Goal: Task Accomplishment & Management: Complete application form

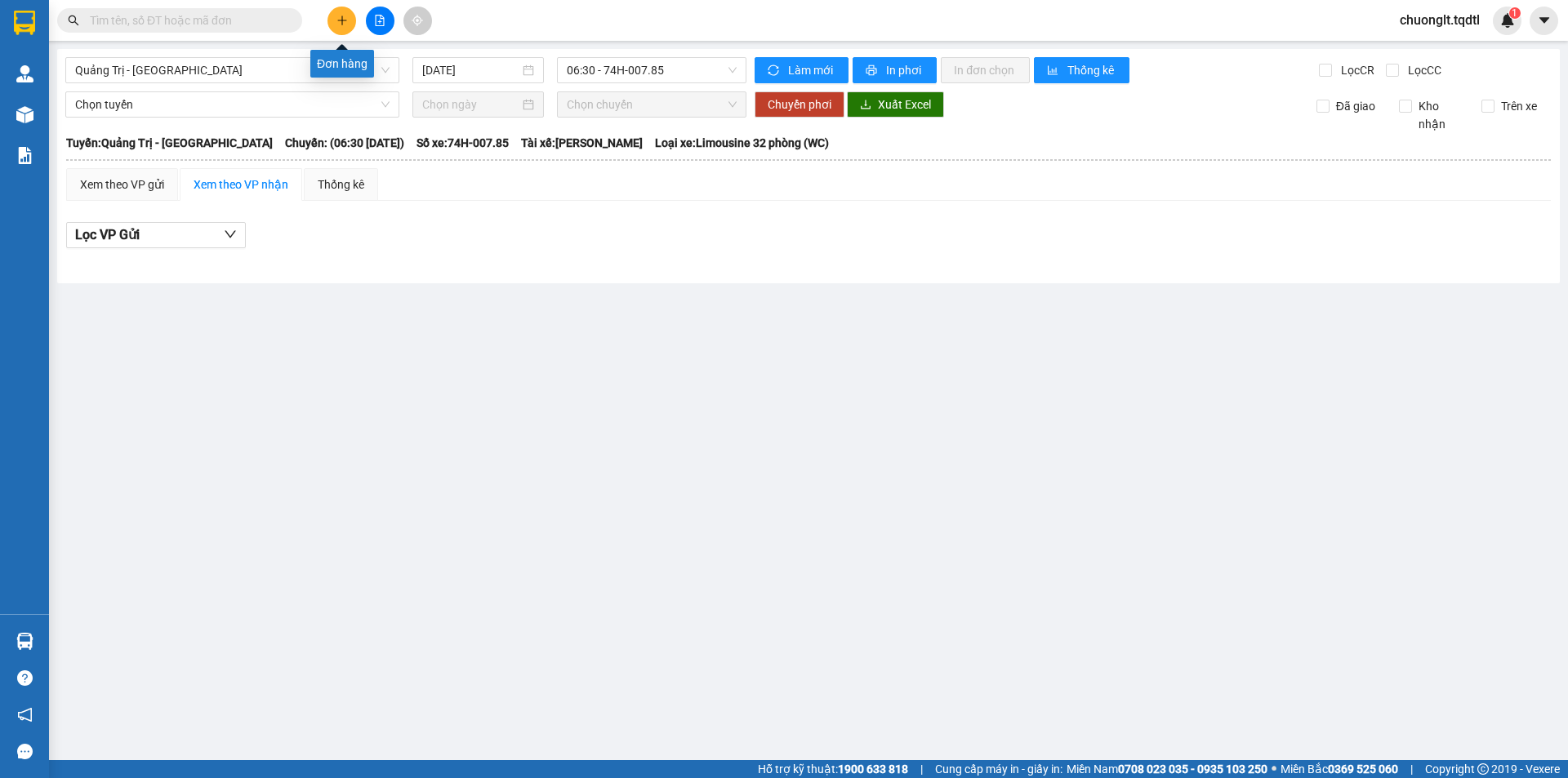
click at [339, 23] on icon "plus" at bounding box center [342, 20] width 11 height 11
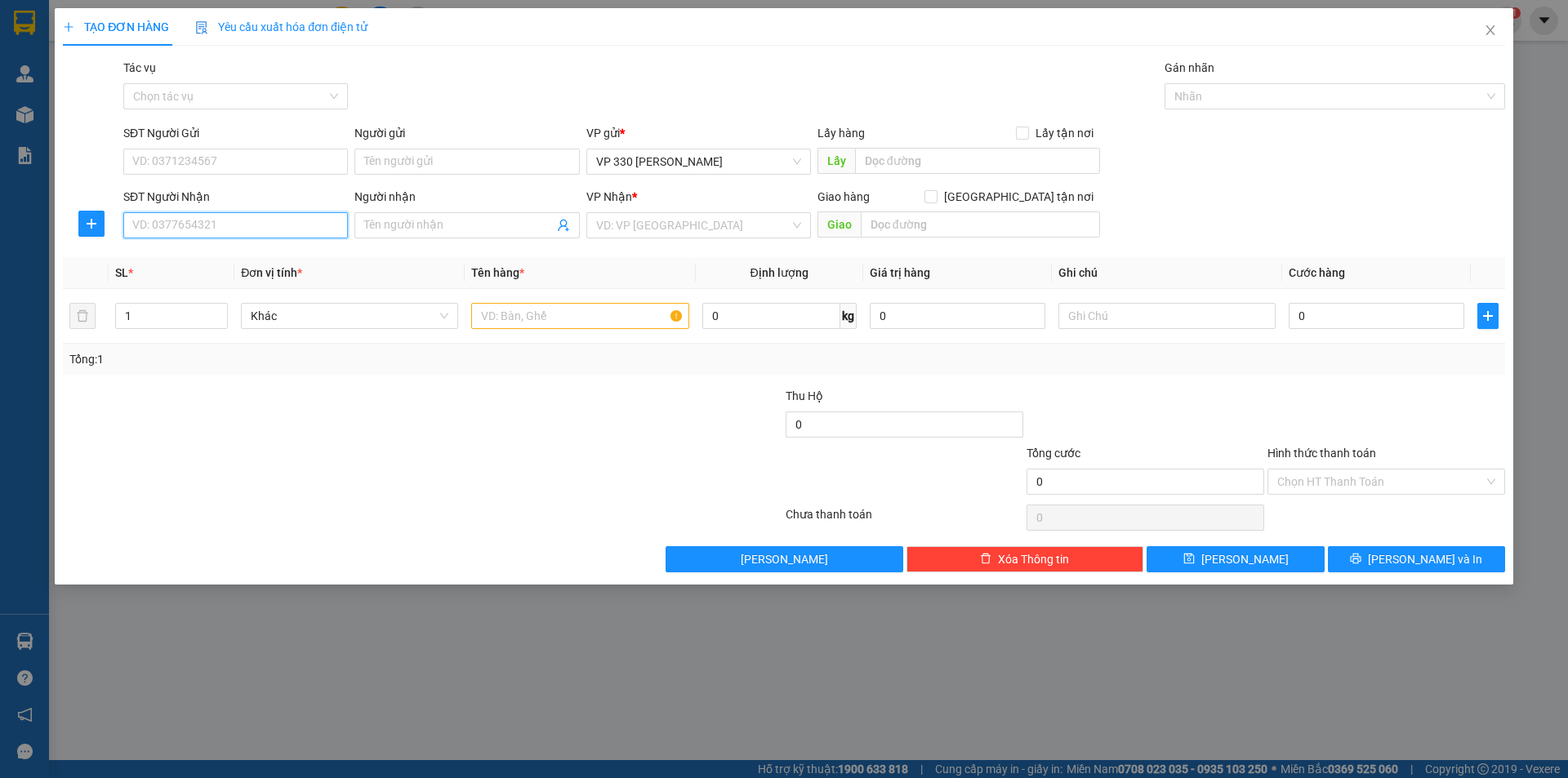
click at [194, 224] on input "SĐT Người Nhận" at bounding box center [235, 225] width 225 height 26
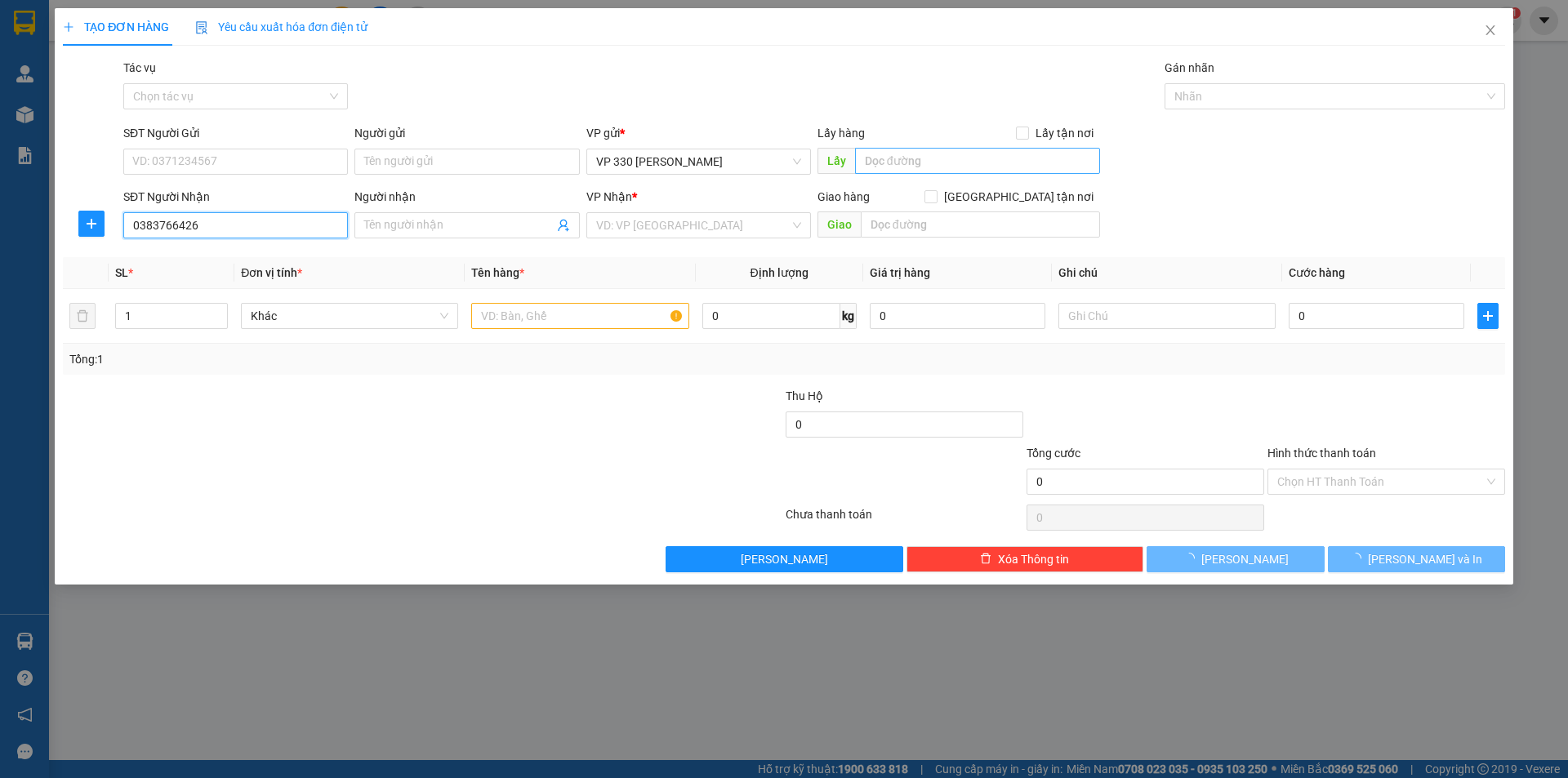
type input "0383766426"
click at [946, 150] on input "text" at bounding box center [977, 161] width 245 height 26
click at [945, 156] on input "text" at bounding box center [977, 161] width 245 height 26
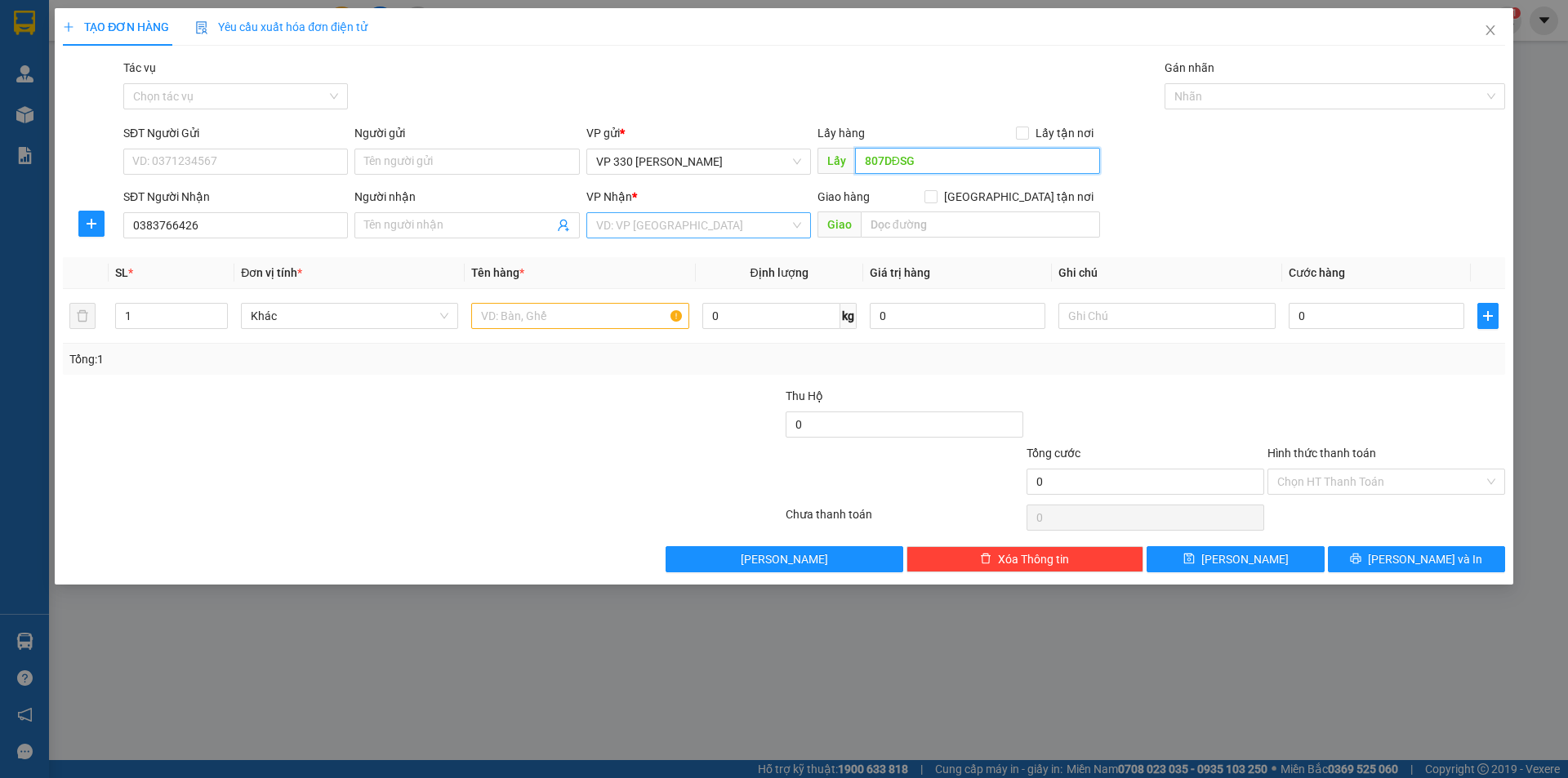
type input "807DĐSG"
click at [733, 224] on input "search" at bounding box center [692, 225] width 193 height 24
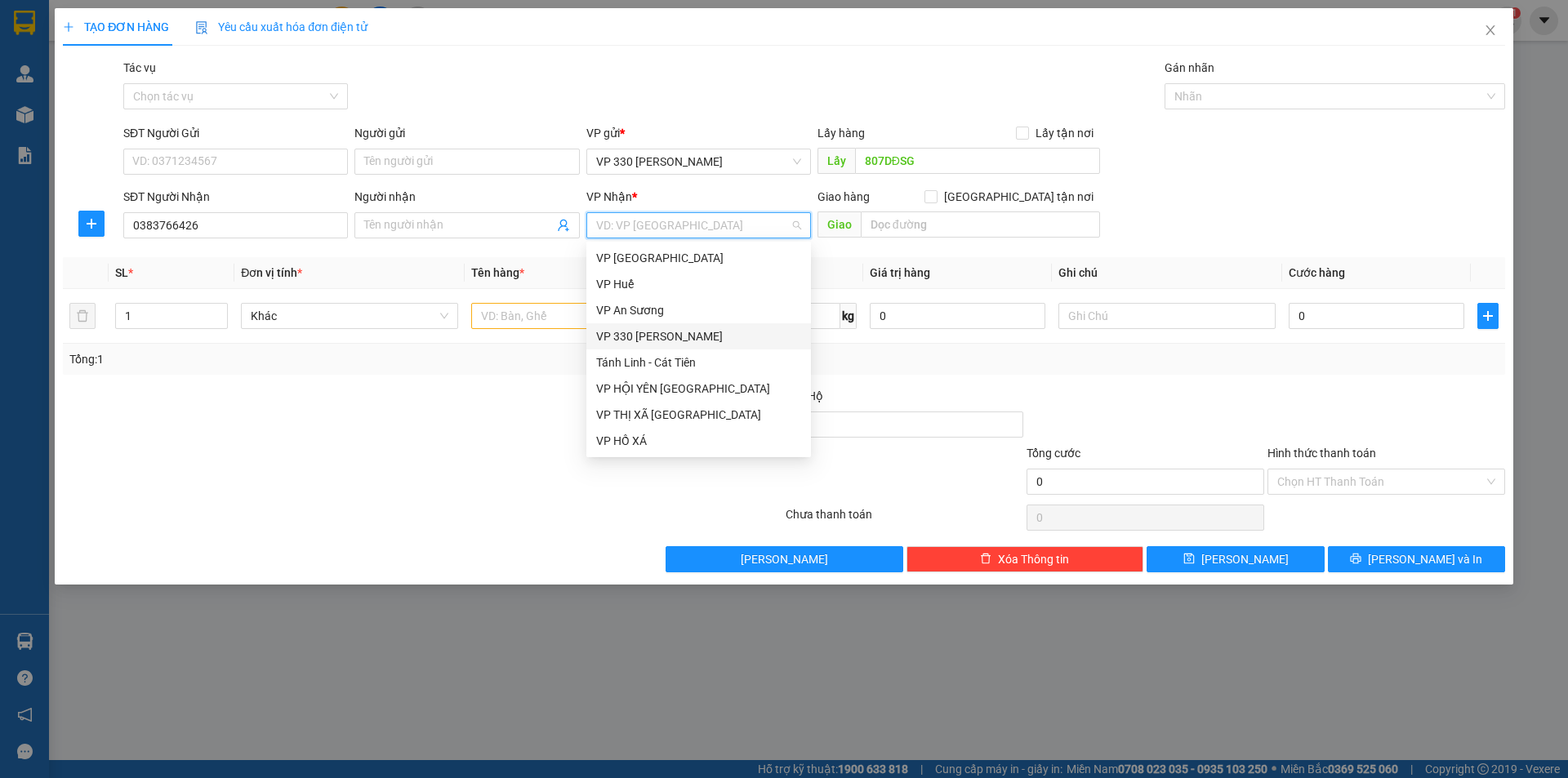
drag, startPoint x: 653, startPoint y: 340, endPoint x: 666, endPoint y: 321, distance: 23.0
click at [653, 339] on div "VP 330 [PERSON_NAME]" at bounding box center [698, 336] width 205 height 18
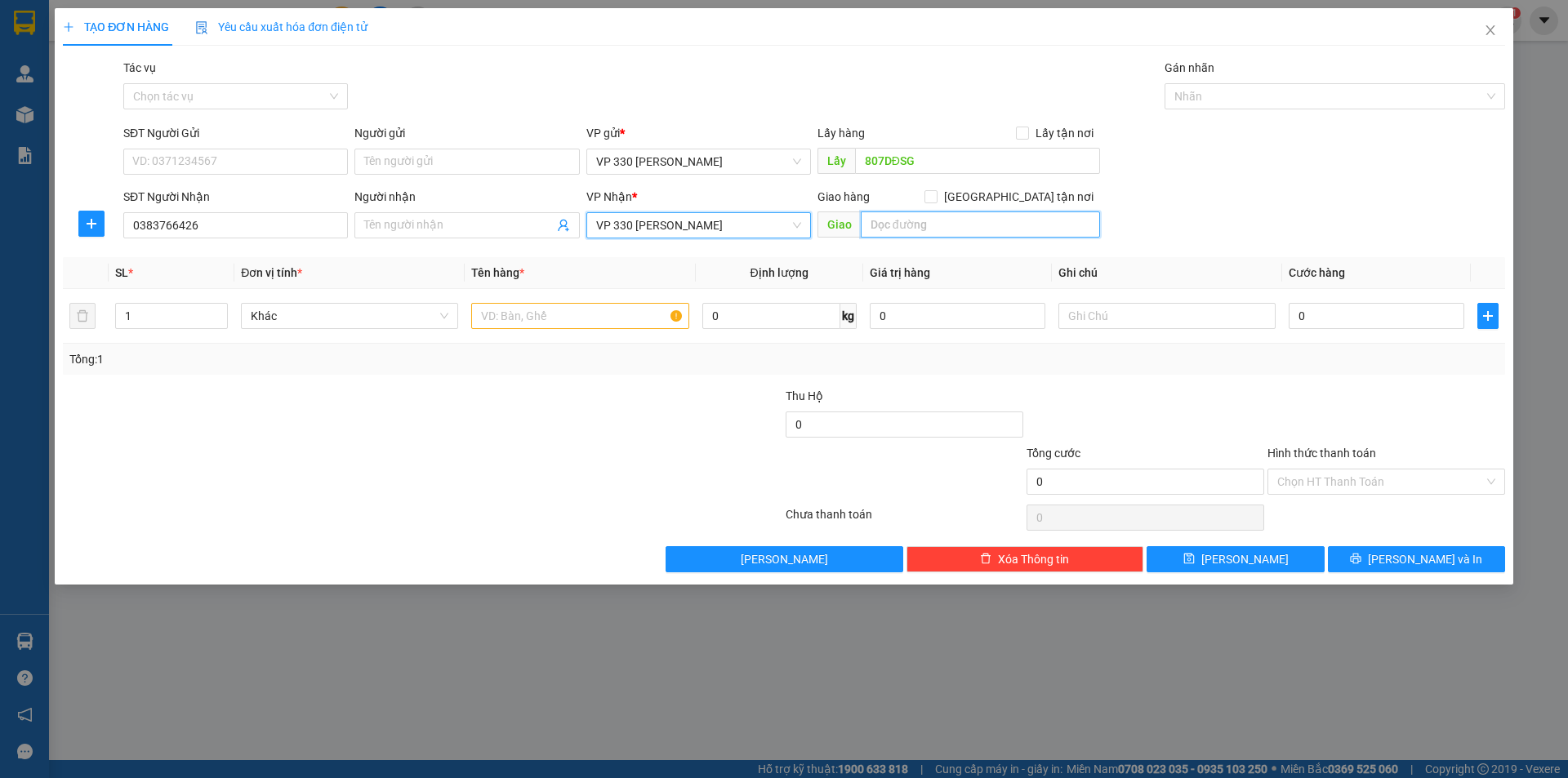
click at [904, 229] on input "text" at bounding box center [980, 225] width 240 height 26
type input "D"
type input "ĐÔNG HÀ"
click at [623, 324] on input "text" at bounding box center [579, 315] width 218 height 26
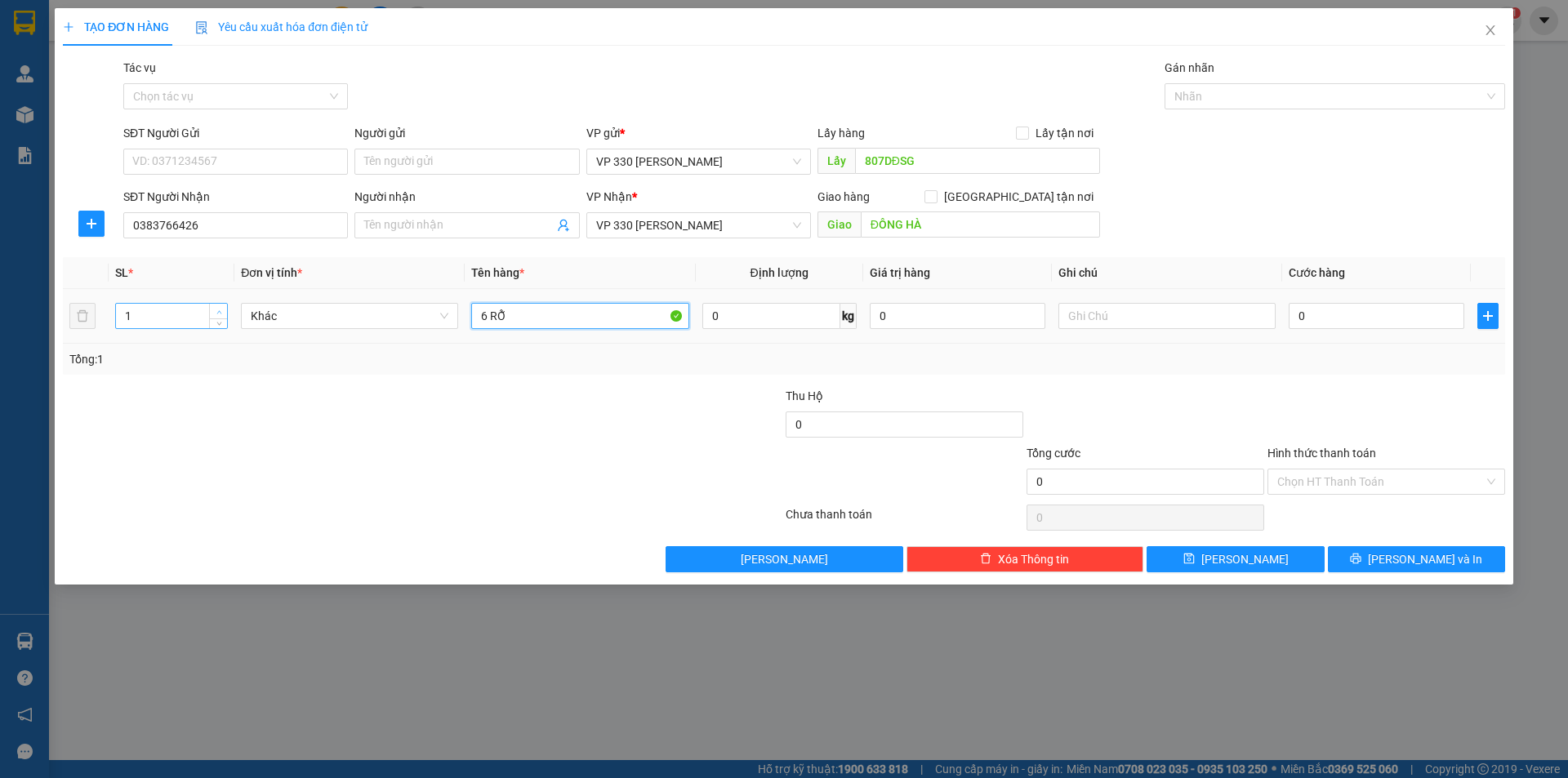
type input "6 RỖ"
click at [222, 305] on span "Increase Value" at bounding box center [218, 311] width 18 height 15
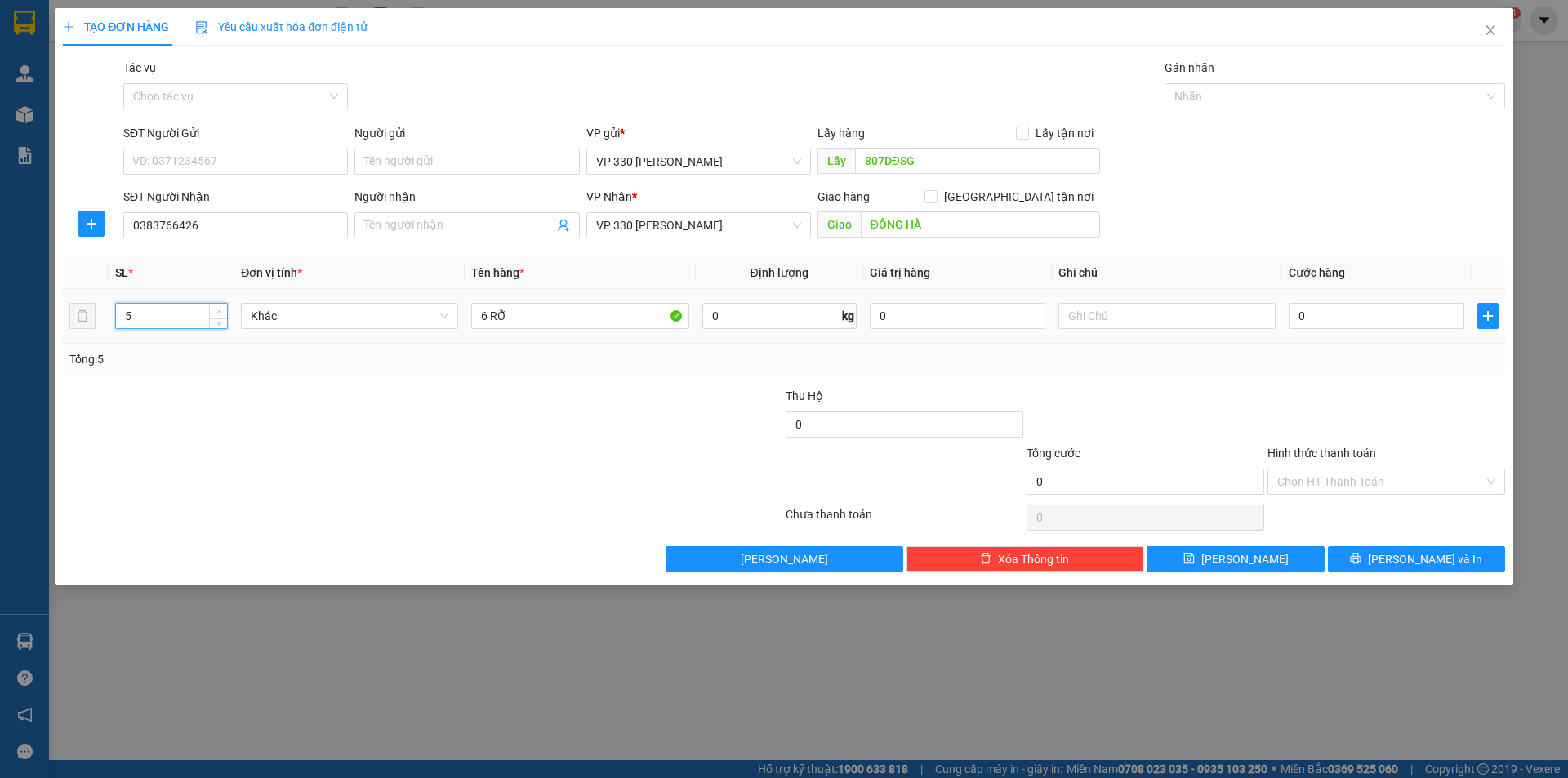
type input "6"
click at [222, 305] on span "Increase Value" at bounding box center [218, 311] width 18 height 15
click at [1338, 305] on input "0" at bounding box center [1376, 315] width 176 height 26
type input "3"
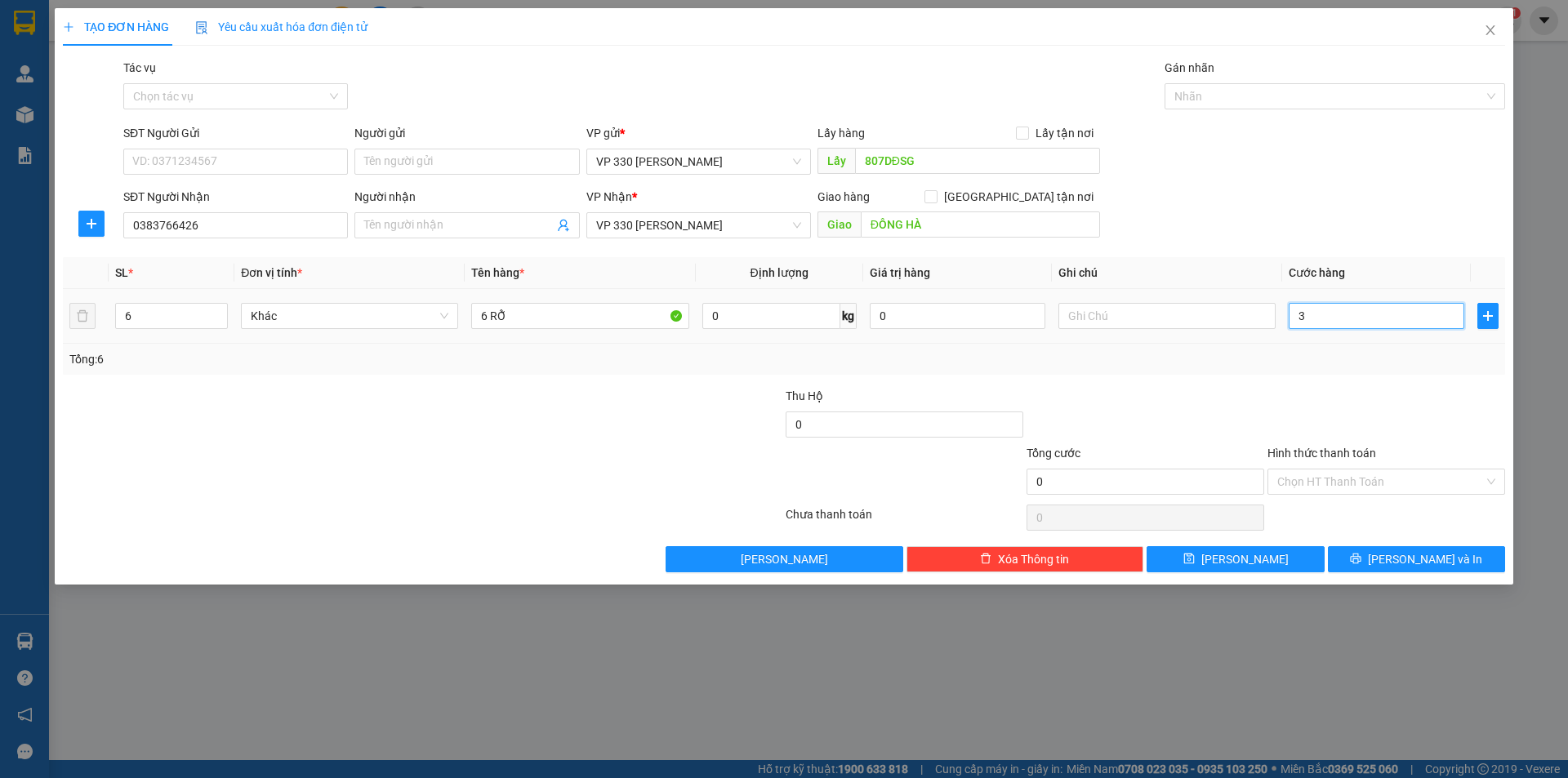
type input "3"
type input "30"
type input "300"
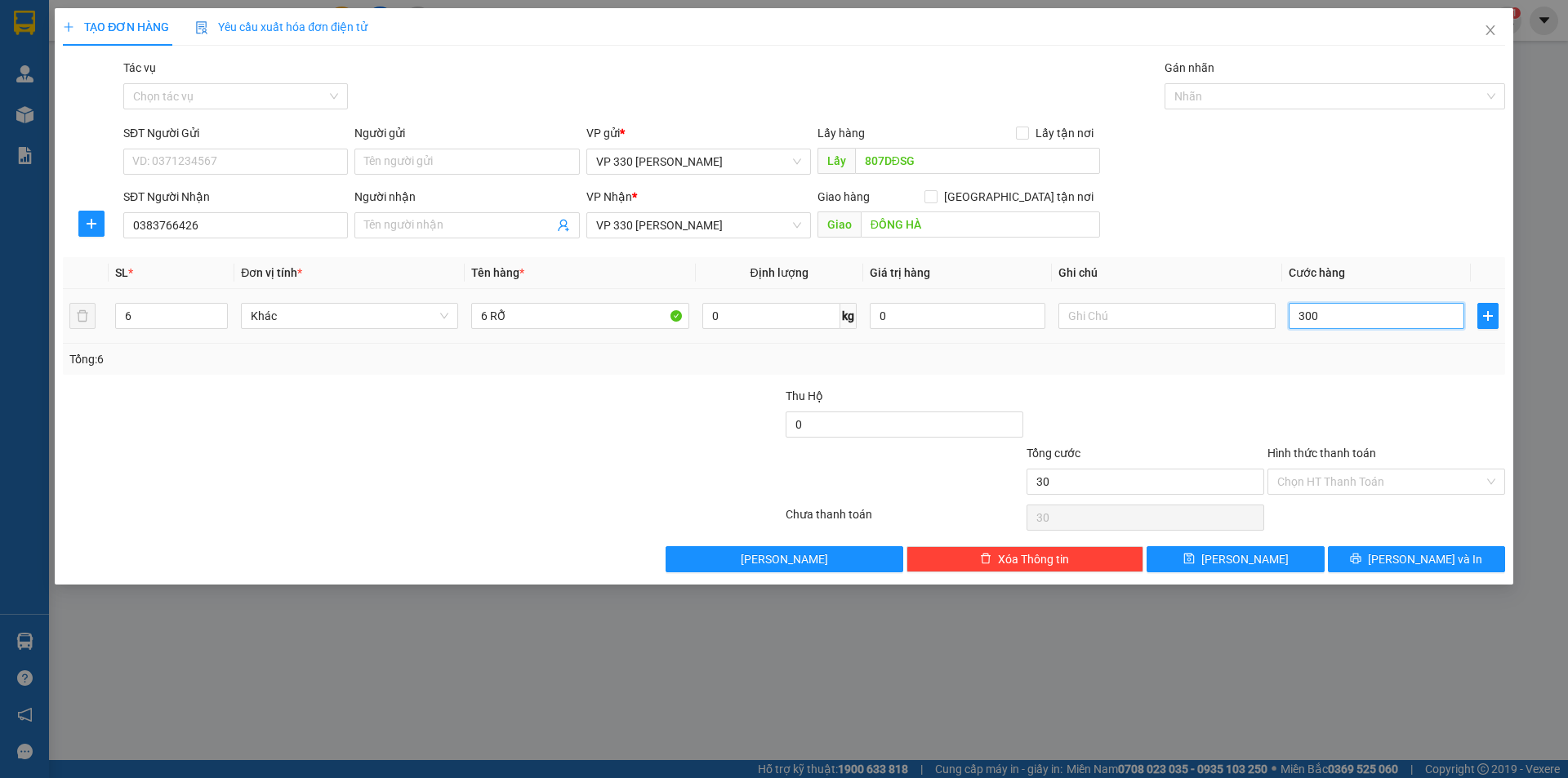
type input "300"
type input "3.000"
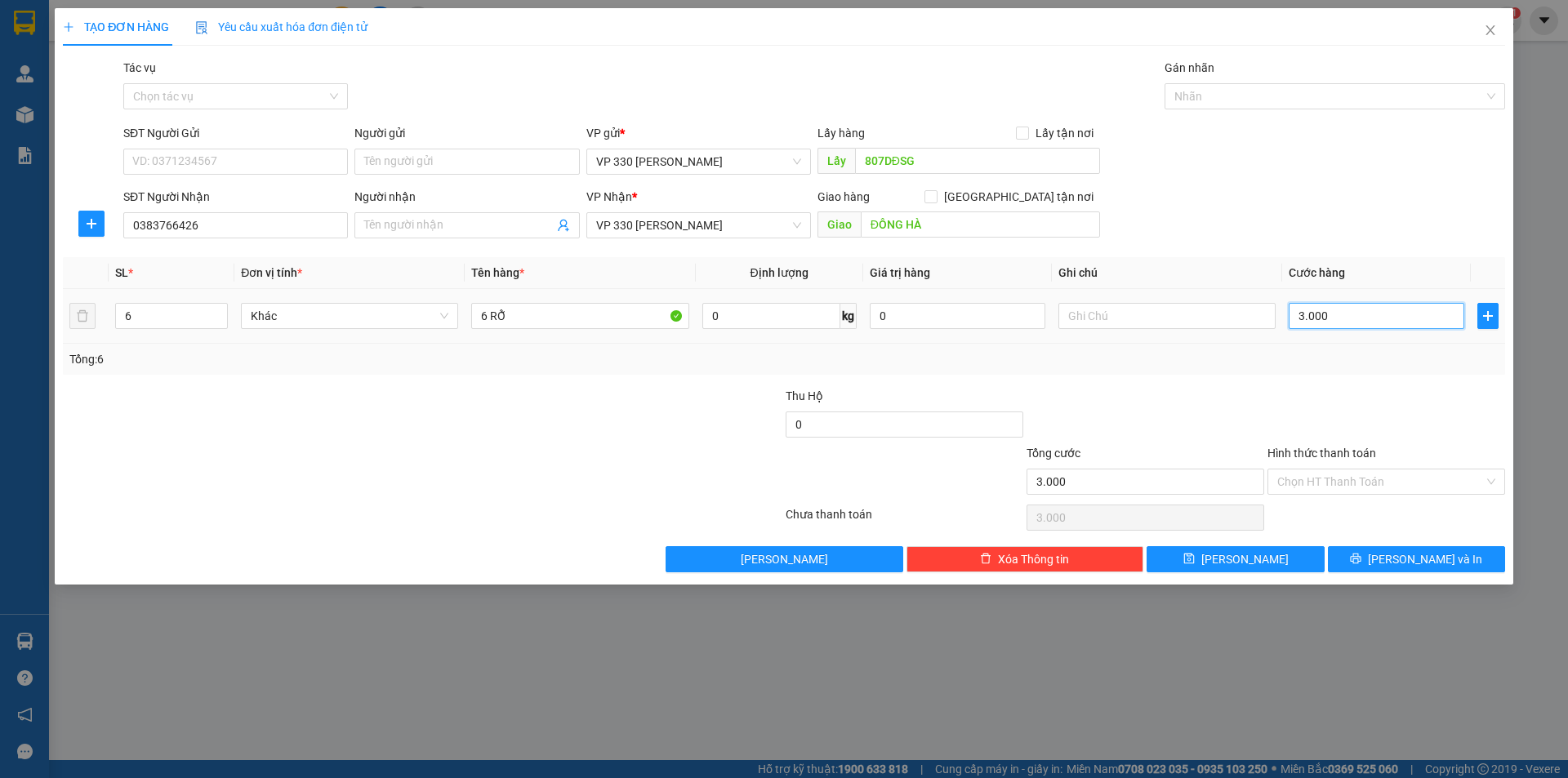
type input "30.000"
type input "300.000"
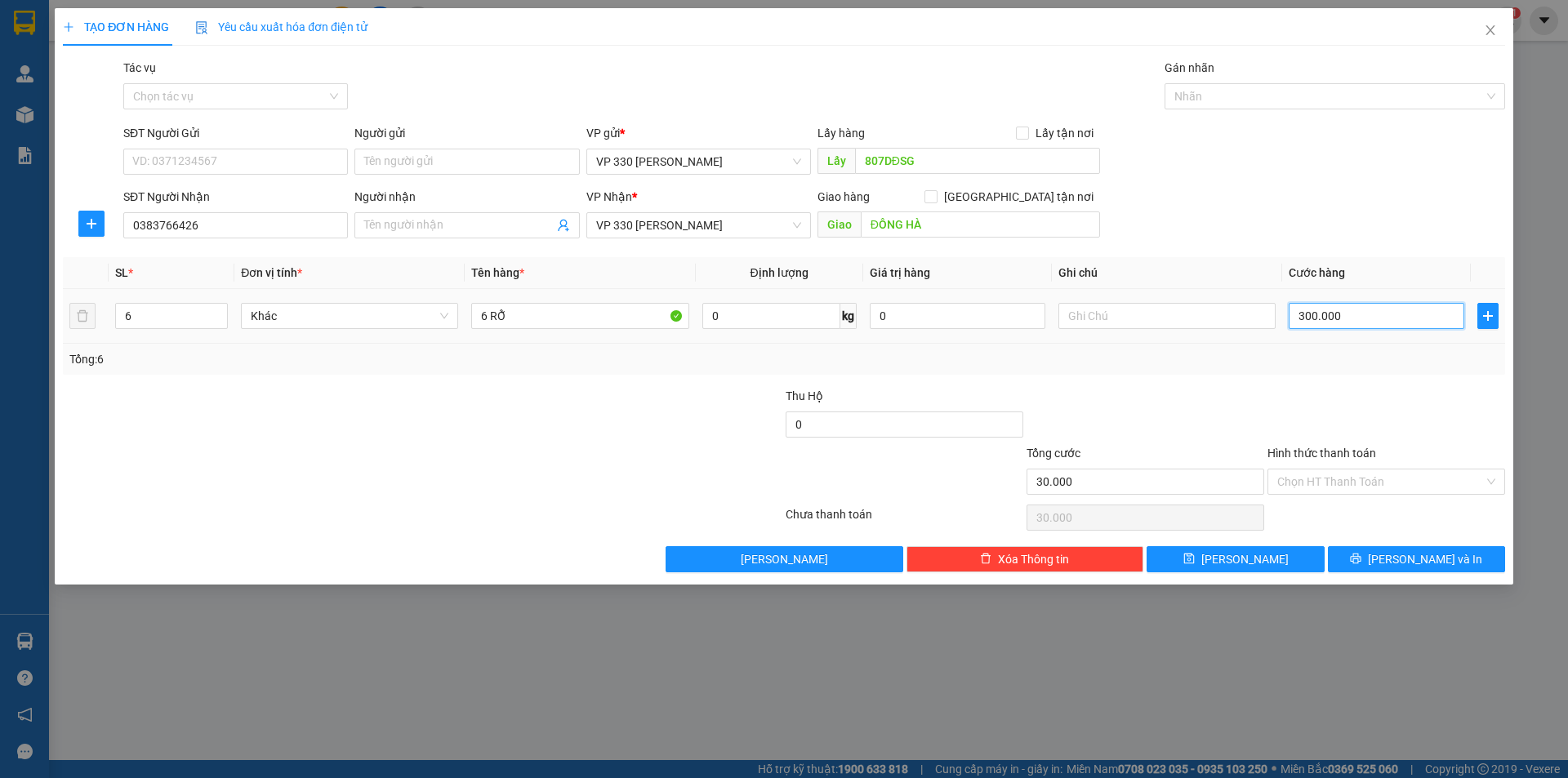
type input "300.000"
drag, startPoint x: 1181, startPoint y: 321, endPoint x: 1170, endPoint y: 306, distance: 18.6
click at [1181, 322] on input "text" at bounding box center [1167, 315] width 218 height 26
type input "807"
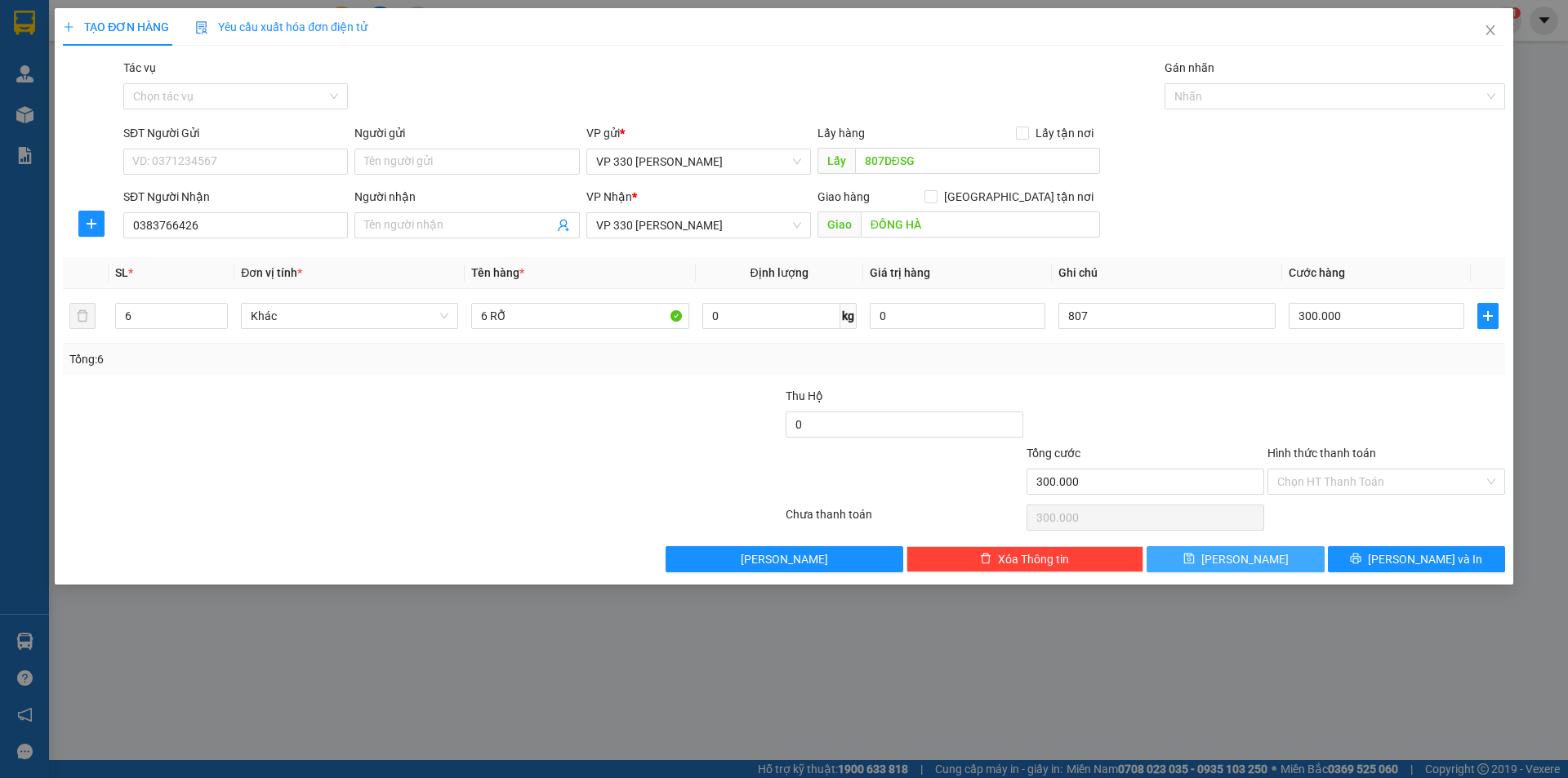
click at [1229, 563] on button "[PERSON_NAME]" at bounding box center [1235, 559] width 177 height 26
type input "1"
type input "0"
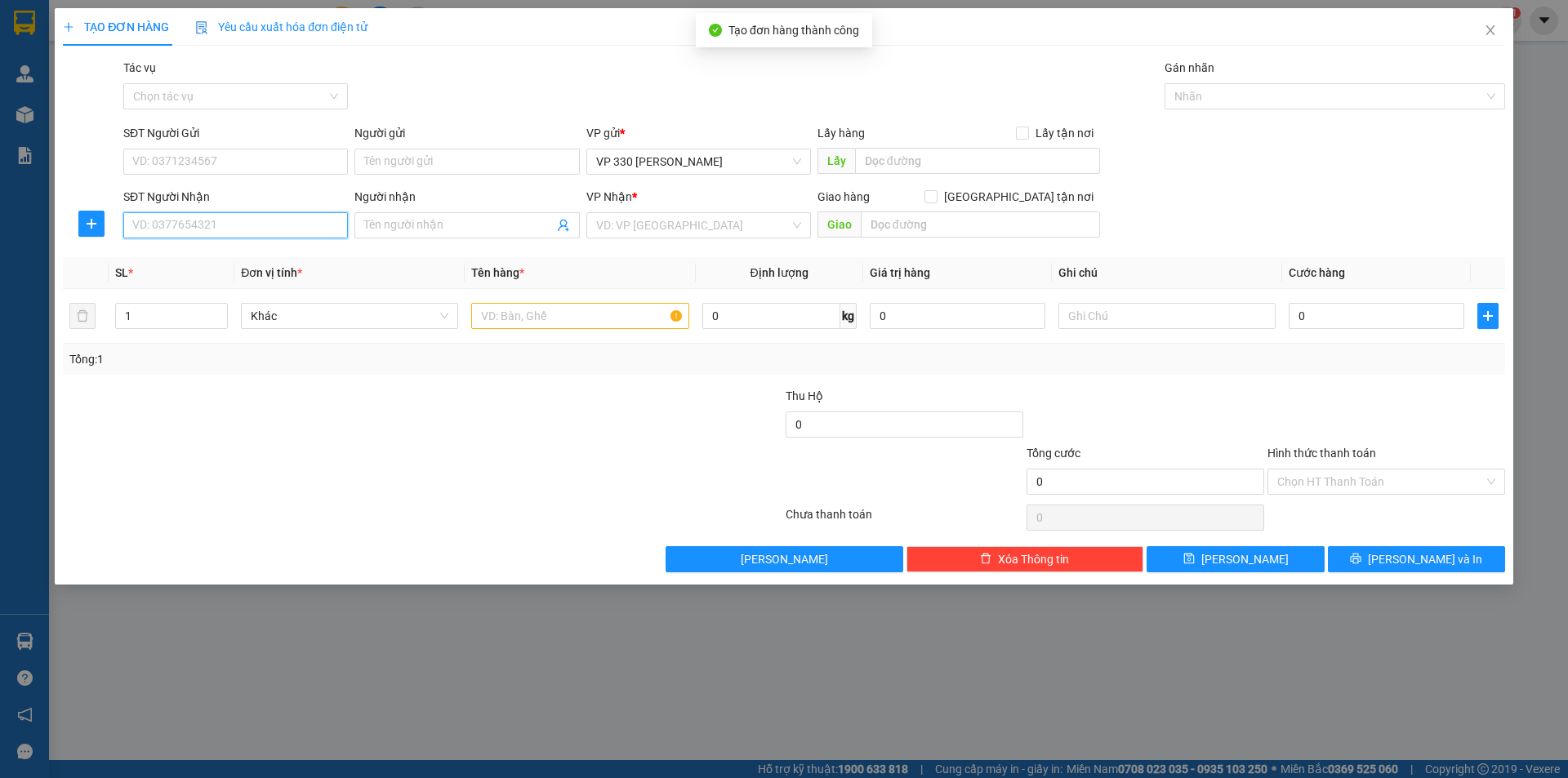
click at [257, 232] on input "SĐT Người Nhận" at bounding box center [235, 225] width 225 height 26
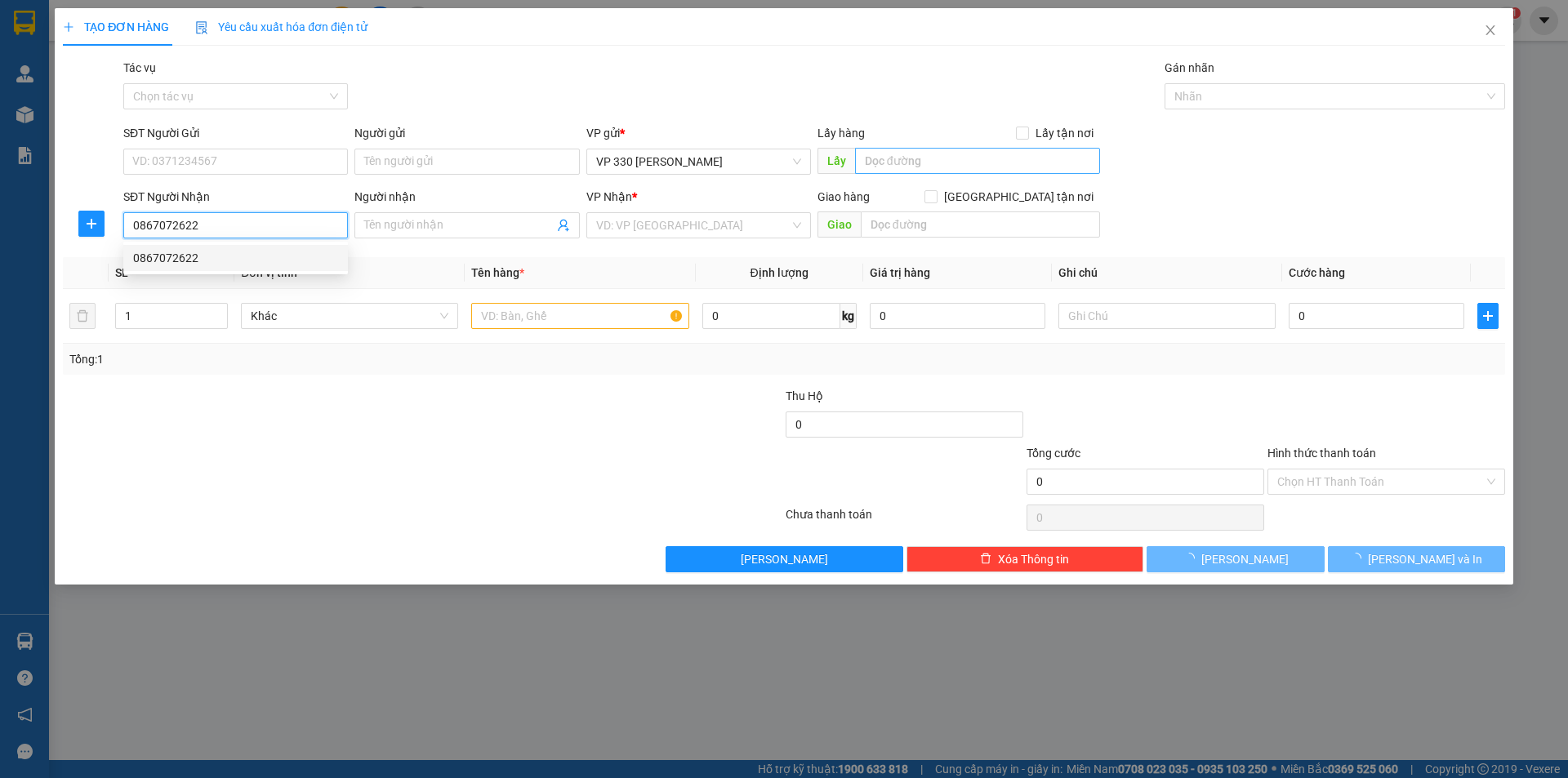
type input "0867072622"
click at [964, 154] on input "text" at bounding box center [977, 161] width 245 height 26
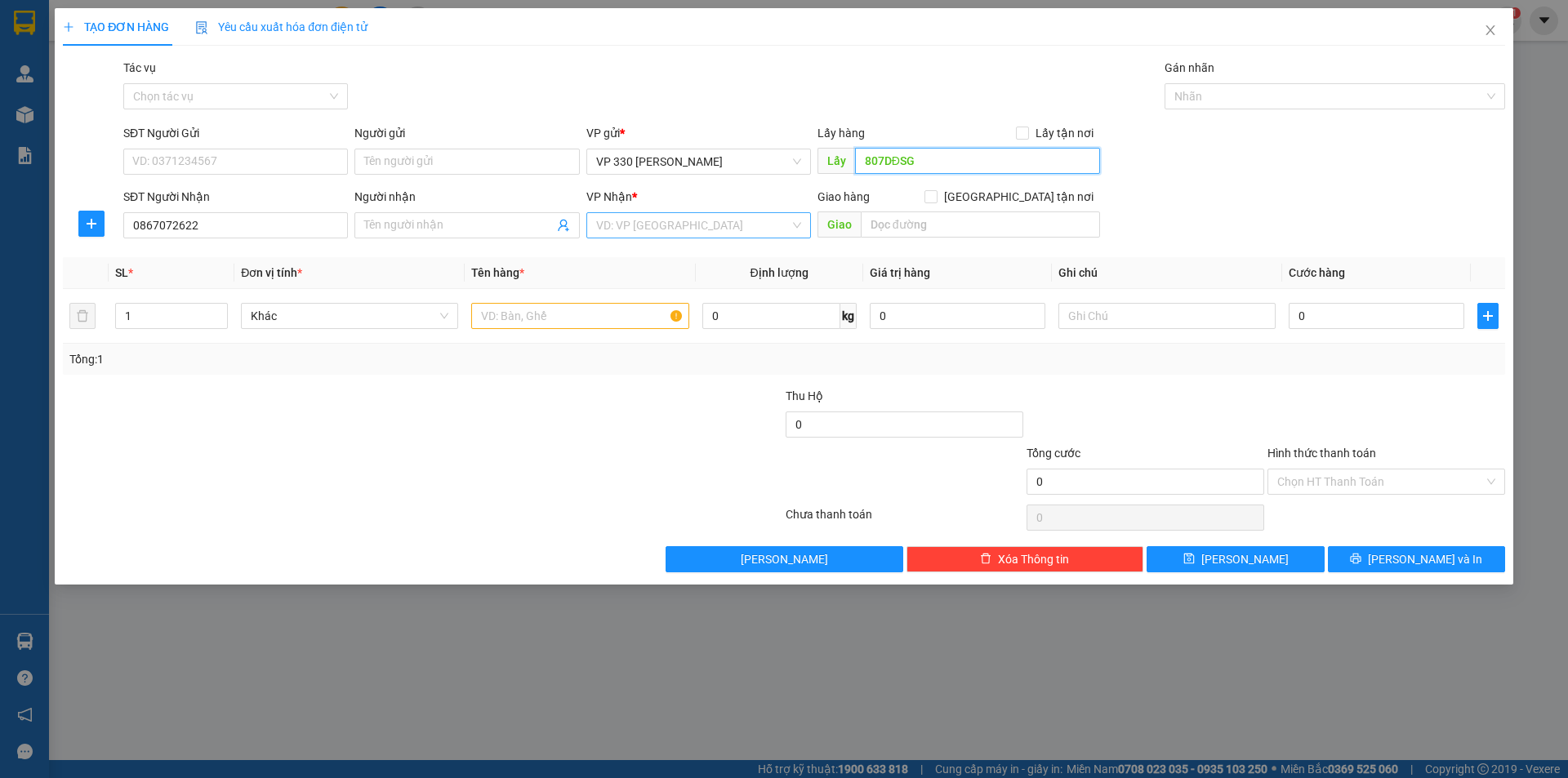
type input "807DĐSG"
click at [719, 225] on input "search" at bounding box center [692, 225] width 193 height 24
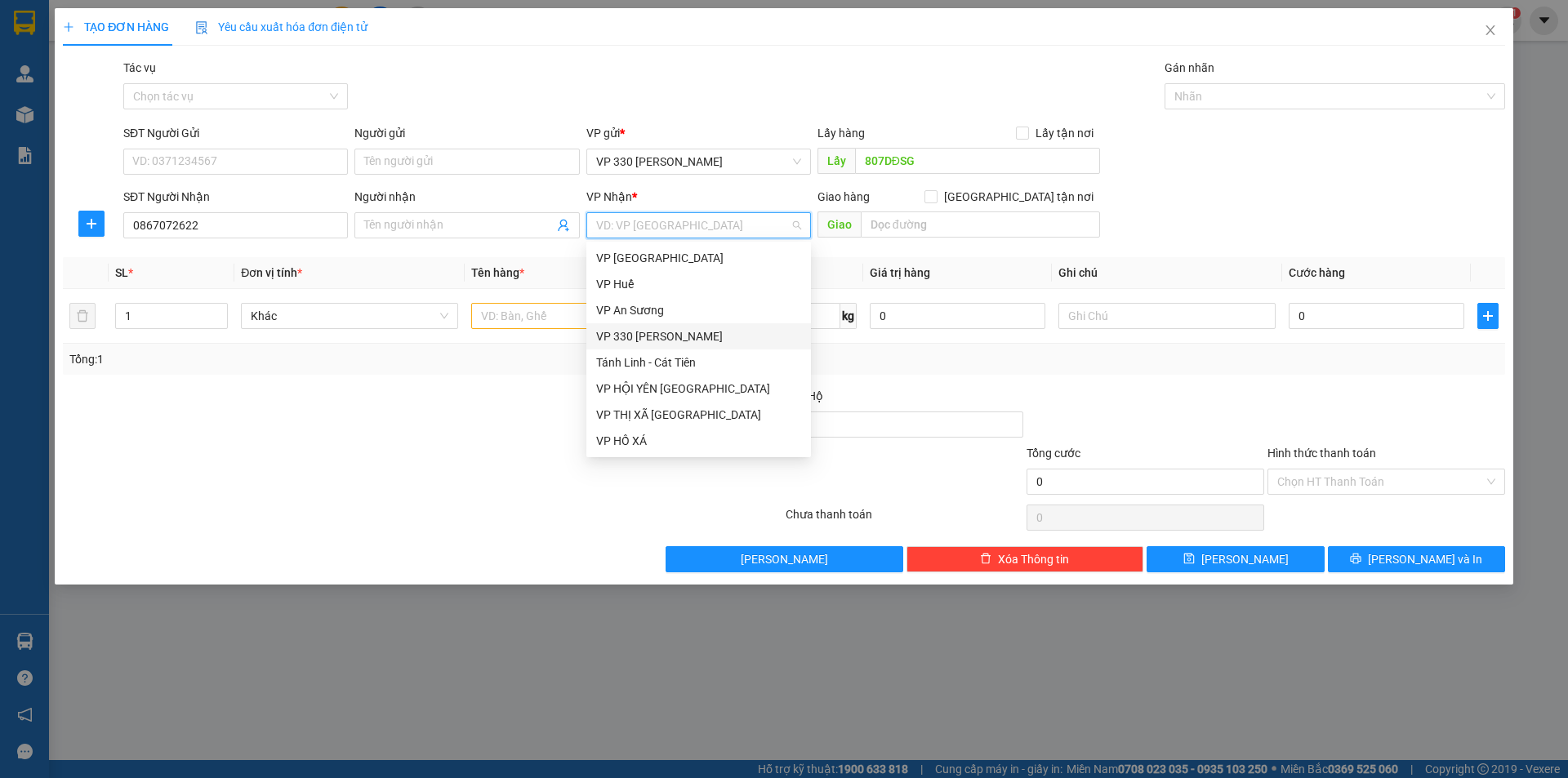
click at [660, 337] on div "VP 330 [PERSON_NAME]" at bounding box center [698, 336] width 205 height 18
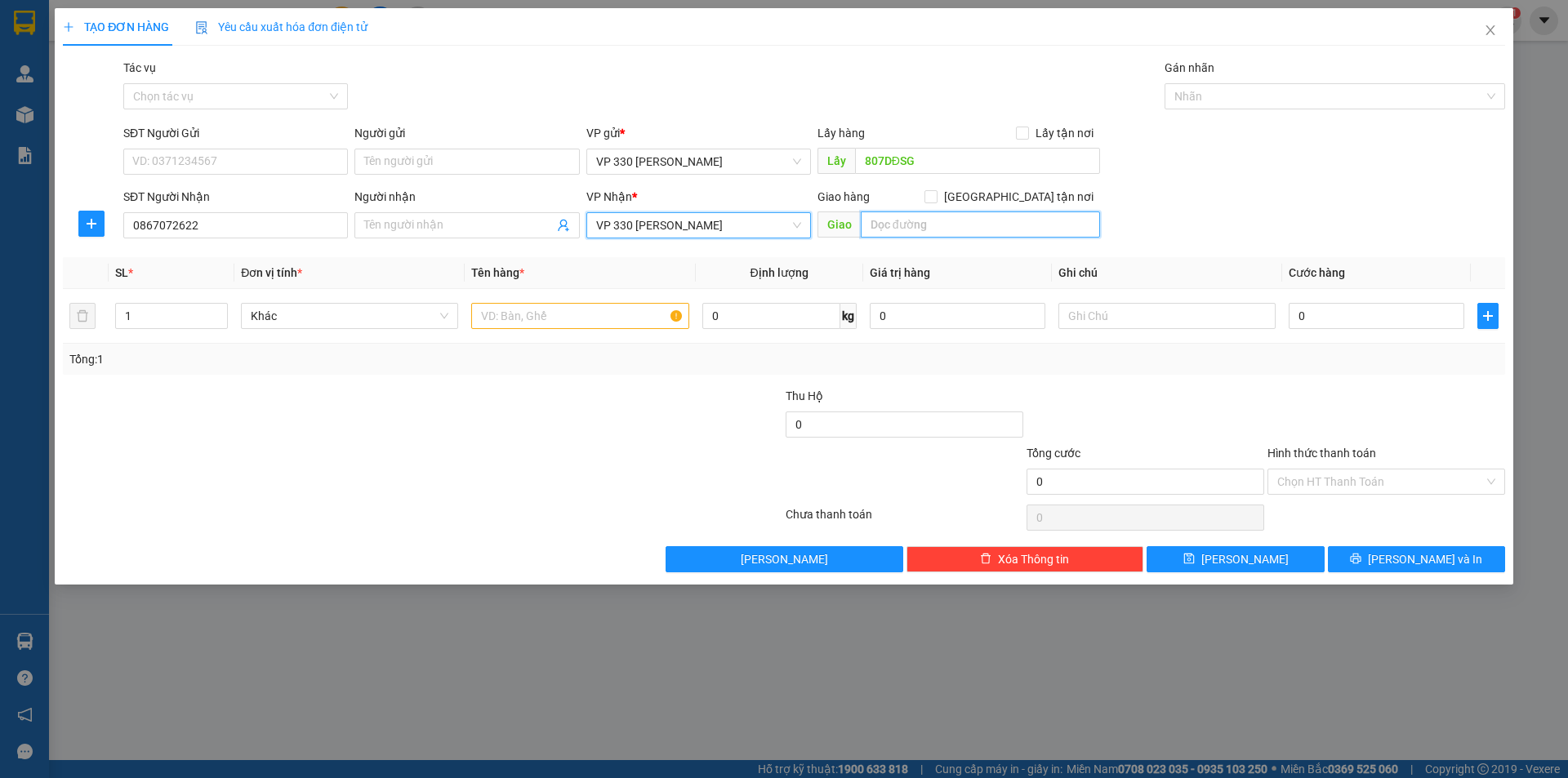
click at [893, 226] on input "text" at bounding box center [980, 225] width 240 height 26
type input "CỮA TÙNG"
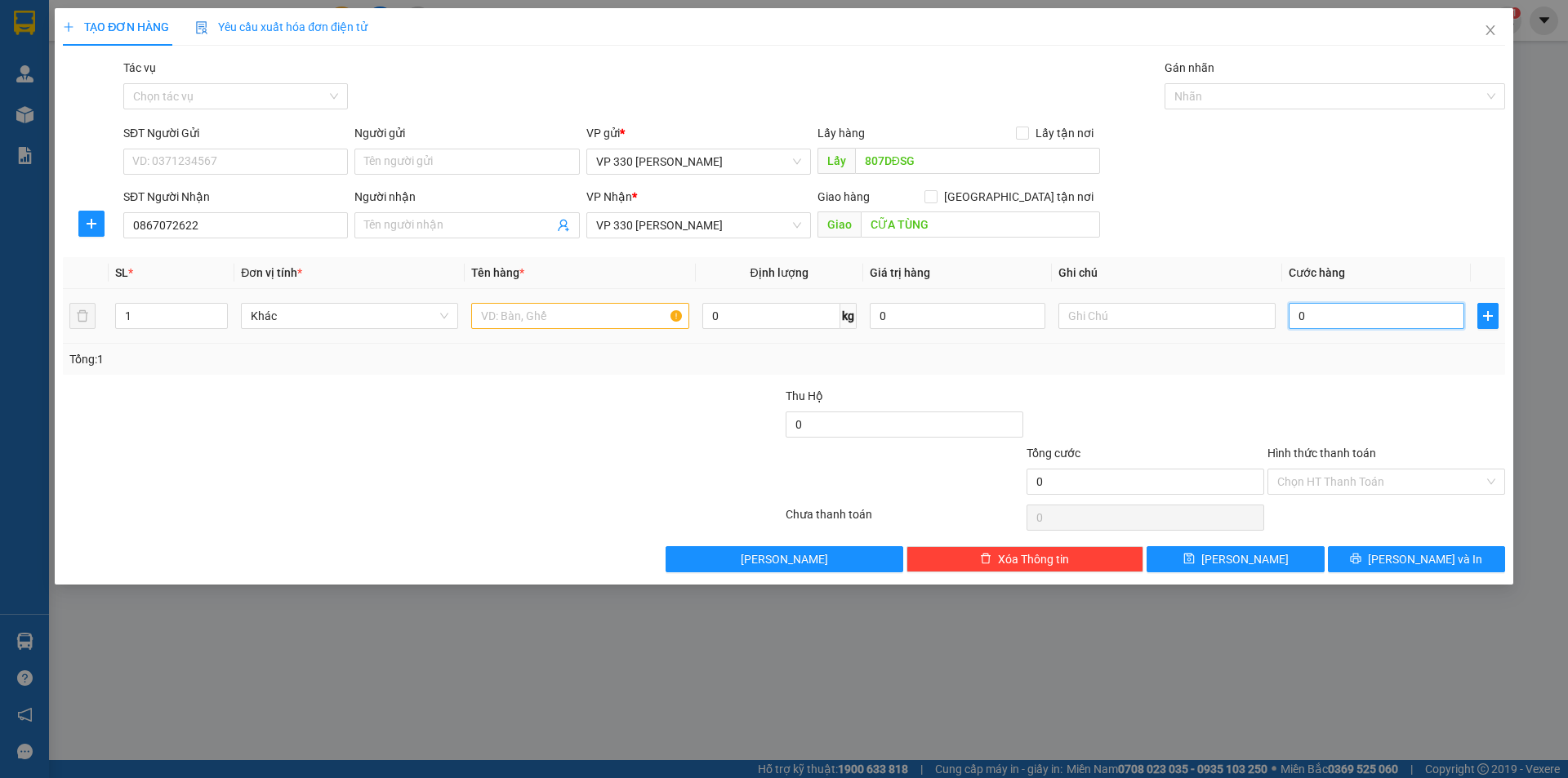
click at [1329, 321] on input "0" at bounding box center [1376, 315] width 176 height 26
type input "5"
type input "50"
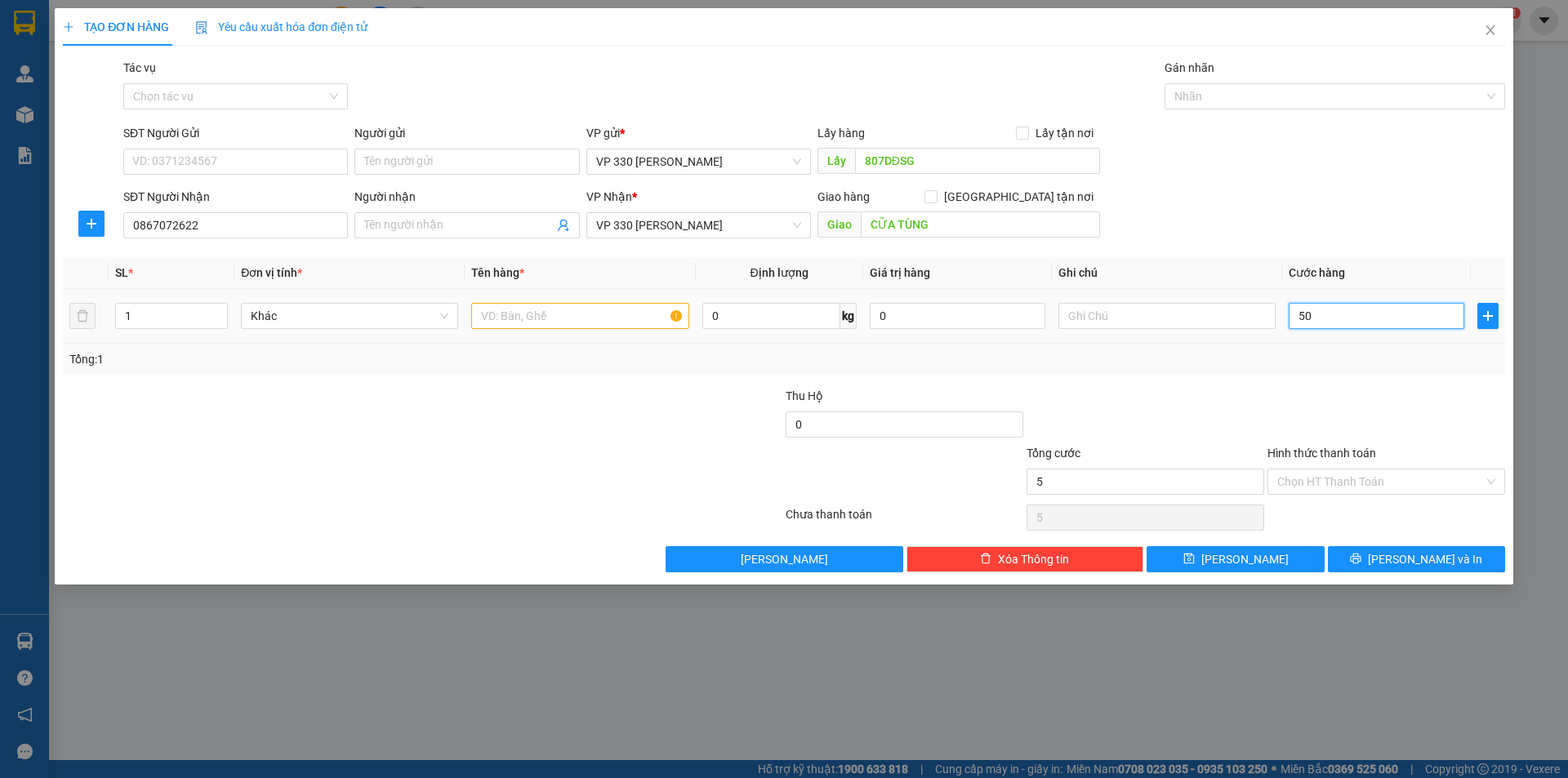
type input "50"
type input "500"
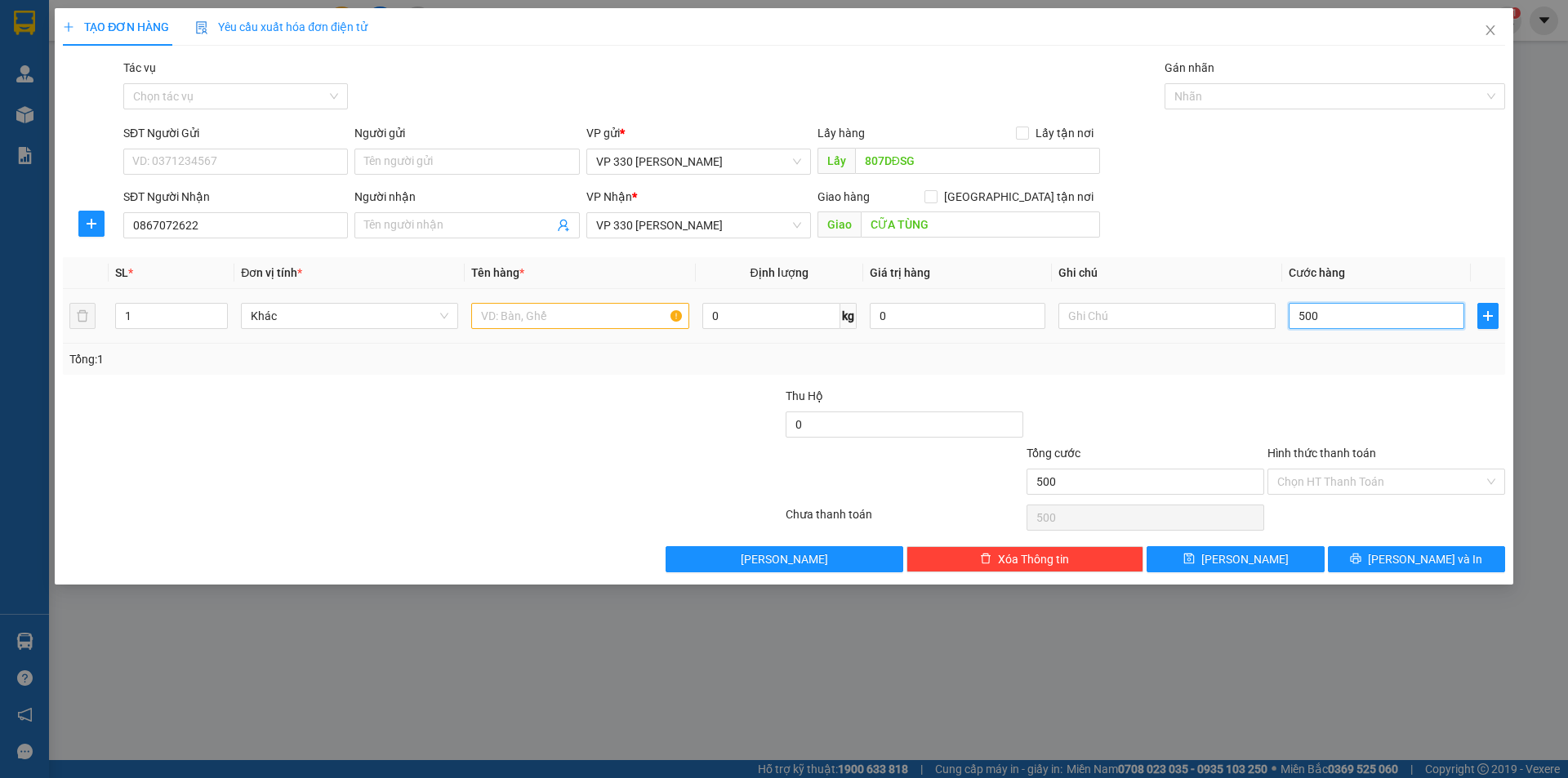
type input "5.000"
type input "50.000"
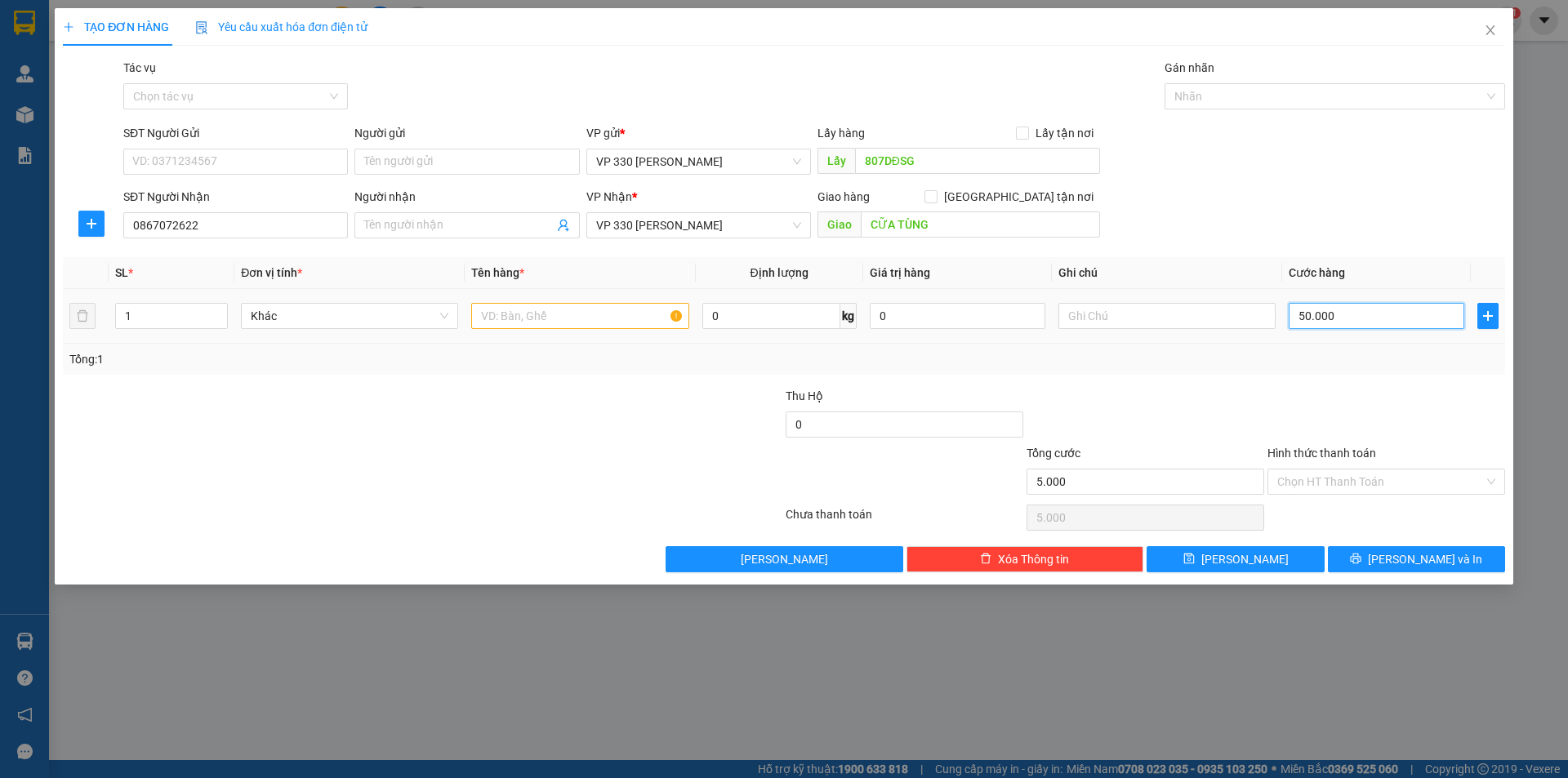
type input "50.000"
type input "500.000"
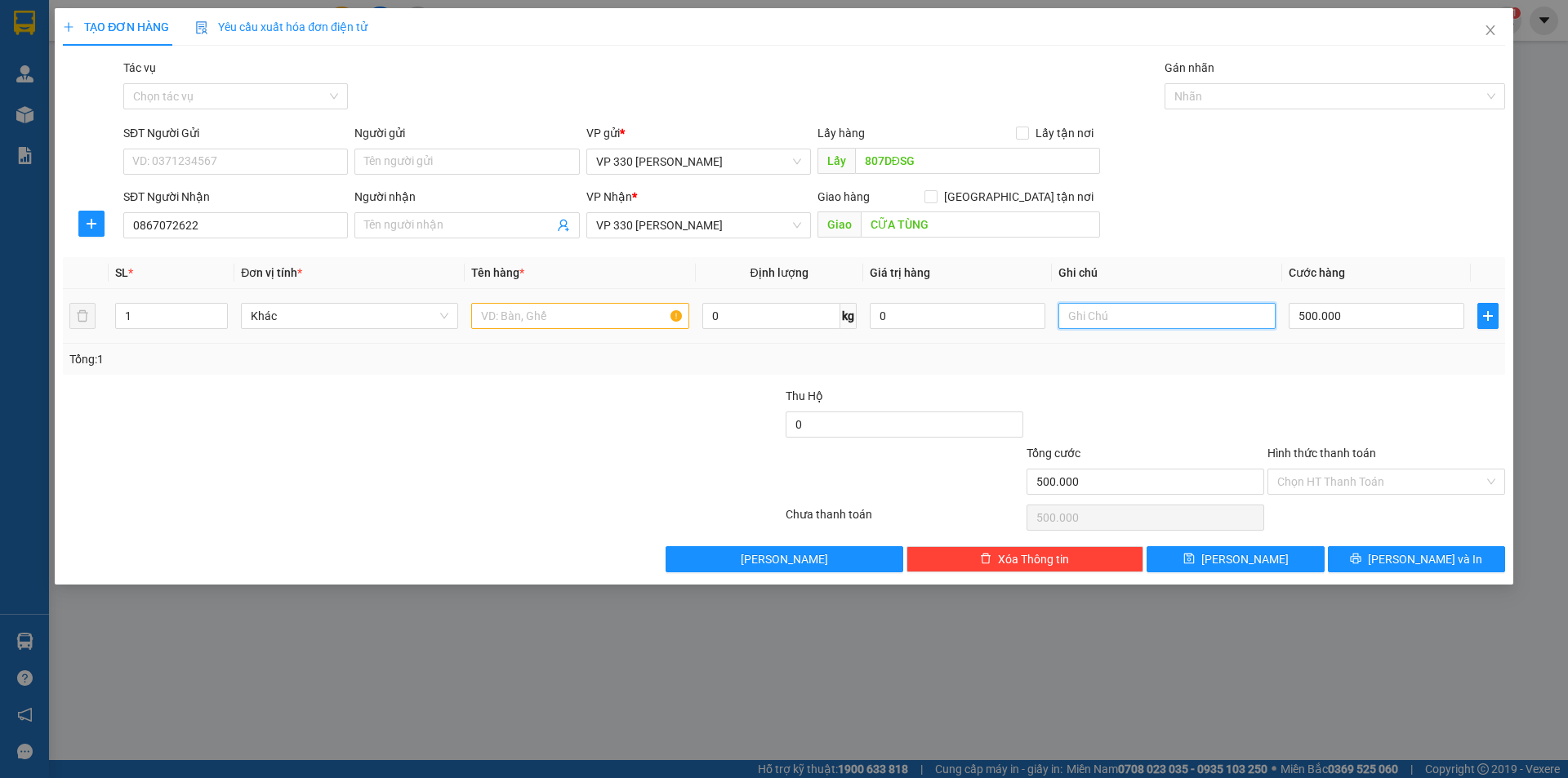
click at [1186, 317] on input "text" at bounding box center [1167, 315] width 218 height 26
type input "807"
drag, startPoint x: 555, startPoint y: 302, endPoint x: 523, endPoint y: 339, distance: 48.9
click at [554, 303] on div at bounding box center [579, 315] width 218 height 32
click at [532, 327] on input "text" at bounding box center [579, 315] width 218 height 26
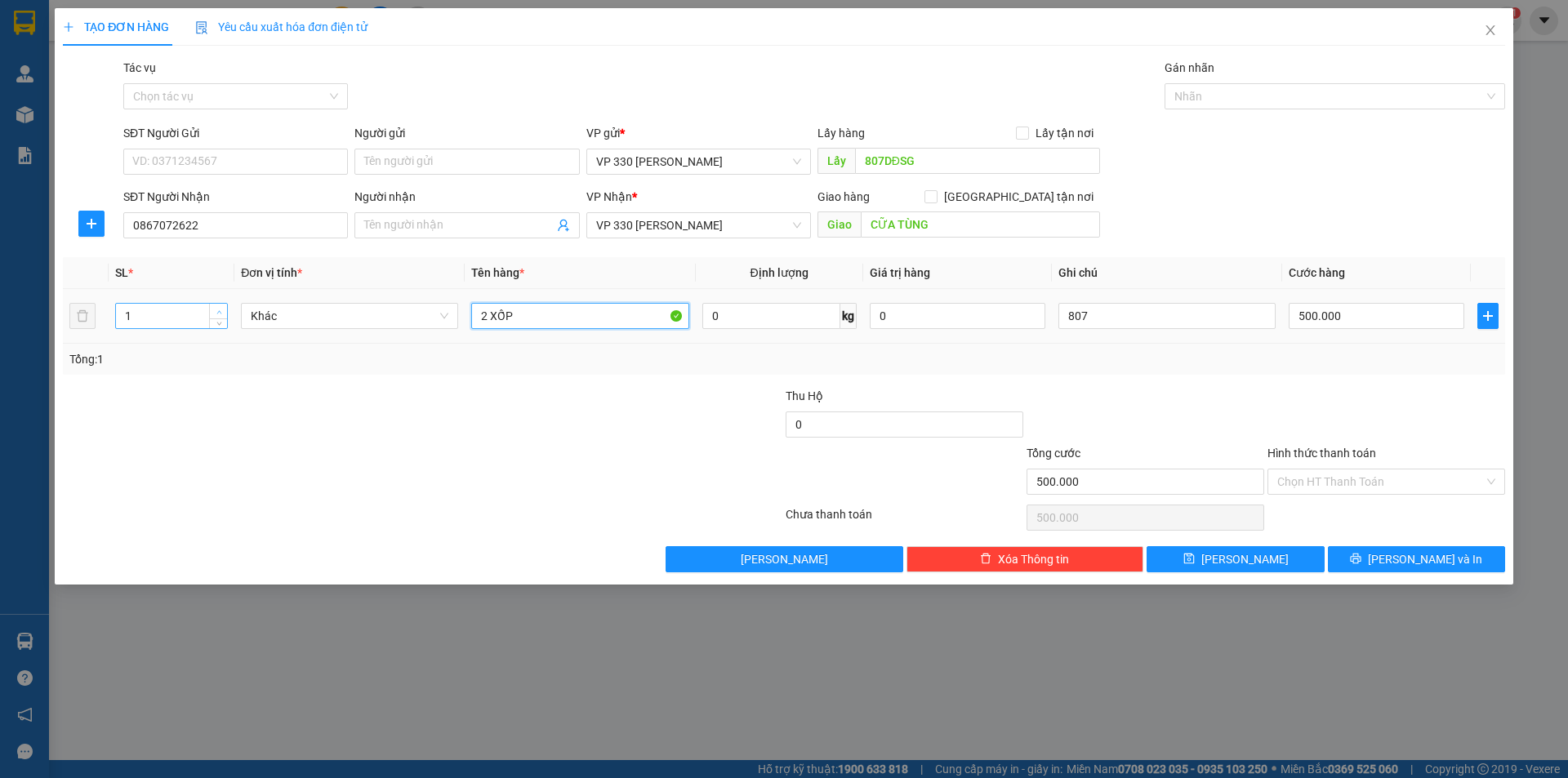
type input "2 XỐP"
type input "2"
click at [218, 314] on icon "up" at bounding box center [219, 312] width 6 height 6
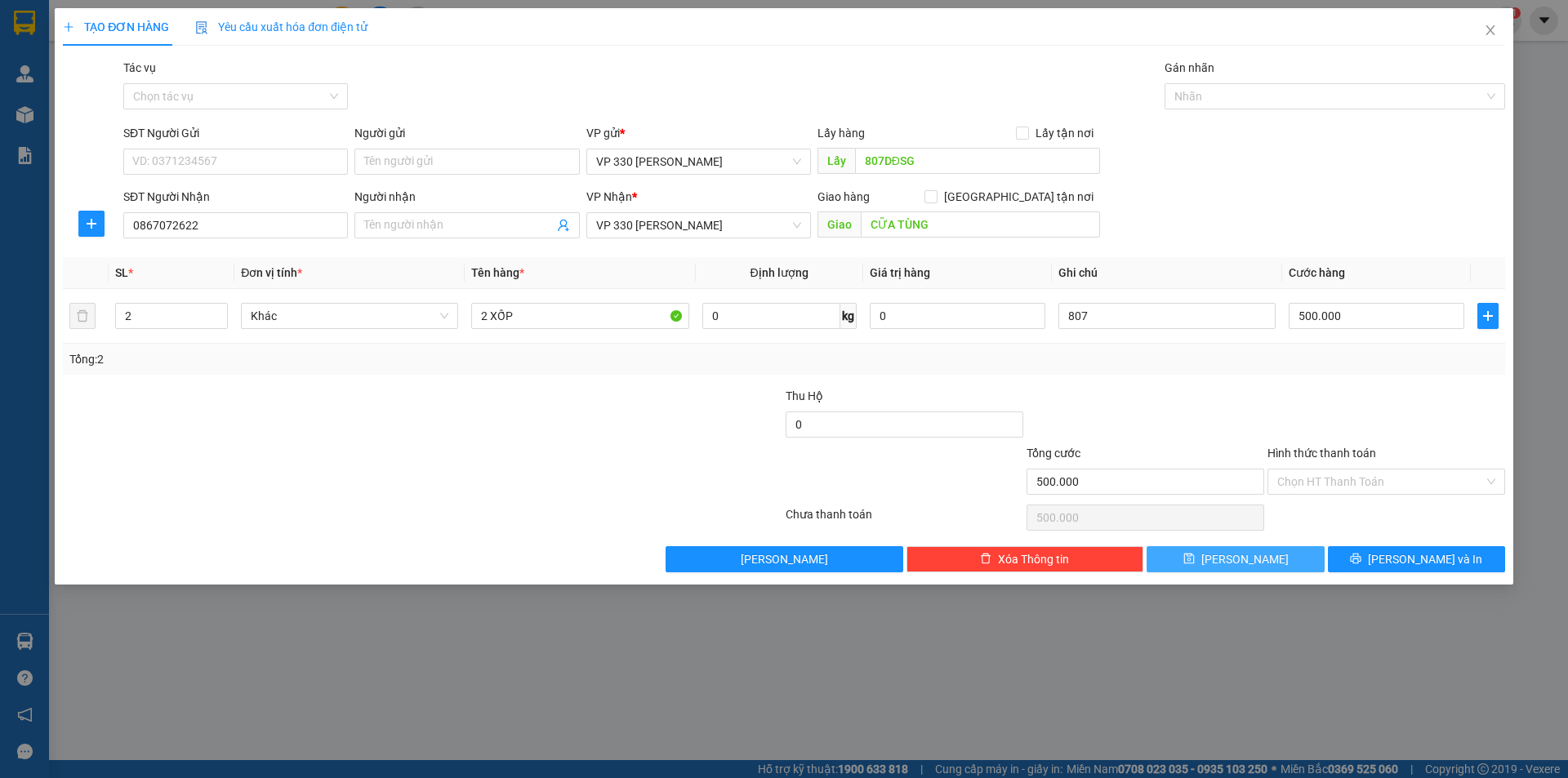
click at [1239, 558] on span "[PERSON_NAME]" at bounding box center [1245, 559] width 87 height 18
type input "1"
type input "0"
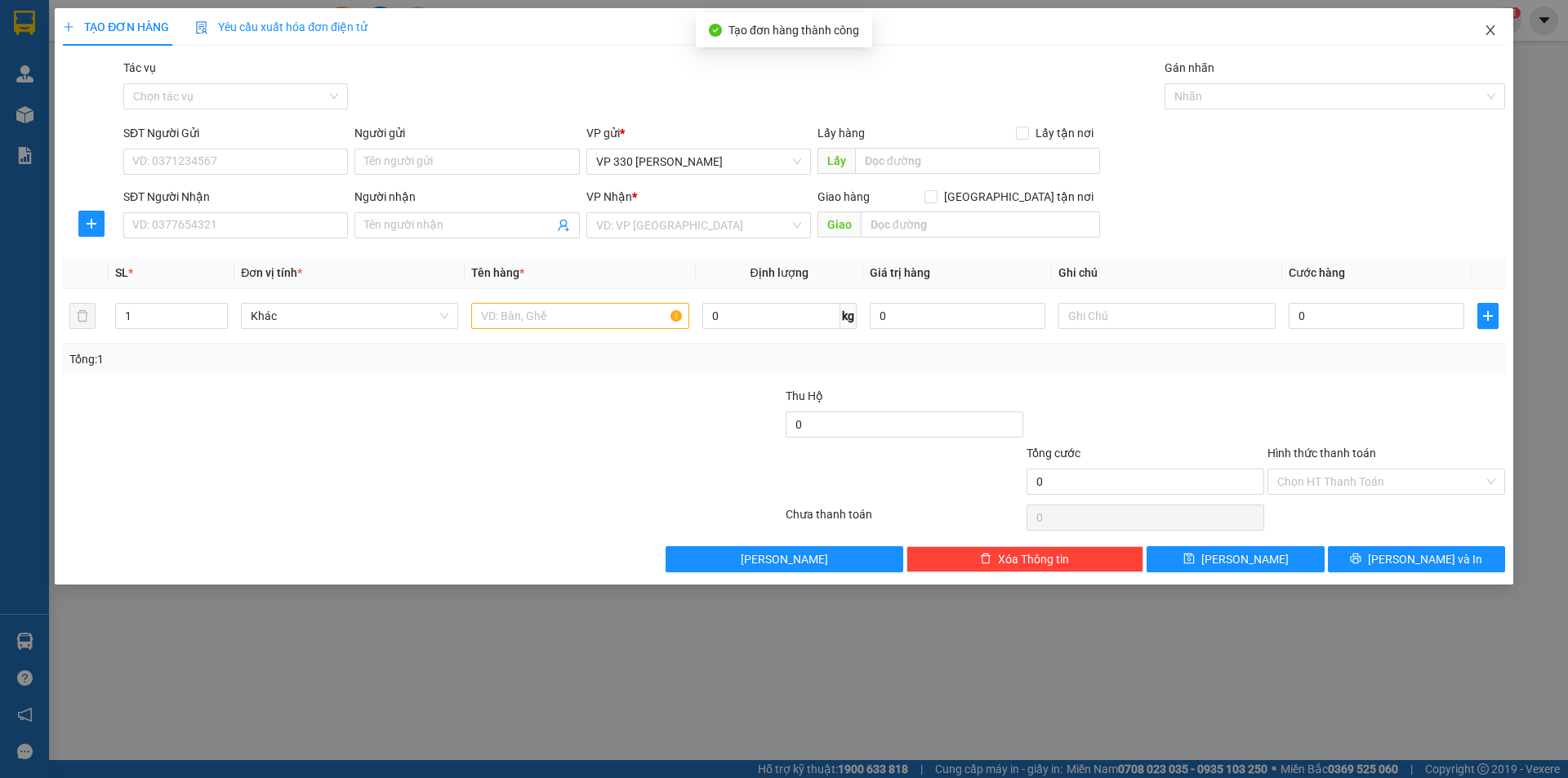
click at [1492, 28] on icon "close" at bounding box center [1490, 31] width 13 height 13
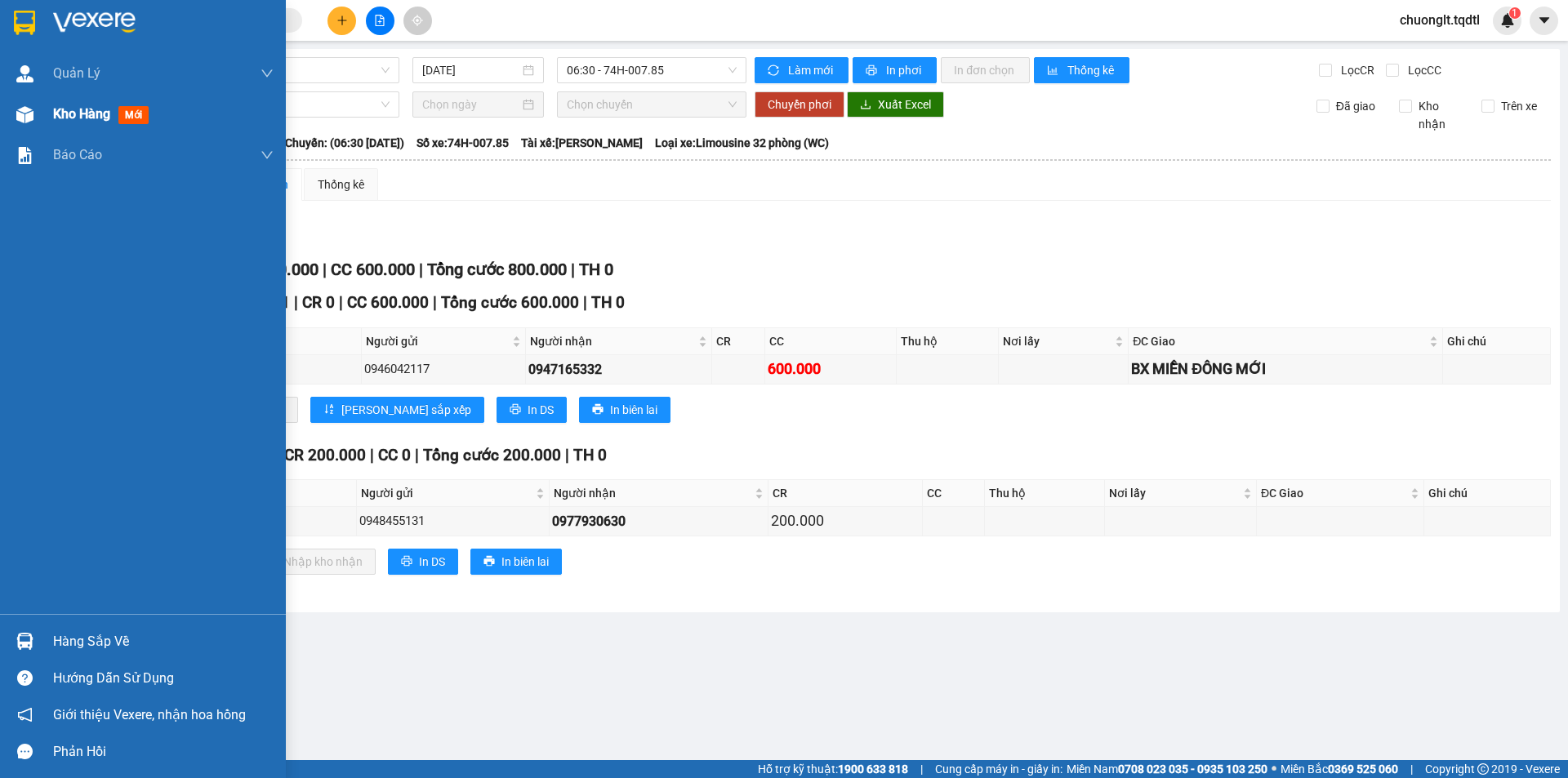
click at [65, 112] on span "Kho hàng" at bounding box center [81, 114] width 57 height 16
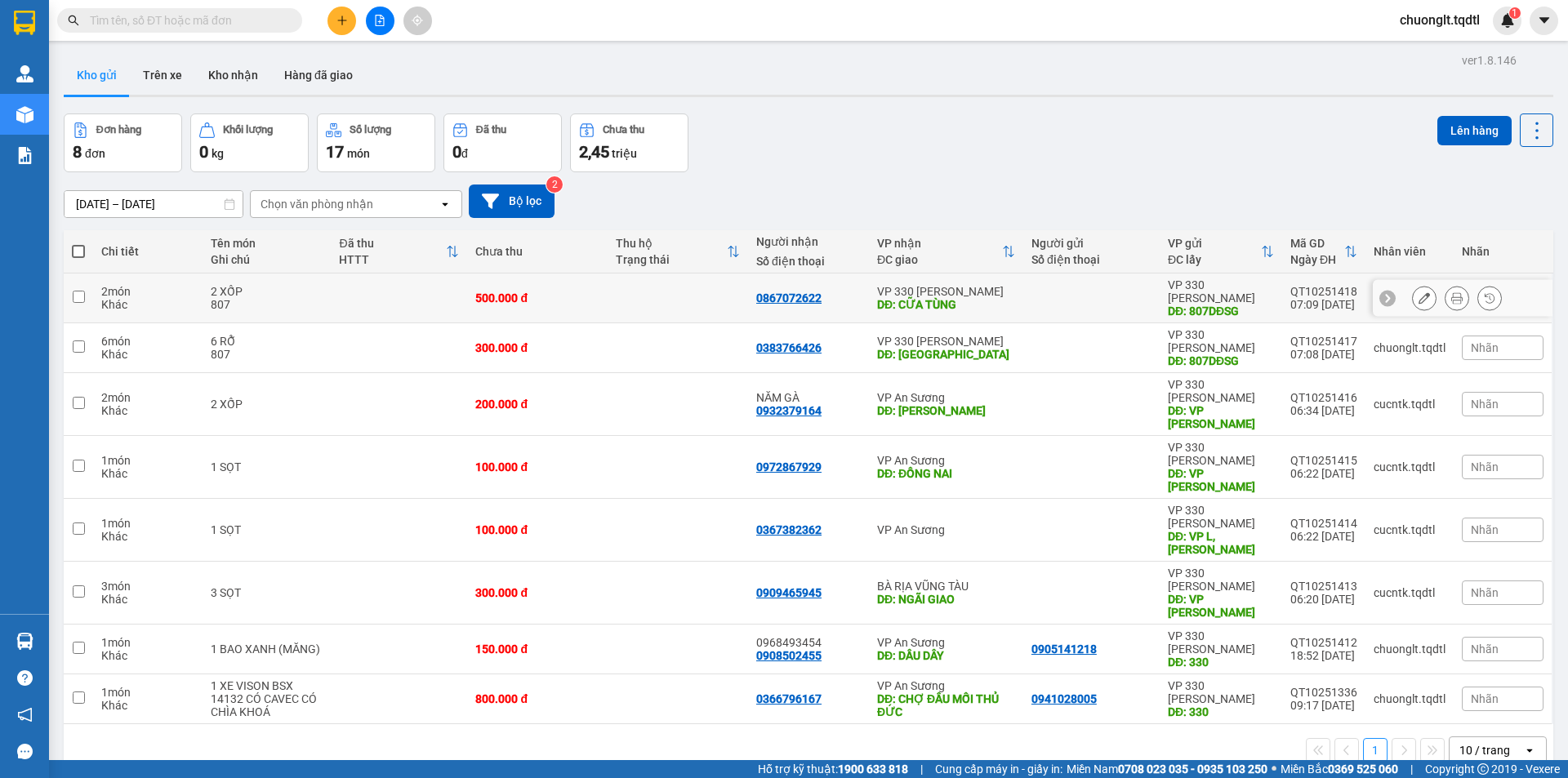
click at [294, 298] on div "807" at bounding box center [268, 304] width 113 height 13
checkbox input "true"
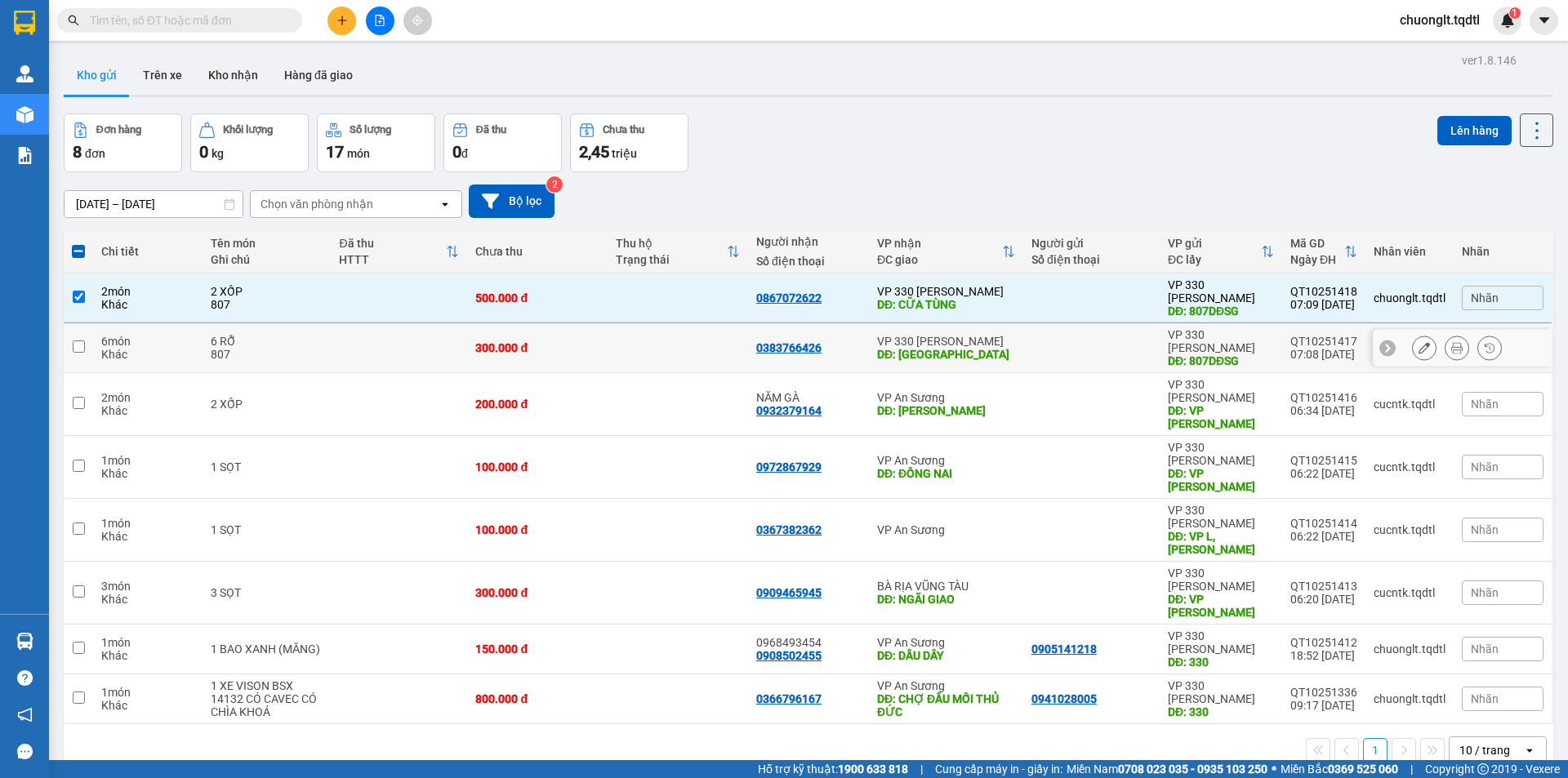
click at [267, 348] on div "807" at bounding box center [268, 354] width 113 height 13
checkbox input "true"
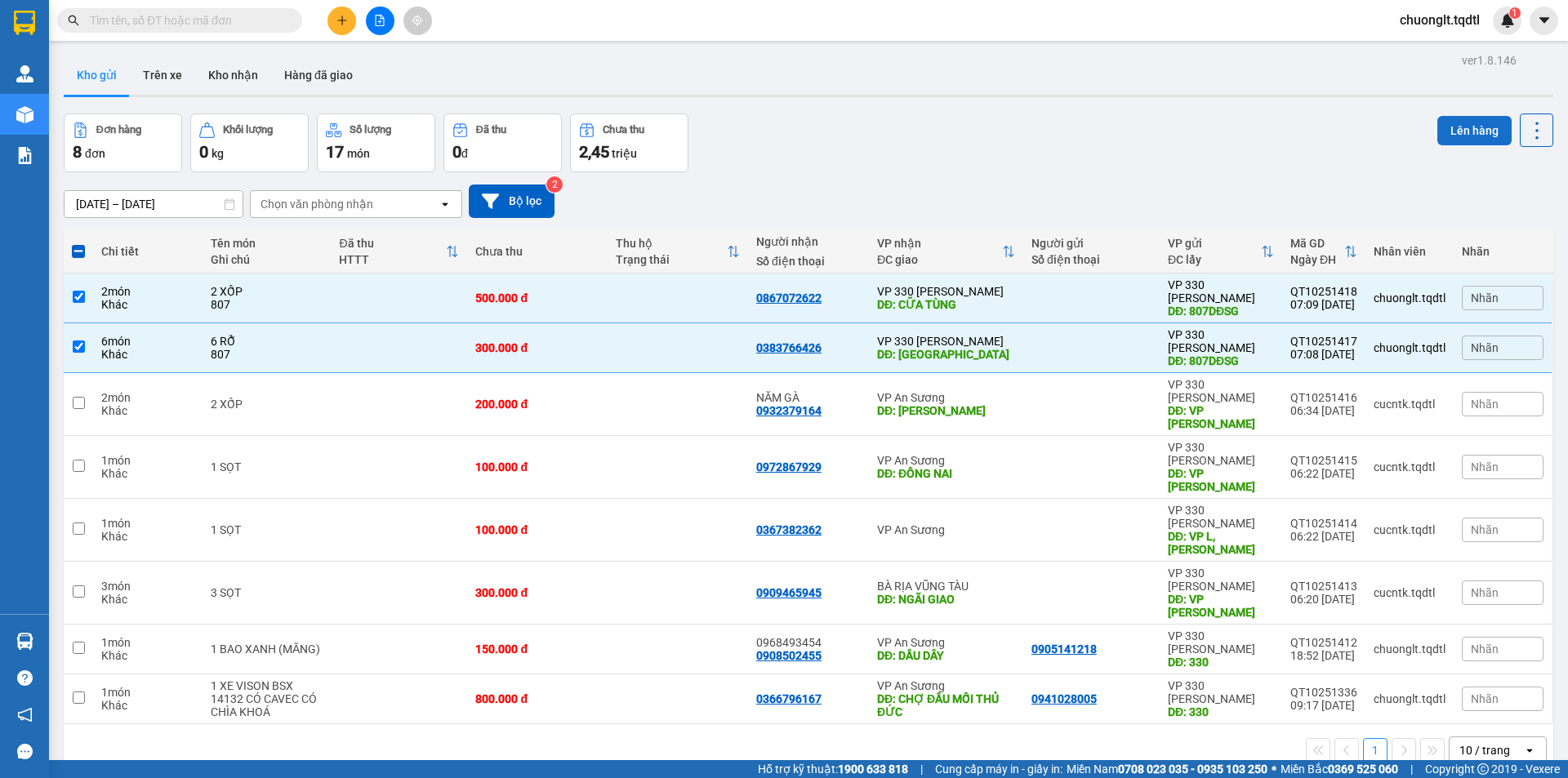
click at [1439, 134] on button "Lên hàng" at bounding box center [1475, 130] width 74 height 30
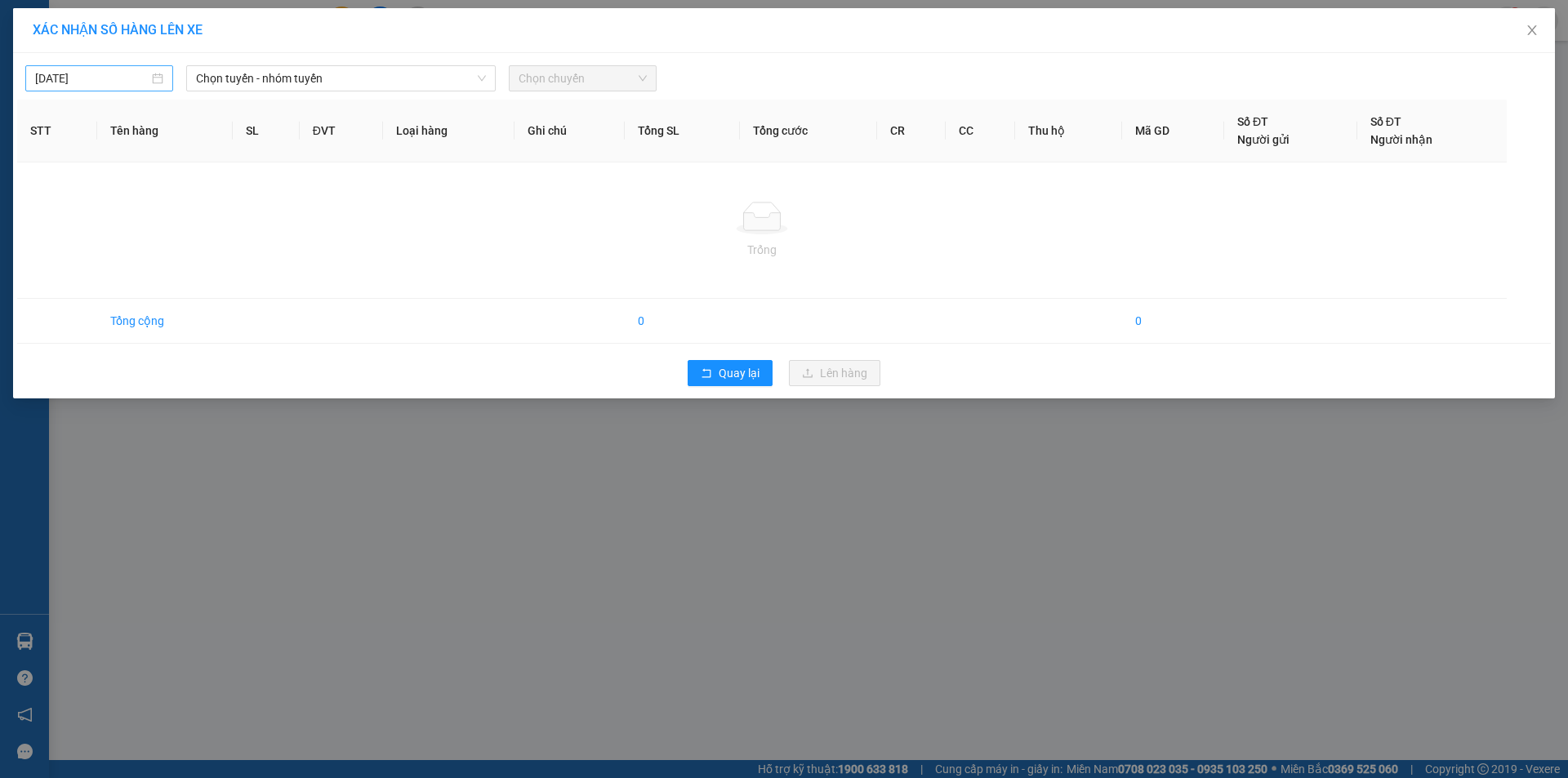
click at [113, 75] on input "[DATE]" at bounding box center [92, 78] width 114 height 18
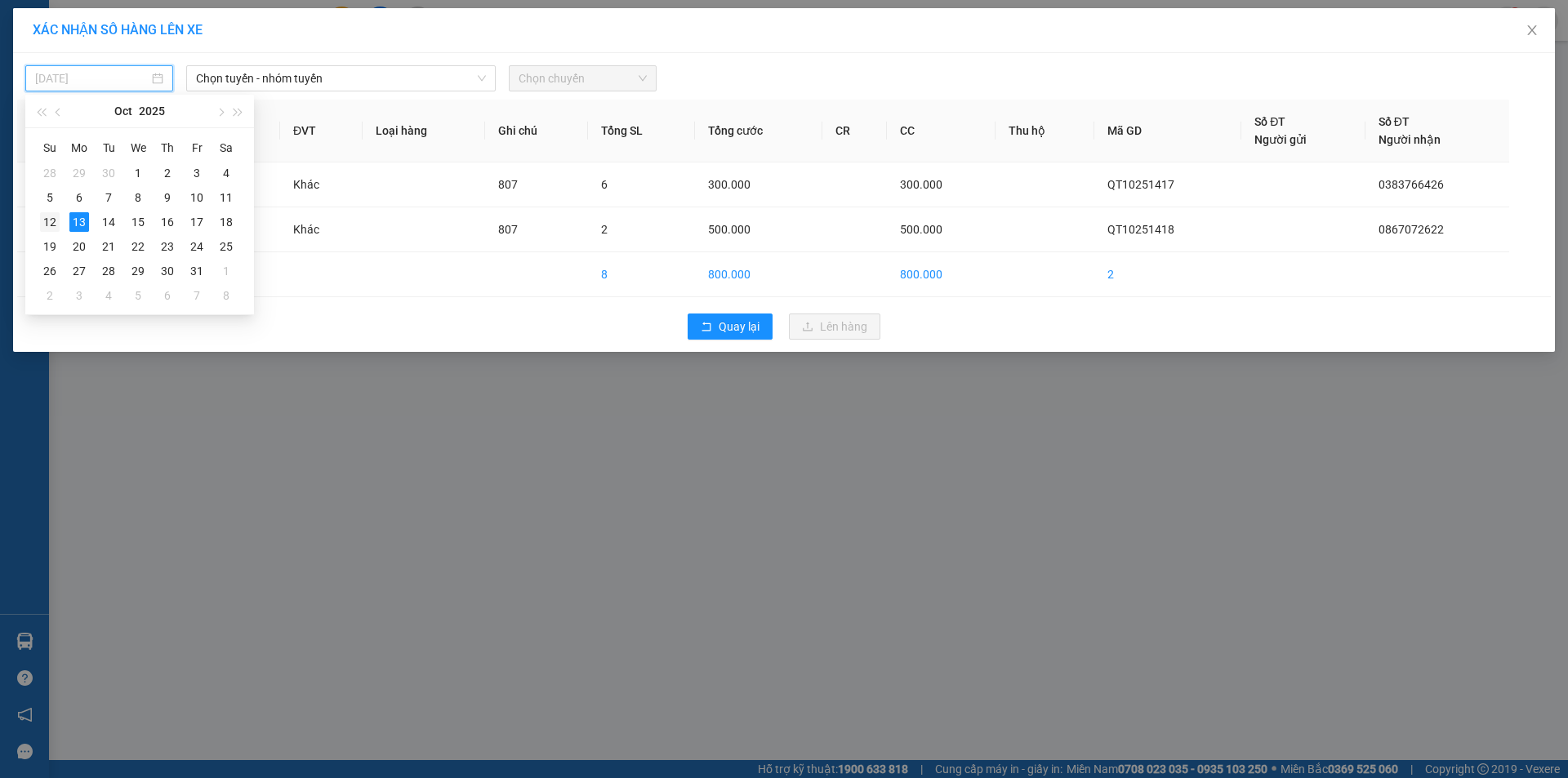
click at [45, 220] on div "12" at bounding box center [49, 221] width 19 height 19
type input "[DATE]"
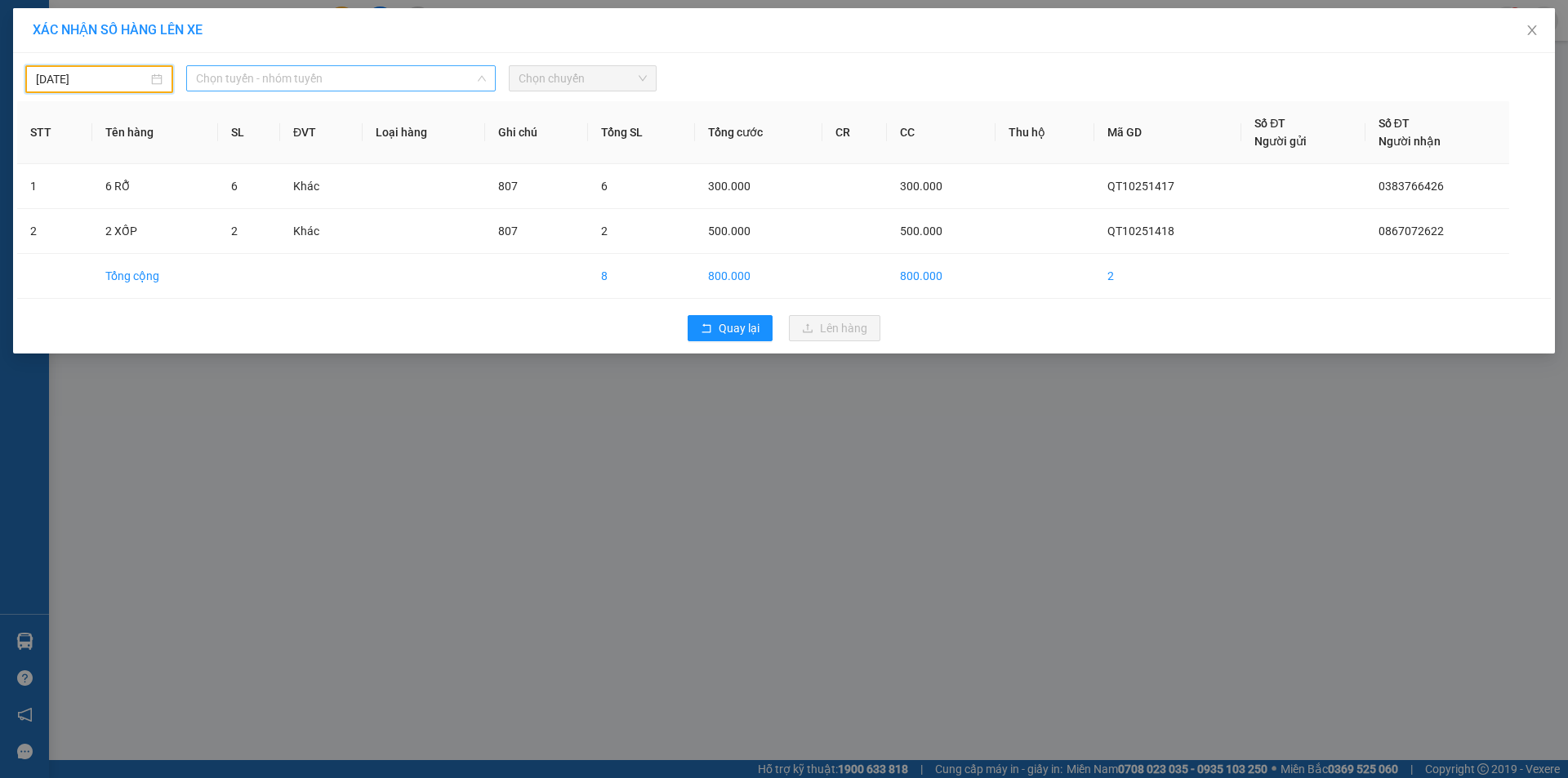
click at [421, 85] on span "Chọn tuyến - nhóm tuyến" at bounding box center [341, 78] width 290 height 24
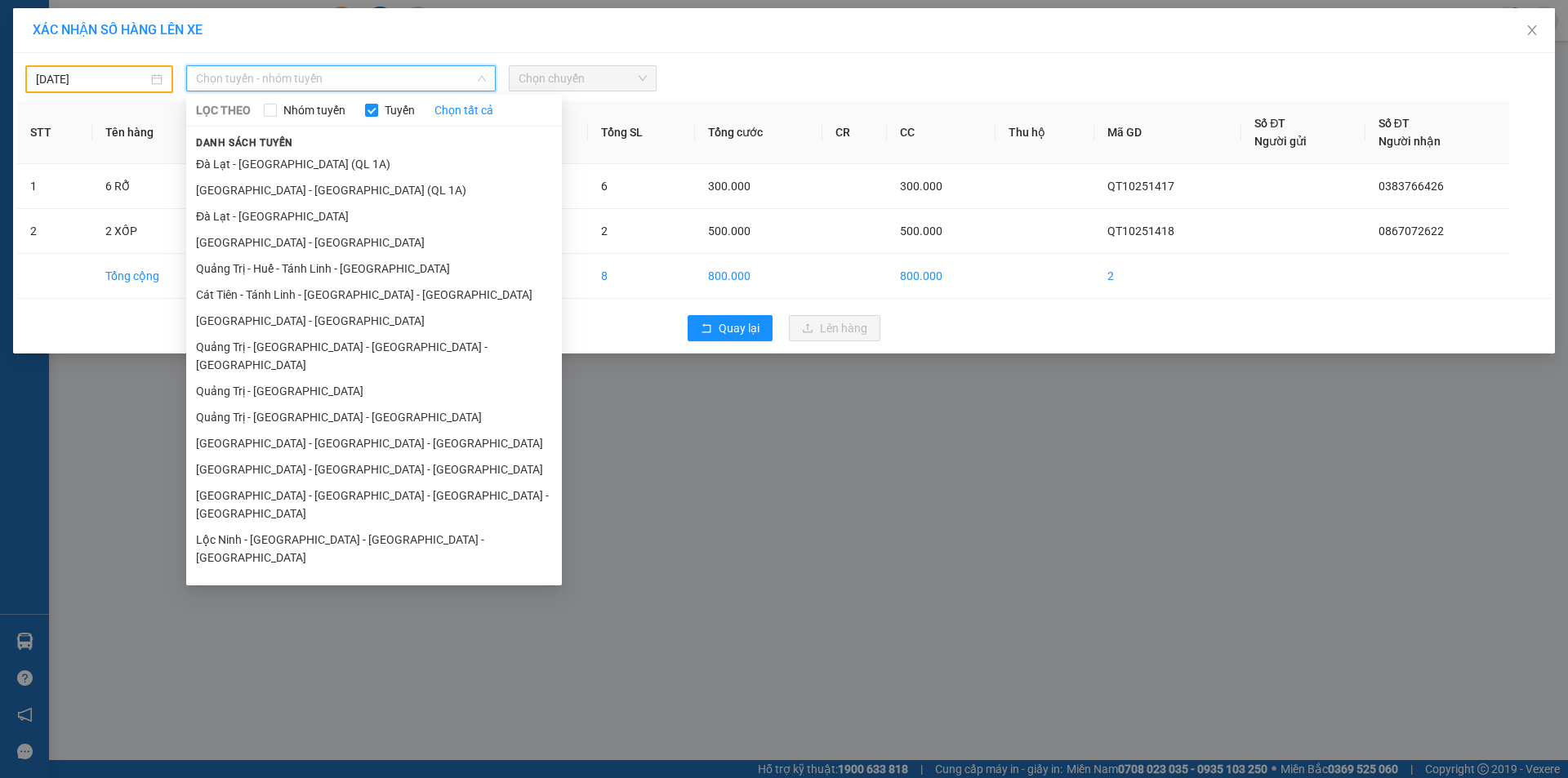
scroll to position [94, 0]
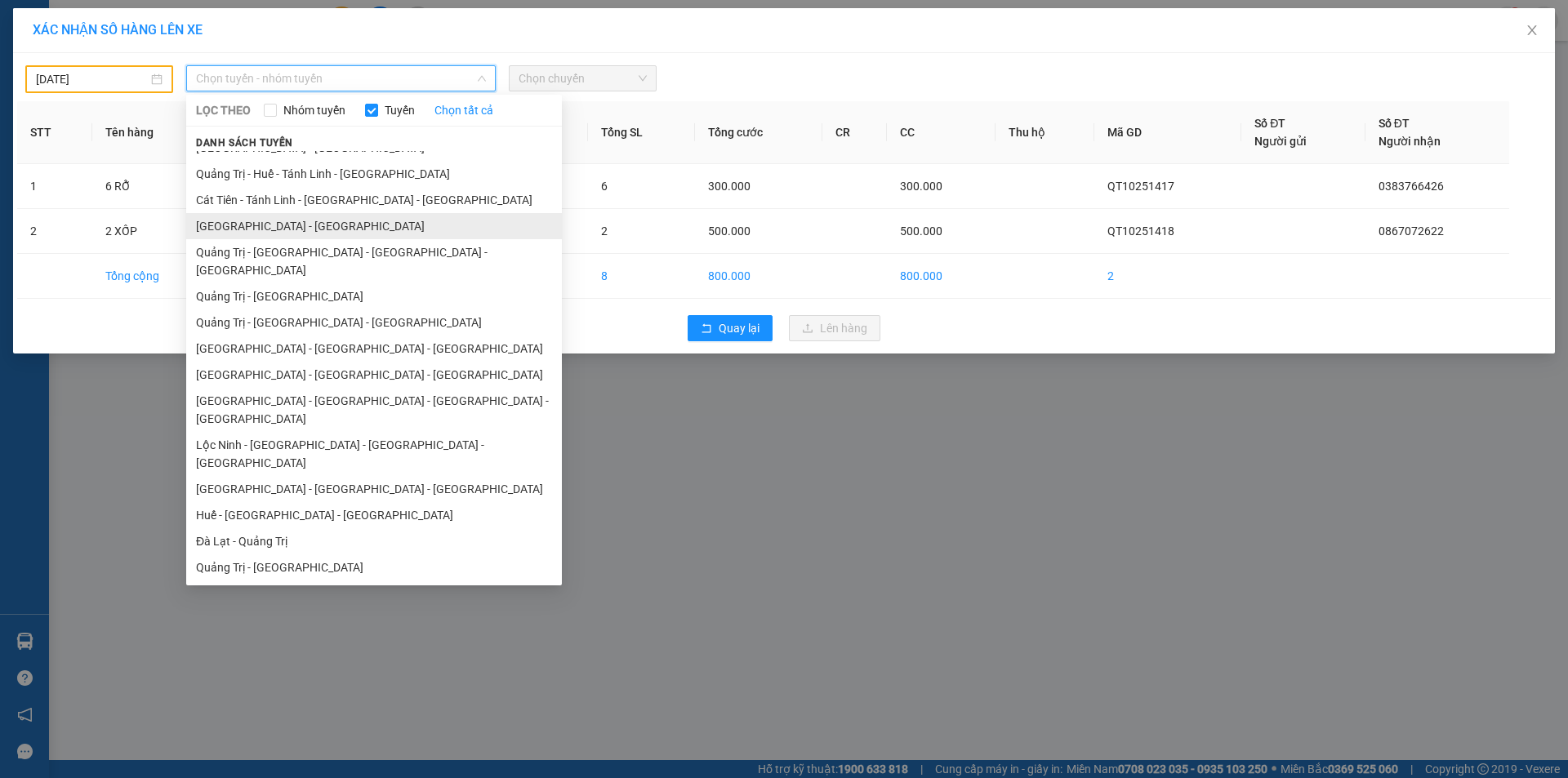
click at [317, 226] on li "[GEOGRAPHIC_DATA] - [GEOGRAPHIC_DATA]" at bounding box center [374, 226] width 376 height 26
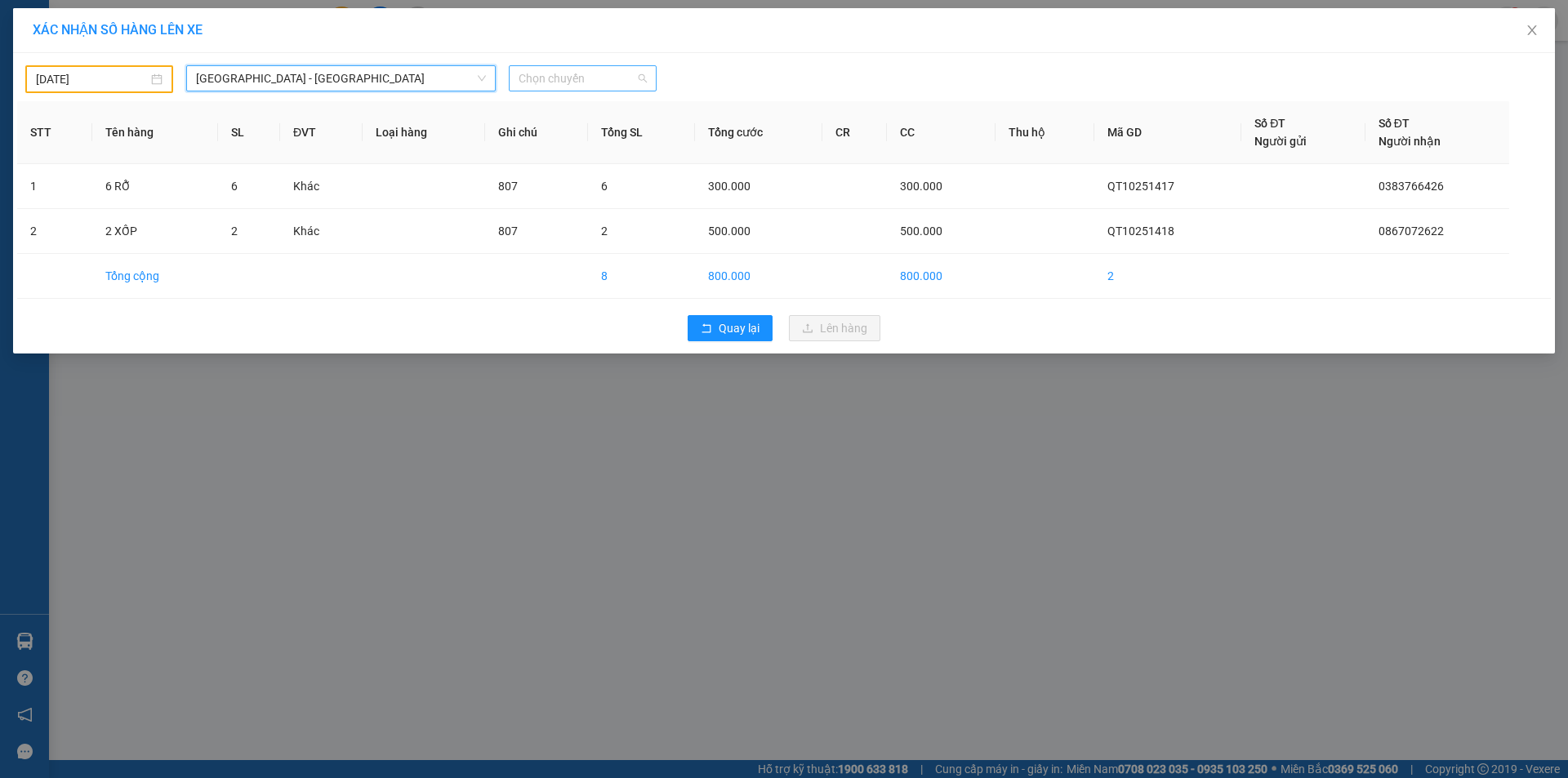
click at [614, 77] on span "Chọn chuyến" at bounding box center [582, 78] width 129 height 24
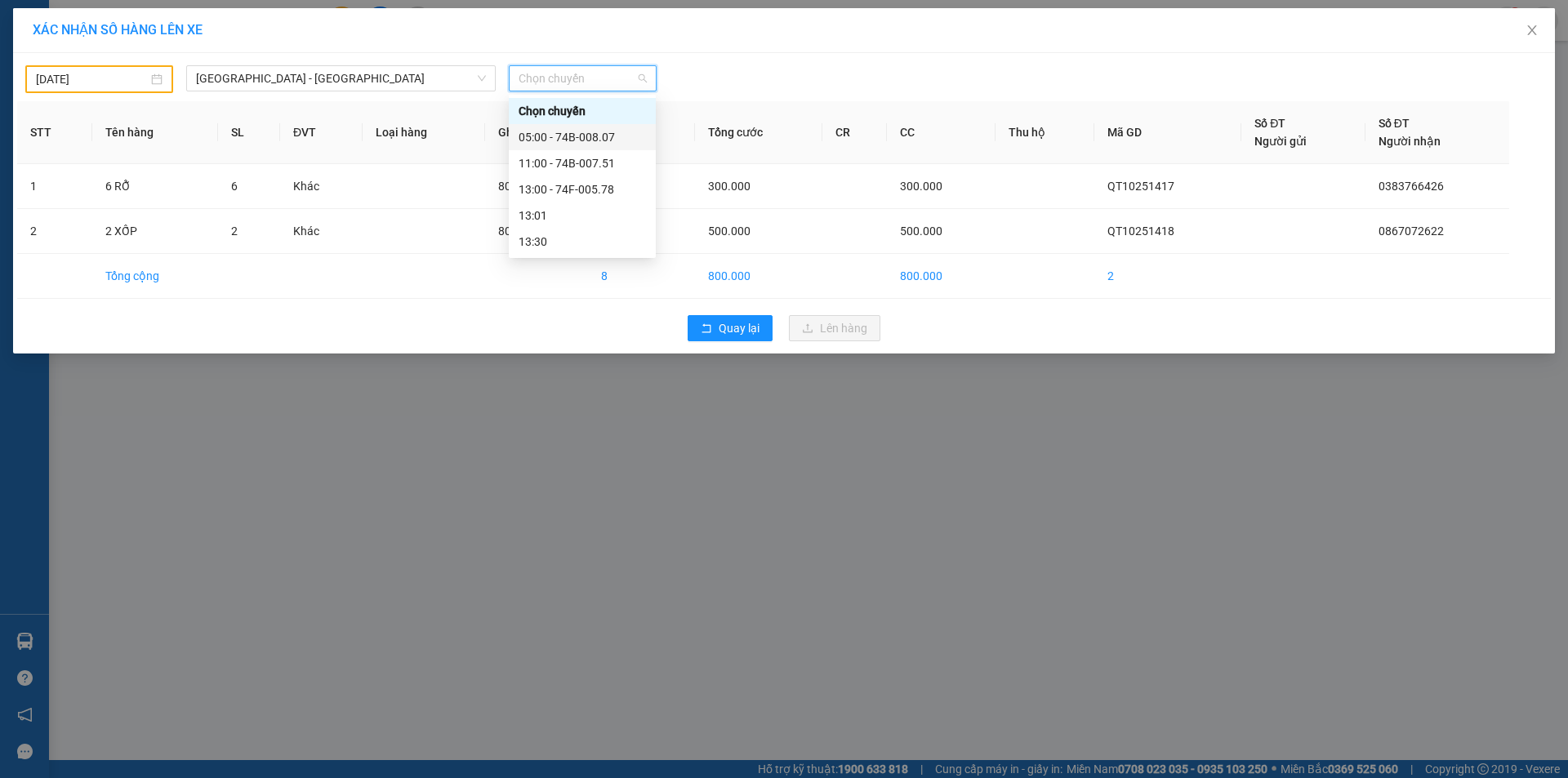
click at [588, 135] on div "05:00 - 74B-008.07" at bounding box center [582, 137] width 128 height 18
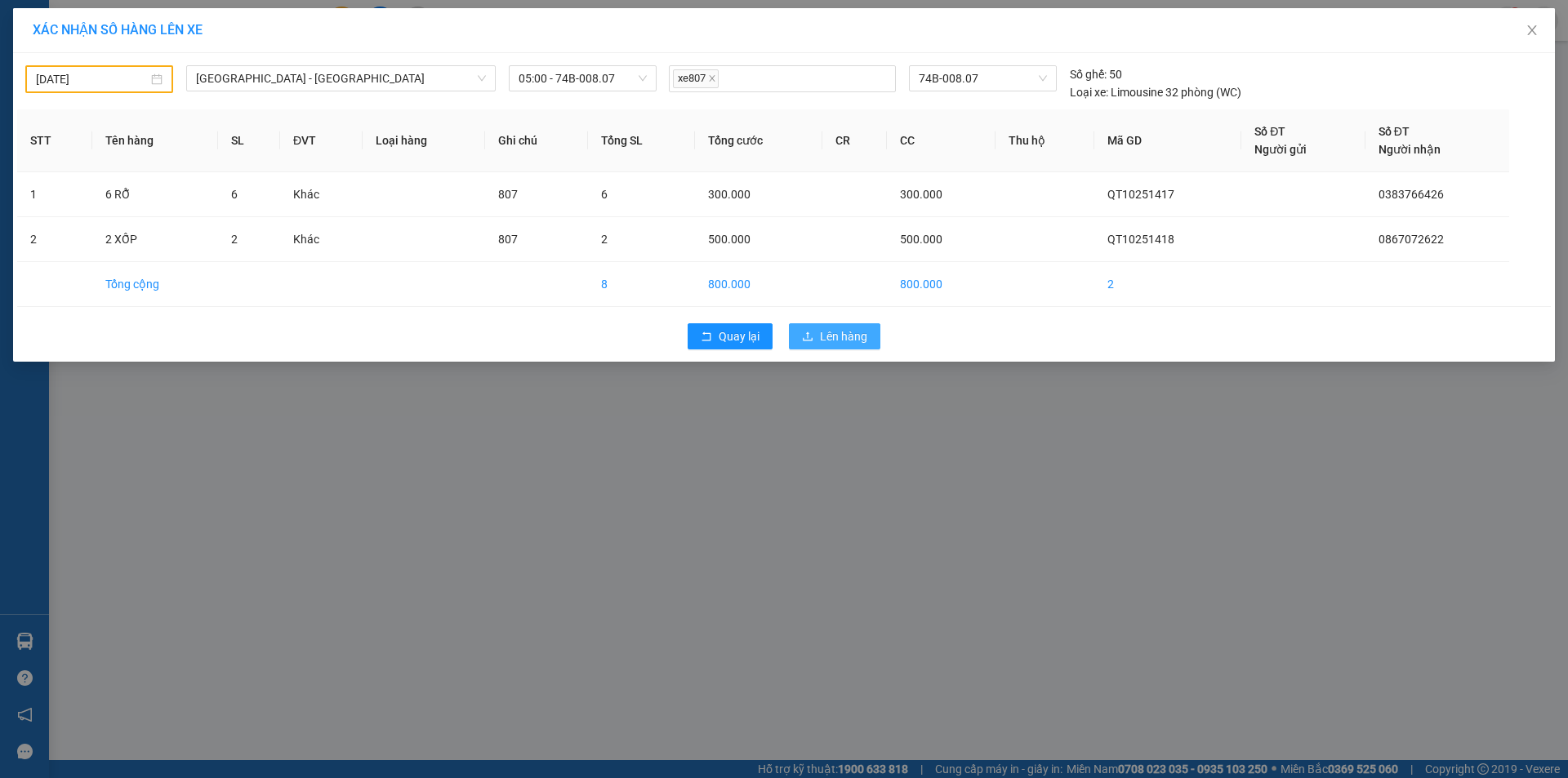
click at [806, 334] on icon "upload" at bounding box center [808, 336] width 11 height 11
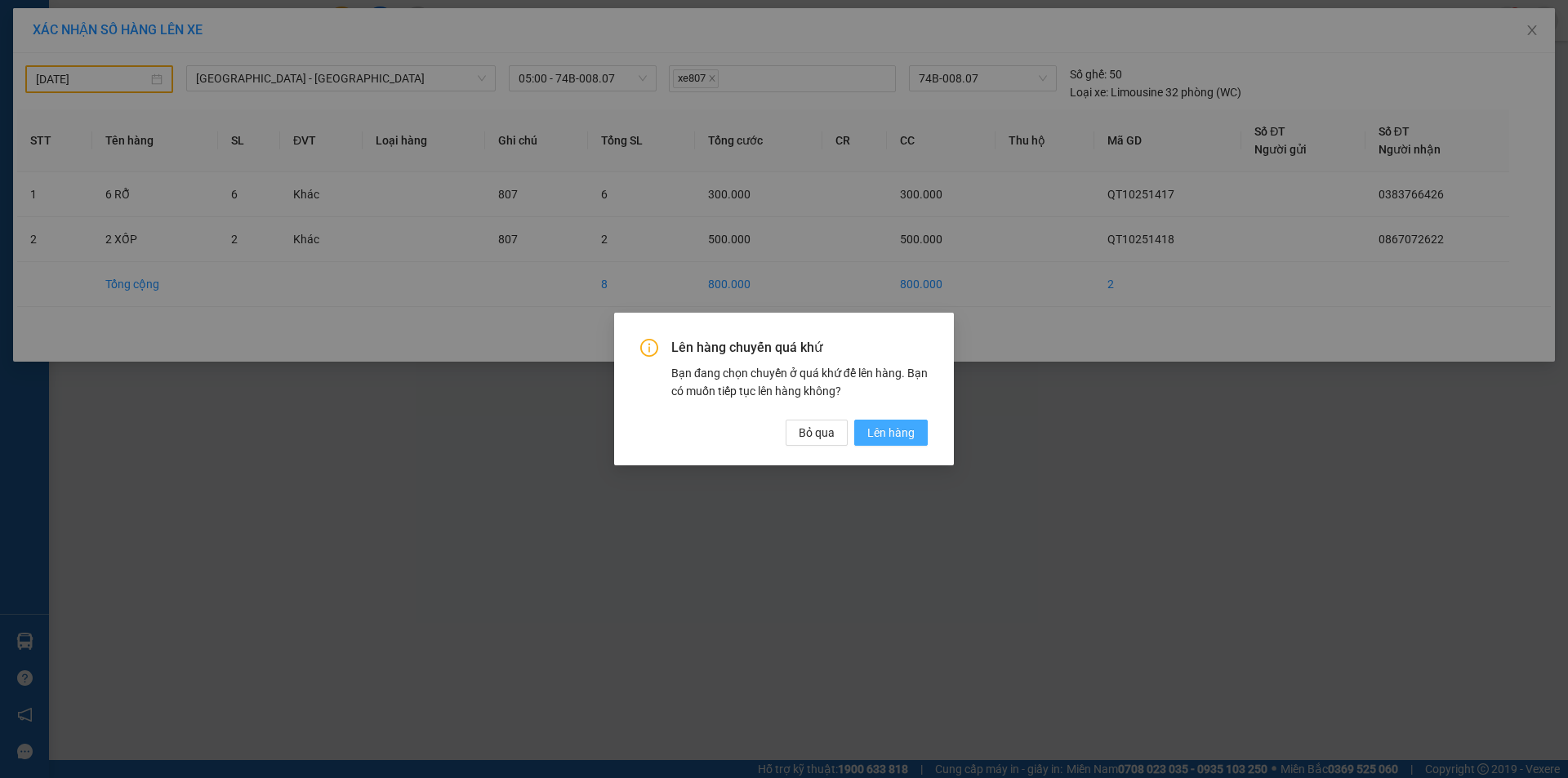
click at [894, 432] on span "Lên hàng" at bounding box center [890, 432] width 47 height 18
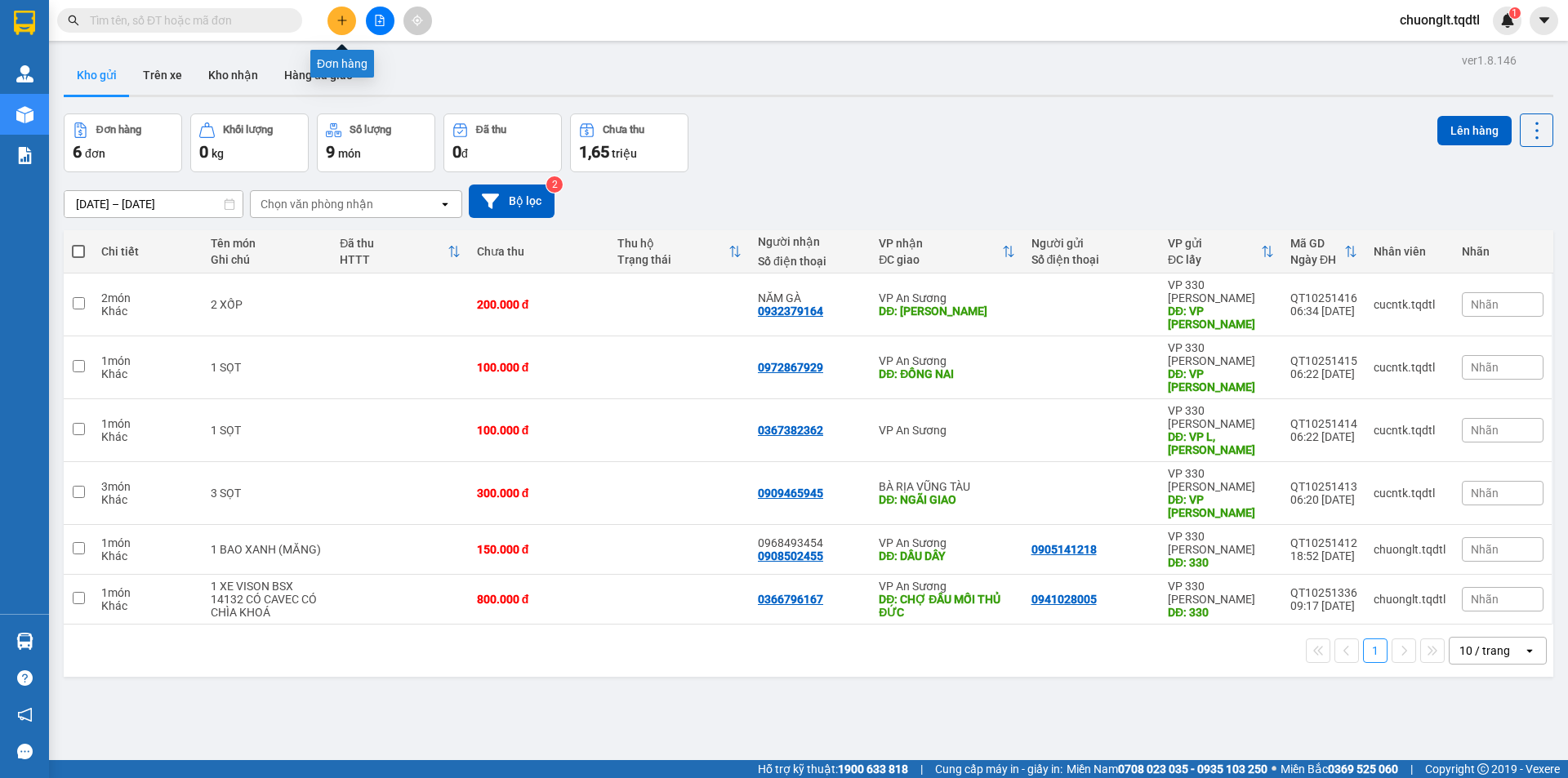
click at [341, 17] on icon "plus" at bounding box center [342, 20] width 11 height 11
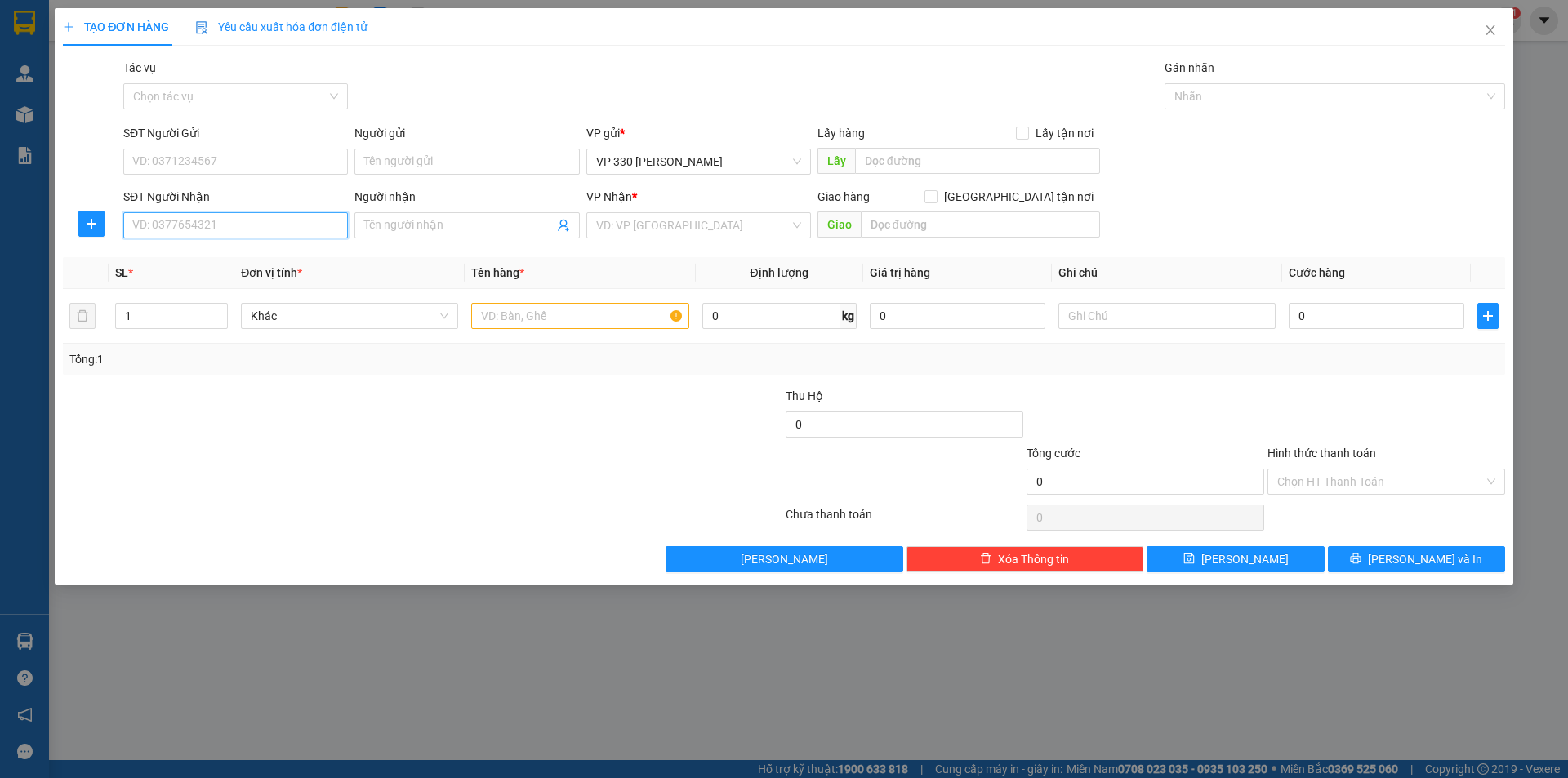
click at [216, 222] on input "SĐT Người Nhận" at bounding box center [235, 225] width 225 height 26
click at [169, 253] on div "0889160203" at bounding box center [235, 257] width 205 height 18
type input "0889160203"
type input "[PERSON_NAME]"
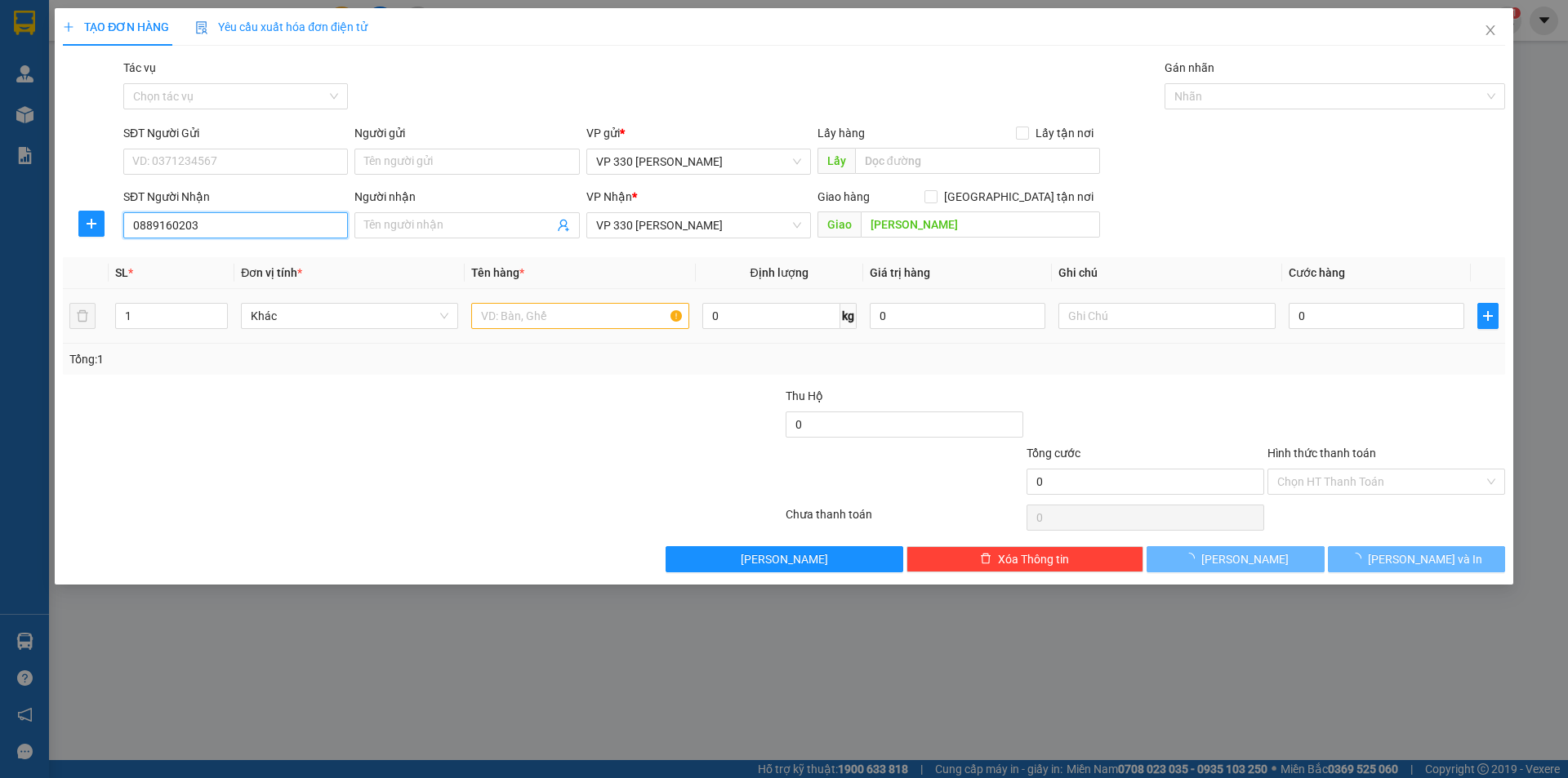
type input "0889160203"
type input "150.000"
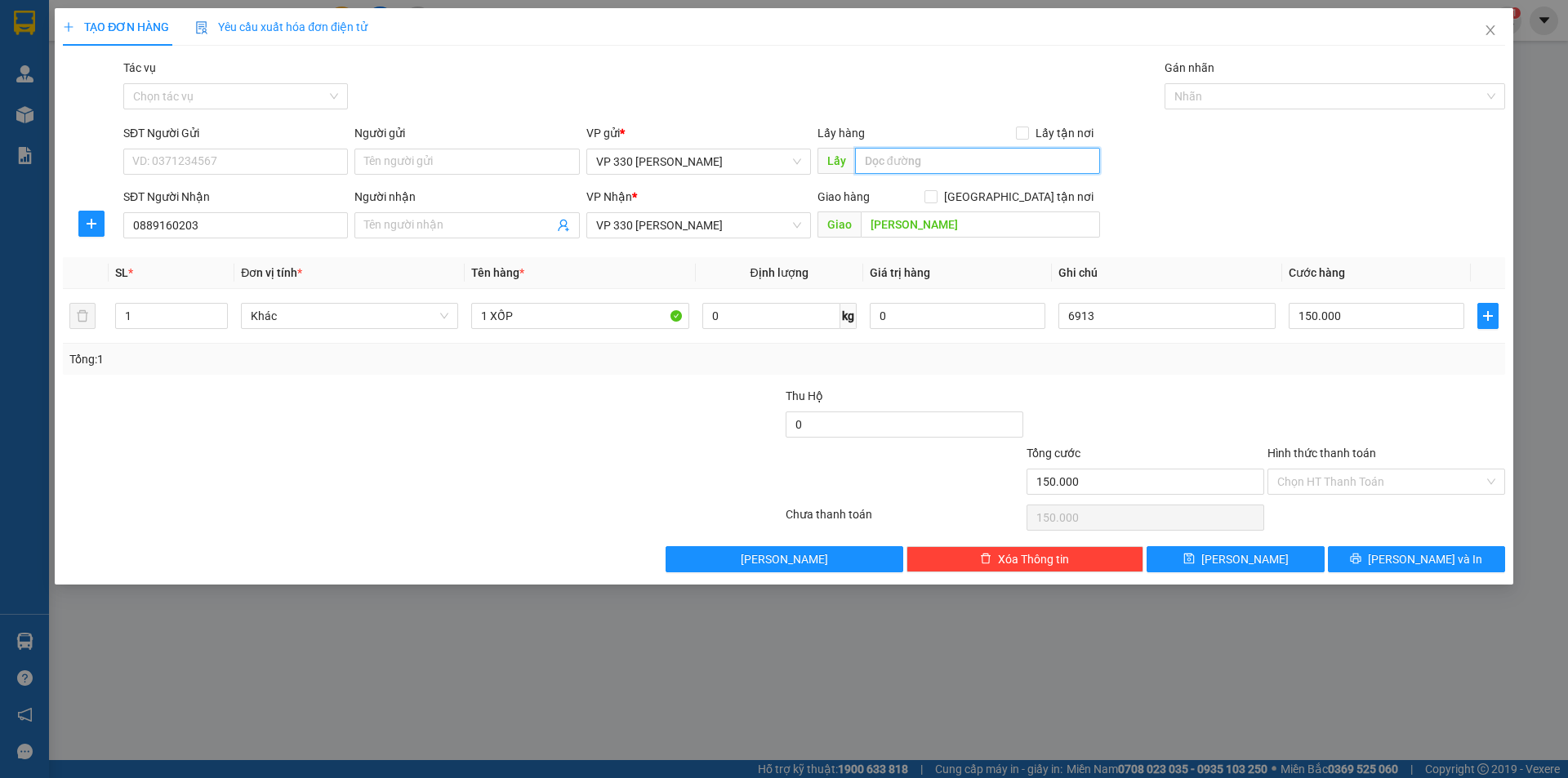
click at [933, 158] on input "text" at bounding box center [977, 161] width 245 height 26
type input "7166DĐVT"
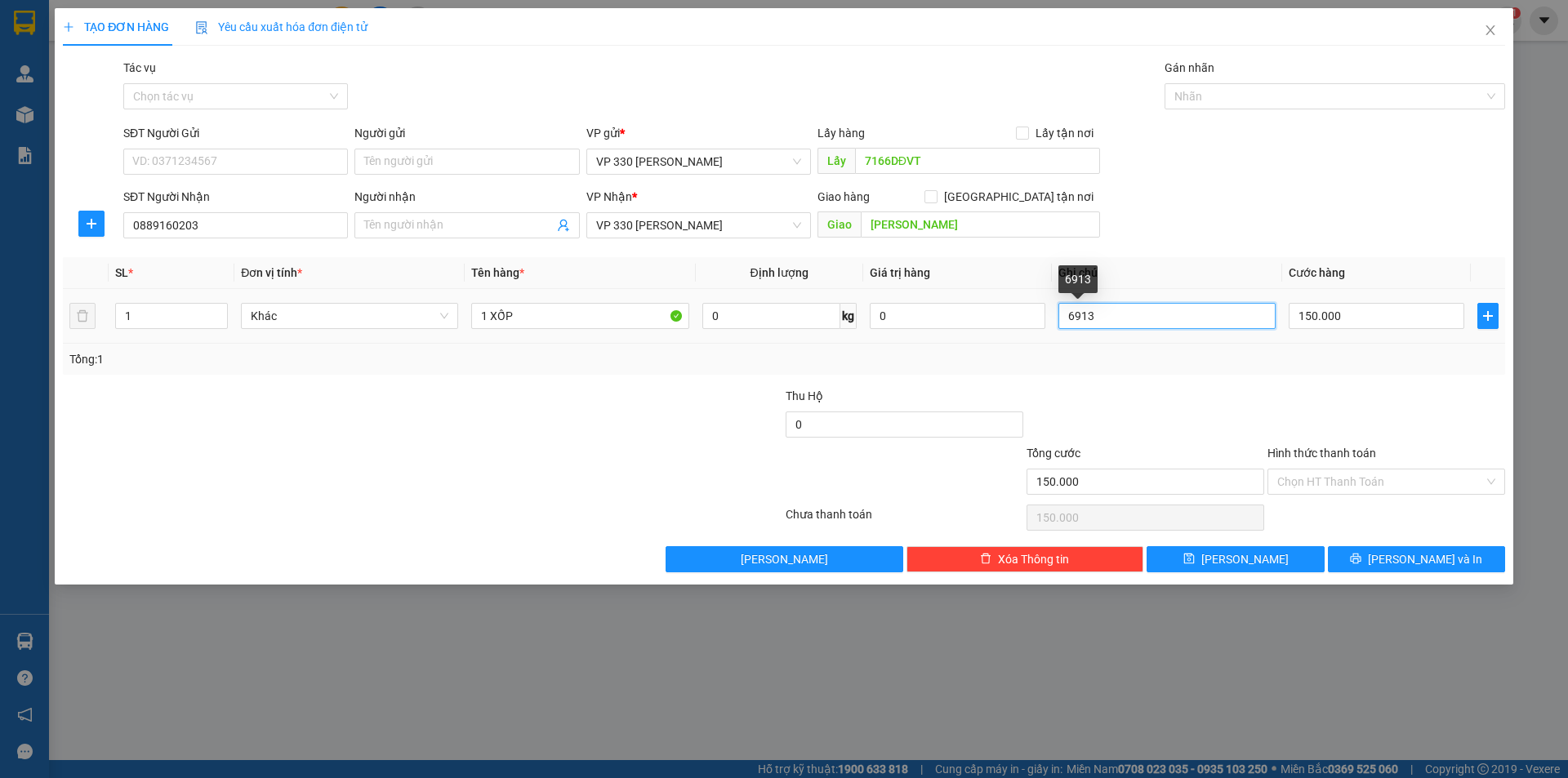
click at [1150, 321] on input "6913" at bounding box center [1167, 315] width 218 height 26
type input "6"
type input "7166"
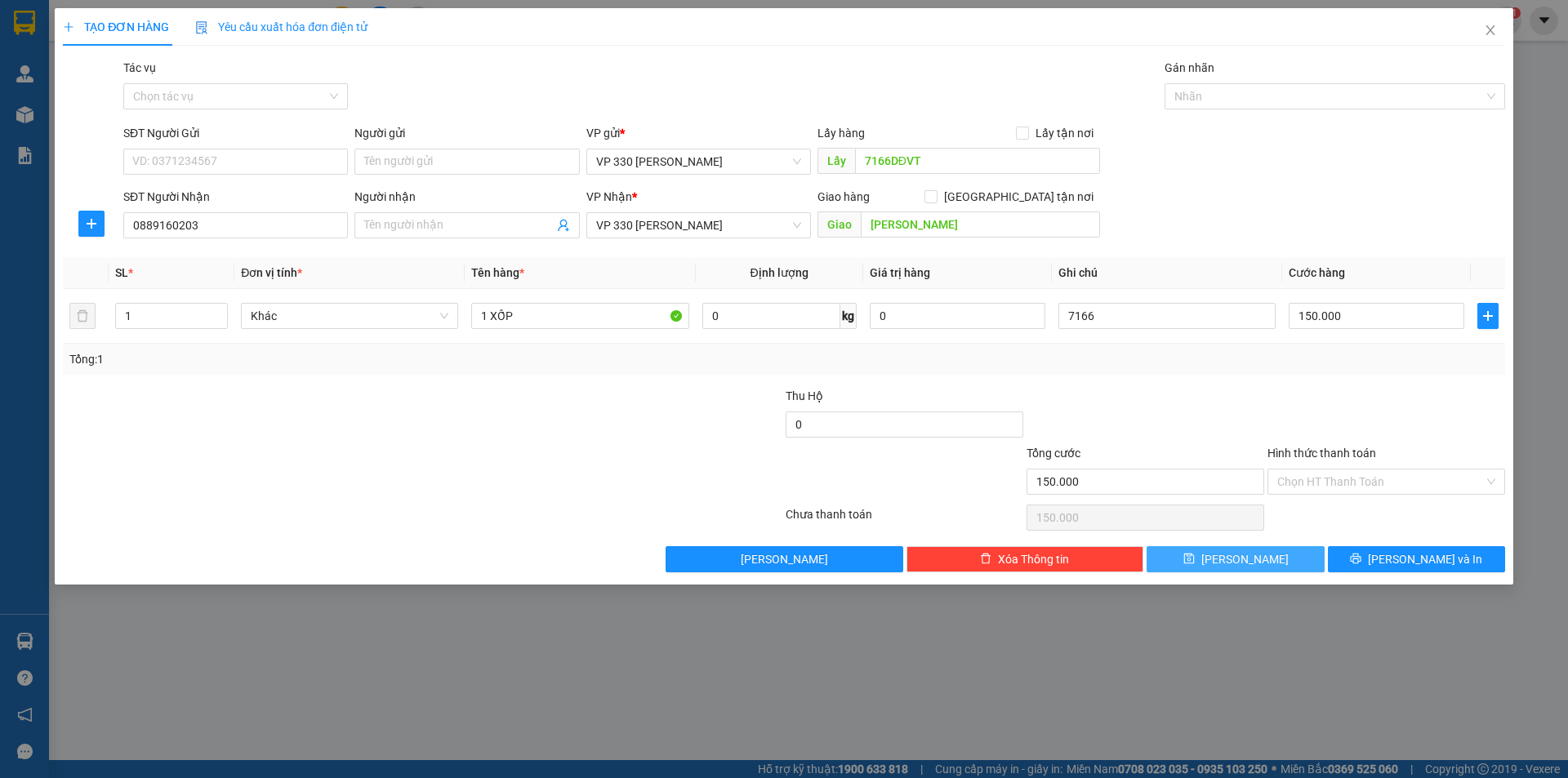
click at [1266, 550] on button "[PERSON_NAME]" at bounding box center [1235, 559] width 177 height 26
type input "0"
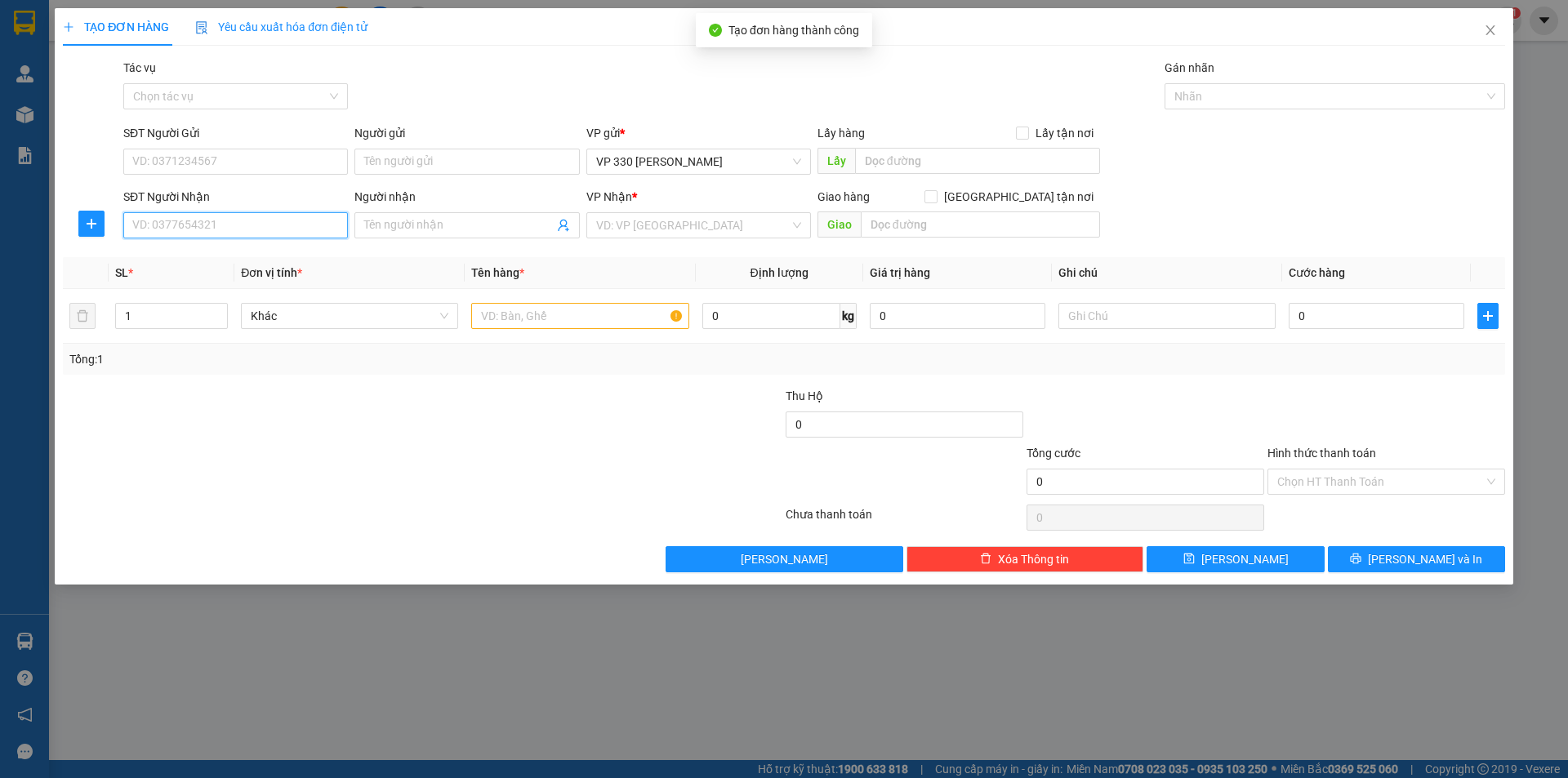
click at [227, 228] on input "SĐT Người Nhận" at bounding box center [235, 225] width 225 height 26
type input "0855454686"
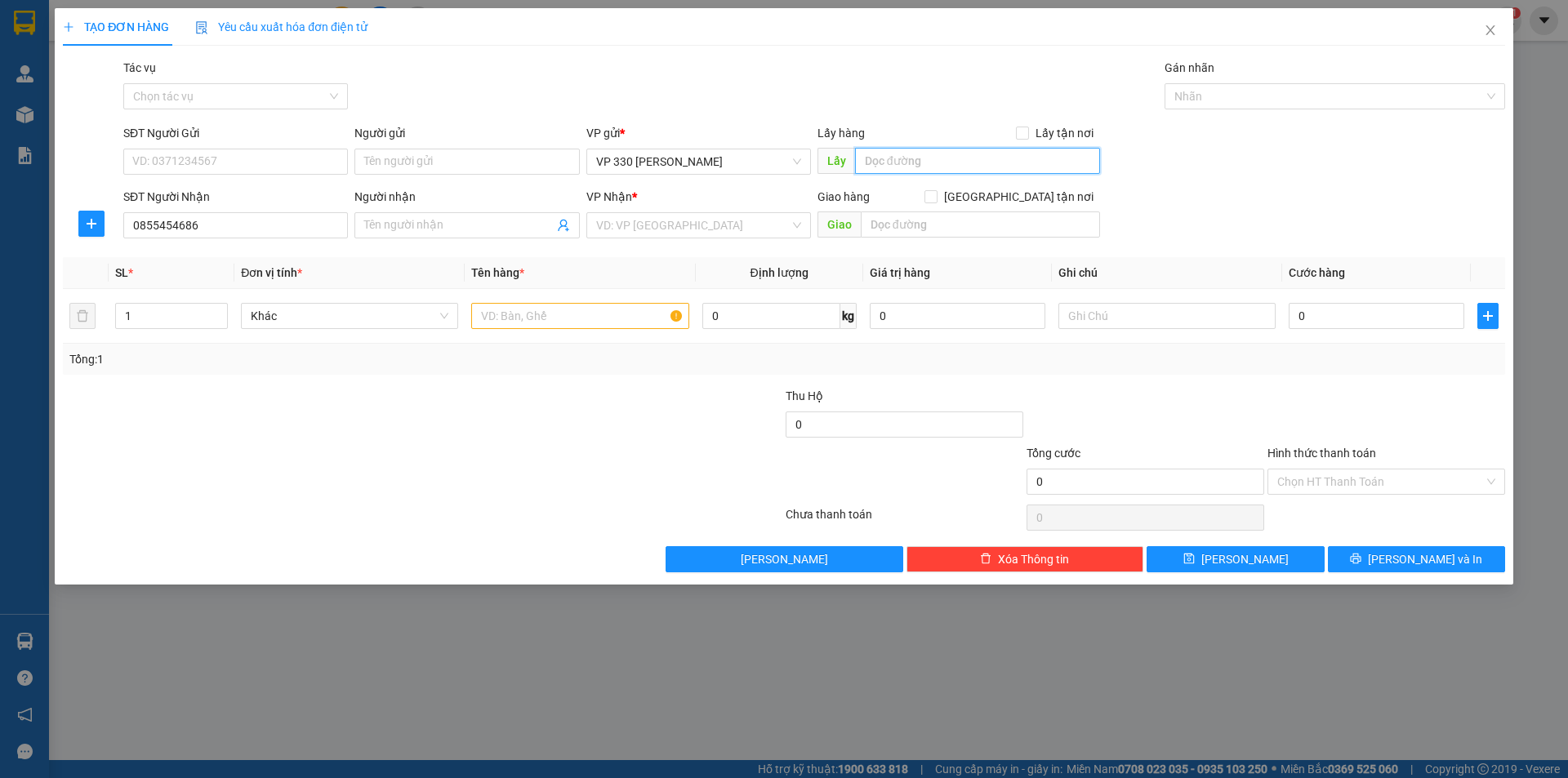
click at [904, 164] on input "text" at bounding box center [977, 161] width 245 height 26
type input "7166DĐVT"
click at [745, 224] on input "search" at bounding box center [692, 225] width 193 height 24
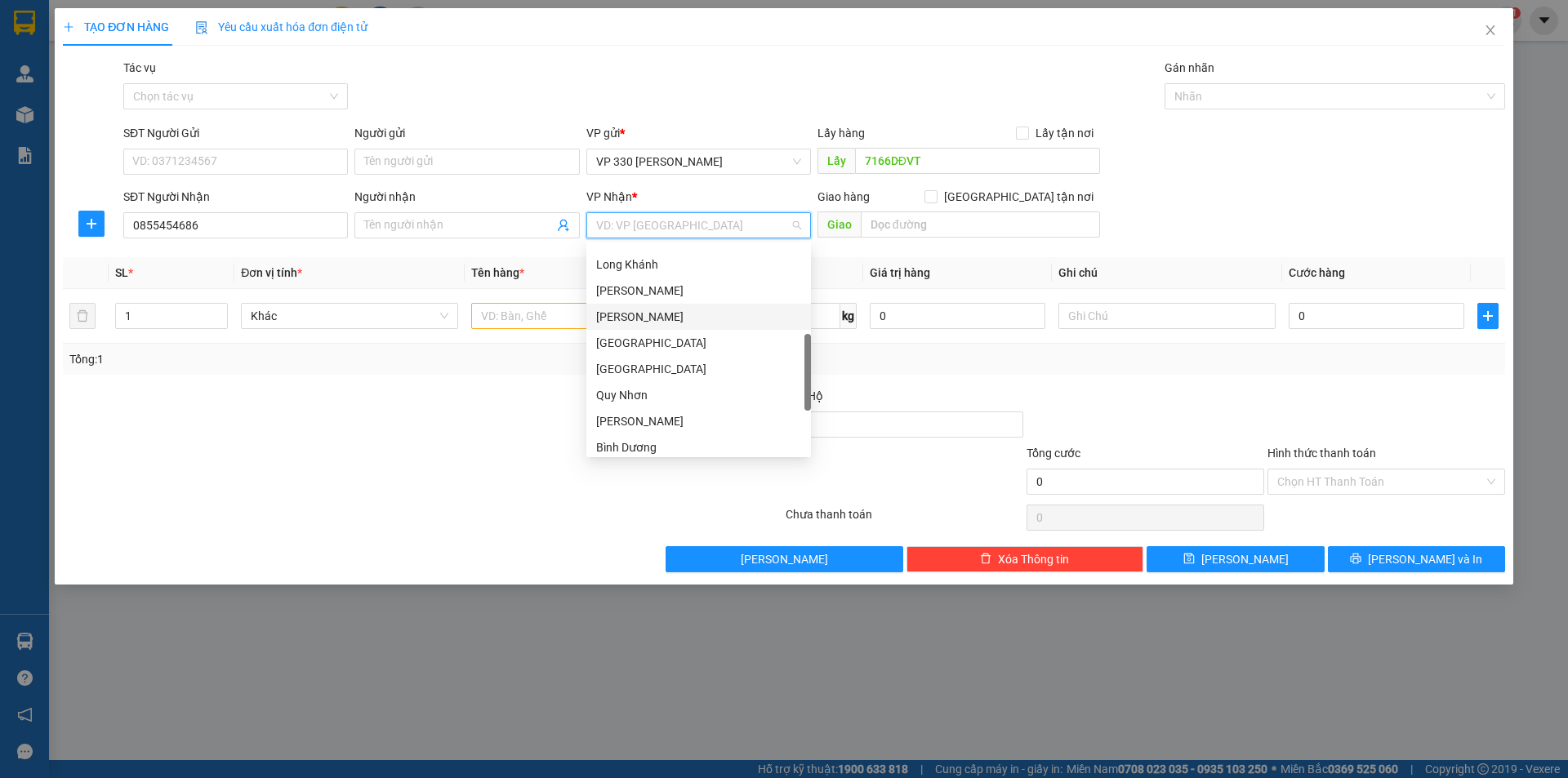
scroll to position [170, 0]
click at [666, 375] on div "VP [PERSON_NAME]" at bounding box center [698, 375] width 205 height 18
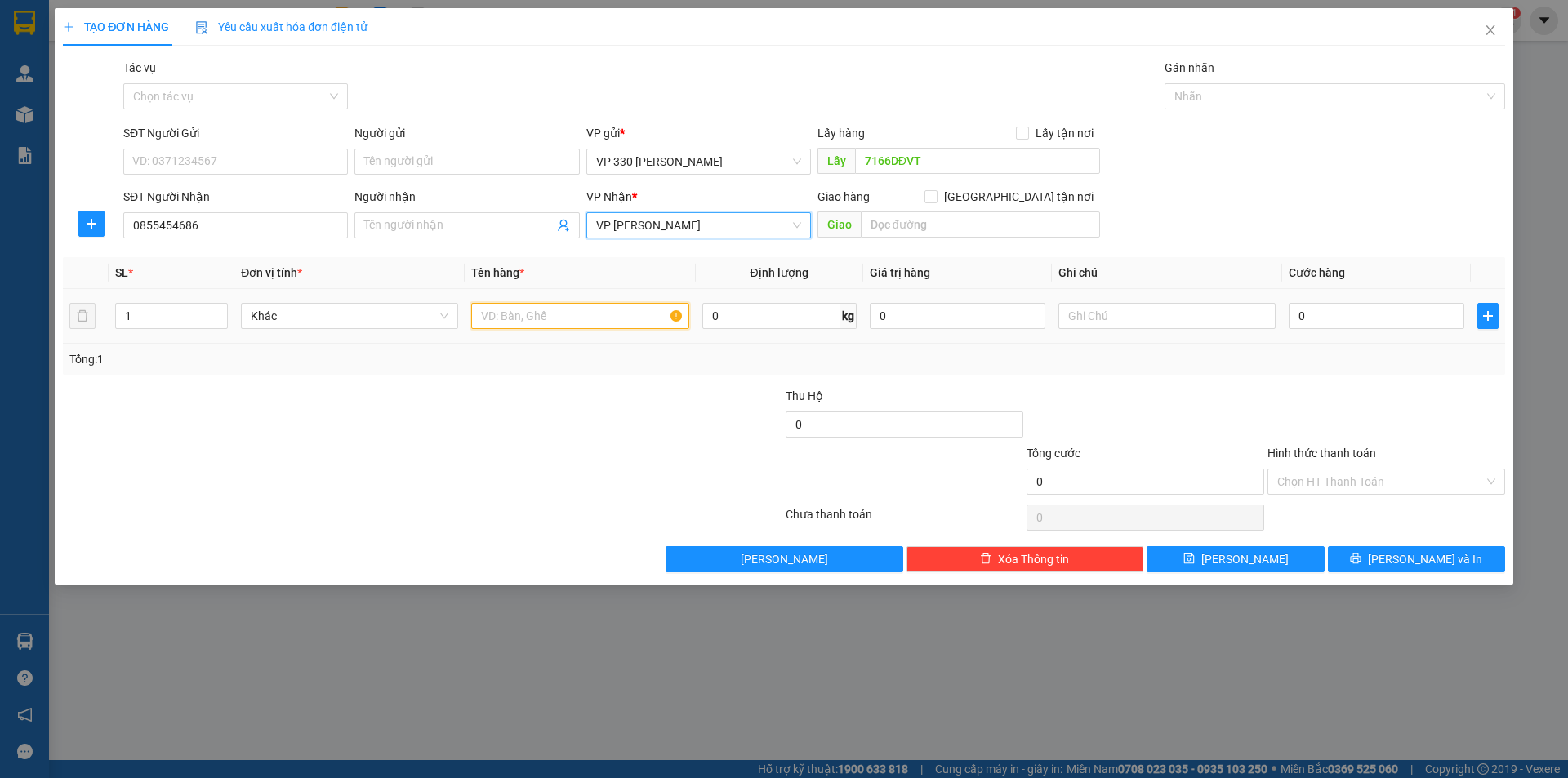
click at [541, 318] on input "text" at bounding box center [579, 315] width 218 height 26
type input "2 GÀ"
click at [218, 309] on icon "up" at bounding box center [219, 312] width 6 height 6
type input "2"
click at [1388, 323] on input "0" at bounding box center [1376, 315] width 176 height 26
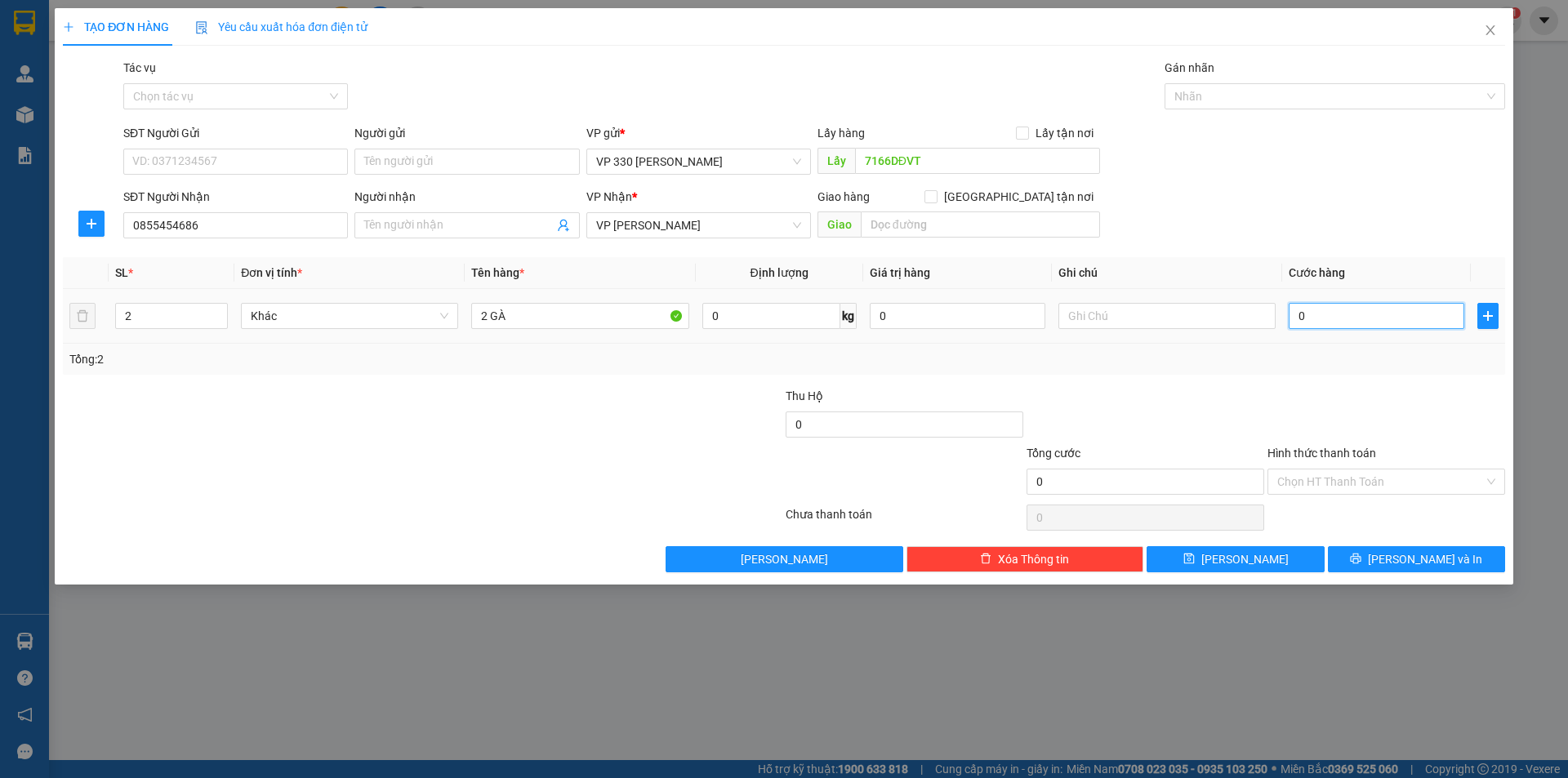
type input "4"
type input "40"
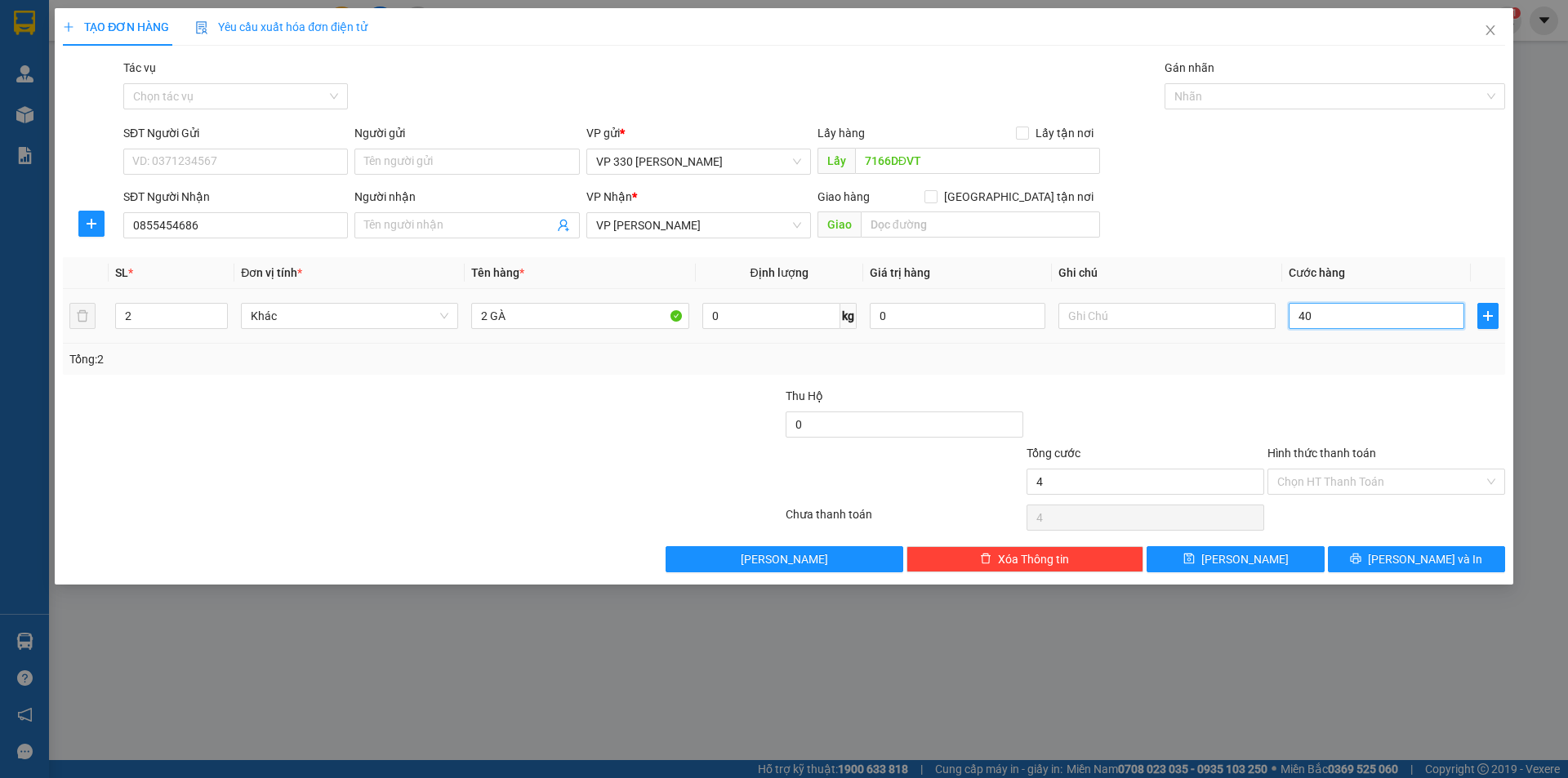
type input "40"
type input "400"
type input "4.000"
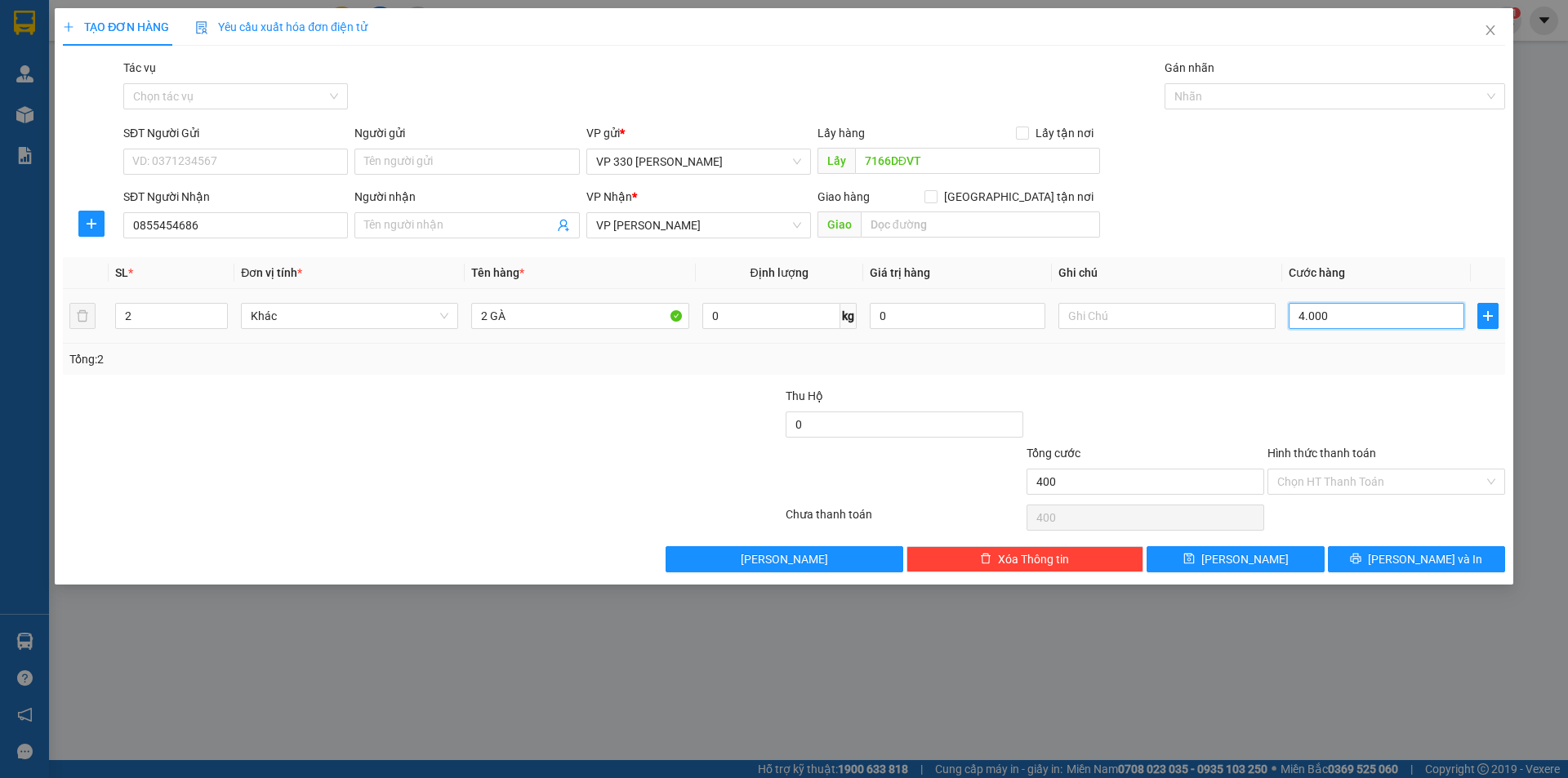
type input "4.000"
type input "40.000"
type input "400.000"
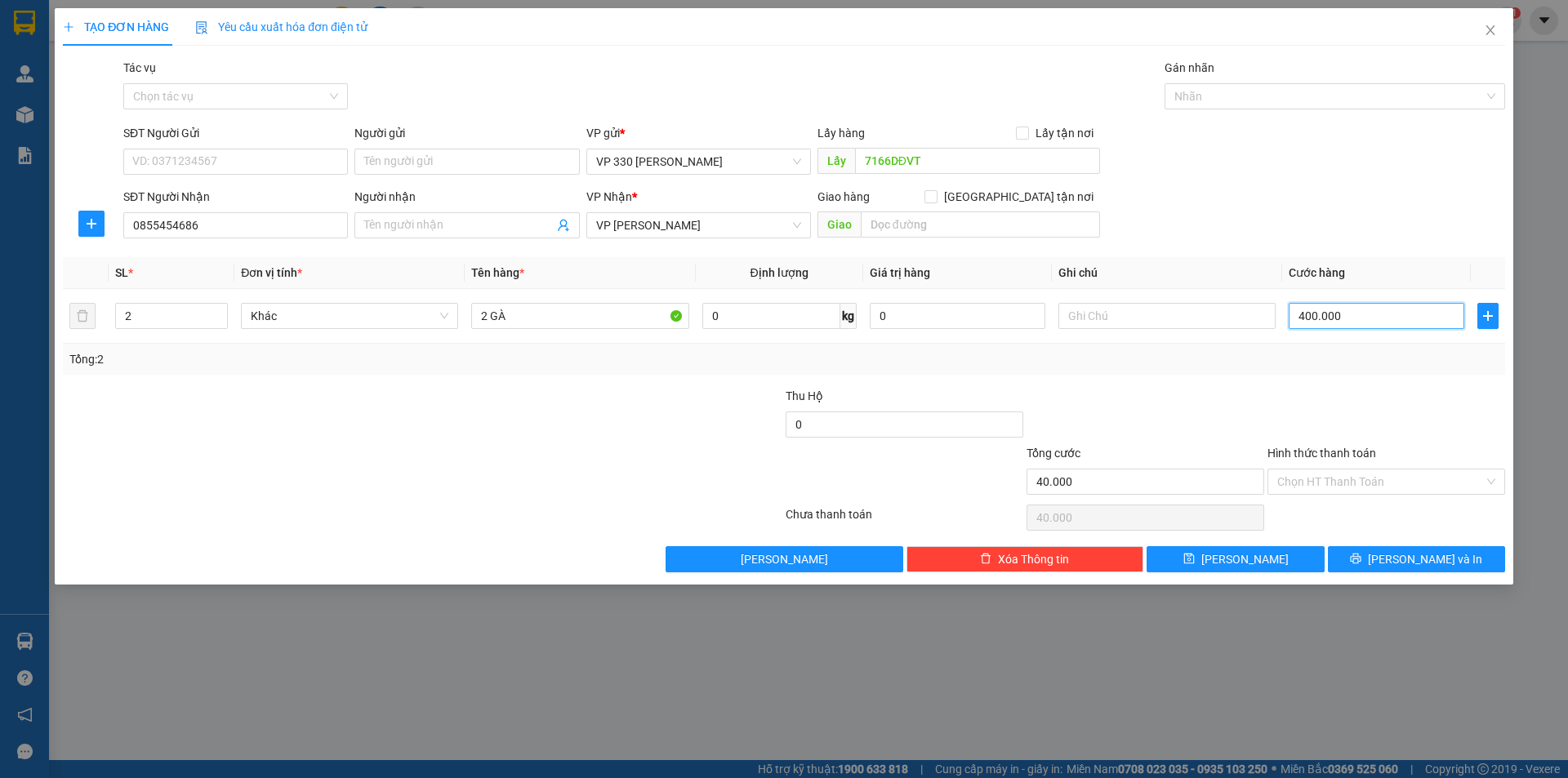
type input "400.000"
click at [1106, 314] on input "text" at bounding box center [1167, 315] width 218 height 26
type input "7166"
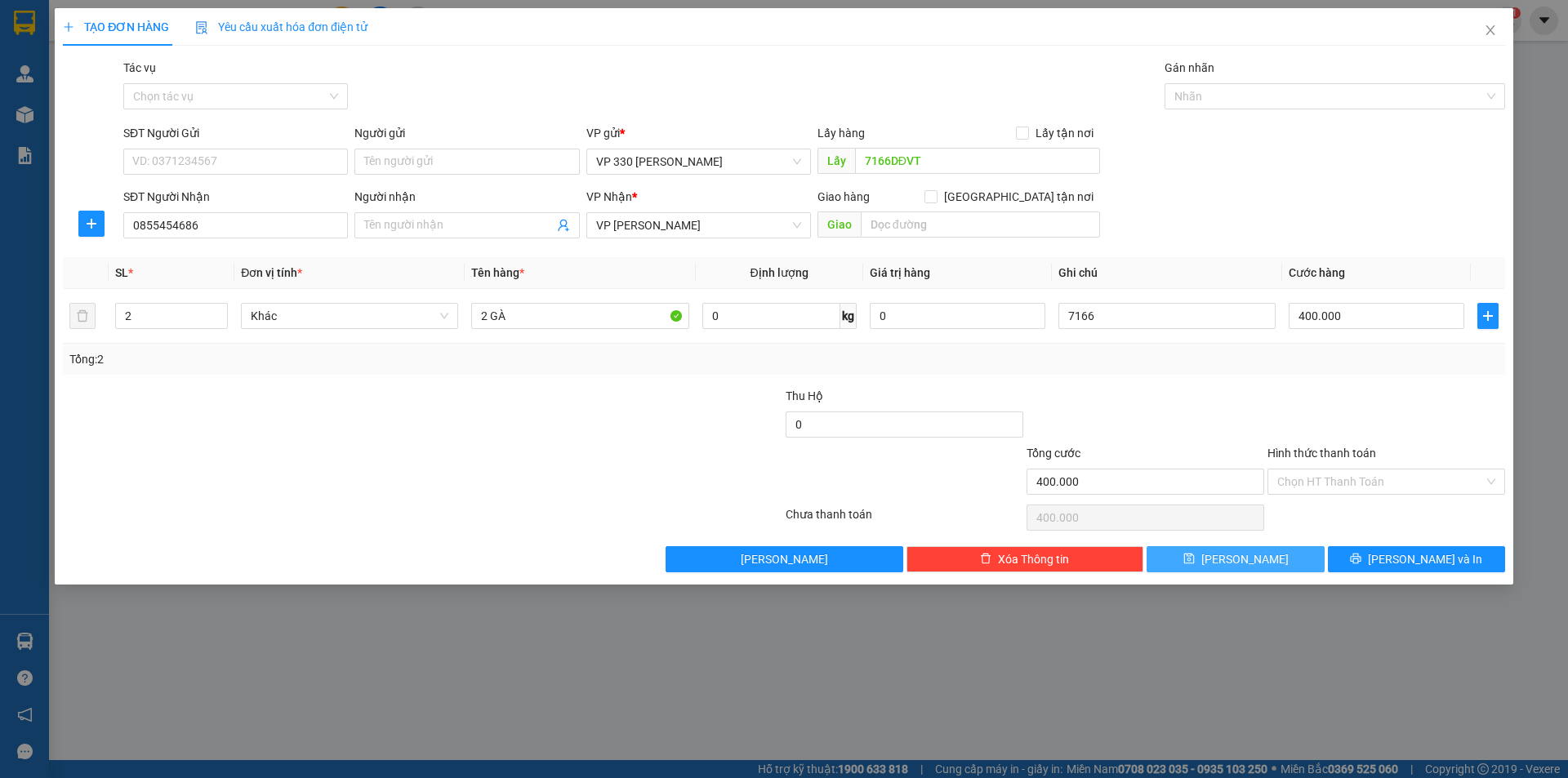
click at [1195, 557] on icon "save" at bounding box center [1189, 558] width 11 height 11
type input "0"
type input "1"
type input "0"
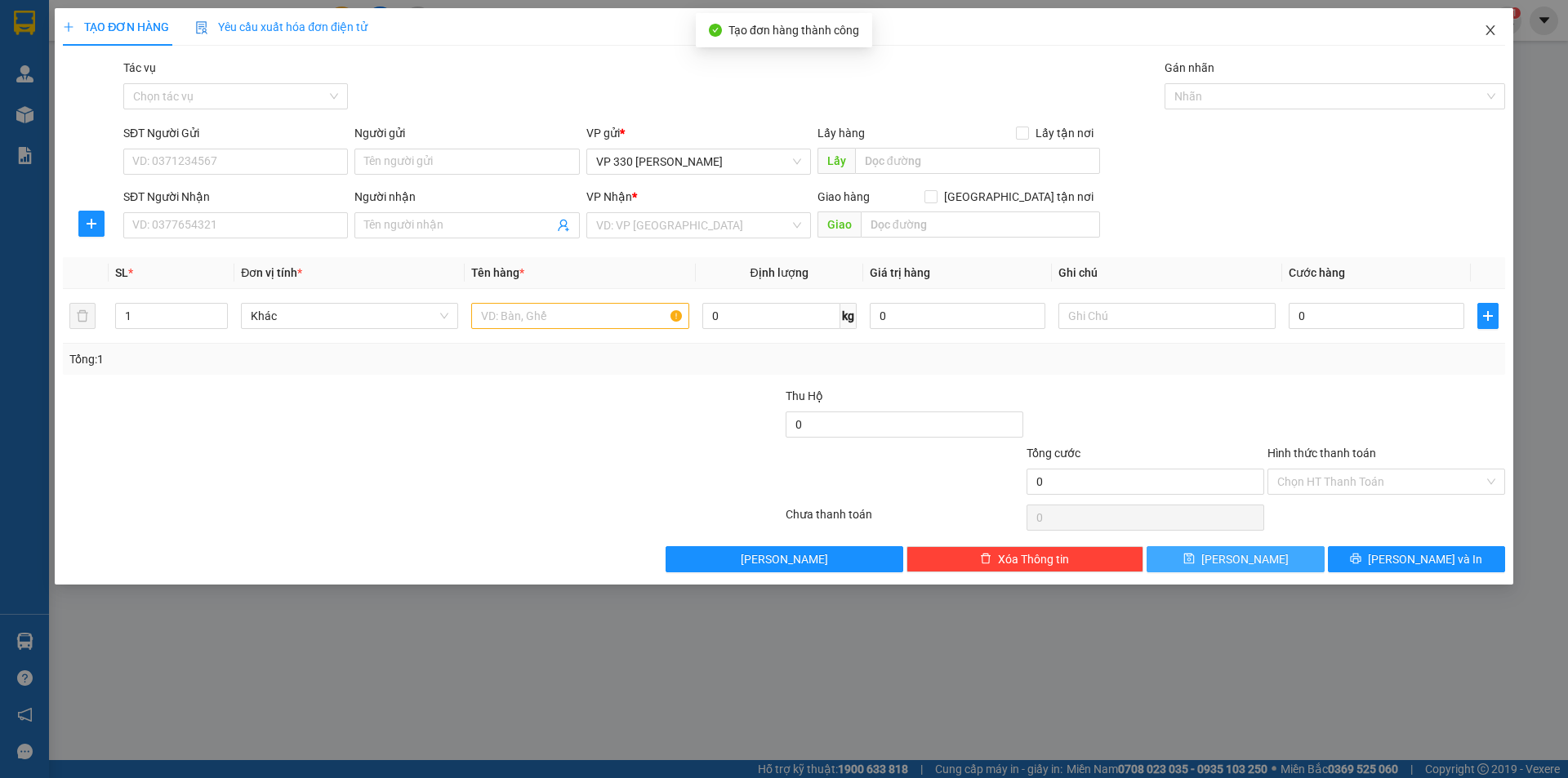
click at [1488, 31] on icon "close" at bounding box center [1490, 31] width 13 height 13
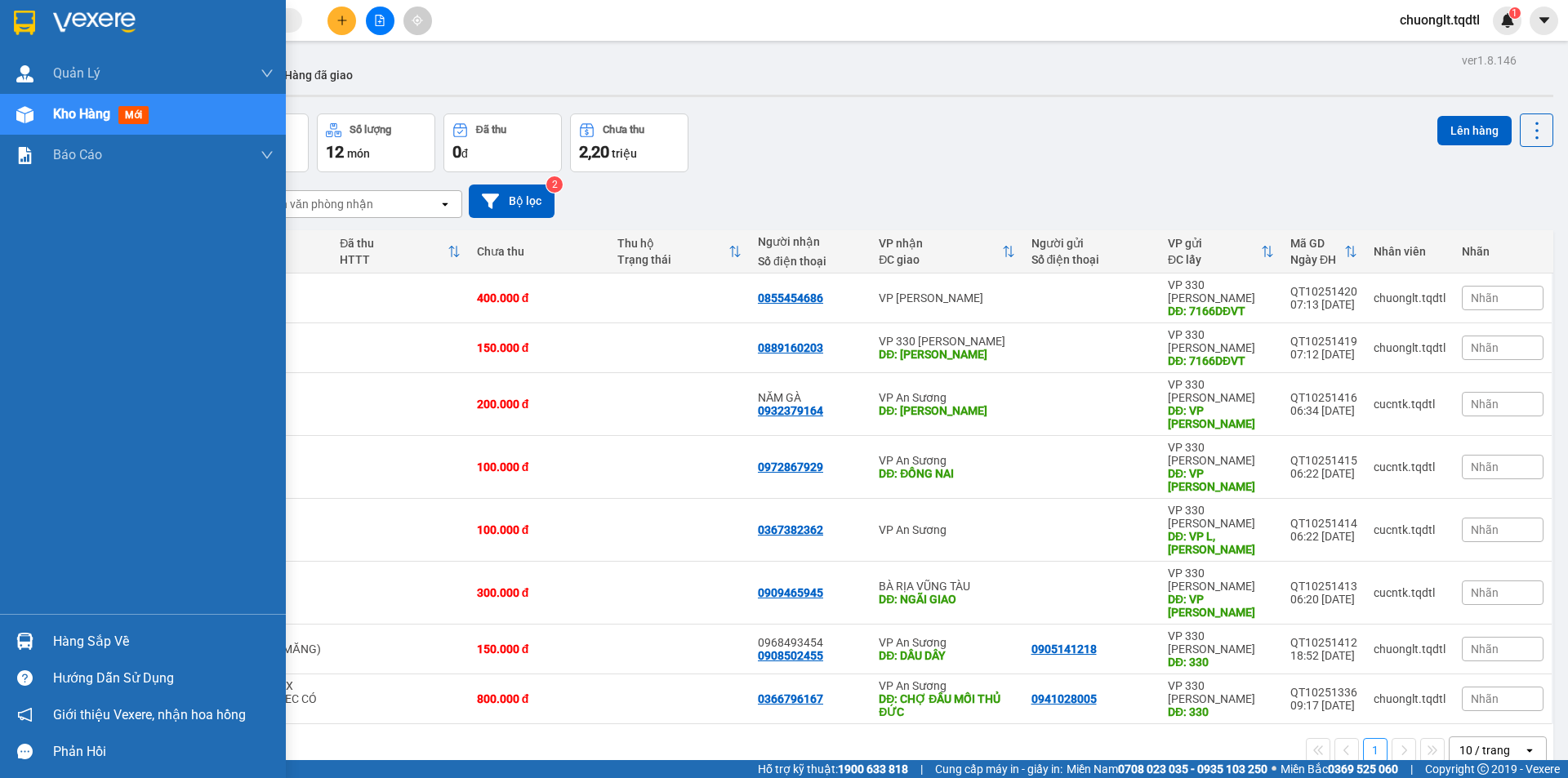
click at [58, 114] on span "Kho hàng" at bounding box center [81, 114] width 57 height 16
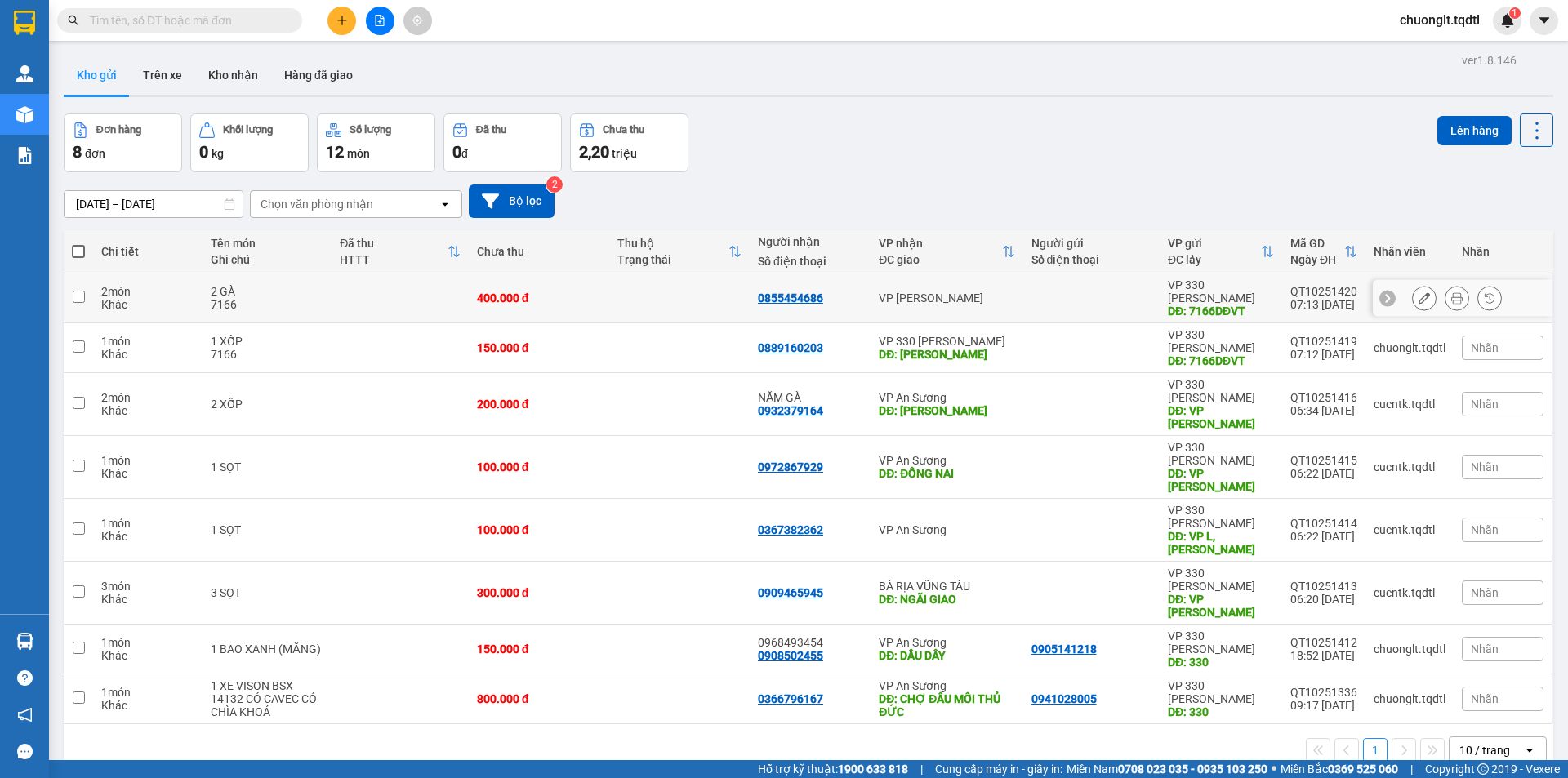
drag, startPoint x: 283, startPoint y: 283, endPoint x: 277, endPoint y: 295, distance: 13.4
click at [284, 285] on div "2 GÀ" at bounding box center [268, 291] width 113 height 13
checkbox input "true"
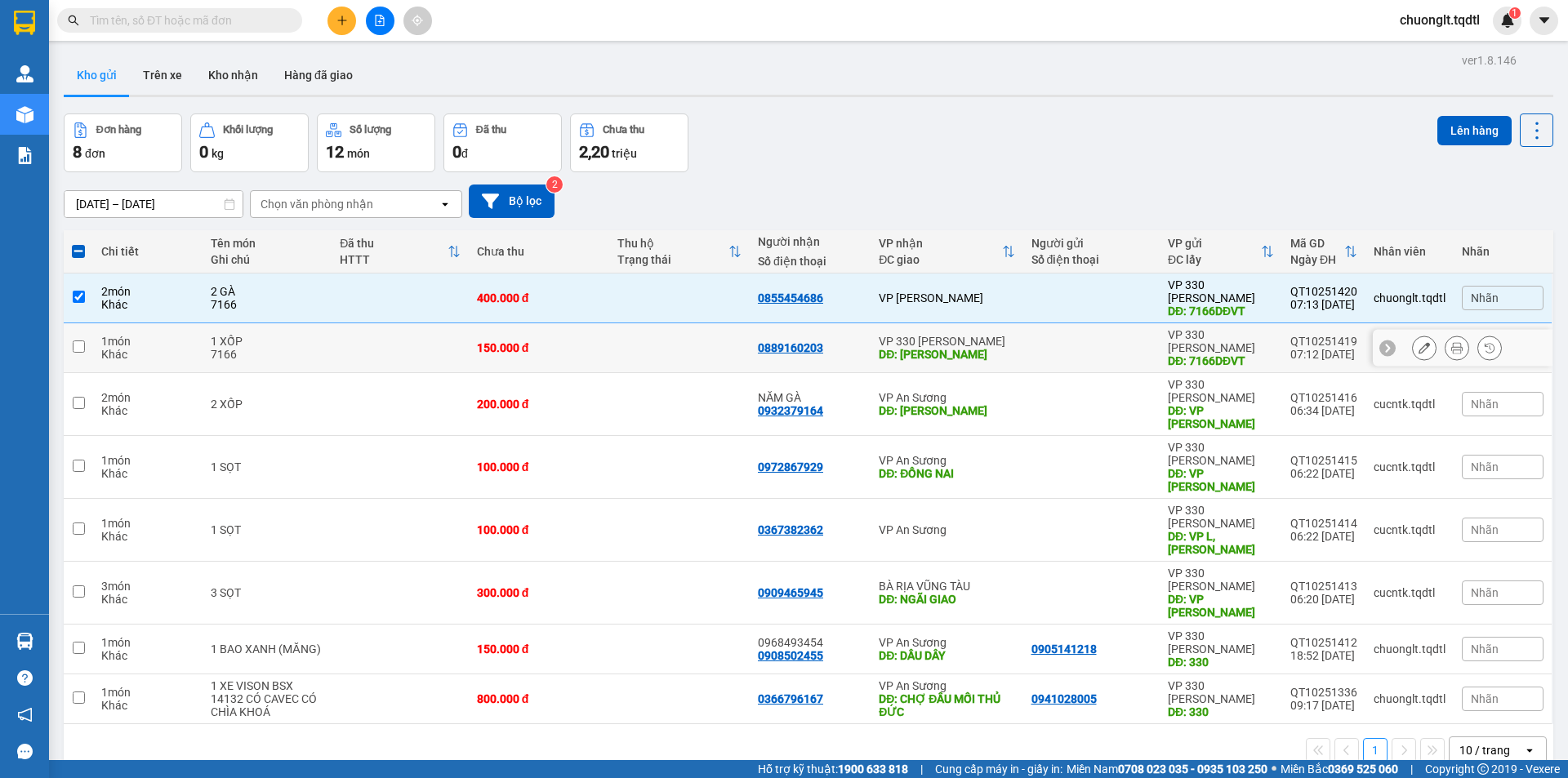
click at [273, 335] on div "1 XỐP" at bounding box center [268, 341] width 113 height 13
checkbox input "true"
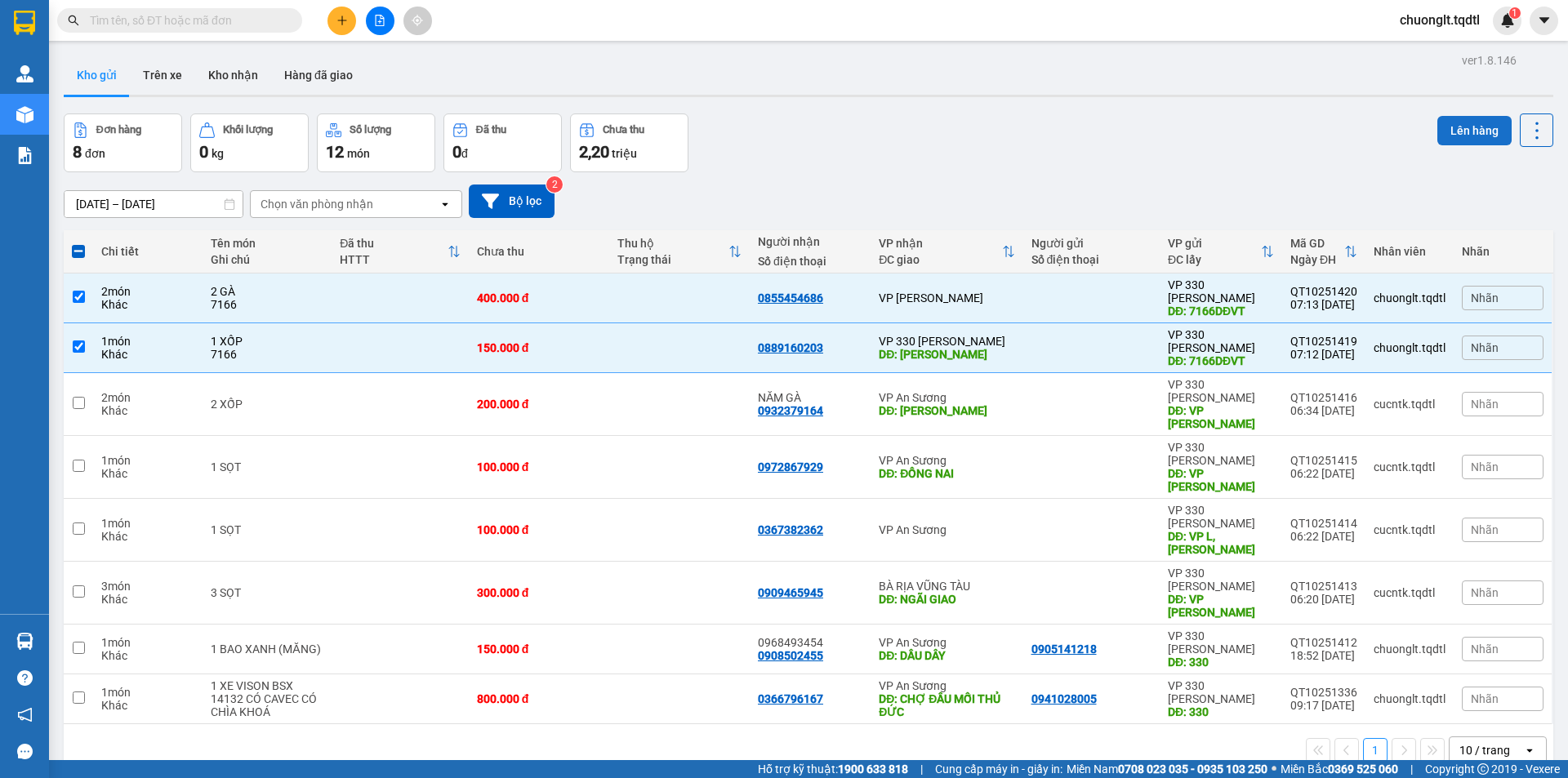
click at [1459, 128] on button "Lên hàng" at bounding box center [1475, 130] width 74 height 30
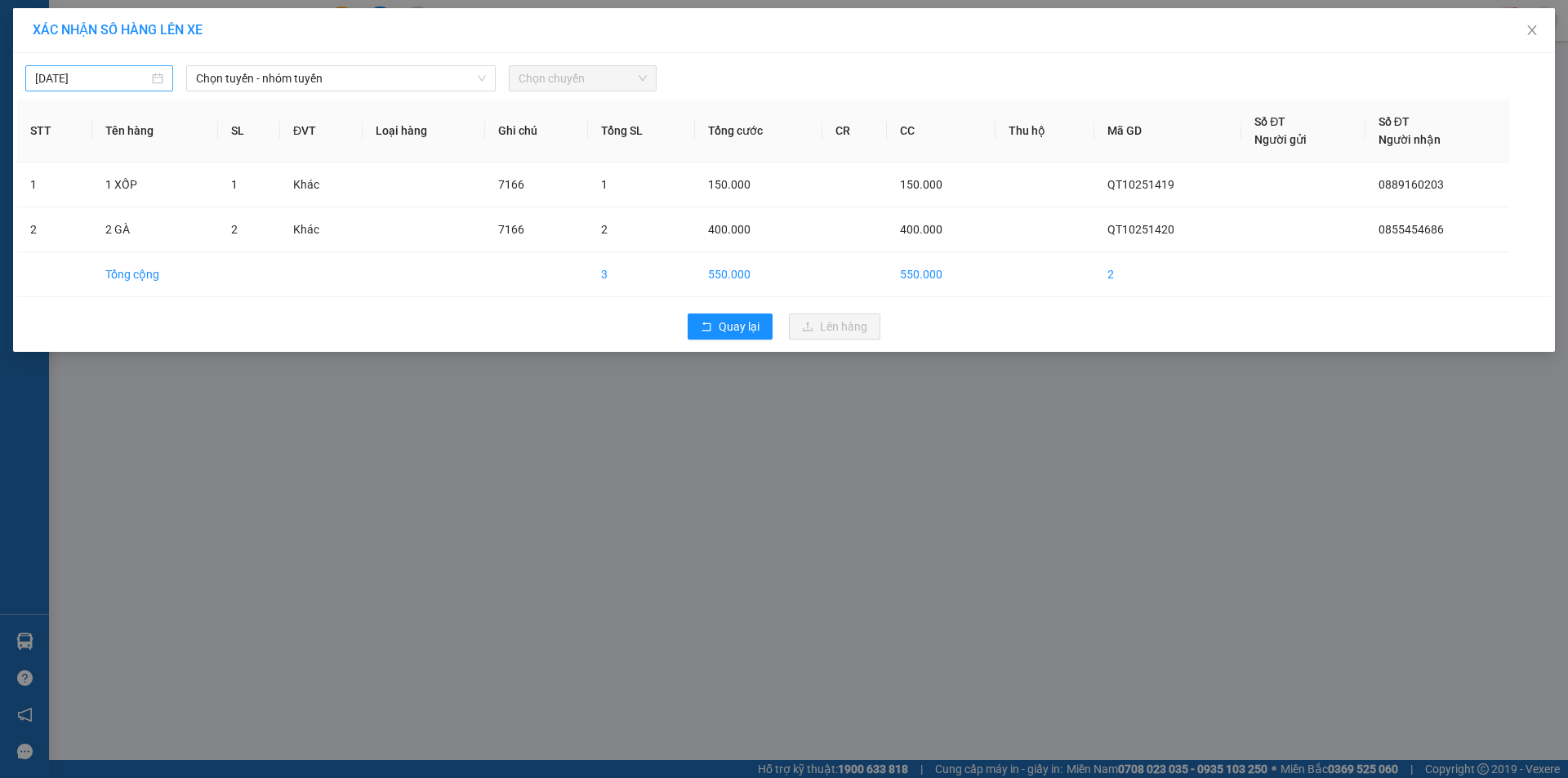
click at [106, 75] on input "[DATE]" at bounding box center [92, 78] width 114 height 18
click at [54, 216] on div "12" at bounding box center [49, 221] width 19 height 19
type input "[DATE]"
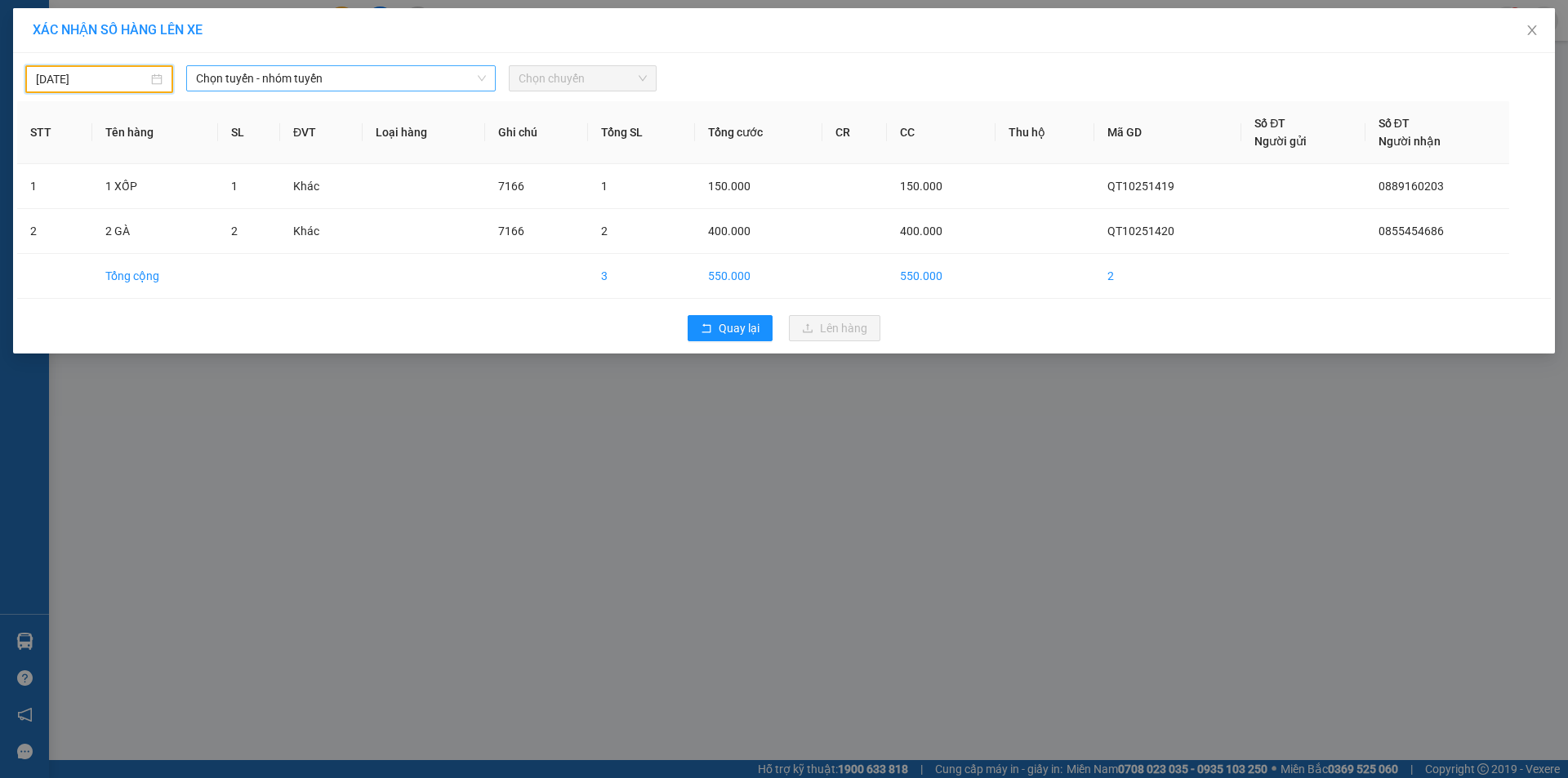
click at [442, 70] on span "Chọn tuyến - nhóm tuyến" at bounding box center [341, 78] width 290 height 24
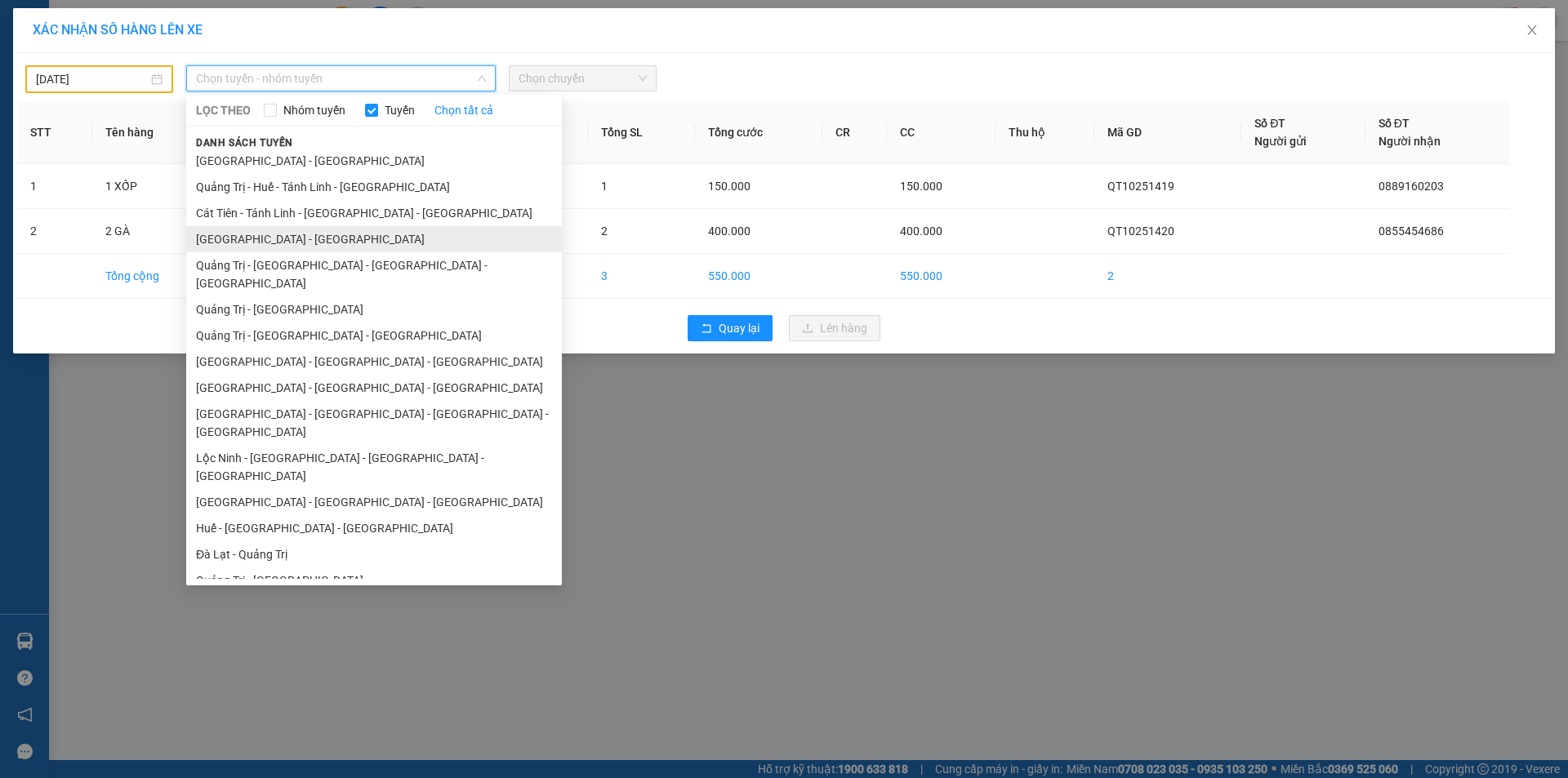
scroll to position [94, 0]
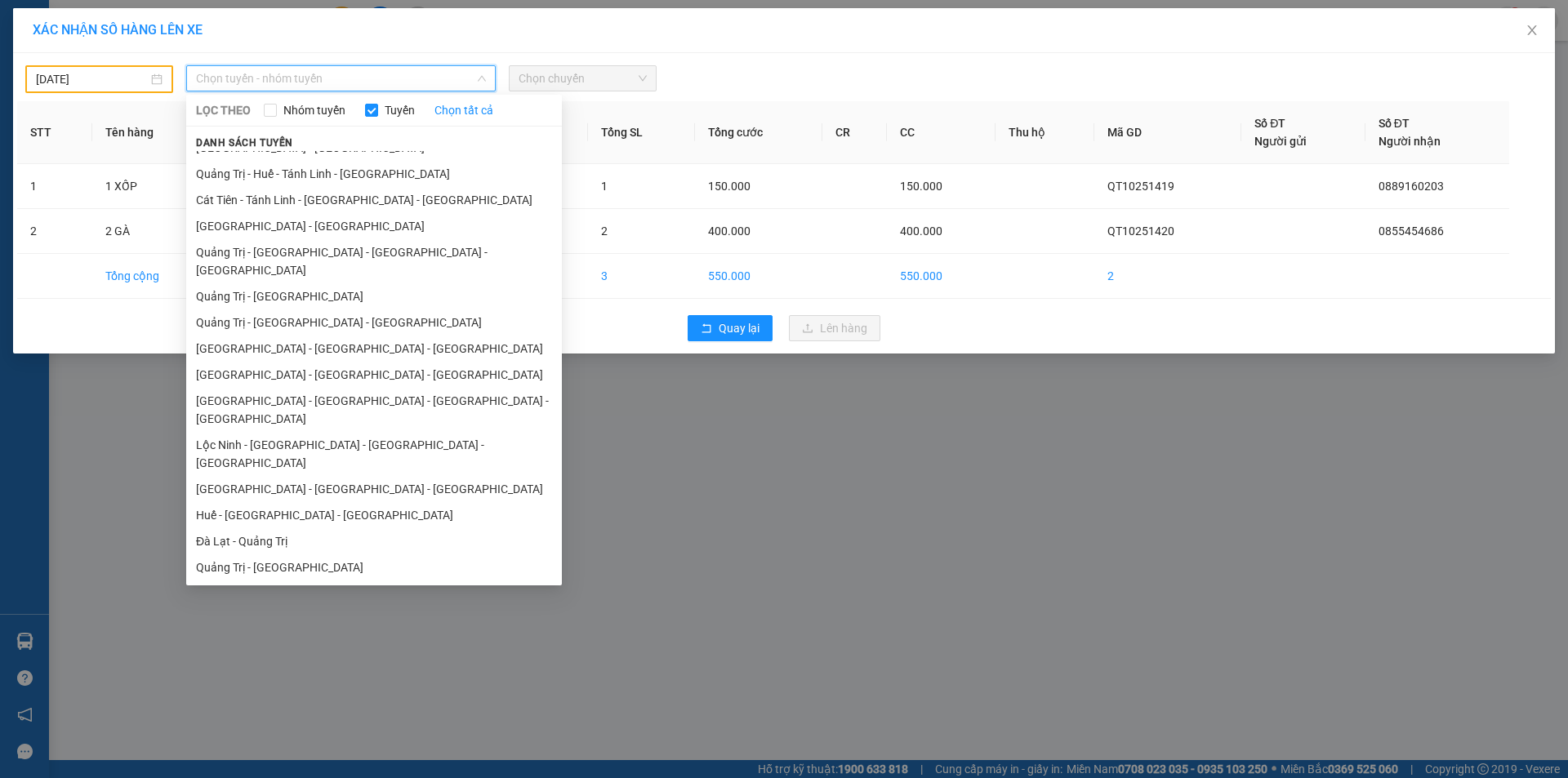
click at [323, 580] on li "Vũng Tàu - [GEOGRAPHIC_DATA] - [GEOGRAPHIC_DATA] - [GEOGRAPHIC_DATA]" at bounding box center [374, 602] width 376 height 44
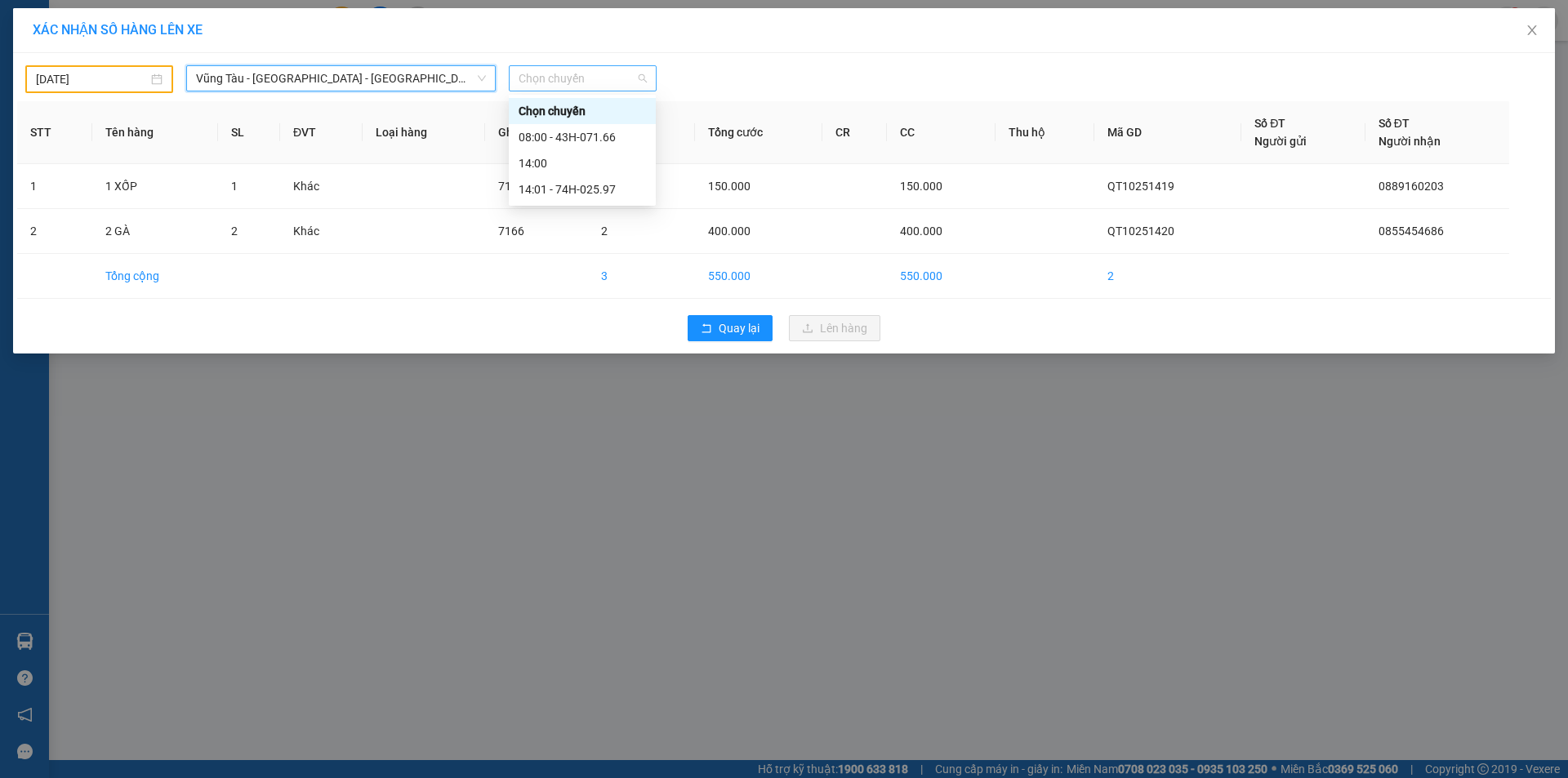
click at [605, 79] on span "Chọn chuyến" at bounding box center [582, 78] width 129 height 24
click at [605, 135] on div "08:00 - 43H-071.66" at bounding box center [582, 137] width 128 height 18
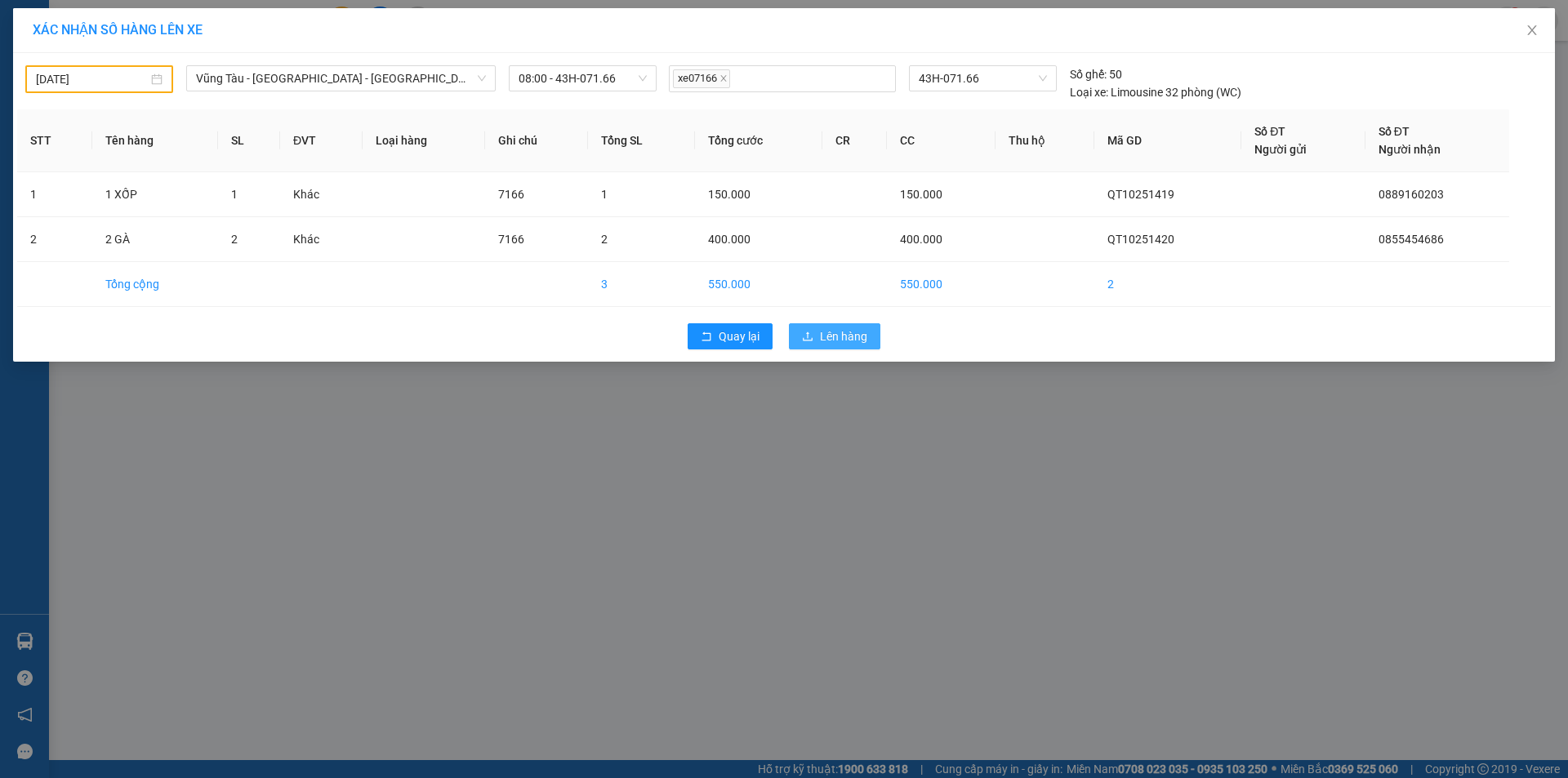
click at [845, 334] on span "Lên hàng" at bounding box center [843, 336] width 47 height 18
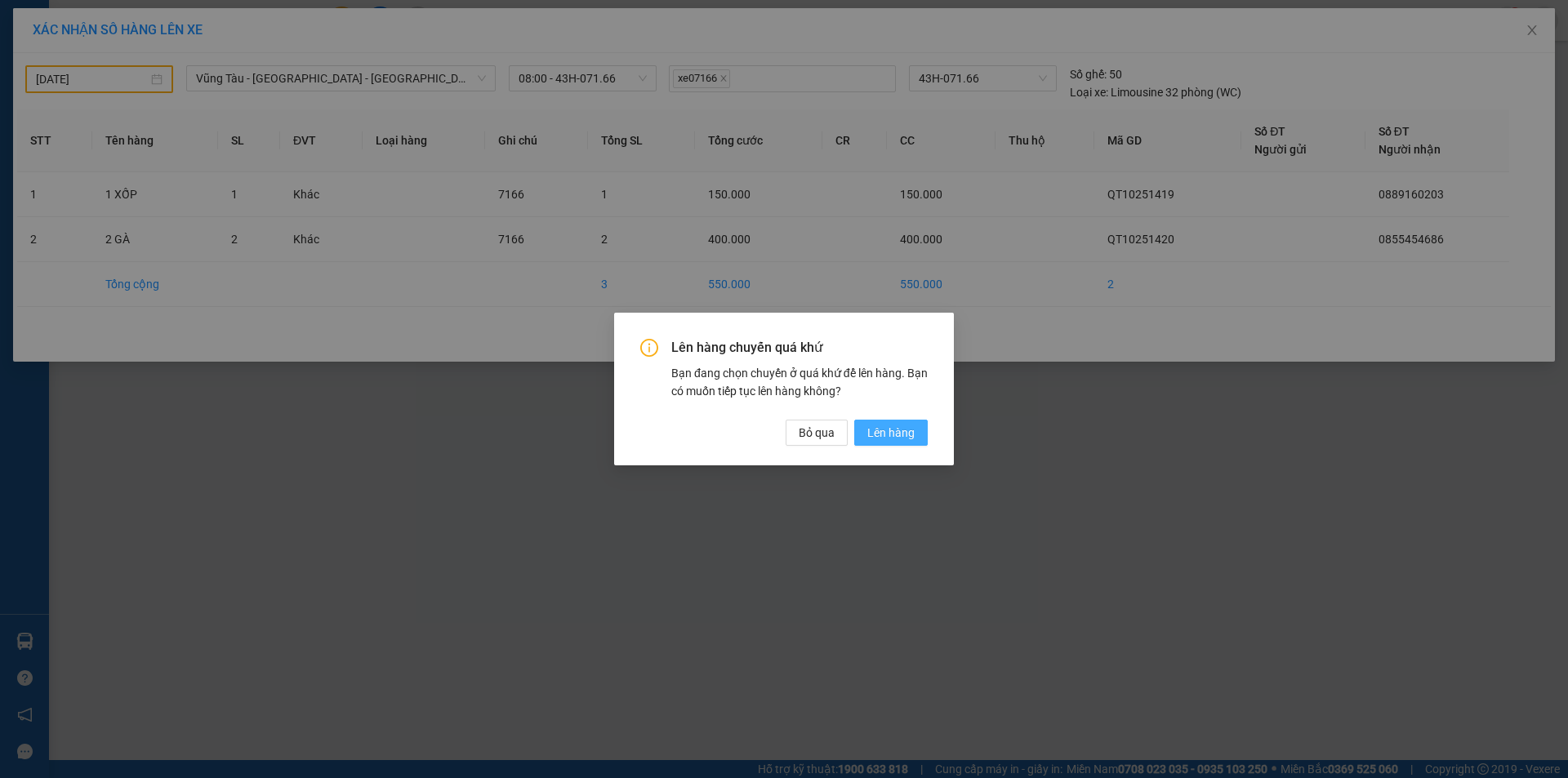
click at [889, 436] on span "Lên hàng" at bounding box center [890, 432] width 47 height 18
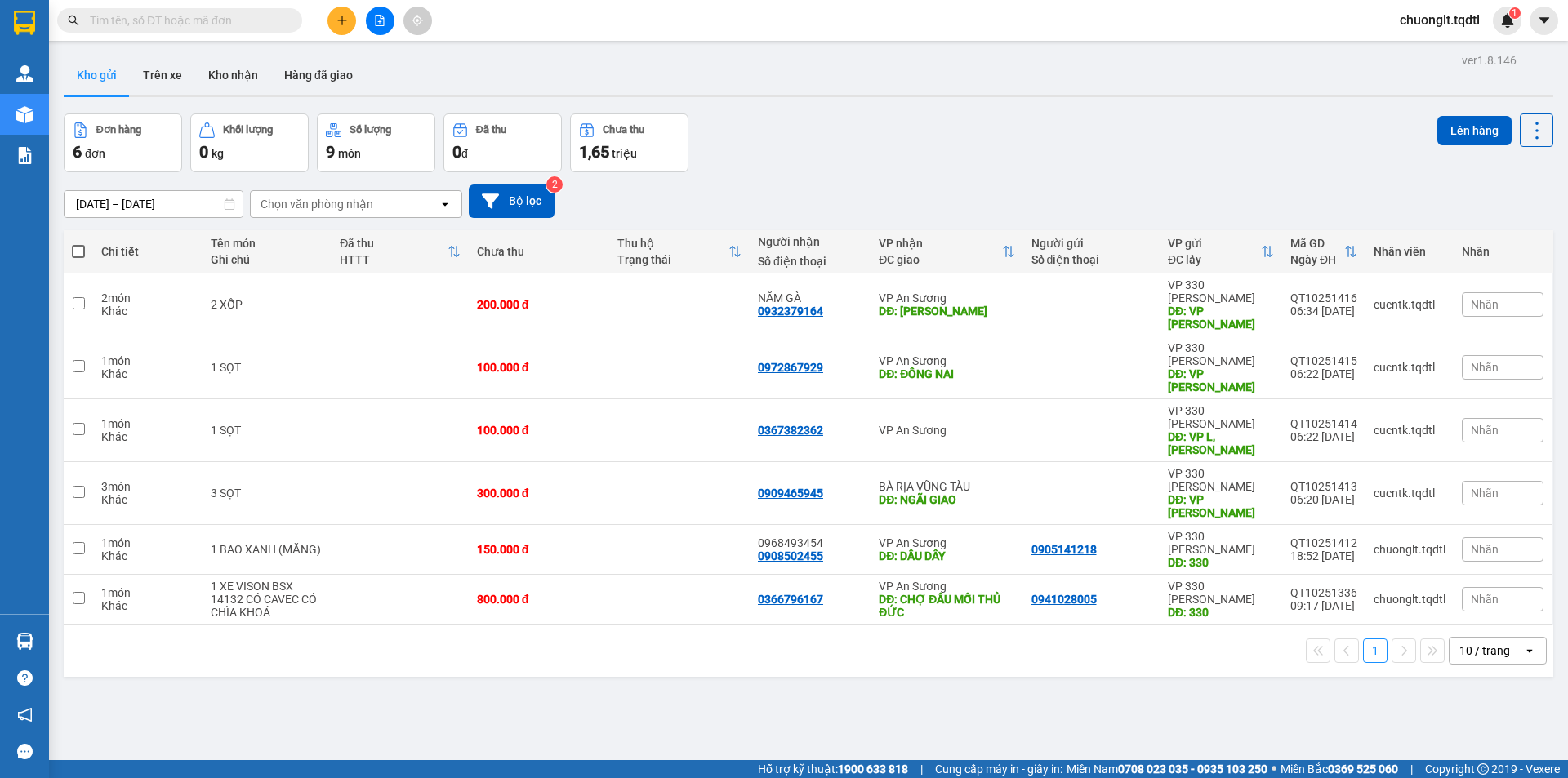
click at [340, 16] on icon "plus" at bounding box center [342, 20] width 11 height 11
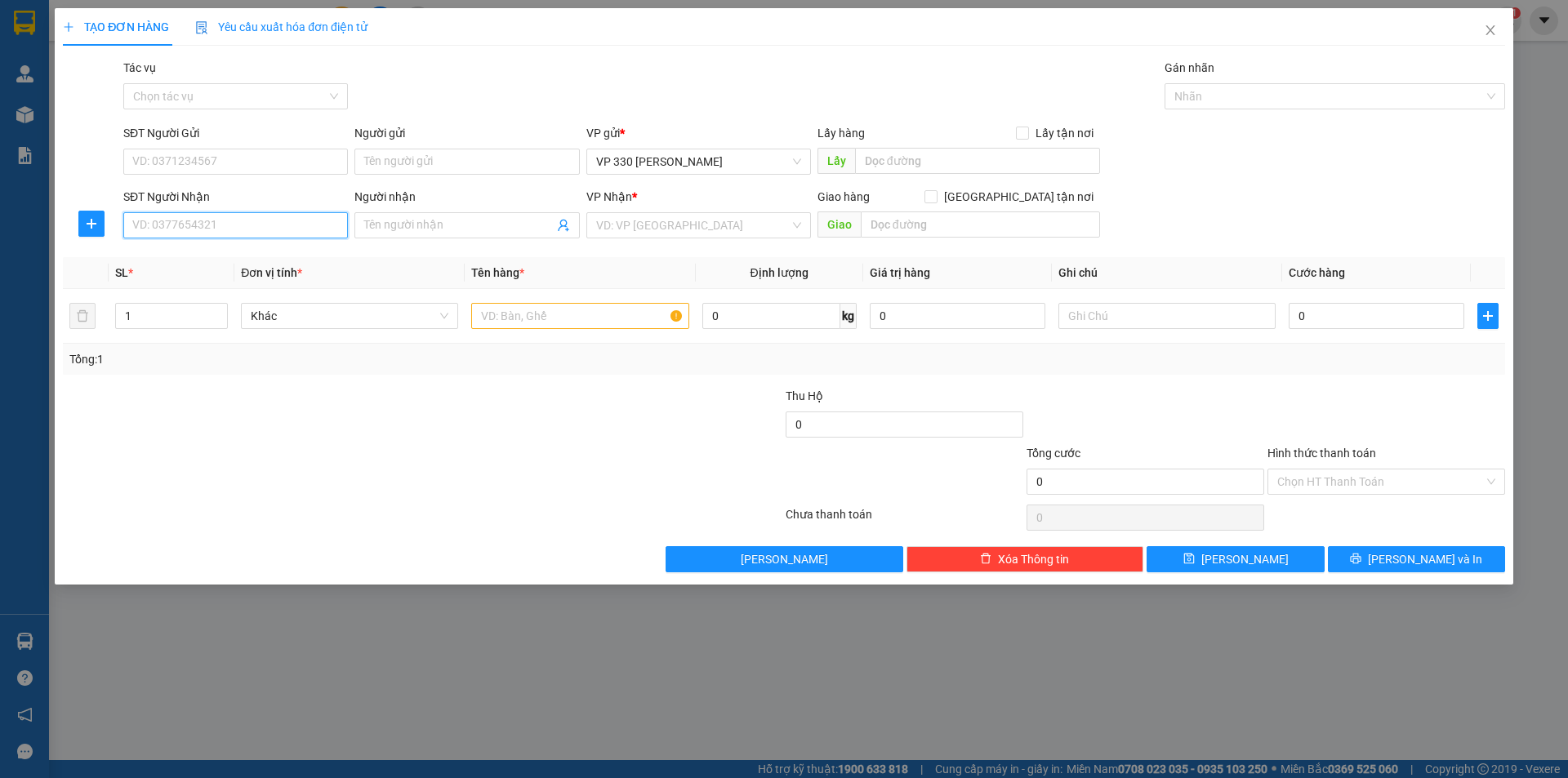
click at [232, 227] on input "SĐT Người Nhận" at bounding box center [235, 225] width 225 height 26
click at [184, 261] on div "0368259996 - HUỆ" at bounding box center [235, 257] width 205 height 18
type input "0368259996"
type input "HUỆ"
type input "ĐÔNG HÀ"
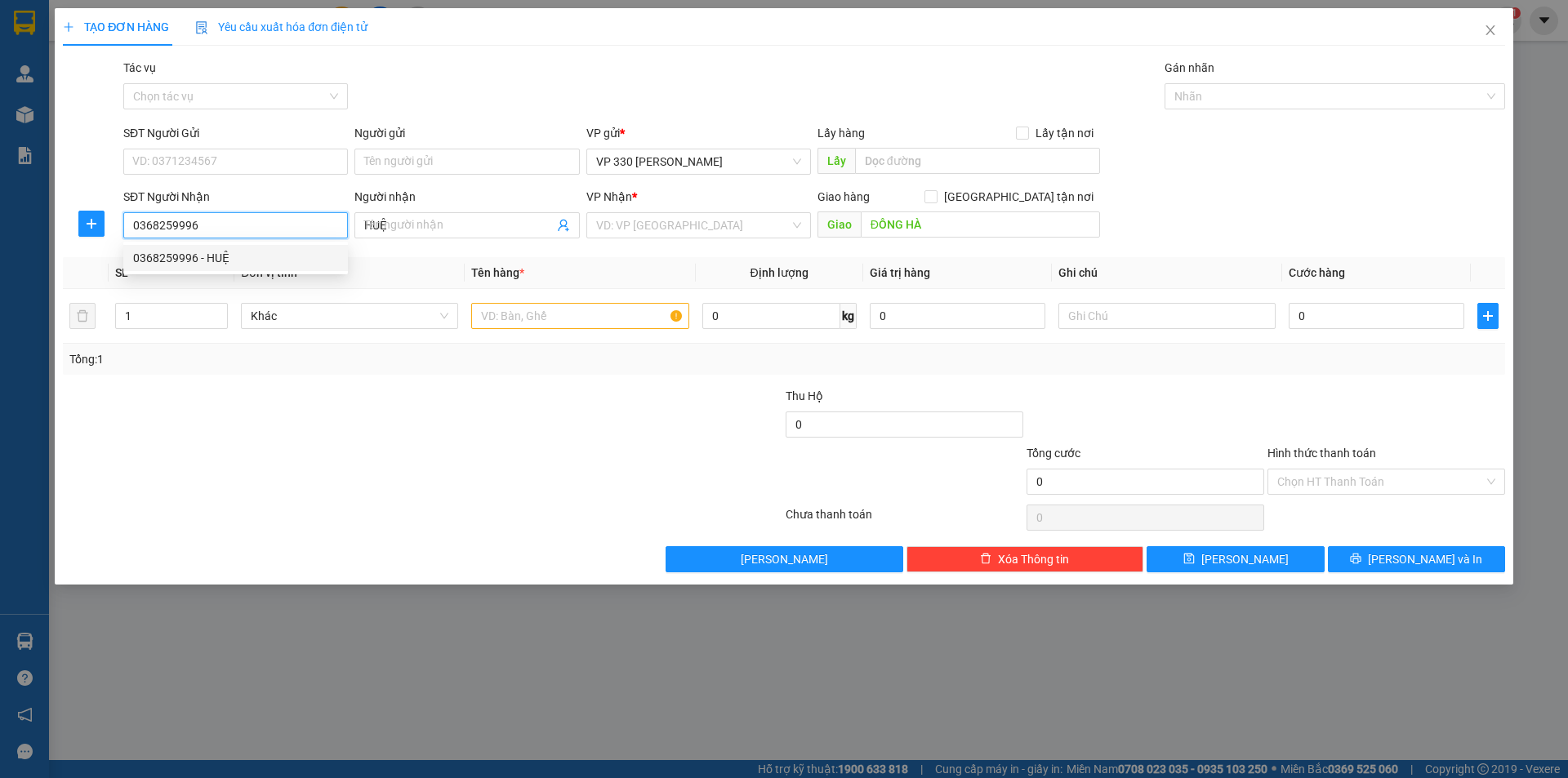
type input "200.000"
type input "0368259996"
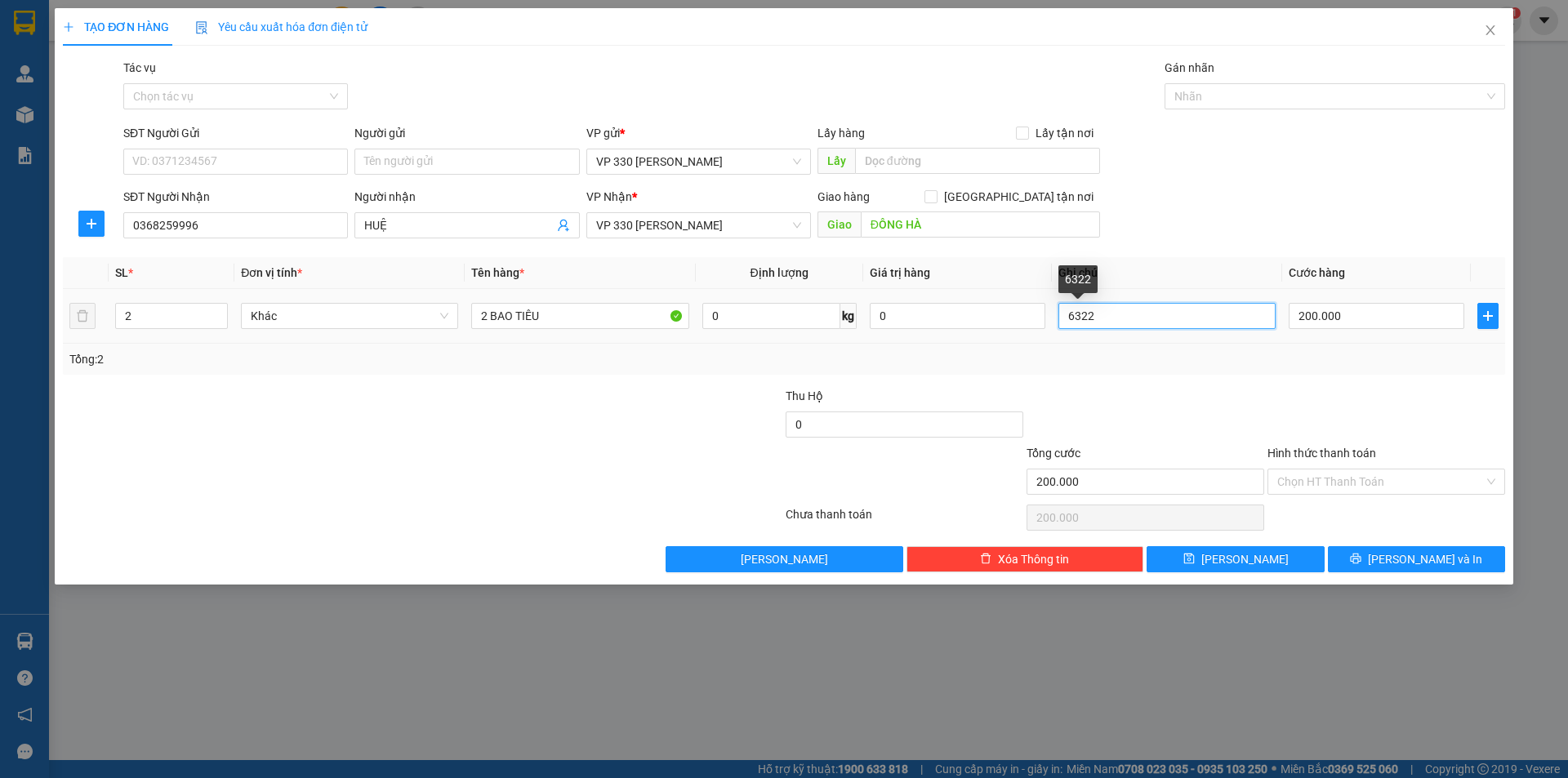
drag, startPoint x: 1101, startPoint y: 311, endPoint x: 1053, endPoint y: 317, distance: 48.4
click at [1059, 326] on input "6322" at bounding box center [1167, 315] width 218 height 26
type input "6153"
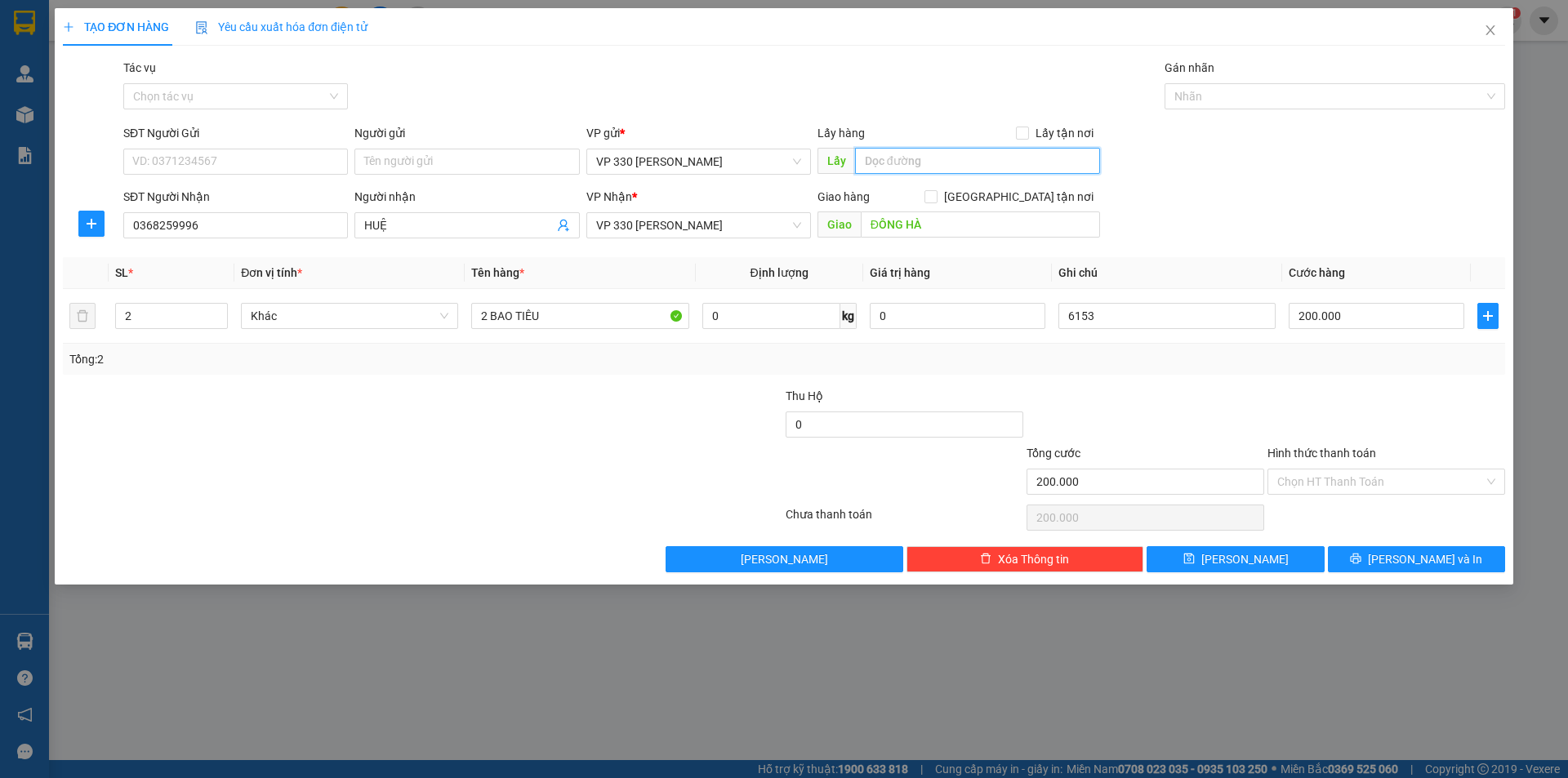
click at [899, 158] on input "text" at bounding box center [977, 161] width 245 height 26
type input "6153DĐLN"
click at [1237, 563] on span "[PERSON_NAME]" at bounding box center [1245, 559] width 87 height 18
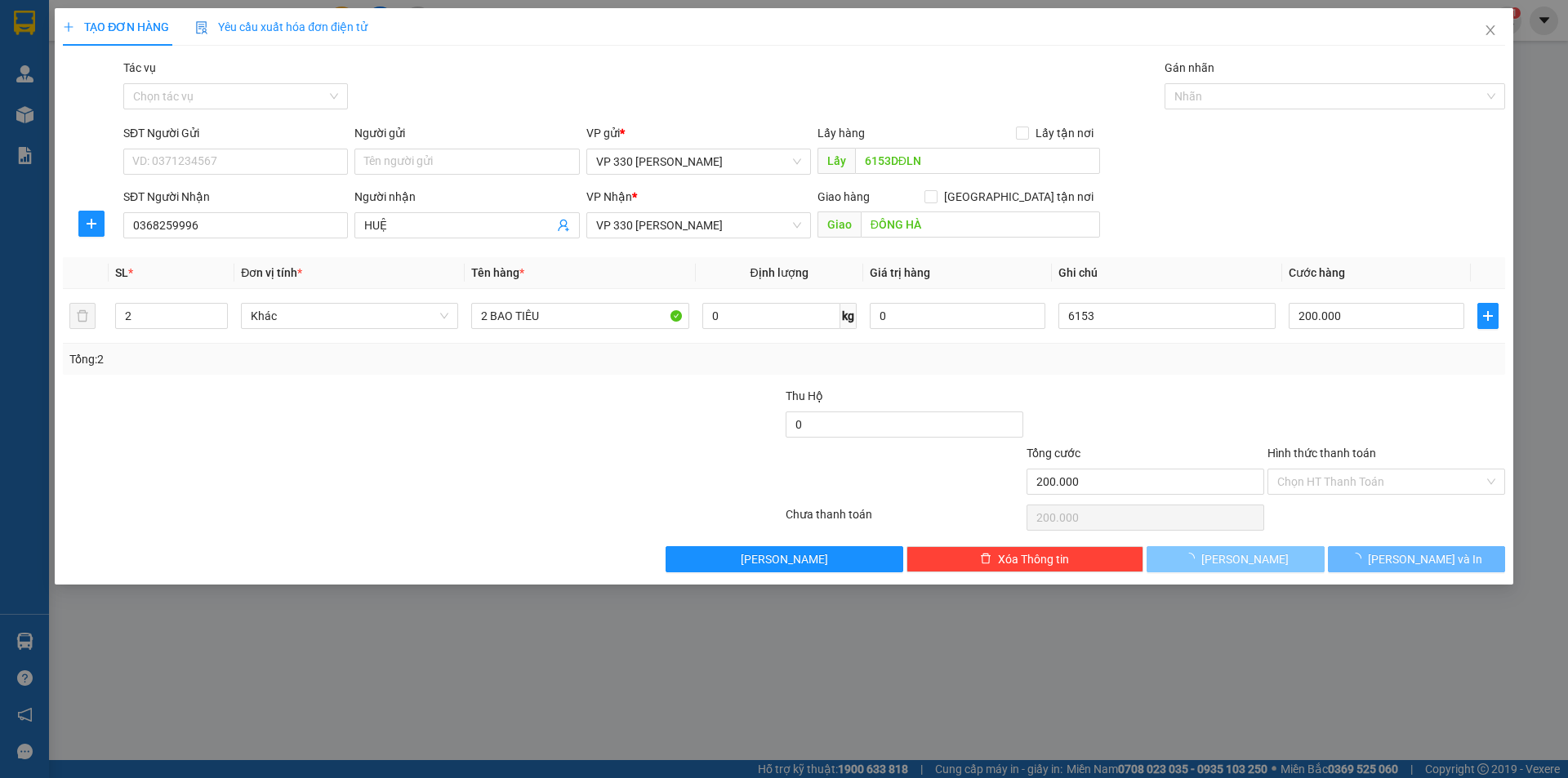
type input "0"
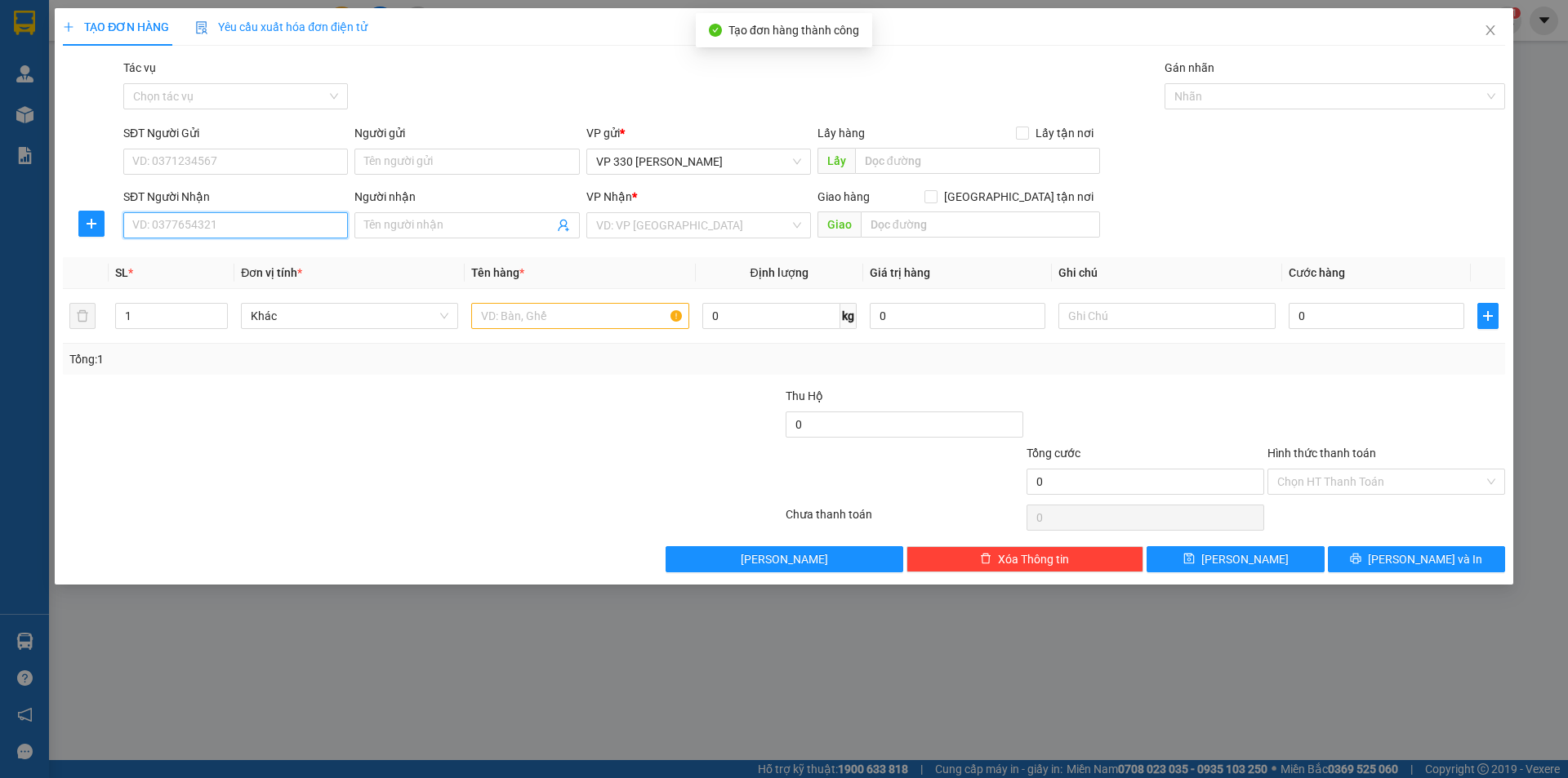
click at [203, 220] on input "SĐT Người Nhận" at bounding box center [235, 225] width 225 height 26
type input "0949445288"
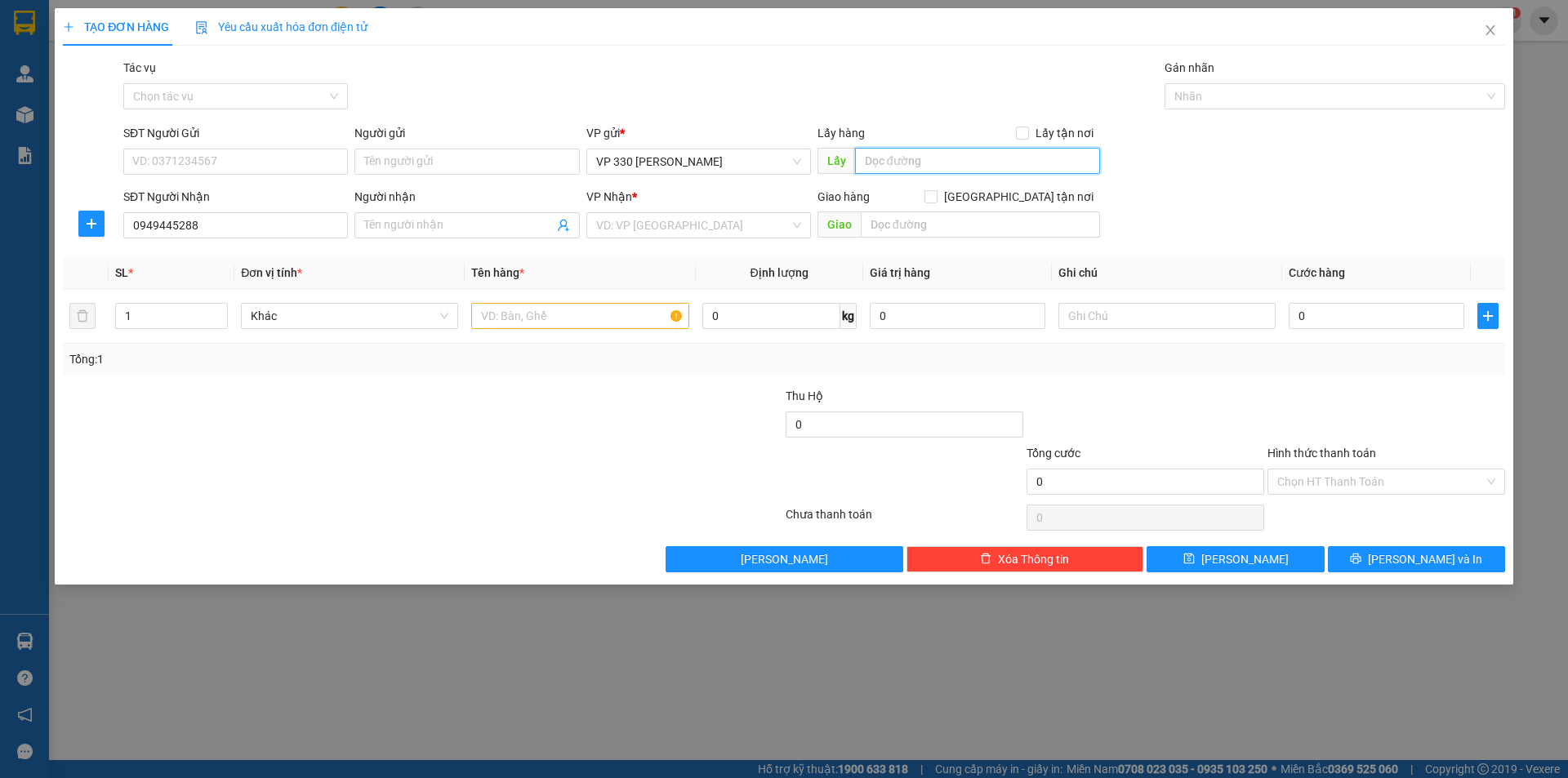
click at [941, 163] on input "text" at bounding box center [977, 161] width 245 height 26
type input "6153DĐLN"
click at [713, 218] on input "search" at bounding box center [692, 225] width 193 height 24
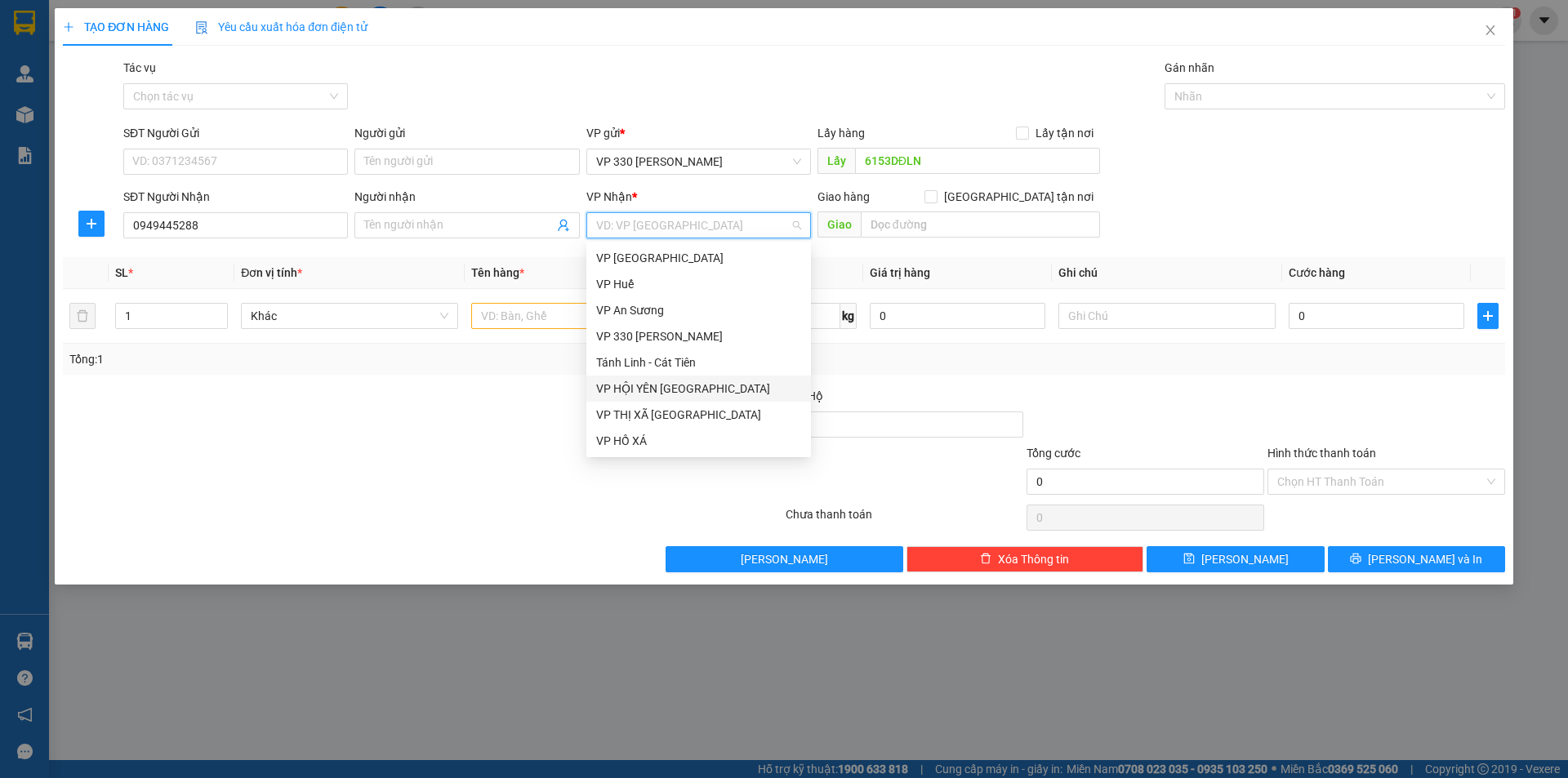
click at [677, 384] on div "VP HỘI YÊN [GEOGRAPHIC_DATA]" at bounding box center [698, 388] width 205 height 18
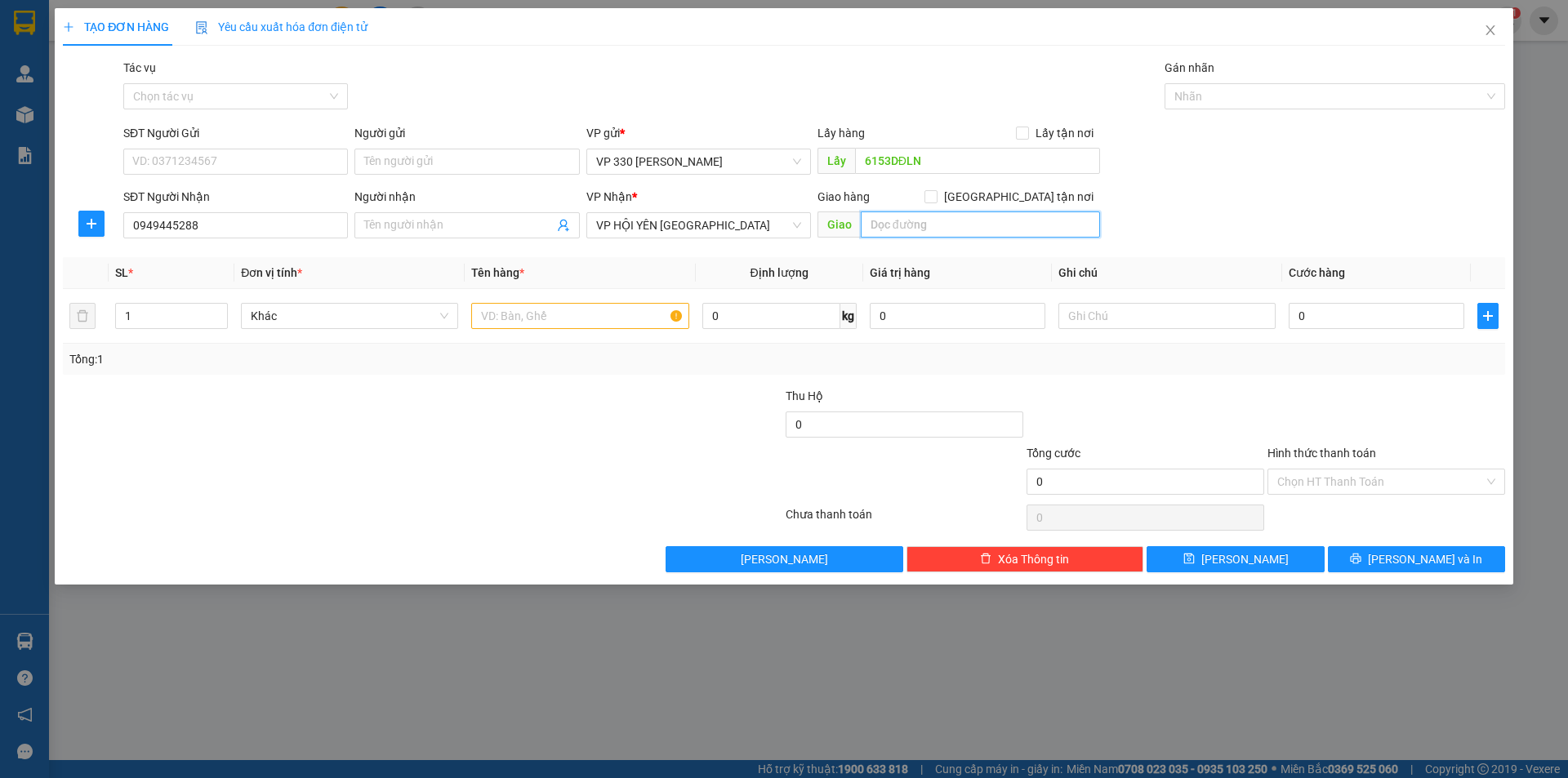
click at [882, 222] on input "text" at bounding box center [980, 225] width 240 height 26
click at [590, 315] on input "text" at bounding box center [579, 315] width 218 height 26
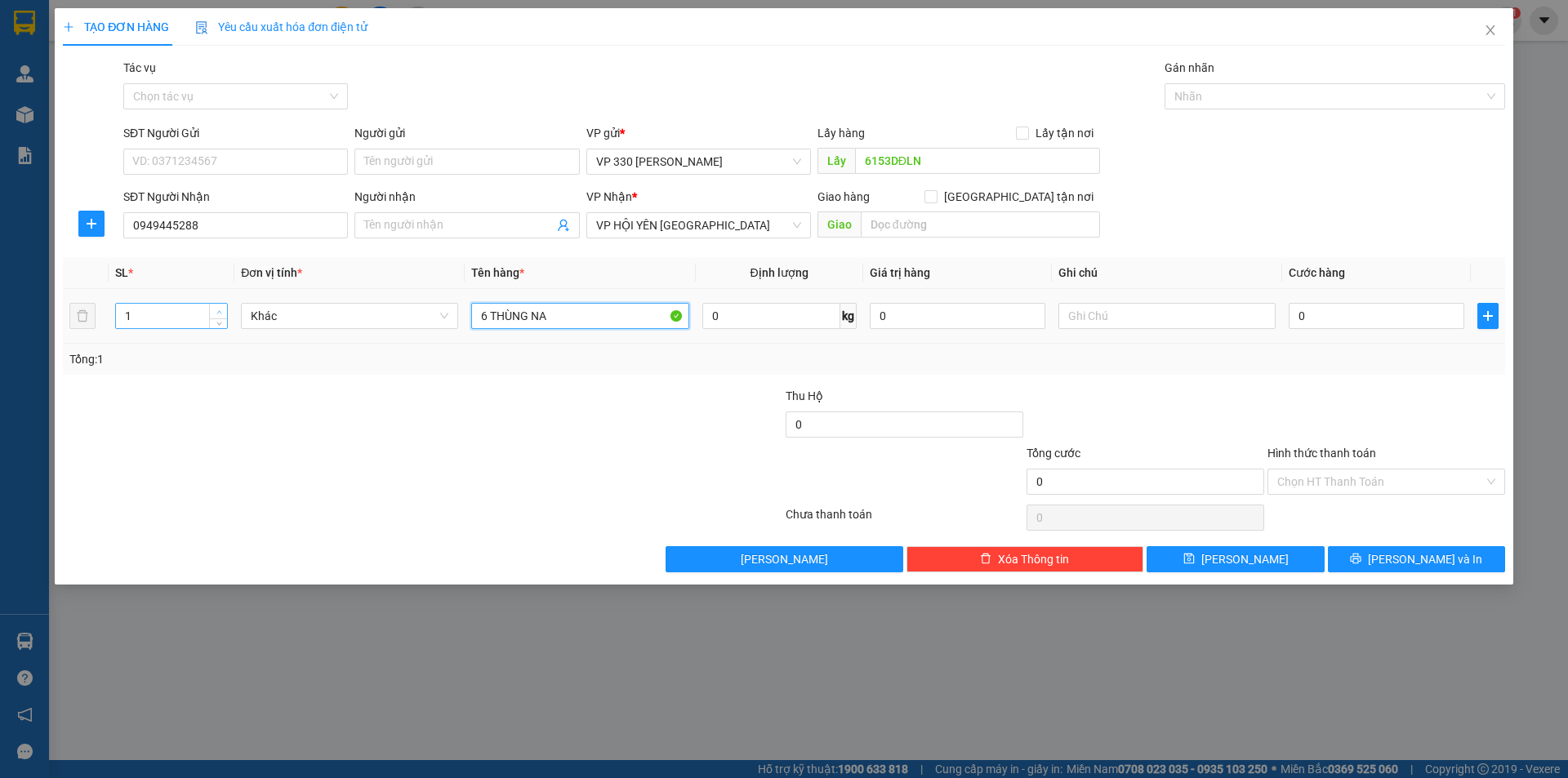
type input "6 THÙNG NA"
click at [218, 307] on span "up" at bounding box center [218, 312] width 10 height 10
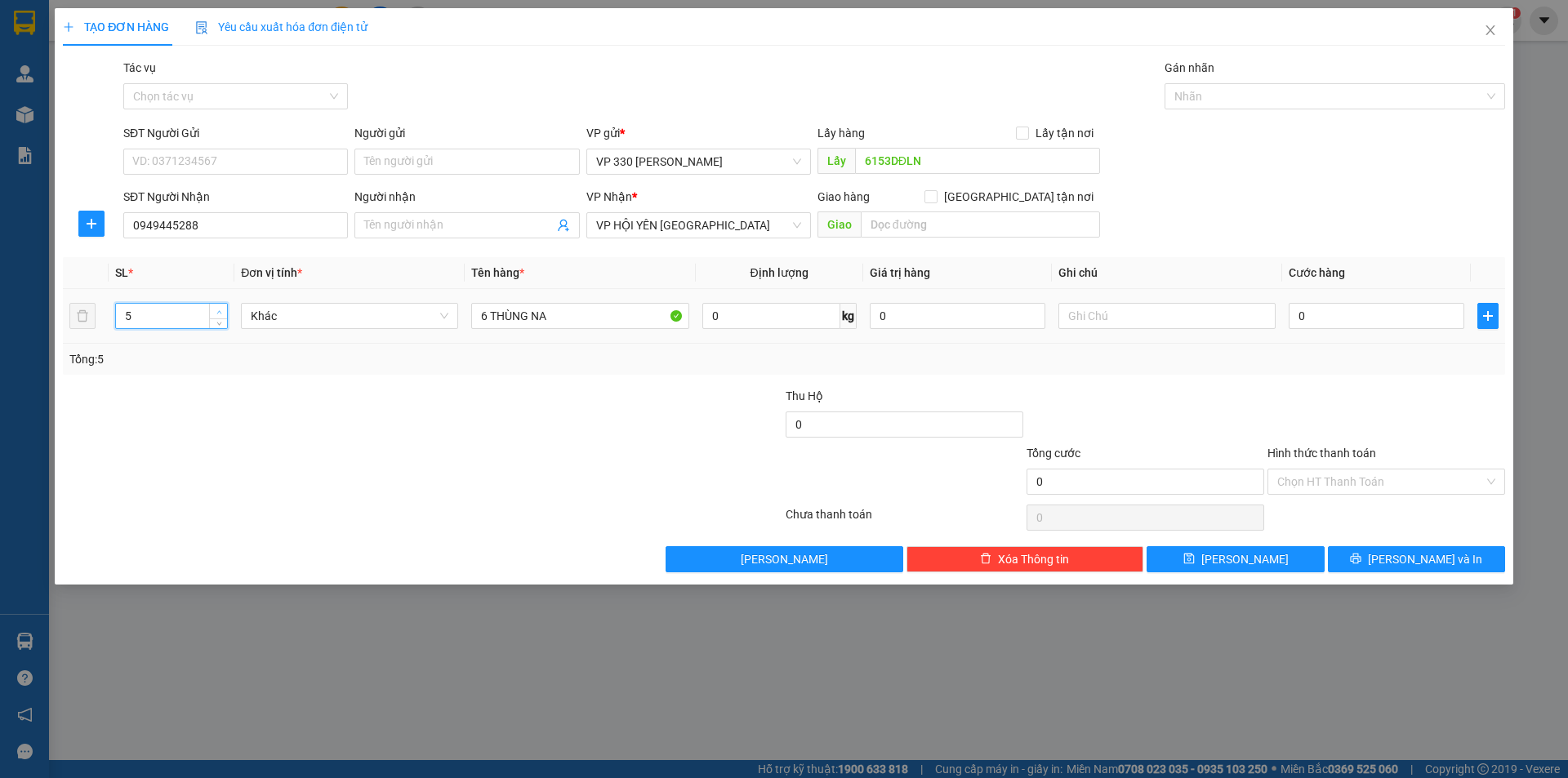
type input "6"
click at [218, 307] on span "up" at bounding box center [218, 312] width 10 height 10
click at [1340, 307] on input "0" at bounding box center [1376, 315] width 176 height 26
type input "4"
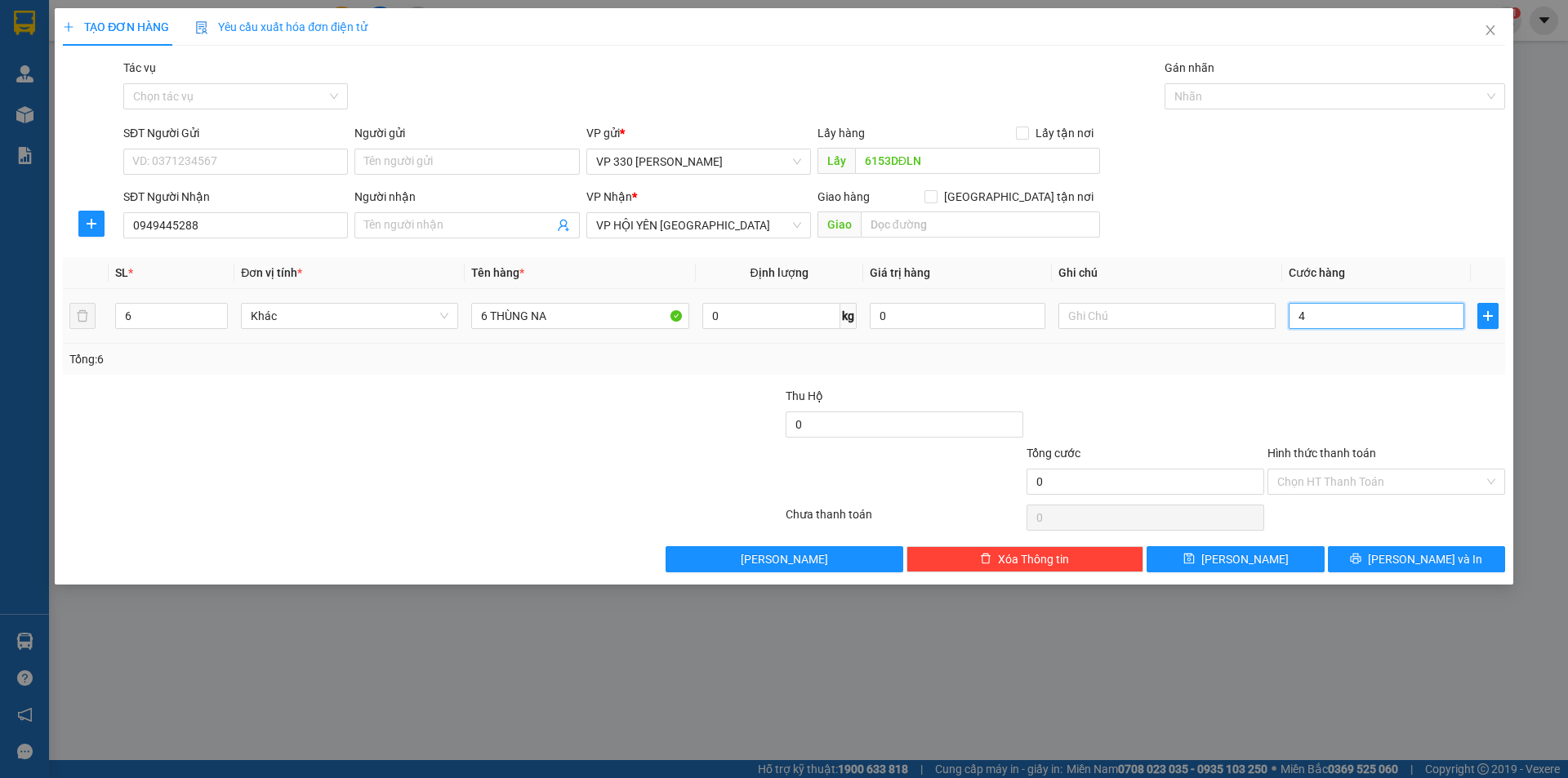
type input "4"
type input "40"
type input "400"
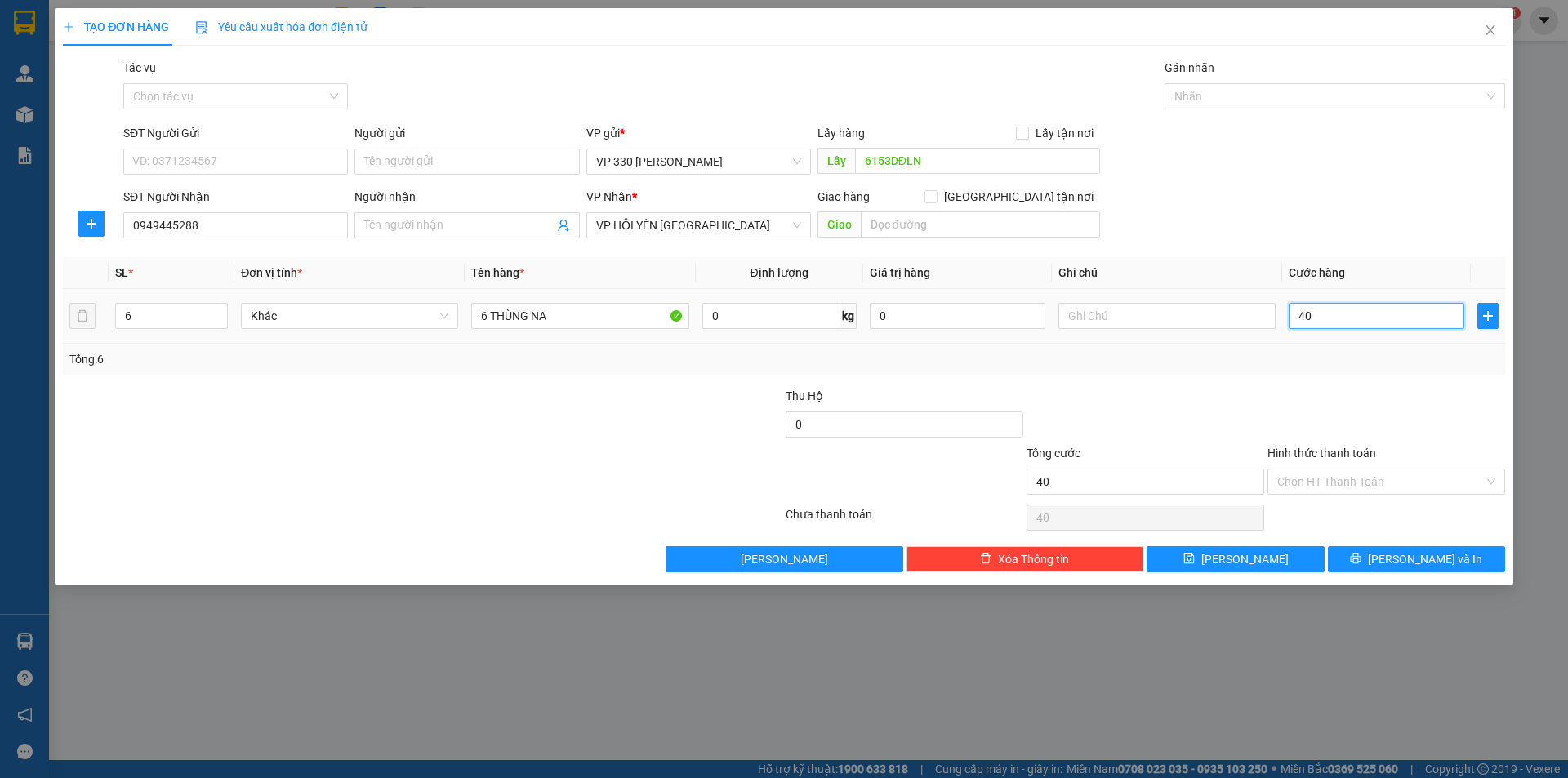
type input "400"
type input "4.000"
type input "40.000"
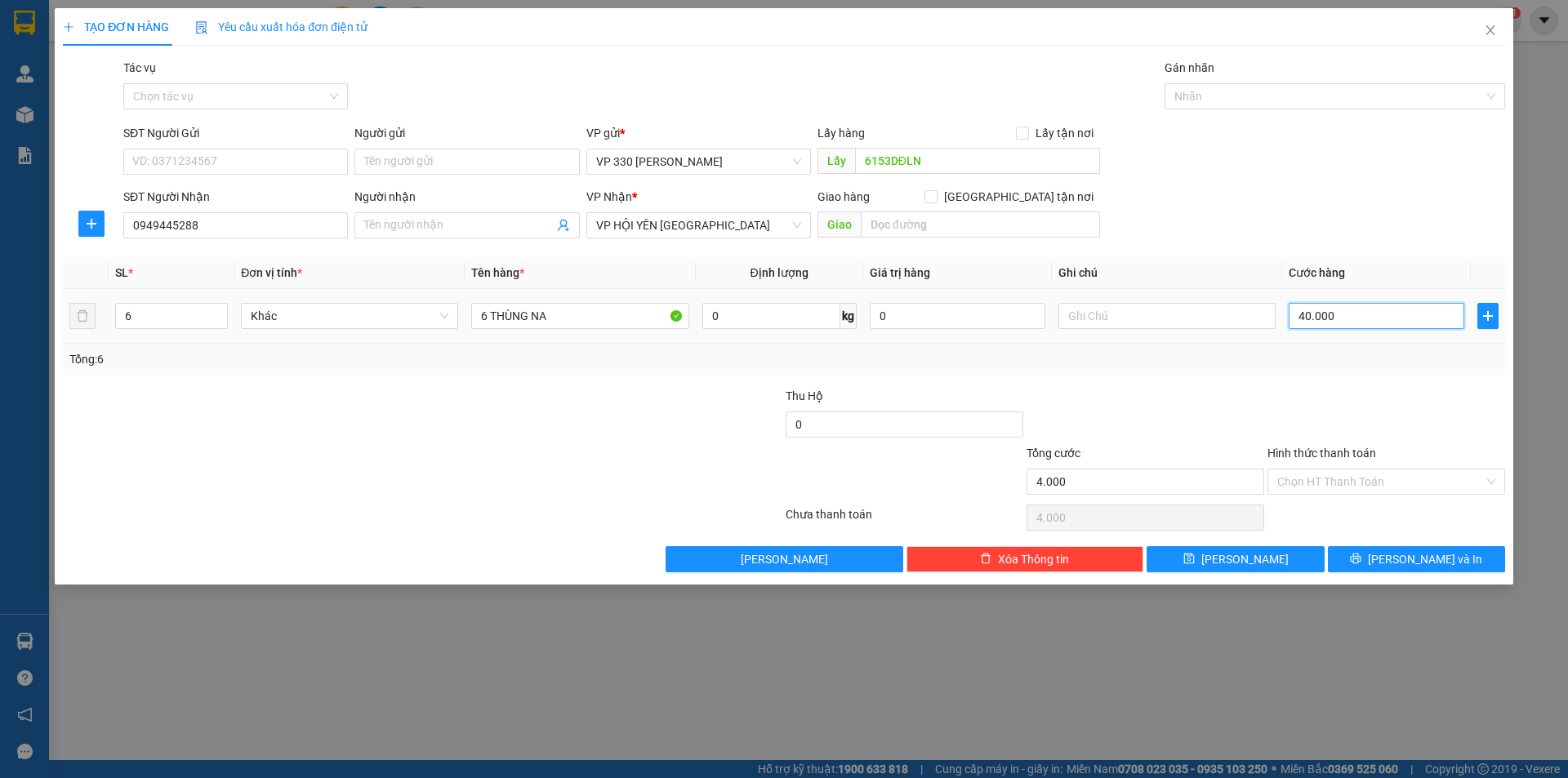
type input "40.000"
type input "400.000"
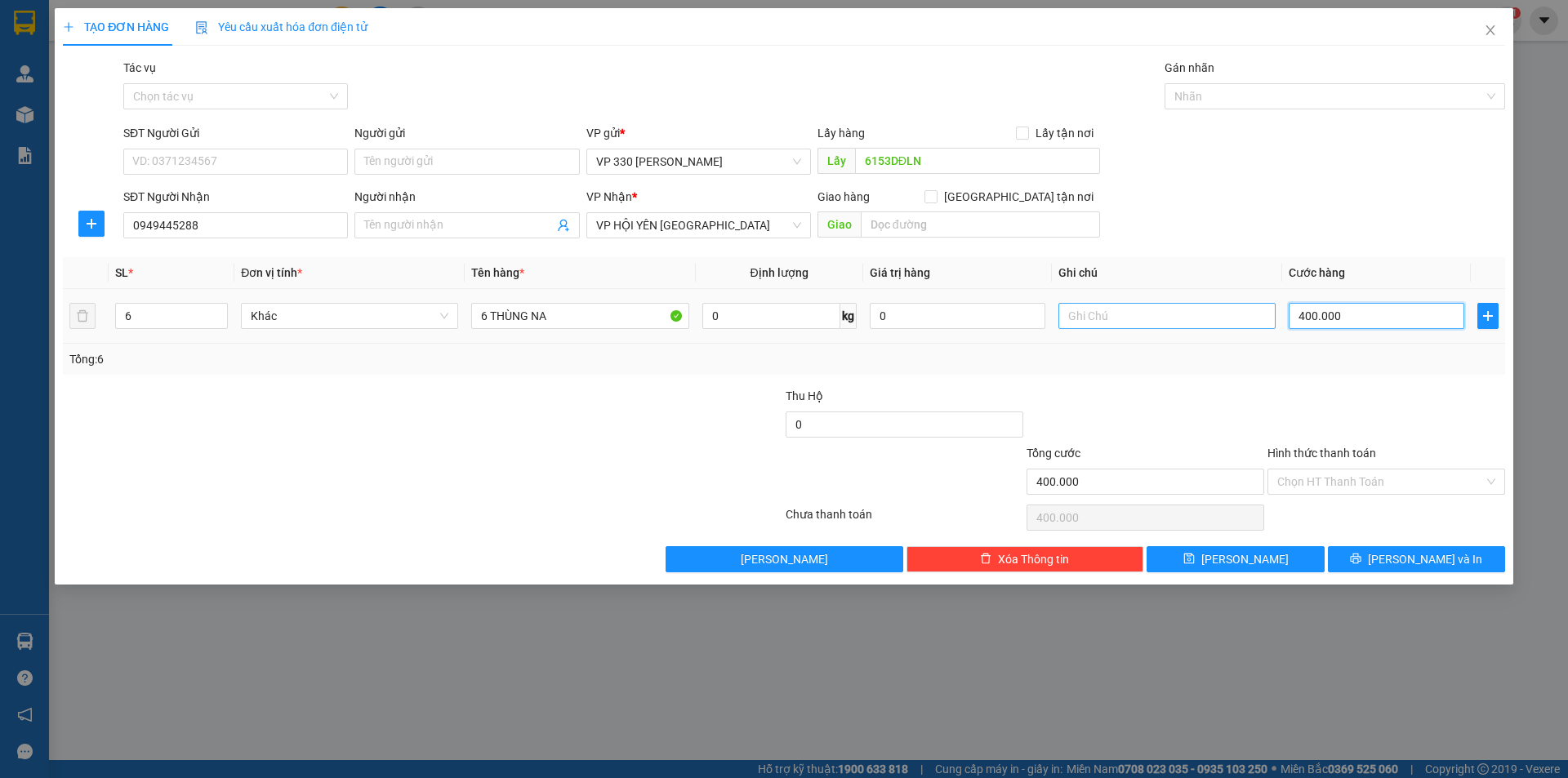
type input "400.000"
click at [1151, 315] on input "text" at bounding box center [1167, 315] width 218 height 26
type input "6153"
click at [1400, 477] on input "Hình thức thanh toán" at bounding box center [1380, 481] width 206 height 24
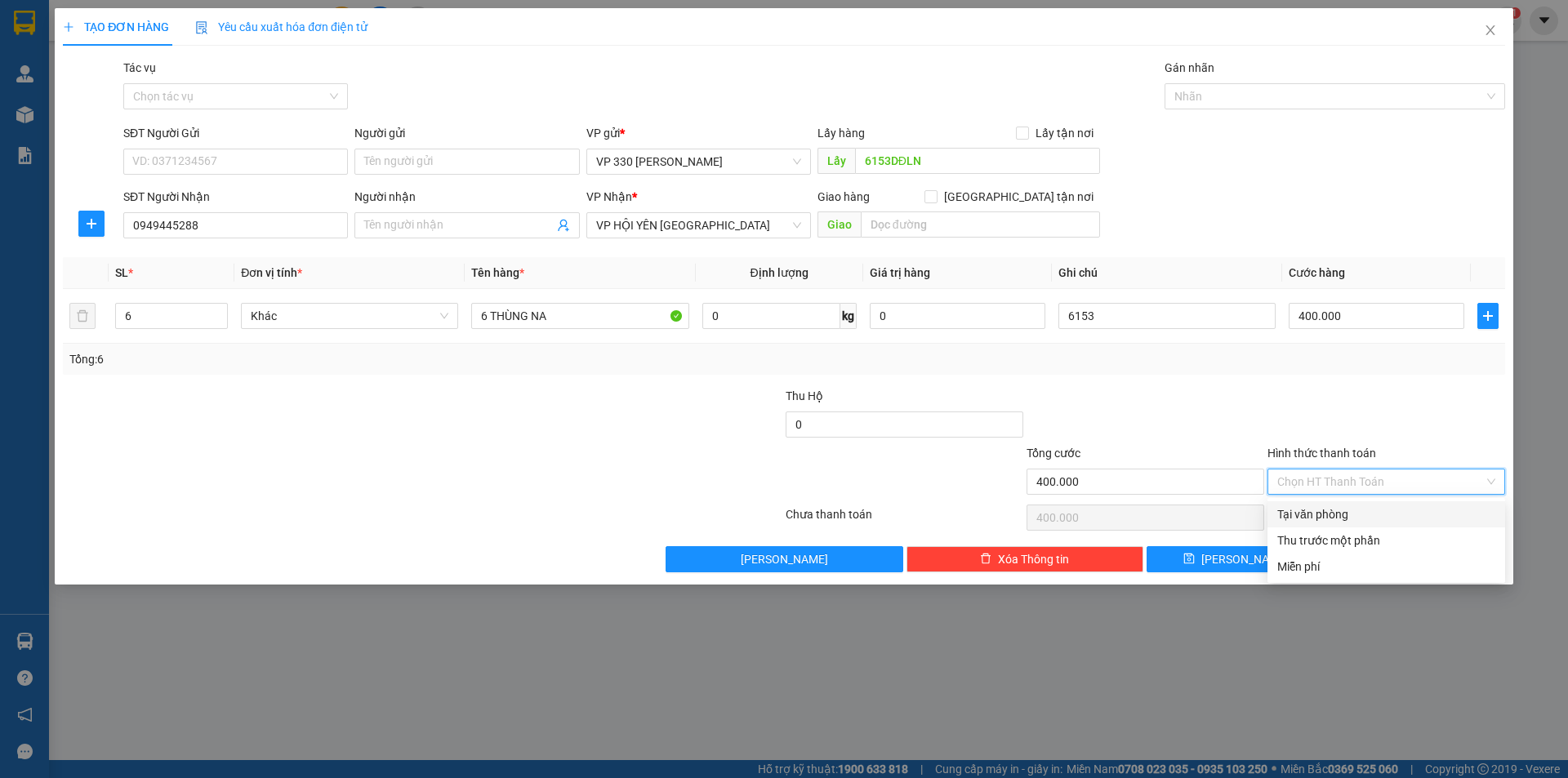
click at [1366, 510] on div "Tại văn phòng" at bounding box center [1387, 513] width 218 height 18
type input "0"
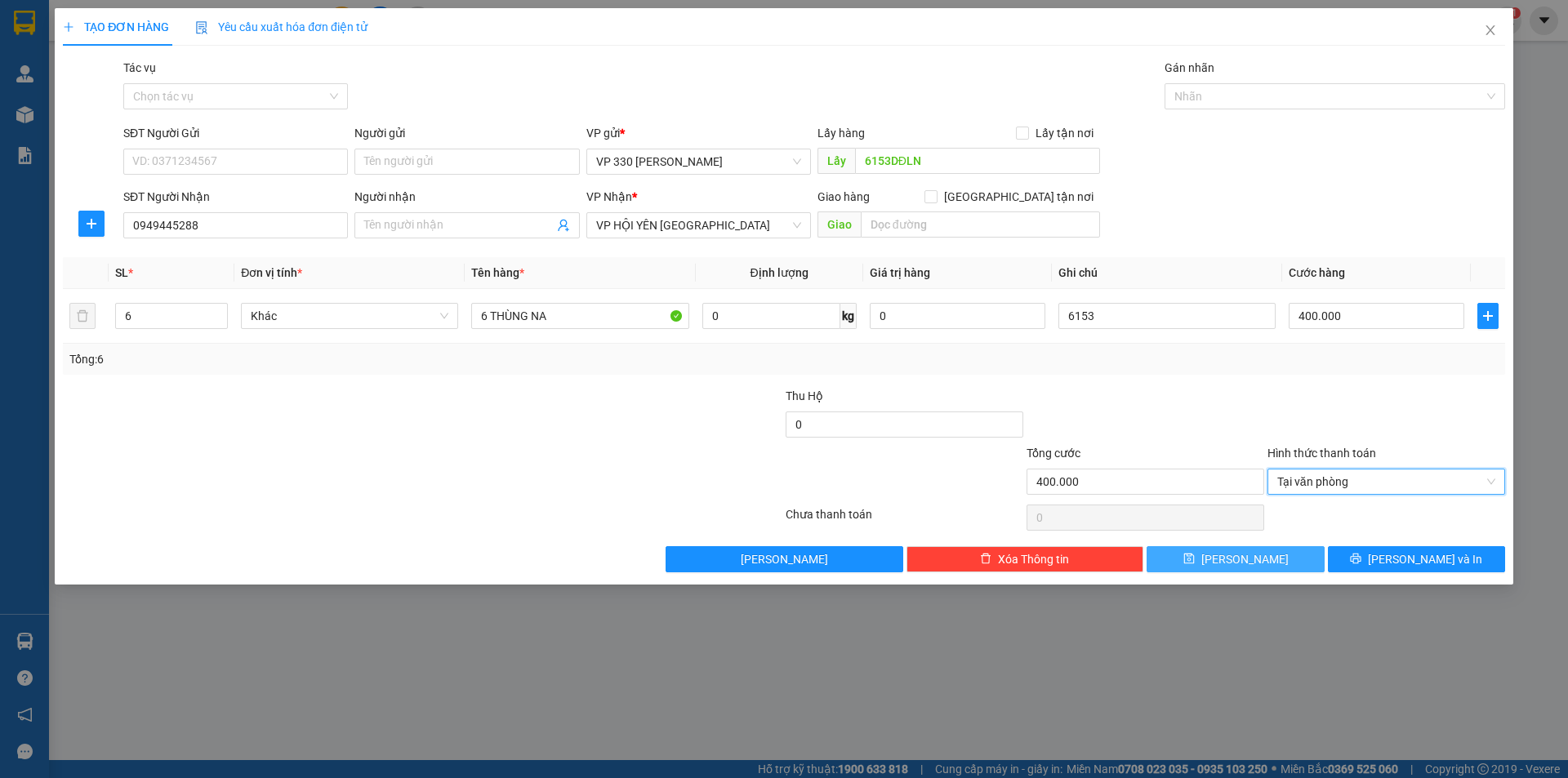
click at [1265, 561] on button "[PERSON_NAME]" at bounding box center [1235, 559] width 177 height 26
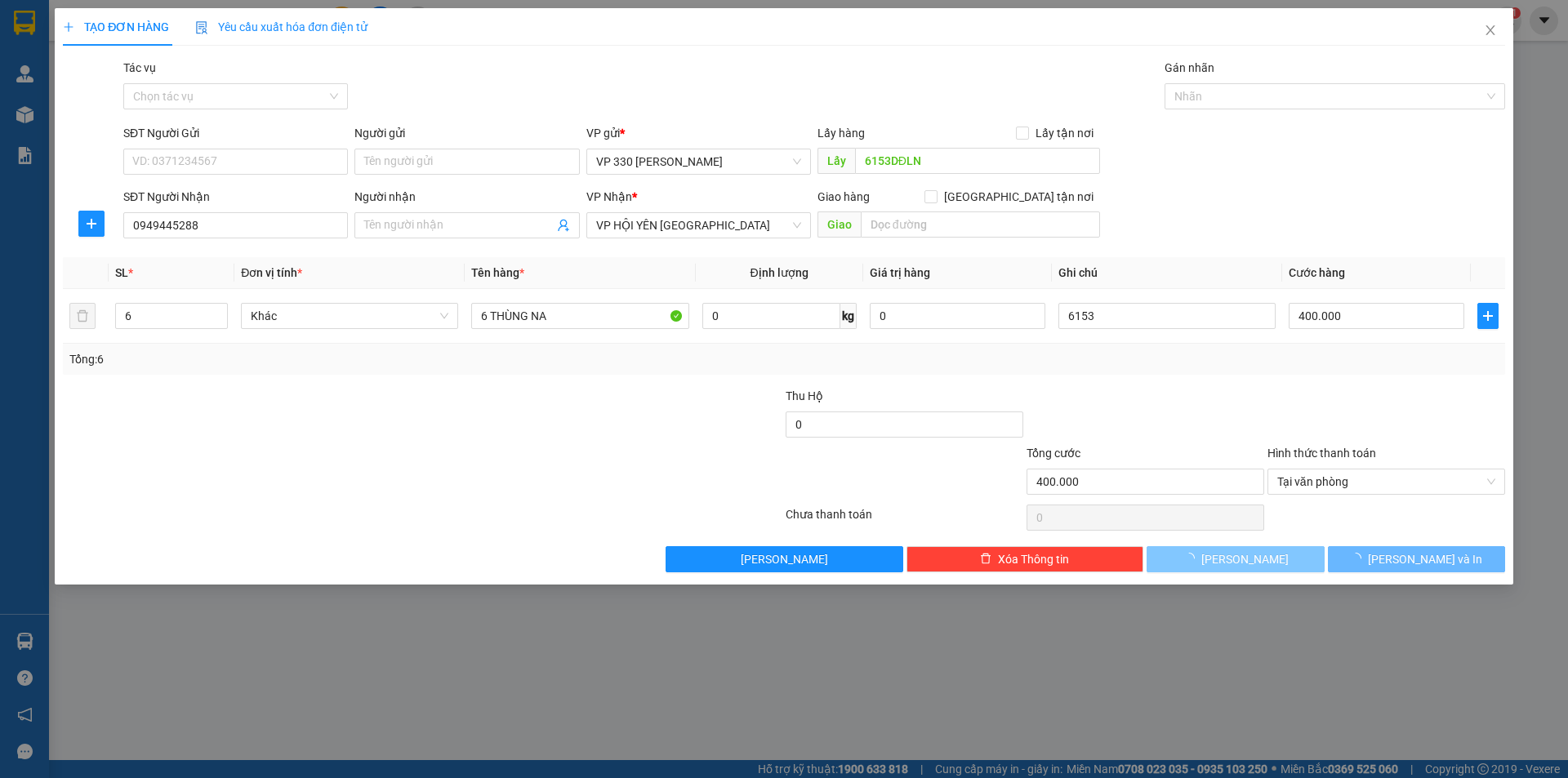
type input "0"
type input "1"
type input "0"
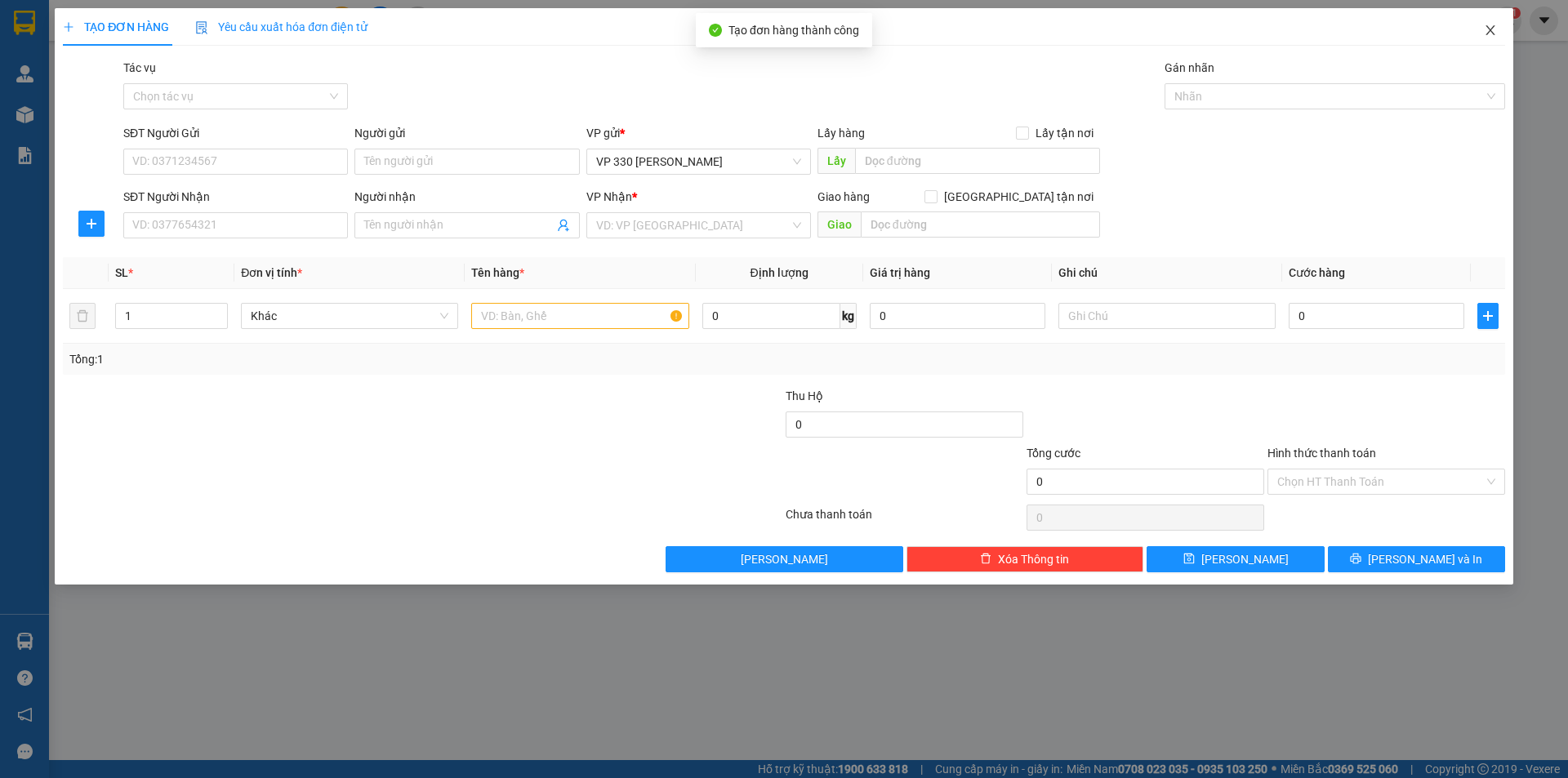
click at [1487, 30] on icon "close" at bounding box center [1490, 31] width 13 height 13
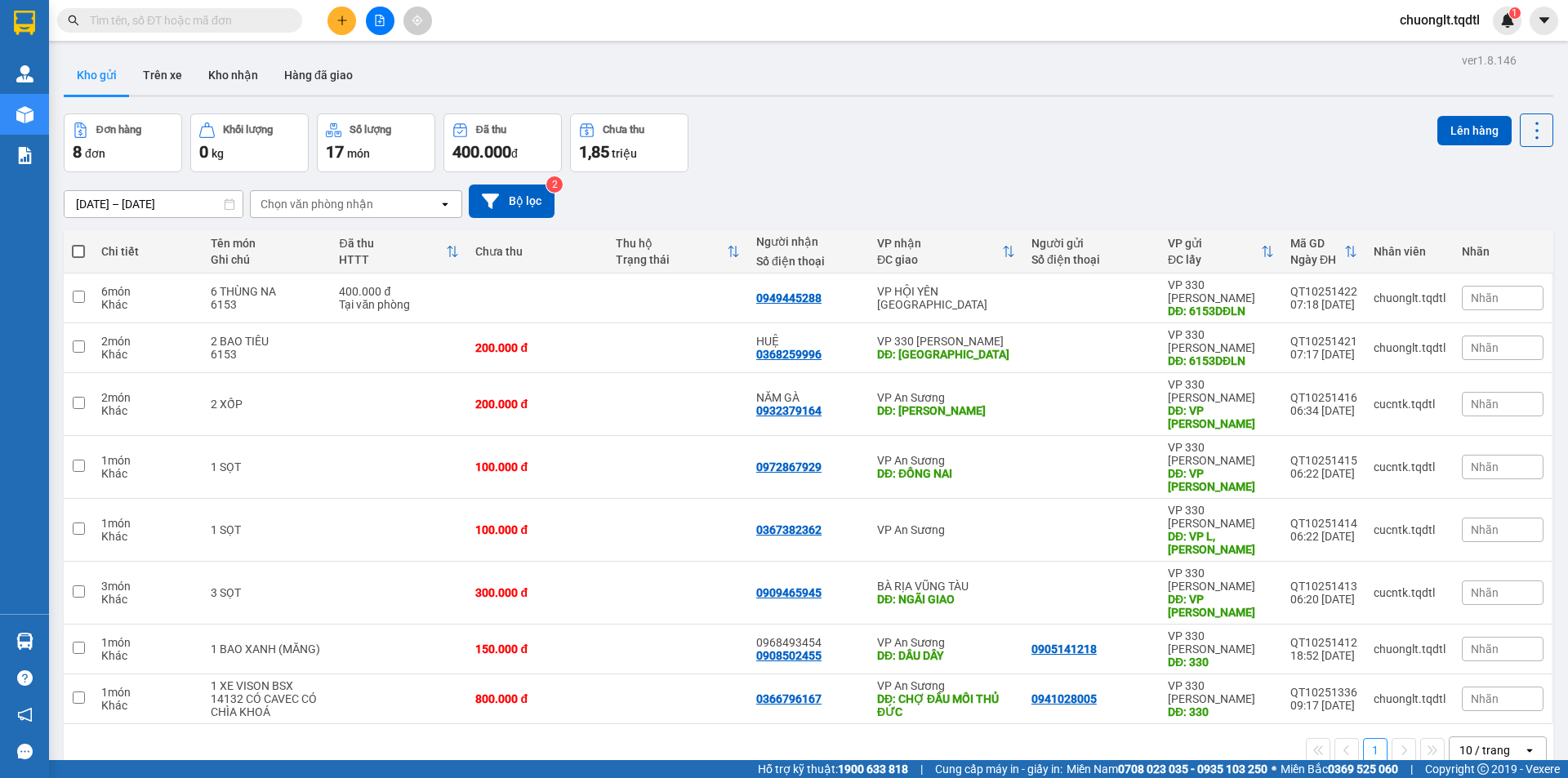
click at [240, 24] on input "text" at bounding box center [186, 19] width 193 height 18
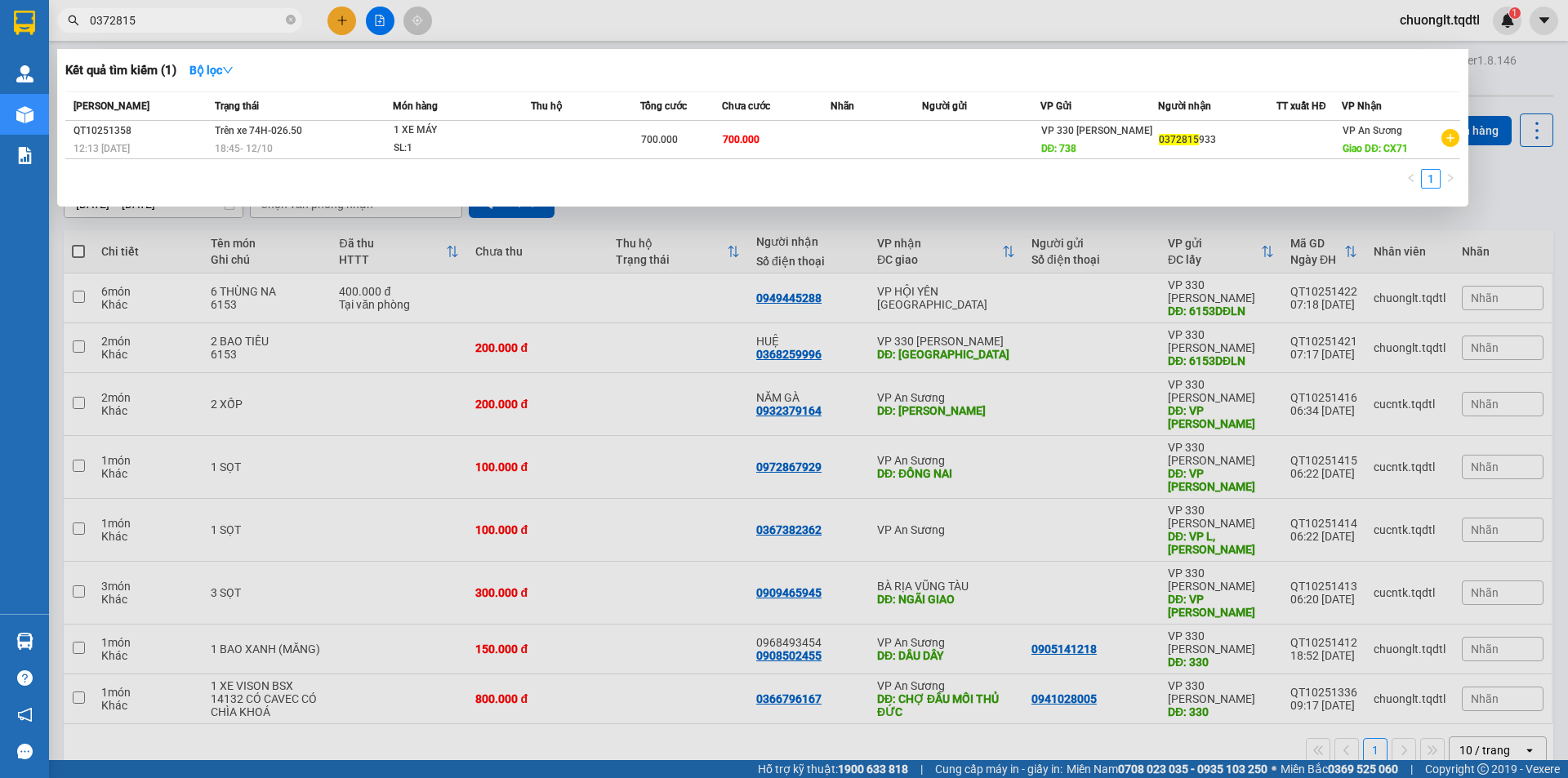
type input "0372815"
click at [345, 20] on div at bounding box center [784, 389] width 1568 height 778
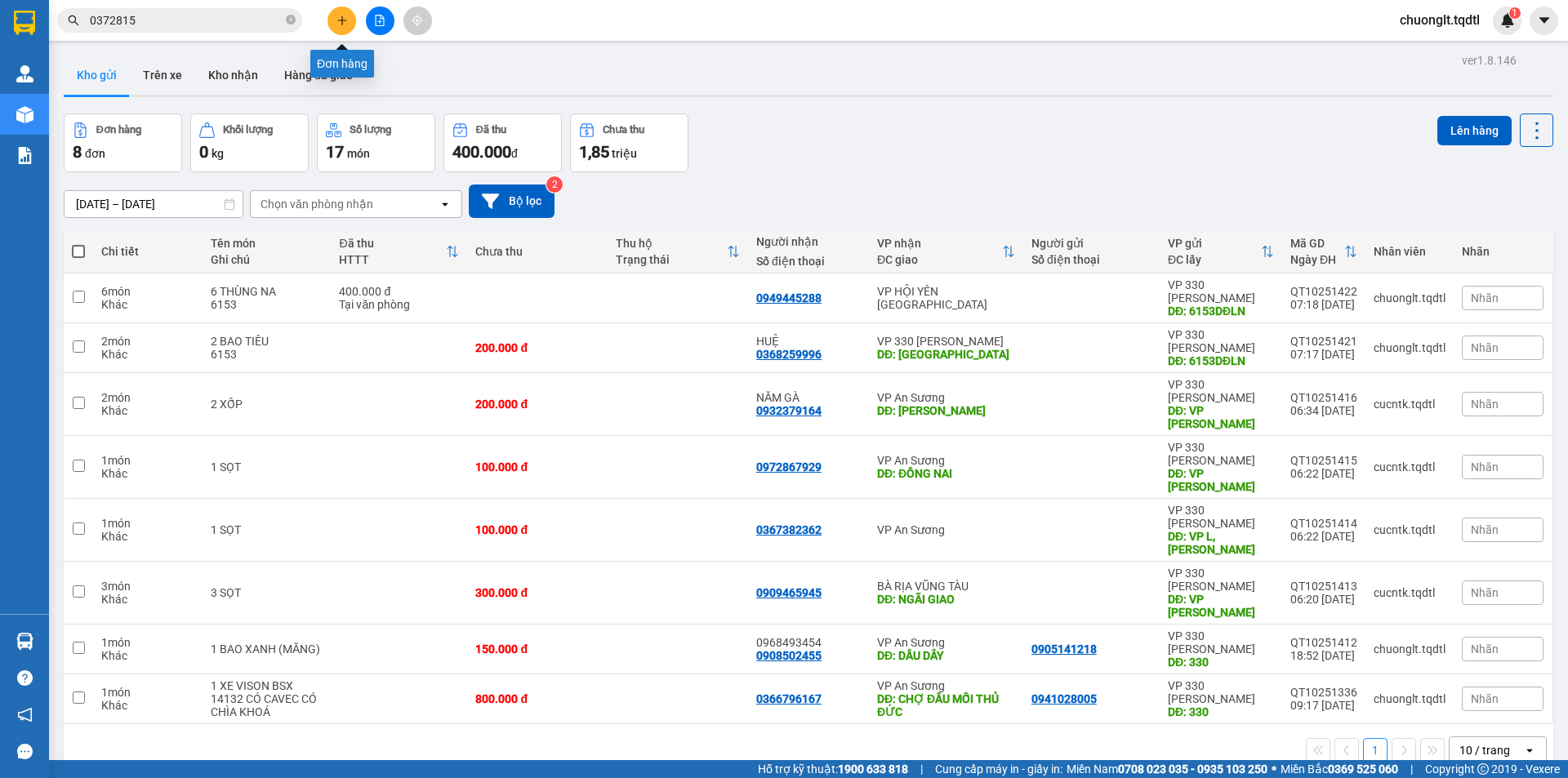
click at [334, 19] on button at bounding box center [342, 20] width 29 height 29
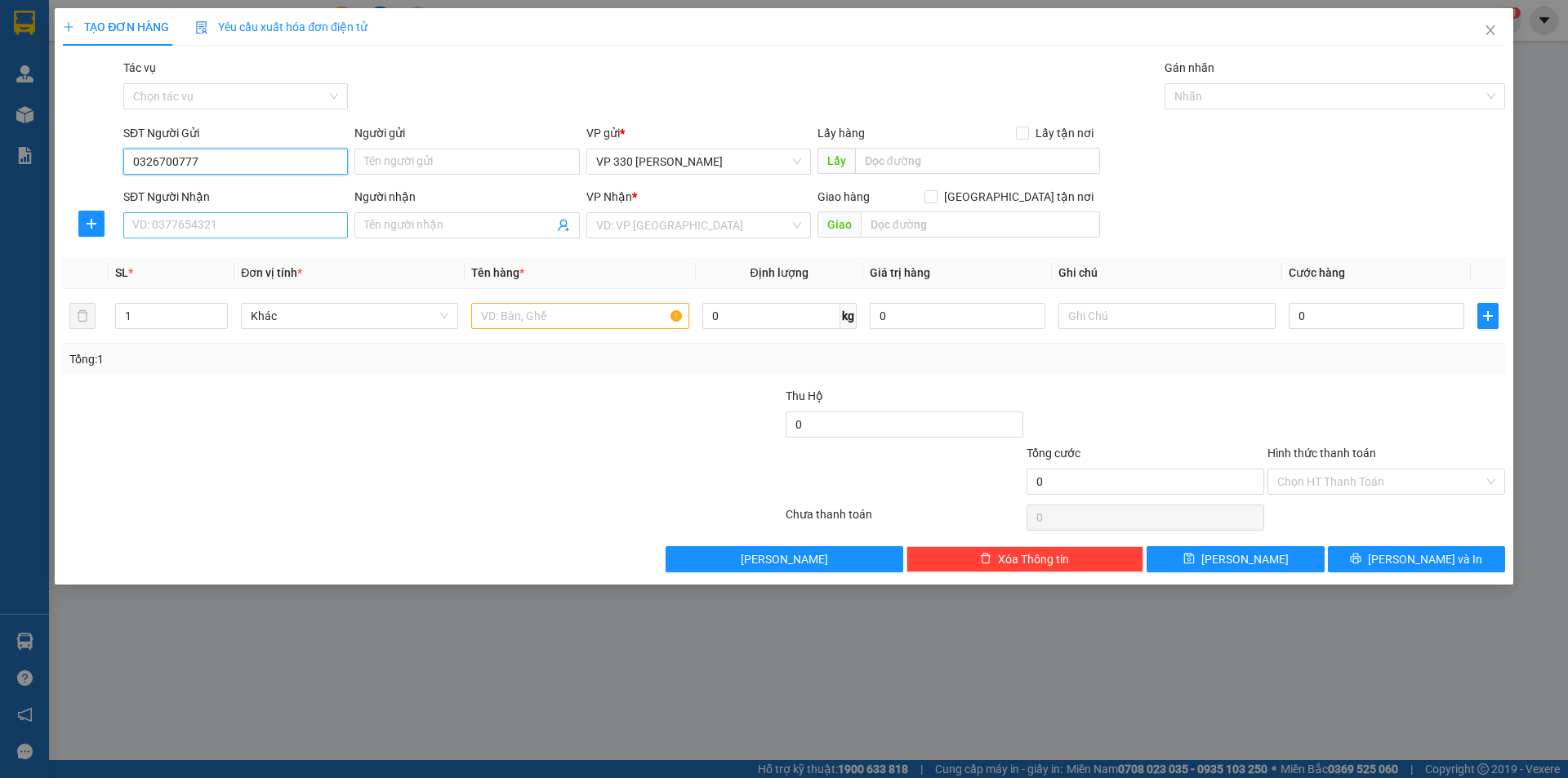
type input "0326700777"
click at [226, 224] on input "SĐT Người Nhận" at bounding box center [235, 225] width 225 height 26
click at [233, 248] on div "0988727472" at bounding box center [235, 258] width 225 height 26
type input "0988727472"
type input "NGÃI GIAO"
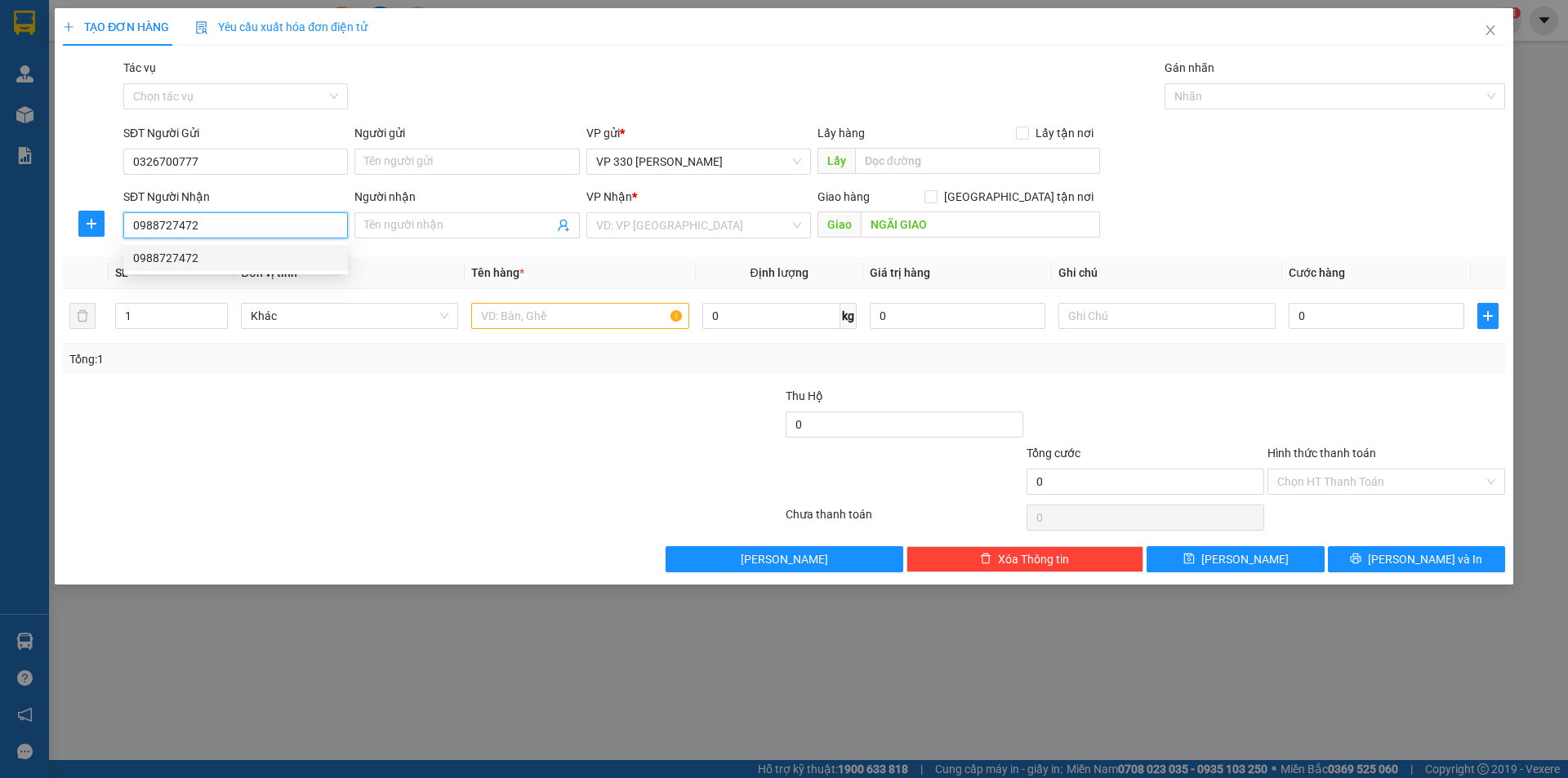
type input "200.000"
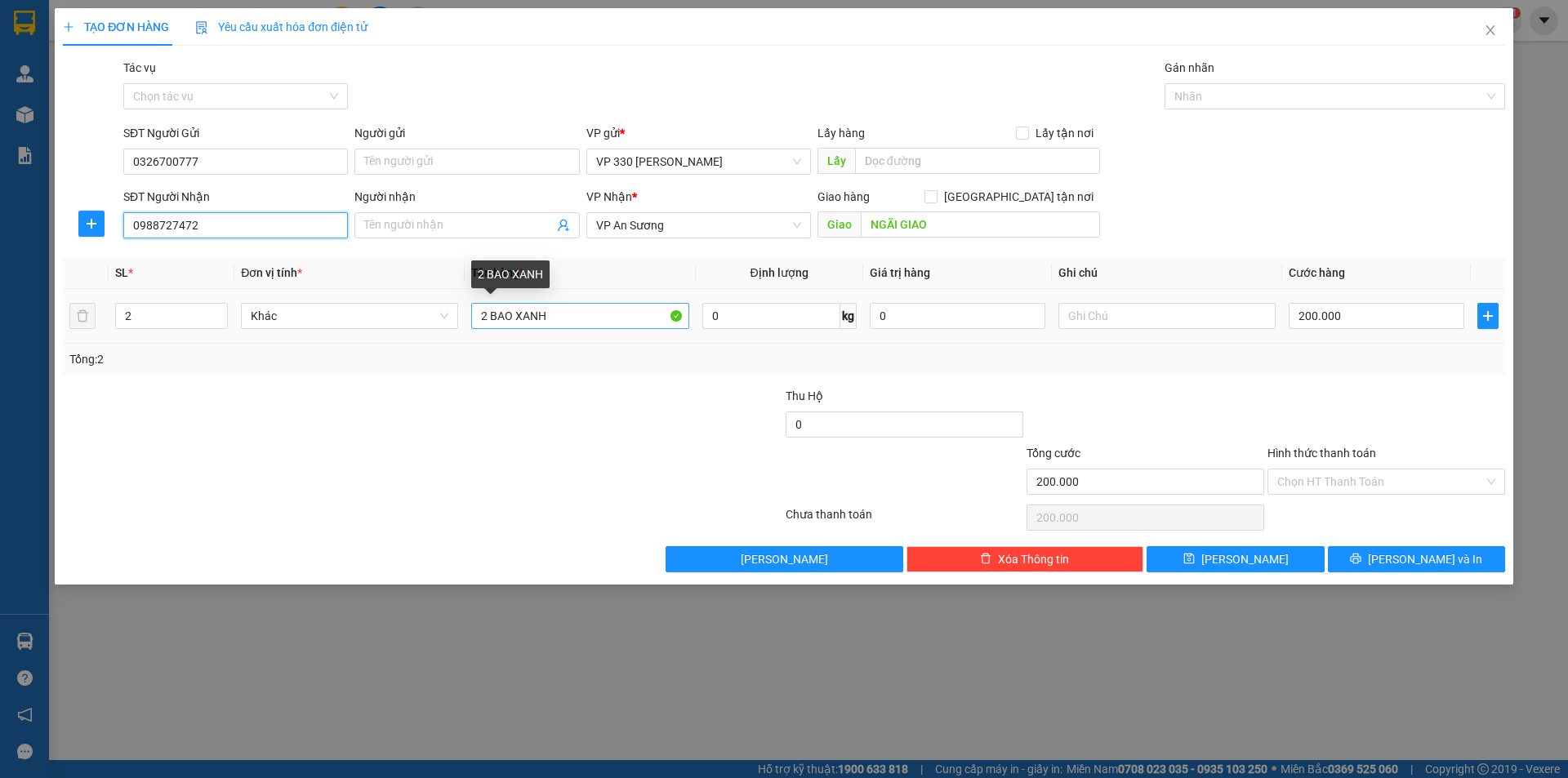
type input "0988727472"
drag, startPoint x: 487, startPoint y: 311, endPoint x: 402, endPoint y: 225, distance: 120.9
click at [468, 315] on td "2 BAO XANH" at bounding box center [579, 315] width 230 height 55
click at [571, 315] on input "1 BAO XANH" at bounding box center [579, 315] width 218 height 26
type input "1 BAO TRẮNG"
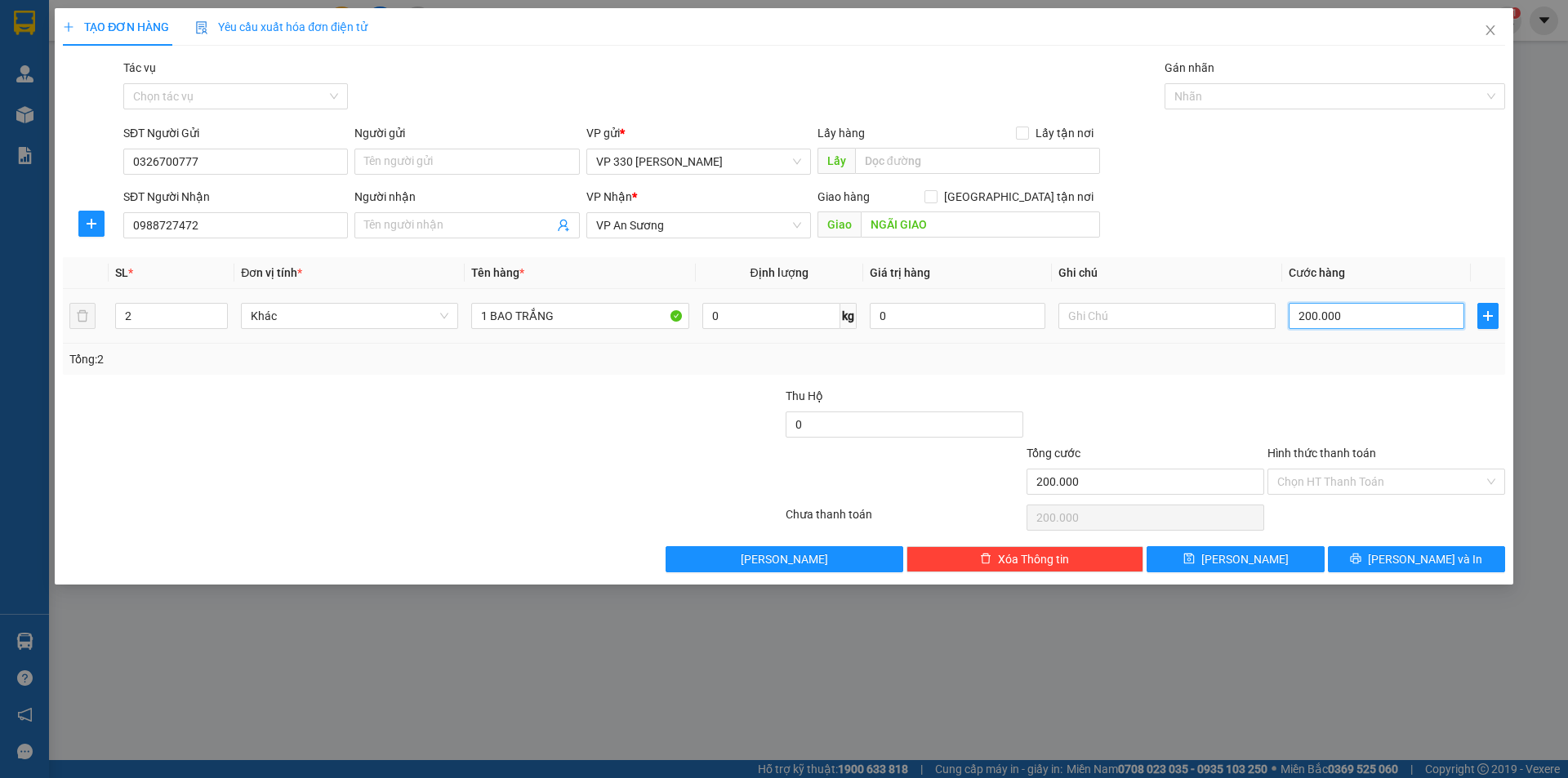
click at [1392, 317] on input "200.000" at bounding box center [1376, 315] width 176 height 26
type input "1"
type input "10"
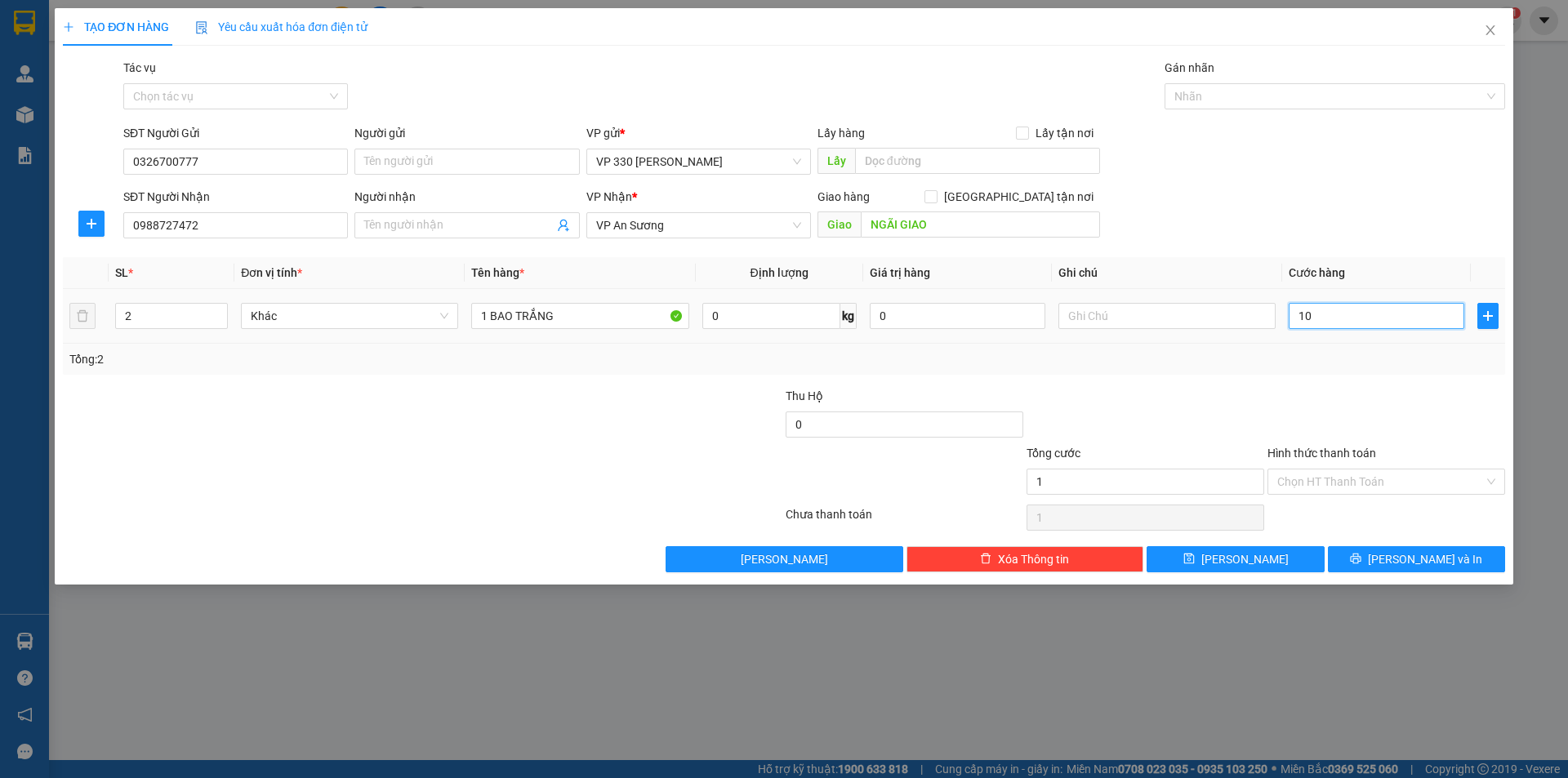
type input "10"
type input "100"
type input "1.000"
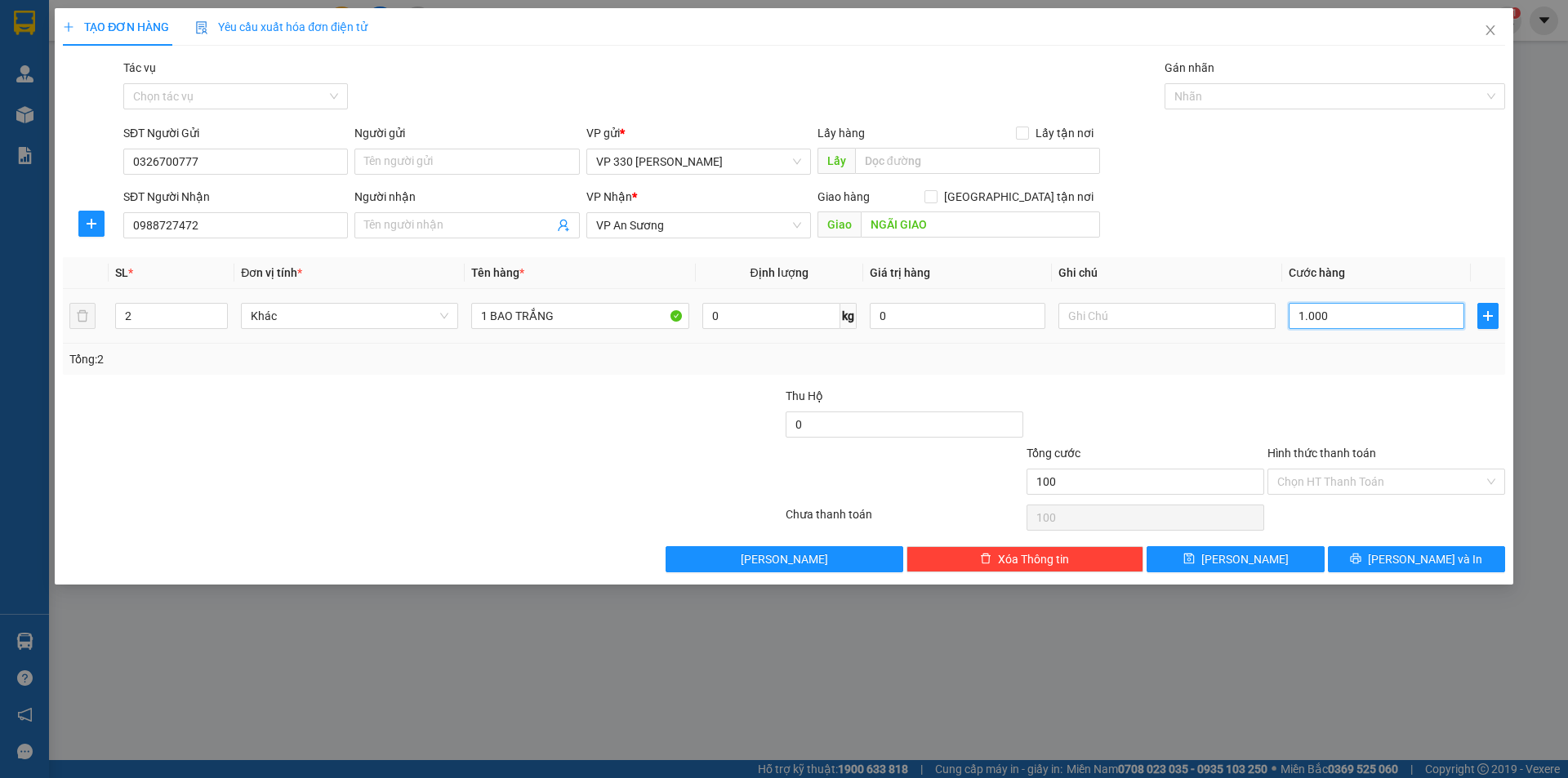
type input "1.000"
type input "10.000"
type input "100.000"
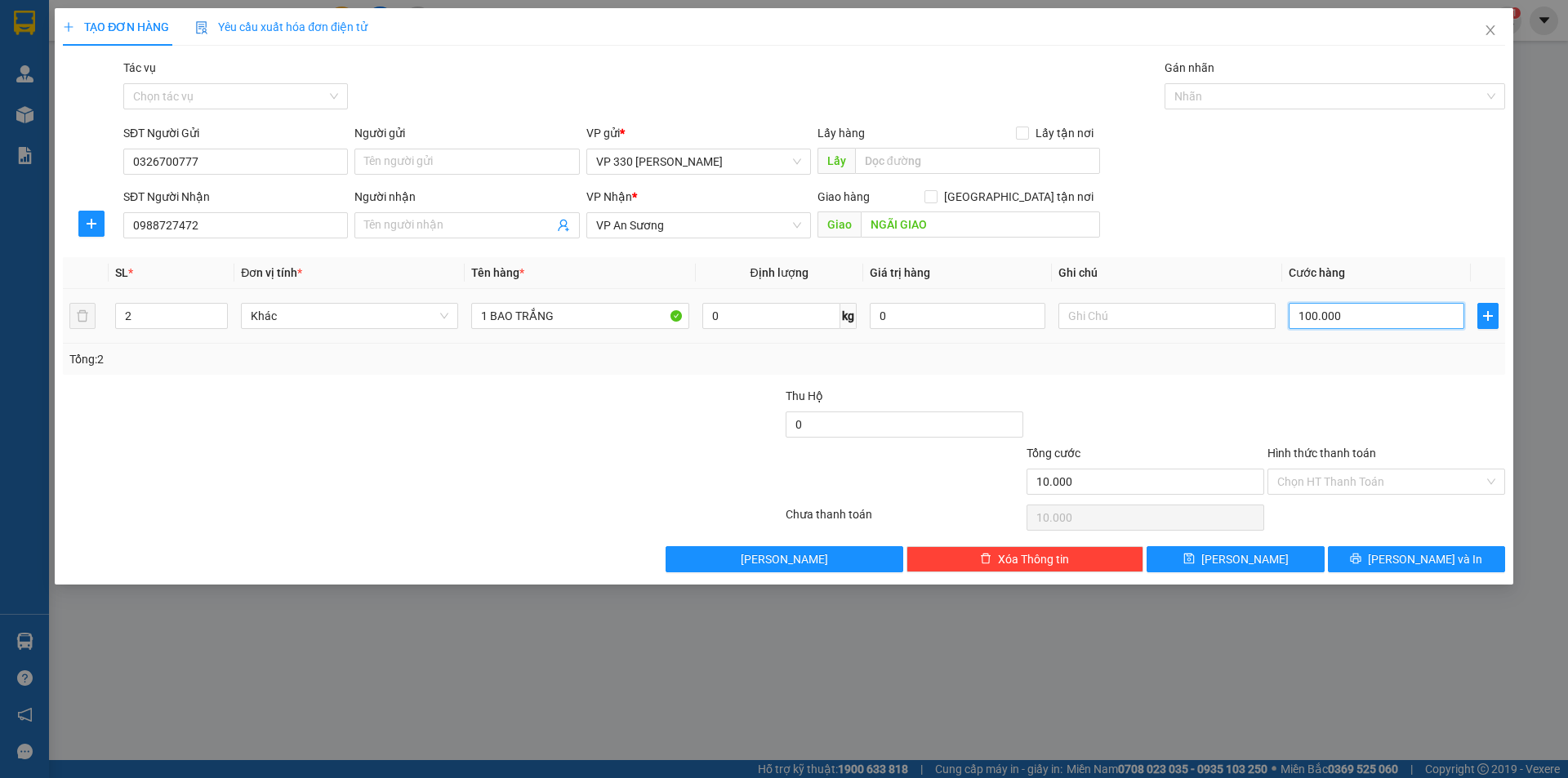
type input "100.000"
click at [906, 166] on input "text" at bounding box center [977, 161] width 245 height 26
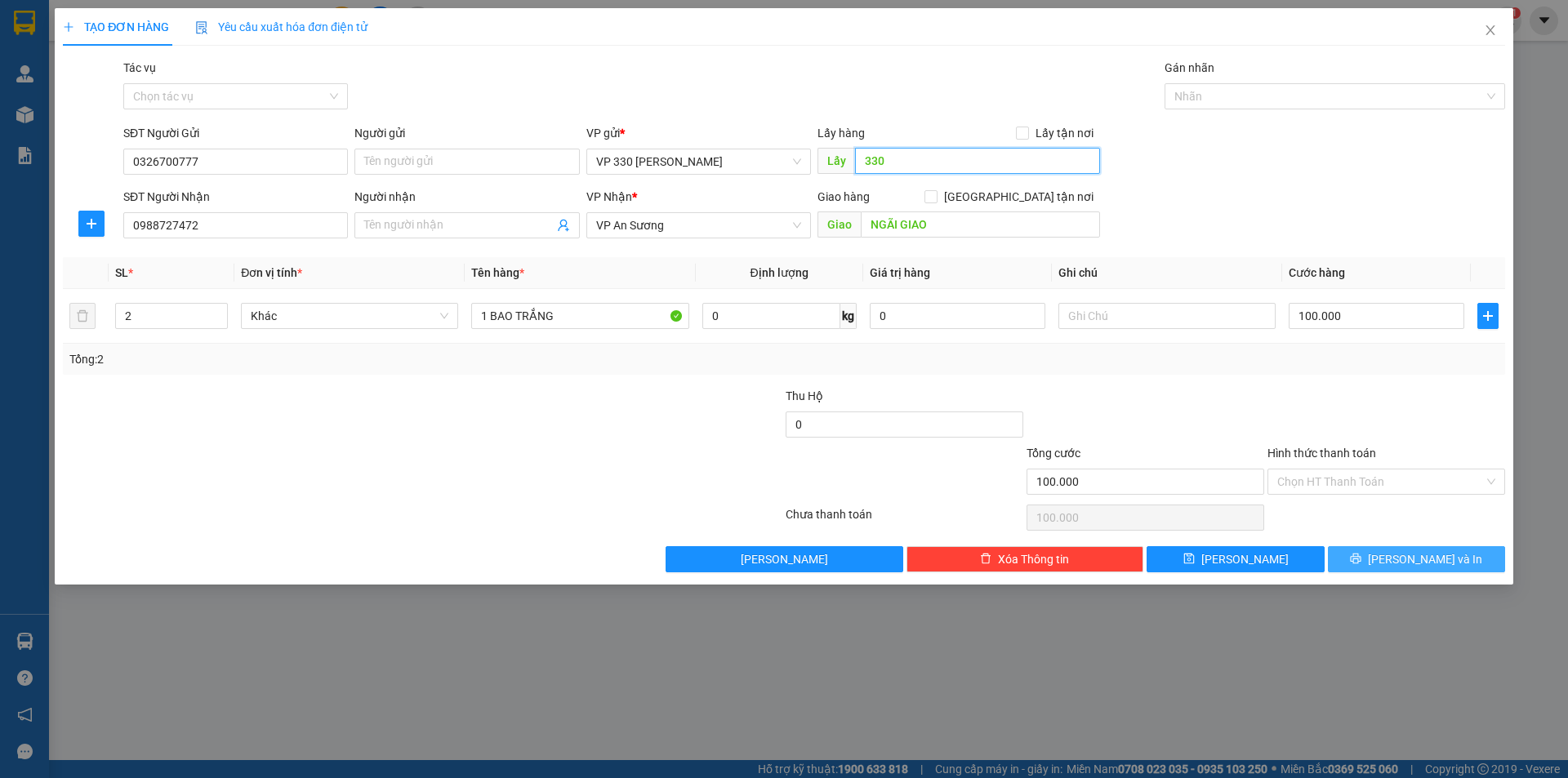
type input "330"
click at [1371, 559] on button "[PERSON_NAME] và In" at bounding box center [1416, 559] width 177 height 26
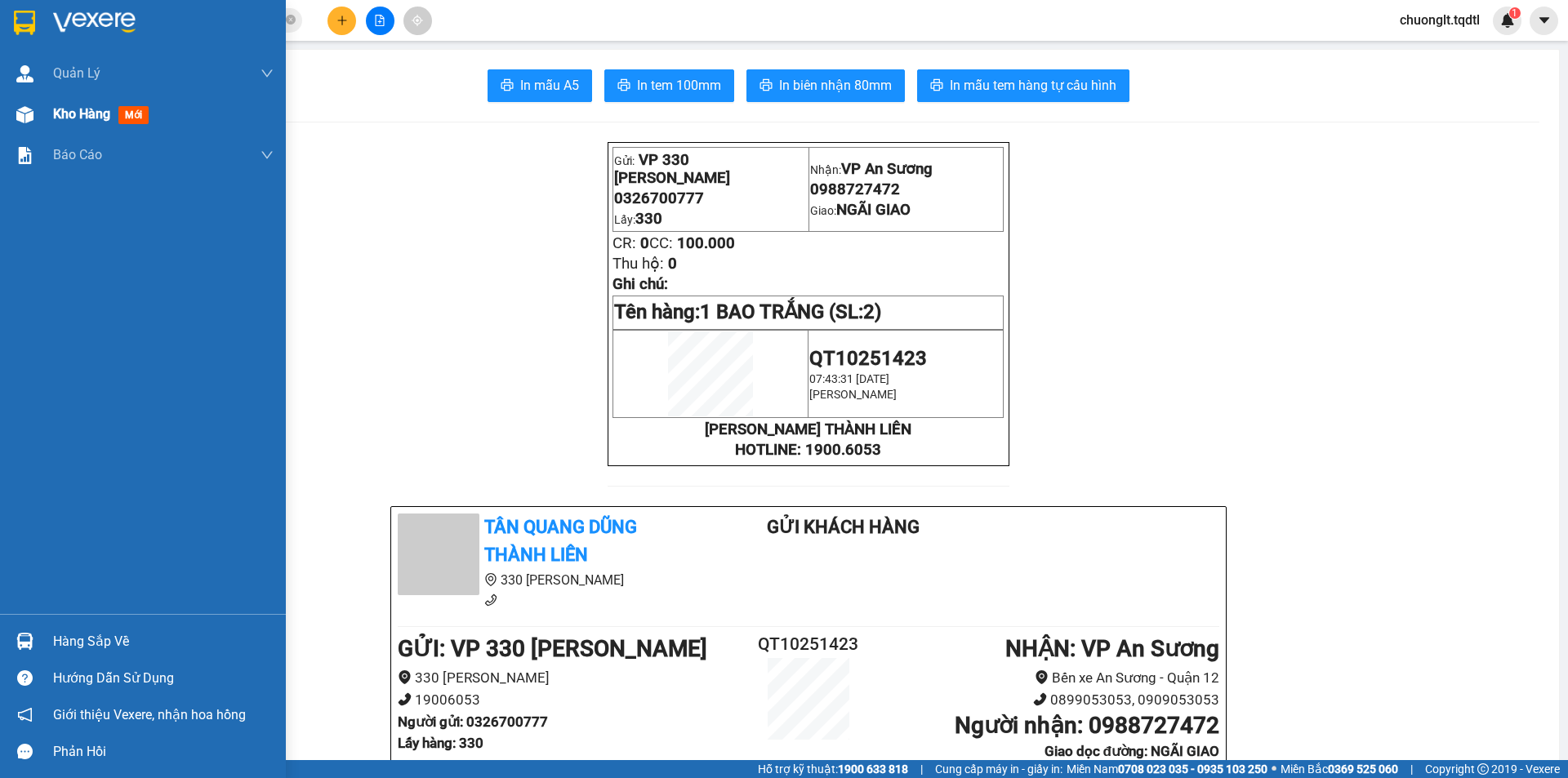
click at [83, 108] on span "Kho hàng" at bounding box center [81, 114] width 57 height 16
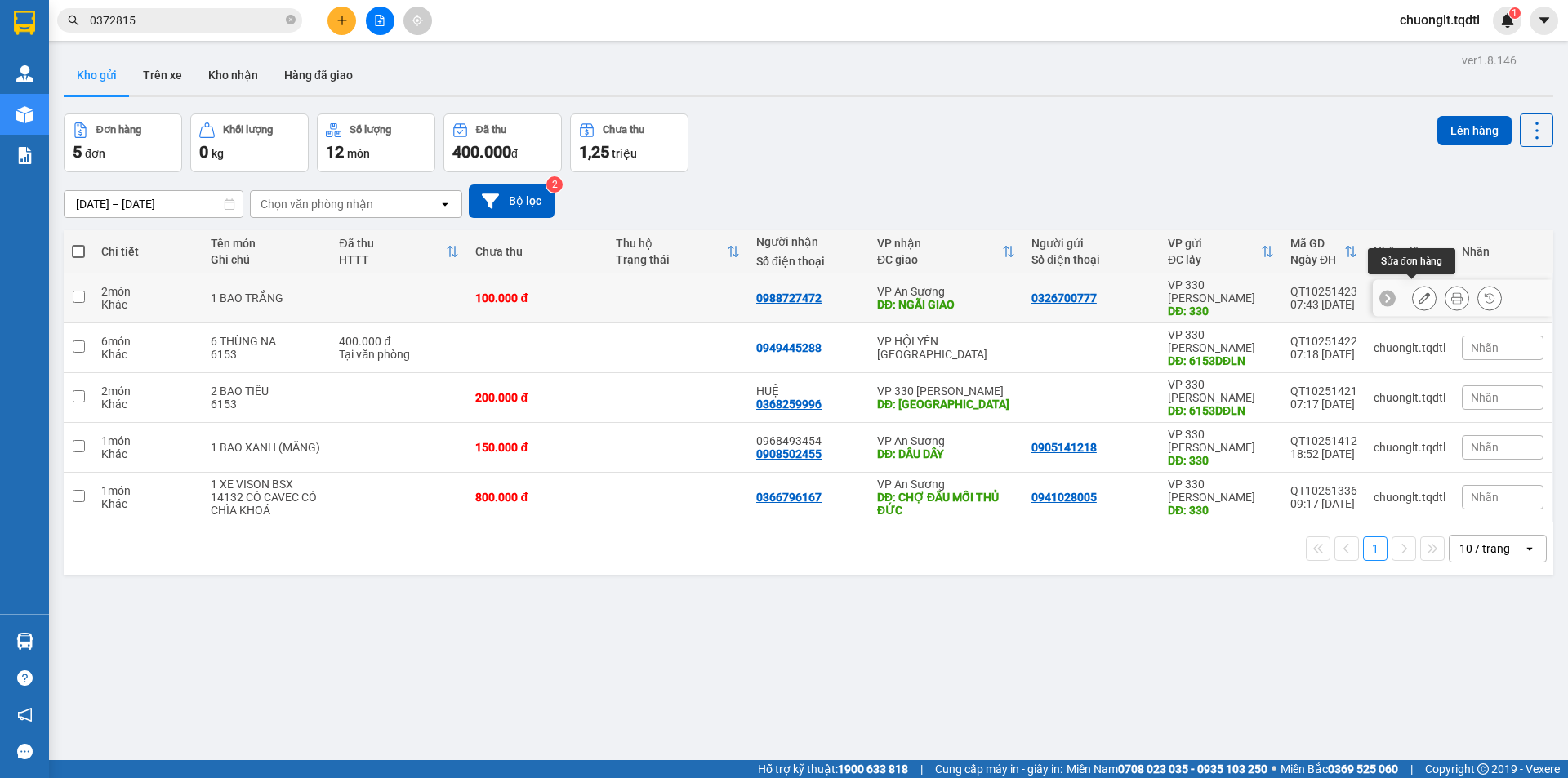
click at [1419, 292] on icon at bounding box center [1425, 298] width 11 height 11
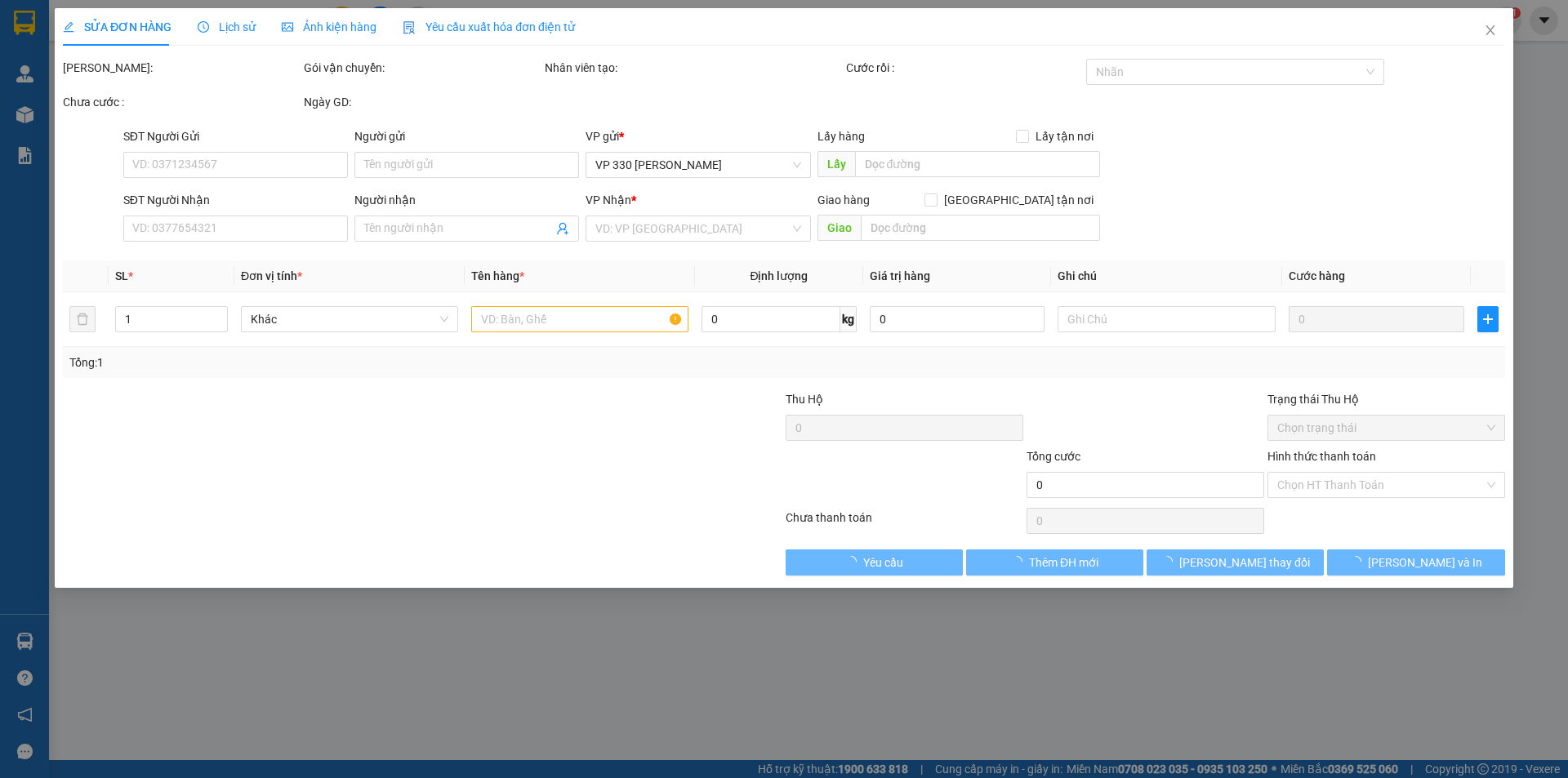
type input "0326700777"
type input "330"
type input "0988727472"
type input "NGÃI GIAO"
type input "100.000"
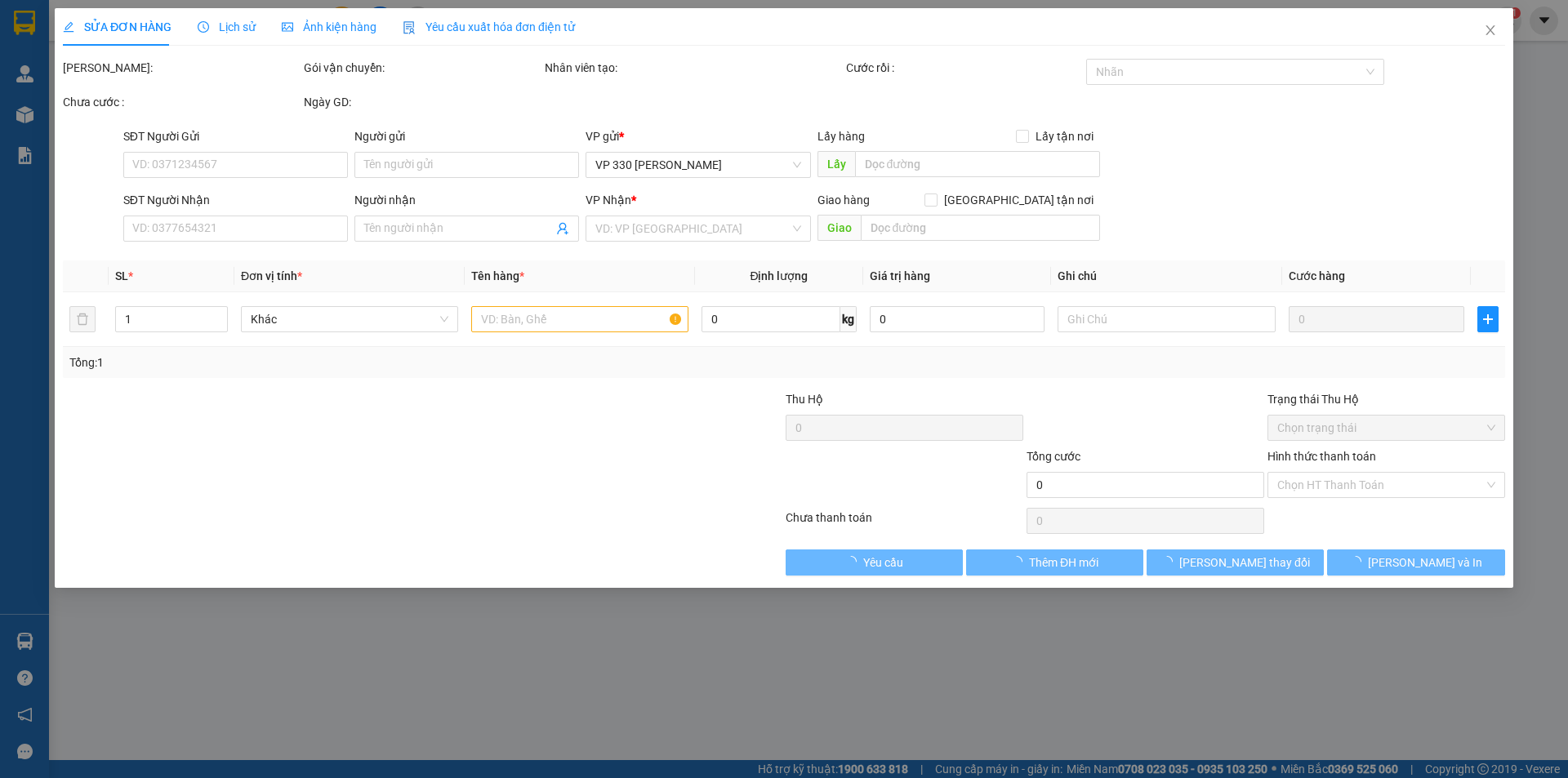
type input "100.000"
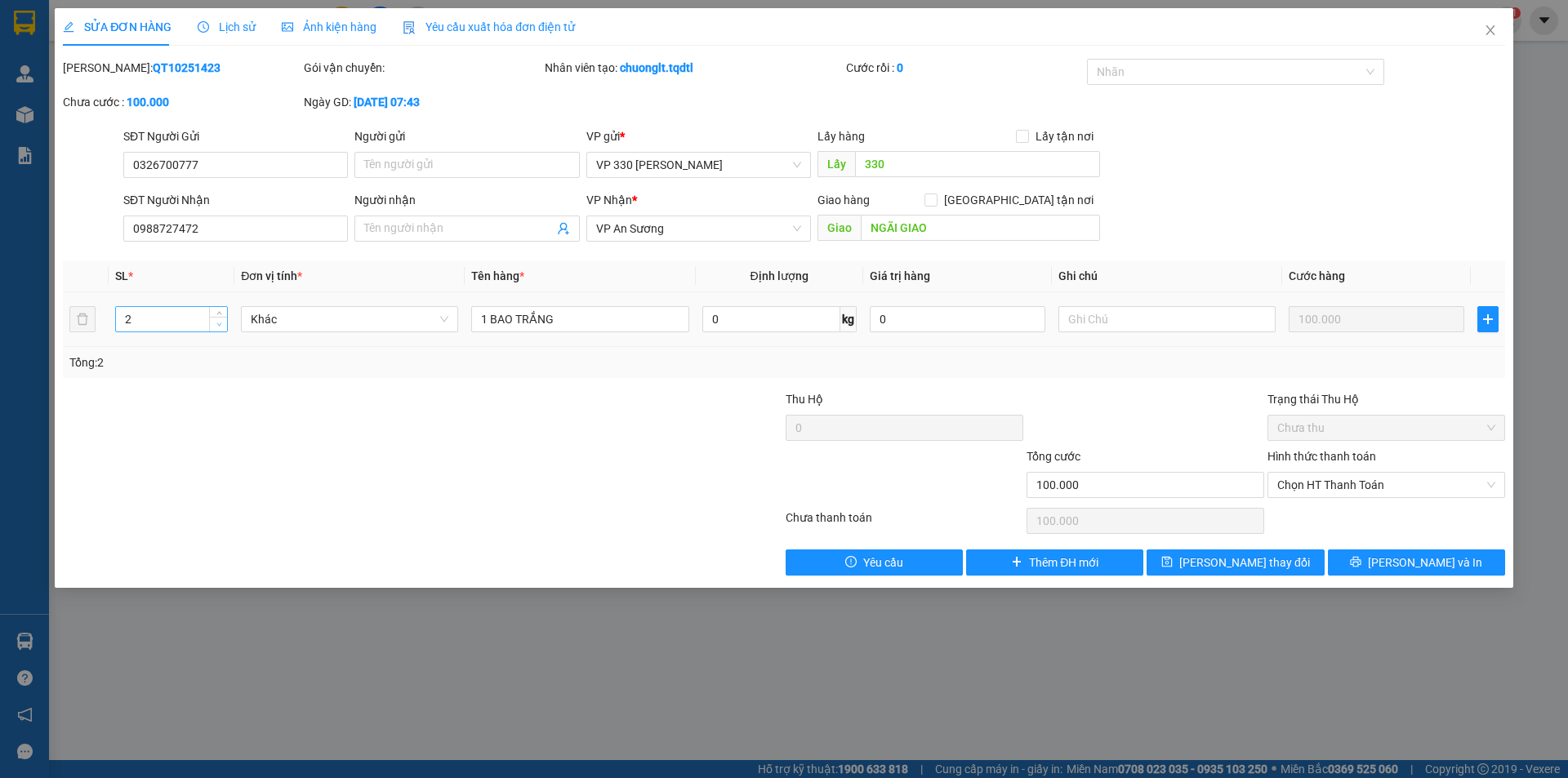
type input "1"
click at [217, 325] on icon "down" at bounding box center [219, 325] width 6 height 6
click at [1358, 543] on div "Total Paid Fee 0 Total UnPaid Fee 100.000 Cash Collection Total Fee Mã ĐH: QT10…" at bounding box center [784, 317] width 1442 height 517
click at [1392, 575] on div "SỬA ĐƠN HÀNG Lịch sử Ảnh kiện hàng Yêu cầu xuất hóa đơn điện tử Total Paid Fee …" at bounding box center [784, 298] width 1459 height 579
click at [1362, 564] on icon "printer" at bounding box center [1355, 562] width 10 height 10
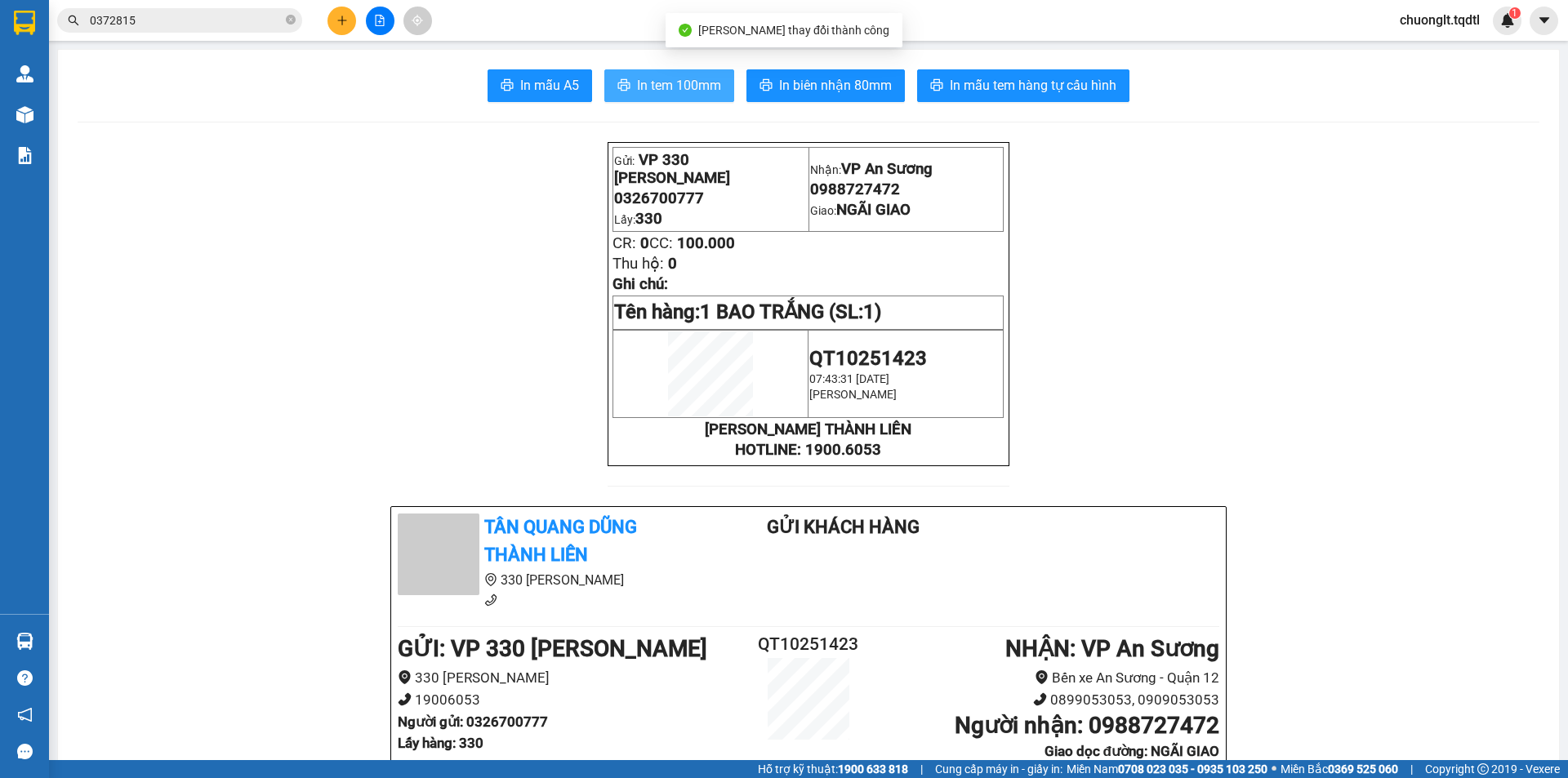
click at [649, 78] on span "In tem 100mm" at bounding box center [678, 85] width 84 height 20
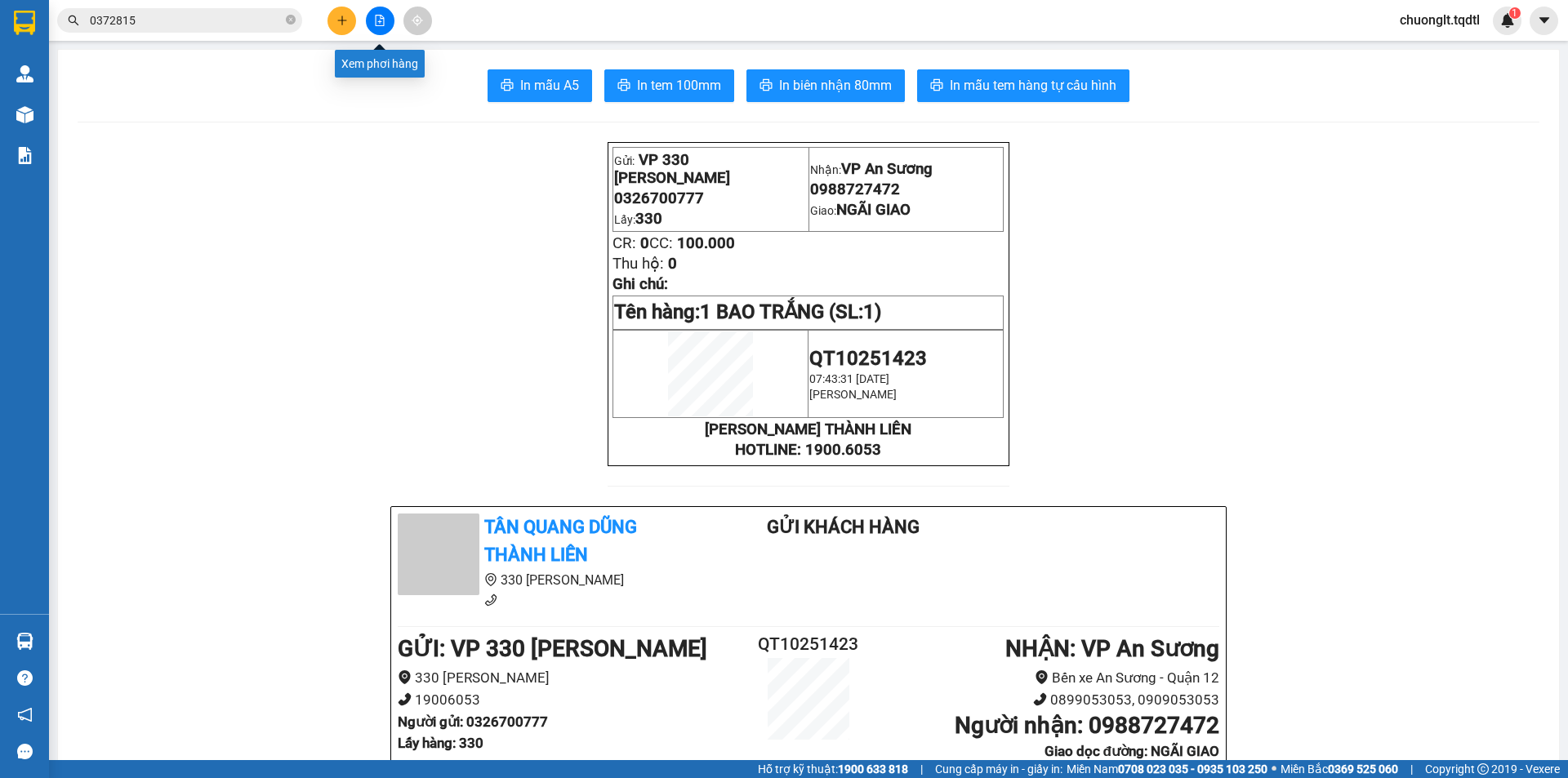
click at [379, 23] on icon "file-add" at bounding box center [380, 20] width 11 height 11
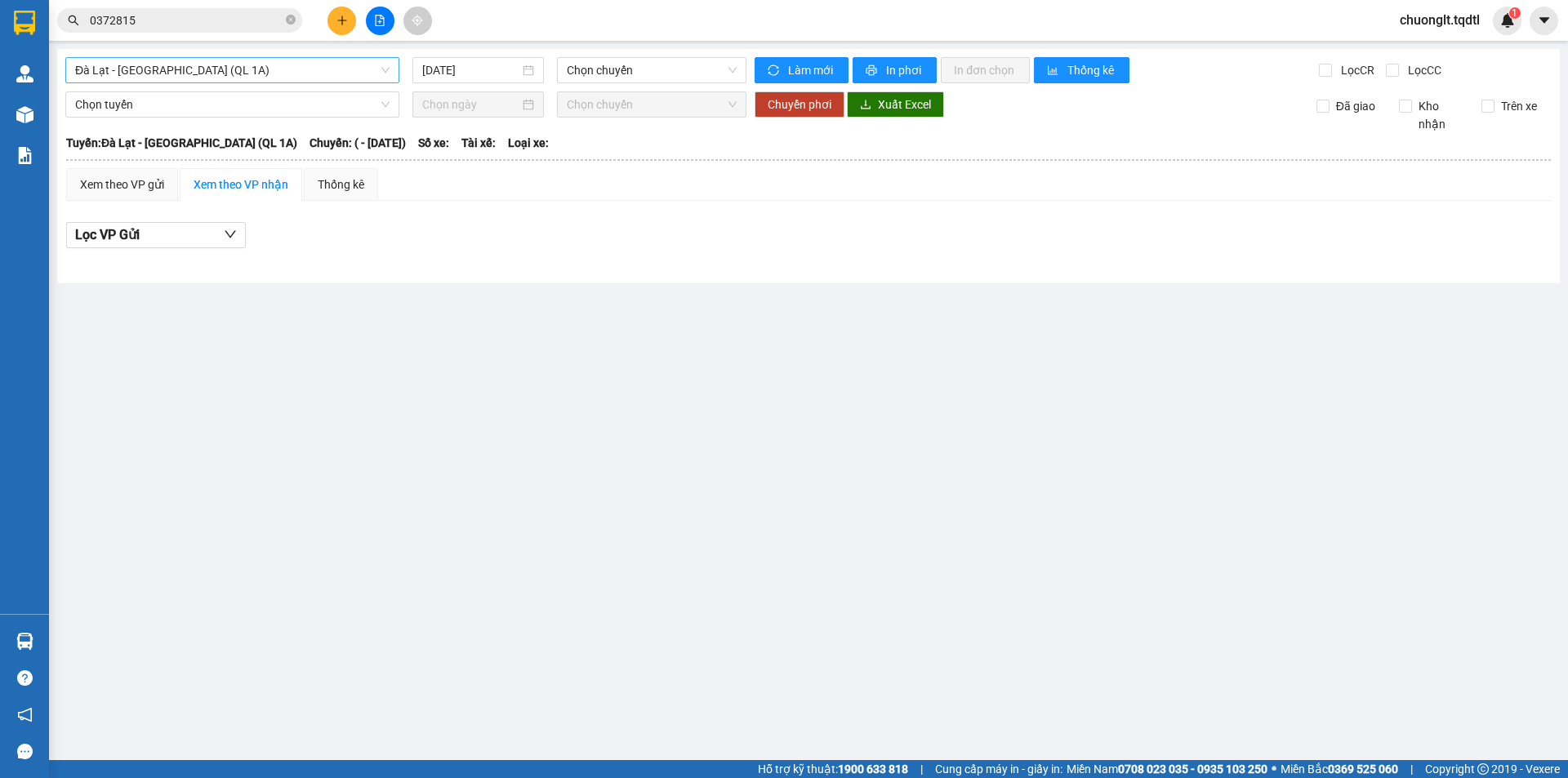
click at [240, 63] on span "Đà Lạt - [GEOGRAPHIC_DATA] (QL 1A)" at bounding box center [232, 70] width 315 height 24
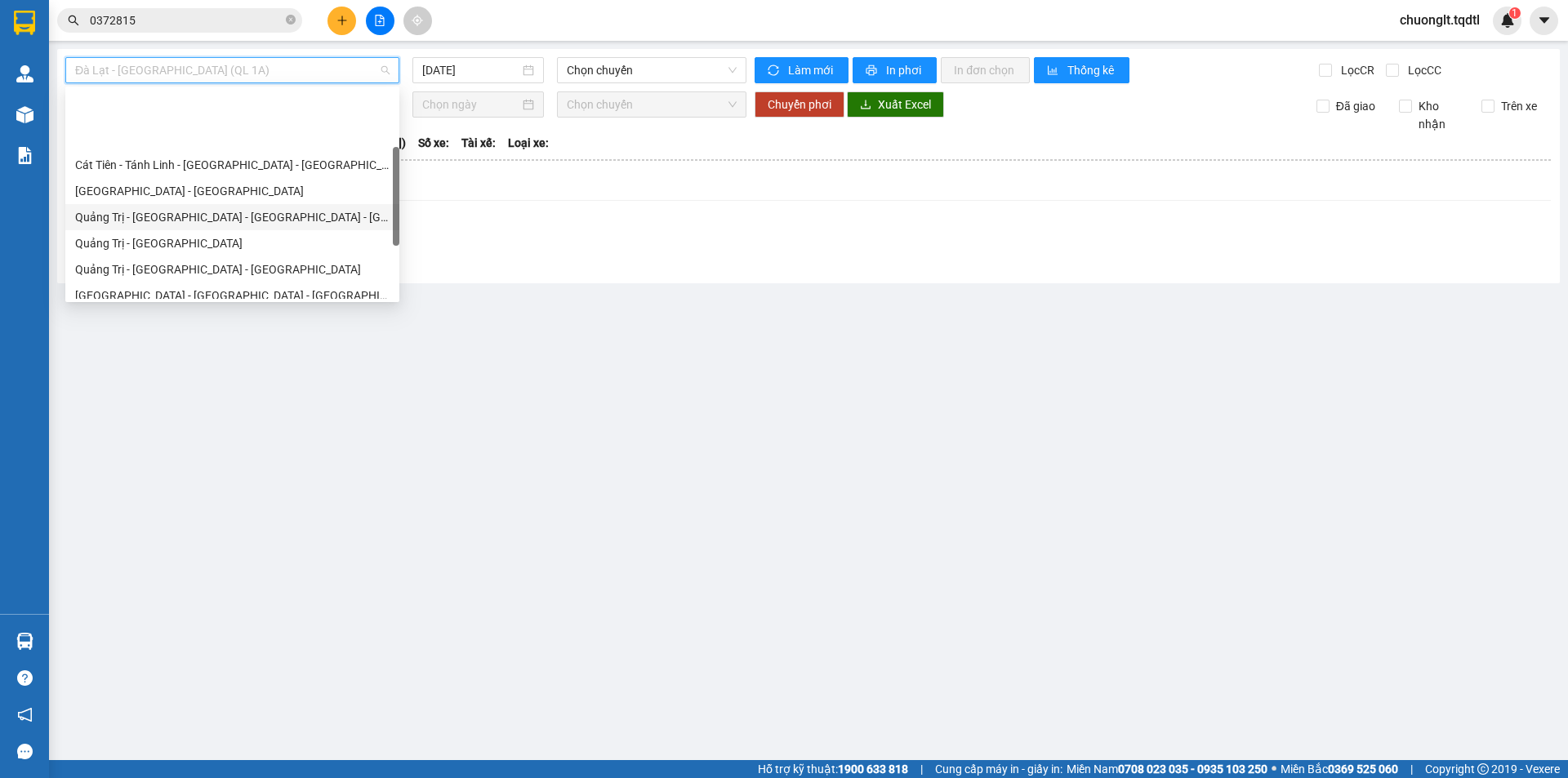
scroll to position [177, 0]
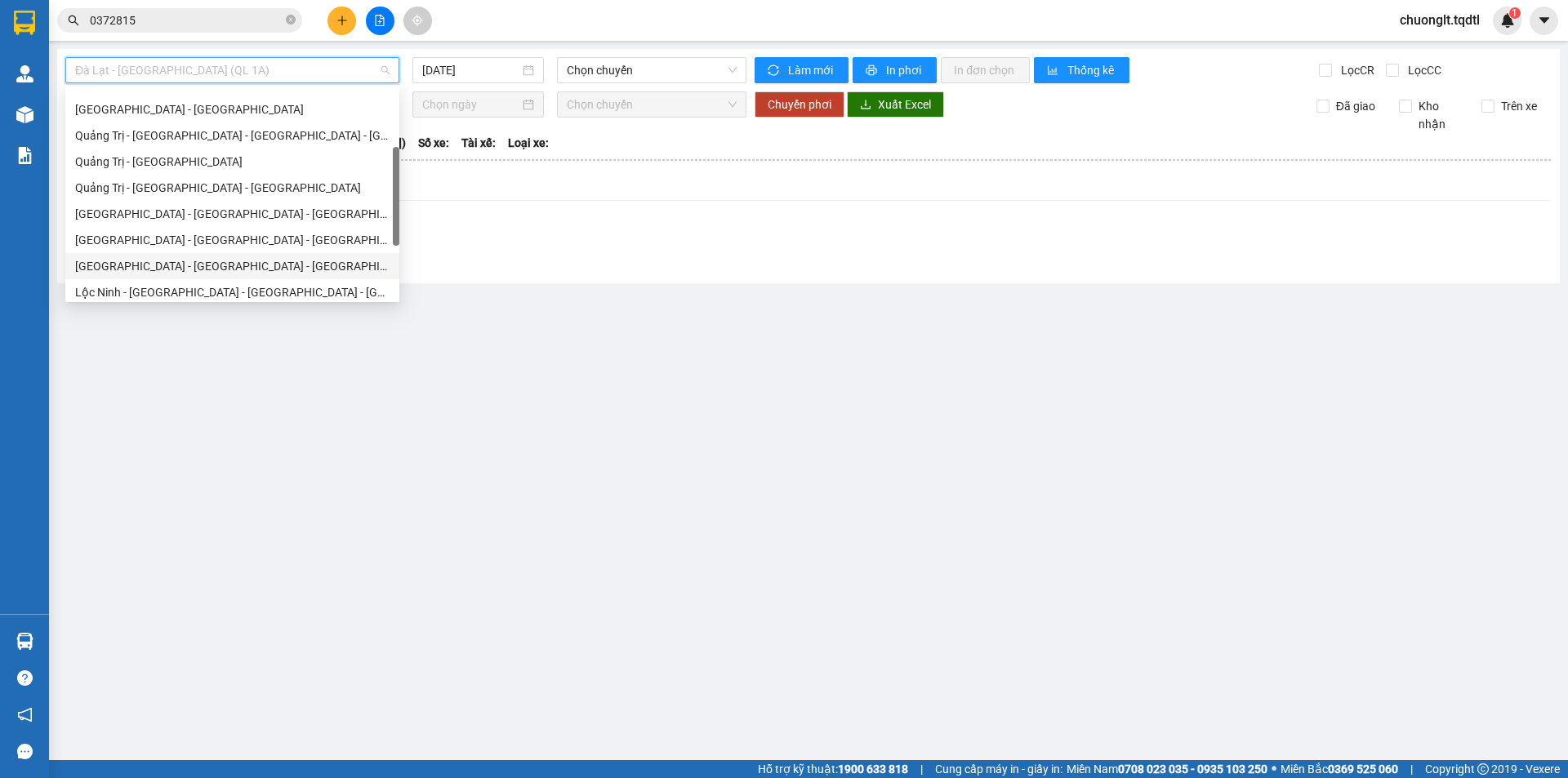
click at [226, 254] on div "[GEOGRAPHIC_DATA] - [GEOGRAPHIC_DATA] - [GEOGRAPHIC_DATA] - [GEOGRAPHIC_DATA]" at bounding box center [232, 266] width 334 height 26
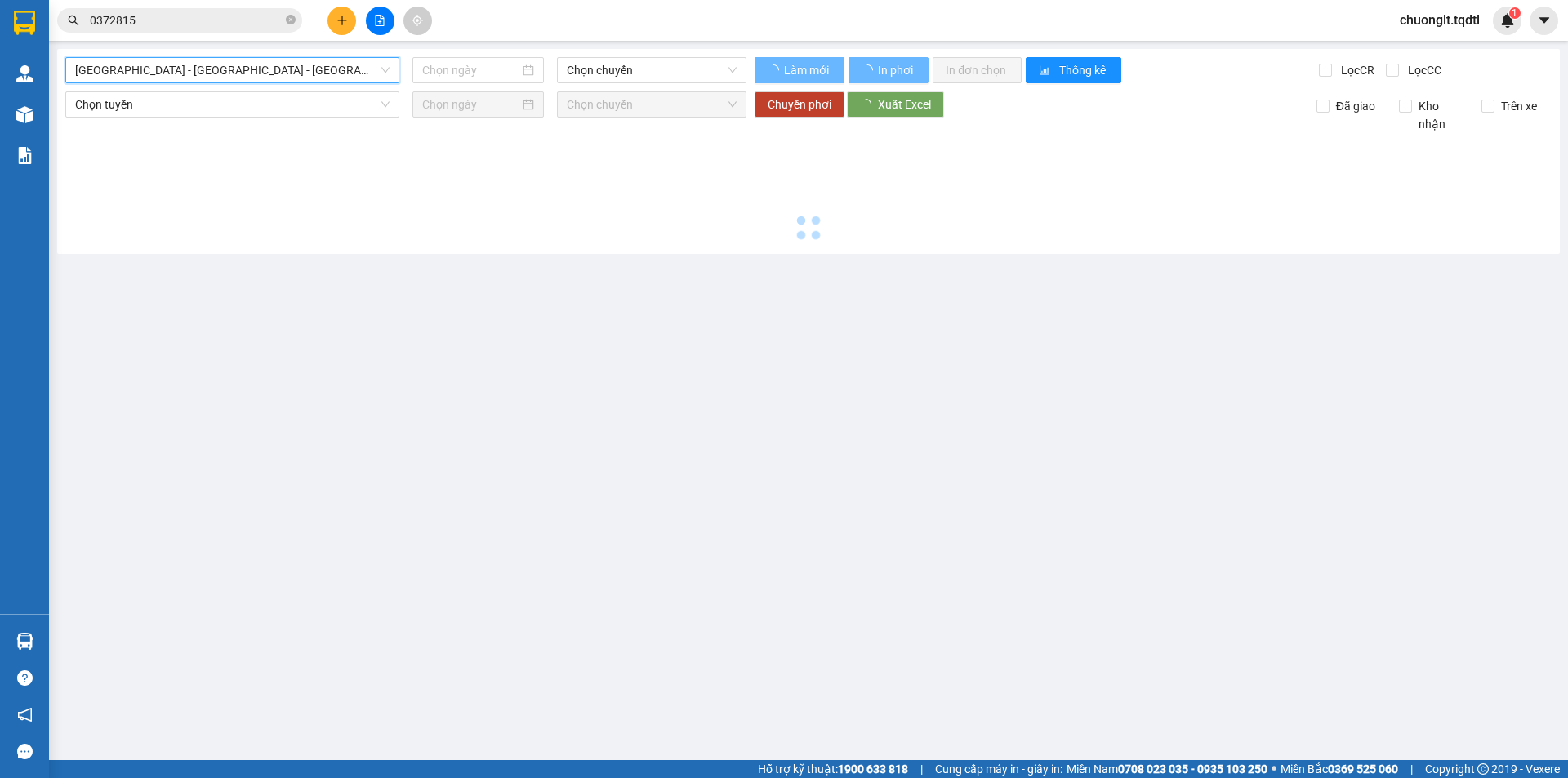
type input "[DATE]"
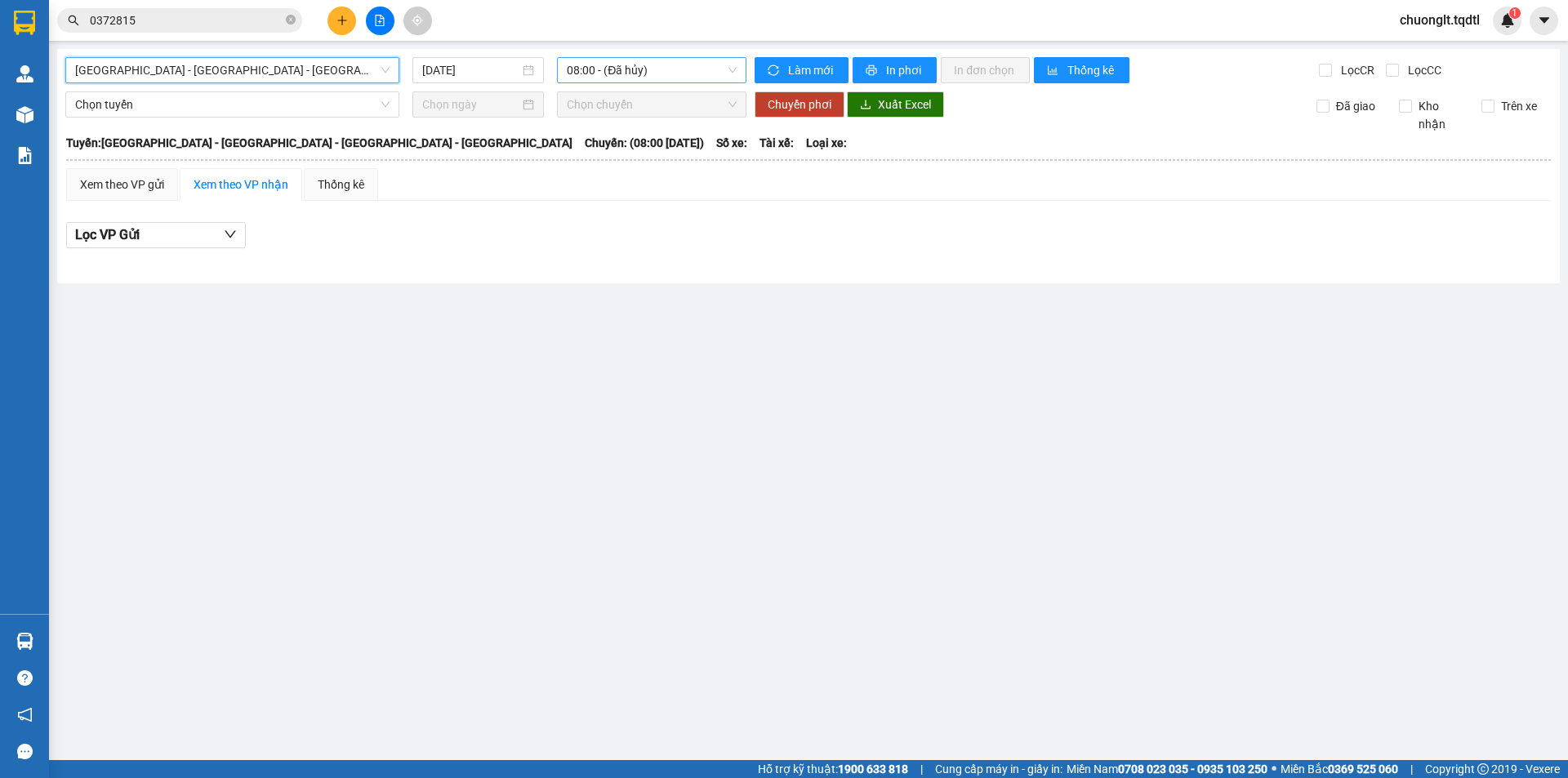
click at [691, 71] on span "08:00 - (Đã hủy)" at bounding box center [652, 70] width 170 height 24
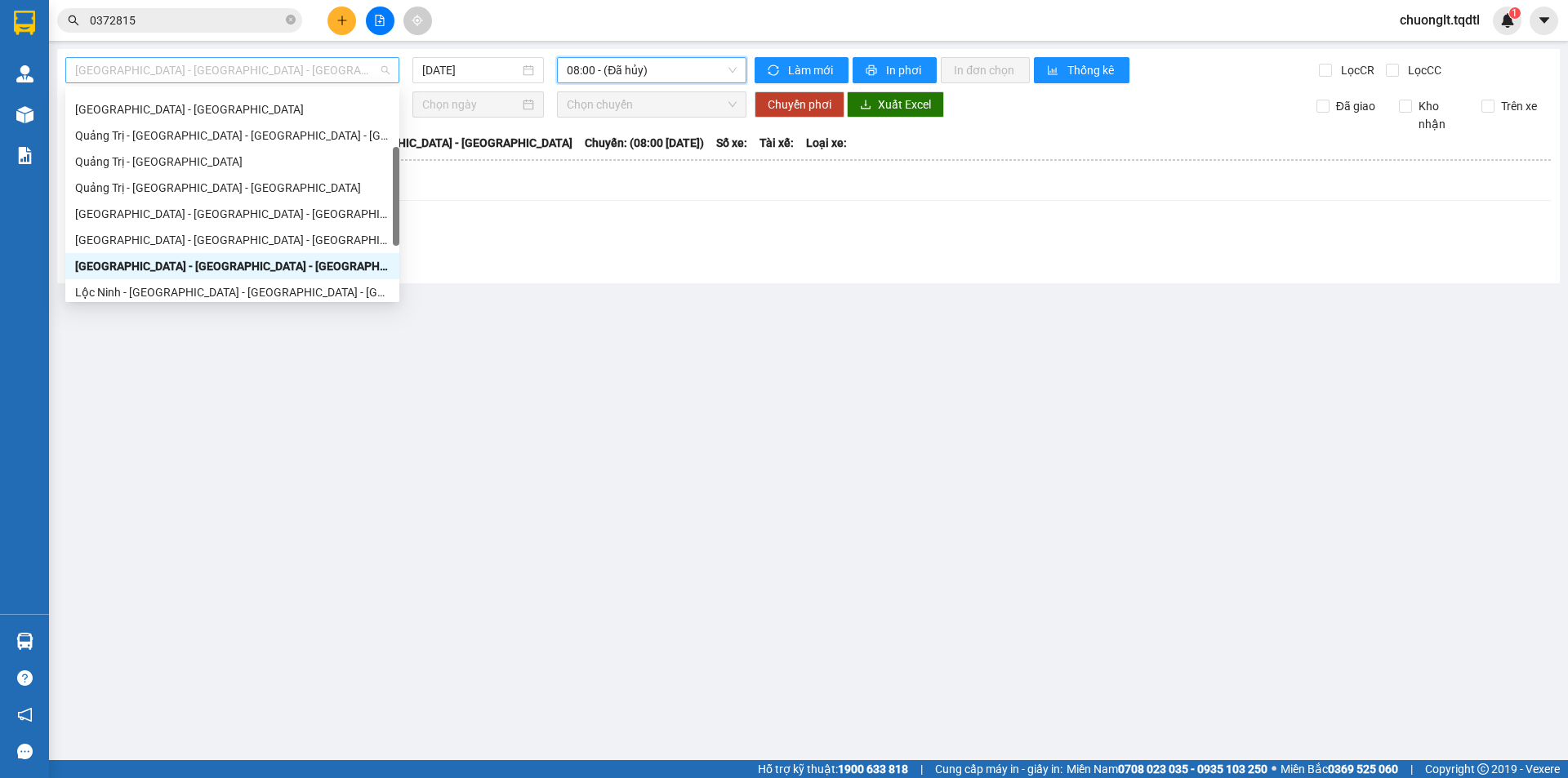
click at [360, 65] on span "[GEOGRAPHIC_DATA] - [GEOGRAPHIC_DATA] - [GEOGRAPHIC_DATA] - [GEOGRAPHIC_DATA]" at bounding box center [232, 70] width 315 height 24
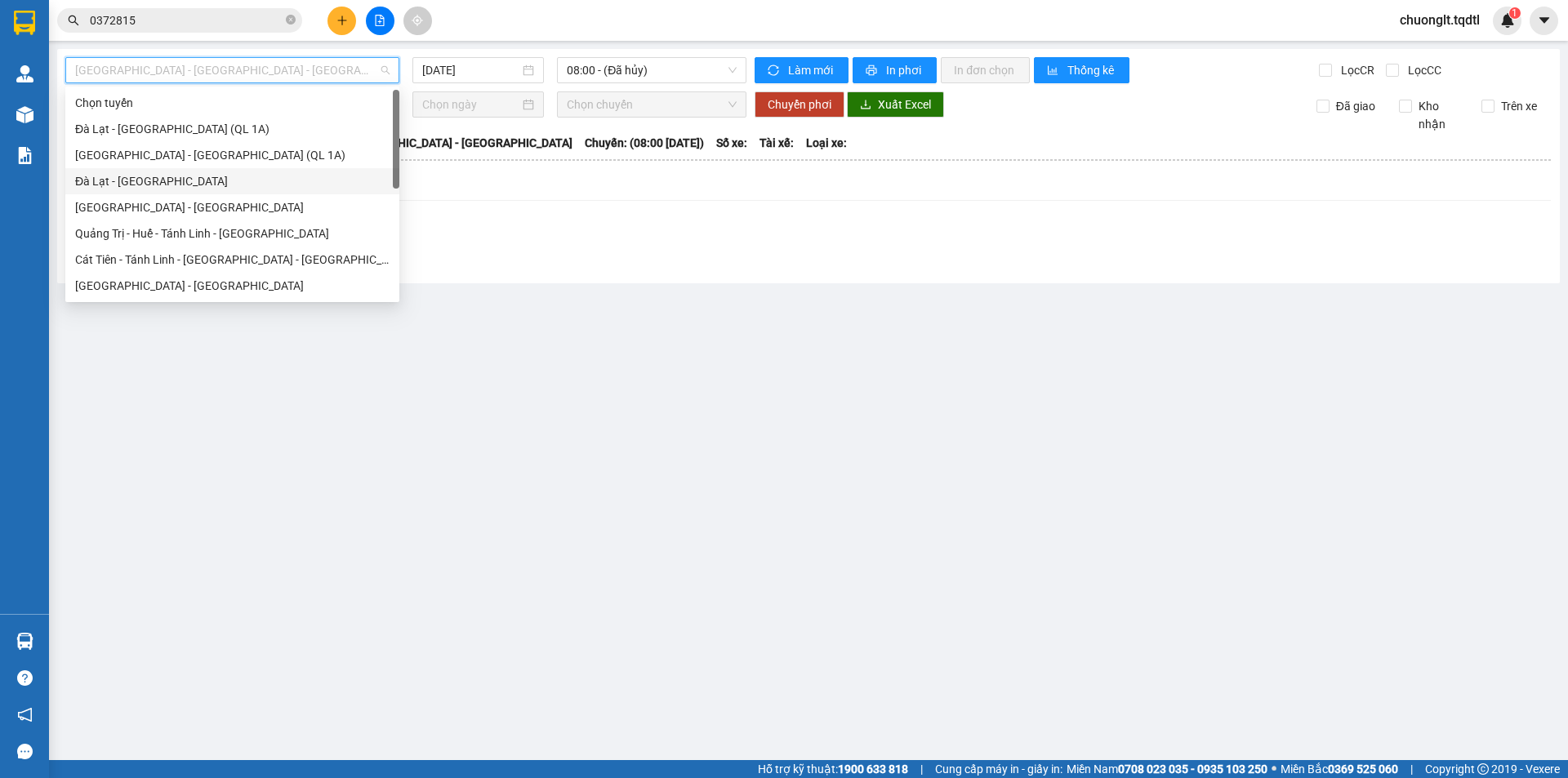
click at [181, 179] on div "Đà Lạt - [GEOGRAPHIC_DATA]" at bounding box center [232, 180] width 315 height 18
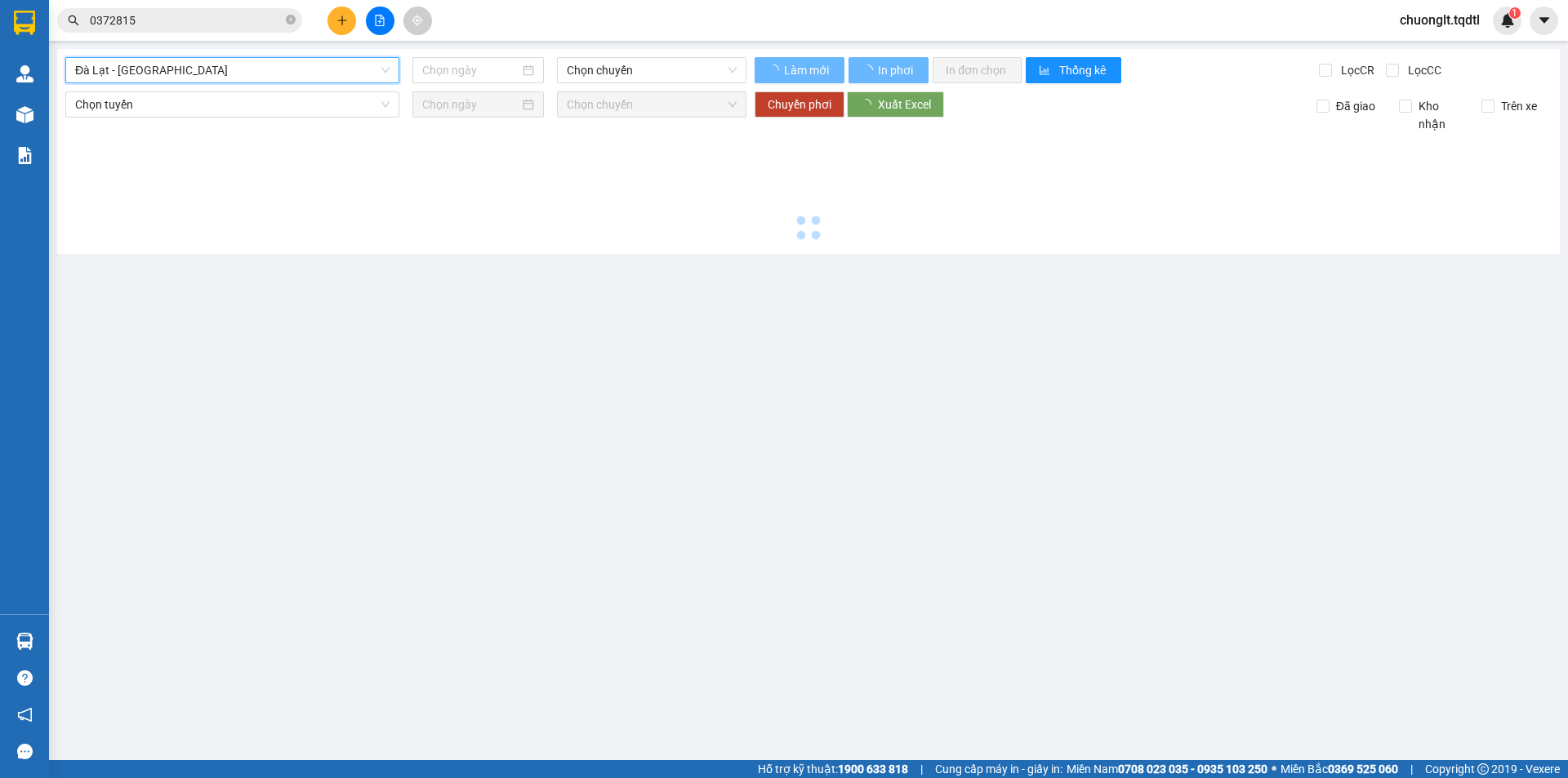
type input "[DATE]"
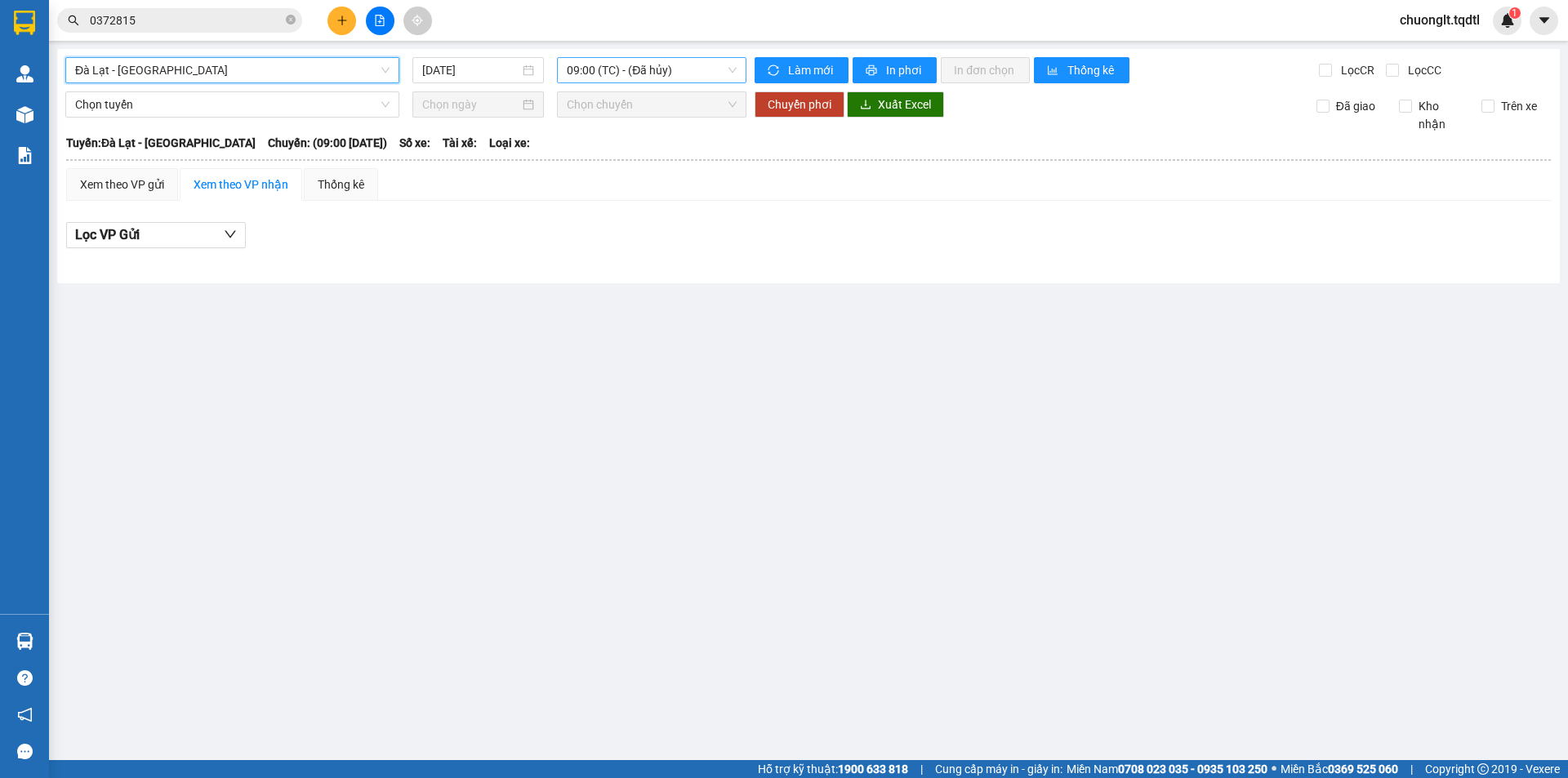
click at [704, 73] on span "09:00 (TC) - (Đã hủy)" at bounding box center [652, 70] width 170 height 24
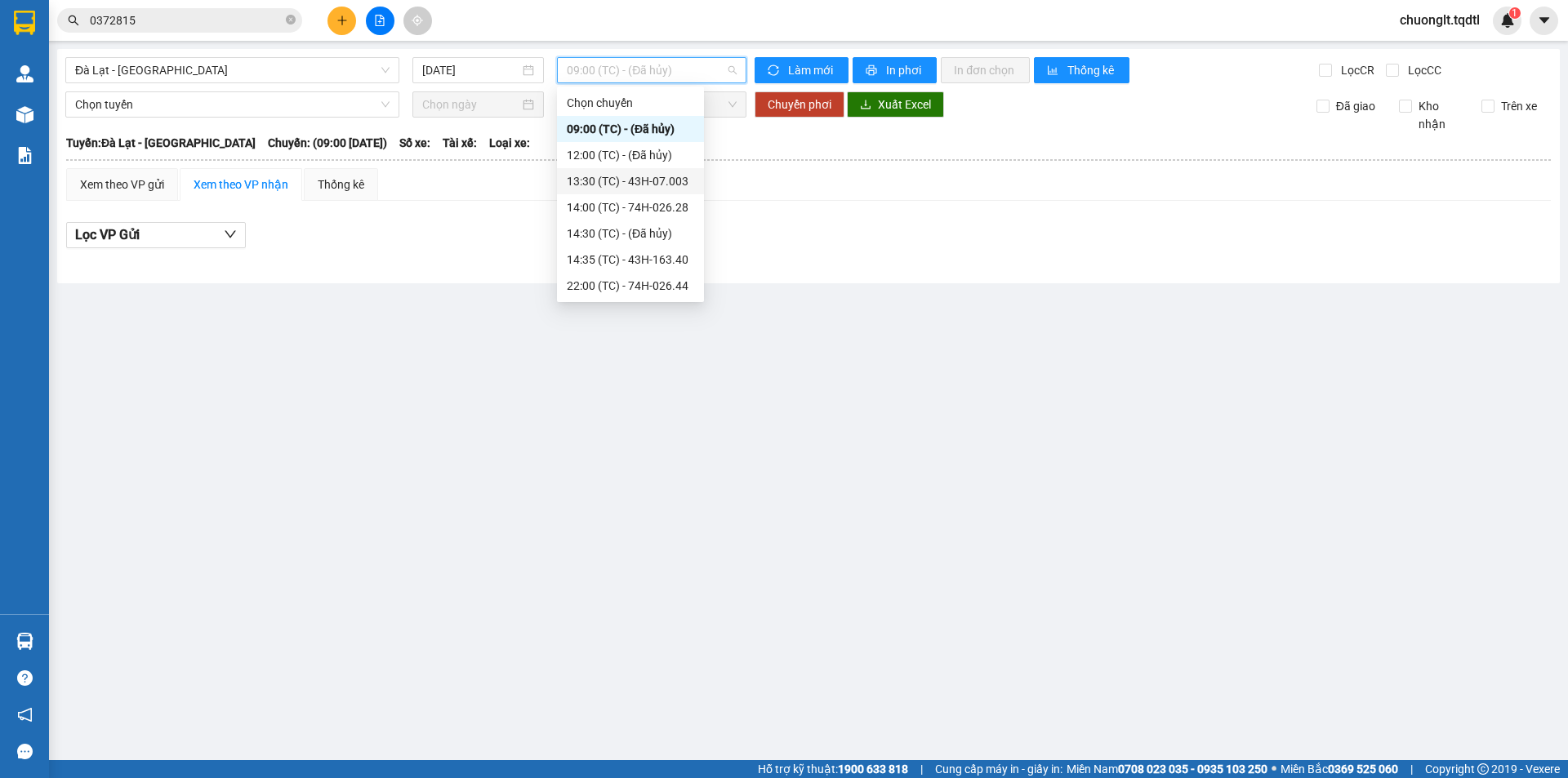
click at [656, 178] on div "13:30 (TC) - 43H-07.003" at bounding box center [630, 180] width 128 height 18
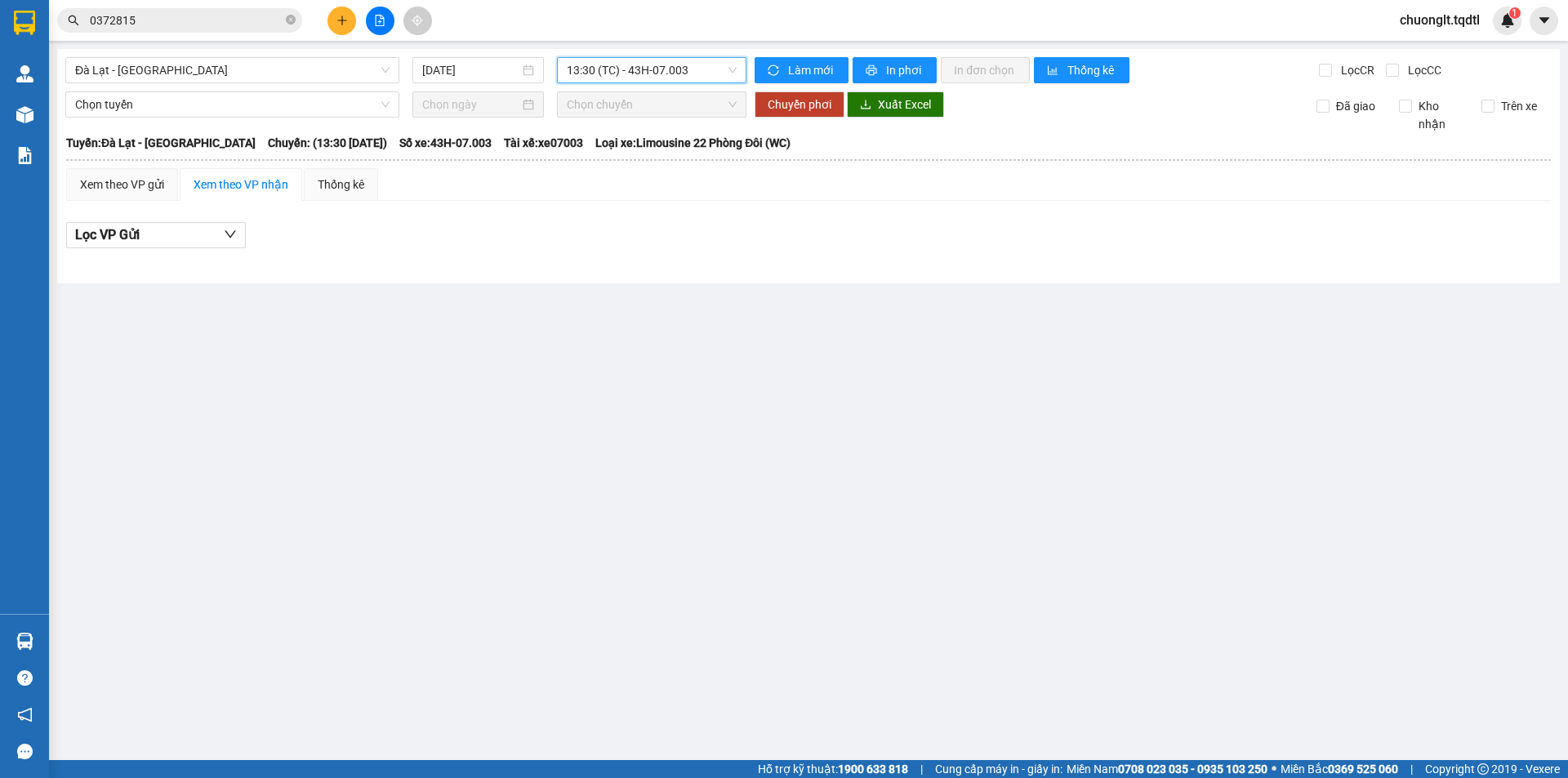
click at [711, 68] on span "13:30 (TC) - 43H-07.003" at bounding box center [652, 70] width 170 height 24
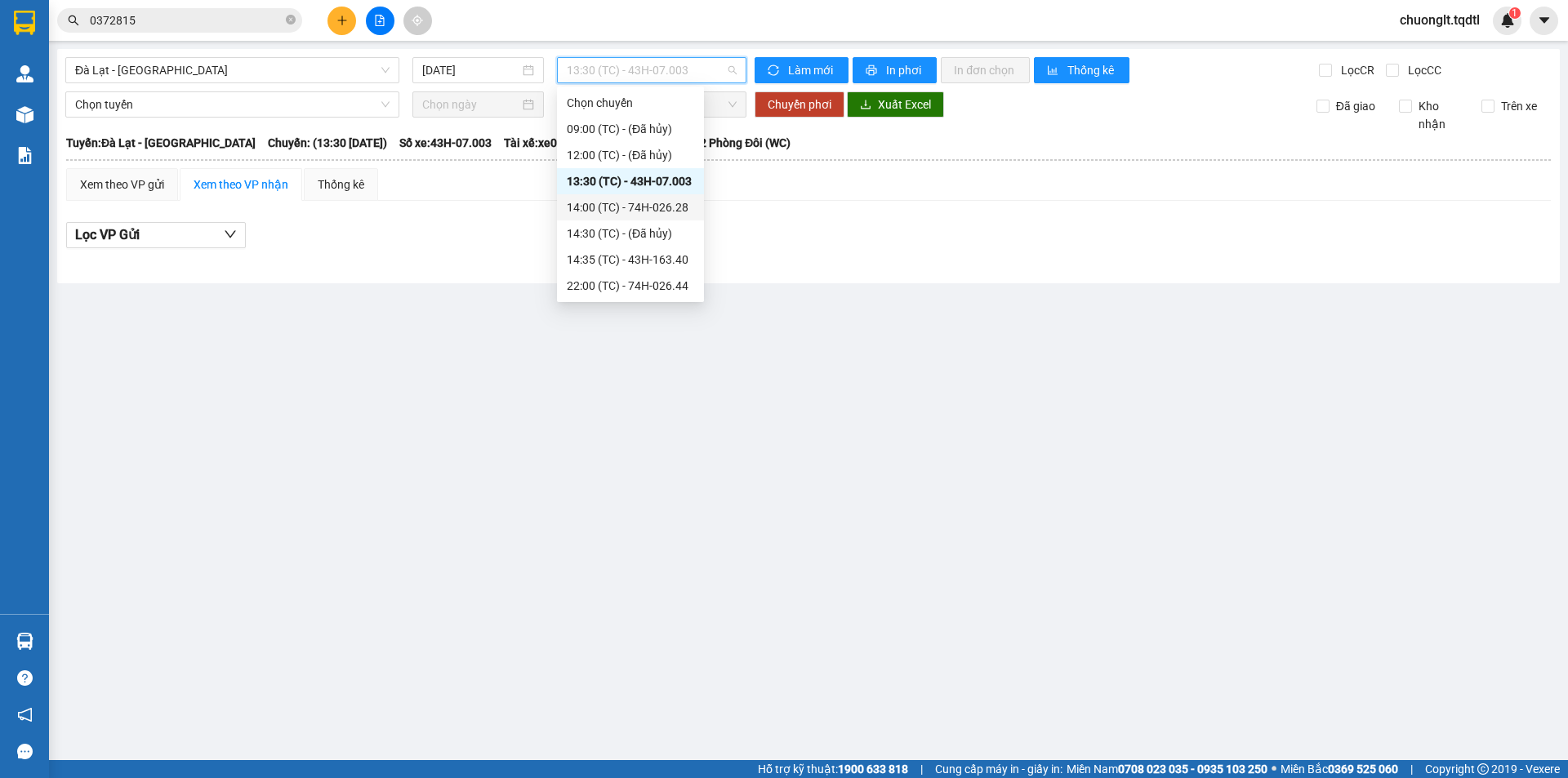
click at [663, 204] on div "14:00 (TC) - 74H-026.28" at bounding box center [630, 206] width 128 height 18
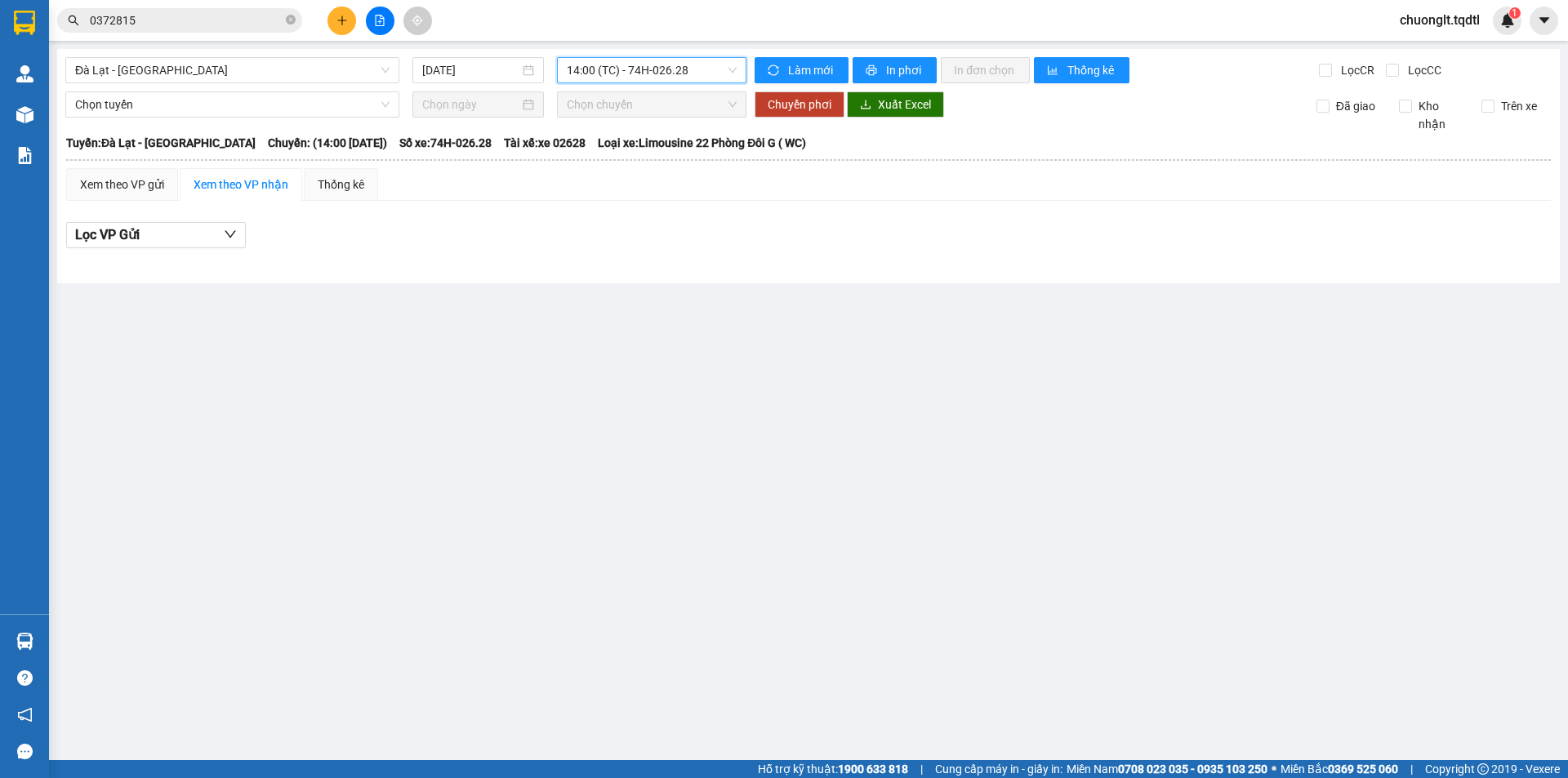
click at [705, 76] on span "14:00 (TC) - 74H-026.28" at bounding box center [652, 70] width 170 height 24
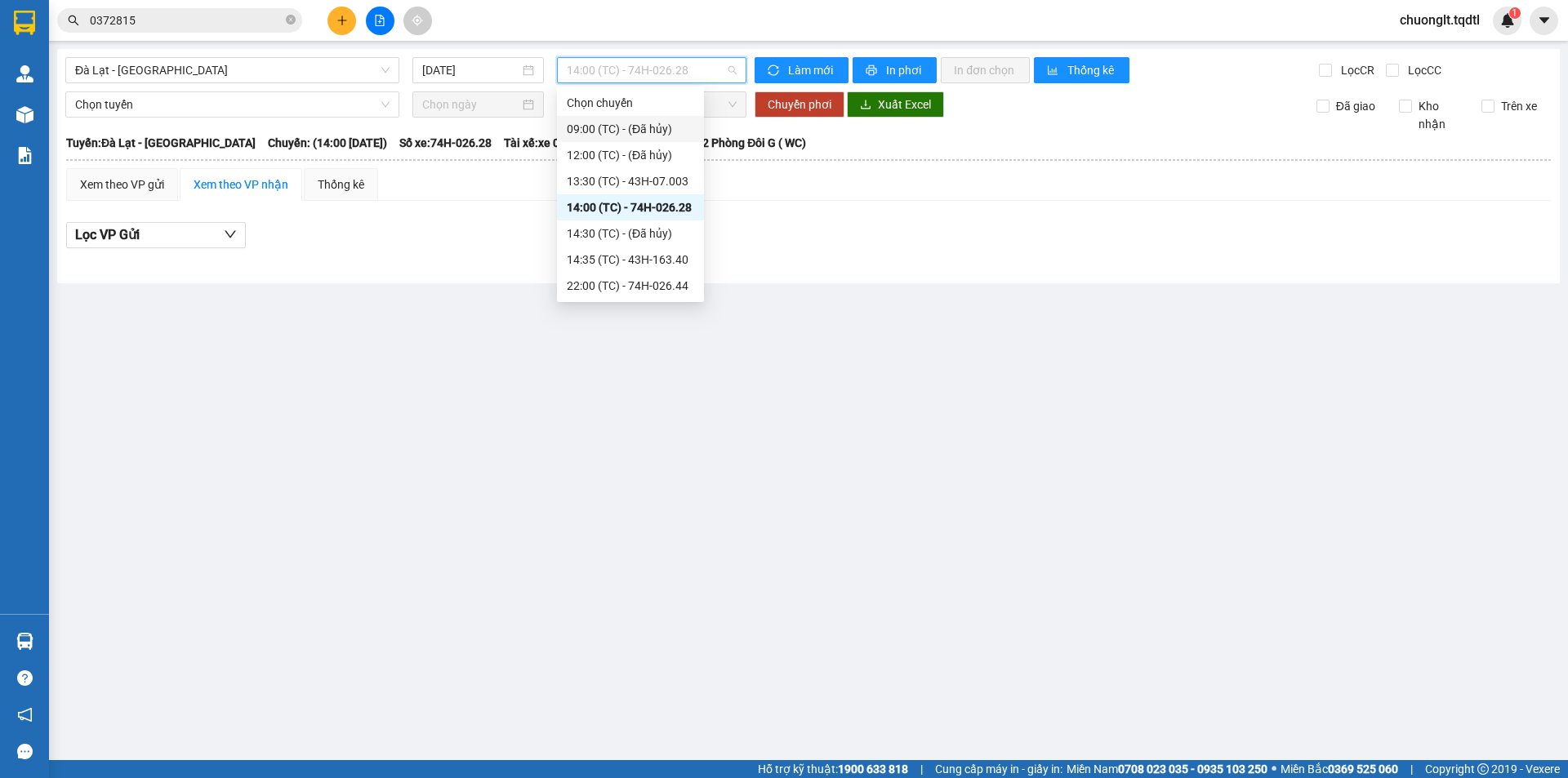
click at [642, 122] on div "09:00 (TC) - (Đã hủy)" at bounding box center [630, 129] width 128 height 18
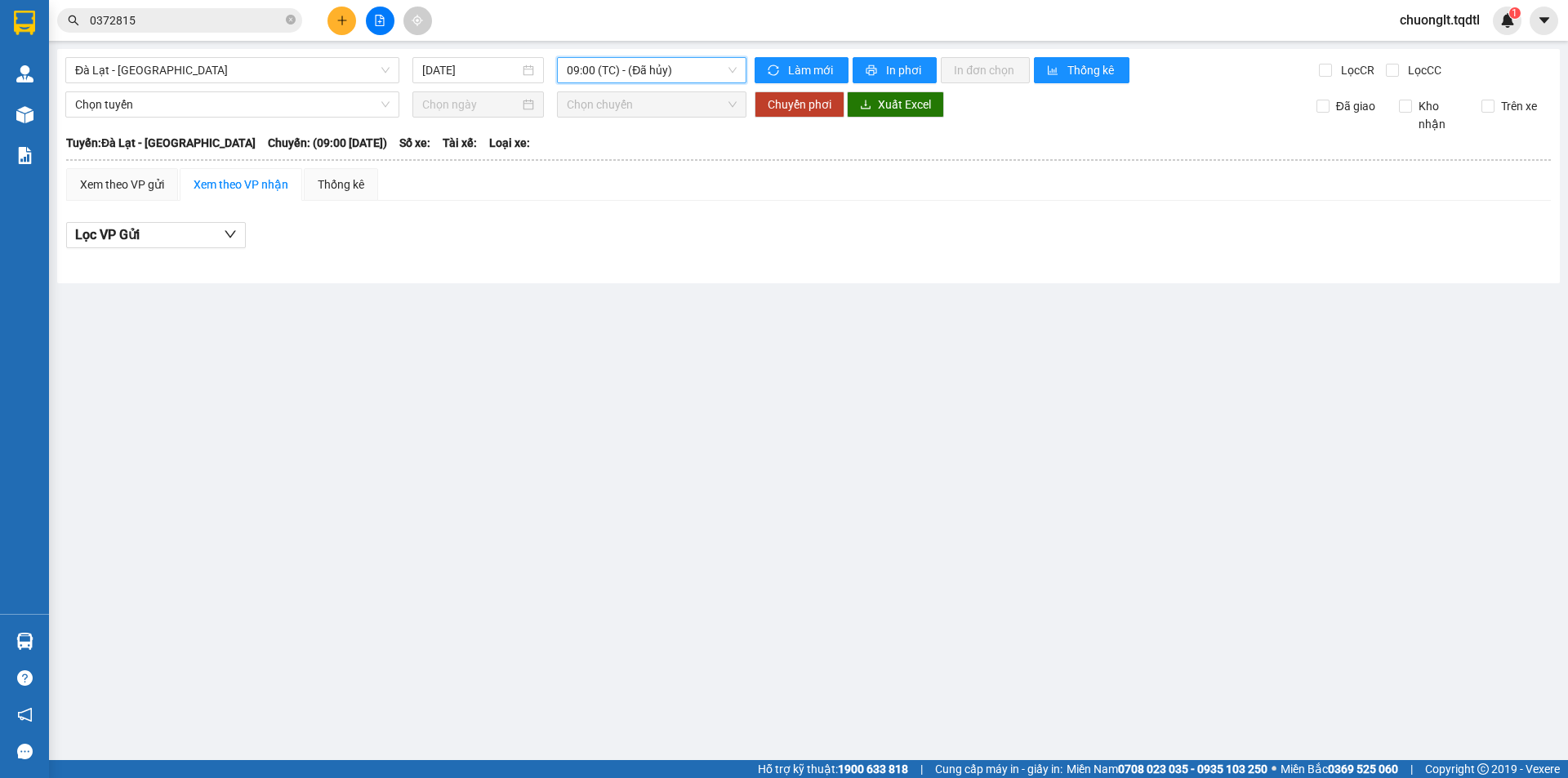
click at [698, 75] on span "09:00 (TC) - (Đã hủy)" at bounding box center [652, 70] width 170 height 24
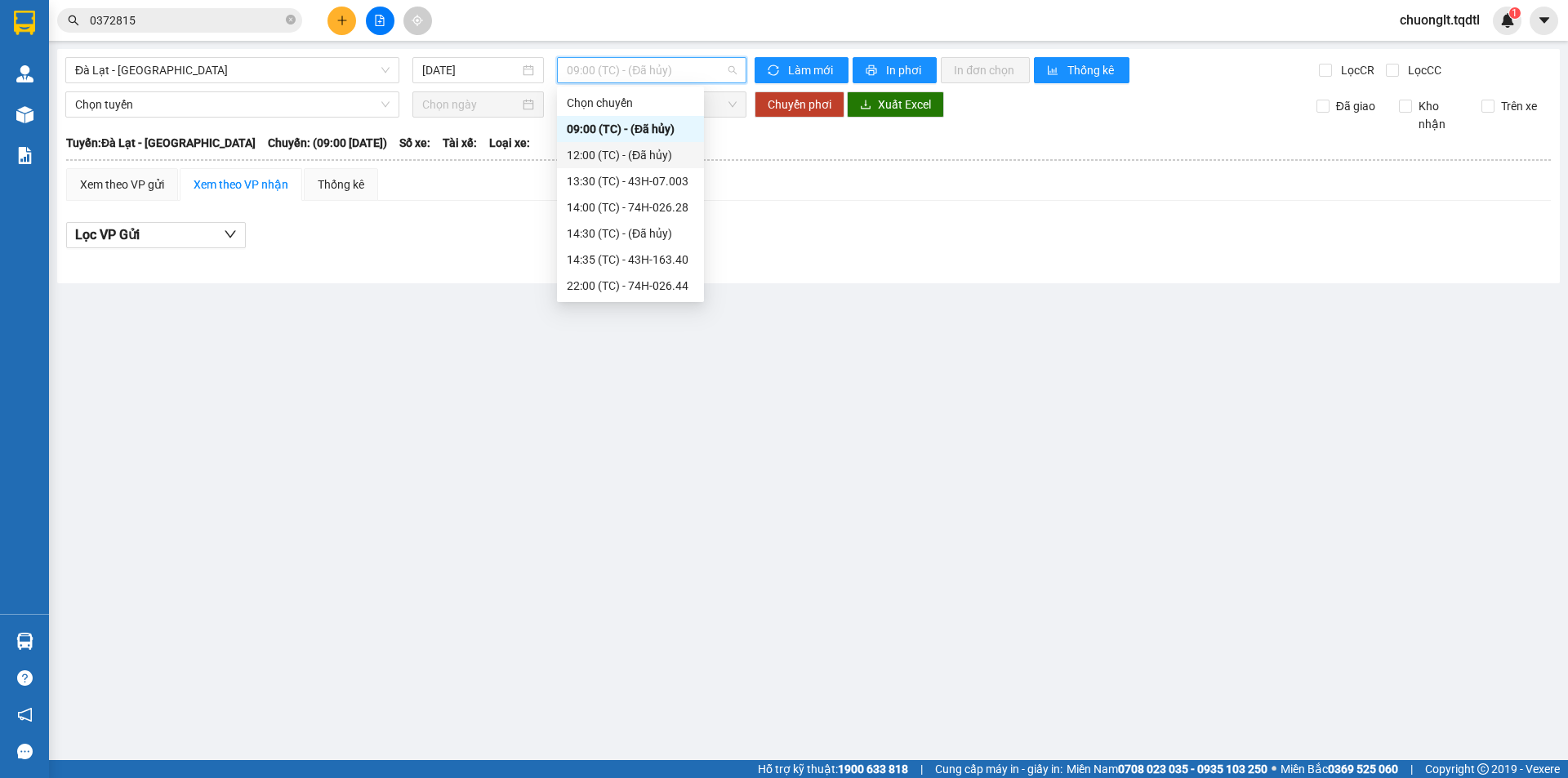
click at [654, 154] on div "12:00 (TC) - (Đã hủy)" at bounding box center [630, 154] width 128 height 18
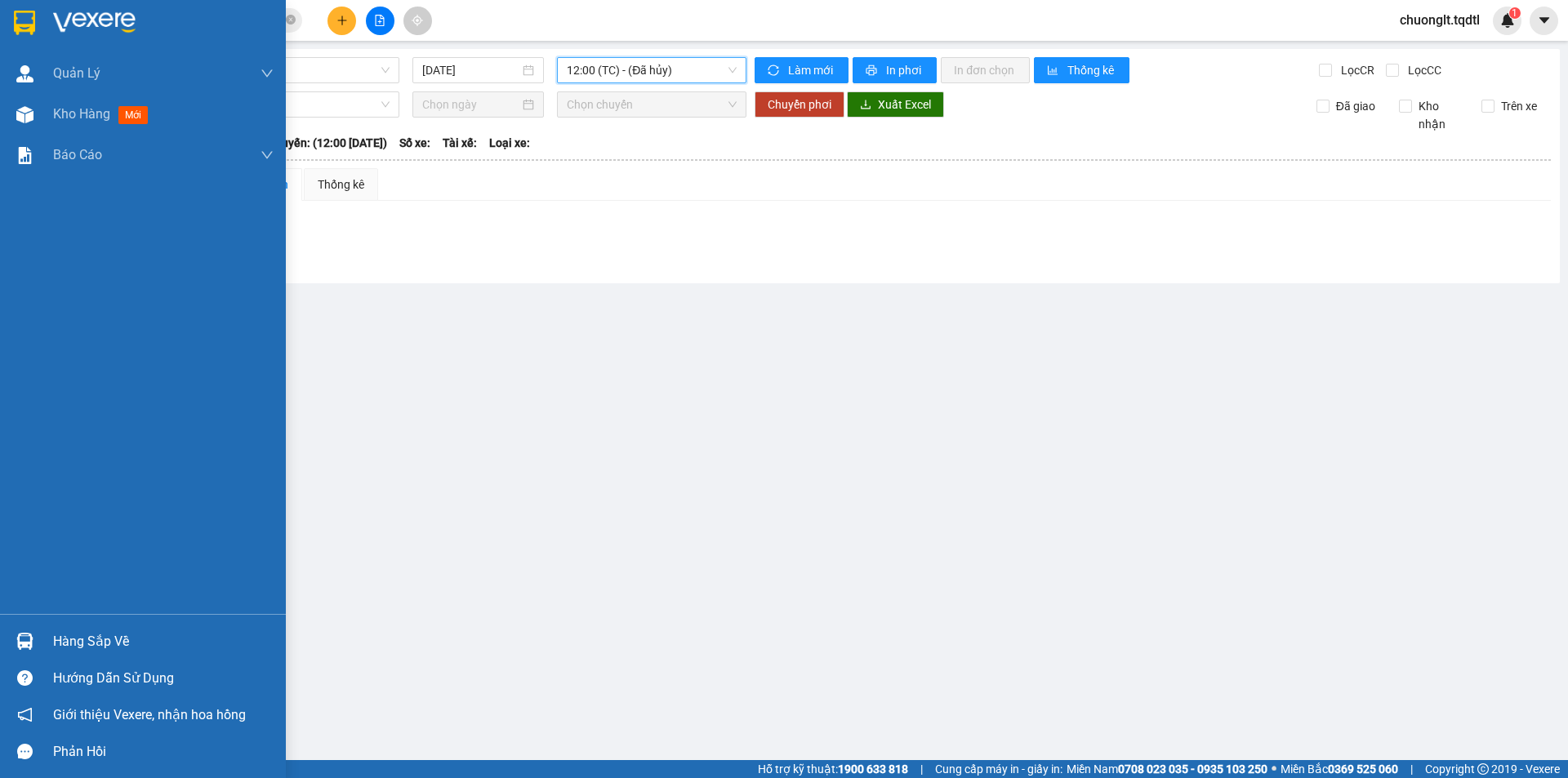
click at [115, 648] on div "Hàng sắp về" at bounding box center [163, 641] width 220 height 24
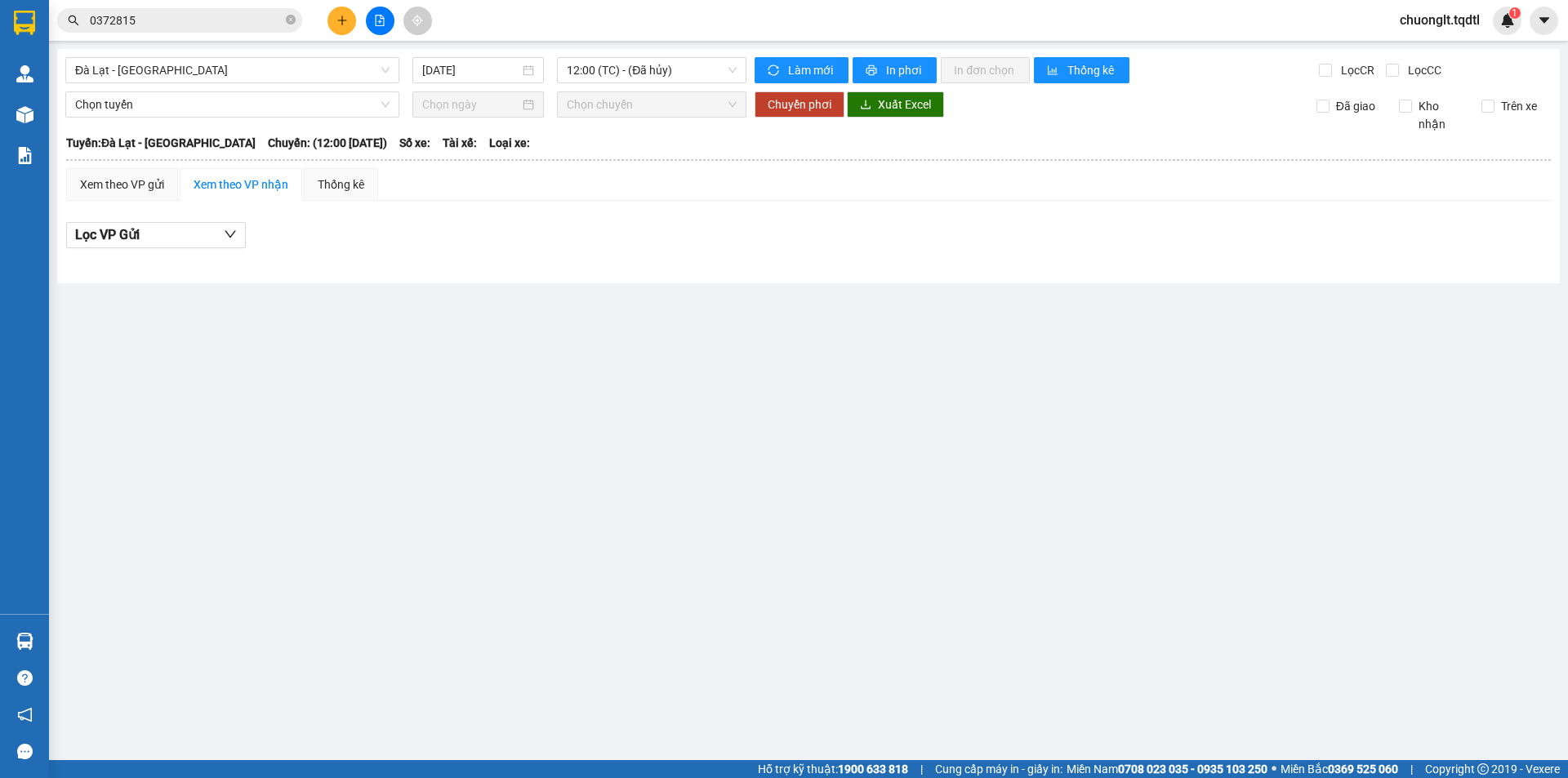
click at [718, 389] on section "Kết quả tìm kiếm ( 1 ) Bộ lọc Mã ĐH Trạng thái Món hàng Thu hộ Tổng cước Chưa c…" at bounding box center [784, 389] width 1568 height 778
click at [318, 12] on div at bounding box center [380, 20] width 122 height 29
click at [341, 19] on icon "plus" at bounding box center [342, 20] width 11 height 11
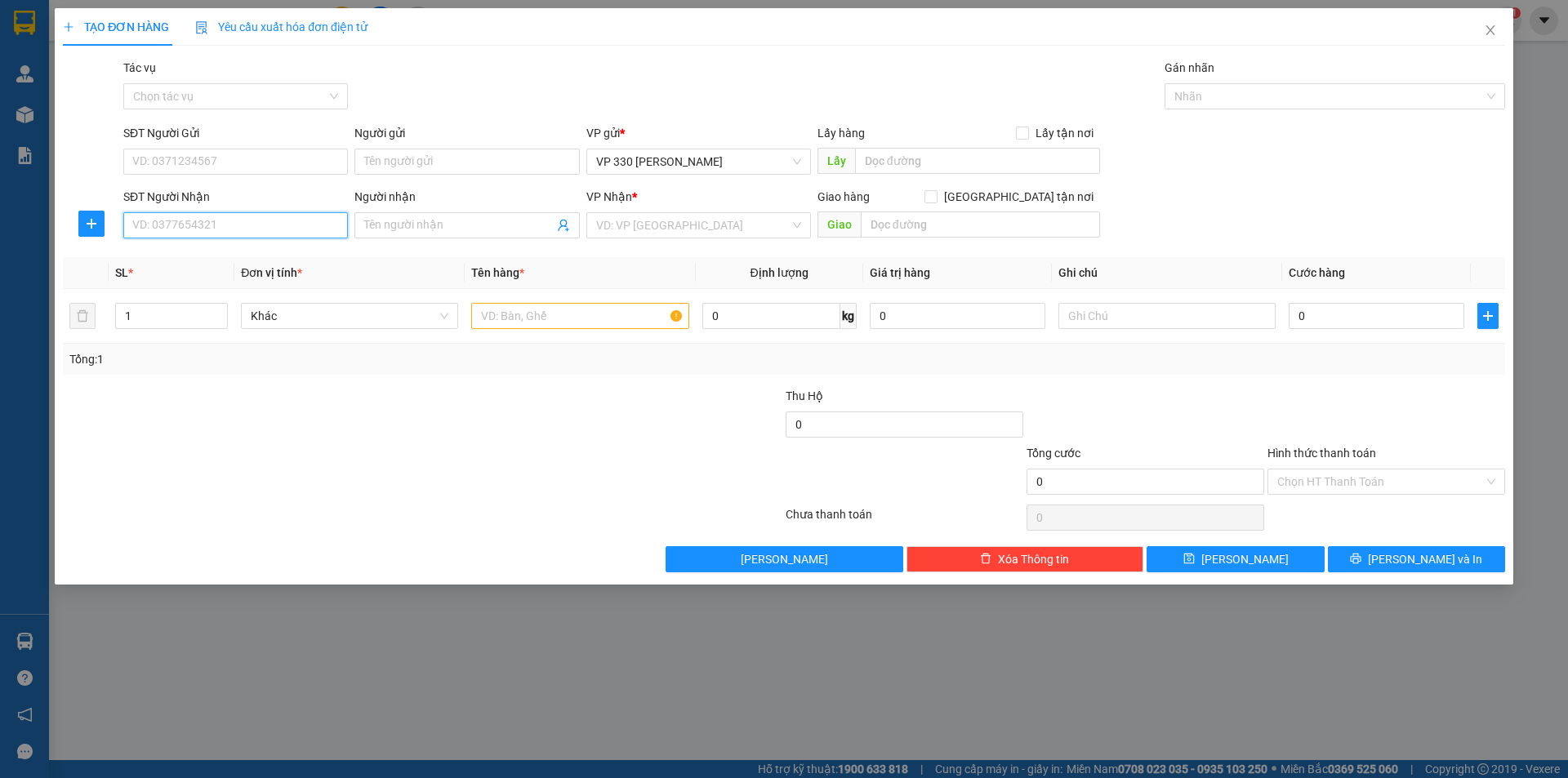
click at [205, 227] on input "SĐT Người Nhận" at bounding box center [235, 225] width 225 height 26
type input "0938525882"
click at [225, 255] on div "0938525882" at bounding box center [235, 257] width 205 height 18
type input "CV [PERSON_NAME]"
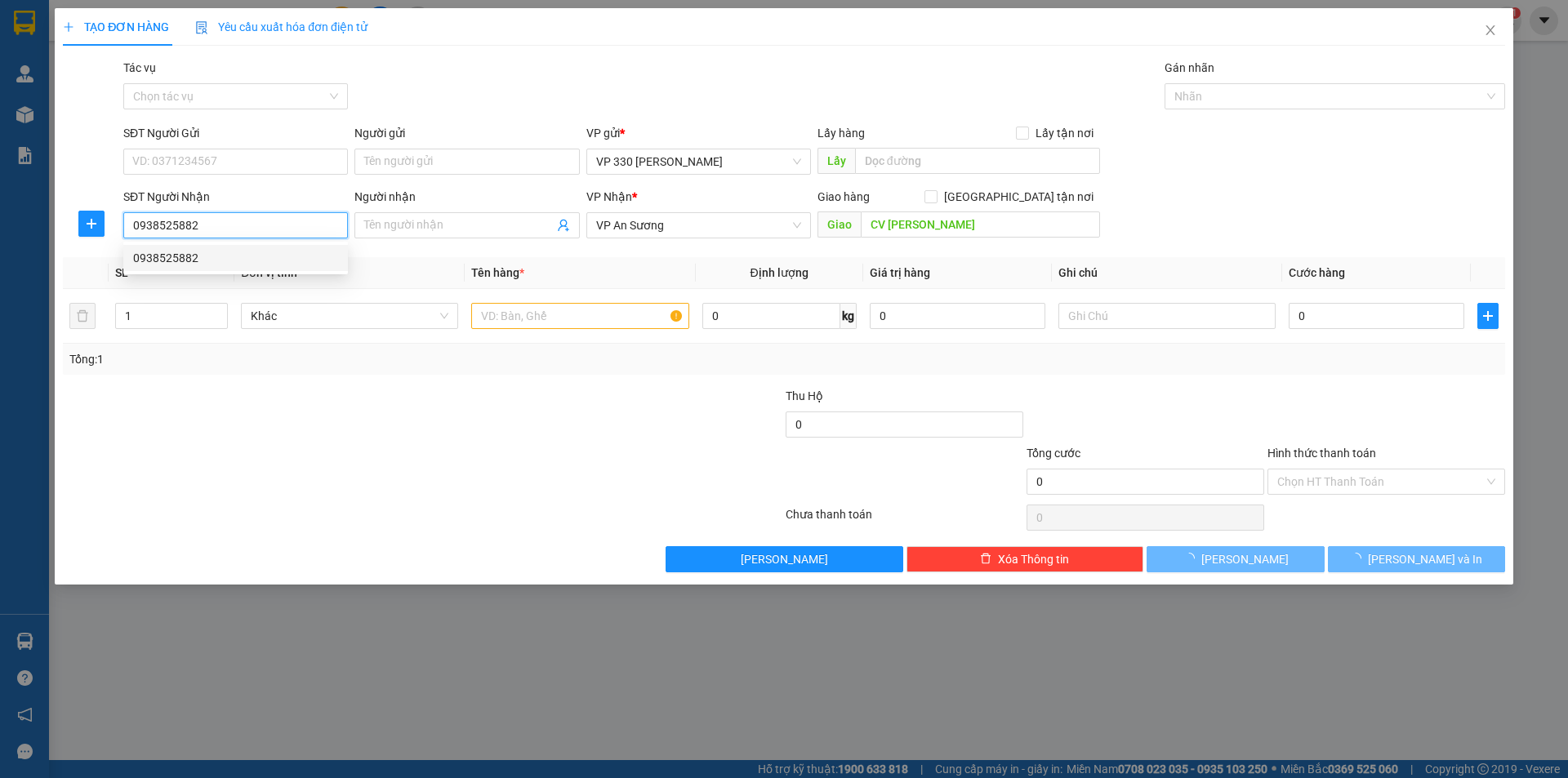
type input "200.000"
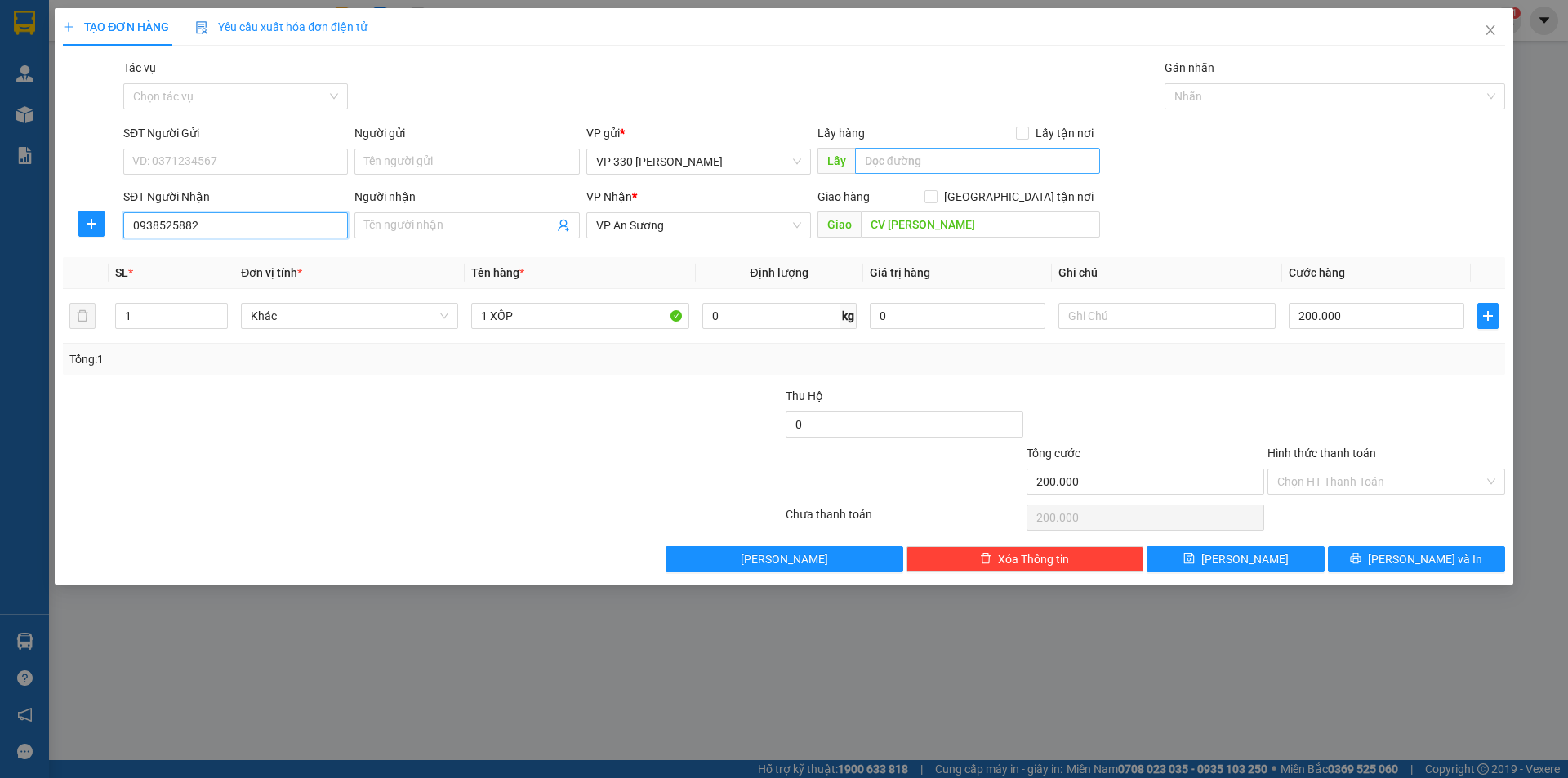
type input "0938525882"
click at [879, 159] on input "text" at bounding box center [977, 161] width 245 height 26
click at [748, 223] on span "VP An Sương" at bounding box center [698, 225] width 205 height 24
type input "578DĐSG"
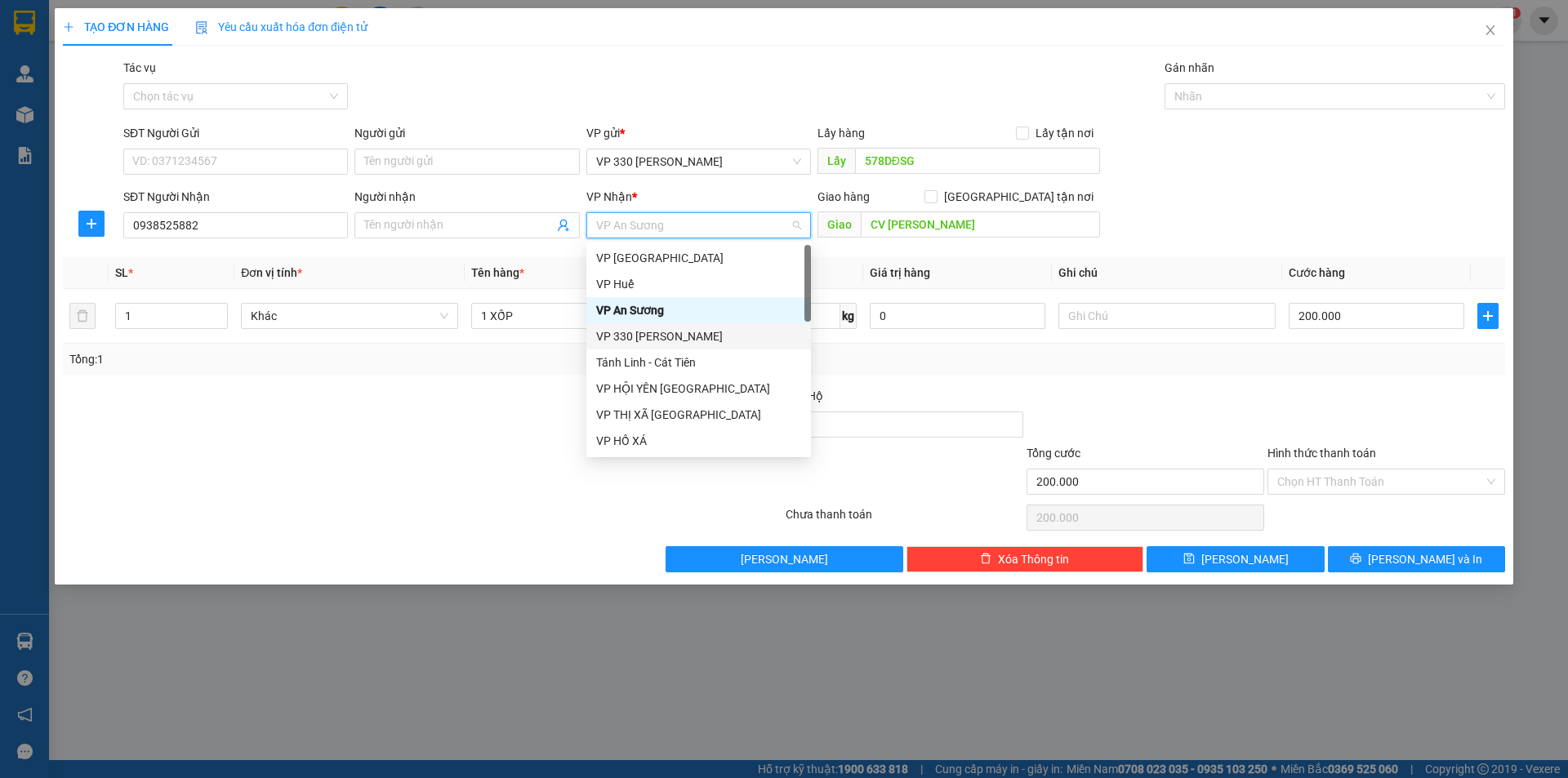
click at [699, 333] on div "VP 330 [PERSON_NAME]" at bounding box center [698, 336] width 205 height 18
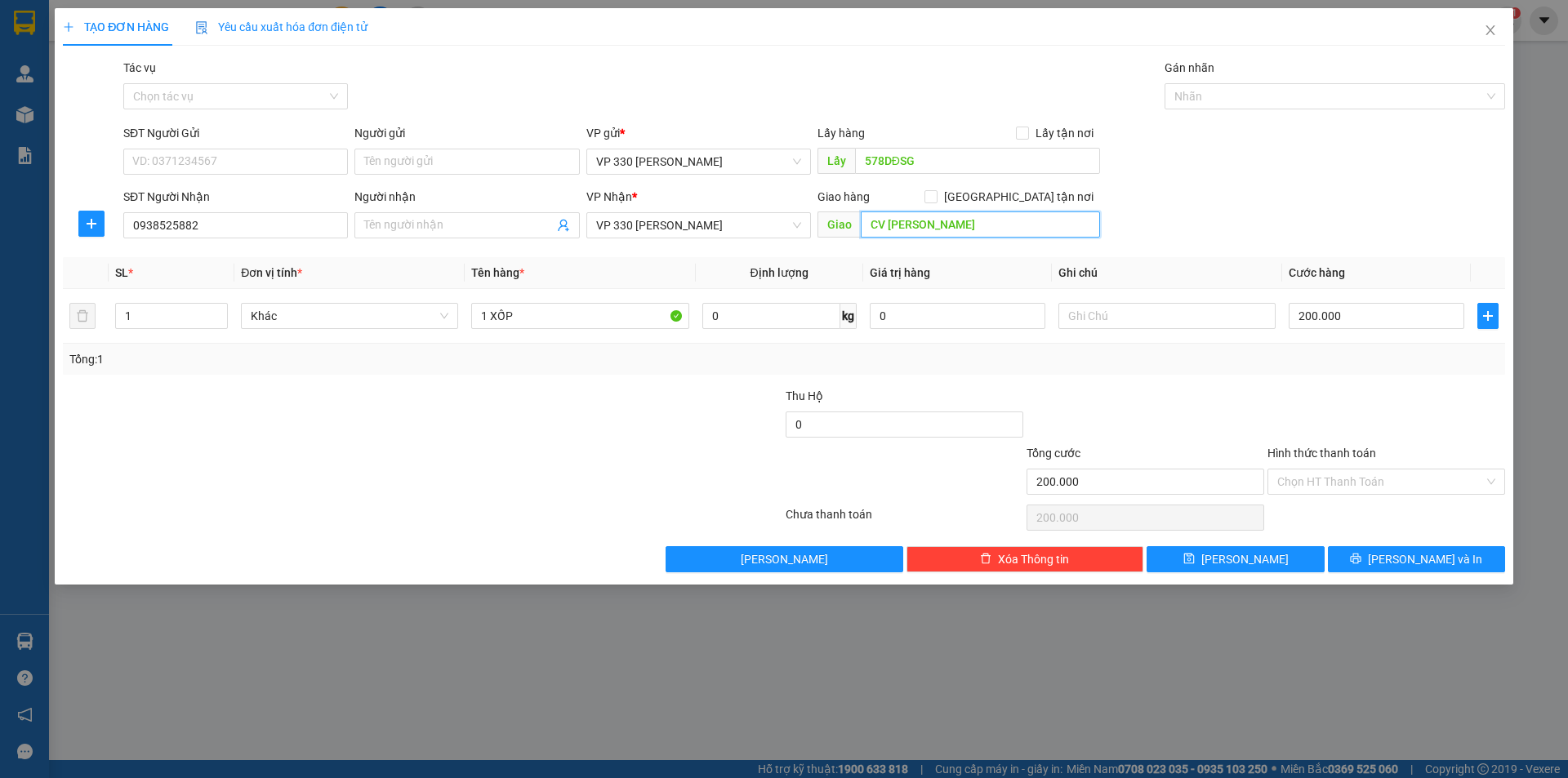
click at [974, 218] on input "CV [PERSON_NAME]" at bounding box center [980, 225] width 240 height 26
type input "TRIỆU AN"
click at [1388, 323] on input "200.000" at bounding box center [1376, 315] width 176 height 26
type input "6"
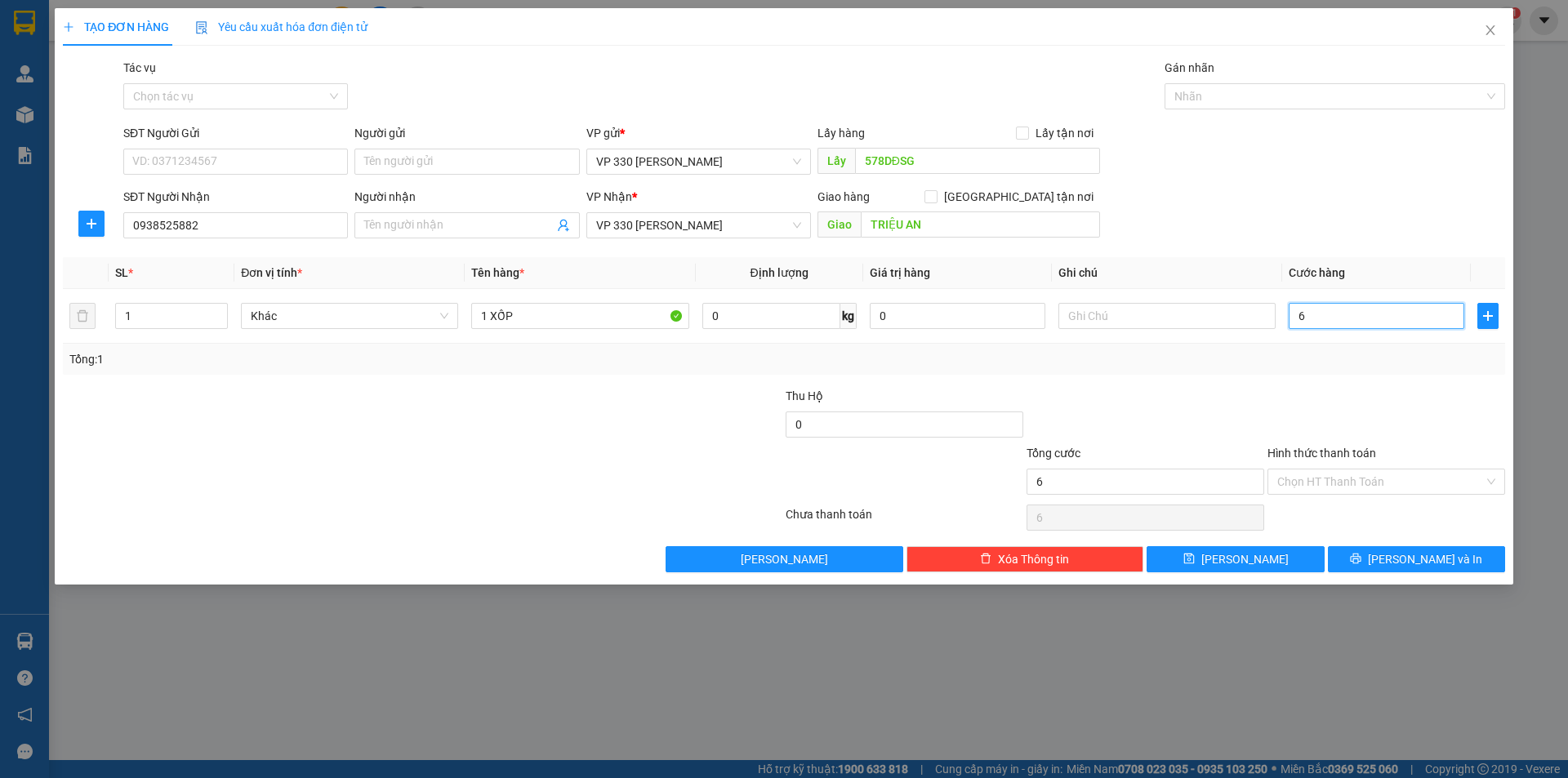
type input "60"
type input "600"
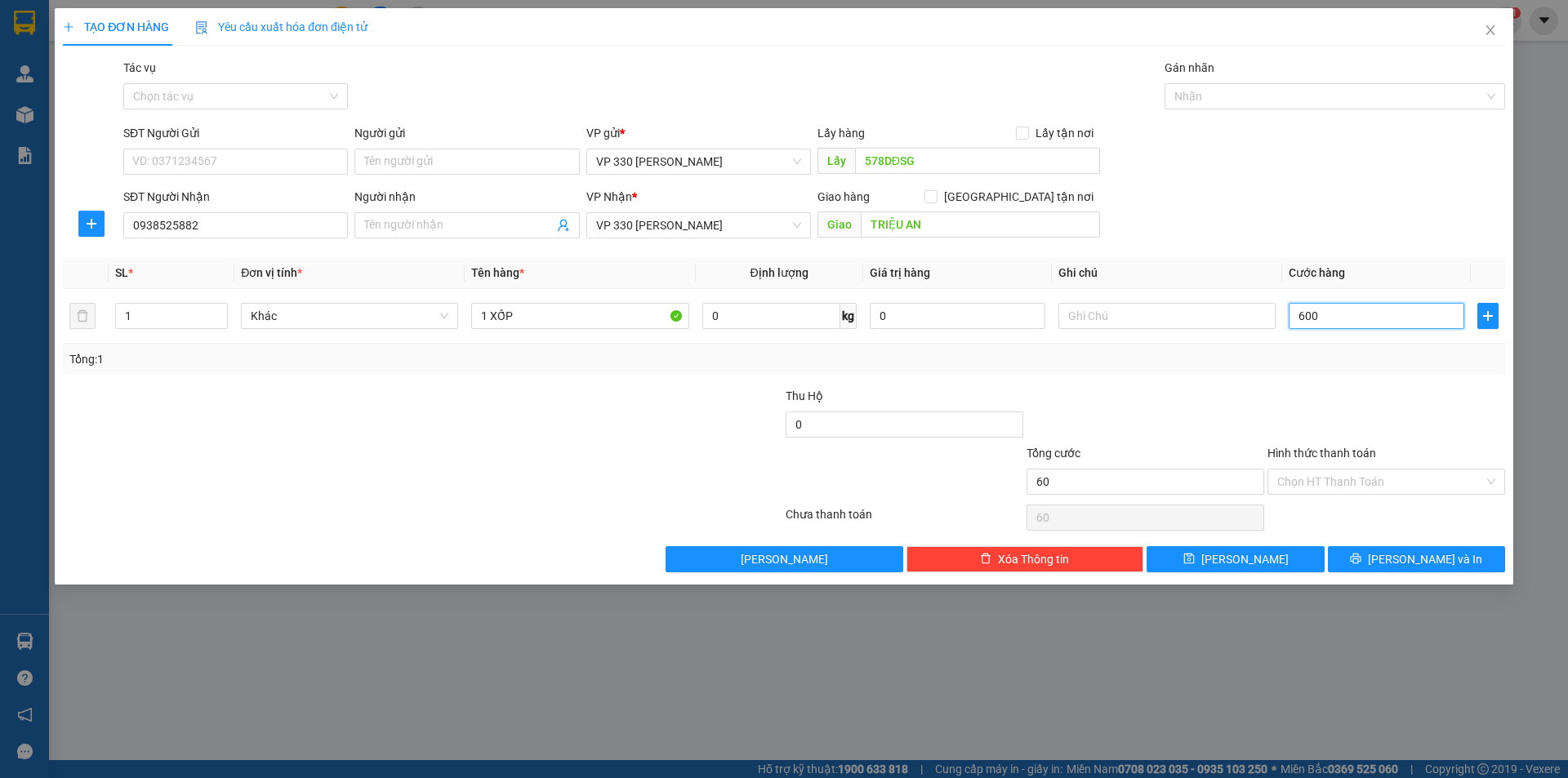
type input "600"
type input "6.000"
type input "60.000"
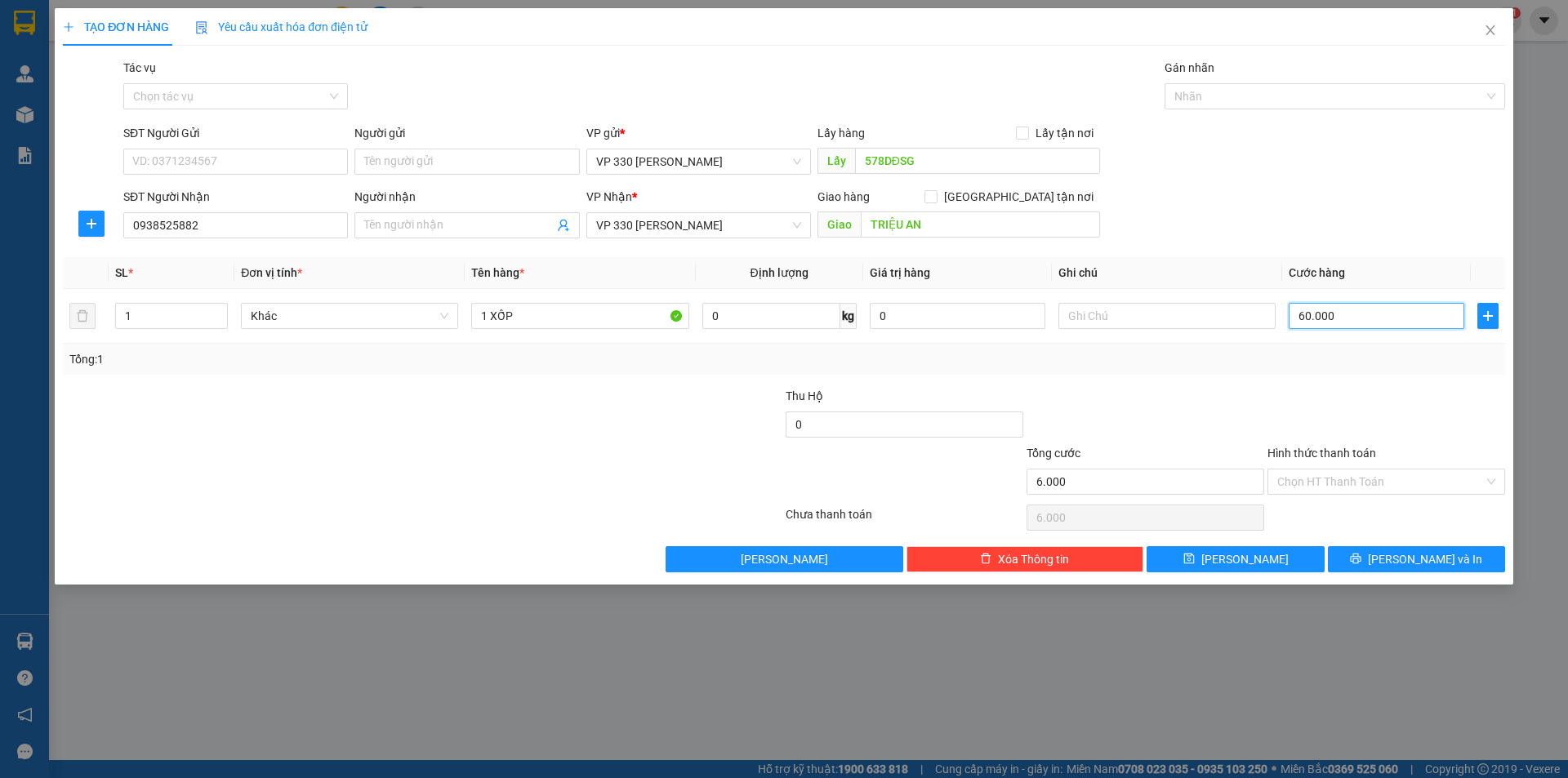
type input "60.000"
type input "600.000"
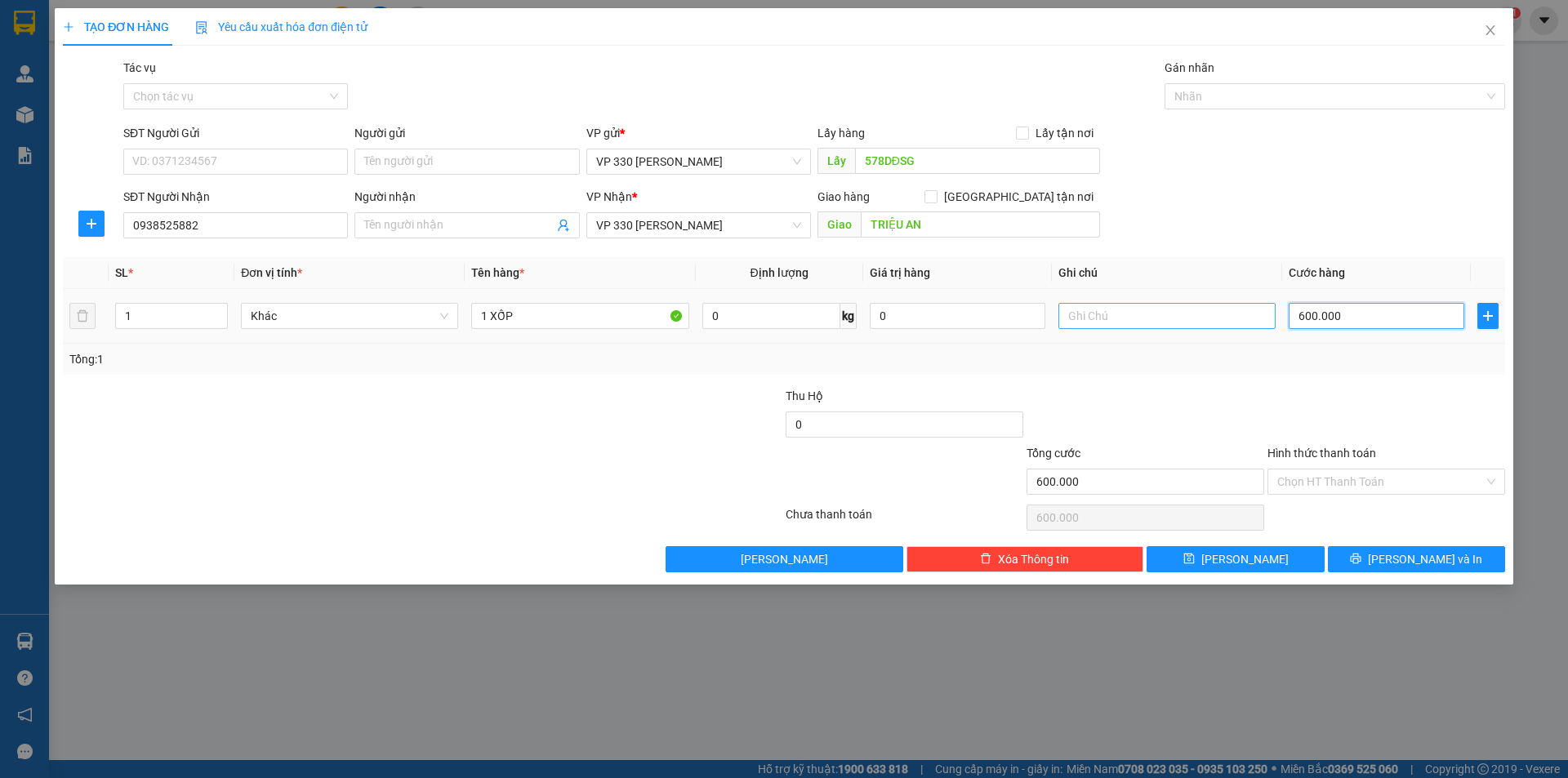
type input "600.000"
click at [1100, 317] on input "text" at bounding box center [1167, 315] width 218 height 26
drag, startPoint x: 517, startPoint y: 315, endPoint x: 421, endPoint y: 315, distance: 96.0
click at [421, 315] on tr "1 Khác 1 XỐP 0 kg 0 600.000" at bounding box center [784, 315] width 1442 height 55
drag, startPoint x: 431, startPoint y: 318, endPoint x: 467, endPoint y: 323, distance: 36.3
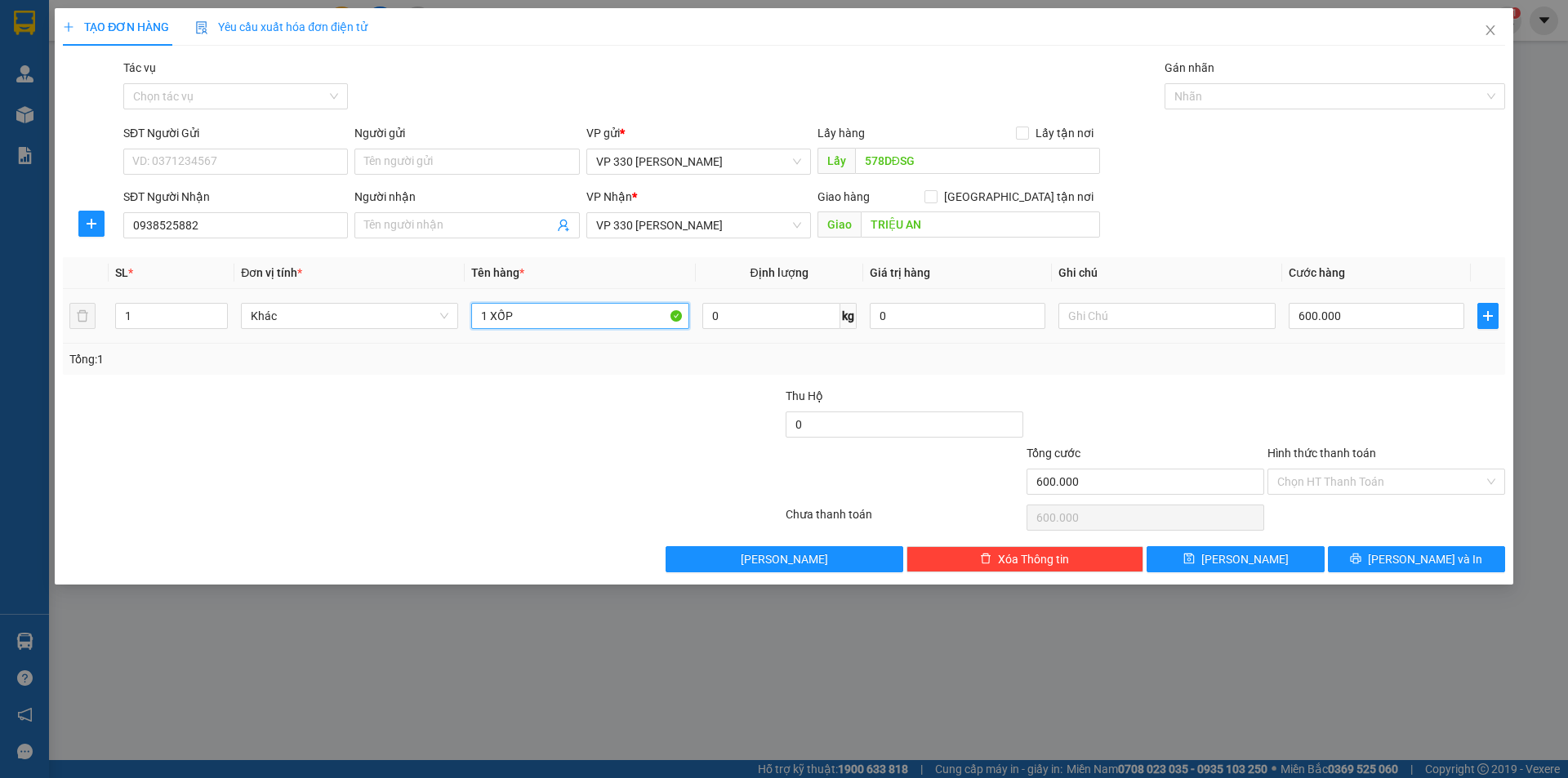
click at [460, 323] on td "Khác" at bounding box center [349, 315] width 230 height 55
drag, startPoint x: 507, startPoint y: 337, endPoint x: 509, endPoint y: 321, distance: 16.1
click at [492, 331] on div "1 XỐP" at bounding box center [579, 315] width 218 height 32
click at [513, 319] on input "1 XỐP" at bounding box center [579, 315] width 218 height 26
drag, startPoint x: 515, startPoint y: 313, endPoint x: 499, endPoint y: 319, distance: 17.1
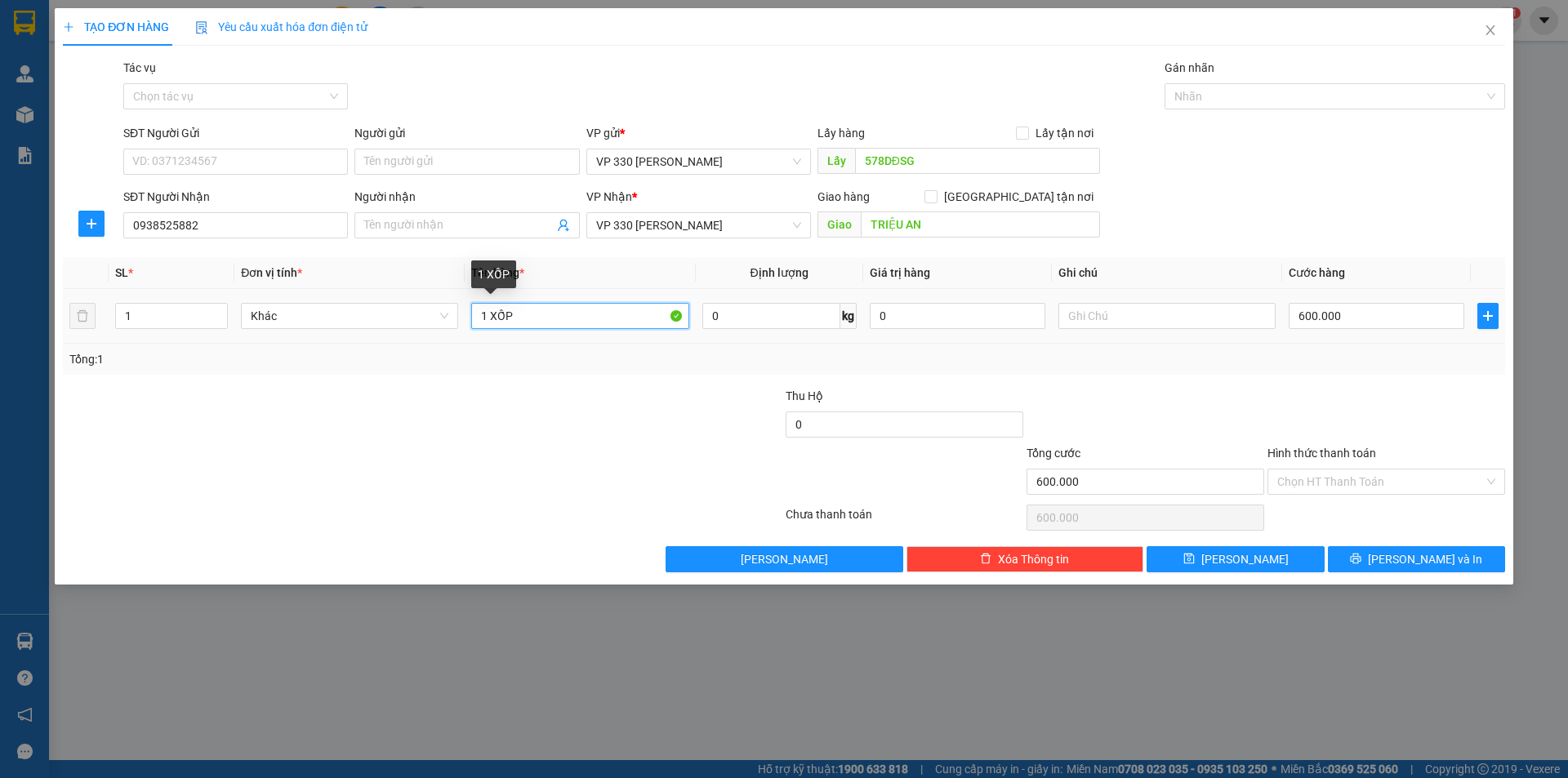
click at [499, 319] on input "1 XỐP" at bounding box center [579, 315] width 218 height 26
click at [549, 322] on input "1 ỐPX" at bounding box center [579, 315] width 218 height 26
type input "1 XE MÁY SIRIUS"
click at [1097, 322] on input "text" at bounding box center [1167, 315] width 218 height 26
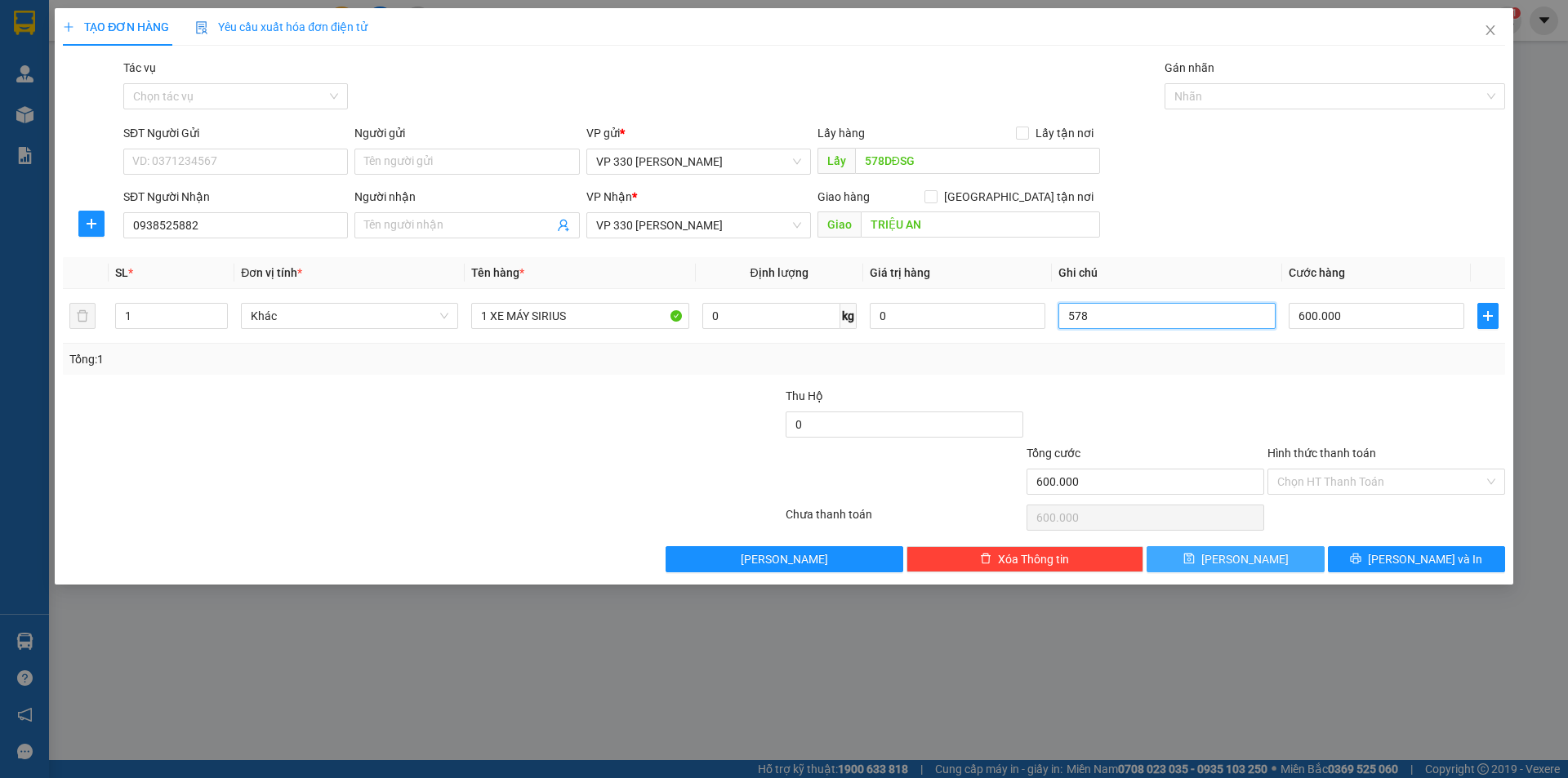
type input "578"
click at [1262, 556] on button "[PERSON_NAME]" at bounding box center [1235, 559] width 177 height 26
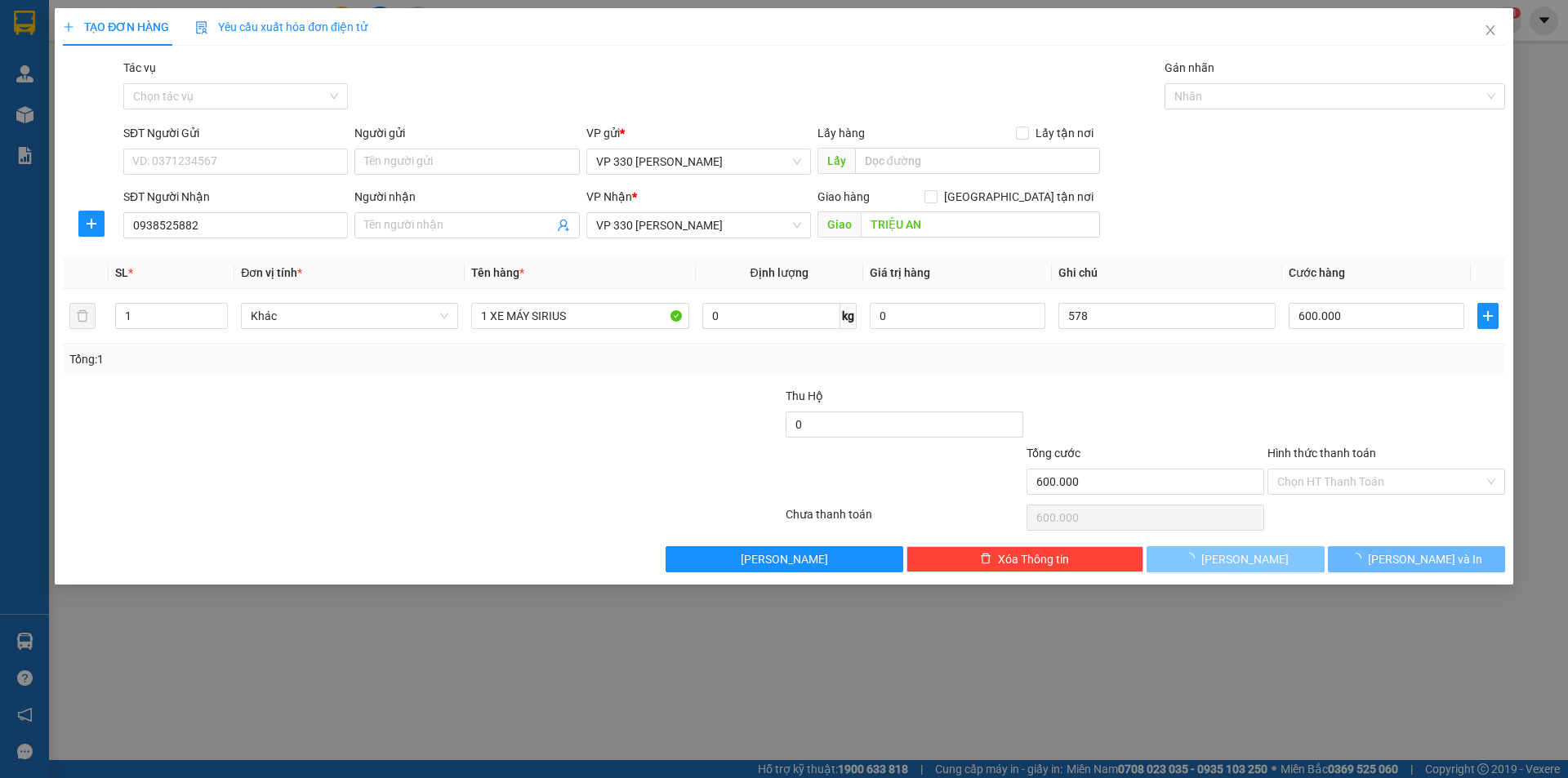
type input "0"
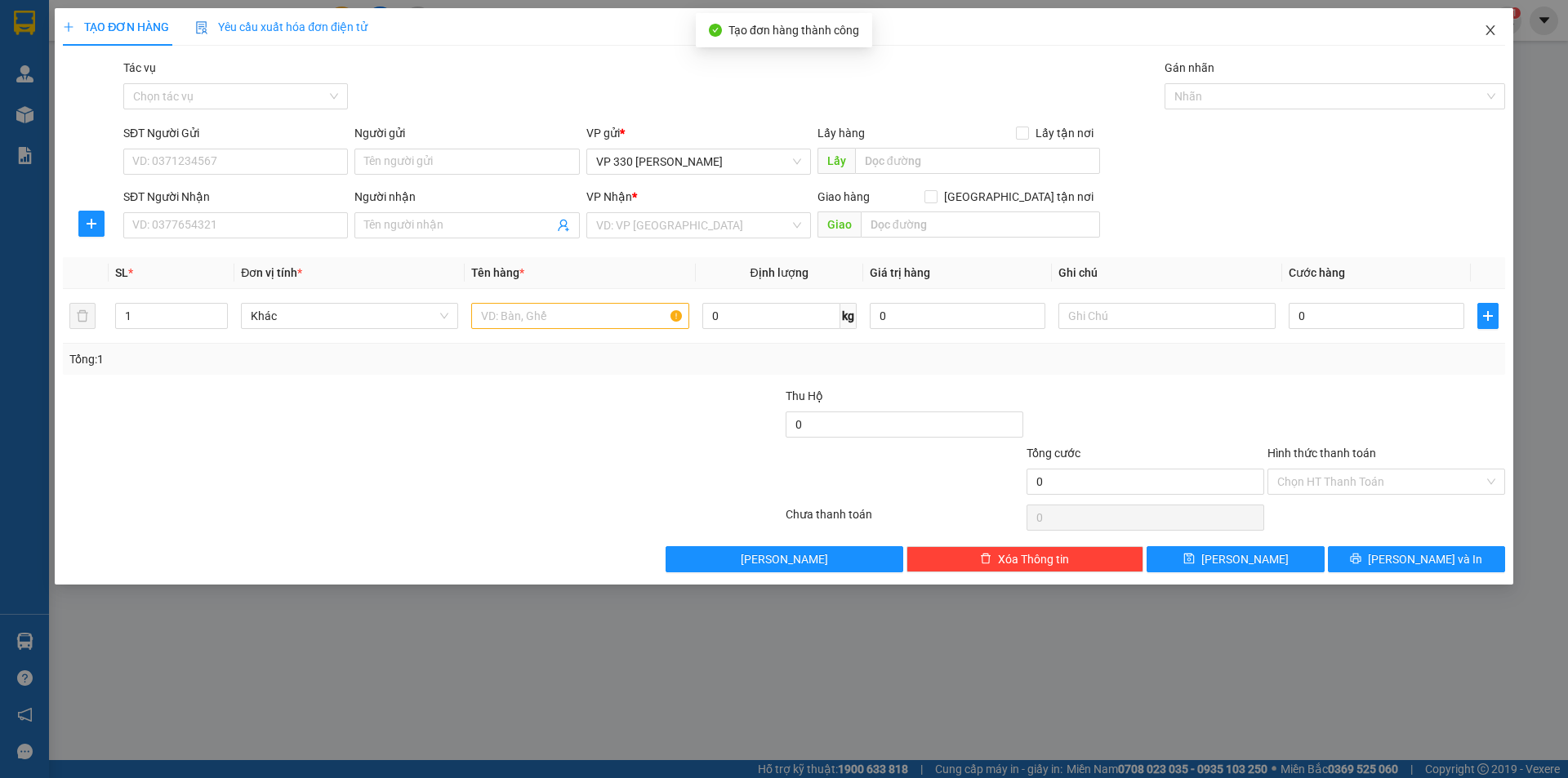
click at [1492, 24] on span "Close" at bounding box center [1490, 31] width 45 height 45
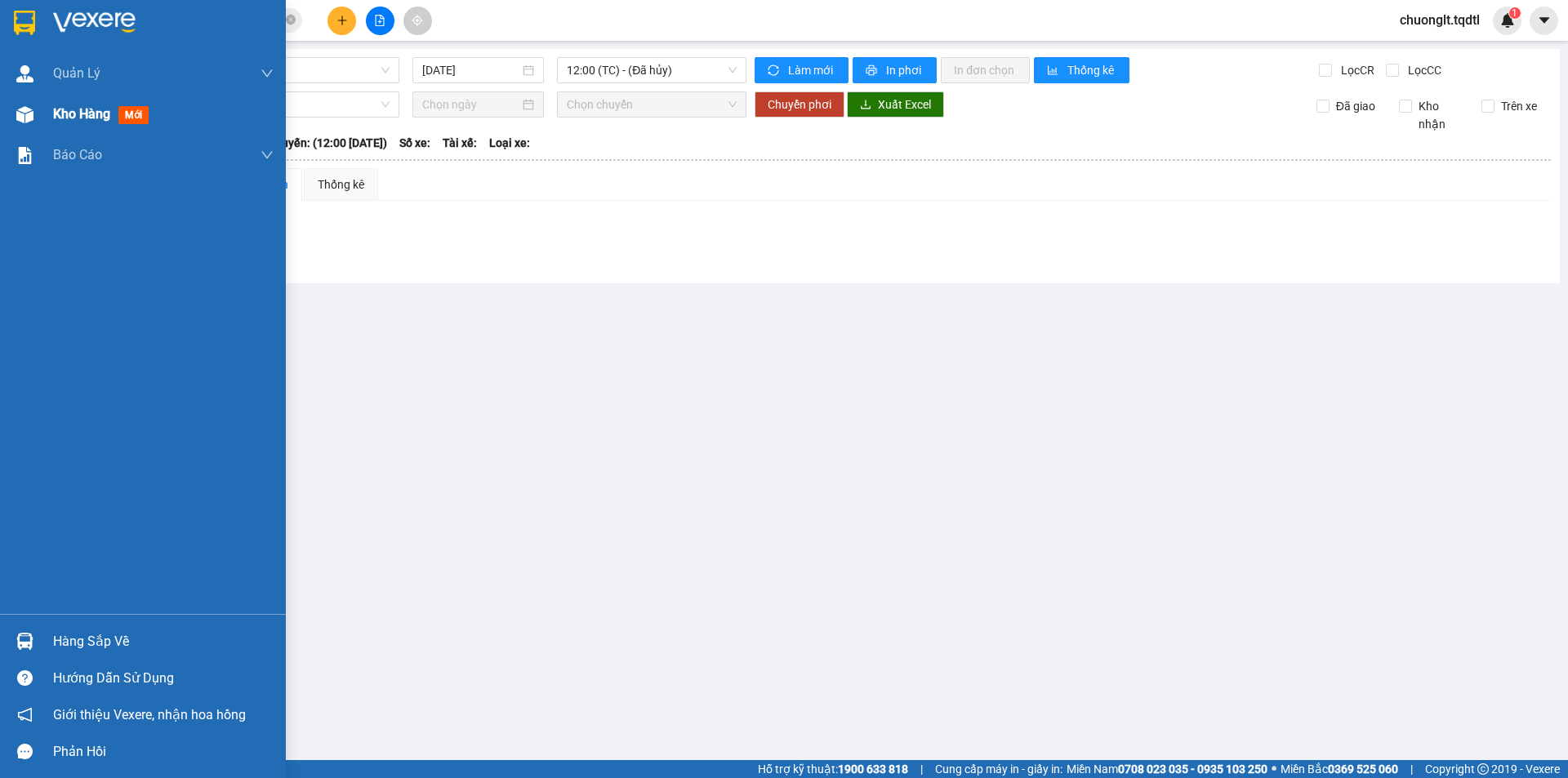
click at [93, 110] on span "Kho hàng" at bounding box center [81, 114] width 57 height 16
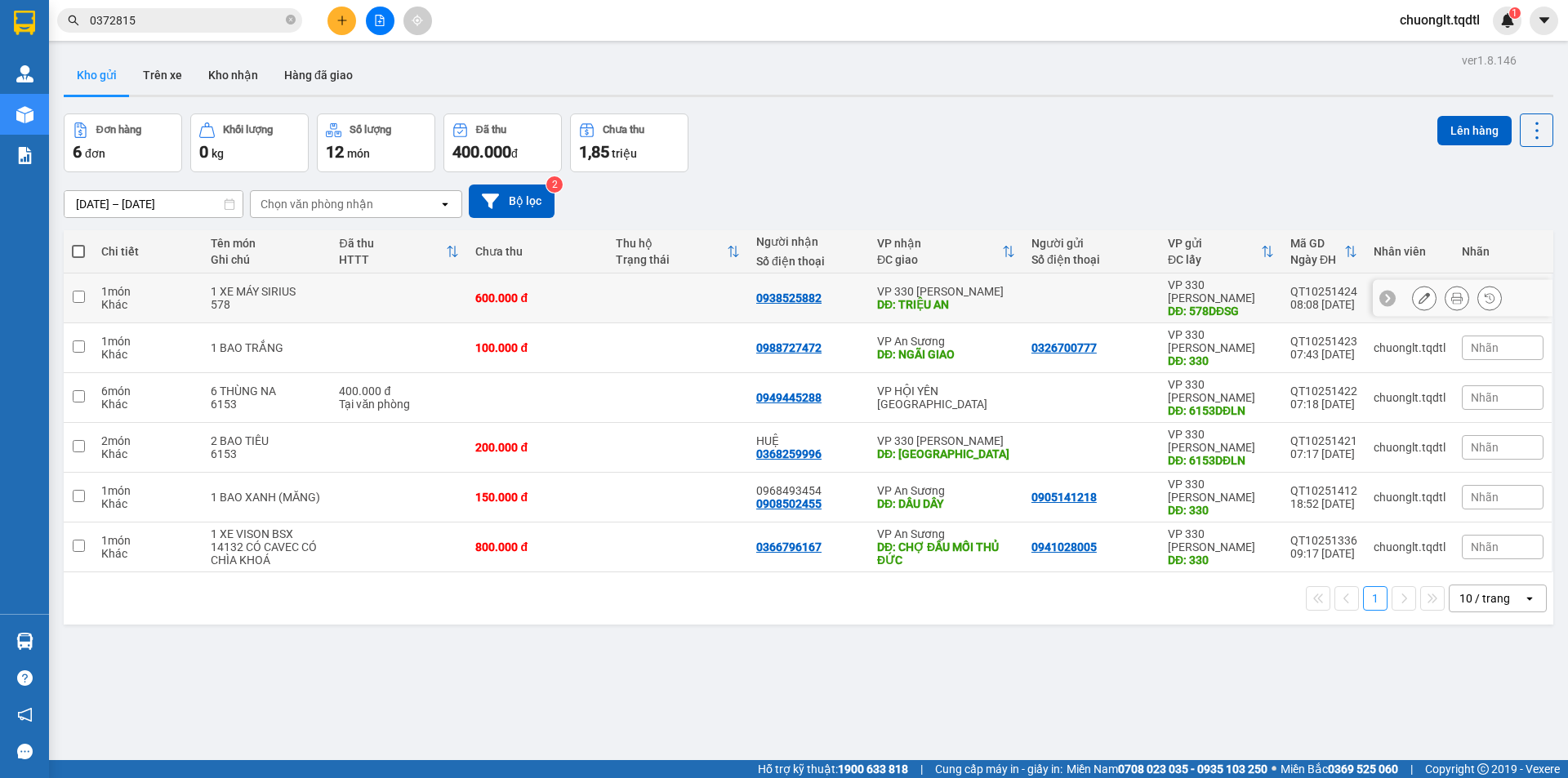
click at [349, 288] on td at bounding box center [398, 299] width 136 height 50
checkbox input "true"
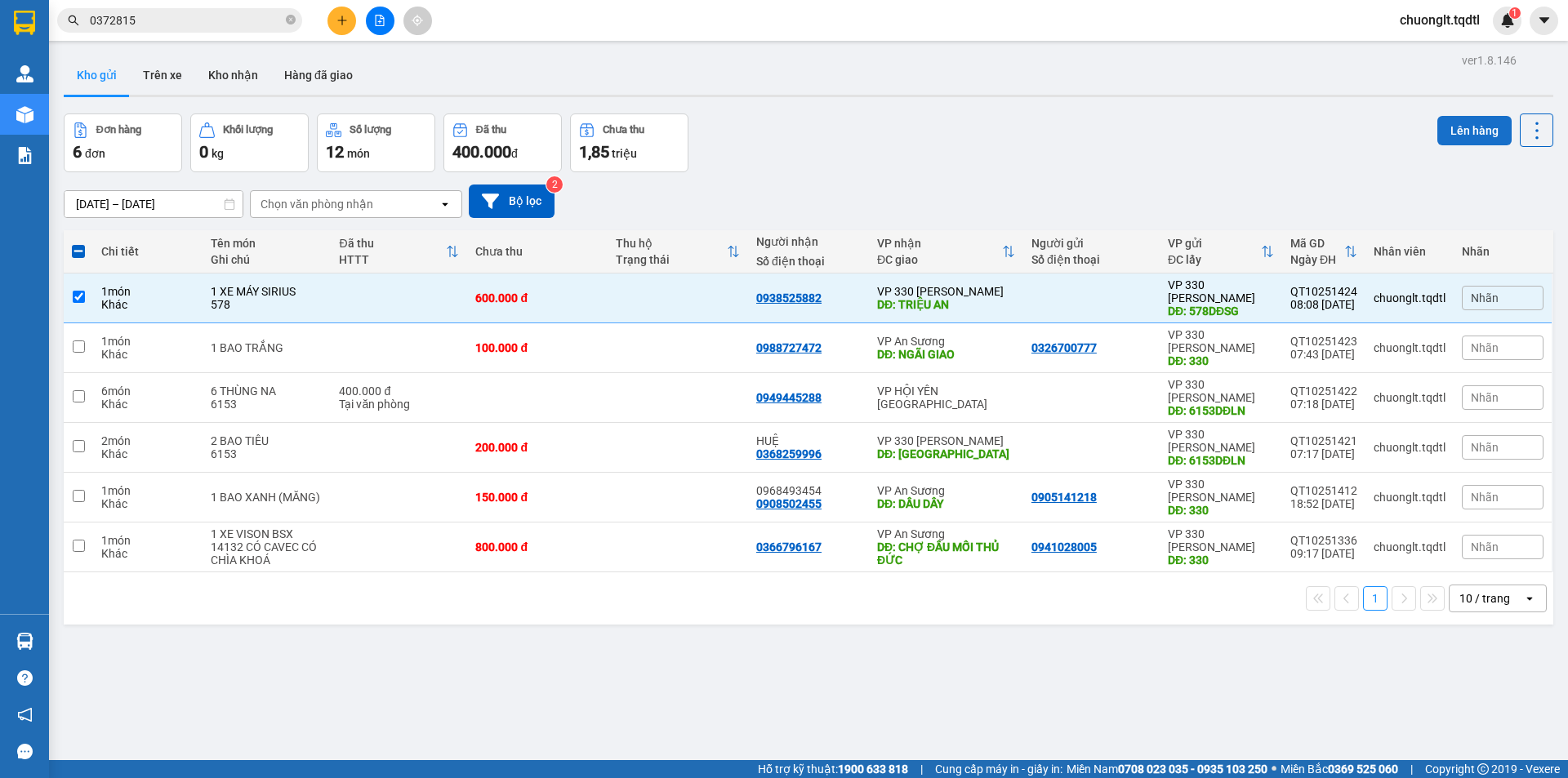
click at [1450, 122] on button "Lên hàng" at bounding box center [1475, 130] width 74 height 30
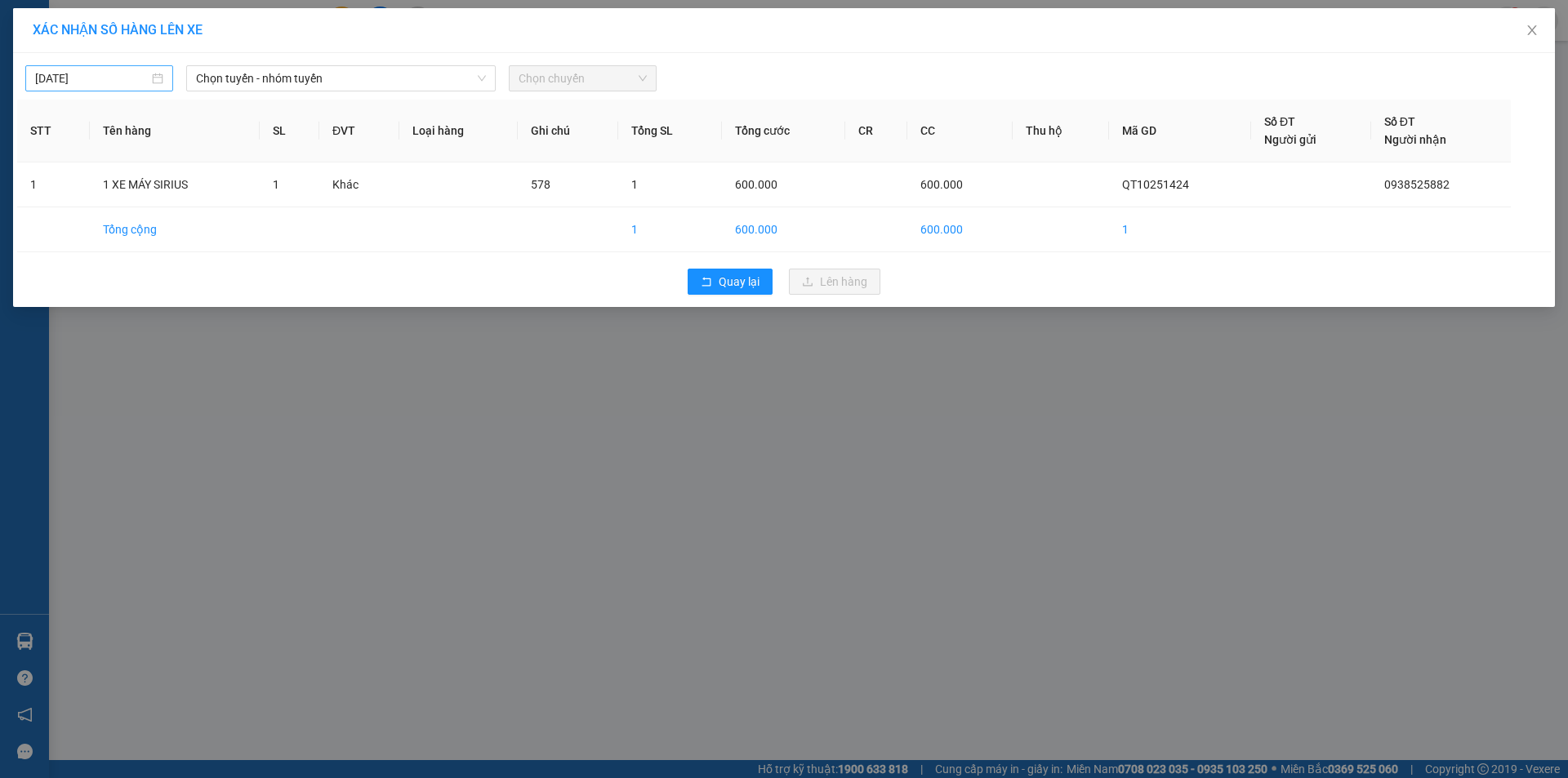
click at [135, 81] on input "[DATE]" at bounding box center [92, 78] width 114 height 18
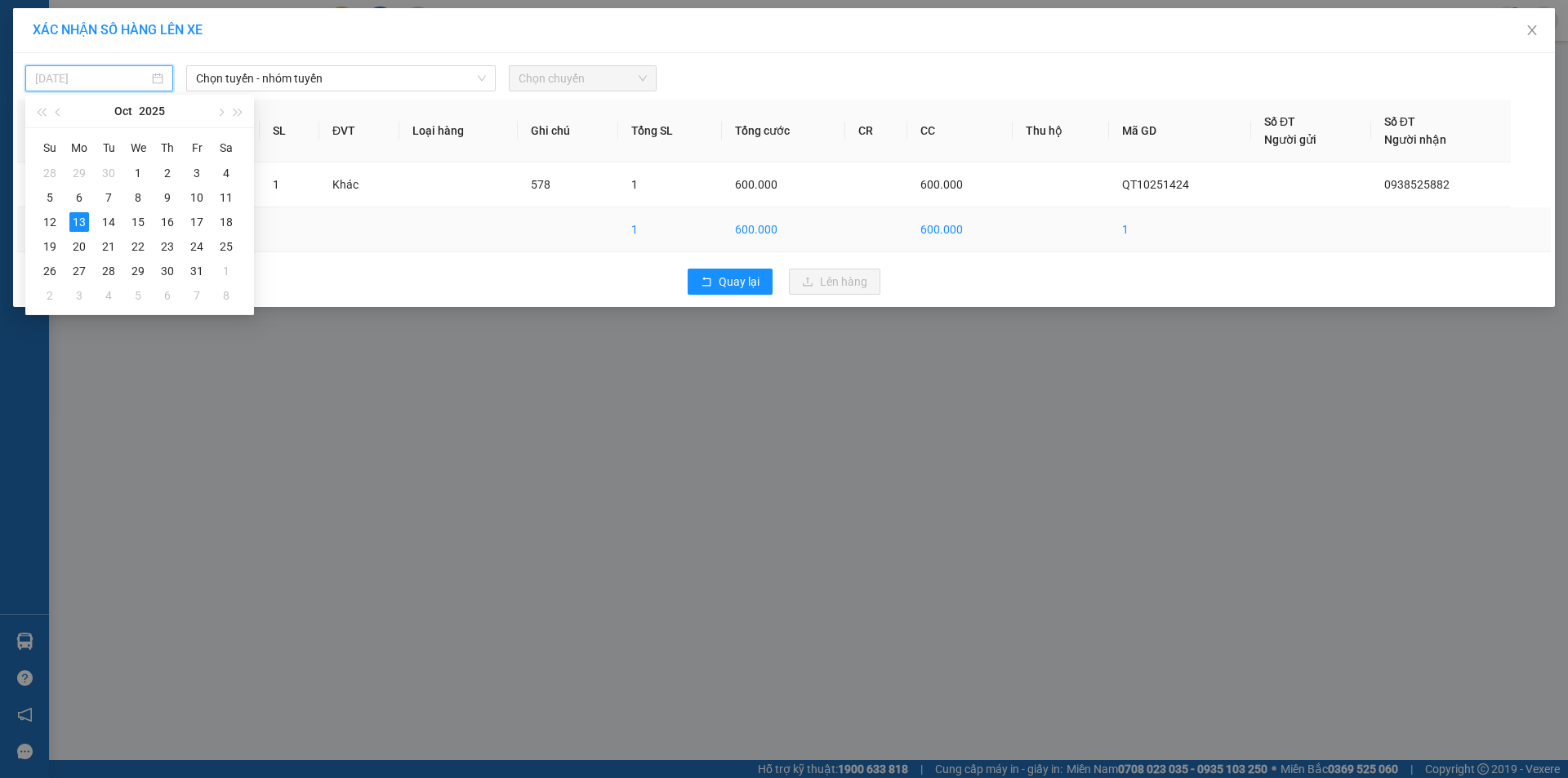
click at [58, 216] on div "12" at bounding box center [49, 221] width 19 height 19
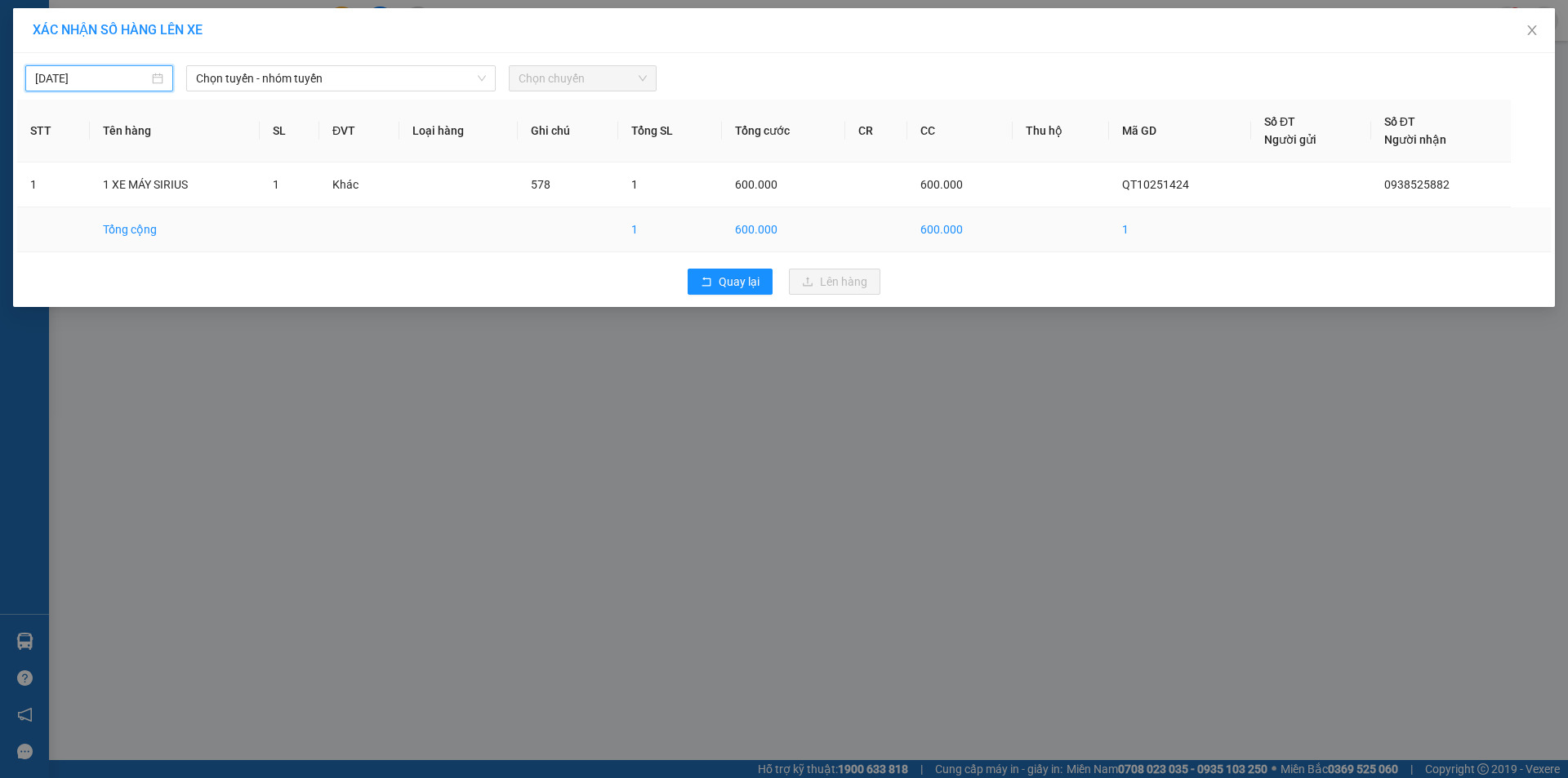
type input "[DATE]"
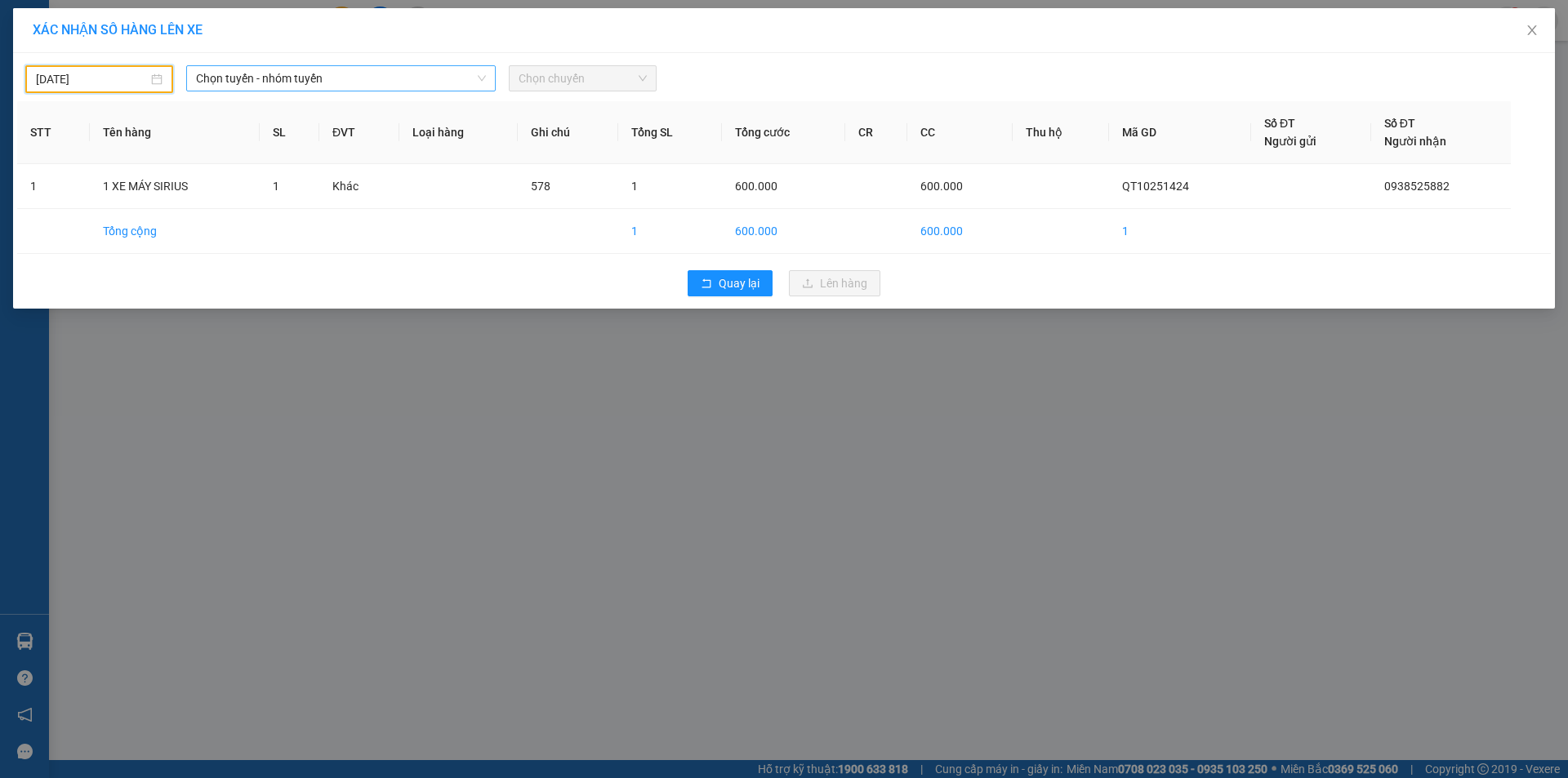
click at [424, 74] on span "Chọn tuyến - nhóm tuyến" at bounding box center [341, 78] width 290 height 24
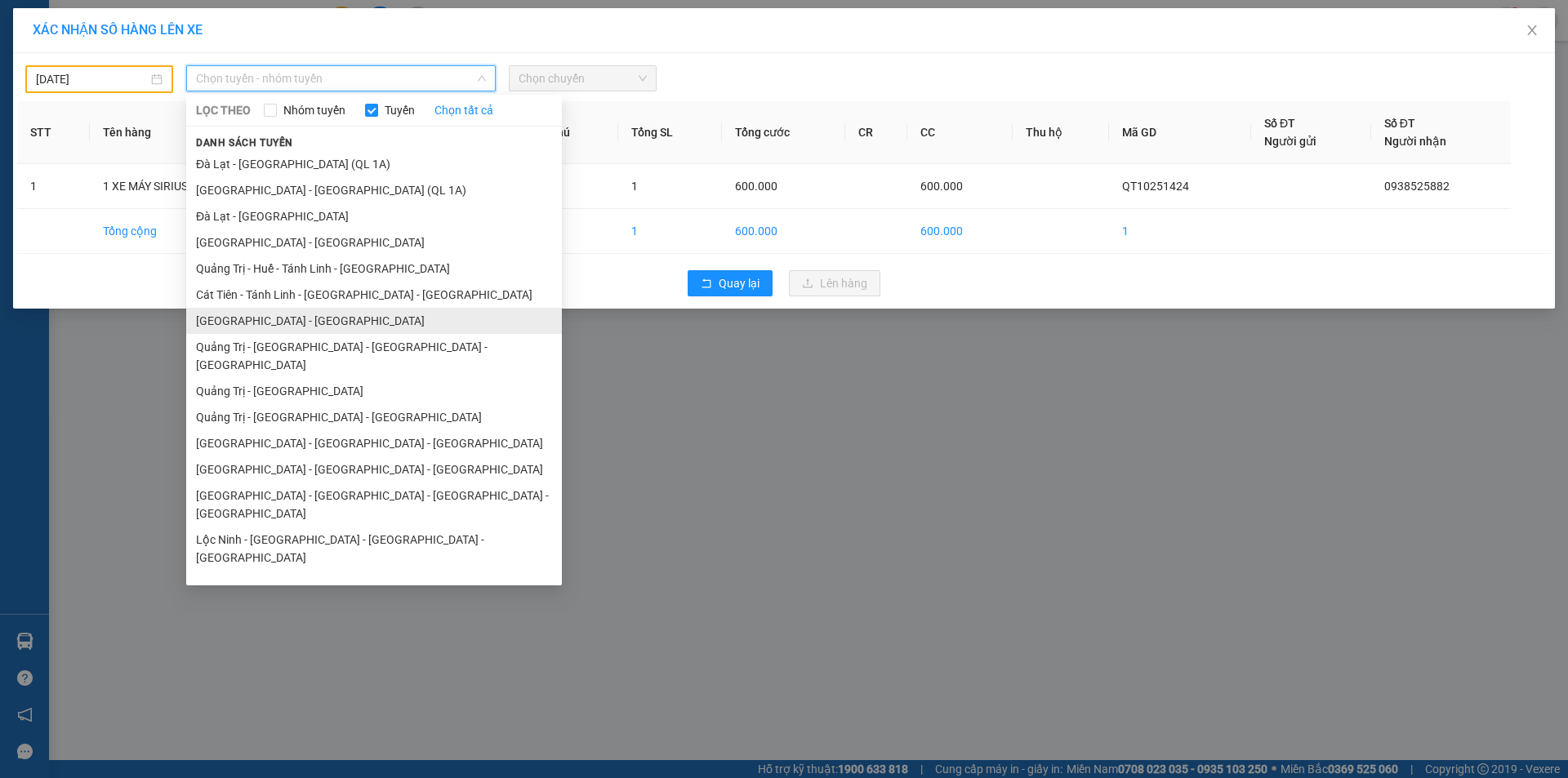
click at [288, 318] on li "[GEOGRAPHIC_DATA] - [GEOGRAPHIC_DATA]" at bounding box center [374, 321] width 376 height 26
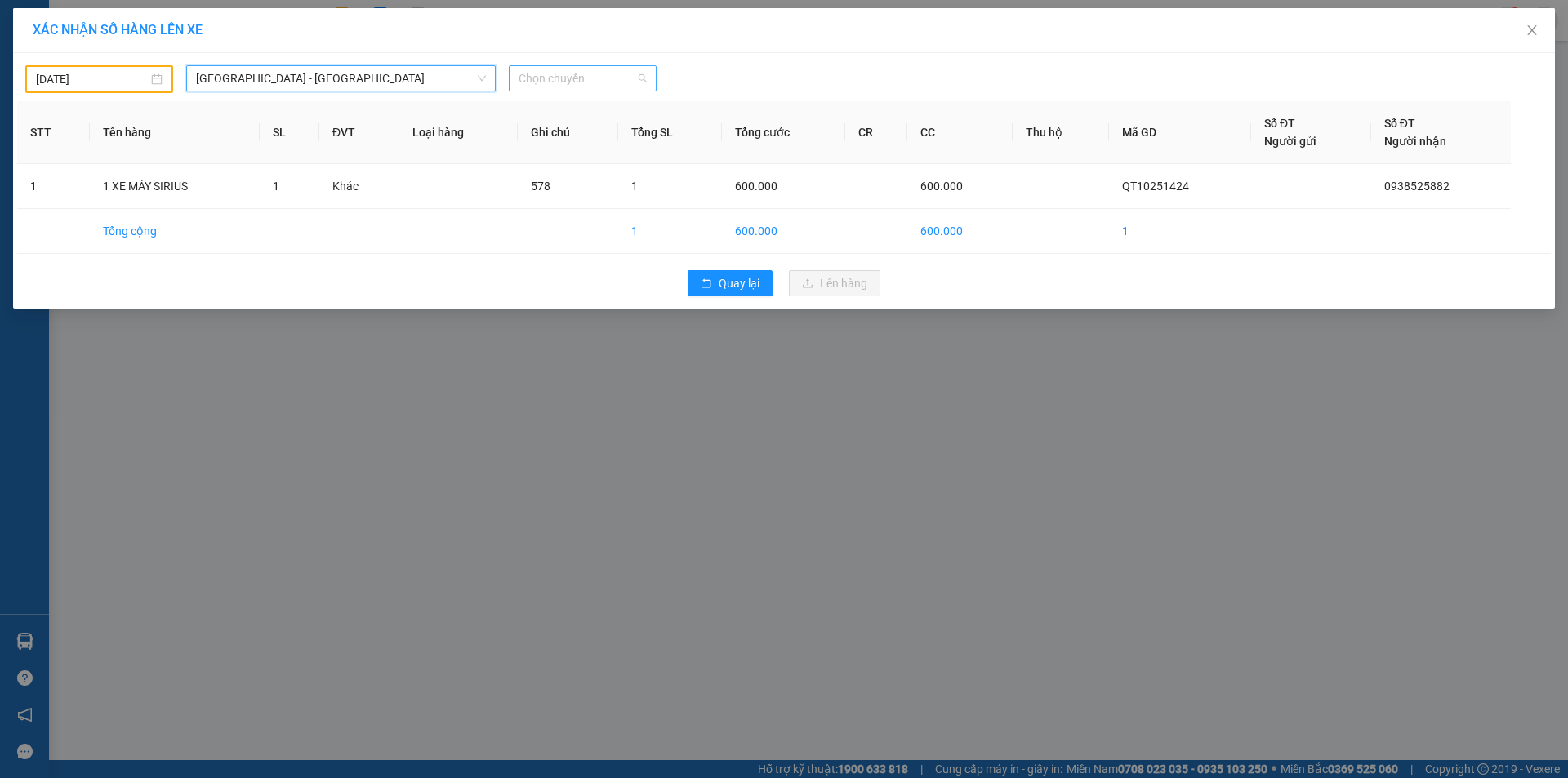
click at [575, 73] on span "Chọn chuyến" at bounding box center [582, 78] width 129 height 24
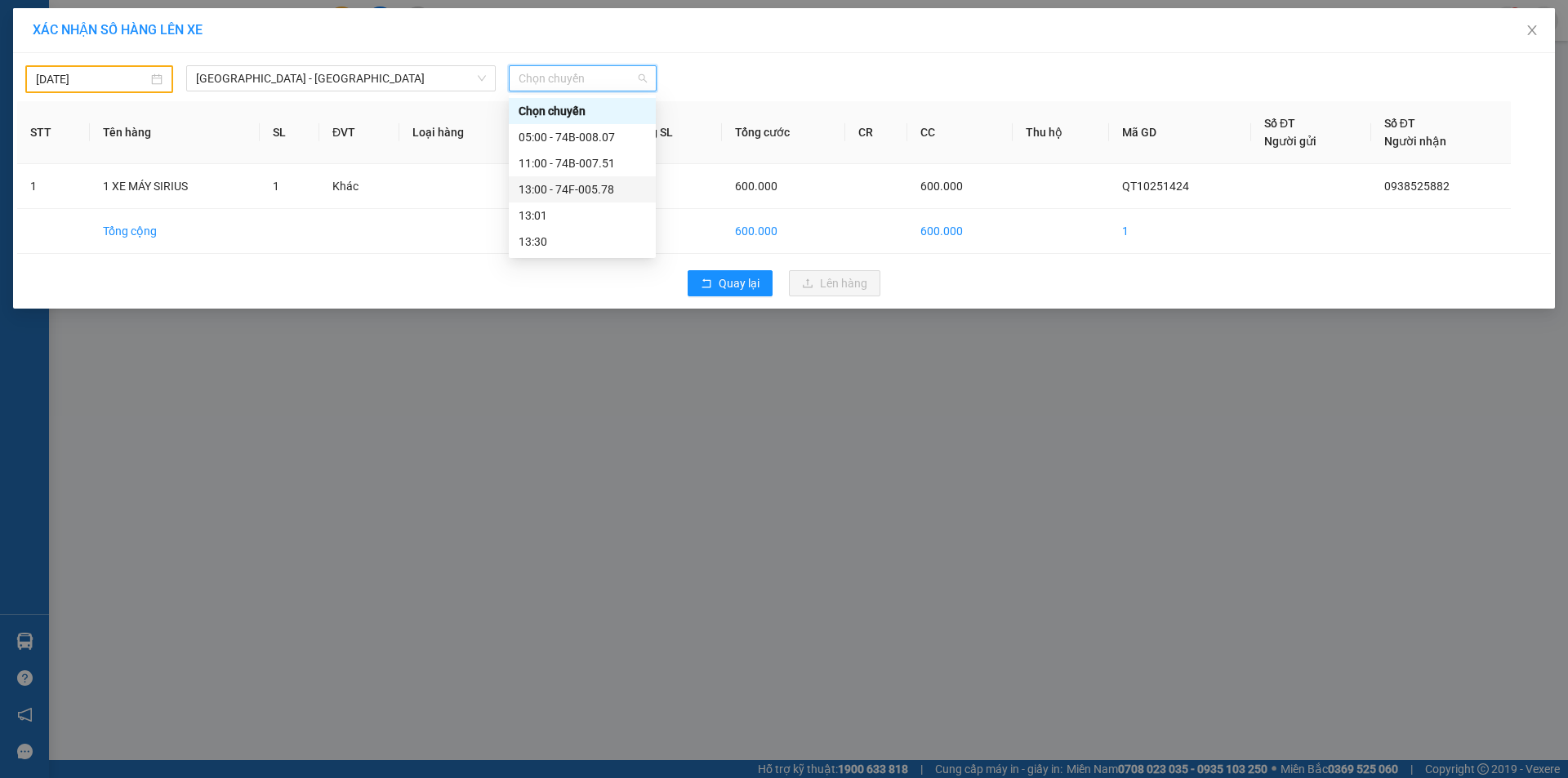
click at [580, 181] on div "13:00 - 74F-005.78" at bounding box center [582, 189] width 128 height 18
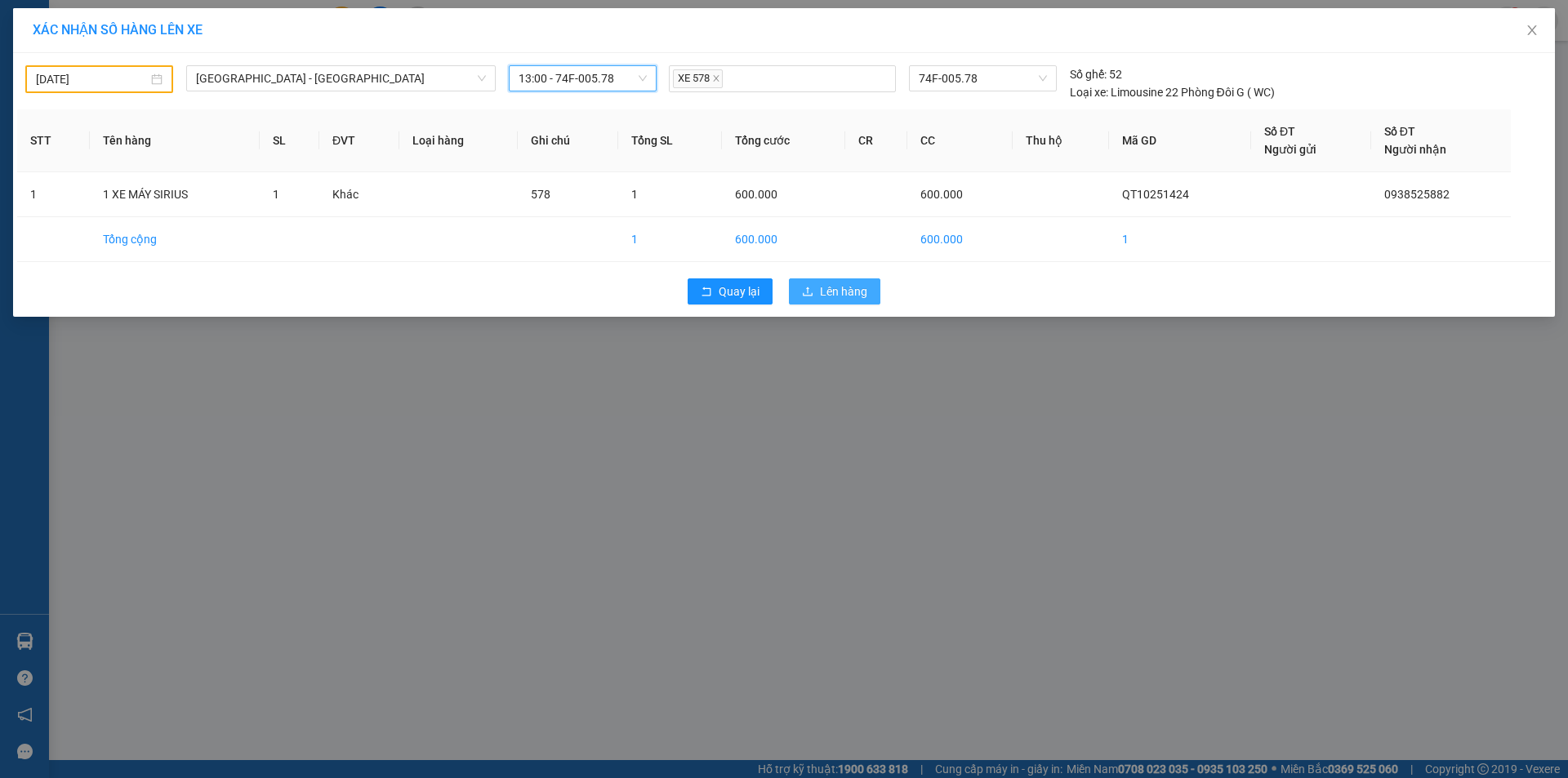
click at [843, 288] on span "Lên hàng" at bounding box center [843, 290] width 47 height 18
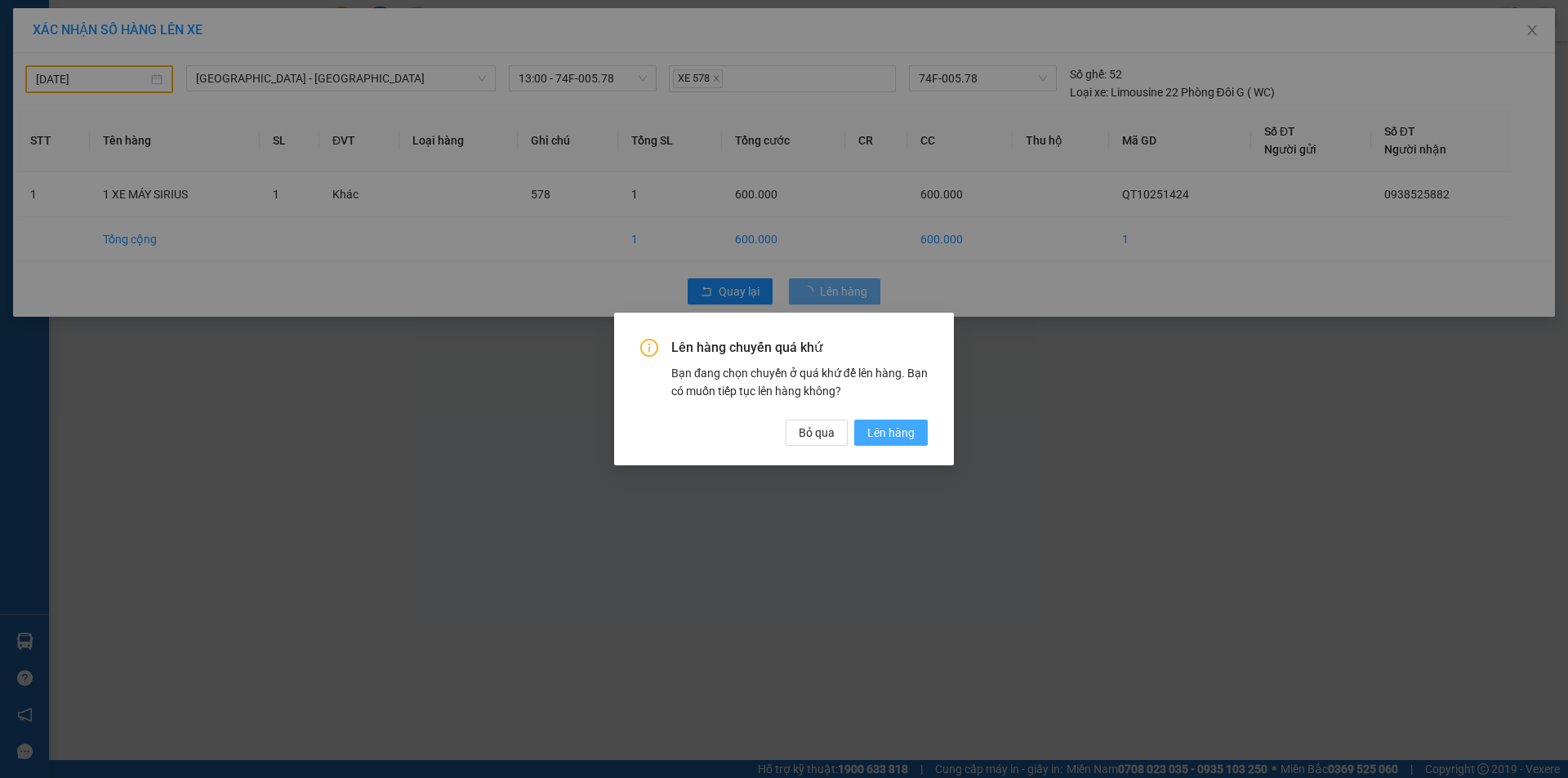
click at [892, 426] on span "Lên hàng" at bounding box center [890, 432] width 47 height 18
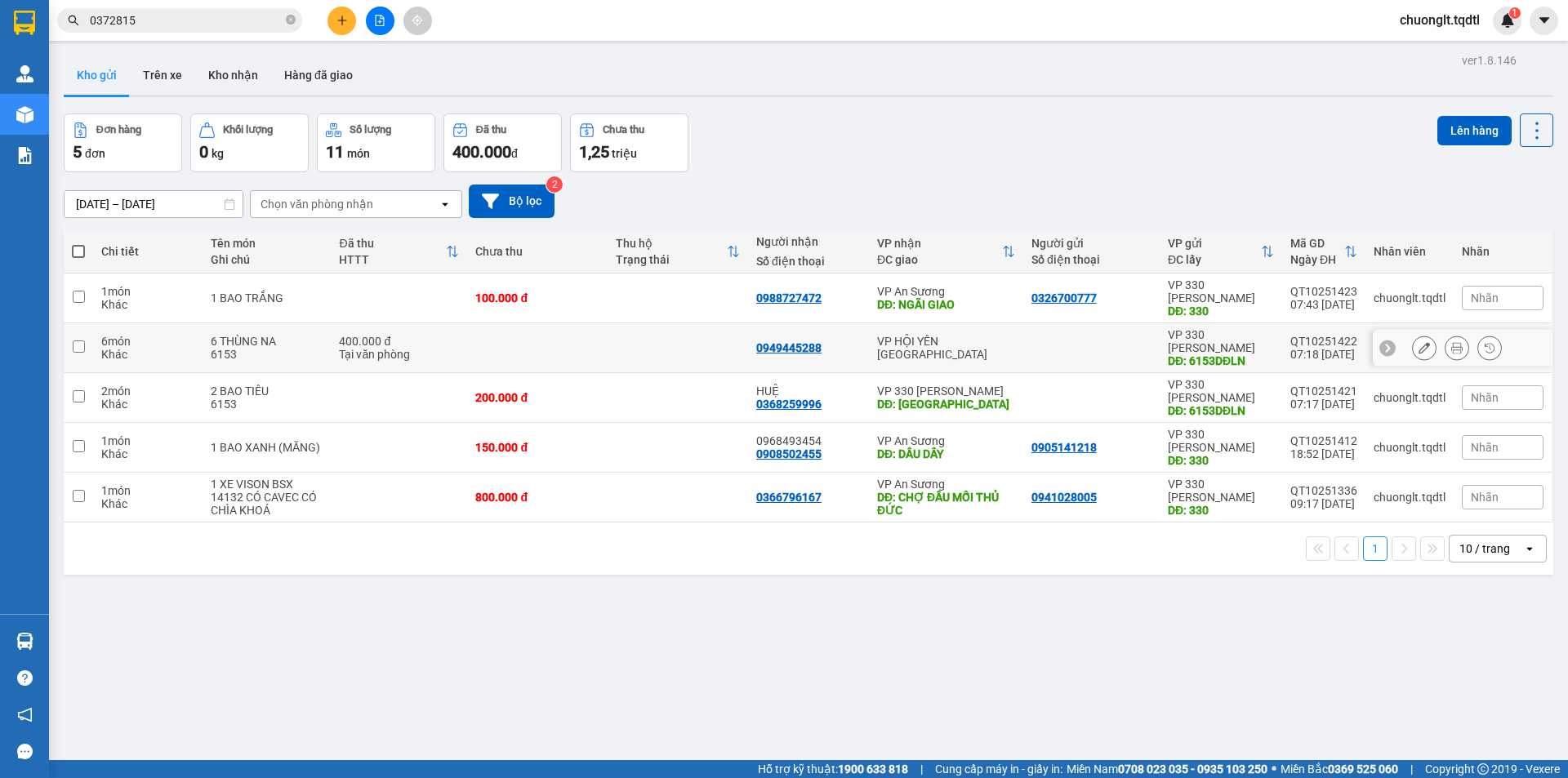
click at [169, 348] on div "Khác" at bounding box center [147, 354] width 93 height 13
checkbox input "true"
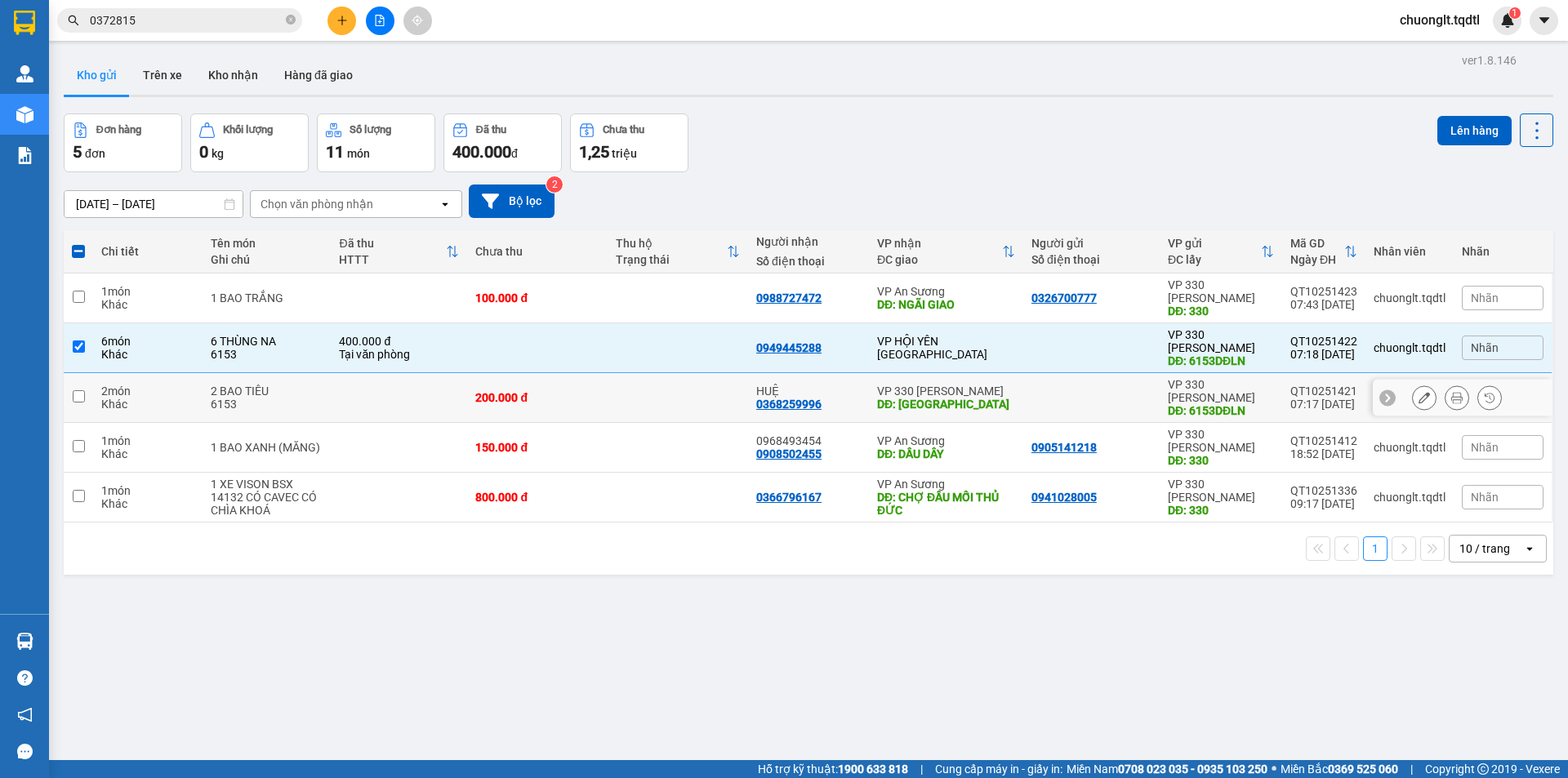
click at [163, 398] on div "Khác" at bounding box center [147, 404] width 93 height 13
checkbox input "true"
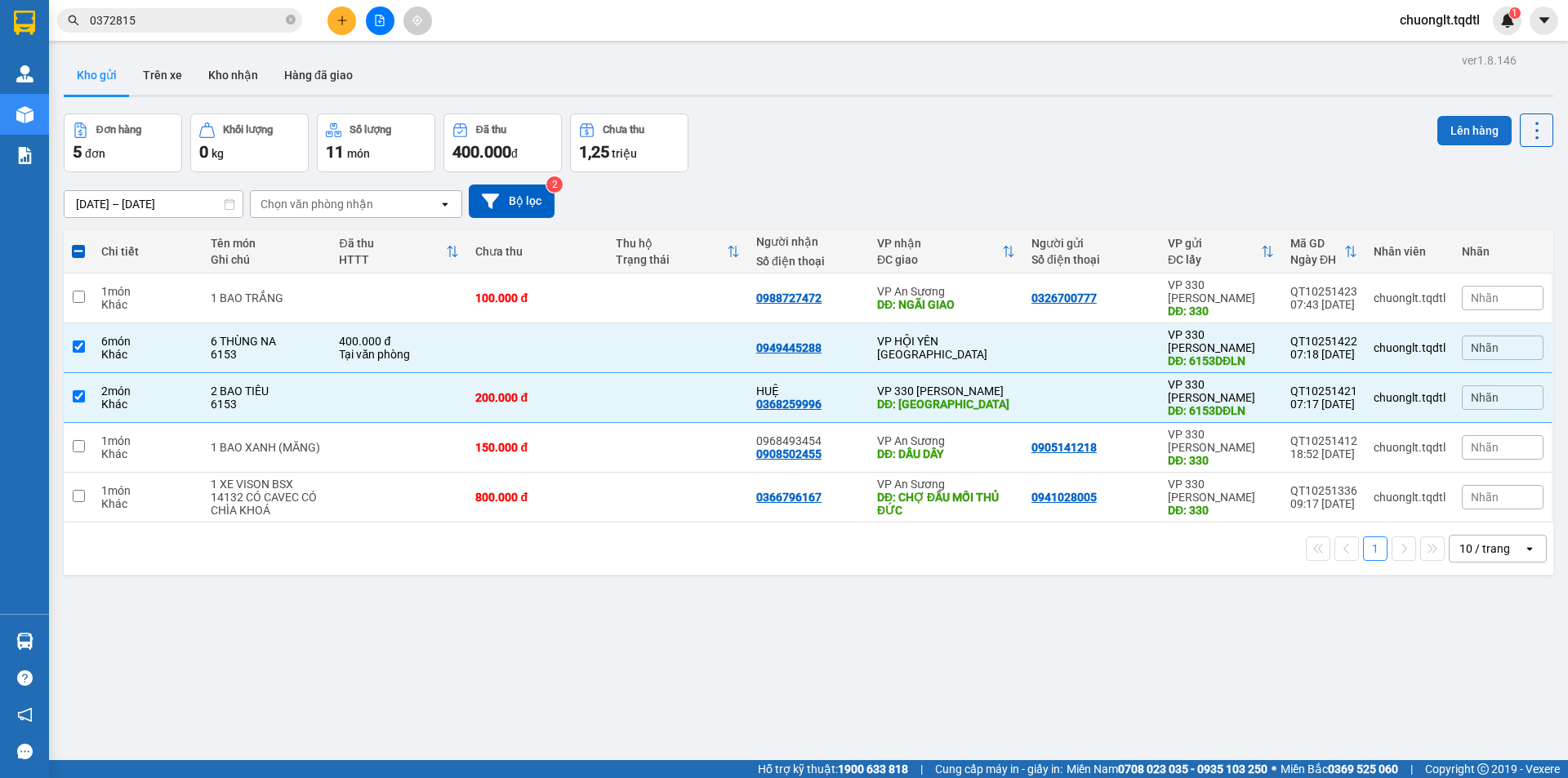
click at [1441, 133] on button "Lên hàng" at bounding box center [1475, 130] width 74 height 30
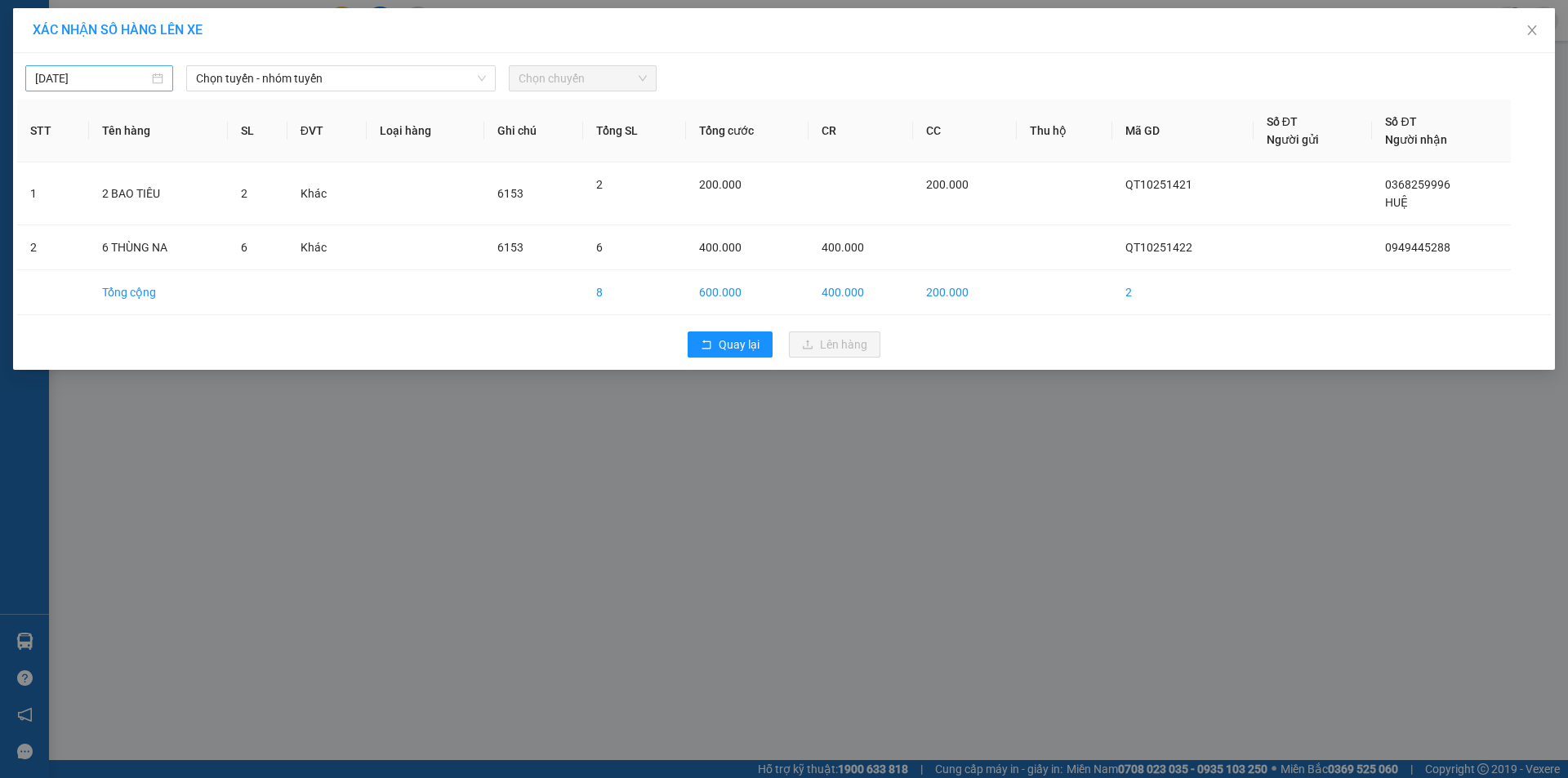
click at [119, 72] on input "[DATE]" at bounding box center [92, 78] width 114 height 18
click at [46, 220] on div "12" at bounding box center [49, 221] width 19 height 19
type input "[DATE]"
click at [451, 71] on span "Chọn tuyến - nhóm tuyến" at bounding box center [341, 78] width 290 height 24
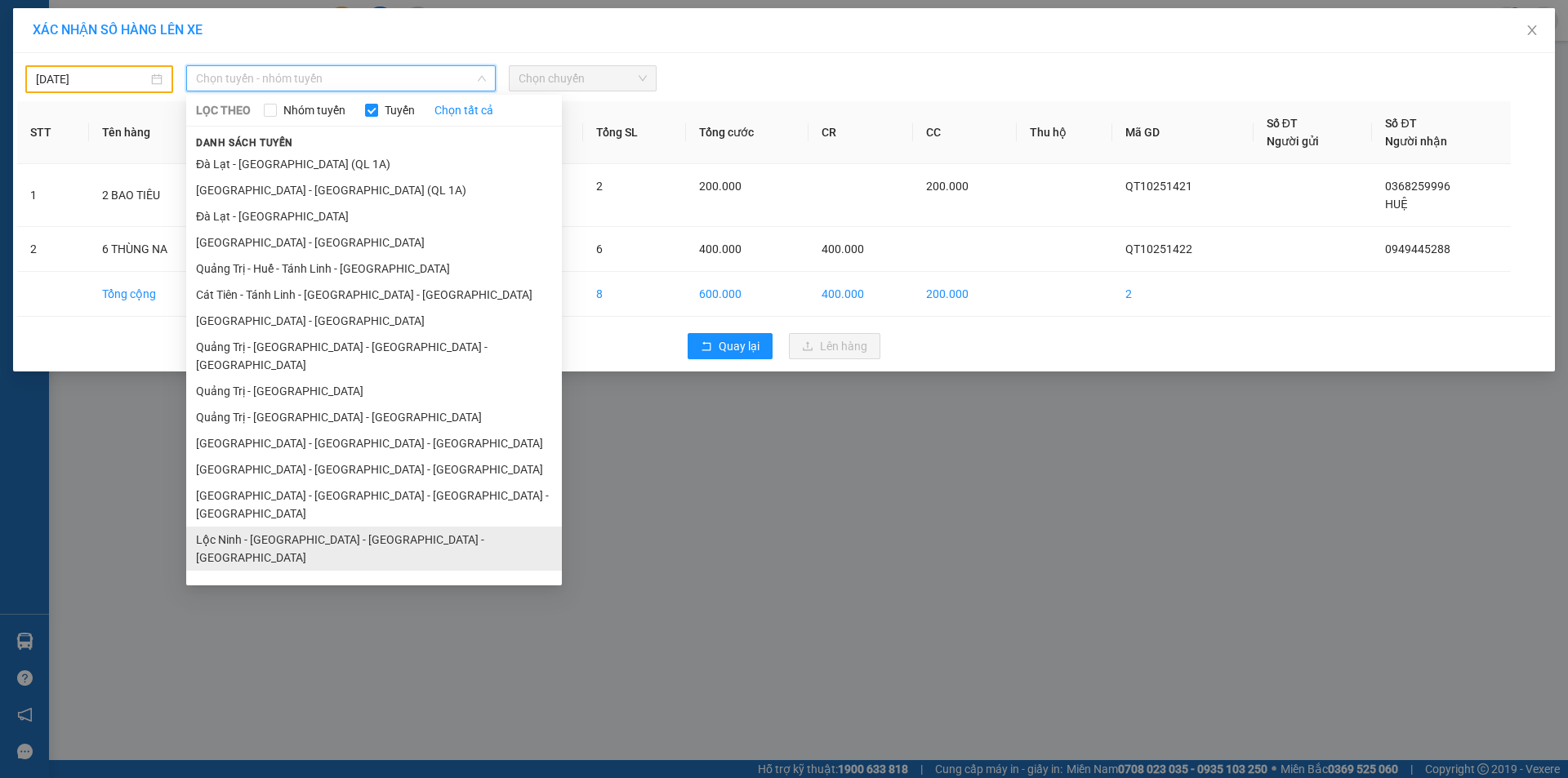
scroll to position [94, 0]
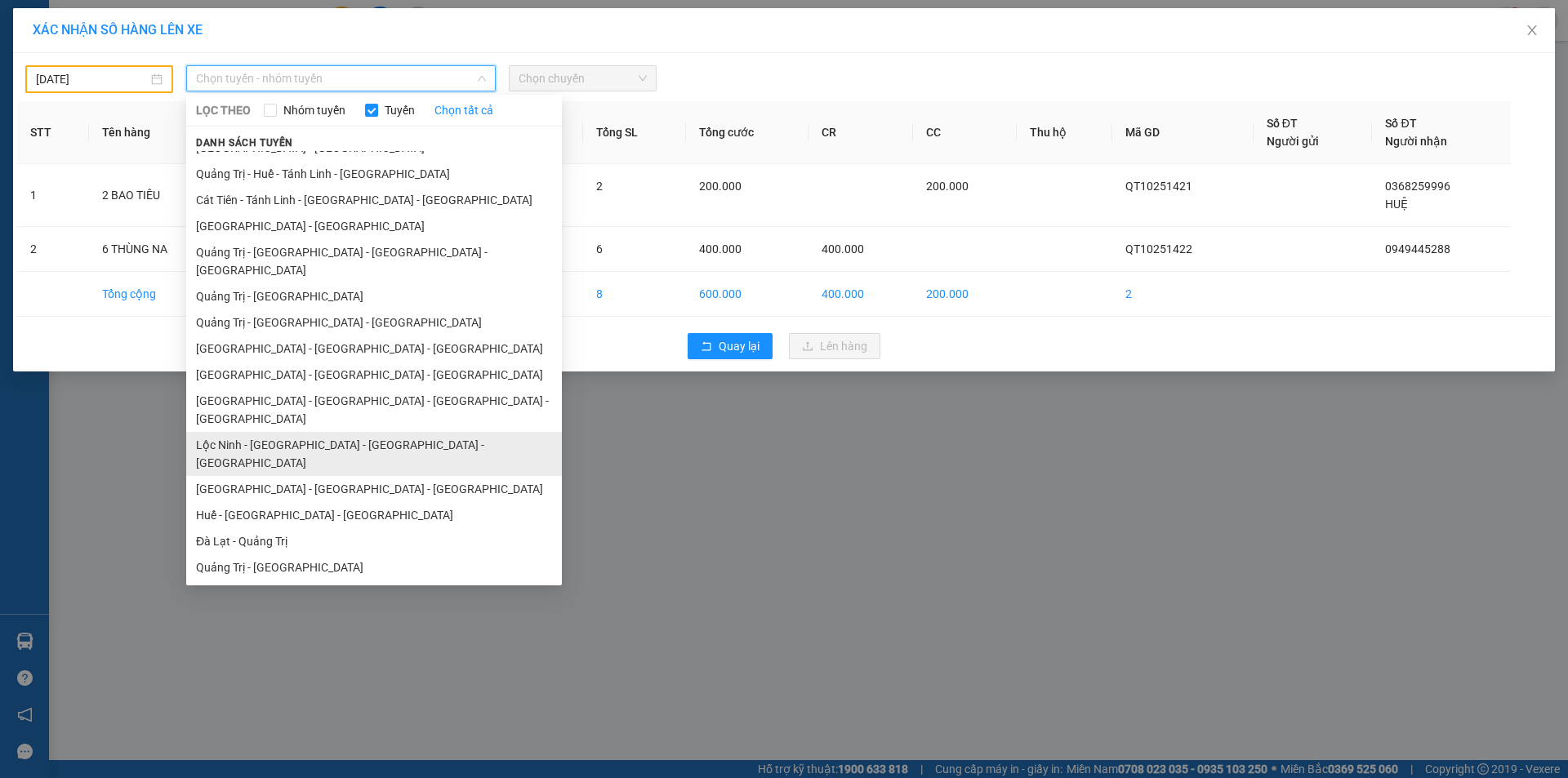
click at [295, 432] on li "Lộc Ninh - [GEOGRAPHIC_DATA] - [GEOGRAPHIC_DATA] - [GEOGRAPHIC_DATA]" at bounding box center [374, 454] width 376 height 44
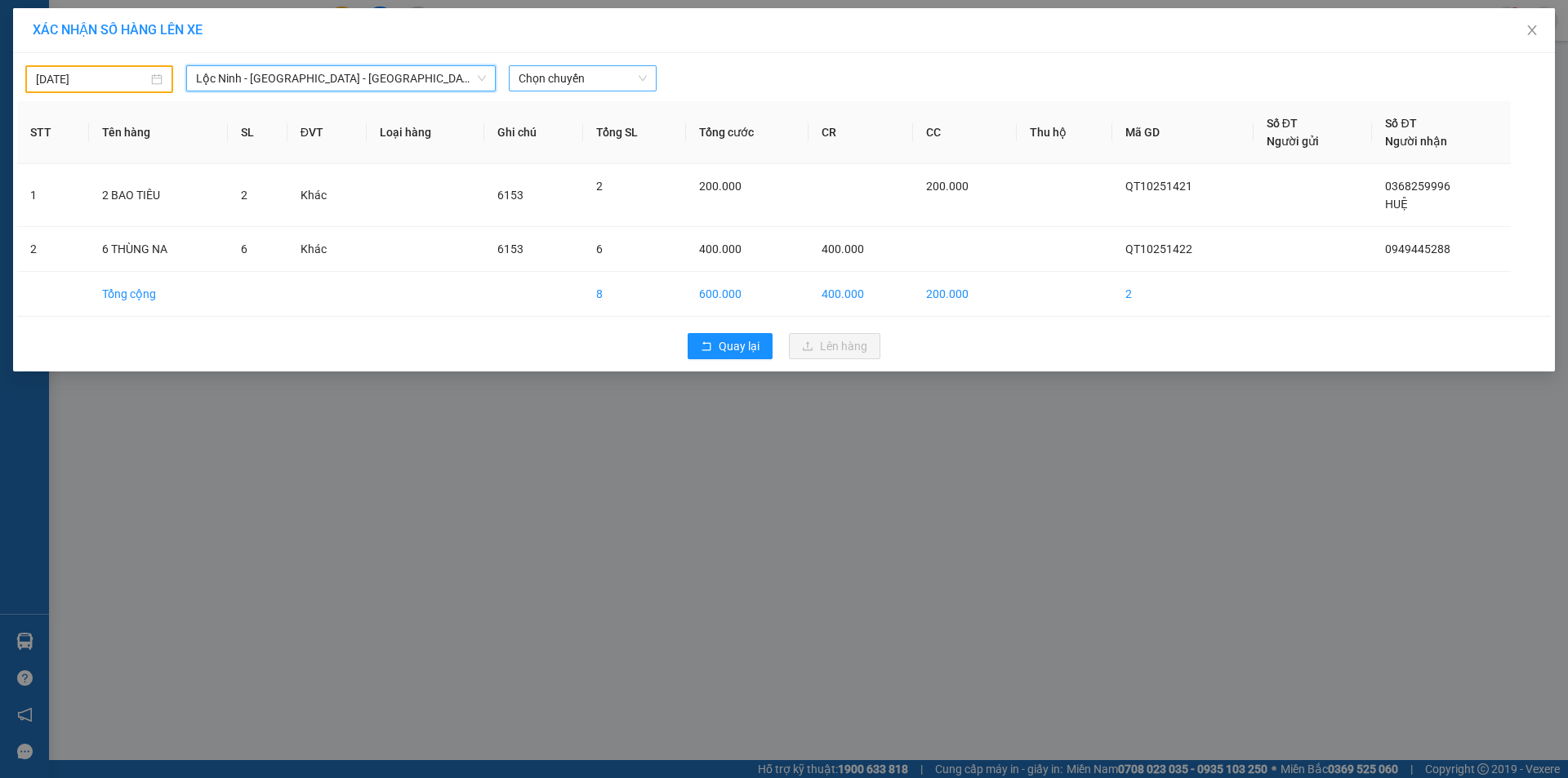
click at [600, 87] on span "Chọn chuyến" at bounding box center [582, 78] width 129 height 24
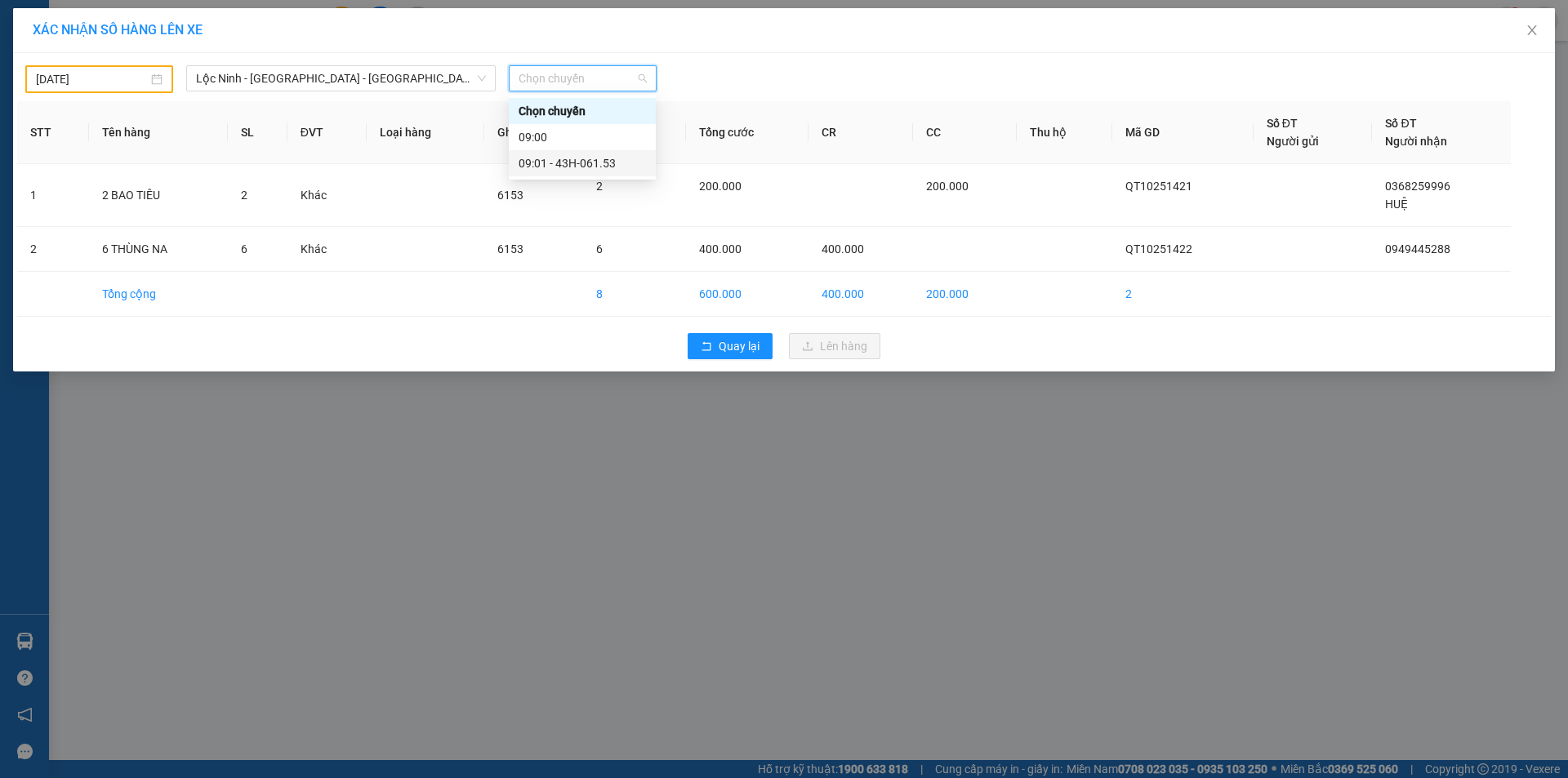
click at [580, 165] on div "09:01 - 43H-061.53" at bounding box center [582, 163] width 128 height 18
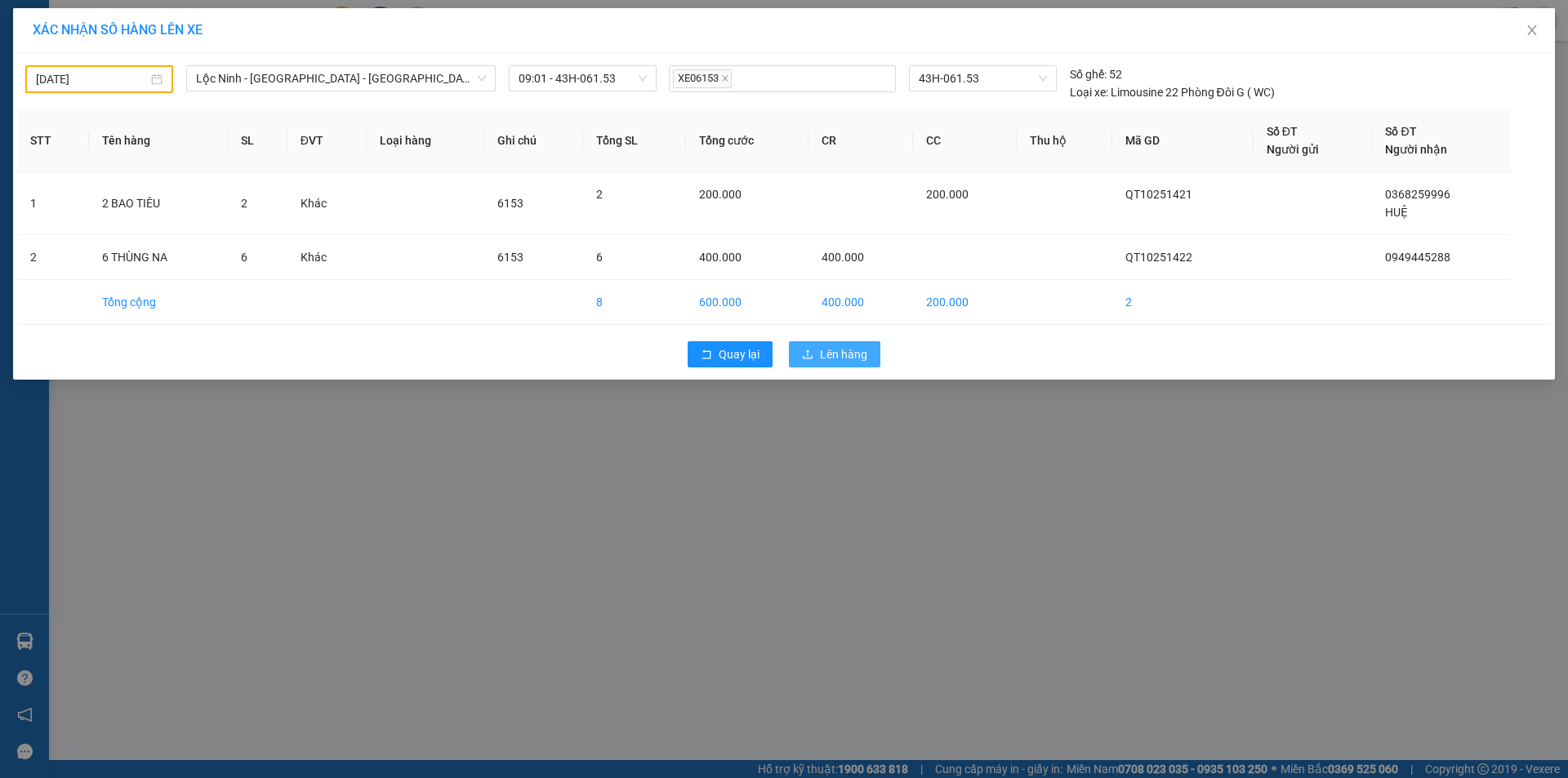
drag, startPoint x: 857, startPoint y: 336, endPoint x: 851, endPoint y: 347, distance: 12.5
click at [856, 336] on div "Quay lại Lên hàng" at bounding box center [784, 354] width 1534 height 43
click at [851, 351] on span "Lên hàng" at bounding box center [843, 353] width 47 height 18
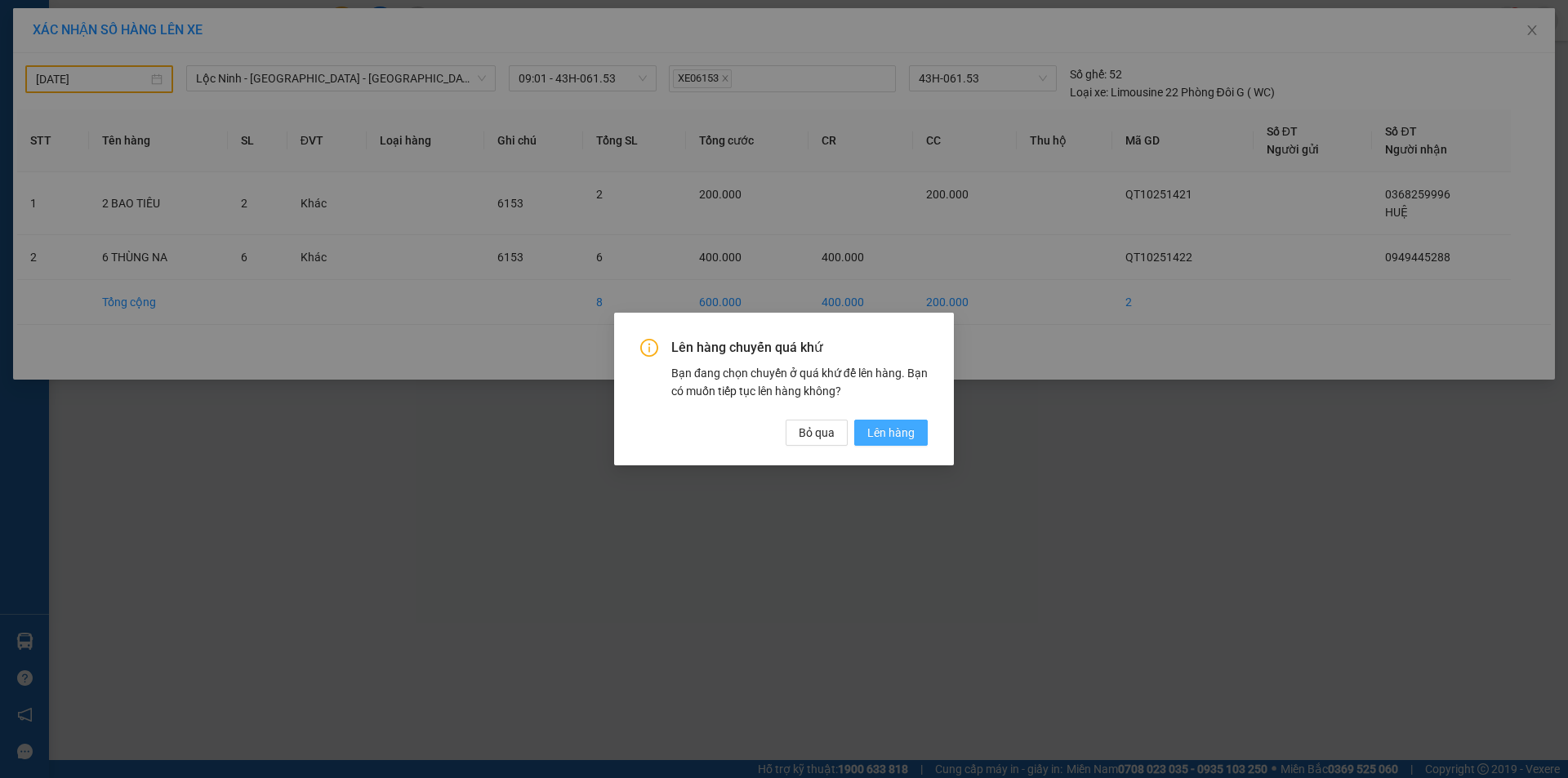
click at [879, 431] on span "Lên hàng" at bounding box center [890, 432] width 47 height 18
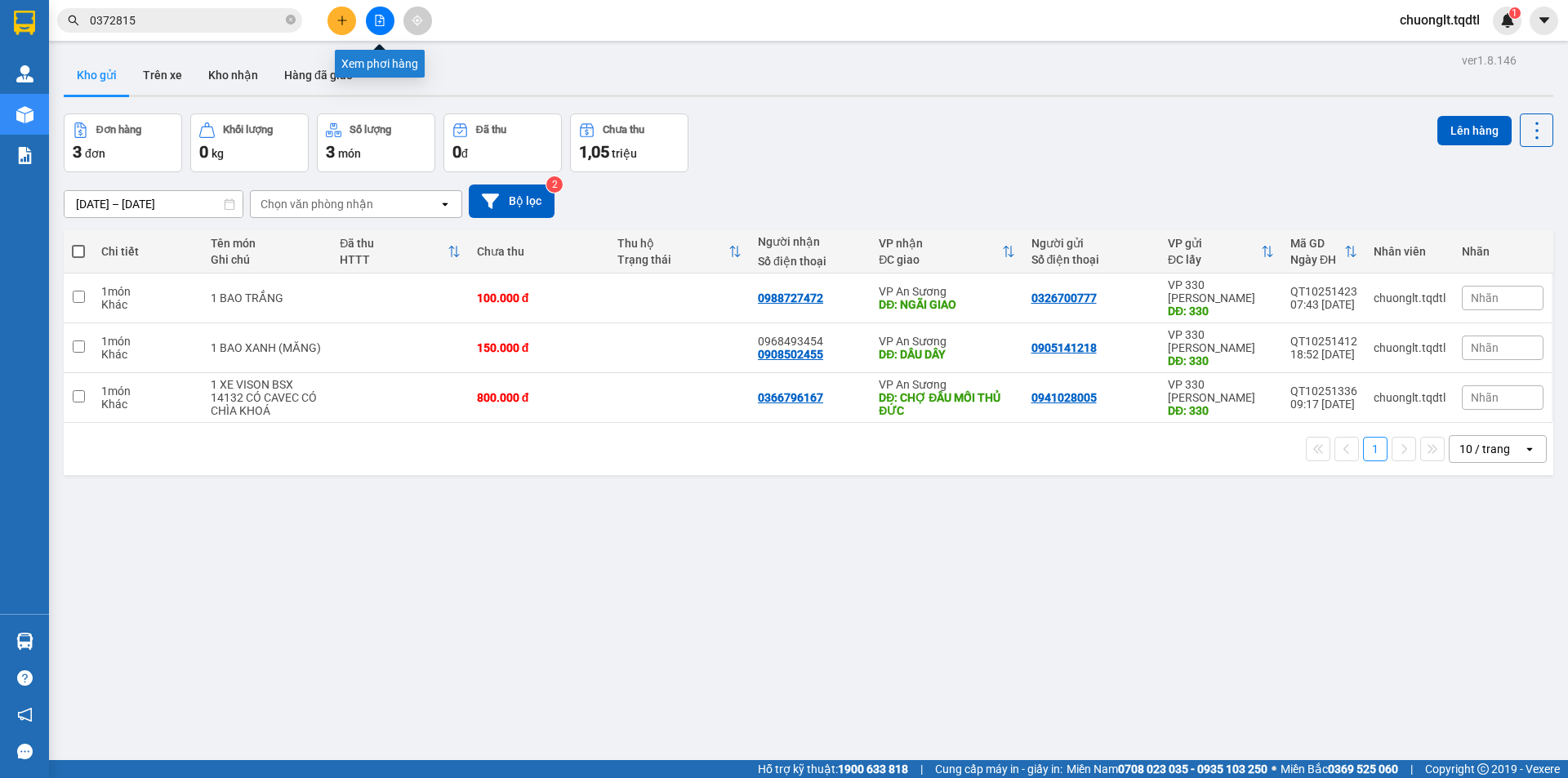
click at [379, 13] on button at bounding box center [380, 20] width 29 height 29
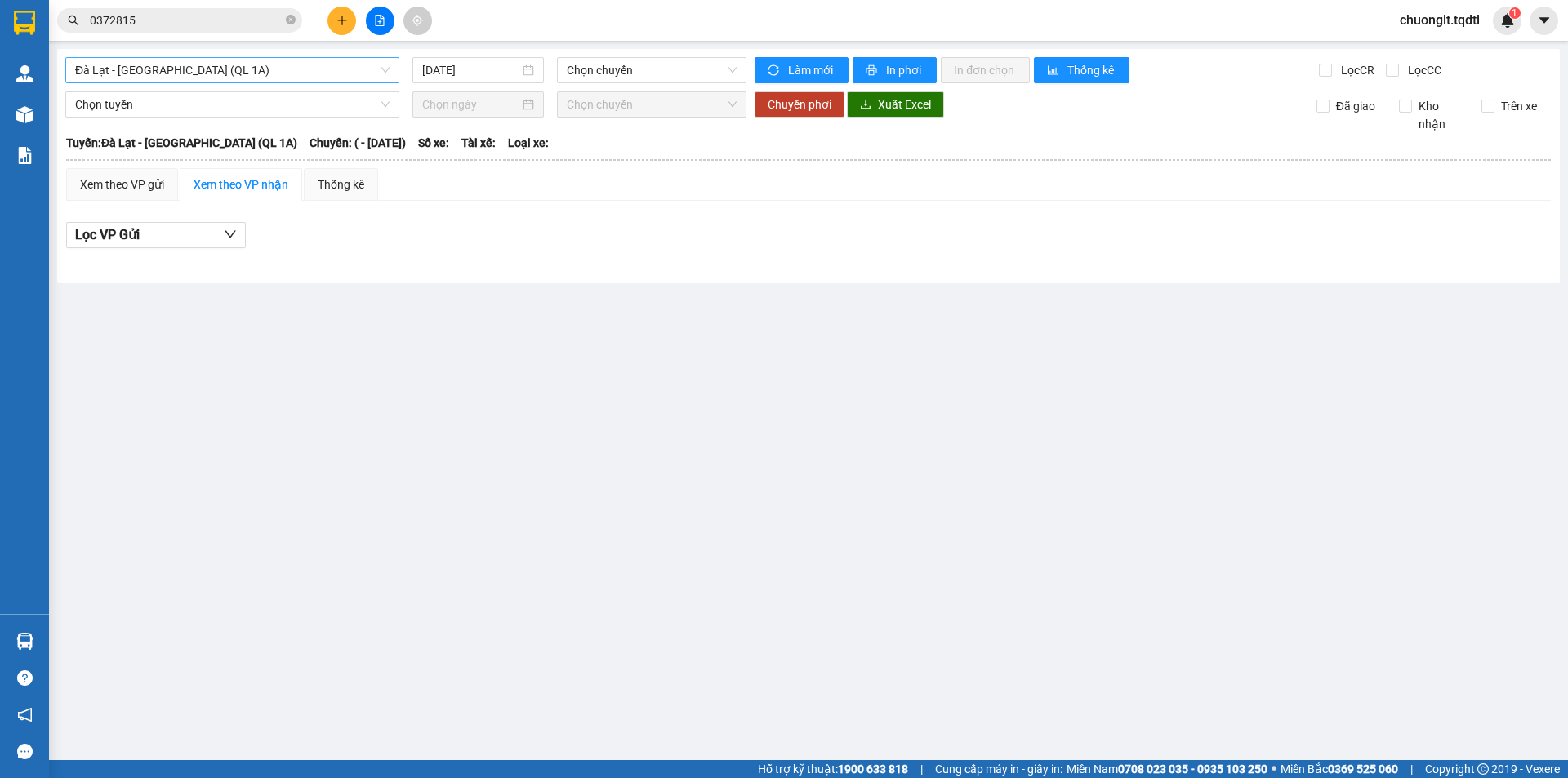
click at [319, 67] on span "Đà Lạt - [GEOGRAPHIC_DATA] (QL 1A)" at bounding box center [232, 70] width 315 height 24
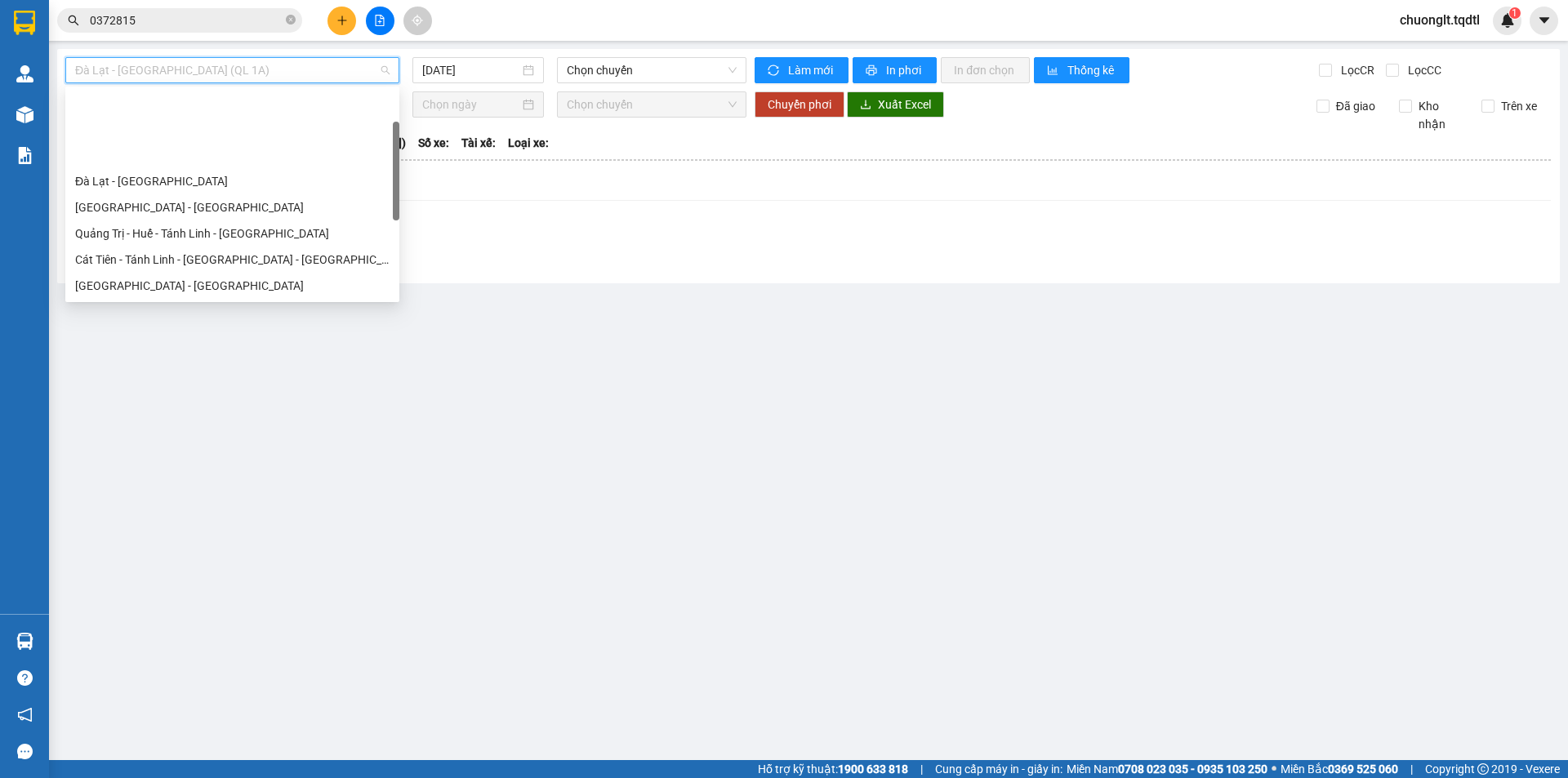
scroll to position [81, 0]
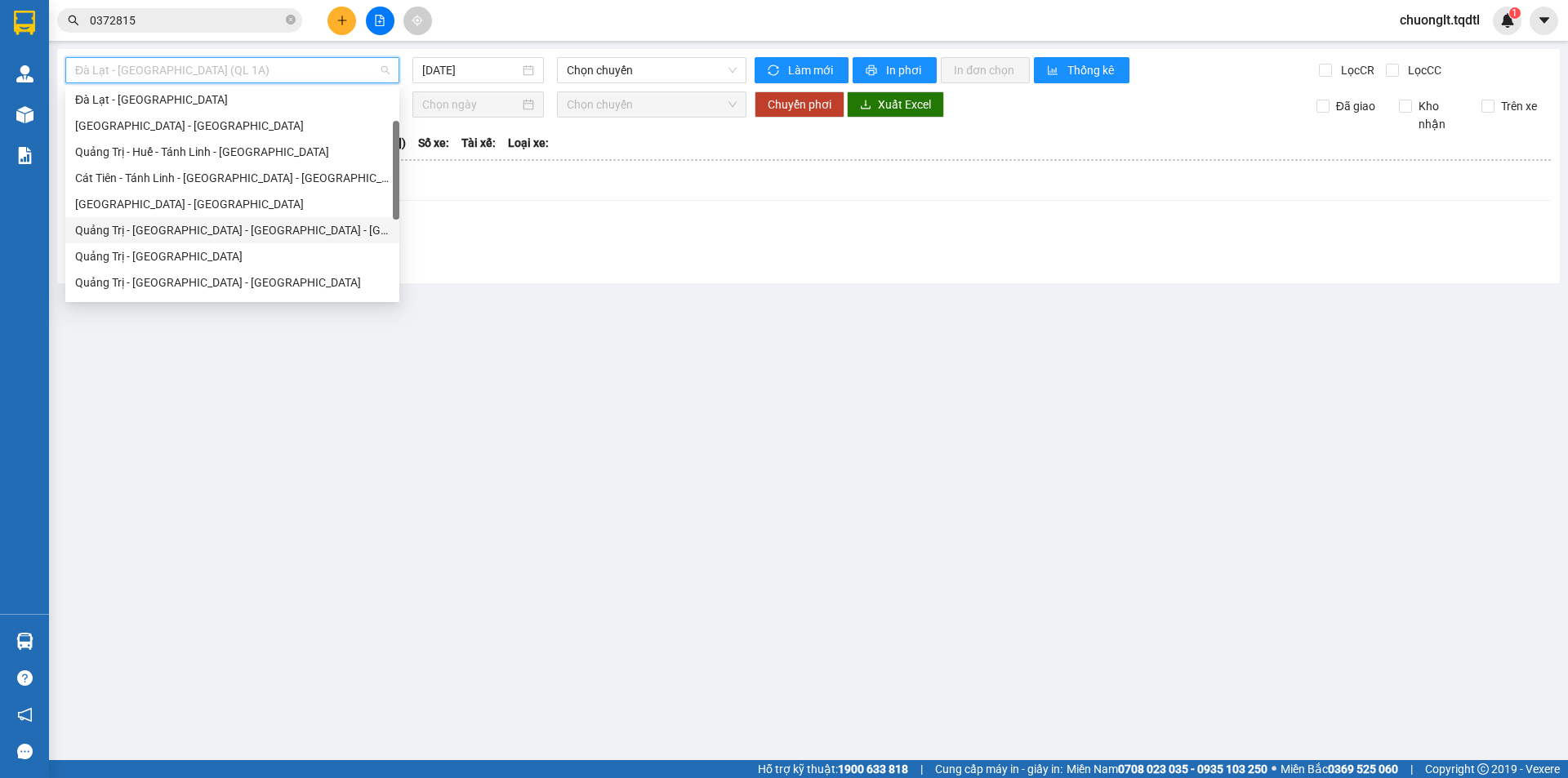
click at [221, 232] on div "Quảng Trị - [GEOGRAPHIC_DATA] - [GEOGRAPHIC_DATA] - [GEOGRAPHIC_DATA]" at bounding box center [232, 229] width 315 height 18
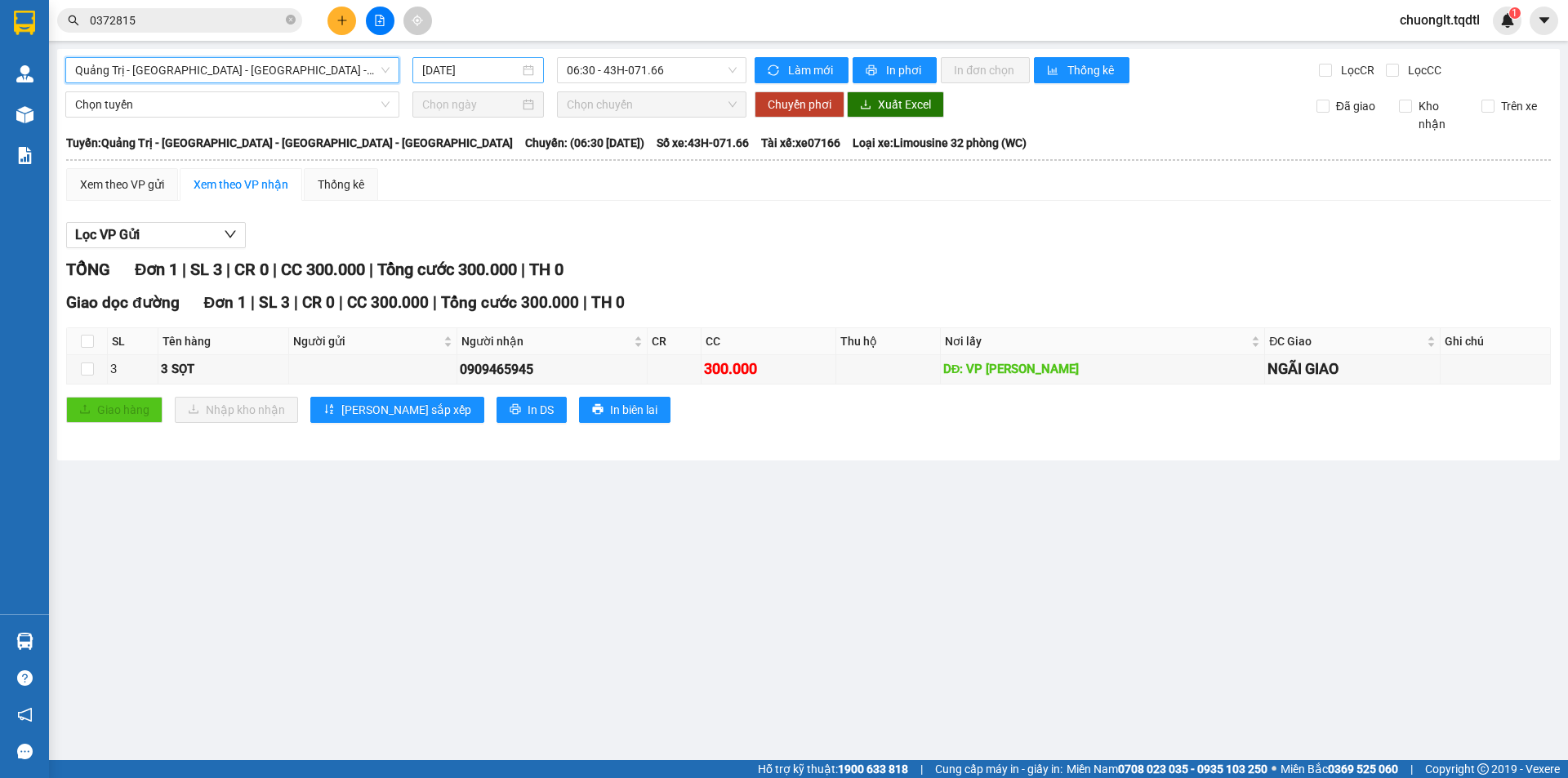
click at [529, 73] on div "[DATE]" at bounding box center [478, 69] width 112 height 18
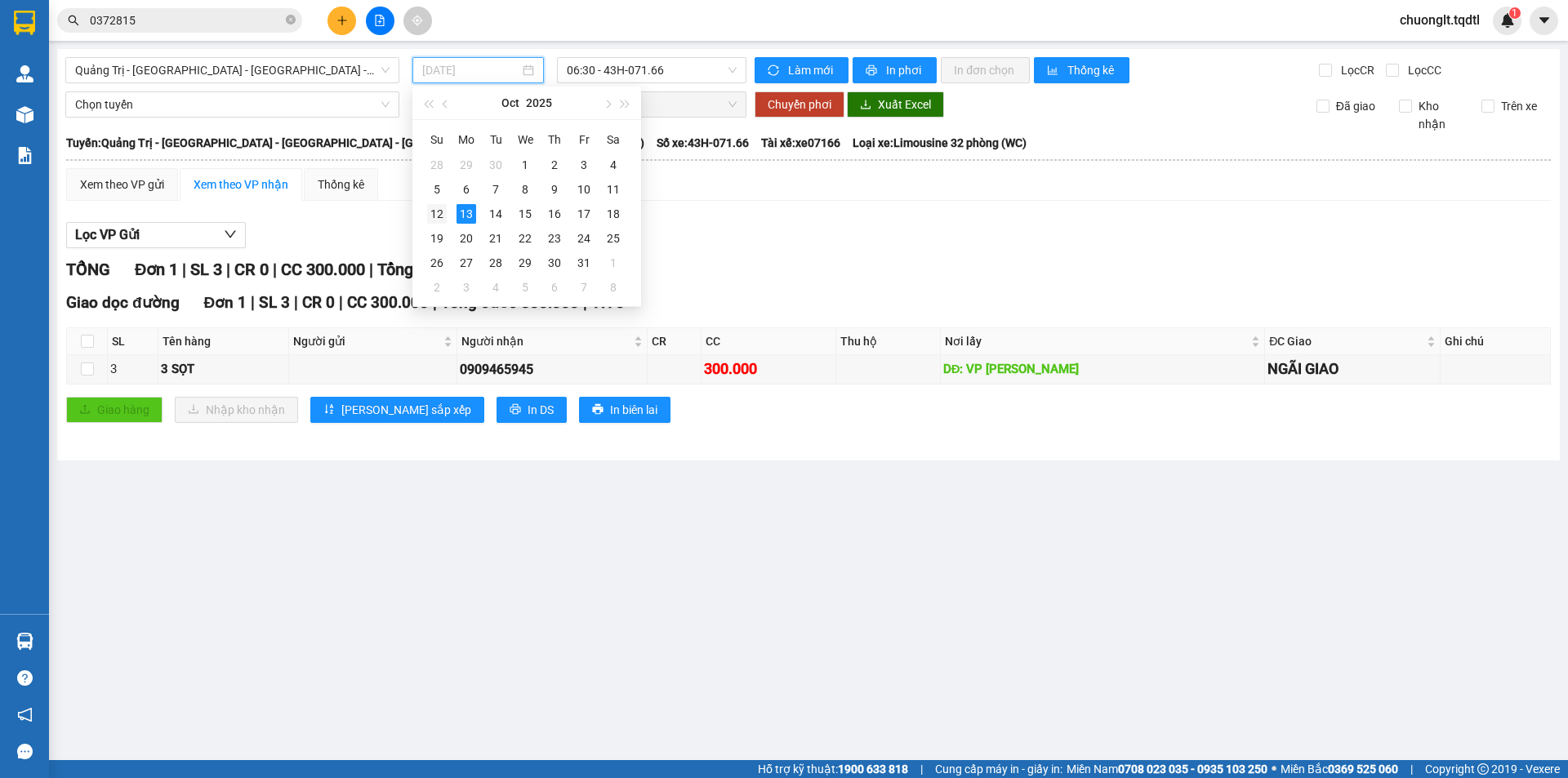
click at [439, 210] on div "12" at bounding box center [436, 214] width 19 height 19
type input "[DATE]"
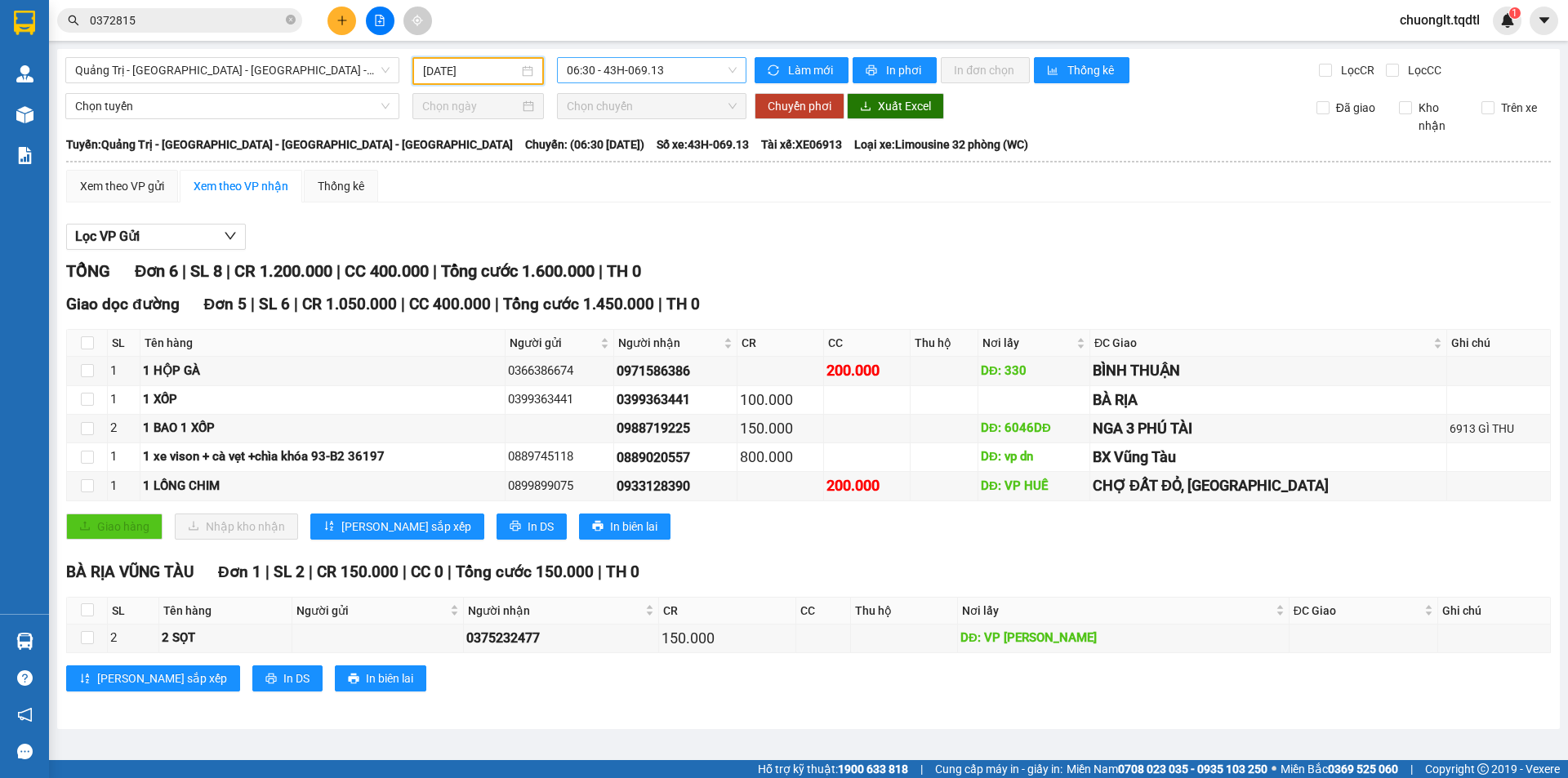
click at [723, 73] on span "06:30 - 43H-069.13" at bounding box center [652, 70] width 170 height 24
click at [643, 174] on div "14:06 - 43H-072.36" at bounding box center [630, 180] width 128 height 18
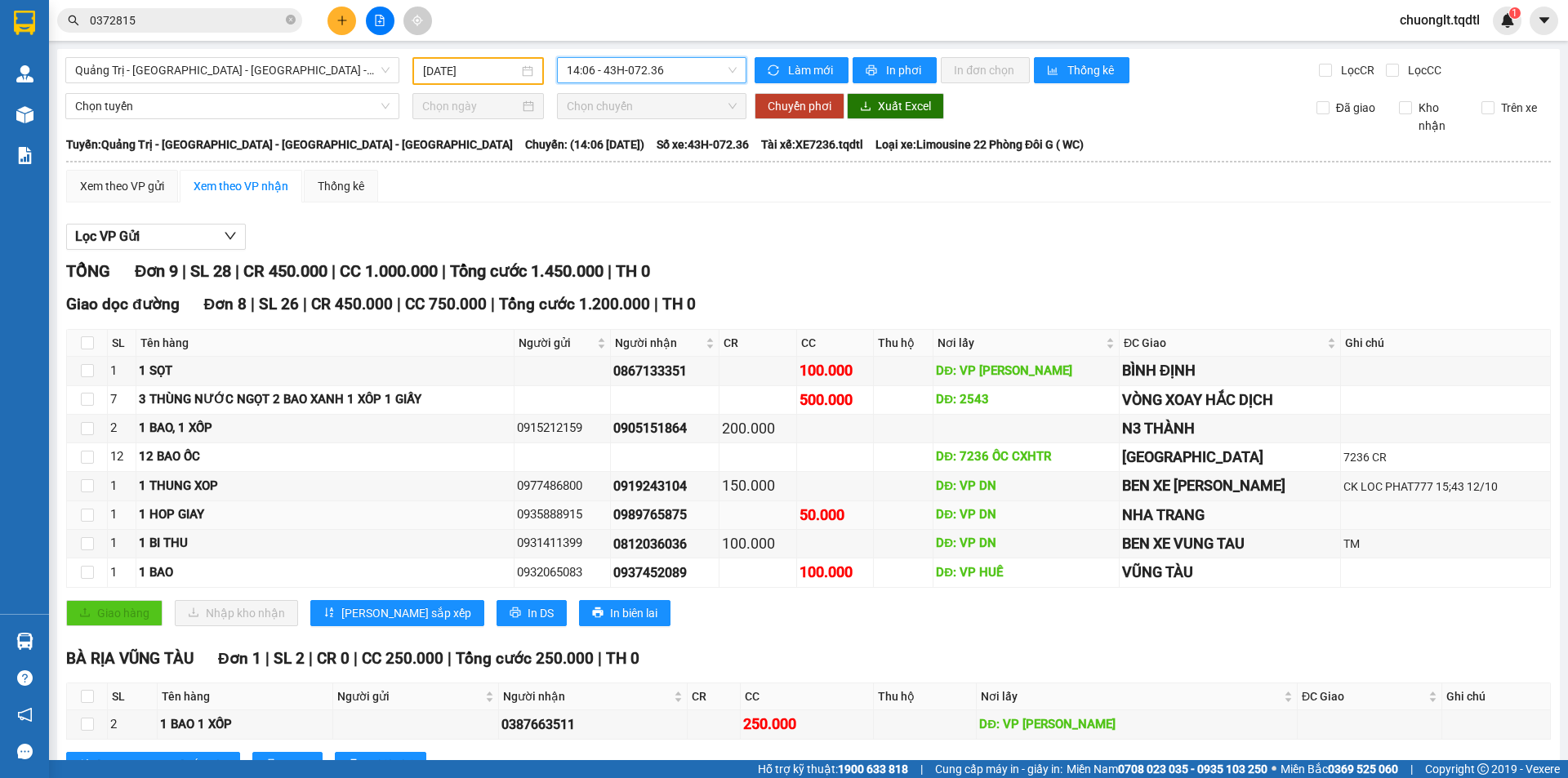
scroll to position [64, 0]
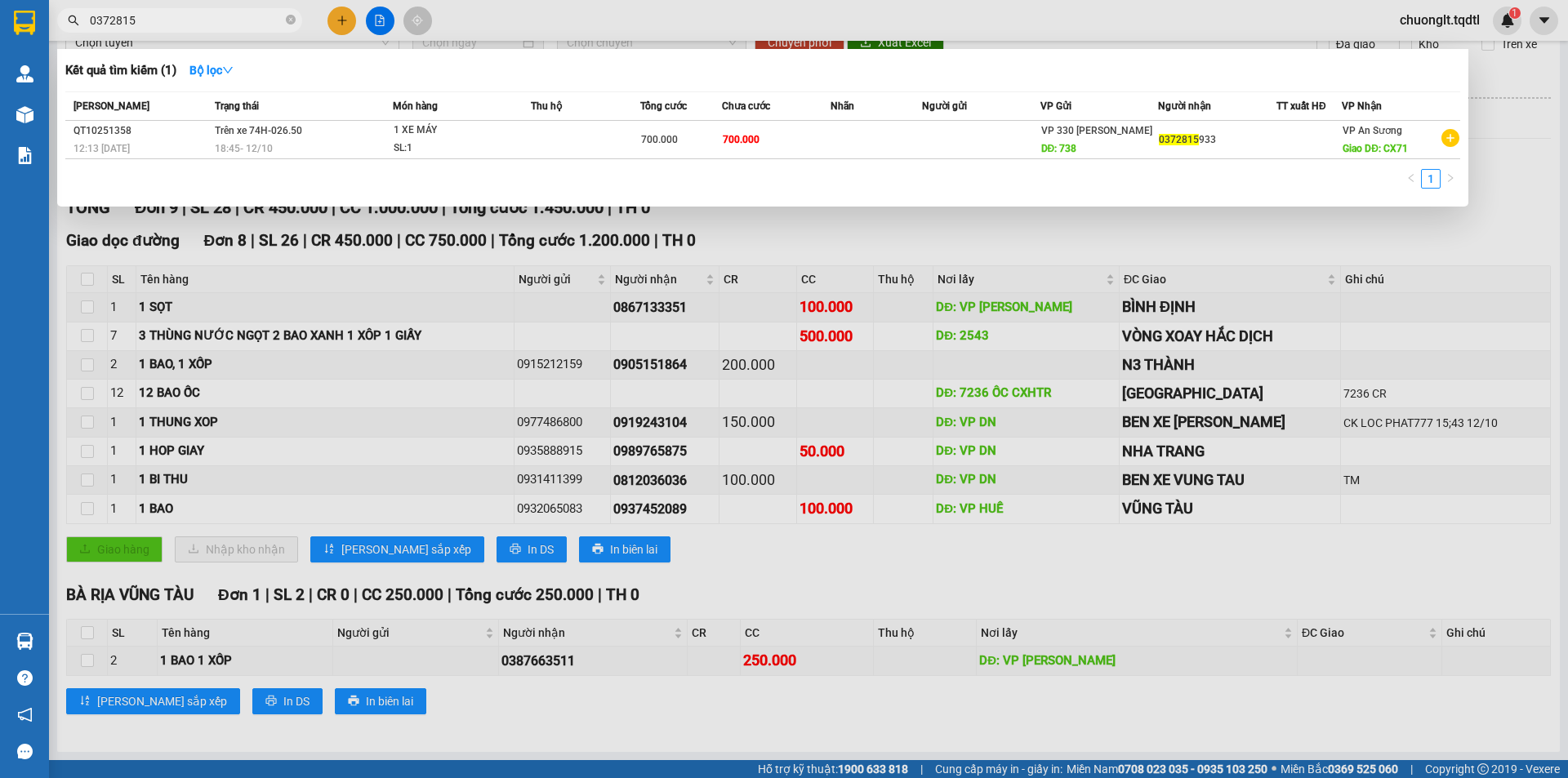
click at [161, 27] on input "0372815" at bounding box center [186, 19] width 193 height 18
type input "0"
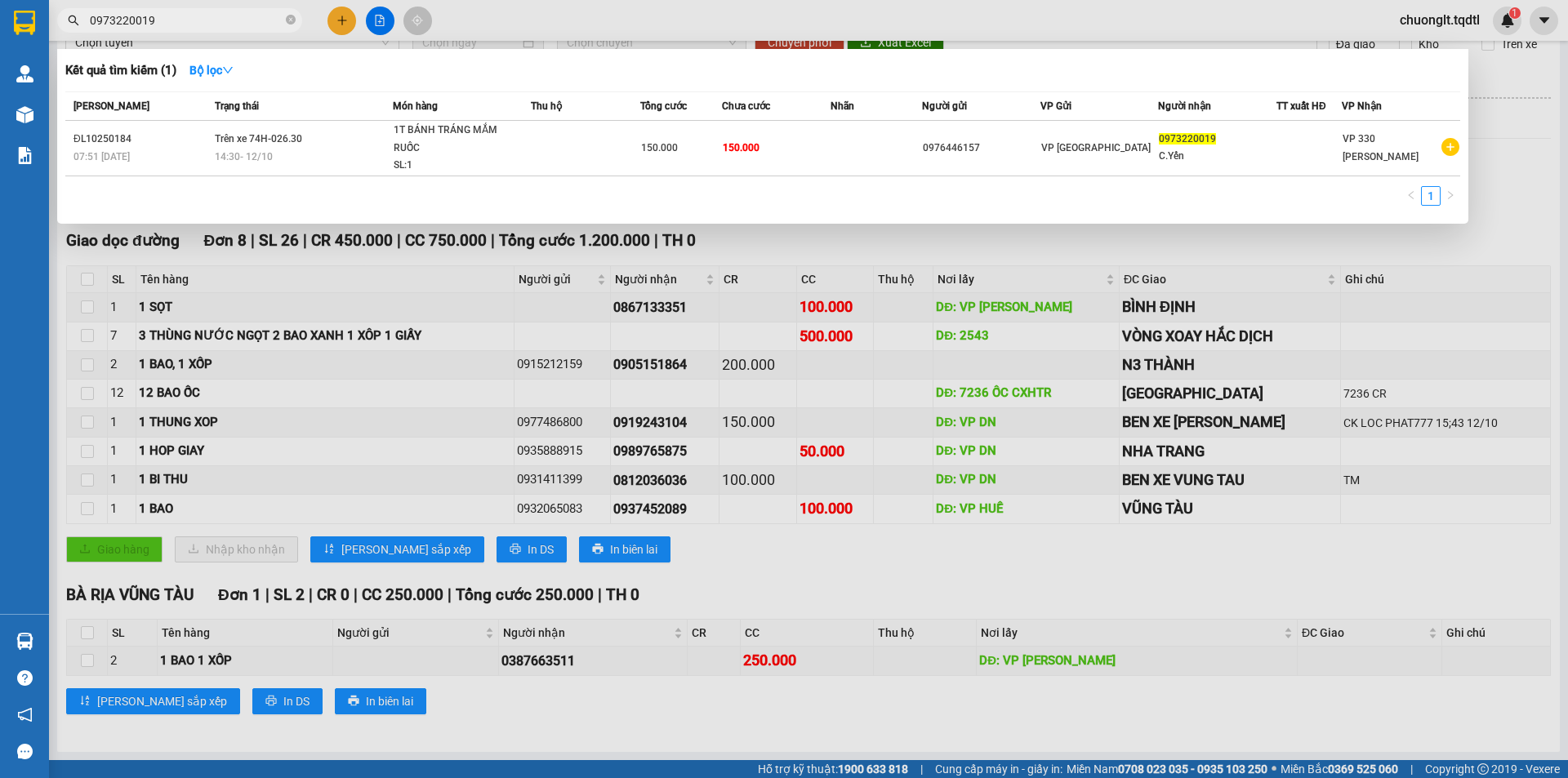
type input "0973220019"
click at [730, 558] on div at bounding box center [784, 389] width 1568 height 778
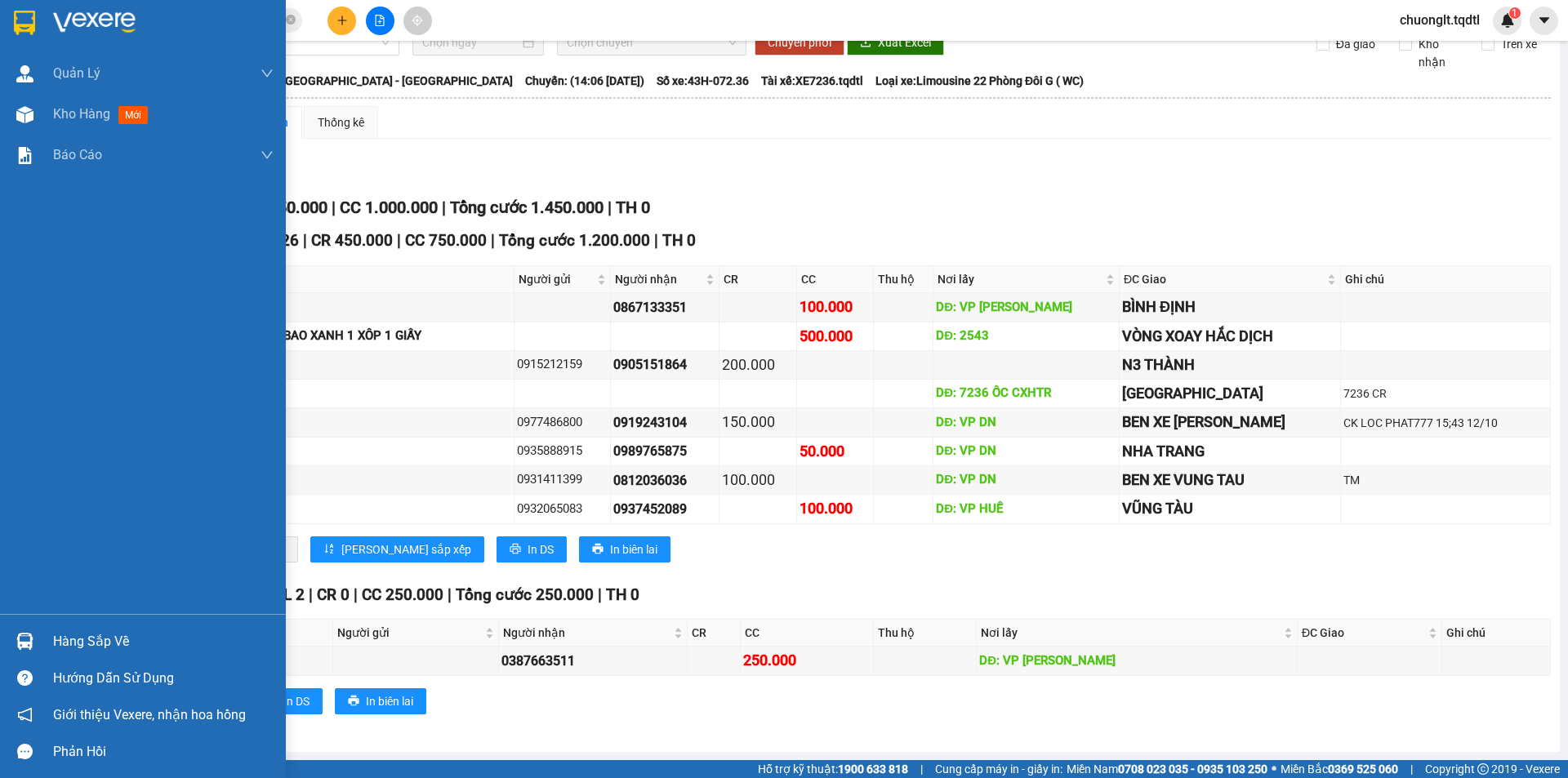
click at [97, 641] on div "Hàng sắp về" at bounding box center [163, 641] width 220 height 24
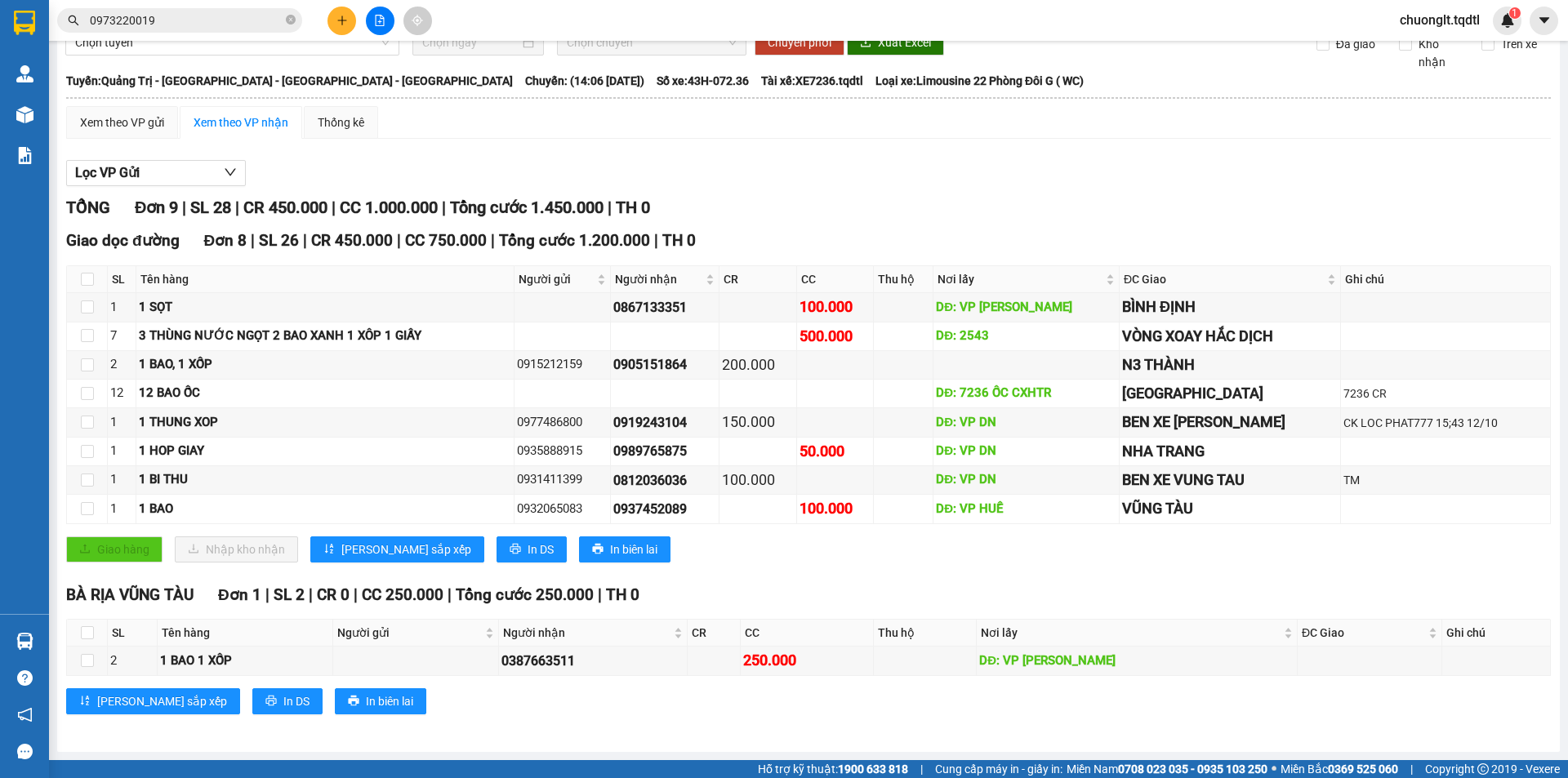
click at [795, 559] on section "Kết quả tìm kiếm ( 1 ) Bộ lọc Mã ĐH Trạng thái Món hàng Thu hộ Tổng cước Chưa c…" at bounding box center [784, 389] width 1568 height 778
click at [343, 24] on icon "plus" at bounding box center [342, 20] width 11 height 11
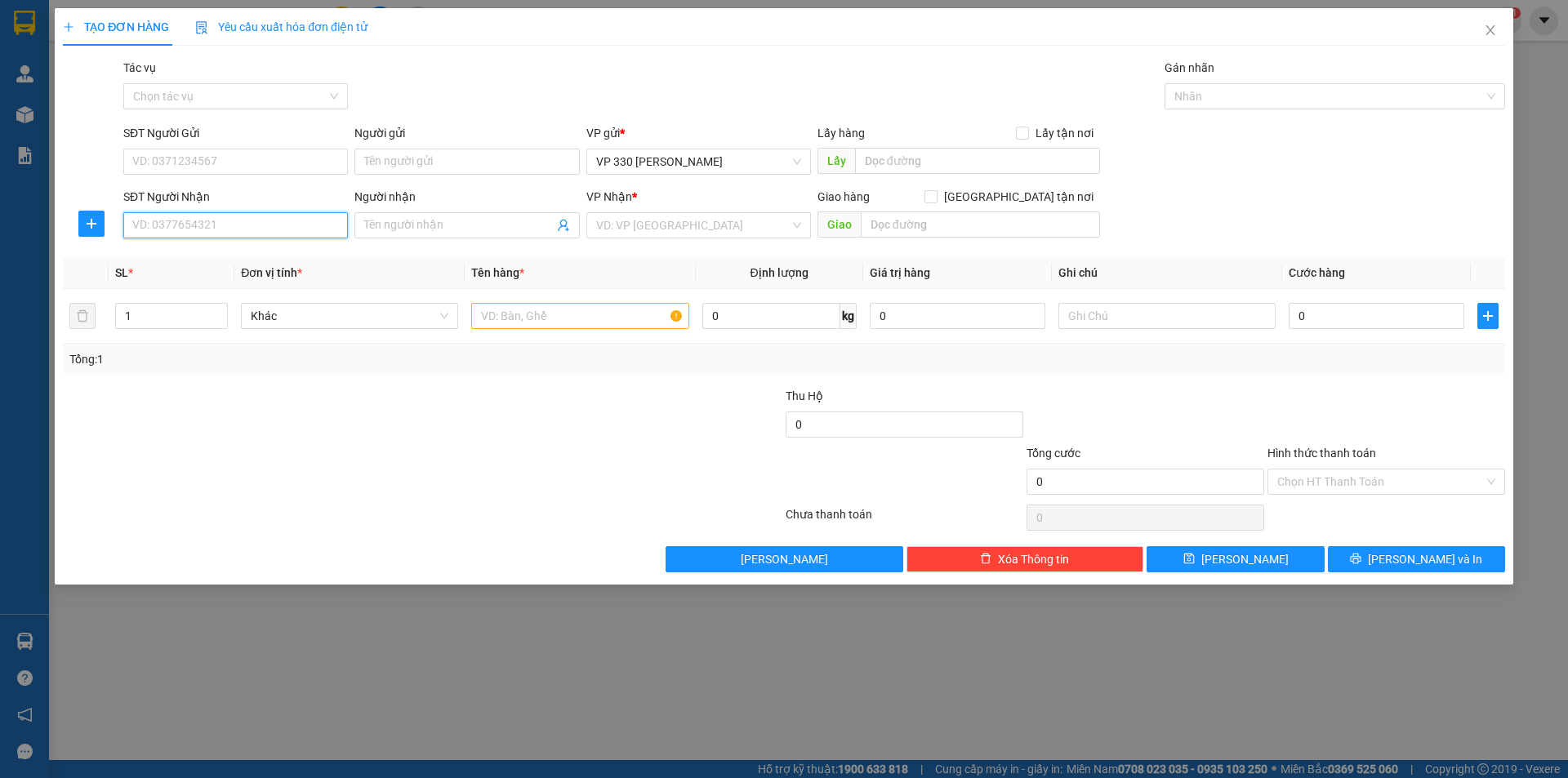
click at [234, 216] on input "SĐT Người Nhận" at bounding box center [235, 225] width 225 height 26
type input "0338775850"
click at [914, 165] on input "text" at bounding box center [977, 161] width 245 height 26
type input "751DĐSG"
click at [566, 320] on input "text" at bounding box center [579, 315] width 218 height 26
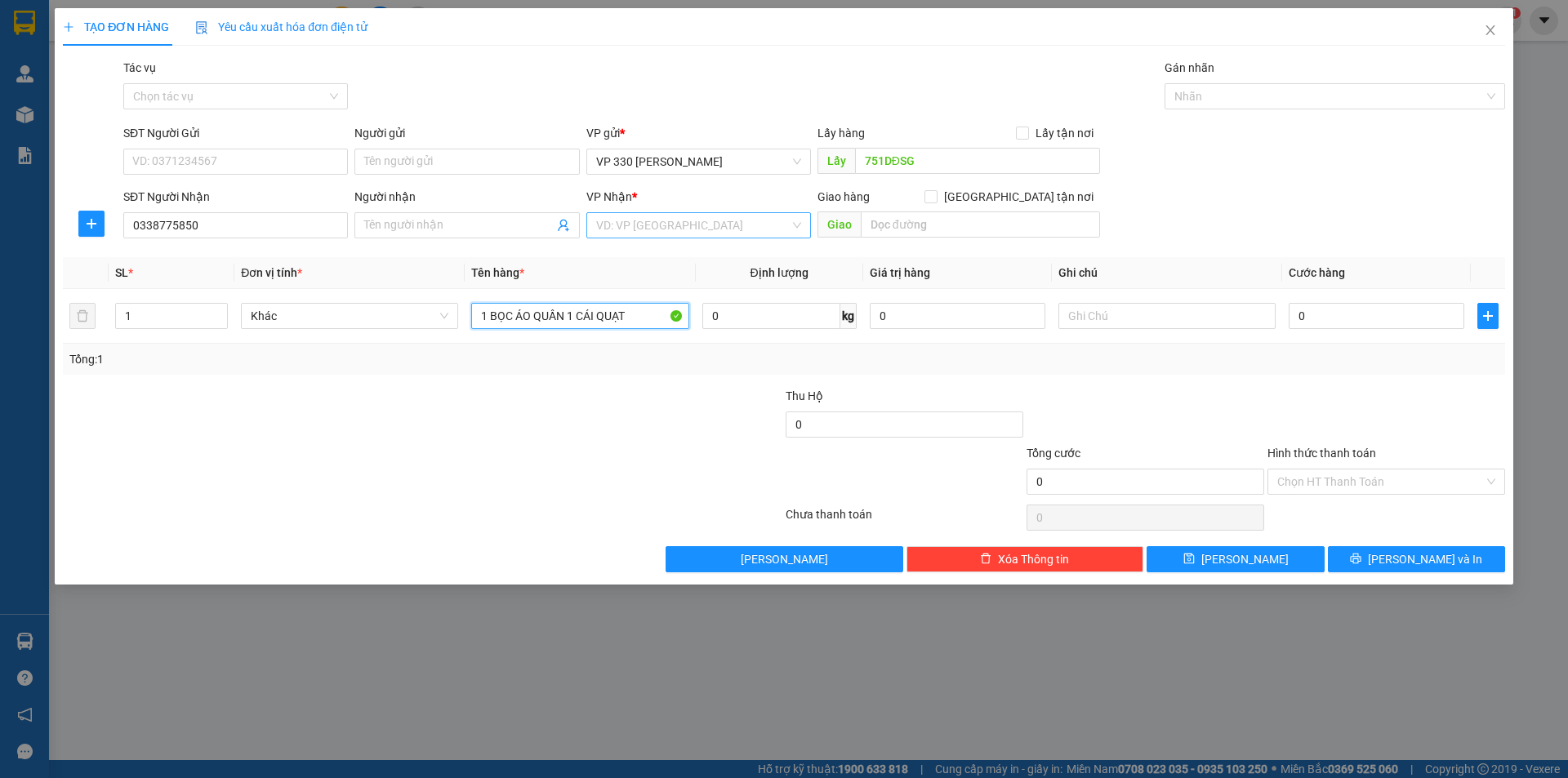
type input "1 BỌC ÁO QUẦN 1 CÁI QUẠT"
click at [708, 224] on input "search" at bounding box center [692, 225] width 193 height 24
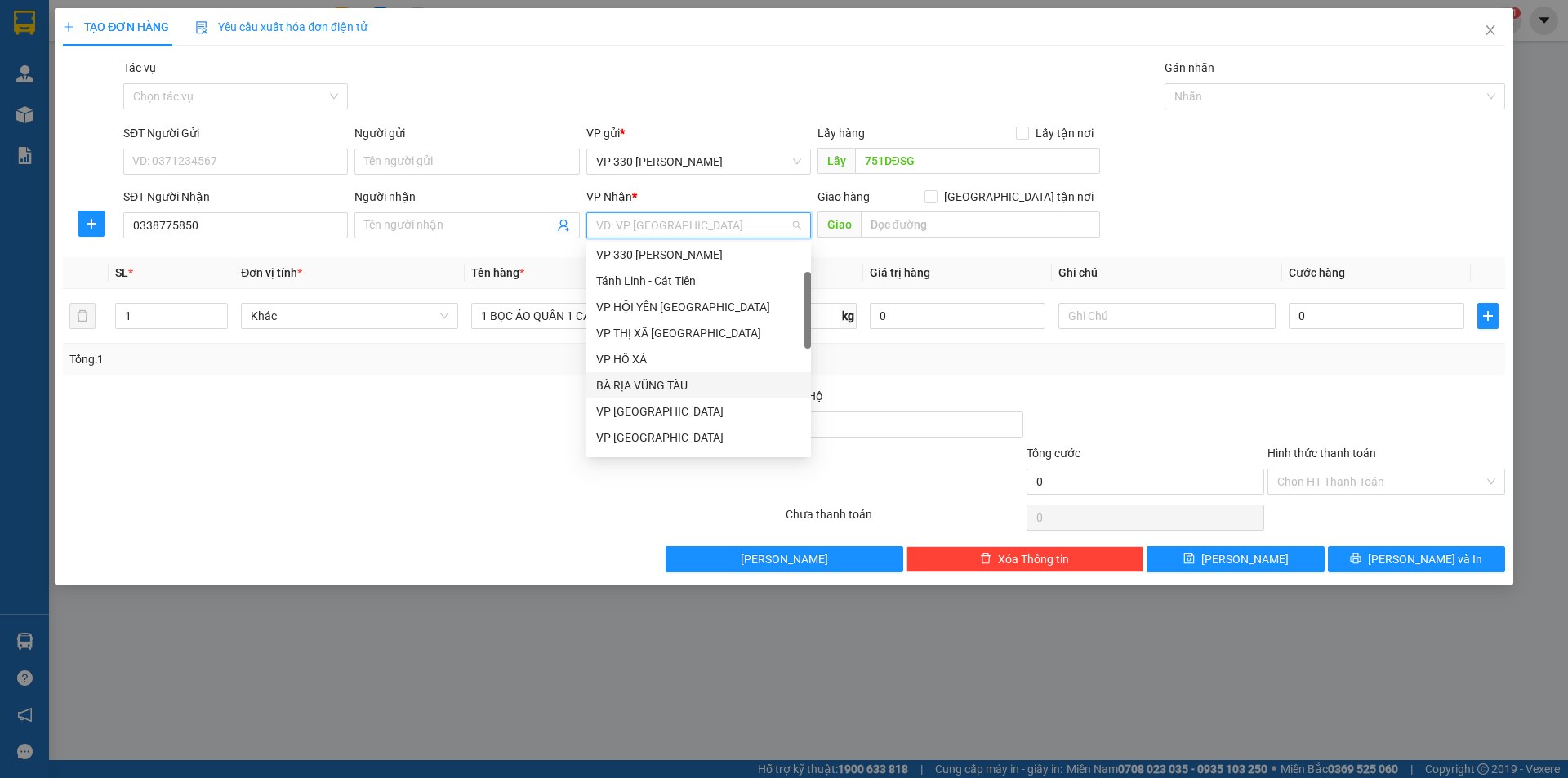
scroll to position [163, 0]
click at [698, 378] on div "VP [PERSON_NAME]" at bounding box center [698, 381] width 205 height 18
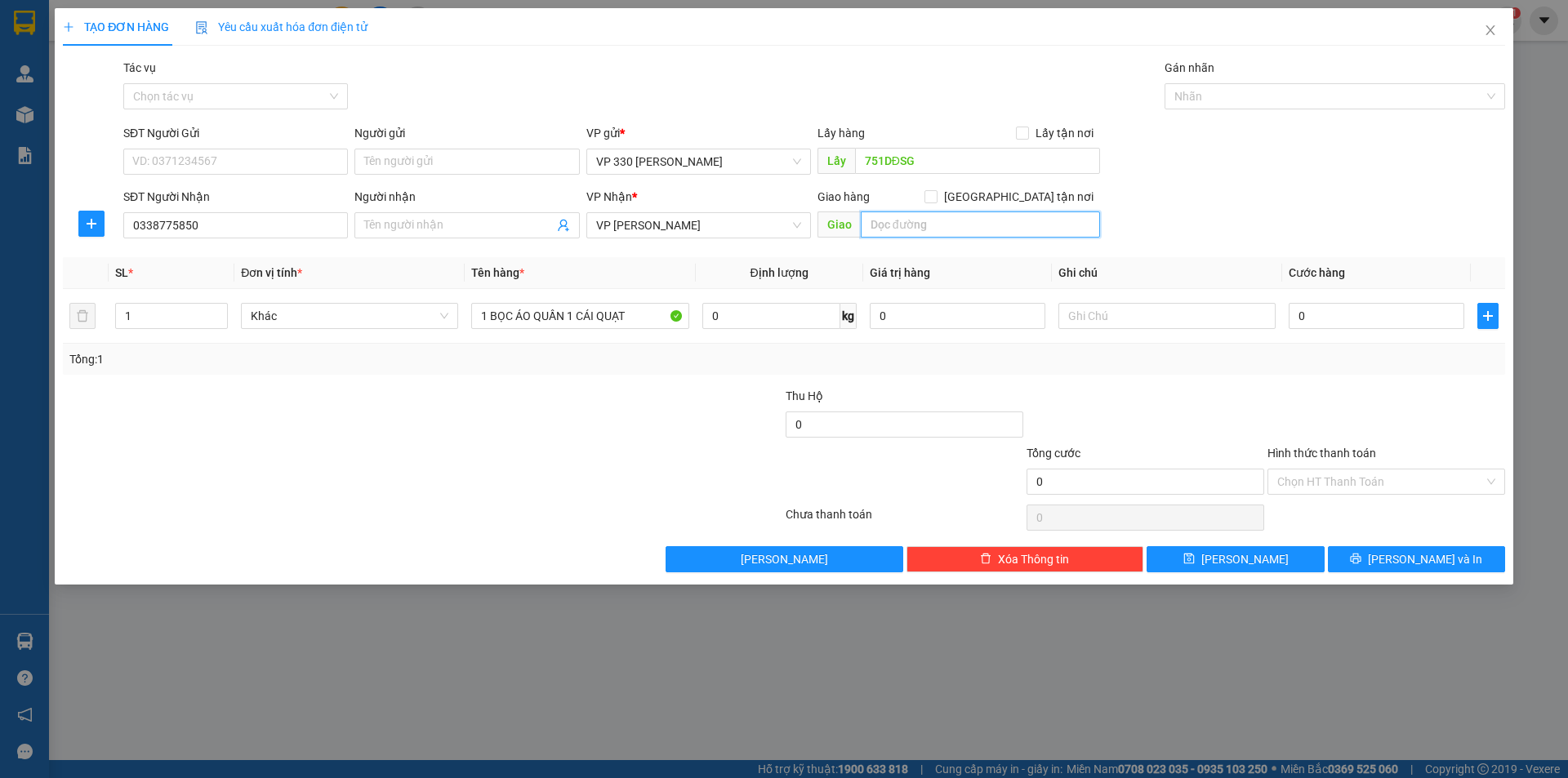
click at [894, 229] on input "text" at bounding box center [980, 225] width 240 height 26
type input "CẦU TREO"
type input "2"
click at [222, 307] on span "up" at bounding box center [218, 312] width 10 height 10
click at [1347, 321] on input "0" at bounding box center [1376, 315] width 176 height 26
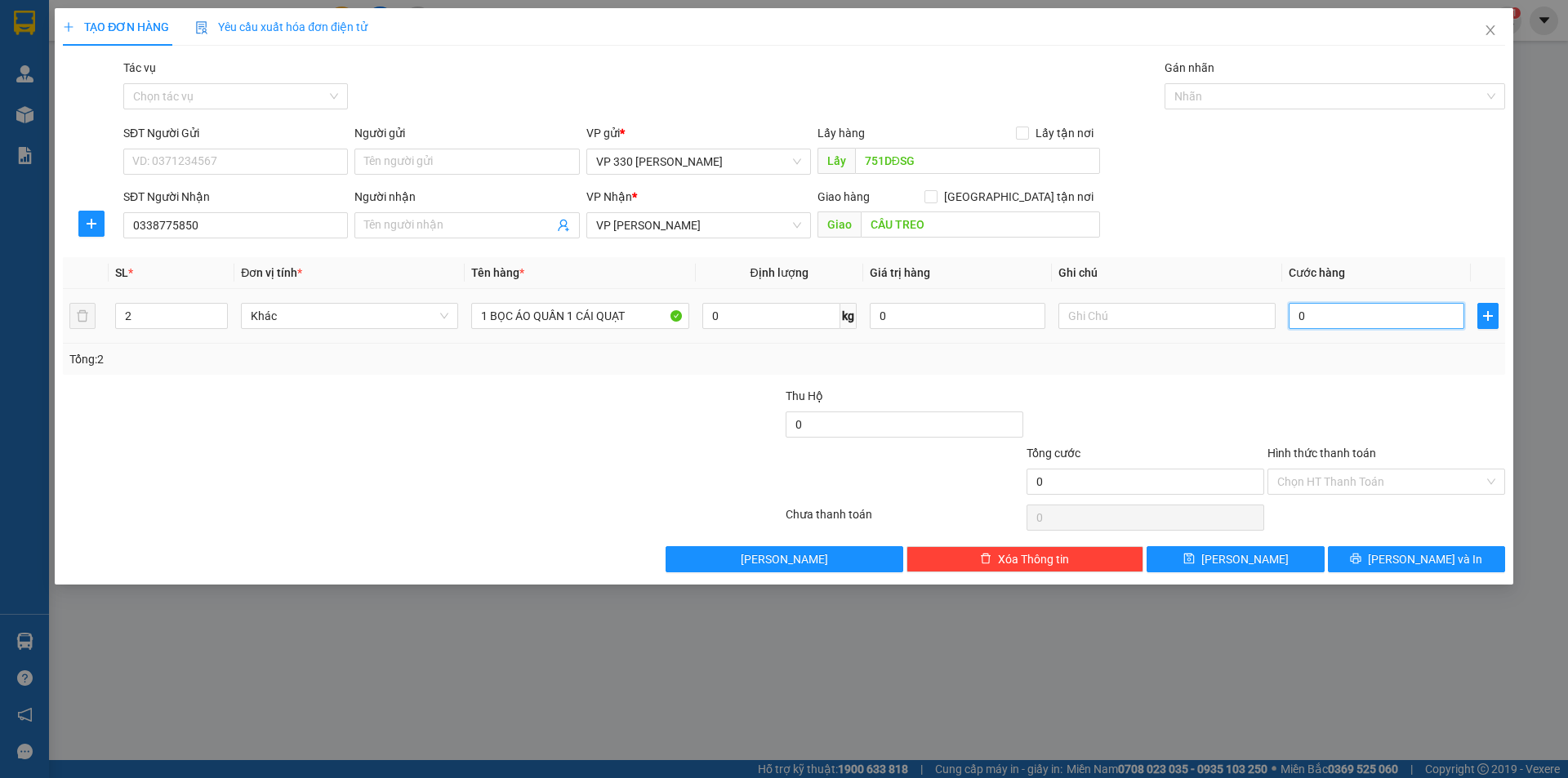
type input "3"
type input "30"
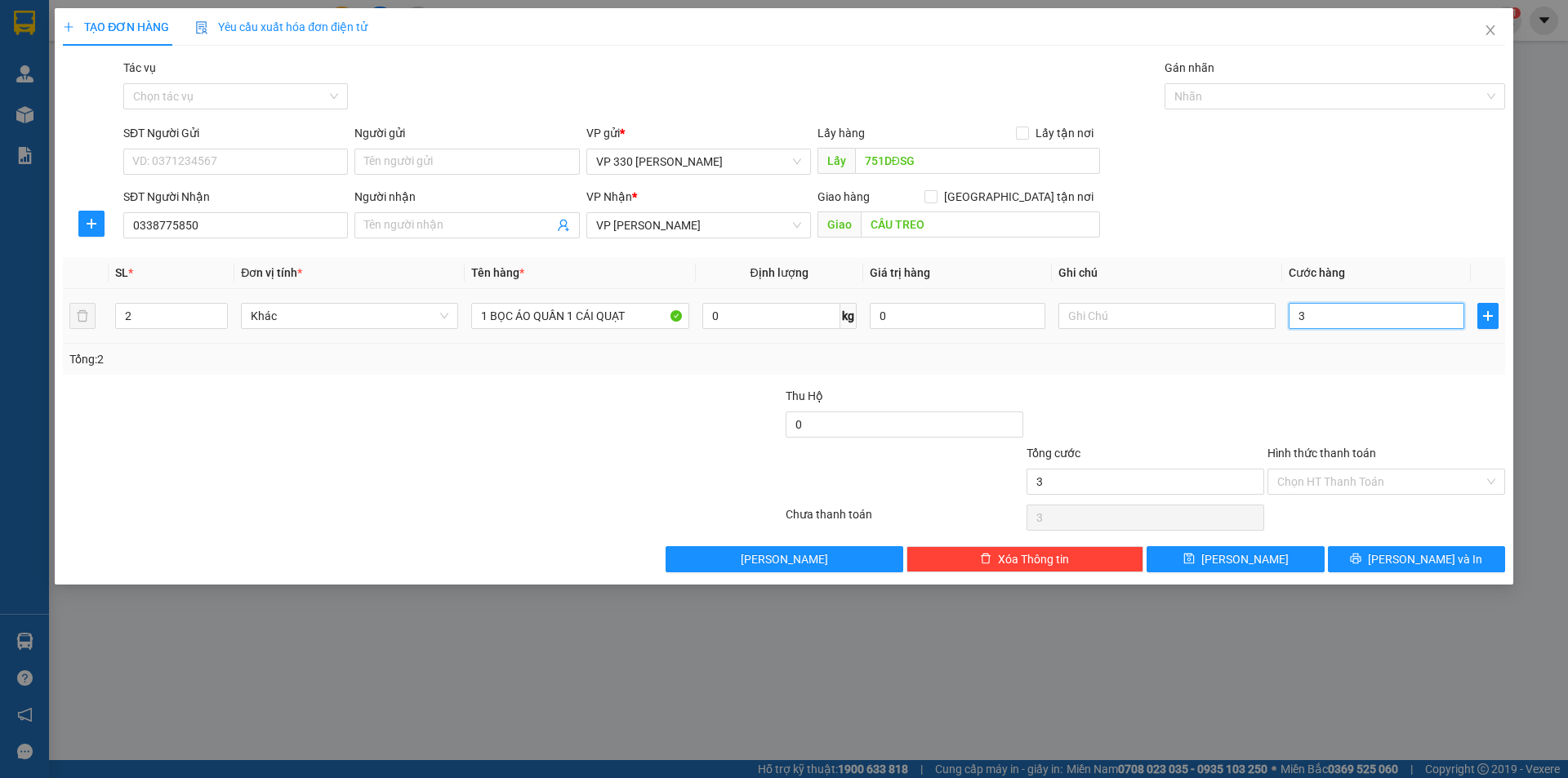
type input "30"
type input "300"
type input "3.000"
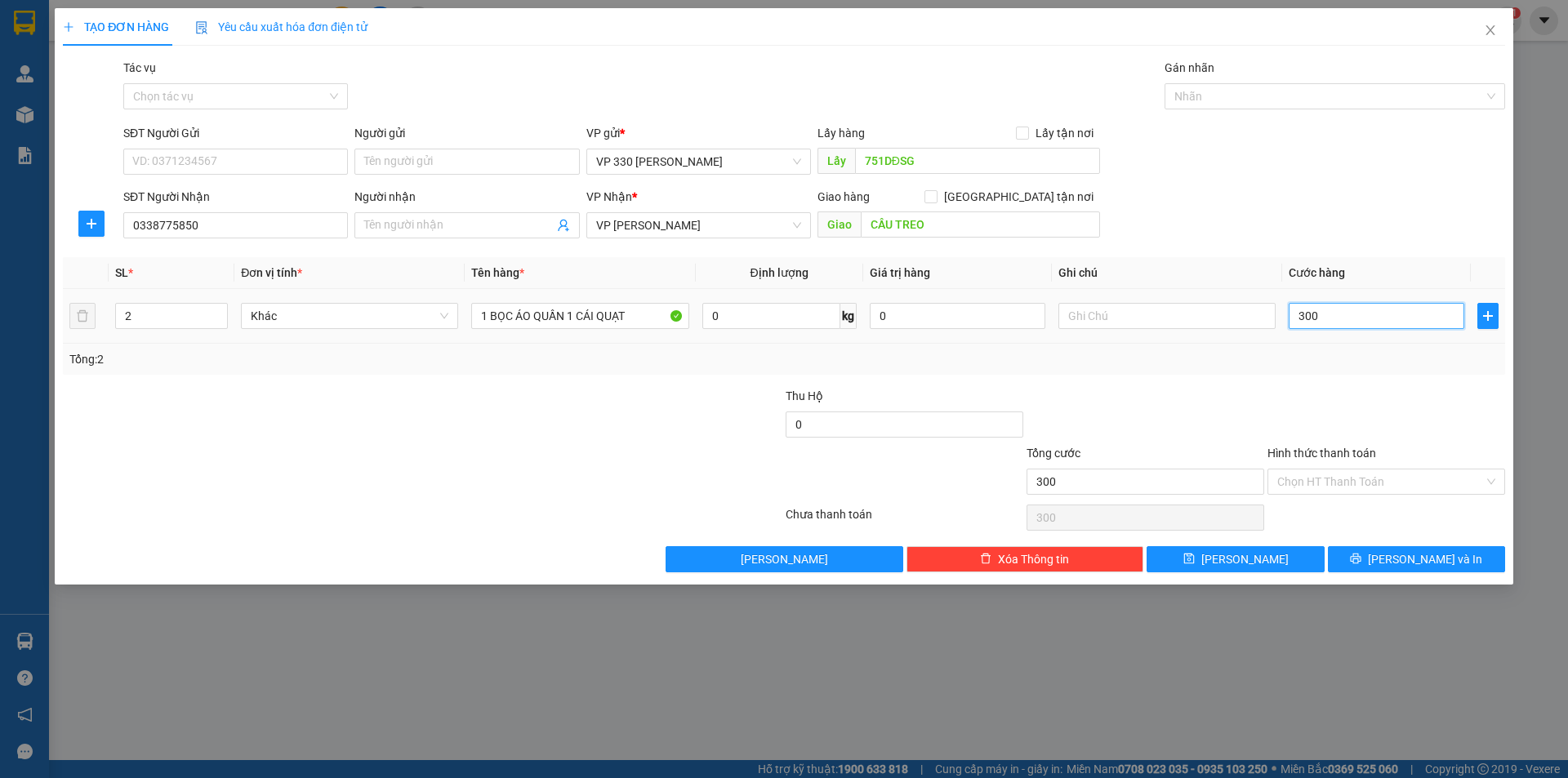
type input "3.000"
type input "300"
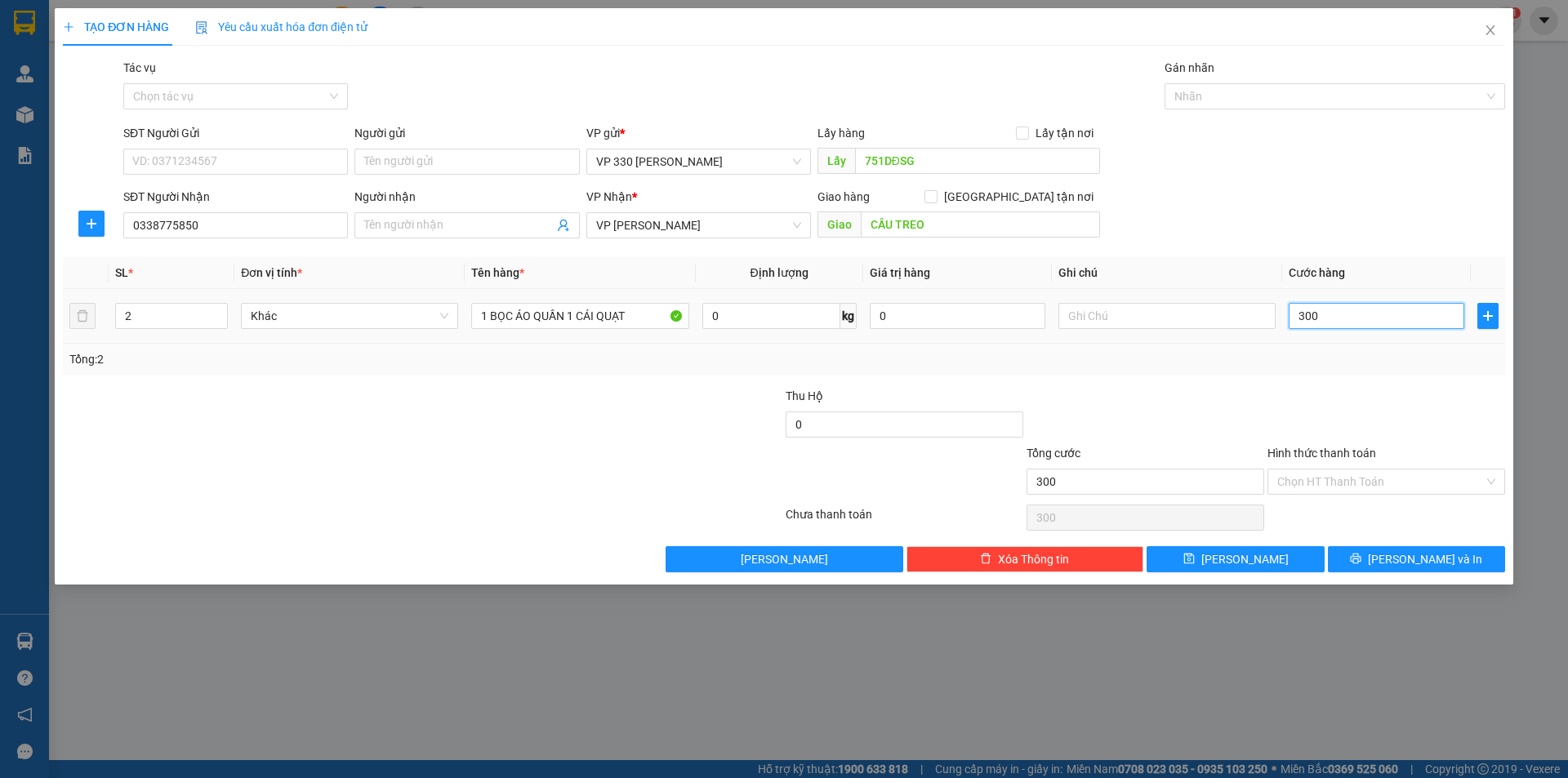
type input "30"
type input "3"
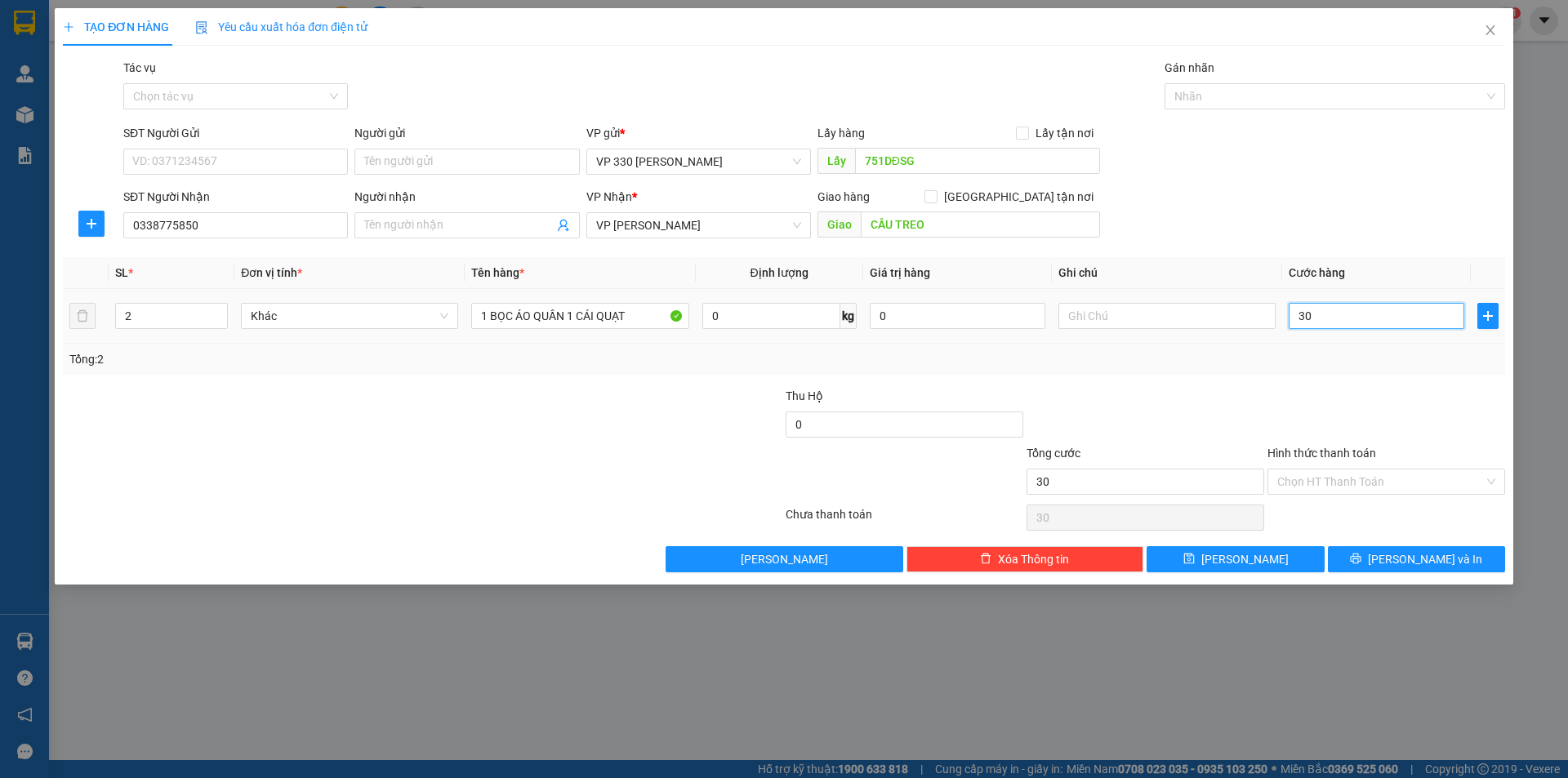
type input "3"
type input "0"
drag, startPoint x: 1300, startPoint y: 317, endPoint x: 1325, endPoint y: 317, distance: 25.0
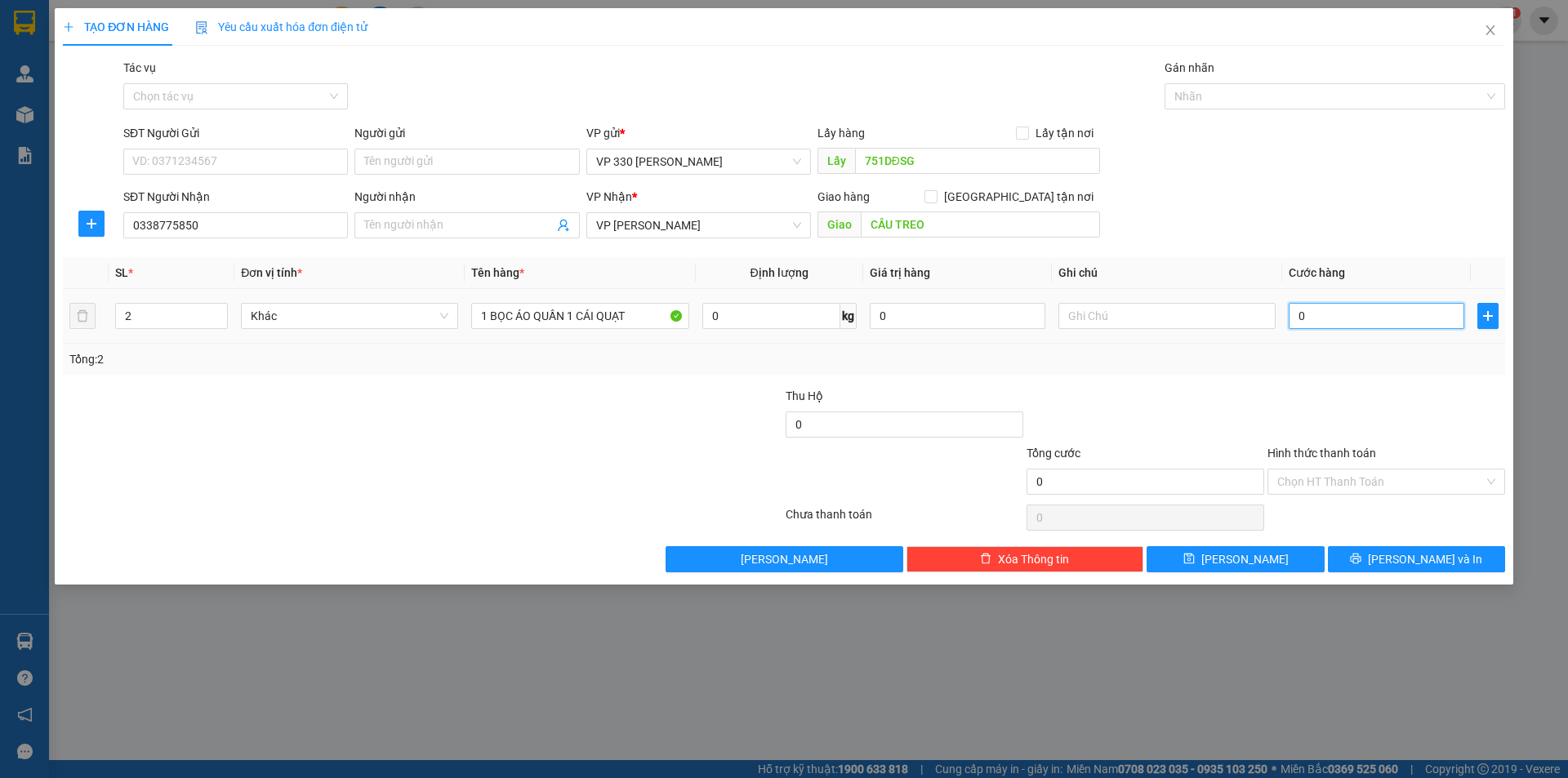
click at [1301, 317] on input "0" at bounding box center [1376, 315] width 176 height 26
type input "20"
click at [1156, 315] on input "text" at bounding box center [1167, 315] width 218 height 26
click at [1357, 482] on input "Hình thức thanh toán" at bounding box center [1380, 481] width 206 height 24
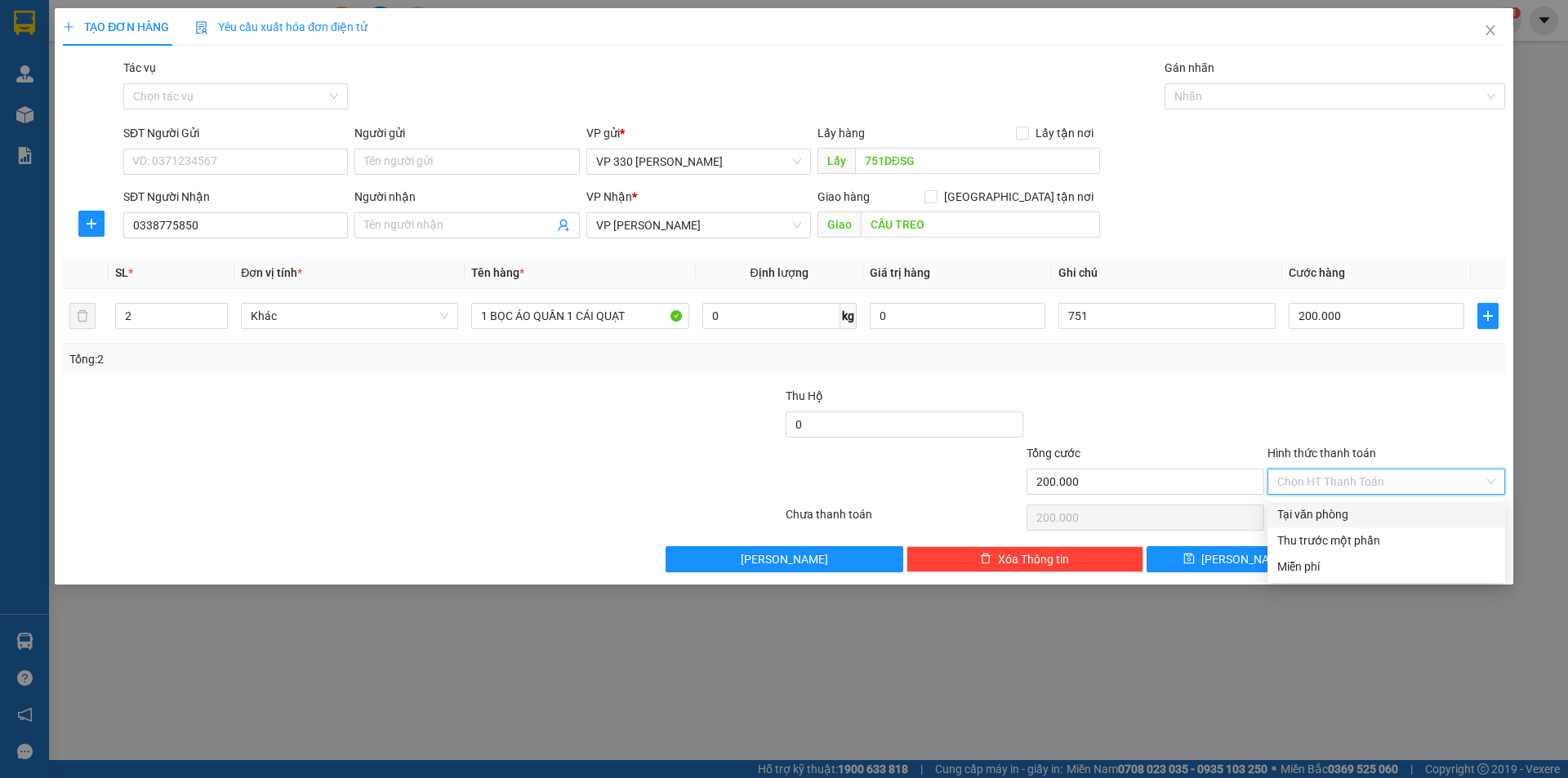
click at [1306, 505] on div "Tại văn phòng" at bounding box center [1387, 513] width 218 height 18
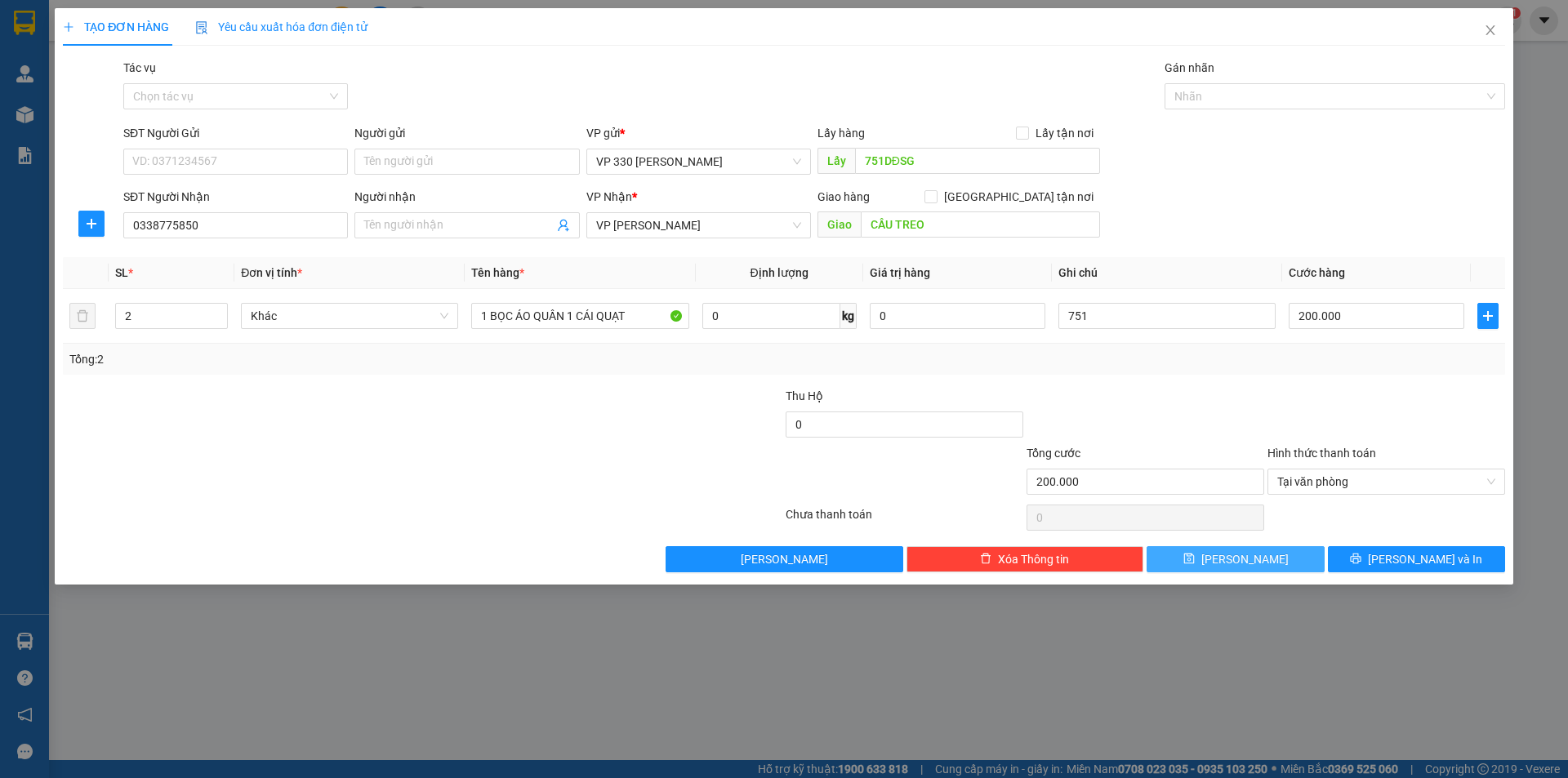
click at [1194, 563] on icon "save" at bounding box center [1188, 558] width 10 height 10
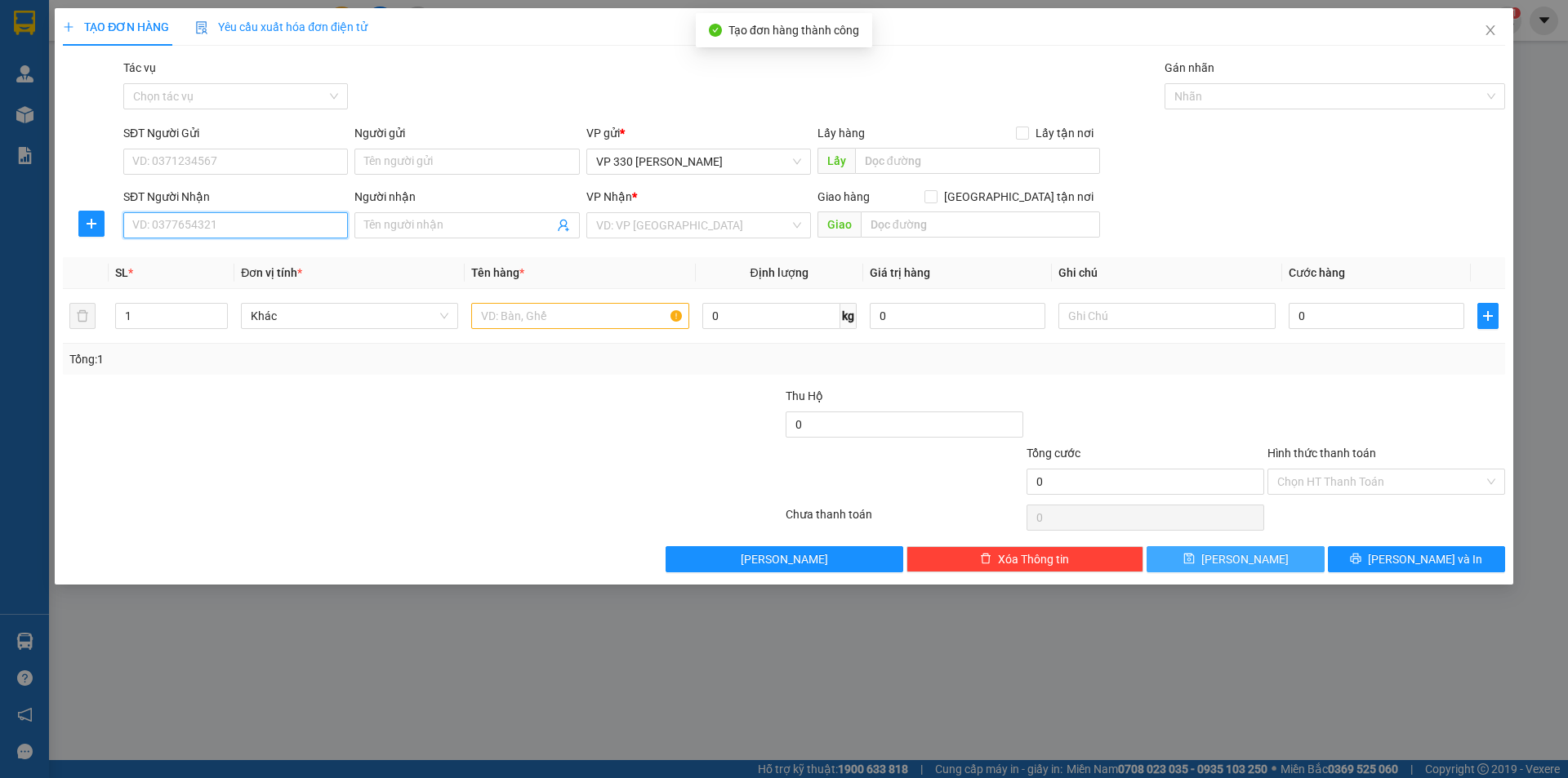
click at [234, 216] on input "SĐT Người Nhận" at bounding box center [235, 225] width 225 height 26
click at [218, 259] on div "0968084357" at bounding box center [235, 257] width 205 height 18
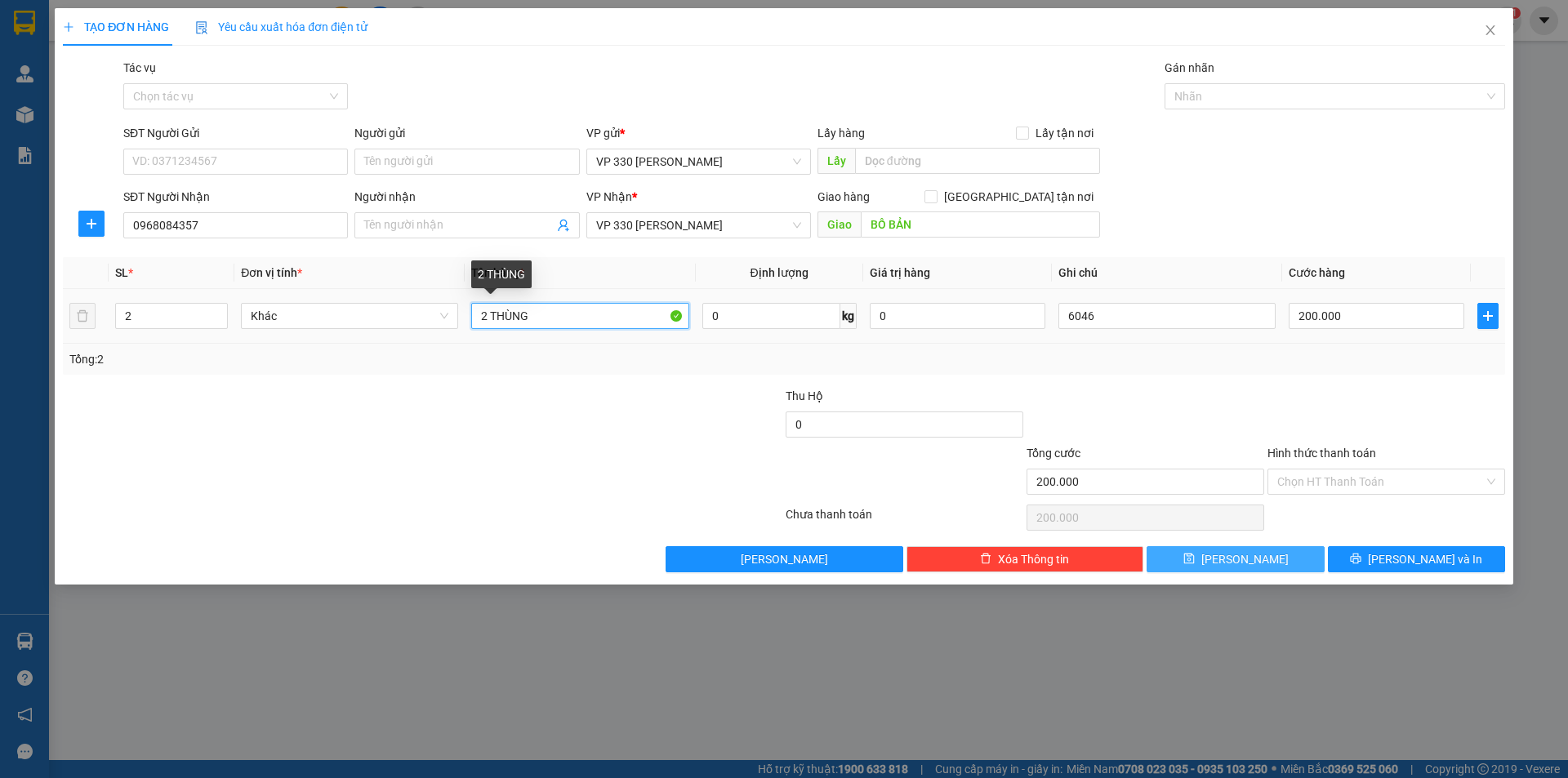
click at [578, 318] on input "2 THÙNG" at bounding box center [579, 315] width 218 height 26
click at [217, 323] on icon "down" at bounding box center [219, 321] width 6 height 6
click at [482, 224] on input "Người nhận" at bounding box center [459, 225] width 189 height 18
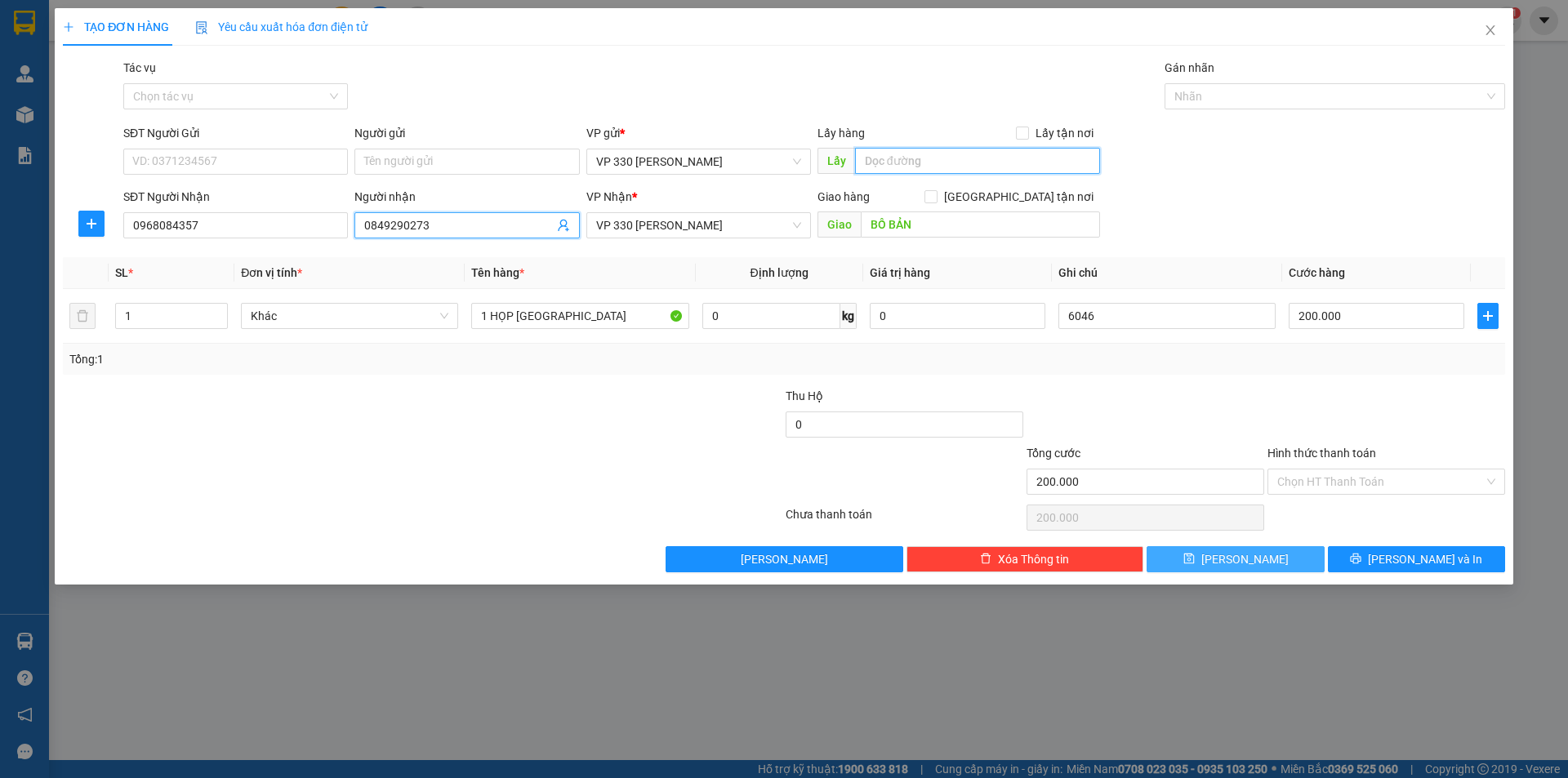
click at [969, 173] on input "text" at bounding box center [977, 161] width 245 height 26
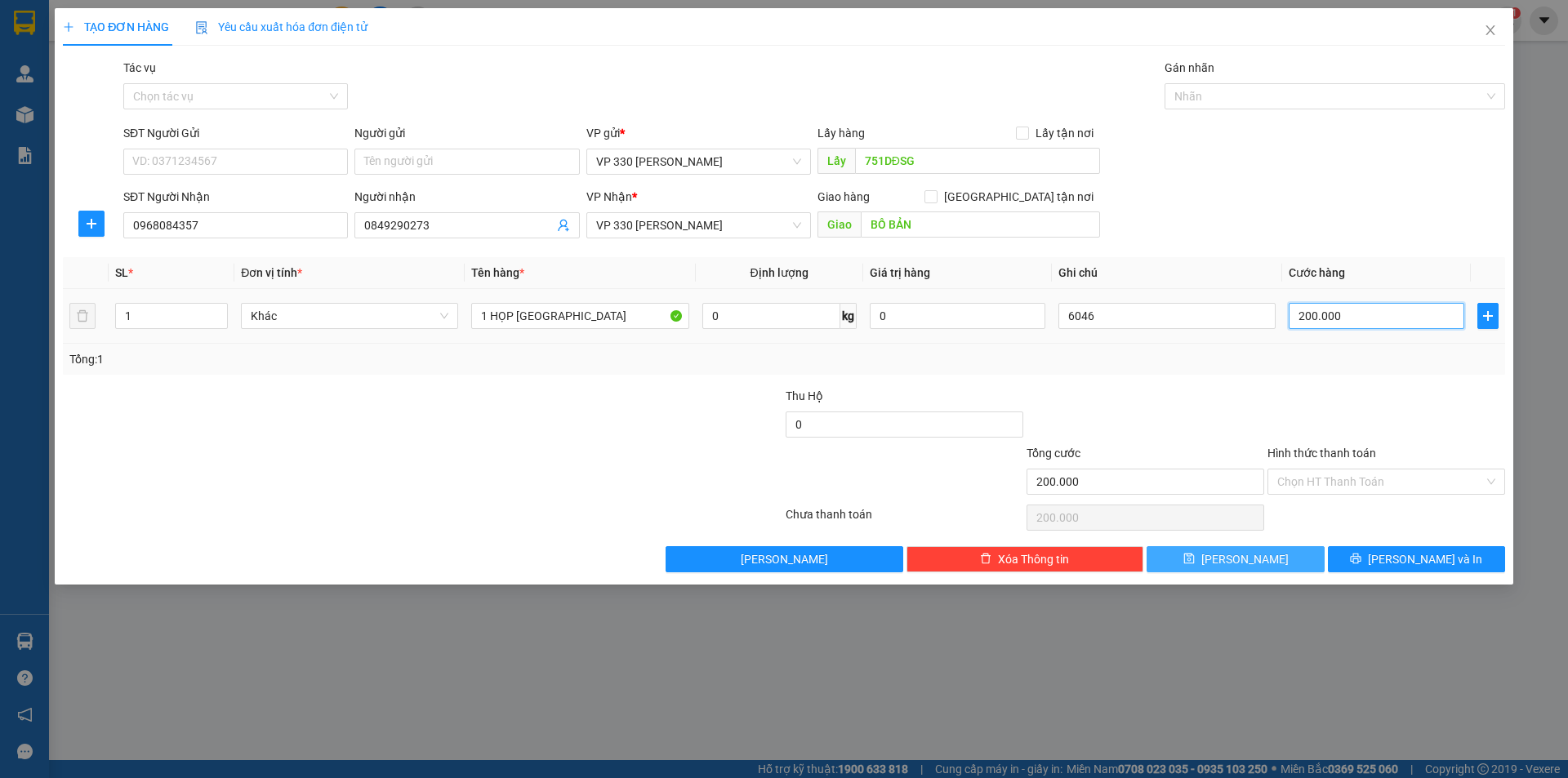
click at [1387, 318] on input "200.000" at bounding box center [1376, 315] width 176 height 26
click at [1124, 318] on input "6046" at bounding box center [1167, 315] width 218 height 26
click at [1395, 478] on input "Hình thức thanh toán" at bounding box center [1380, 481] width 206 height 24
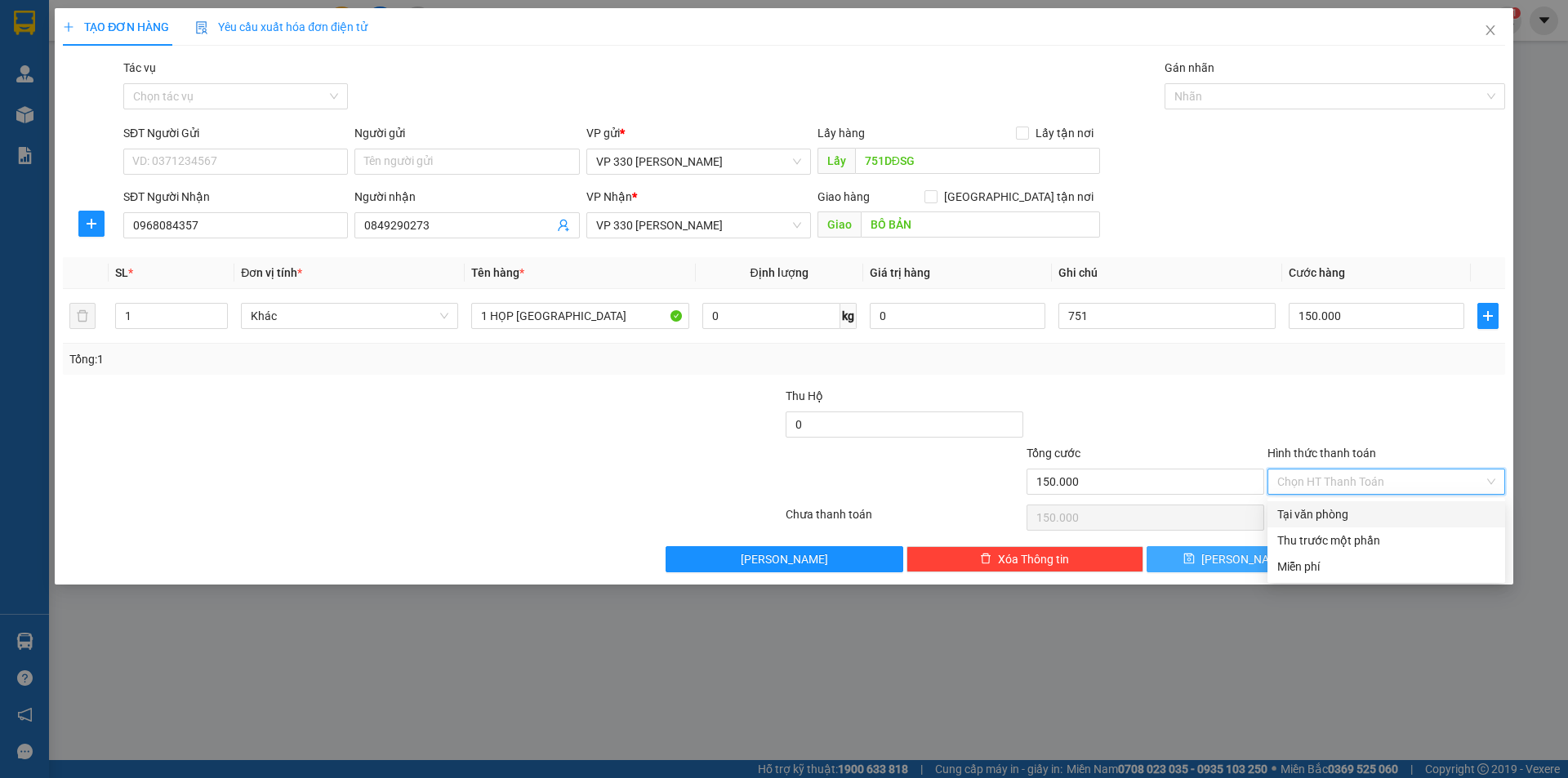
click at [1342, 512] on div "Tại văn phòng" at bounding box center [1387, 513] width 218 height 18
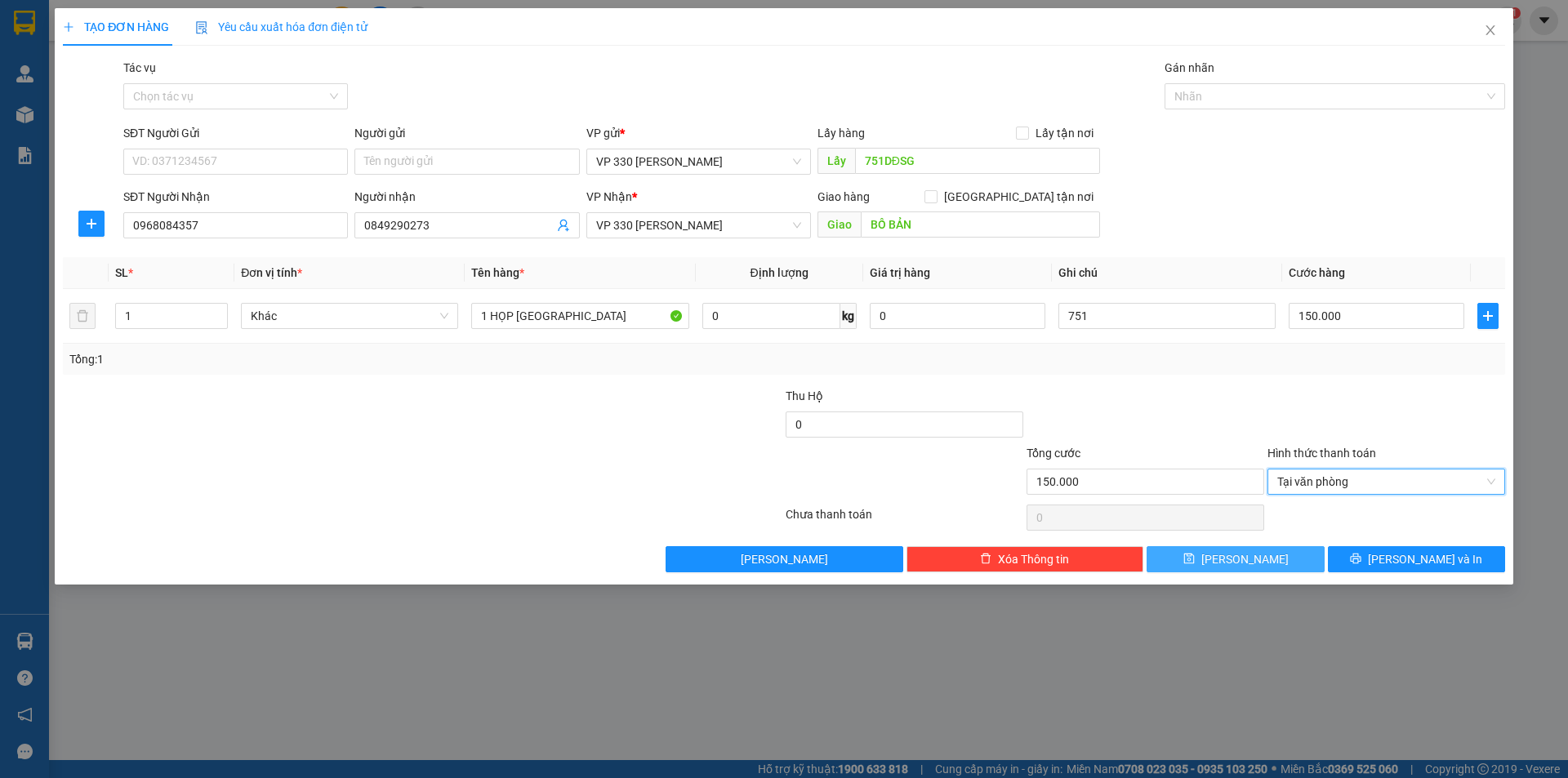
click at [1280, 568] on button "[PERSON_NAME]" at bounding box center [1235, 559] width 177 height 26
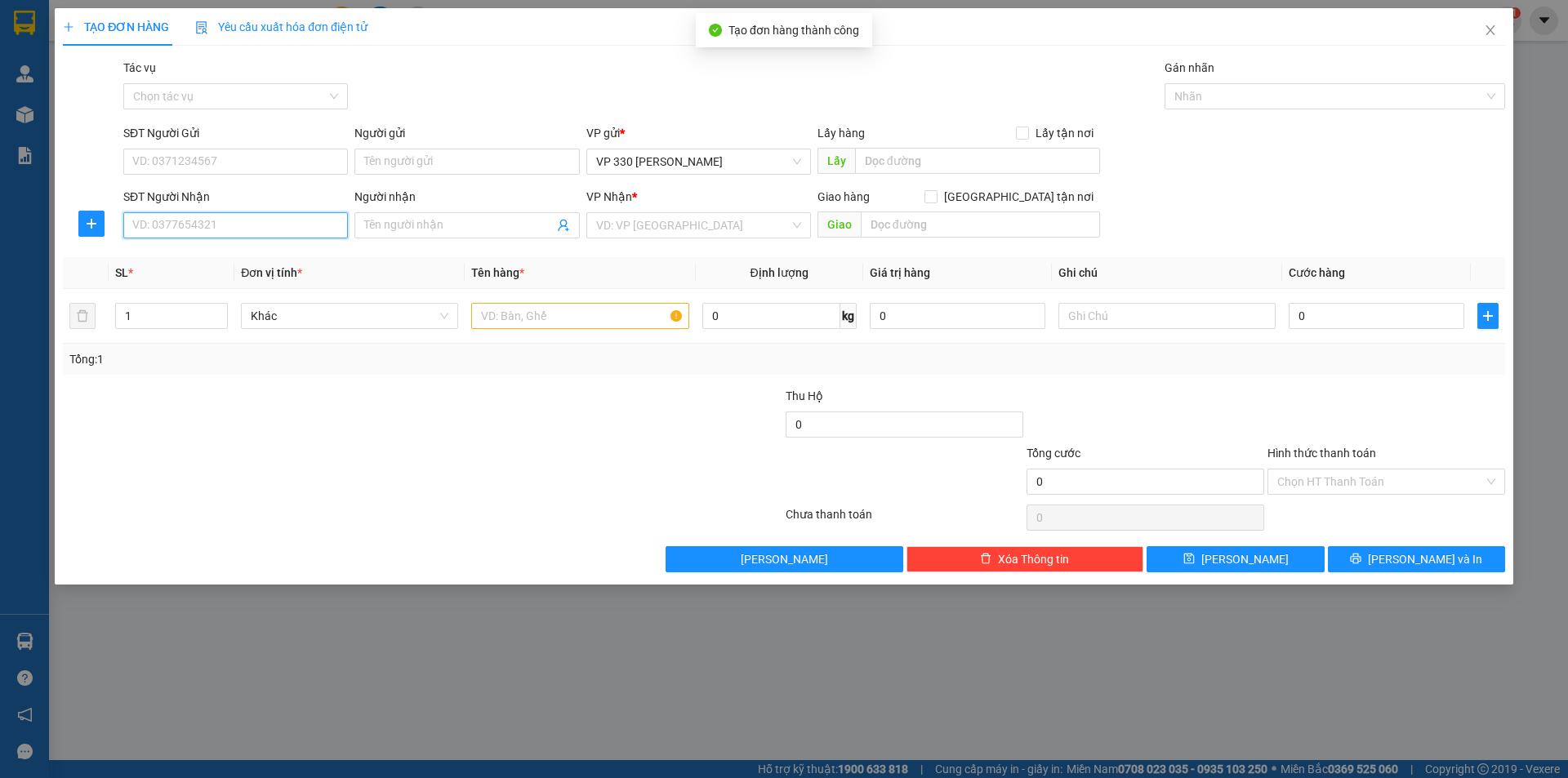
click at [220, 232] on input "SĐT Người Nhận" at bounding box center [235, 225] width 225 height 26
click at [753, 224] on input "search" at bounding box center [692, 225] width 193 height 24
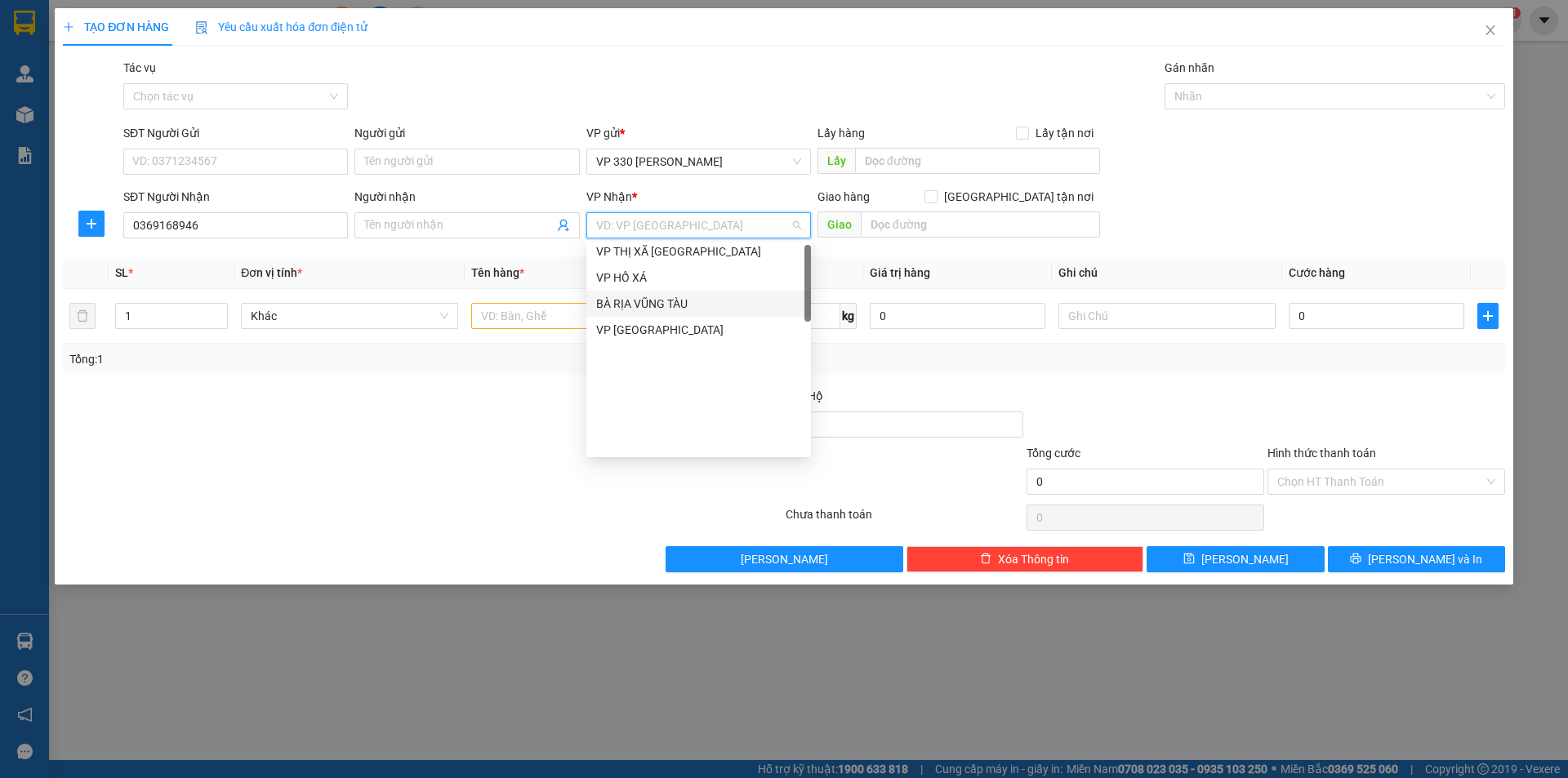
scroll to position [0, 0]
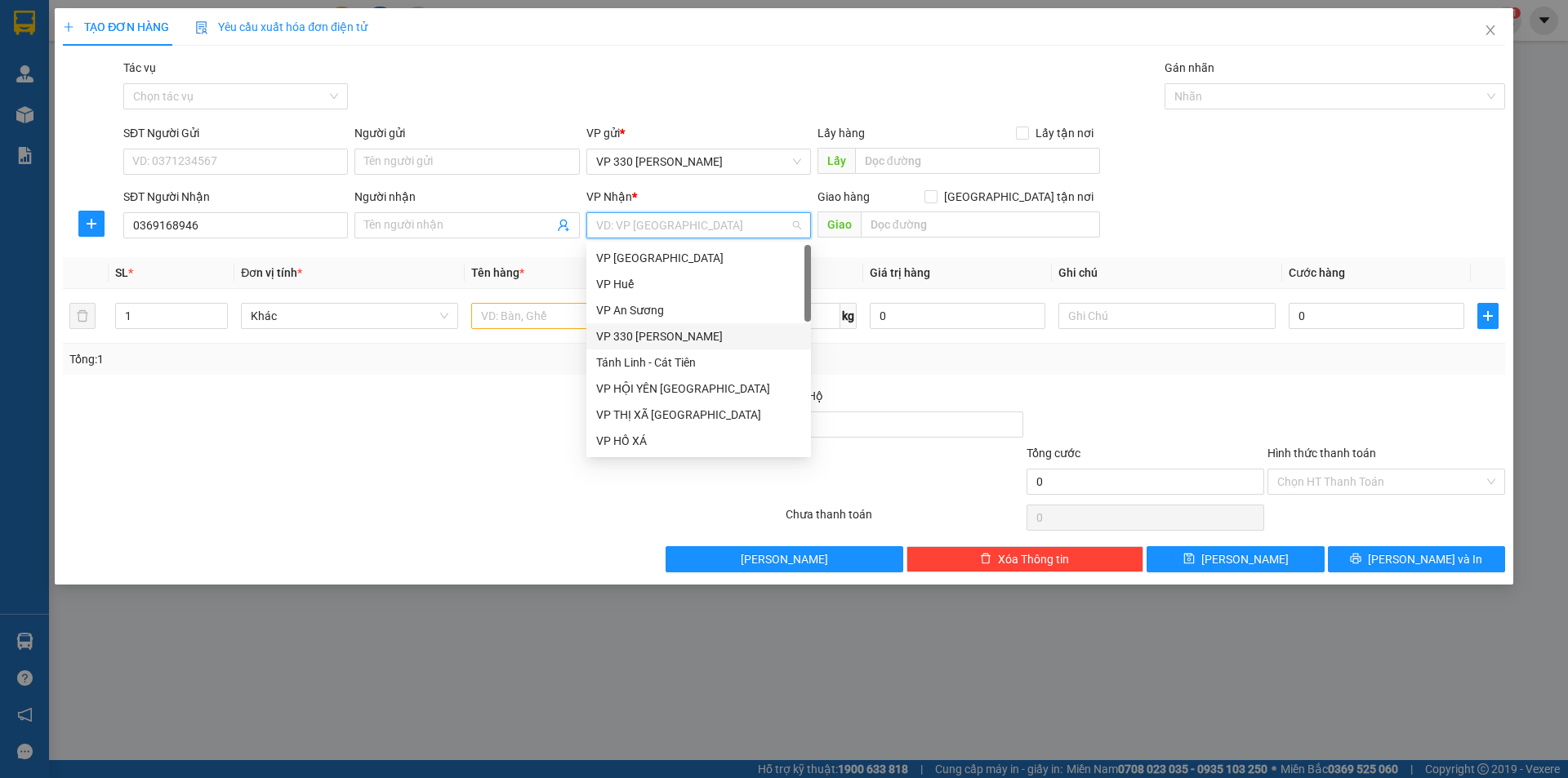
click at [678, 338] on div "VP 330 [PERSON_NAME]" at bounding box center [698, 336] width 205 height 18
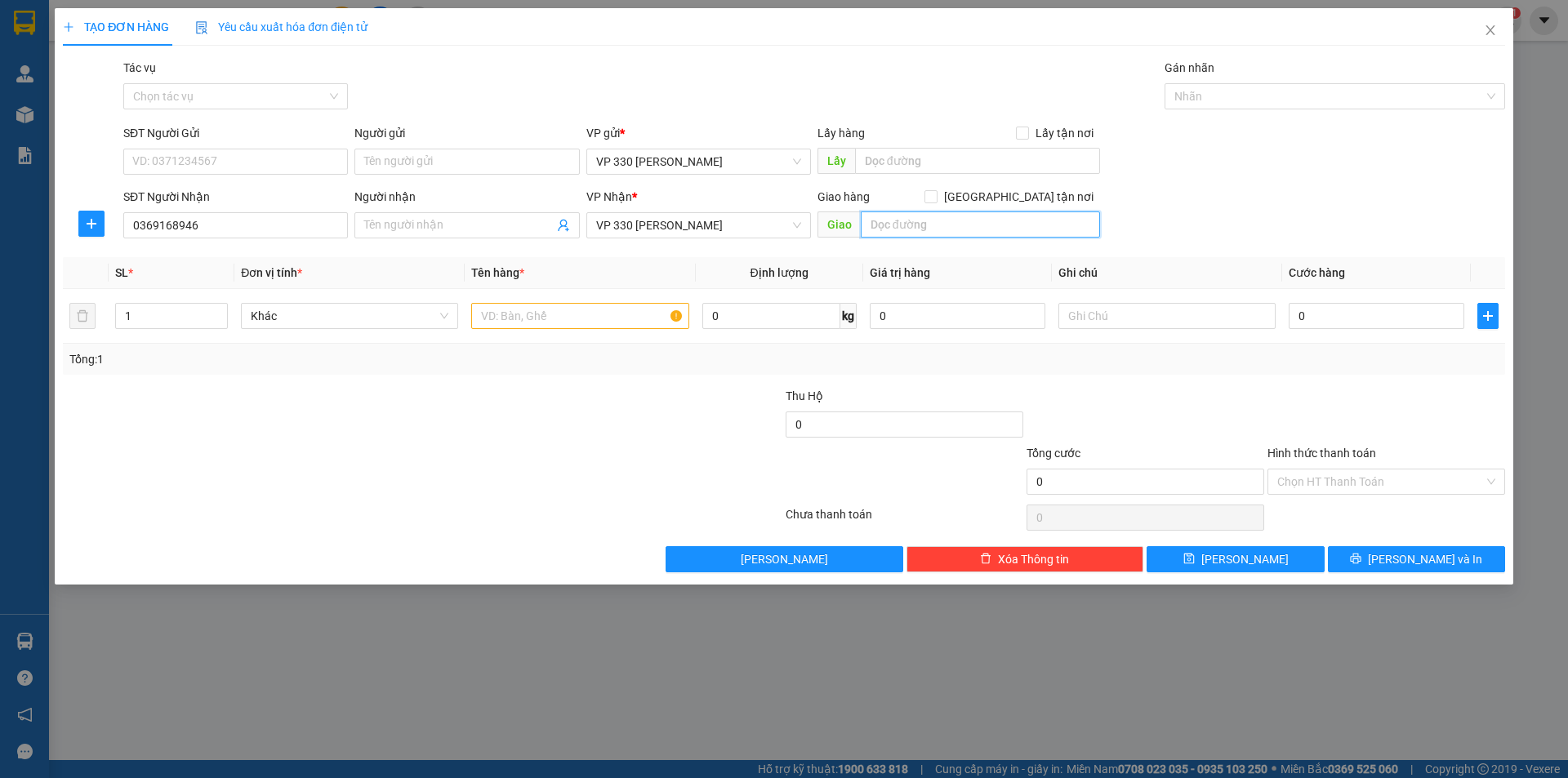
click at [912, 237] on input "text" at bounding box center [980, 225] width 240 height 26
click at [965, 167] on input "text" at bounding box center [977, 161] width 245 height 26
click at [552, 315] on input "text" at bounding box center [579, 315] width 218 height 26
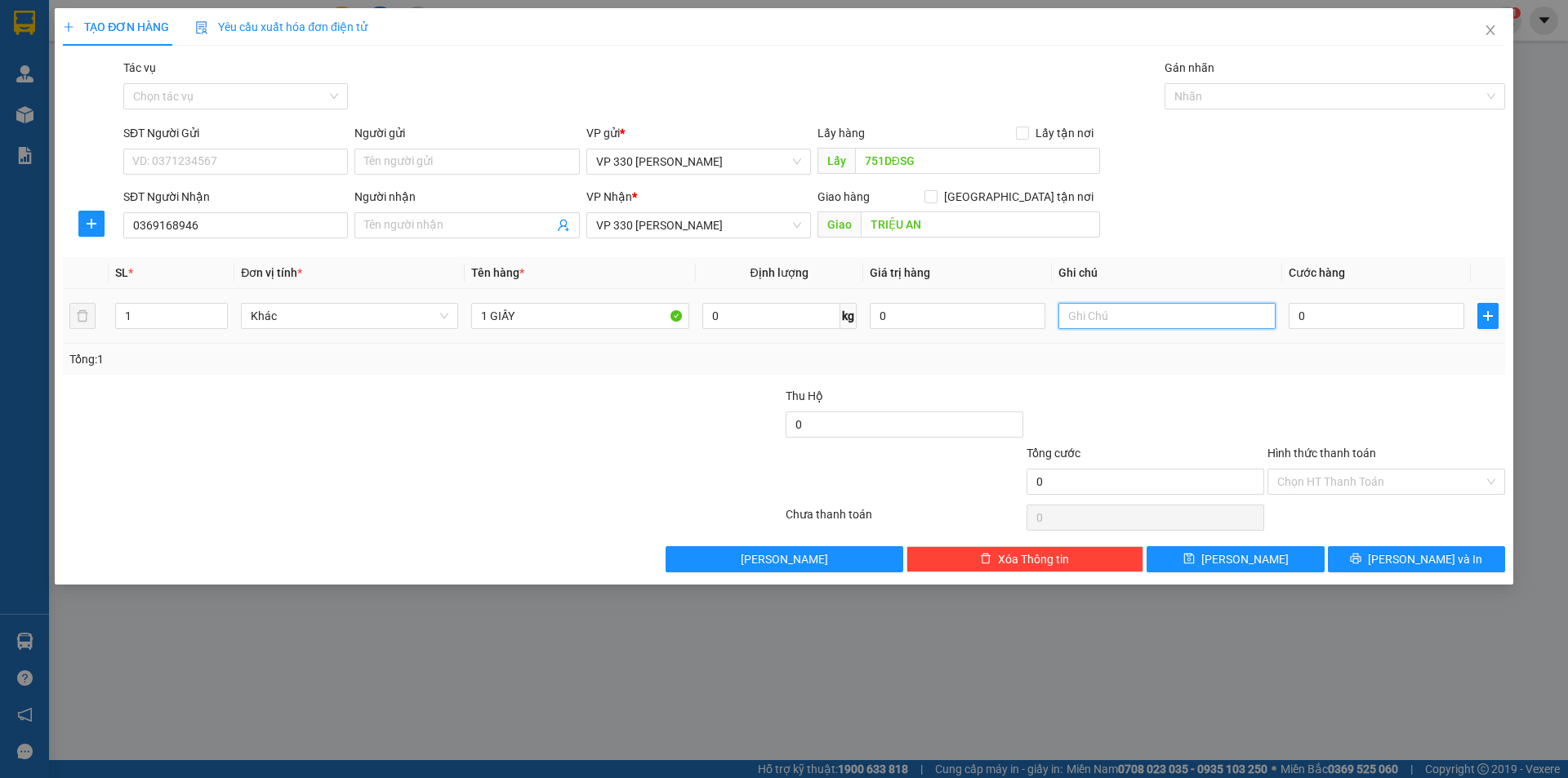
click at [1164, 325] on input "text" at bounding box center [1167, 315] width 218 height 26
click at [1372, 315] on input "0" at bounding box center [1376, 315] width 176 height 26
click at [1410, 475] on input "Hình thức thanh toán" at bounding box center [1380, 481] width 206 height 24
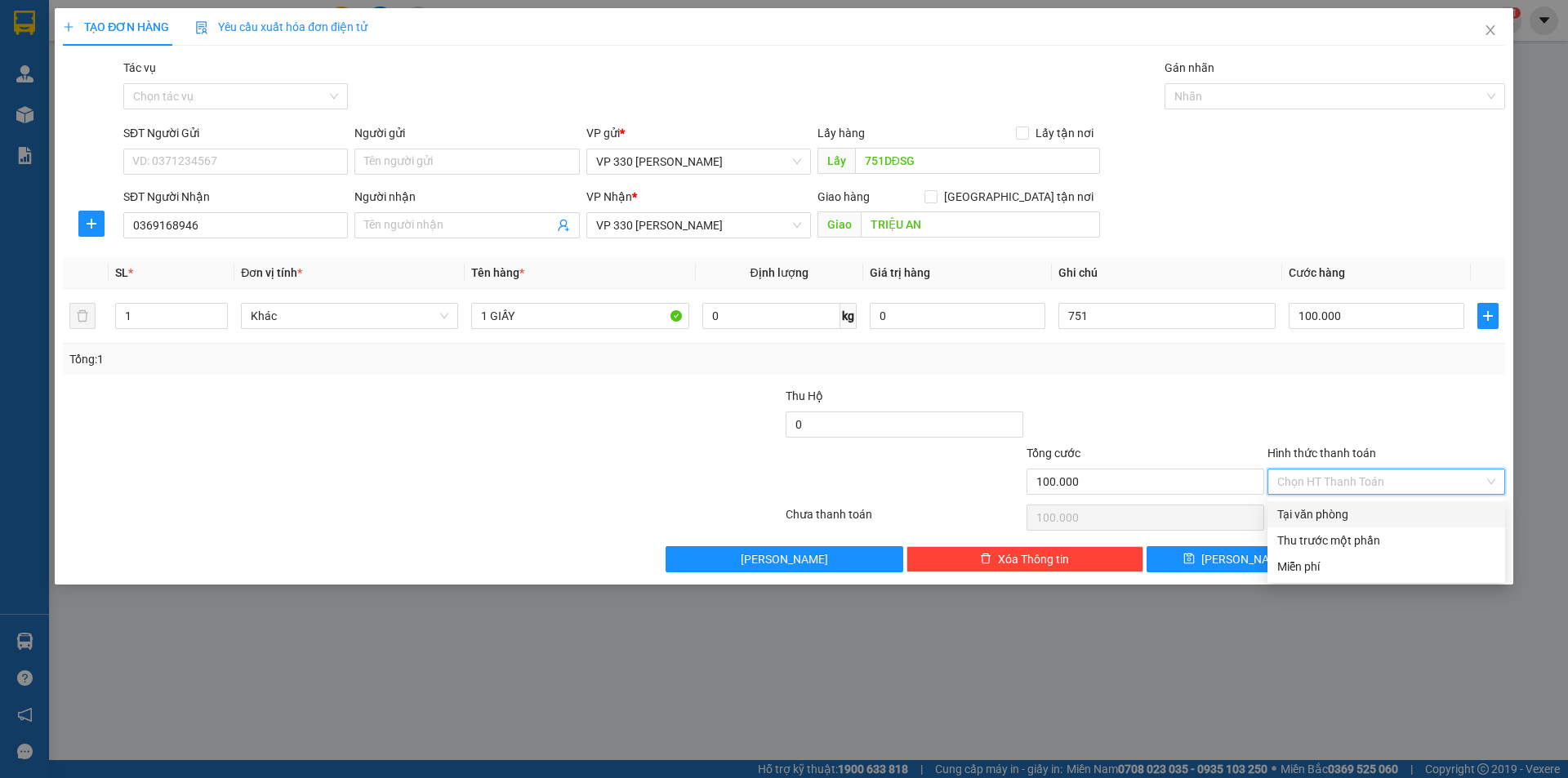
drag, startPoint x: 1364, startPoint y: 515, endPoint x: 1350, endPoint y: 519, distance: 14.6
click at [1363, 515] on div "Tại văn phòng" at bounding box center [1387, 513] width 218 height 18
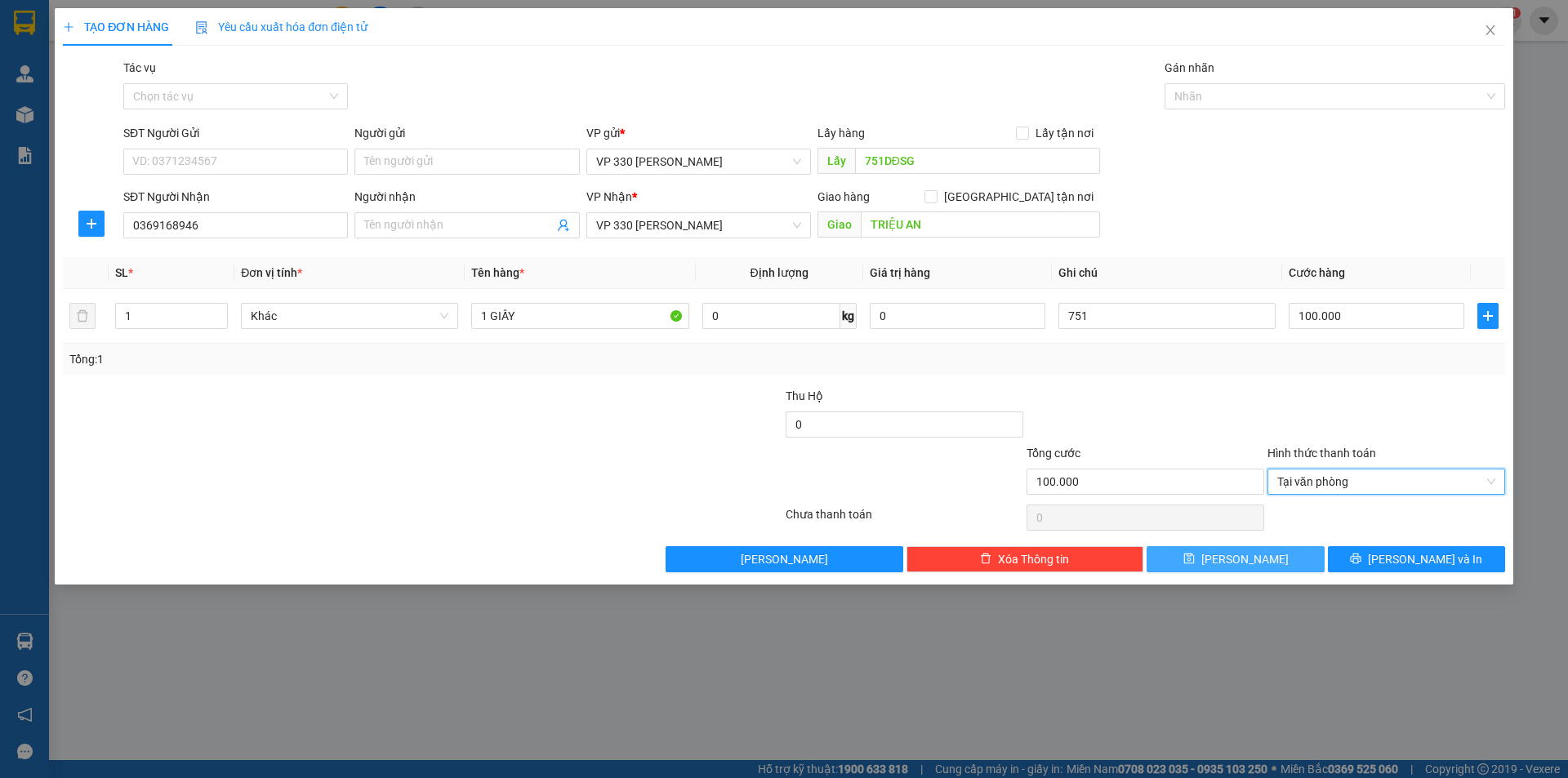
drag, startPoint x: 1260, startPoint y: 561, endPoint x: 1095, endPoint y: 526, distance: 168.7
click at [1259, 561] on button "[PERSON_NAME]" at bounding box center [1235, 559] width 177 height 26
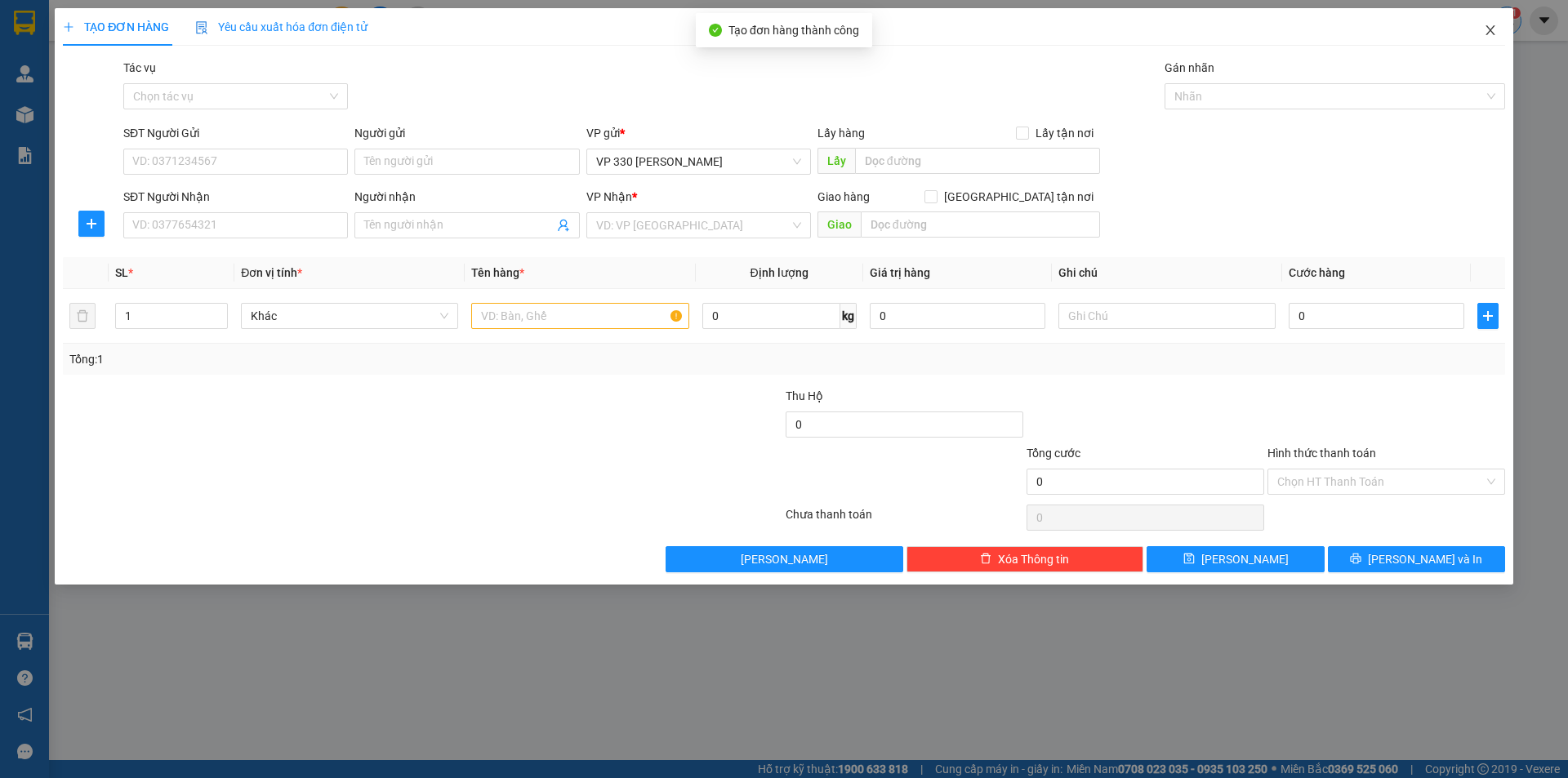
click at [1491, 30] on icon "close" at bounding box center [1490, 31] width 13 height 13
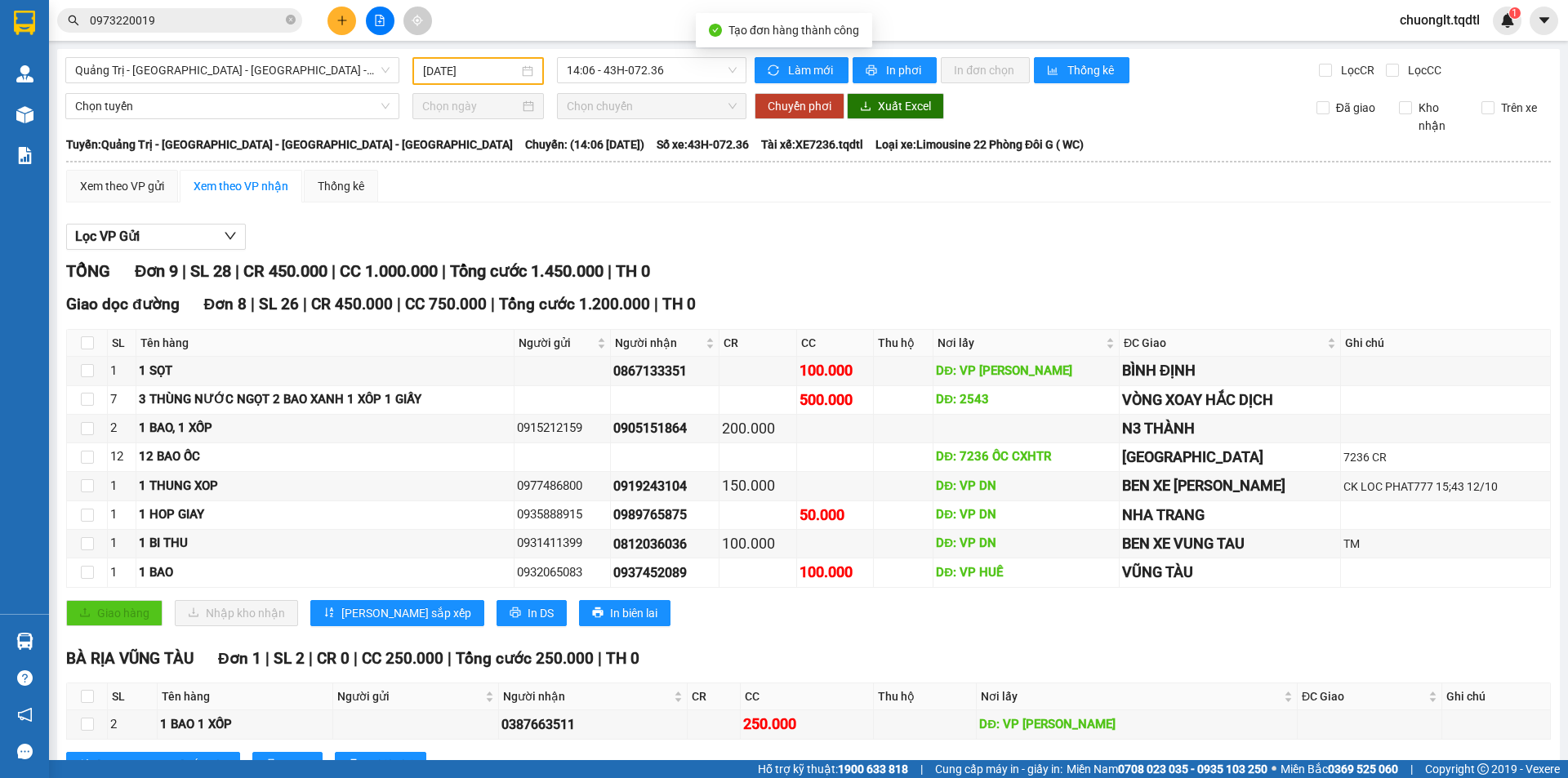
click at [59, 113] on div "Chọn tuyến" at bounding box center [232, 106] width 347 height 26
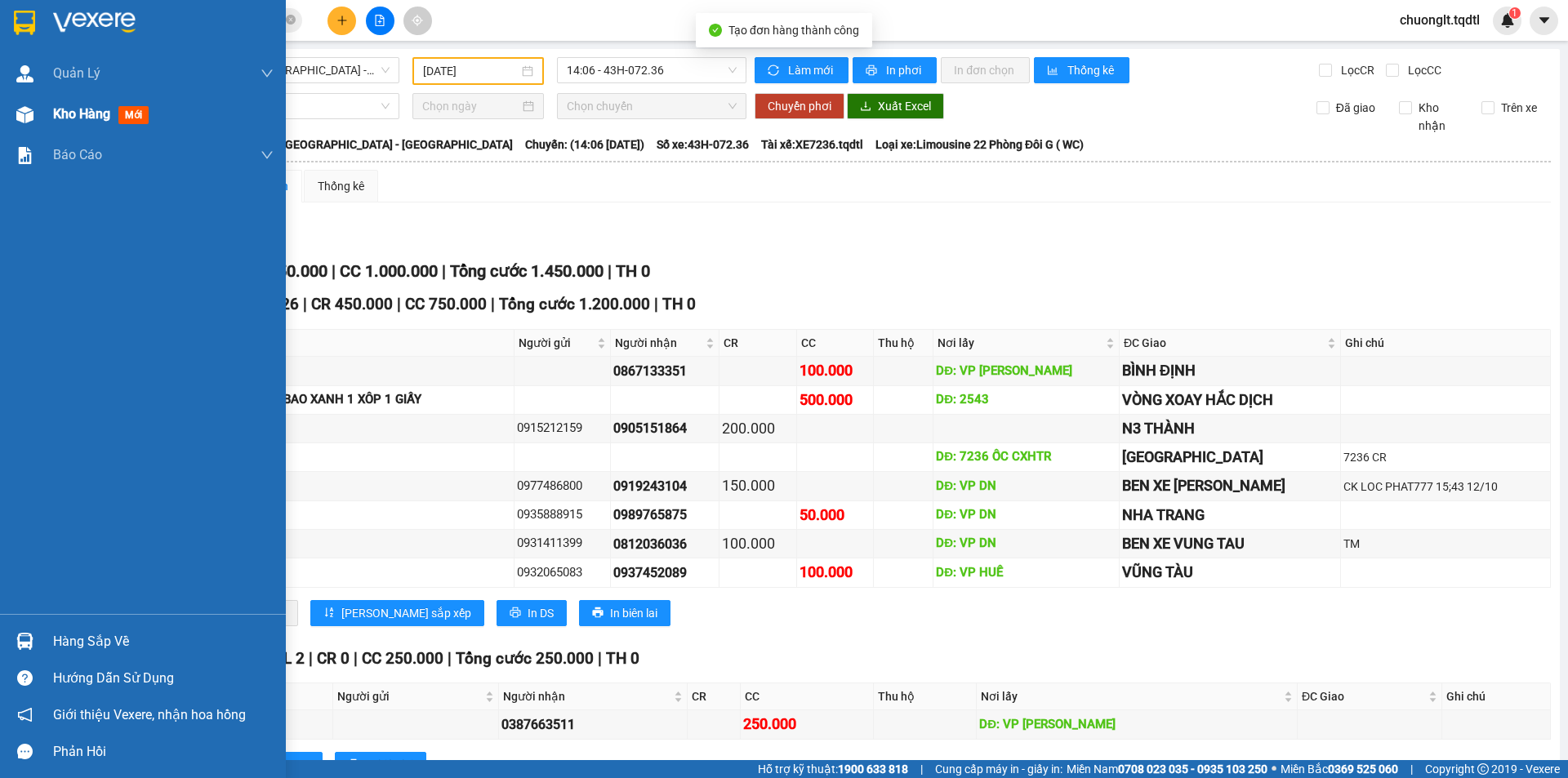
click at [67, 107] on span "Kho hàng" at bounding box center [81, 114] width 57 height 16
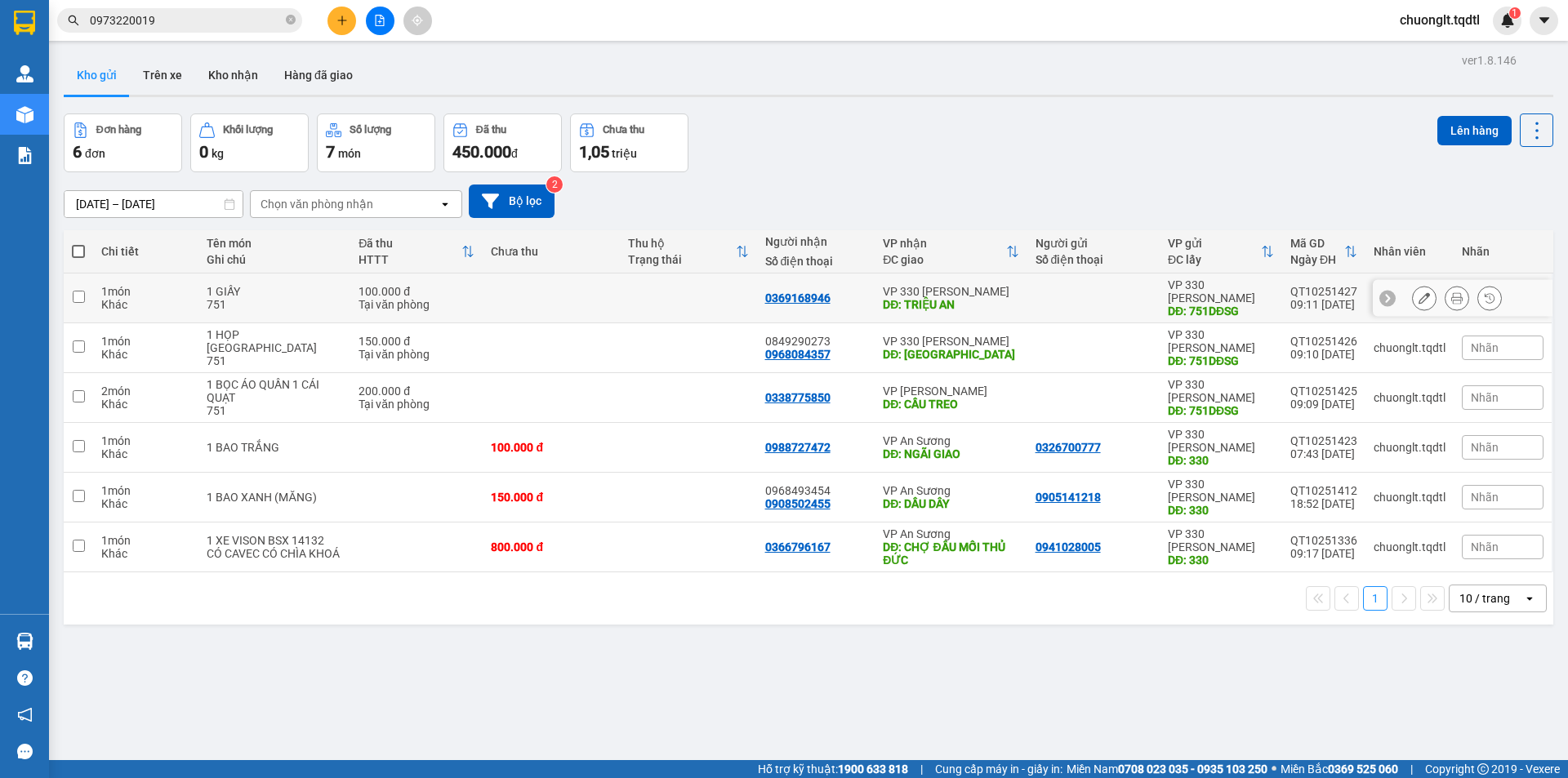
click at [260, 285] on div "1 GIẤY" at bounding box center [274, 291] width 135 height 13
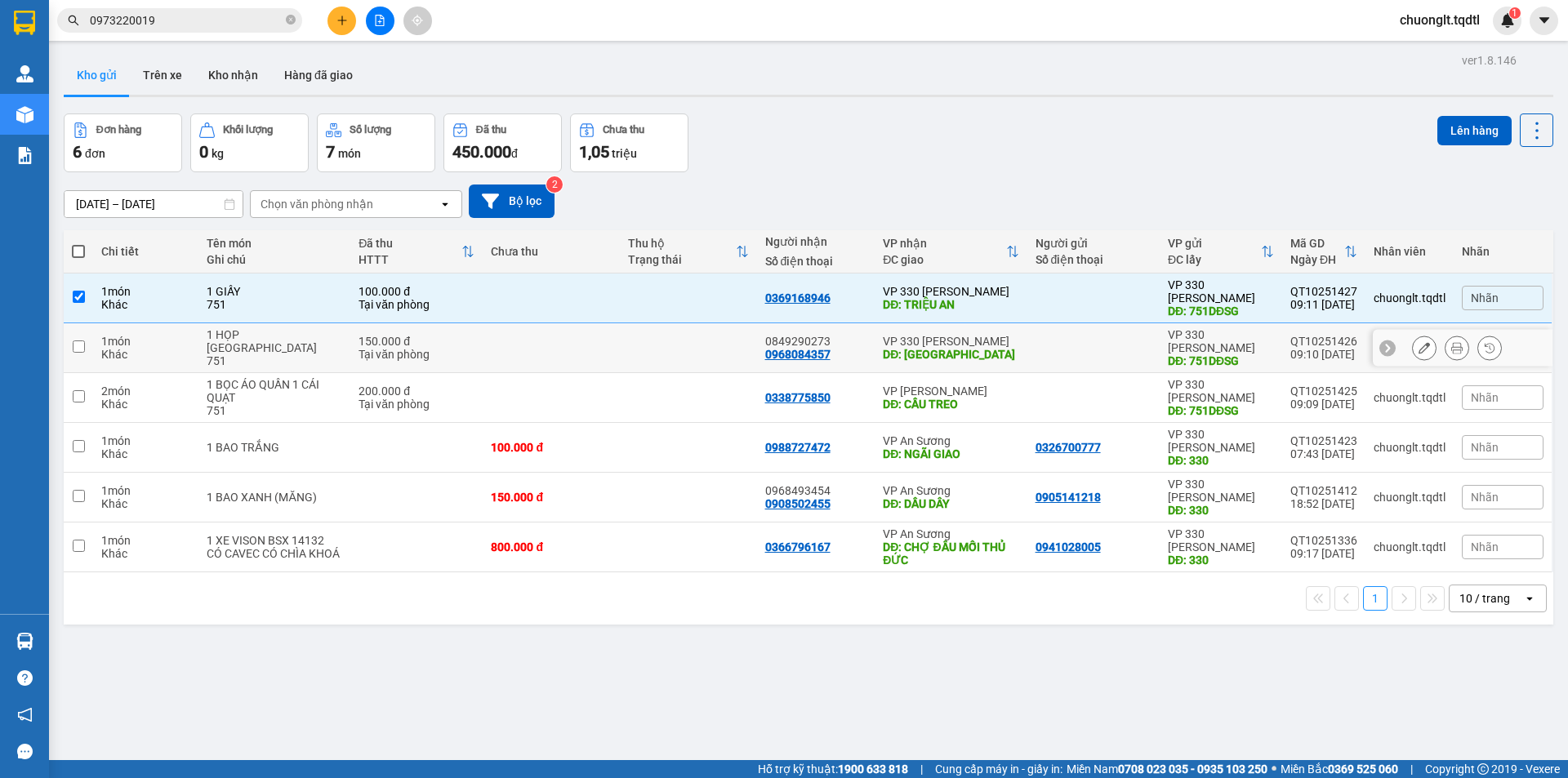
click at [237, 328] on div "1 HỌP [GEOGRAPHIC_DATA]" at bounding box center [274, 341] width 135 height 26
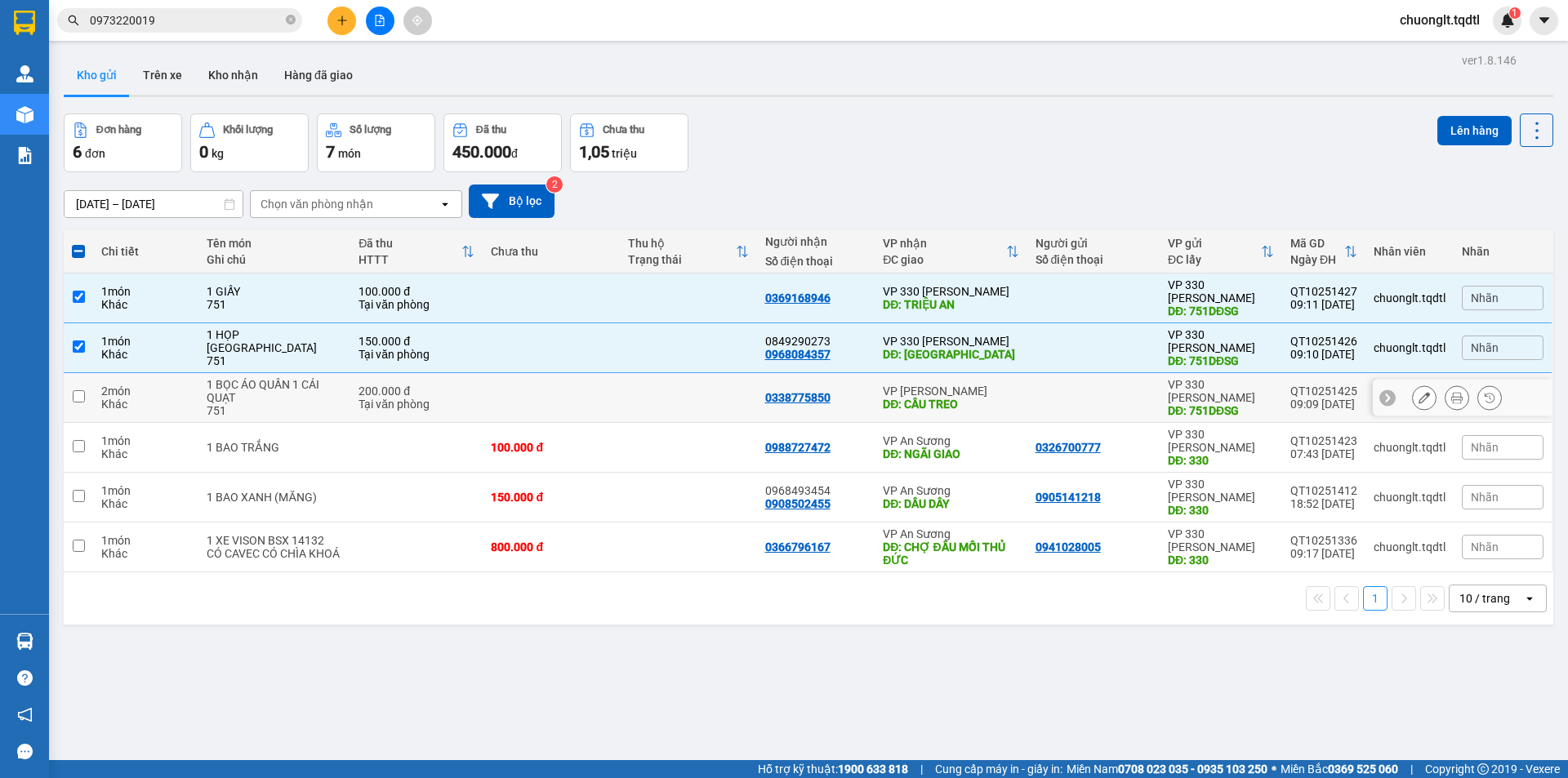
click at [209, 378] on div "1 BỌC ÁO QUẦN 1 CÁI QUẠT" at bounding box center [274, 391] width 135 height 26
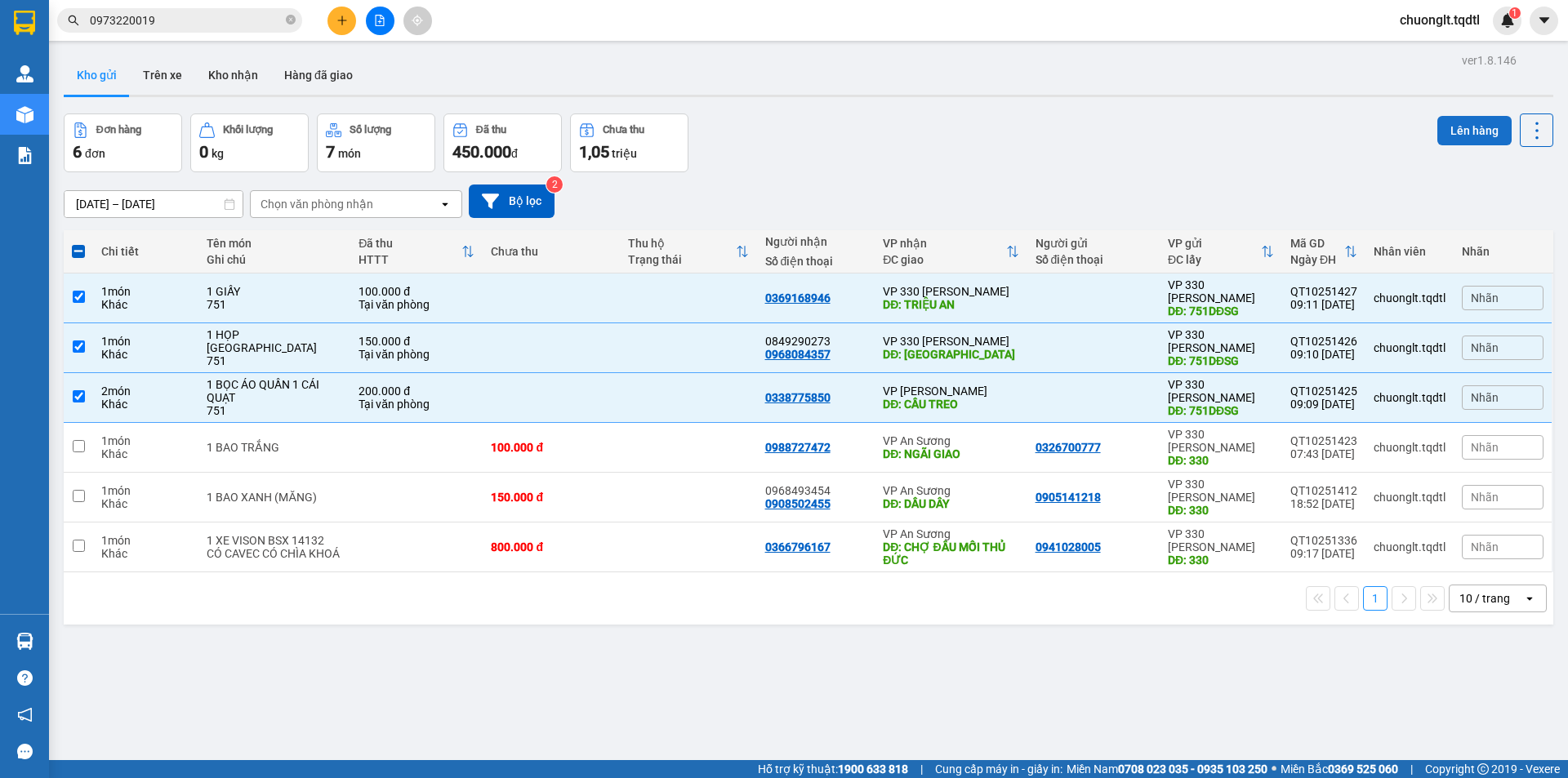
click at [1460, 124] on button "Lên hàng" at bounding box center [1475, 130] width 74 height 30
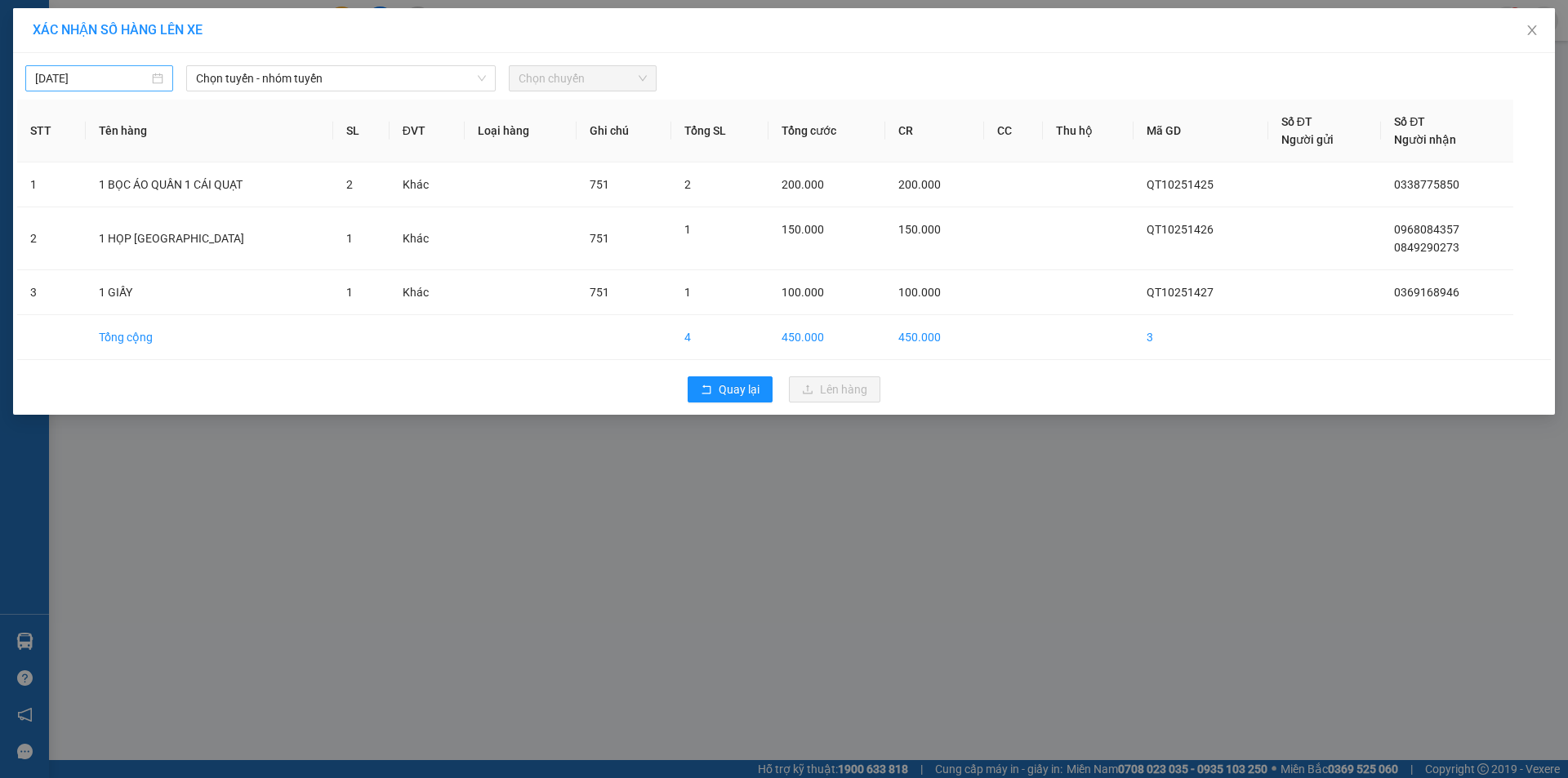
click at [158, 80] on div "[DATE]" at bounding box center [99, 78] width 129 height 18
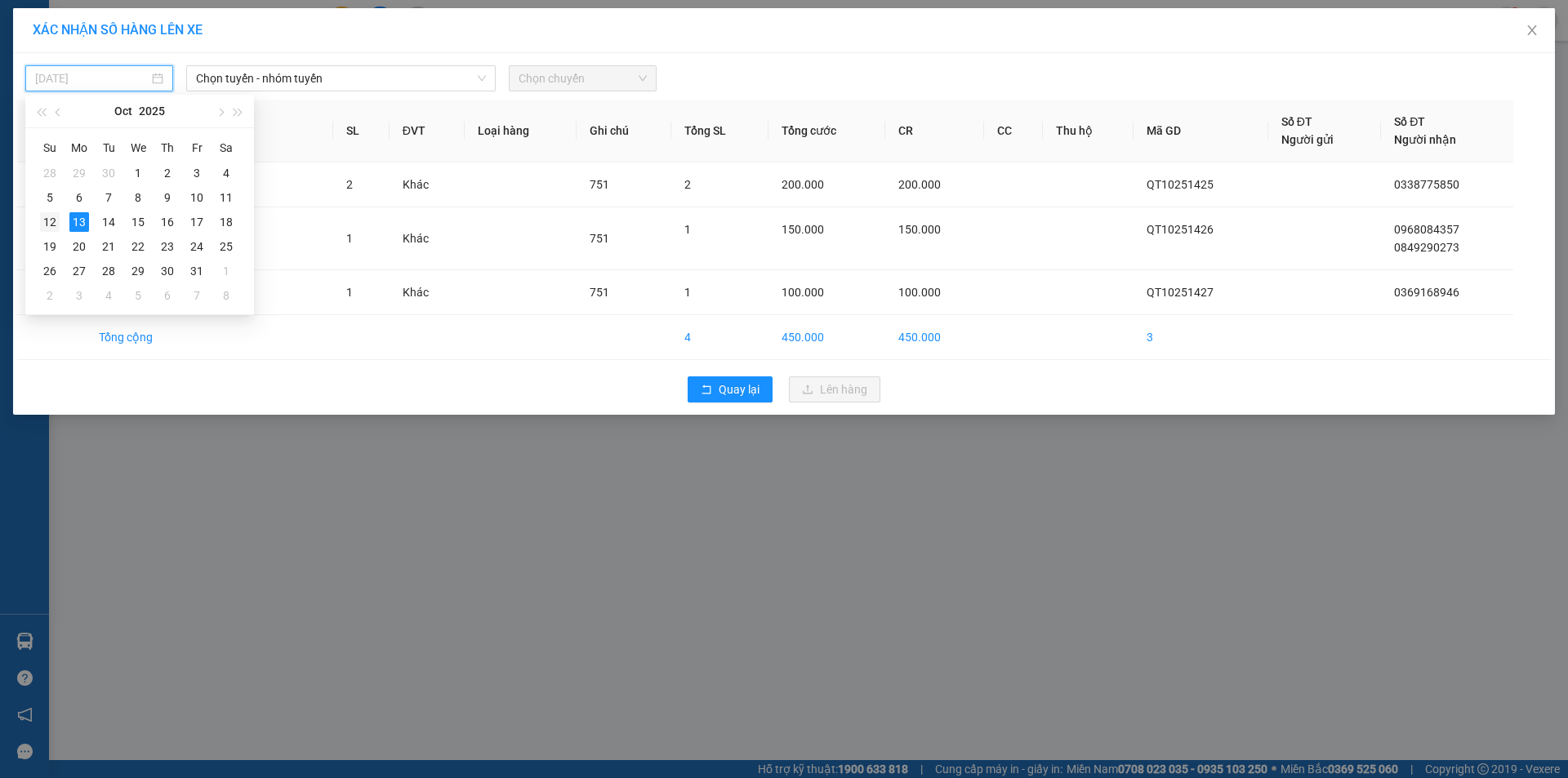
drag, startPoint x: 51, startPoint y: 221, endPoint x: 62, endPoint y: 217, distance: 11.7
click at [51, 220] on div "12" at bounding box center [49, 221] width 19 height 19
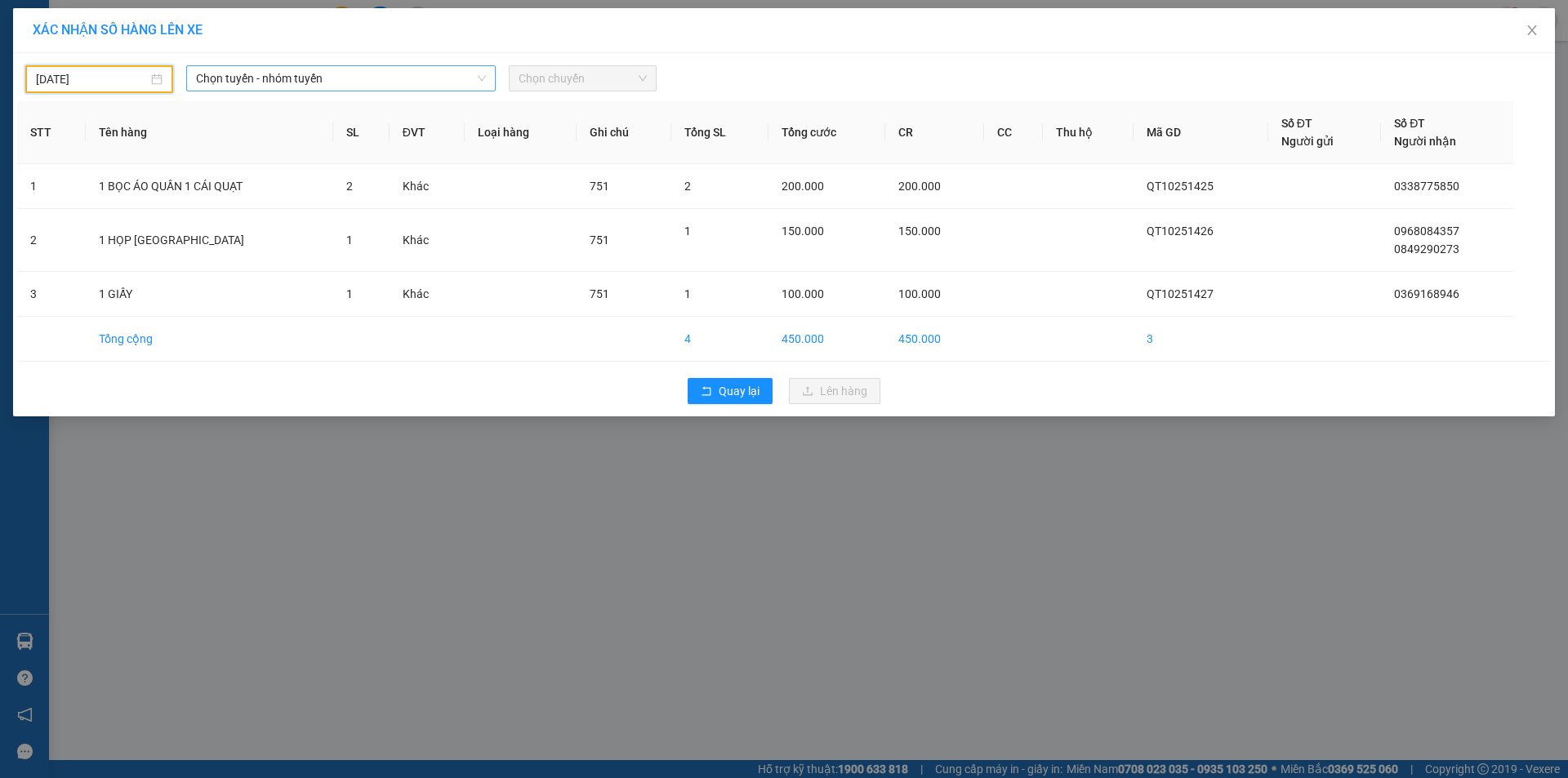
click at [427, 80] on span "Chọn tuyến - nhóm tuyến" at bounding box center [341, 78] width 290 height 24
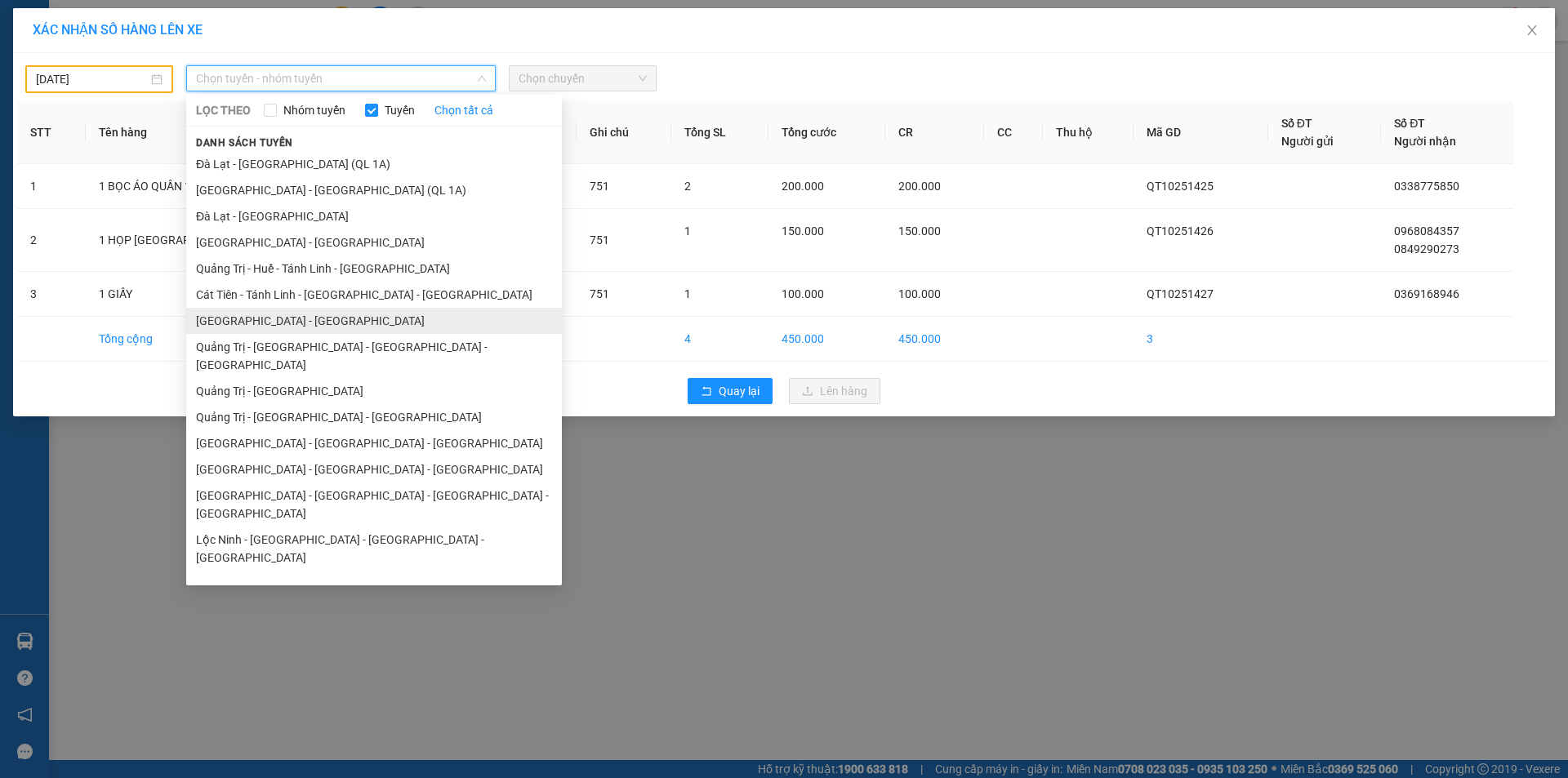
click at [308, 326] on li "[GEOGRAPHIC_DATA] - [GEOGRAPHIC_DATA]" at bounding box center [374, 321] width 376 height 26
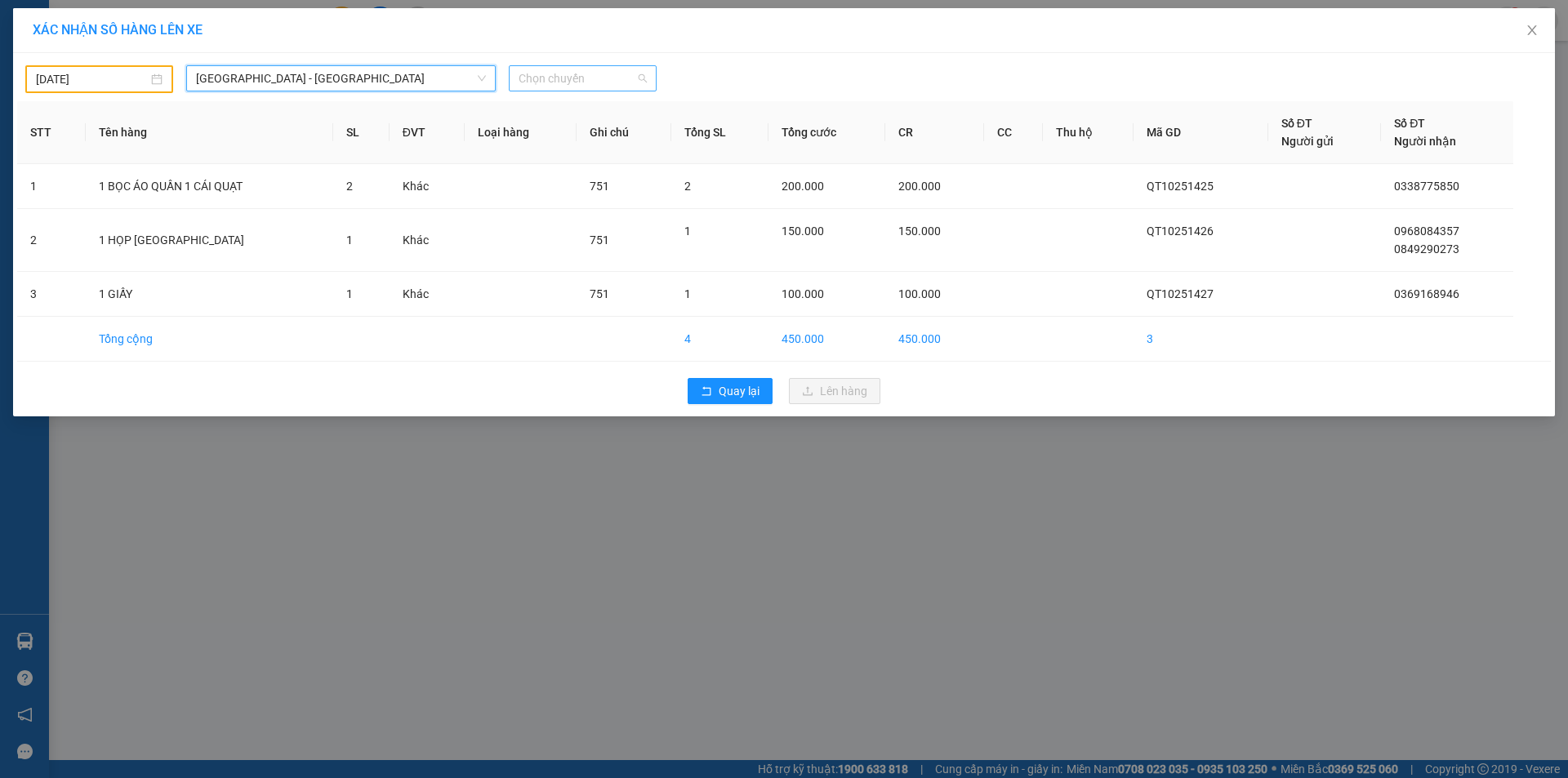
click at [601, 75] on span "Chọn chuyến" at bounding box center [582, 78] width 129 height 24
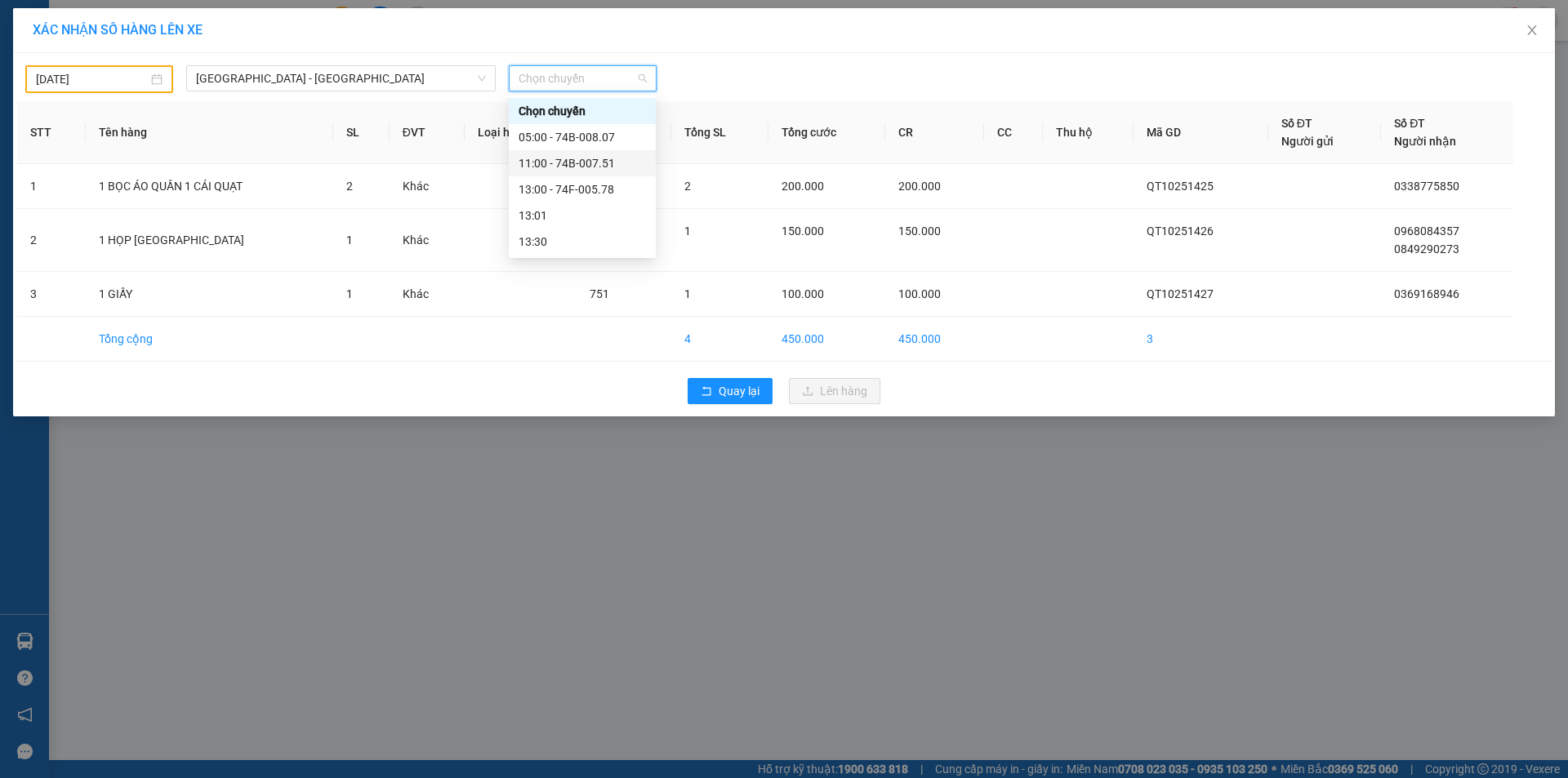
click at [599, 159] on div "11:00 - 74B-007.51" at bounding box center [582, 163] width 128 height 18
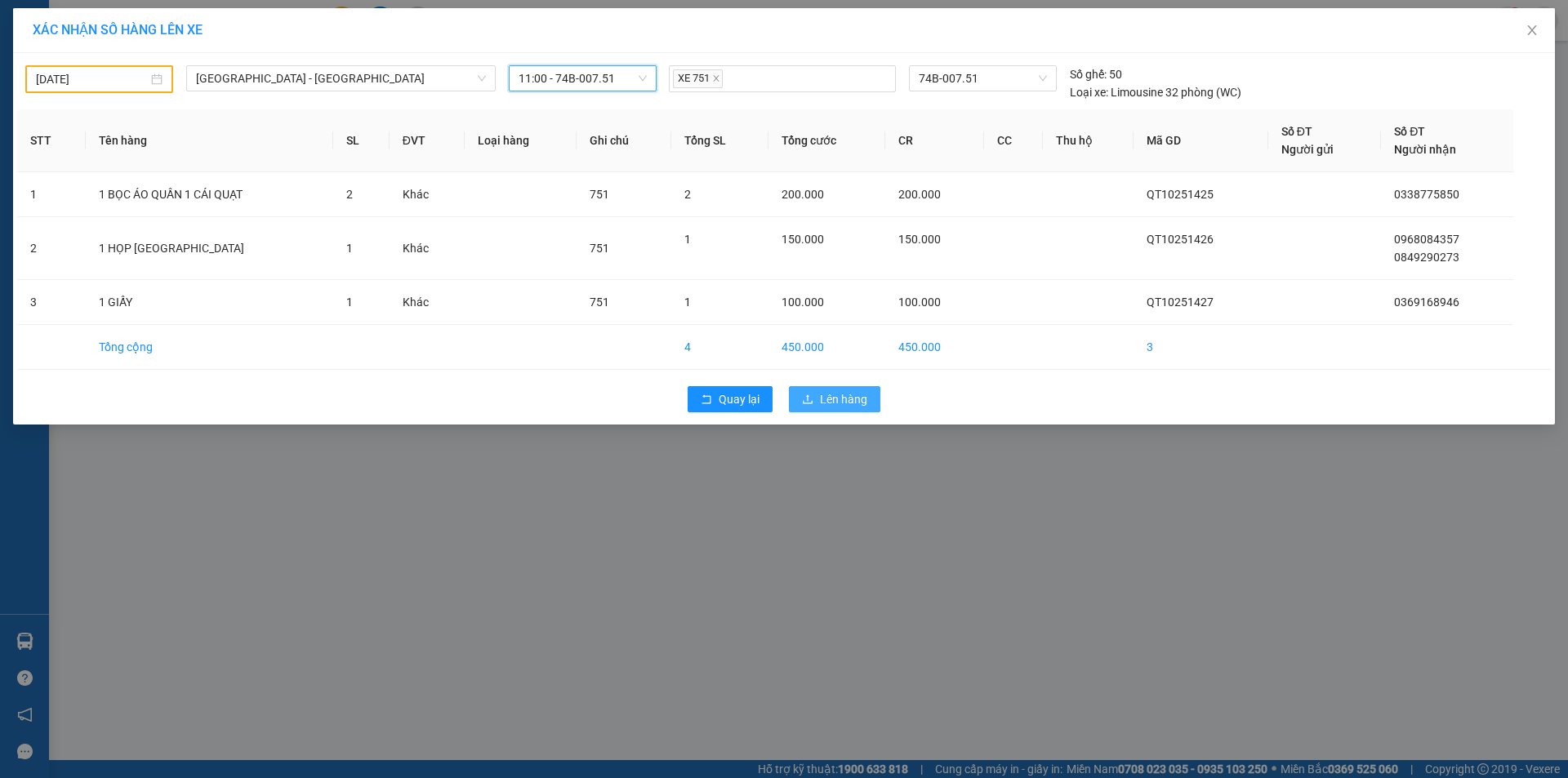
click at [844, 392] on span "Lên hàng" at bounding box center [843, 399] width 47 height 18
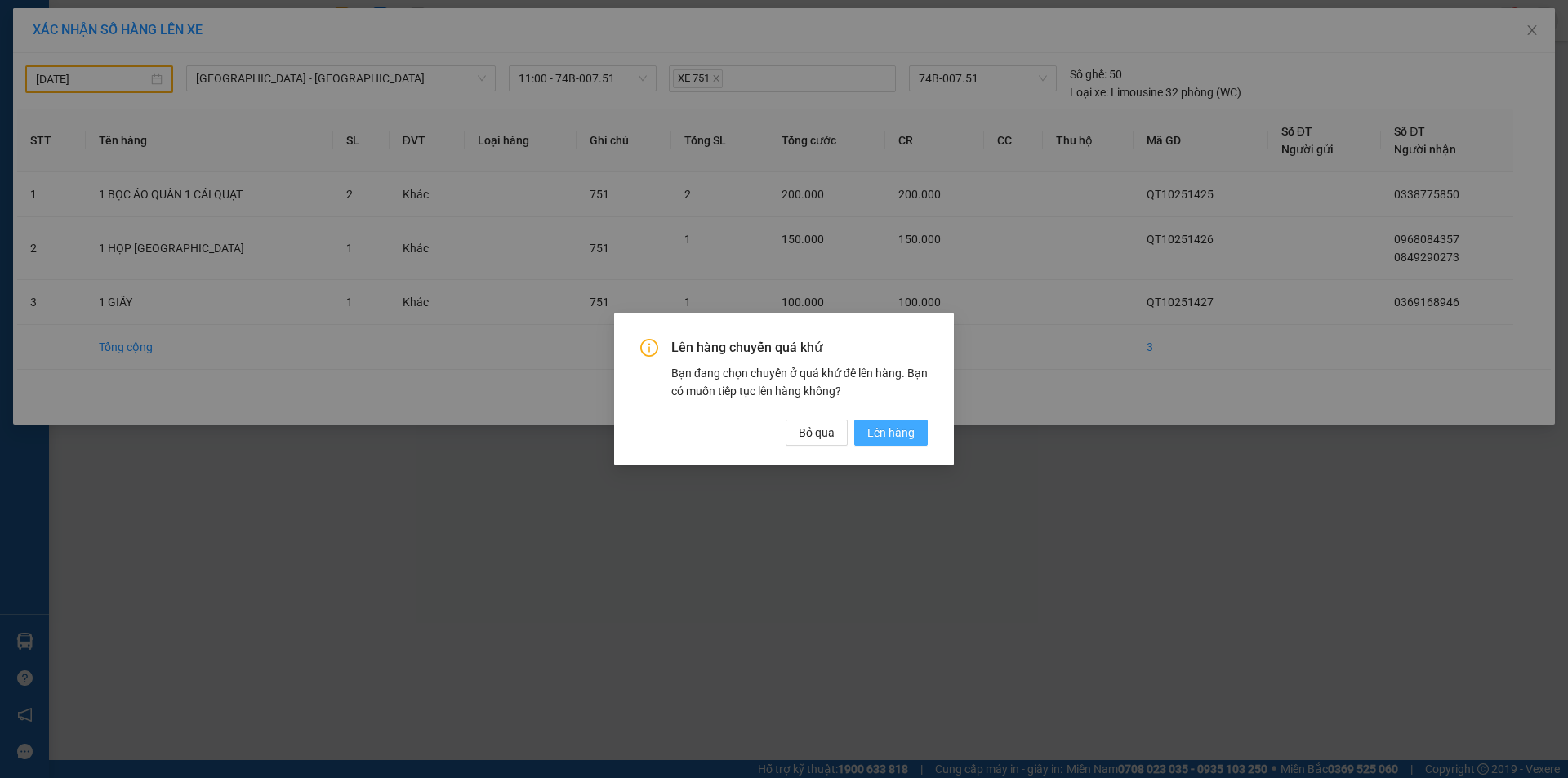
click at [912, 428] on span "Lên hàng" at bounding box center [890, 432] width 47 height 18
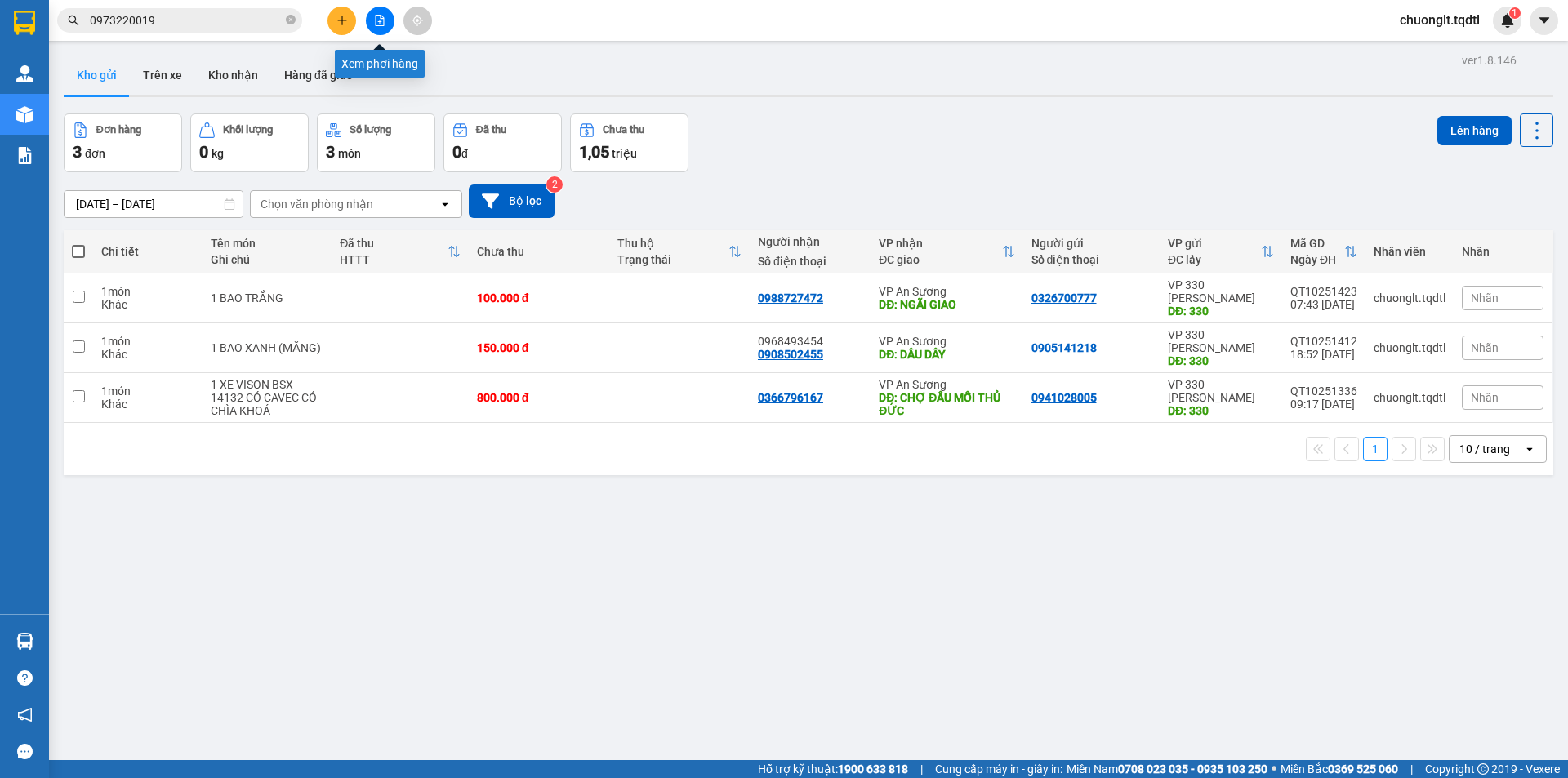
click at [379, 18] on icon "file-add" at bounding box center [380, 20] width 11 height 11
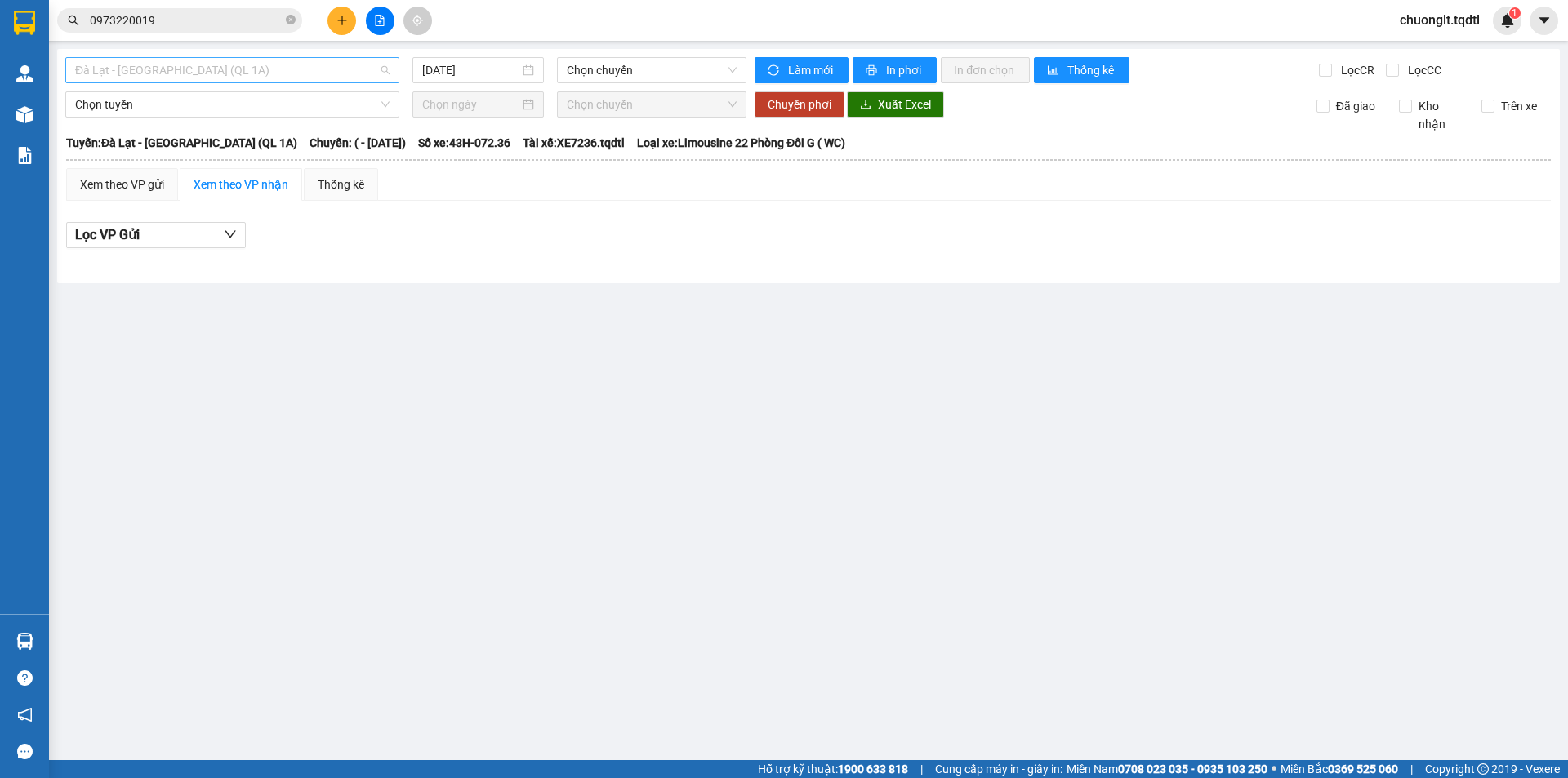
click at [243, 63] on span "Đà Lạt - [GEOGRAPHIC_DATA] (QL 1A)" at bounding box center [232, 70] width 315 height 24
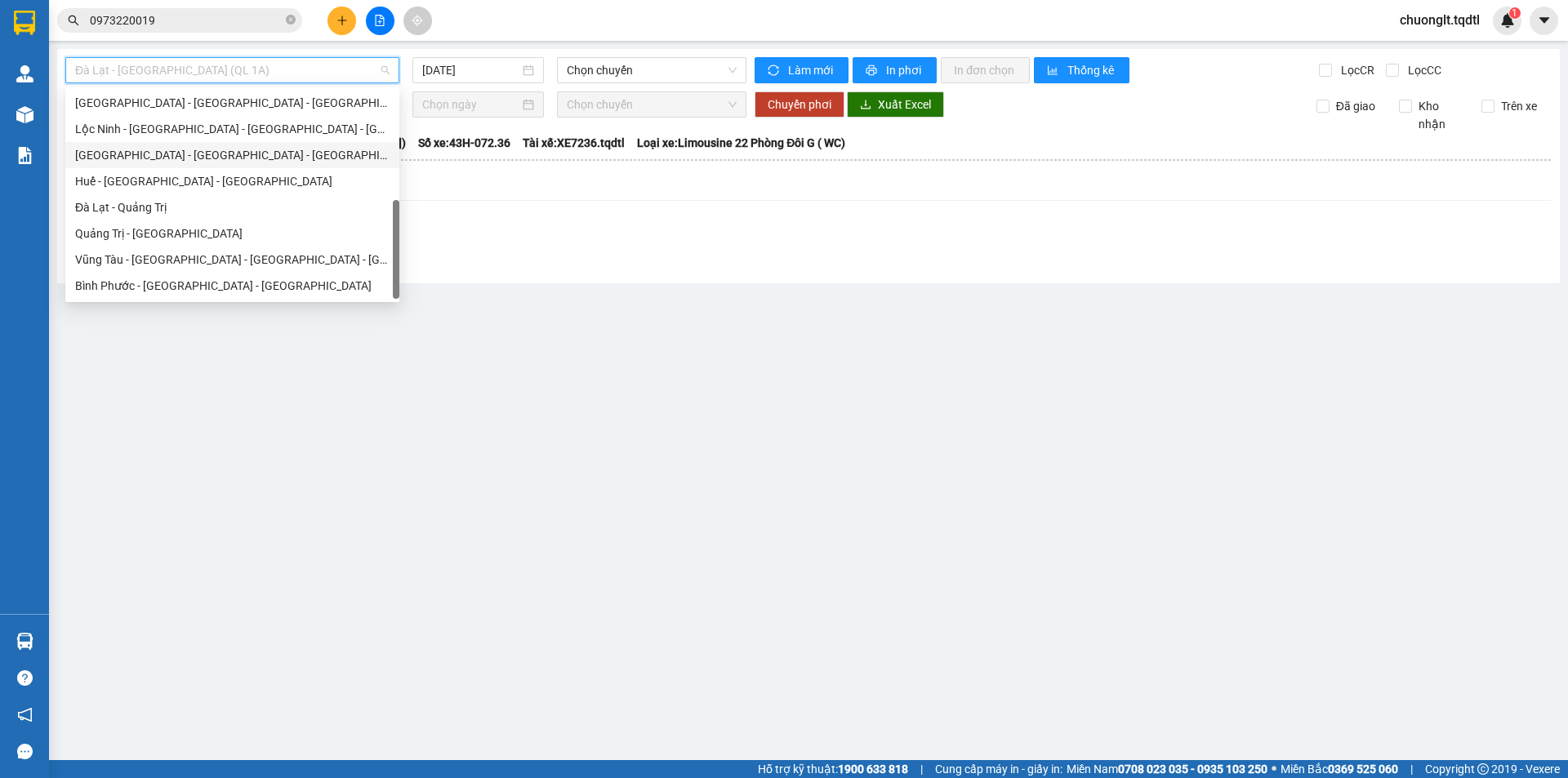
scroll to position [177, 0]
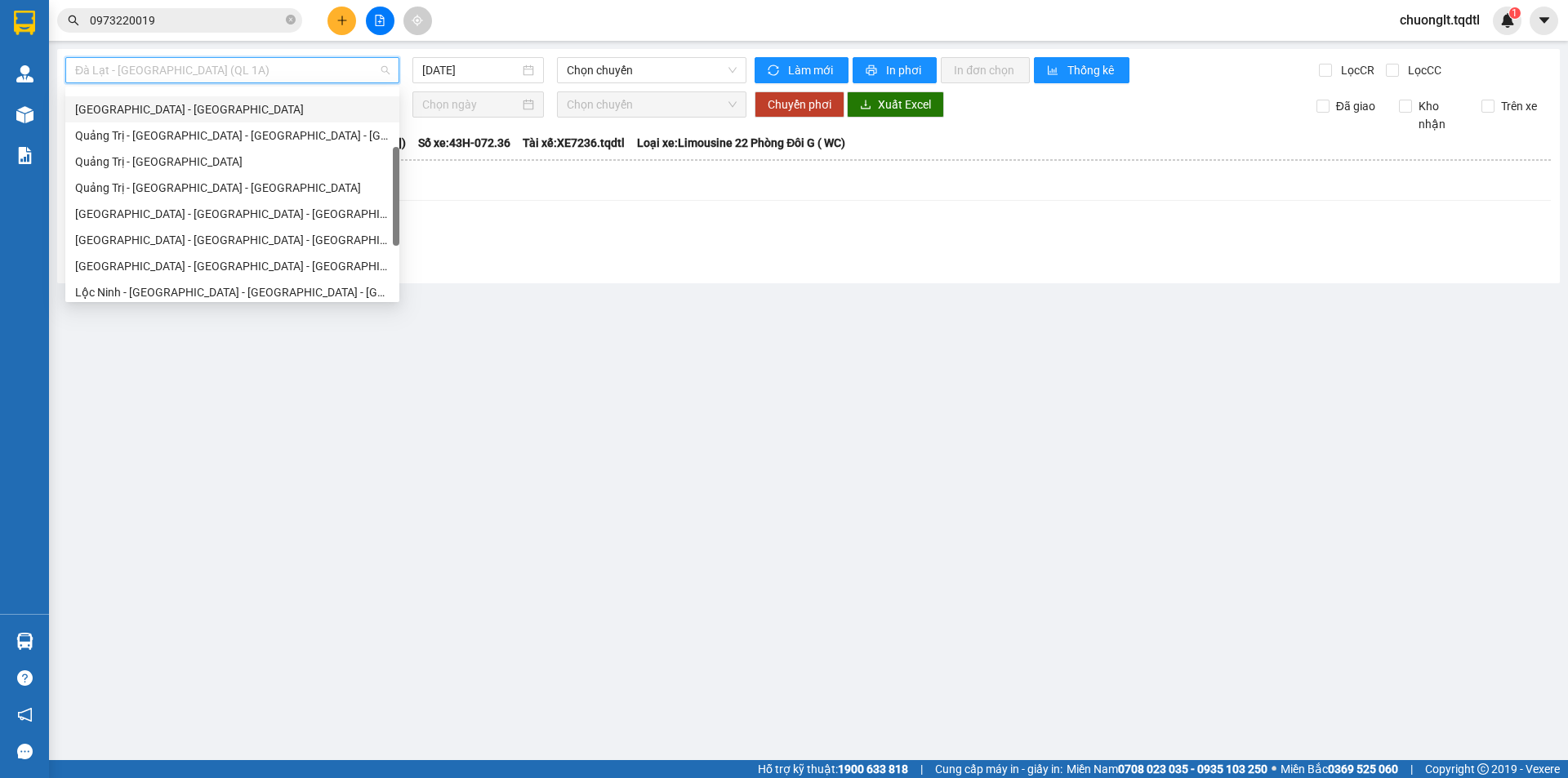
click at [162, 115] on div "[GEOGRAPHIC_DATA] - [GEOGRAPHIC_DATA]" at bounding box center [232, 109] width 315 height 18
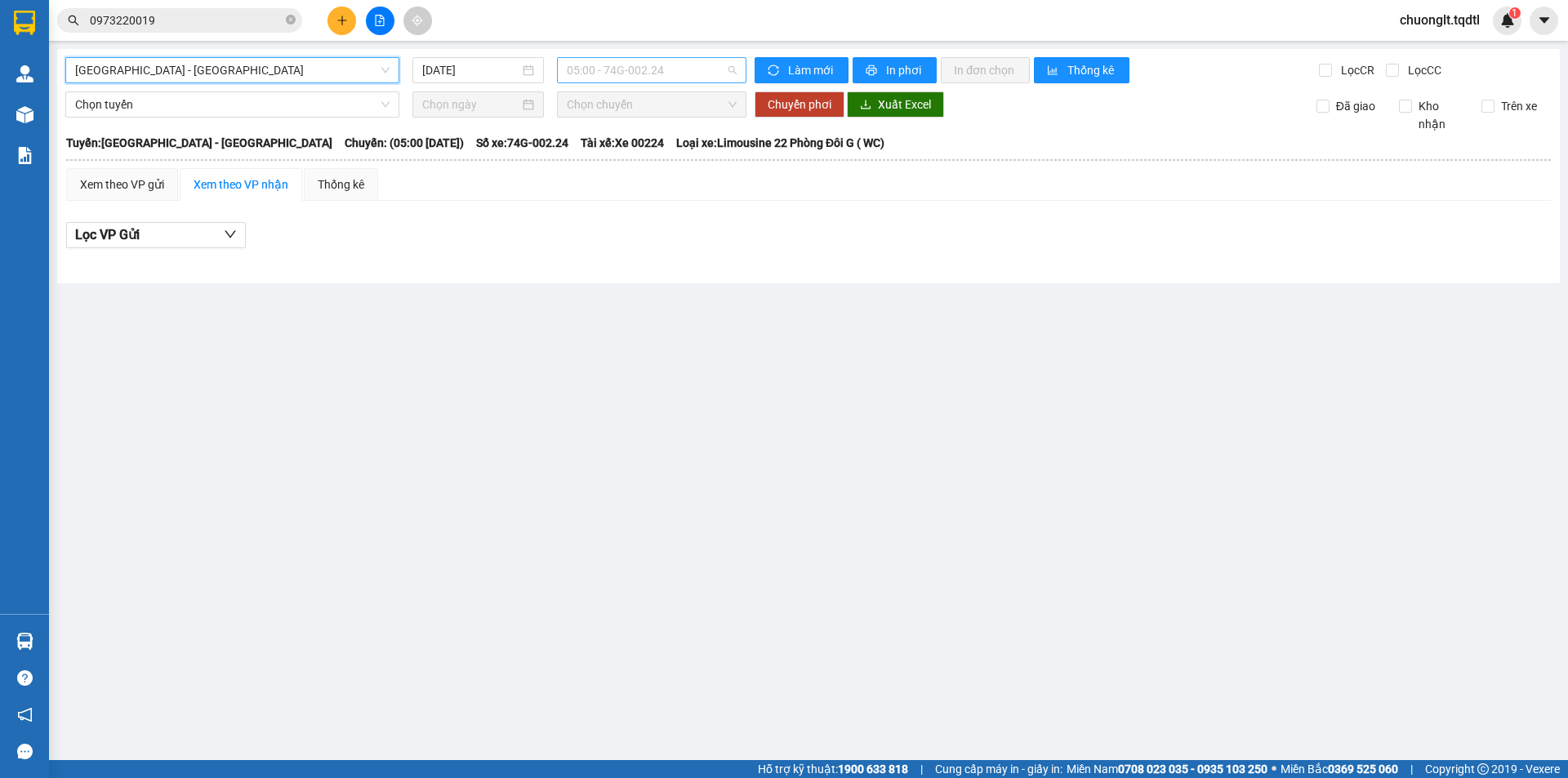
click at [669, 66] on span "05:00 - 74G-002.24" at bounding box center [652, 70] width 170 height 24
click at [295, 73] on span "[GEOGRAPHIC_DATA] - [GEOGRAPHIC_DATA]" at bounding box center [232, 70] width 315 height 24
click at [525, 60] on div "[DATE]" at bounding box center [479, 70] width 131 height 26
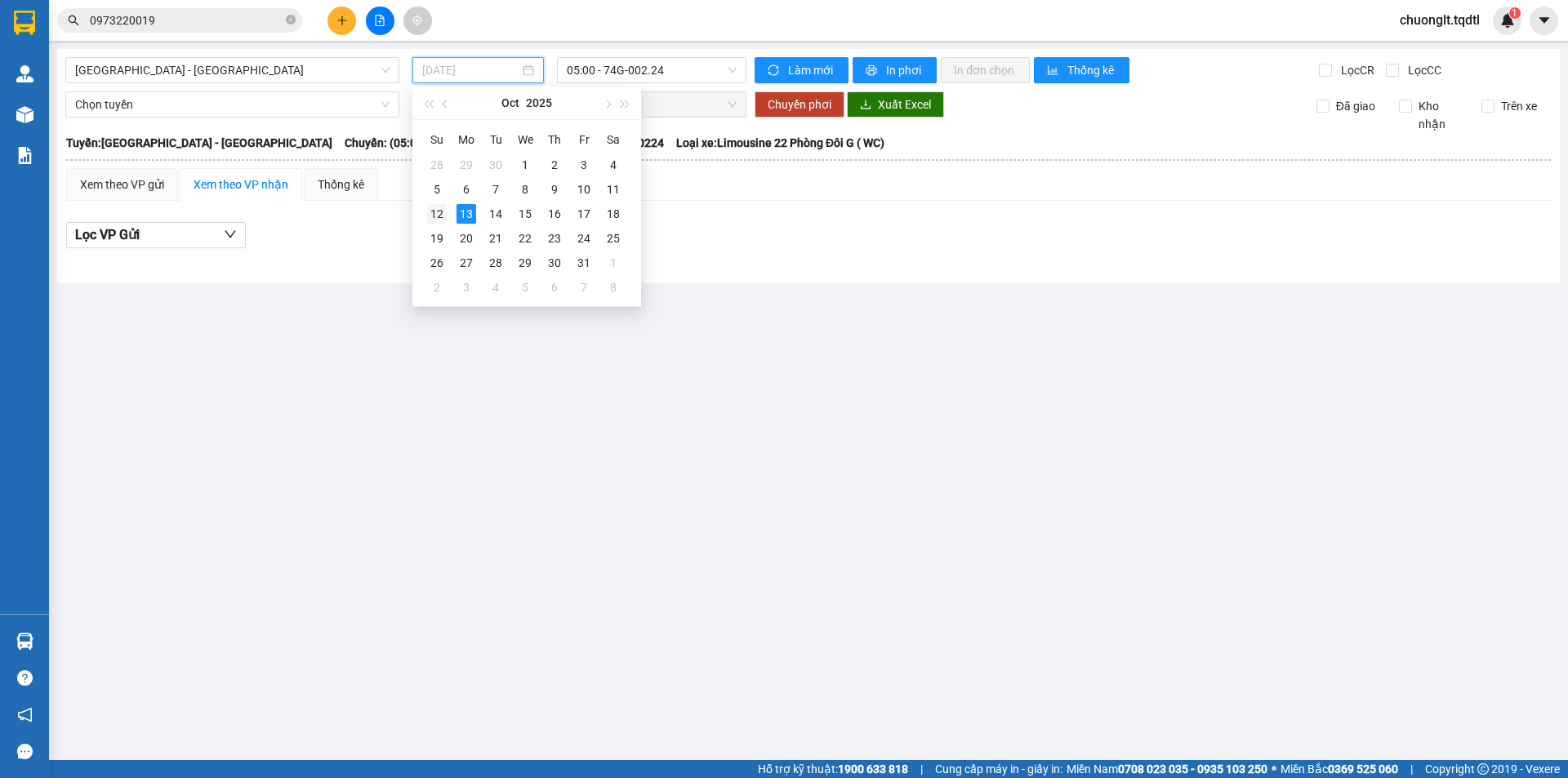
click at [442, 204] on div "12" at bounding box center [436, 214] width 19 height 19
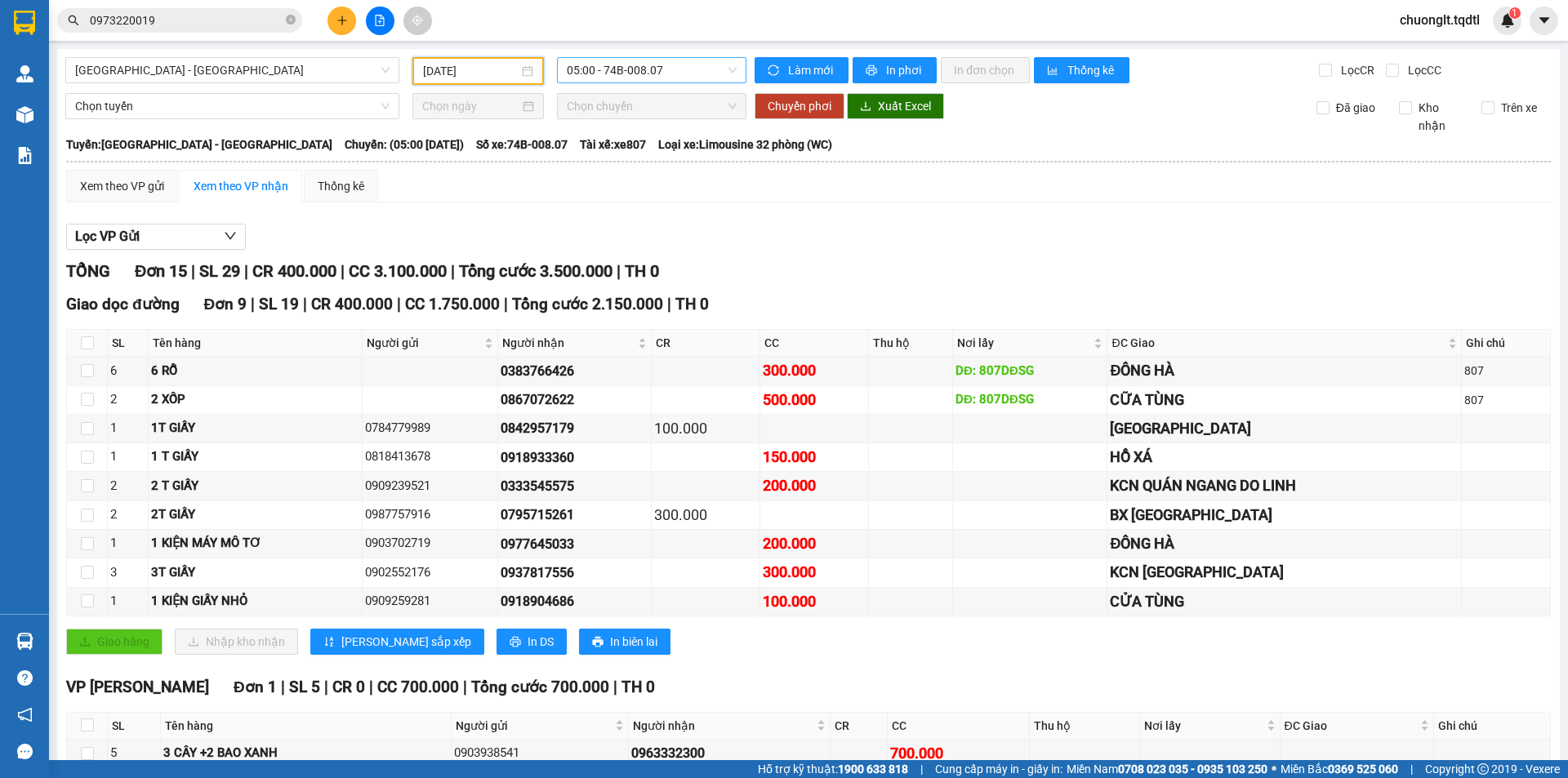
click at [722, 68] on span "05:00 - 74B-008.07" at bounding box center [652, 70] width 170 height 24
click at [843, 227] on div "Lọc VP Gửi" at bounding box center [808, 237] width 1485 height 27
click at [339, 23] on icon "plus" at bounding box center [342, 20] width 11 height 11
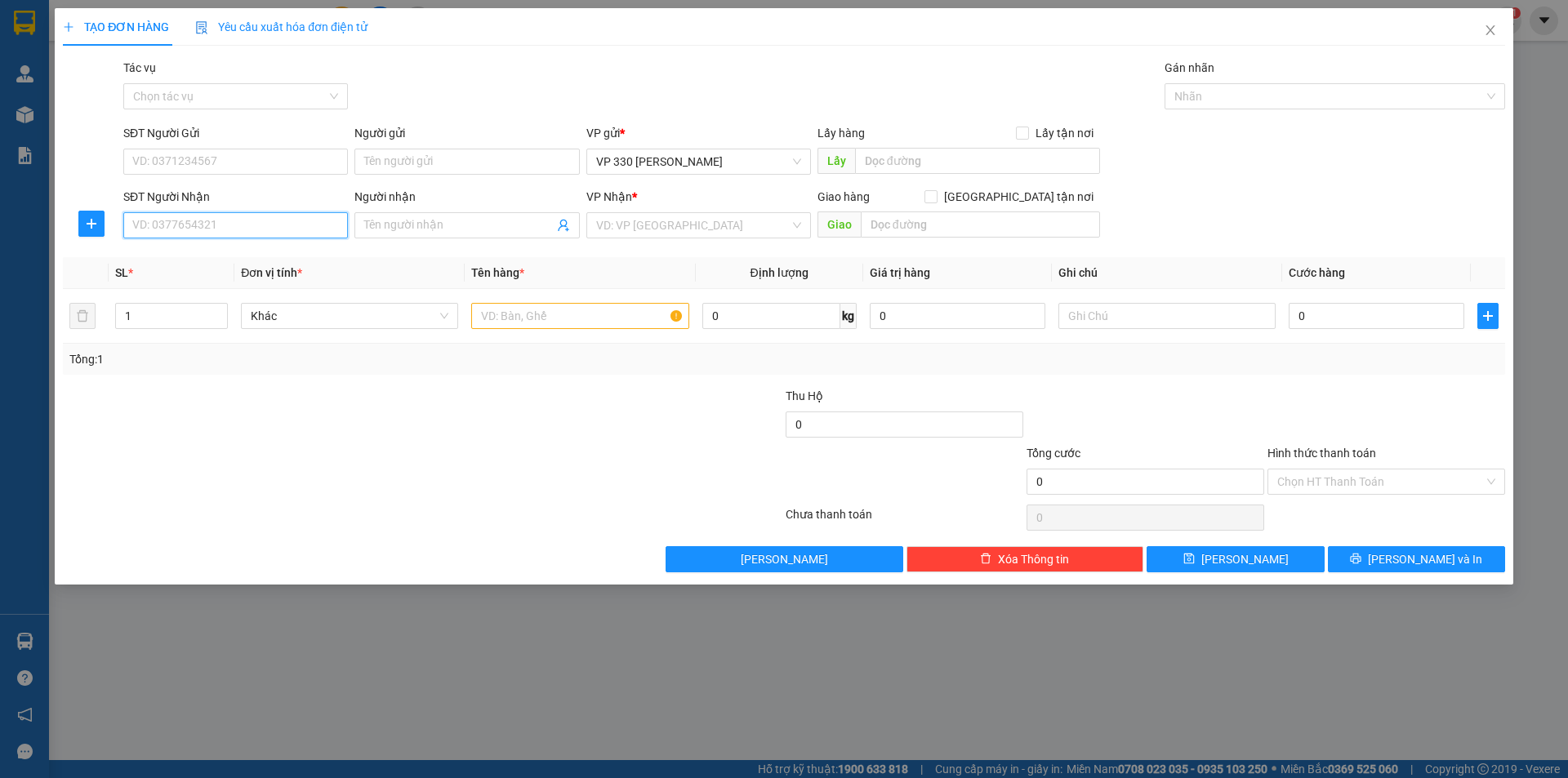
click at [169, 233] on input "SĐT Người Nhận" at bounding box center [235, 225] width 225 height 26
click at [977, 163] on input "text" at bounding box center [977, 161] width 245 height 26
click at [721, 223] on input "search" at bounding box center [692, 225] width 193 height 24
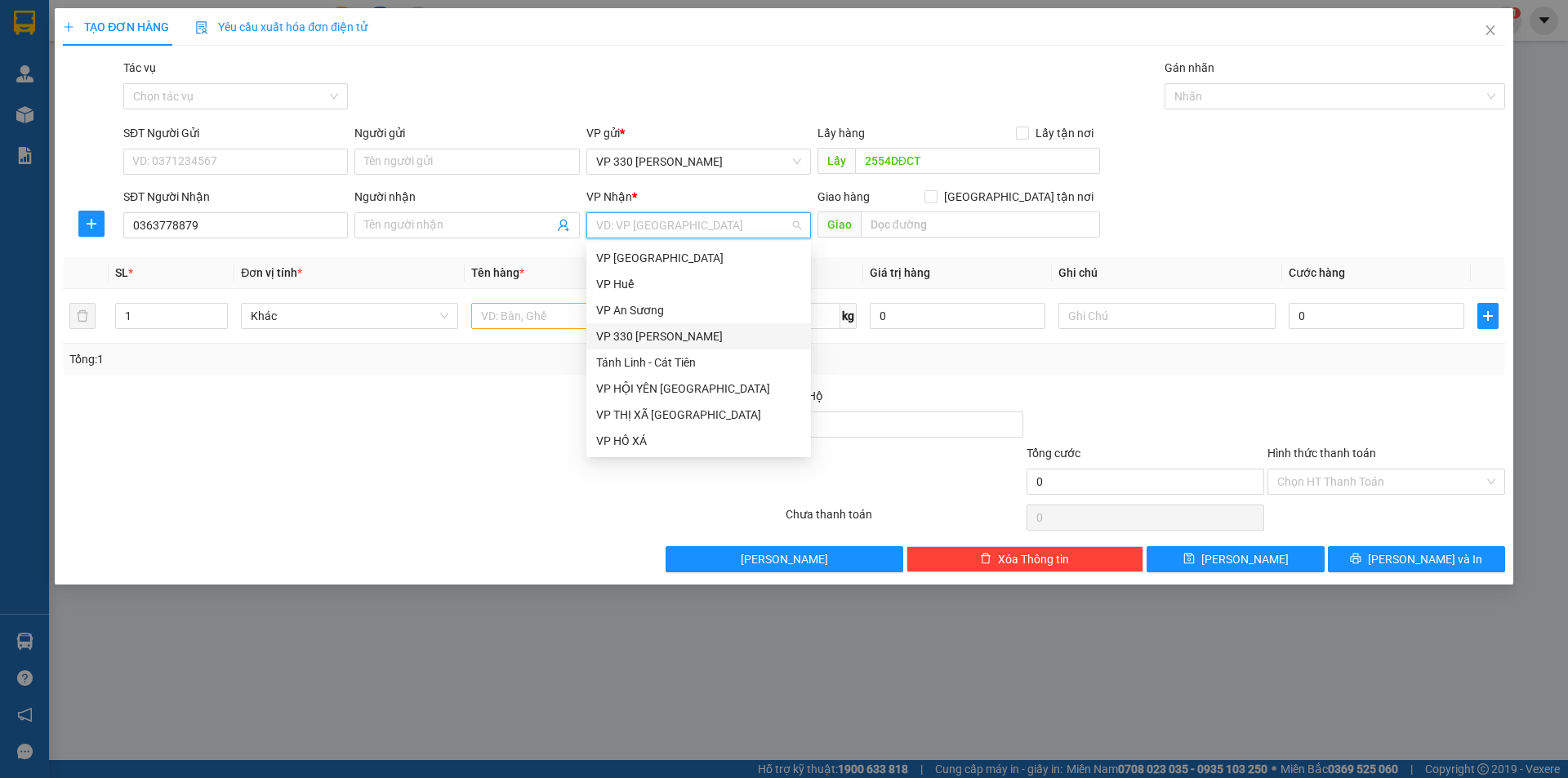
click at [652, 337] on div "VP 330 [PERSON_NAME]" at bounding box center [698, 336] width 205 height 18
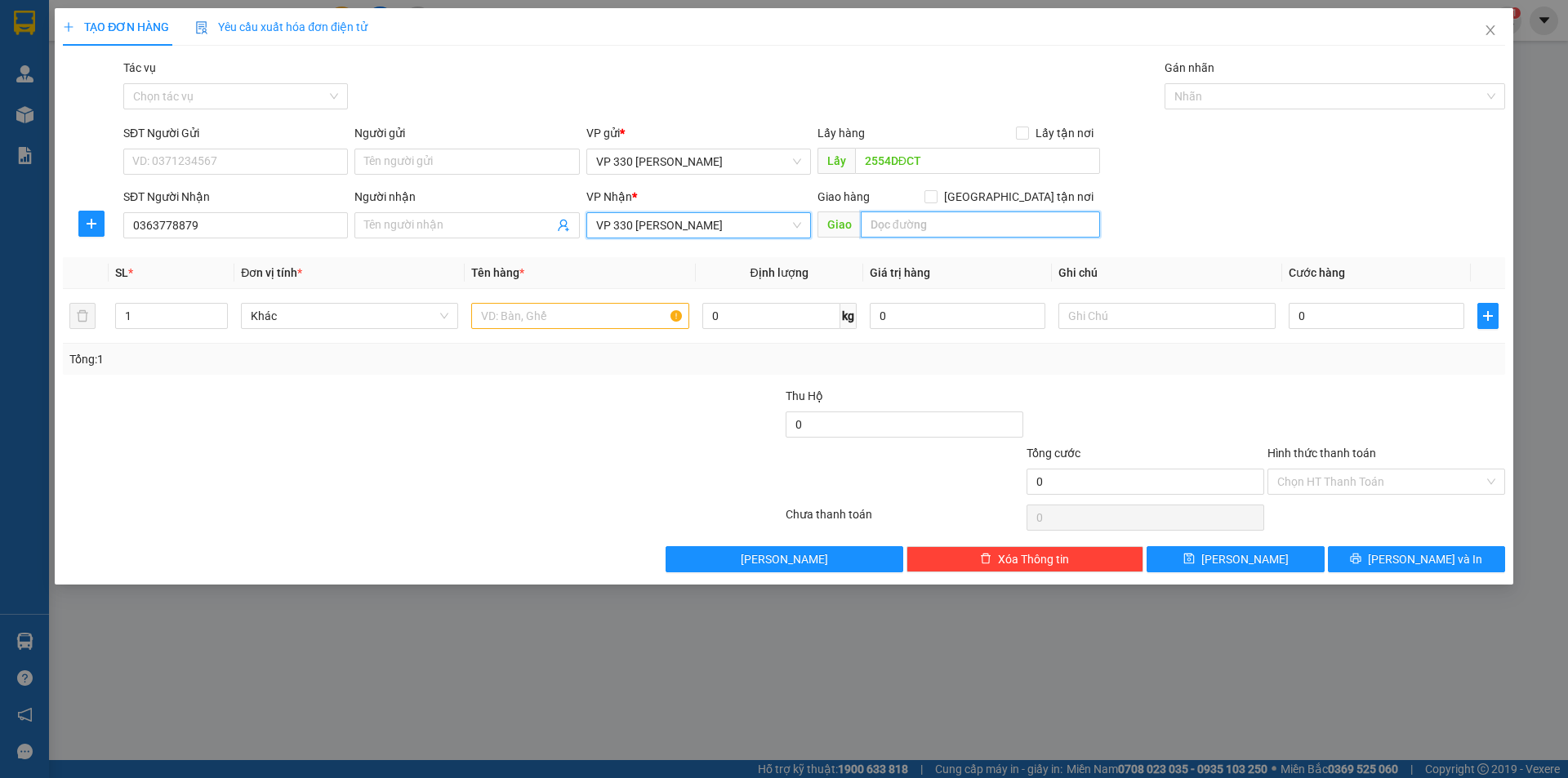
click at [956, 220] on input "text" at bounding box center [980, 225] width 240 height 26
click at [537, 308] on input "text" at bounding box center [579, 315] width 218 height 26
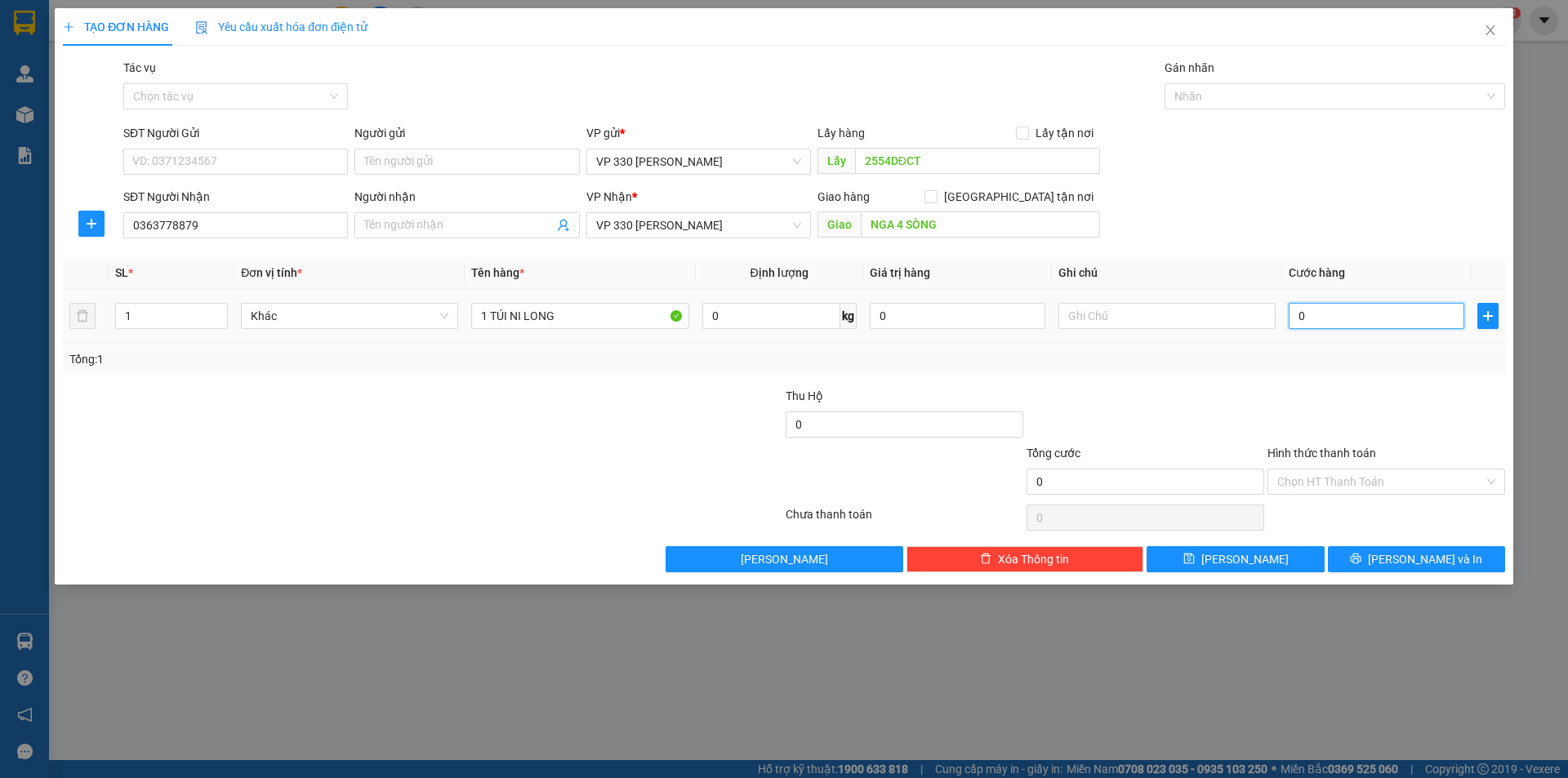
click at [1350, 305] on input "0" at bounding box center [1376, 315] width 176 height 26
click at [1148, 320] on input "text" at bounding box center [1167, 315] width 218 height 26
click at [1194, 554] on icon "save" at bounding box center [1188, 558] width 10 height 10
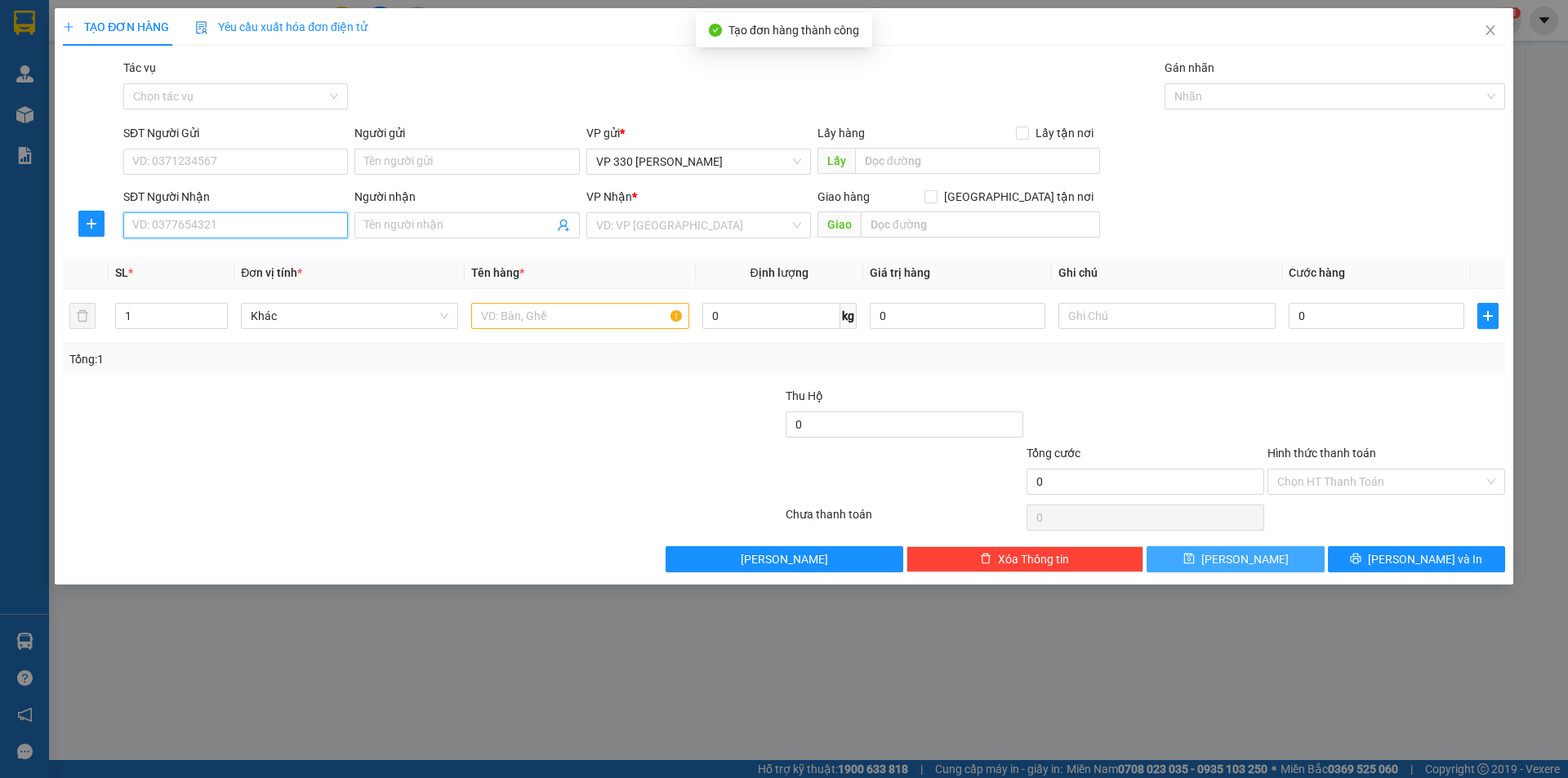
click at [253, 224] on input "SĐT Người Nhận" at bounding box center [235, 225] width 225 height 26
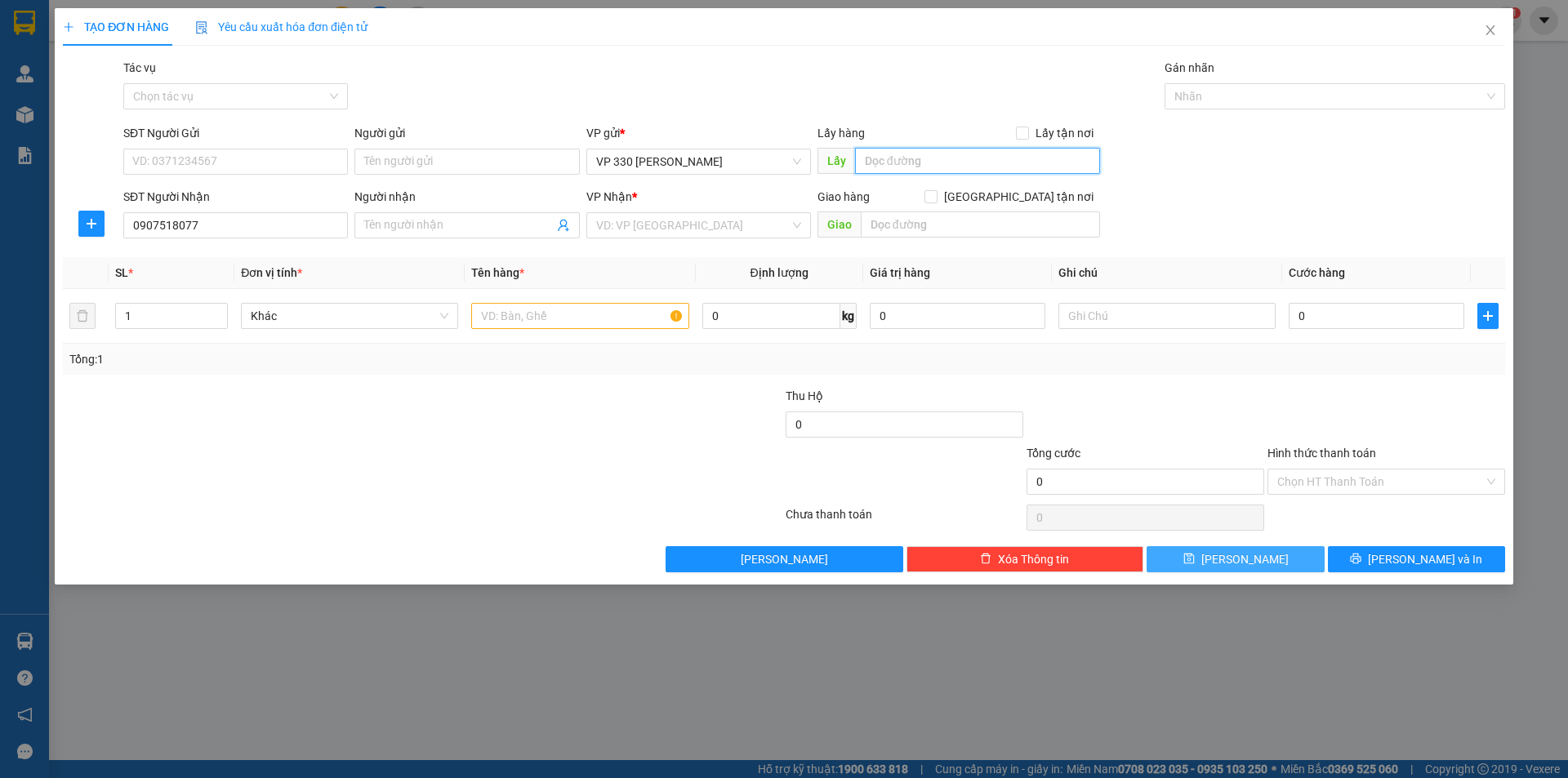
click at [937, 169] on input "text" at bounding box center [977, 161] width 245 height 26
click at [727, 228] on input "search" at bounding box center [692, 225] width 193 height 24
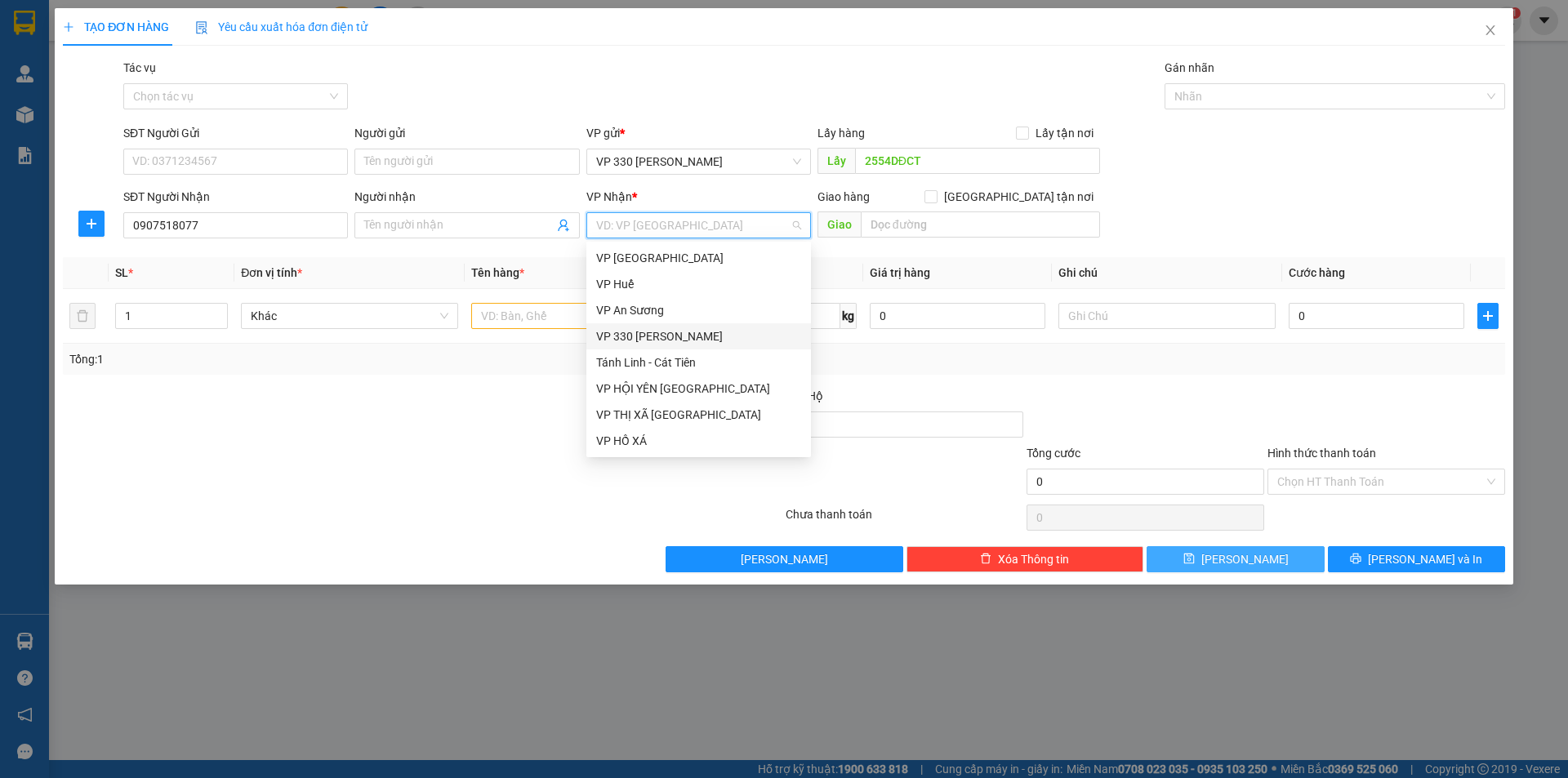
click at [667, 337] on div "VP 330 [PERSON_NAME]" at bounding box center [698, 336] width 205 height 18
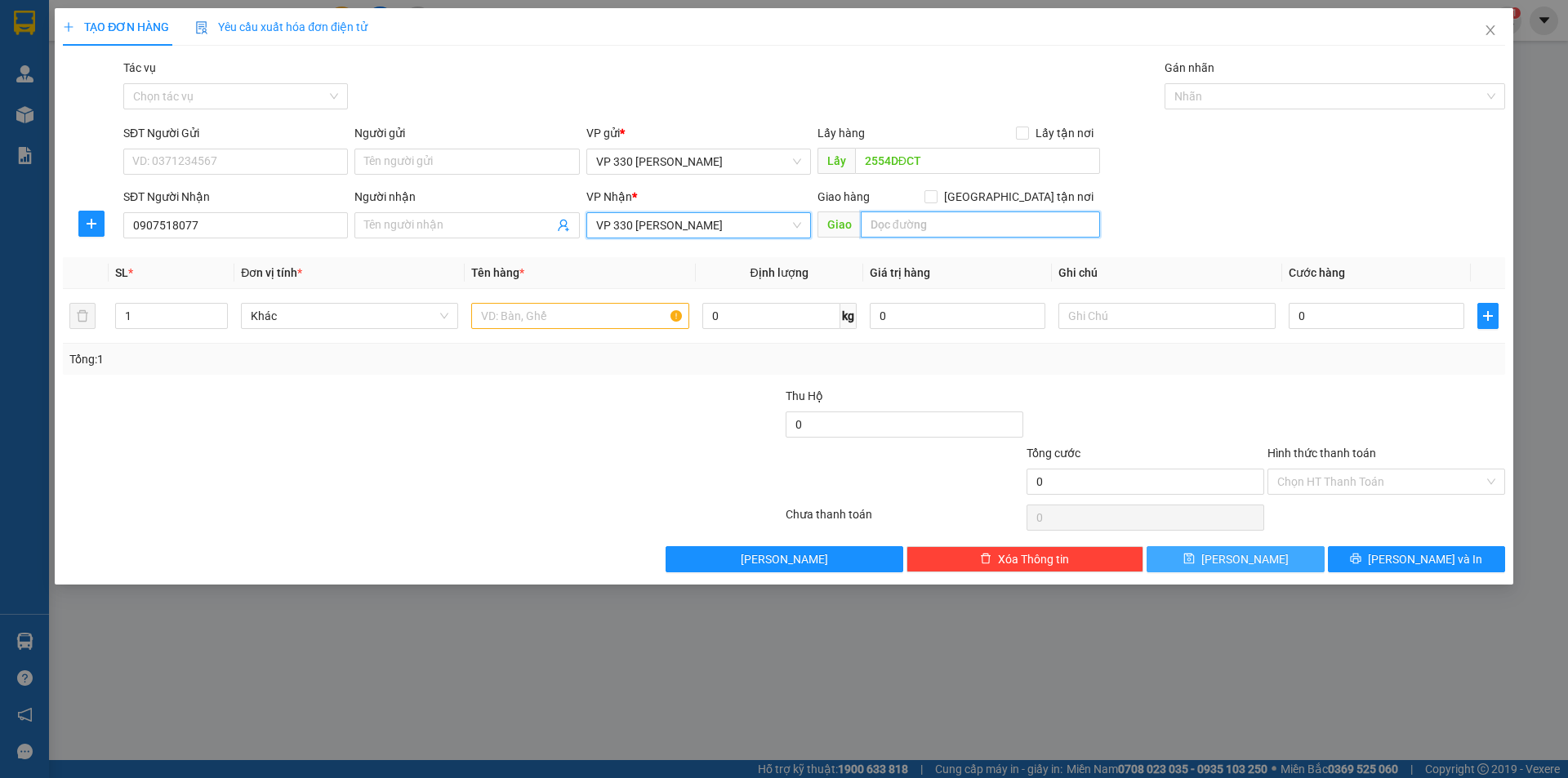
click at [919, 228] on input "text" at bounding box center [980, 225] width 240 height 26
click at [575, 325] on input "text" at bounding box center [579, 315] width 218 height 26
click at [214, 312] on span "up" at bounding box center [218, 312] width 10 height 10
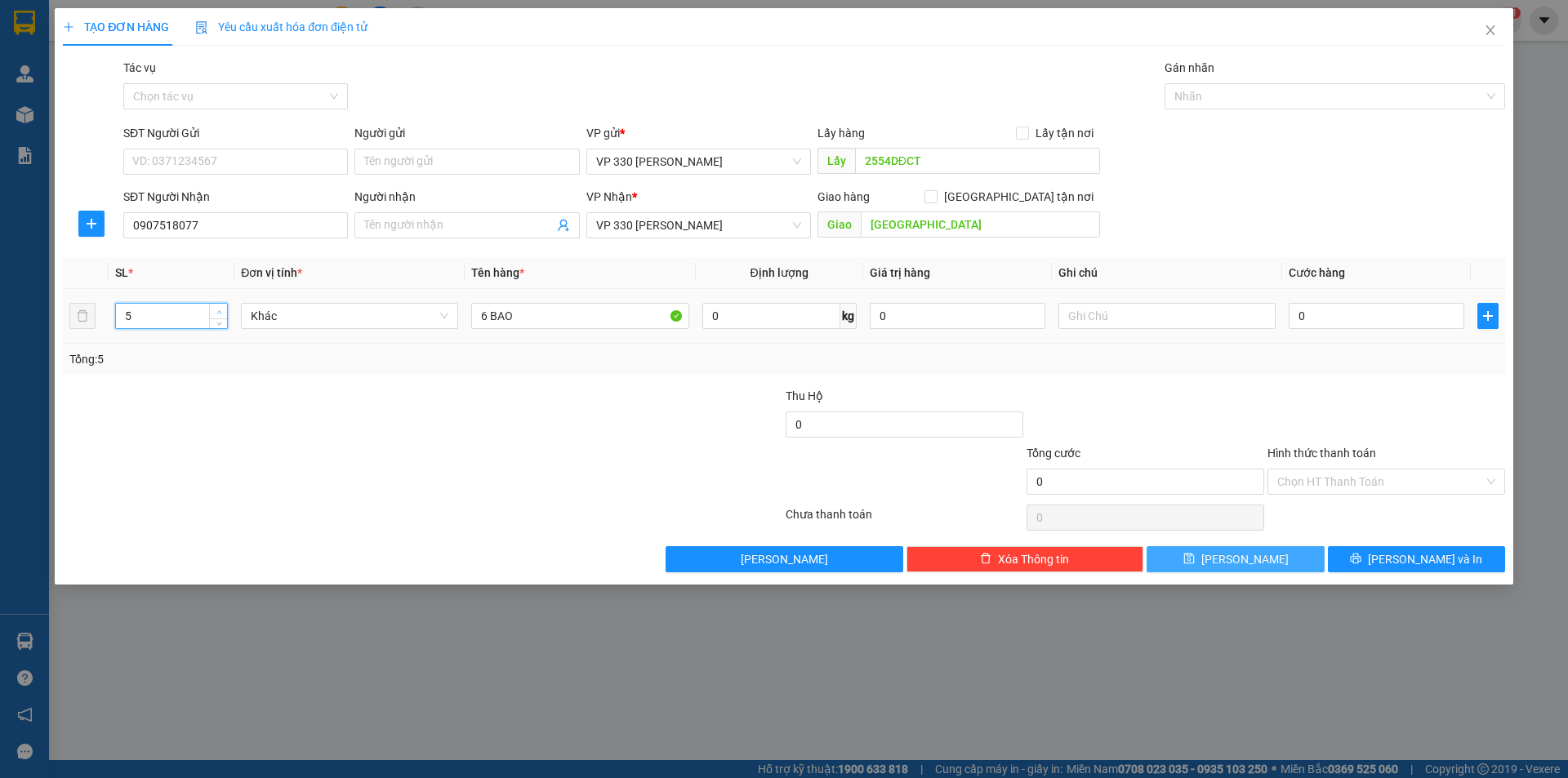
click at [214, 312] on span "up" at bounding box center [218, 312] width 10 height 10
click at [1336, 323] on input "0" at bounding box center [1376, 315] width 176 height 26
click at [1209, 303] on input "text" at bounding box center [1167, 315] width 218 height 26
click at [1232, 553] on button "[PERSON_NAME]" at bounding box center [1235, 559] width 177 height 26
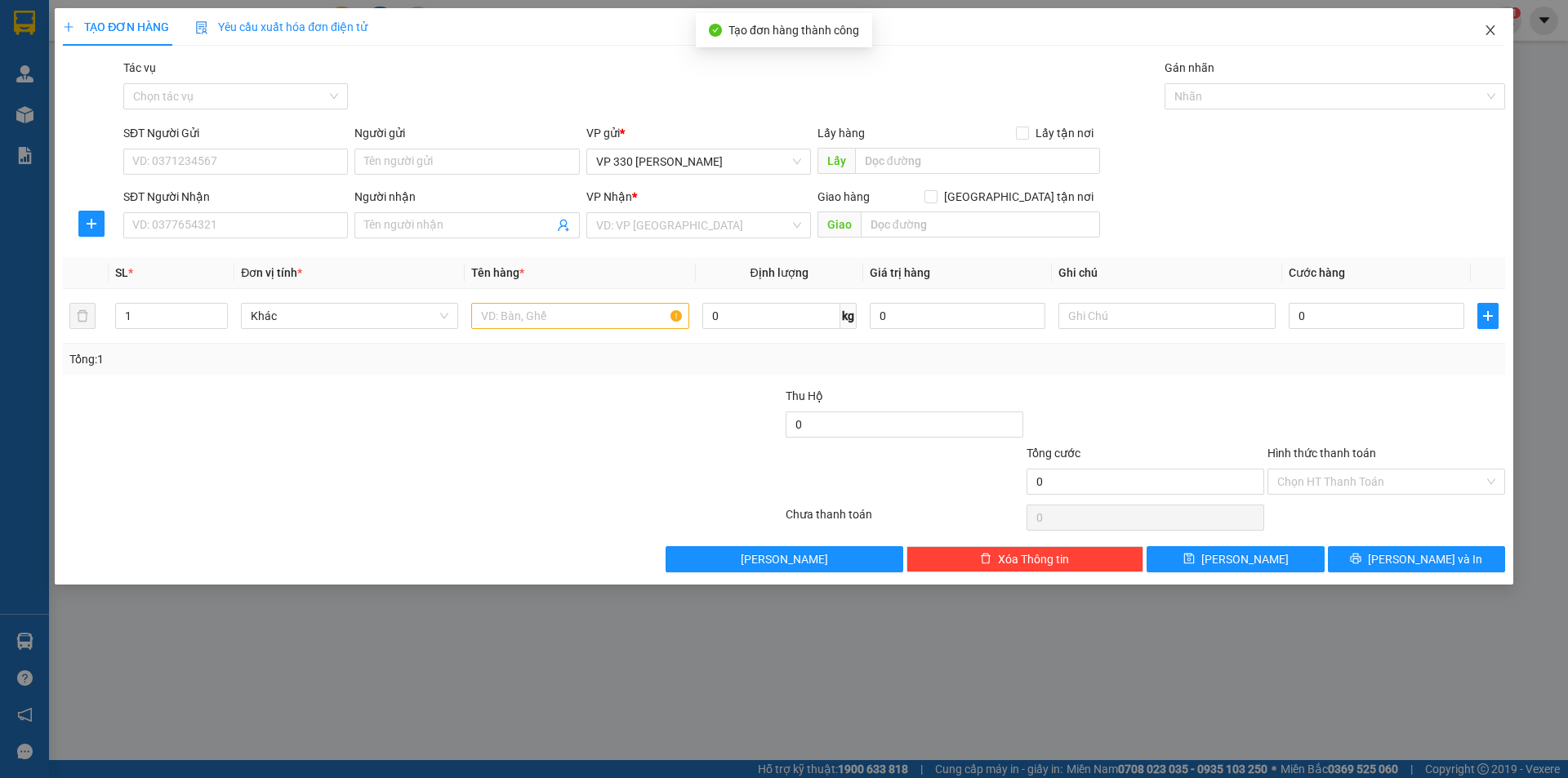
click at [1488, 23] on span "Close" at bounding box center [1490, 31] width 45 height 45
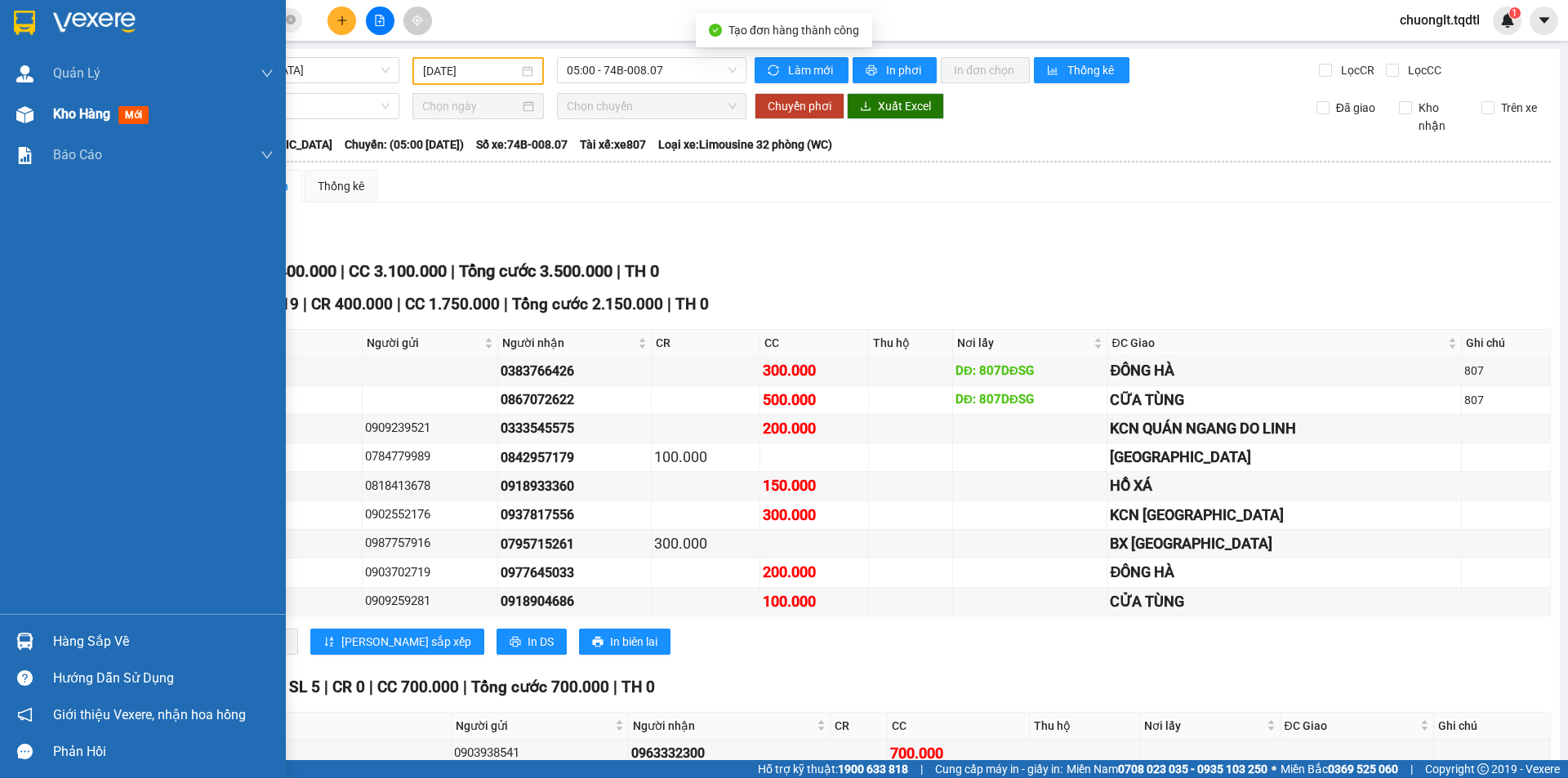
click at [97, 111] on span "Kho hàng" at bounding box center [81, 114] width 57 height 16
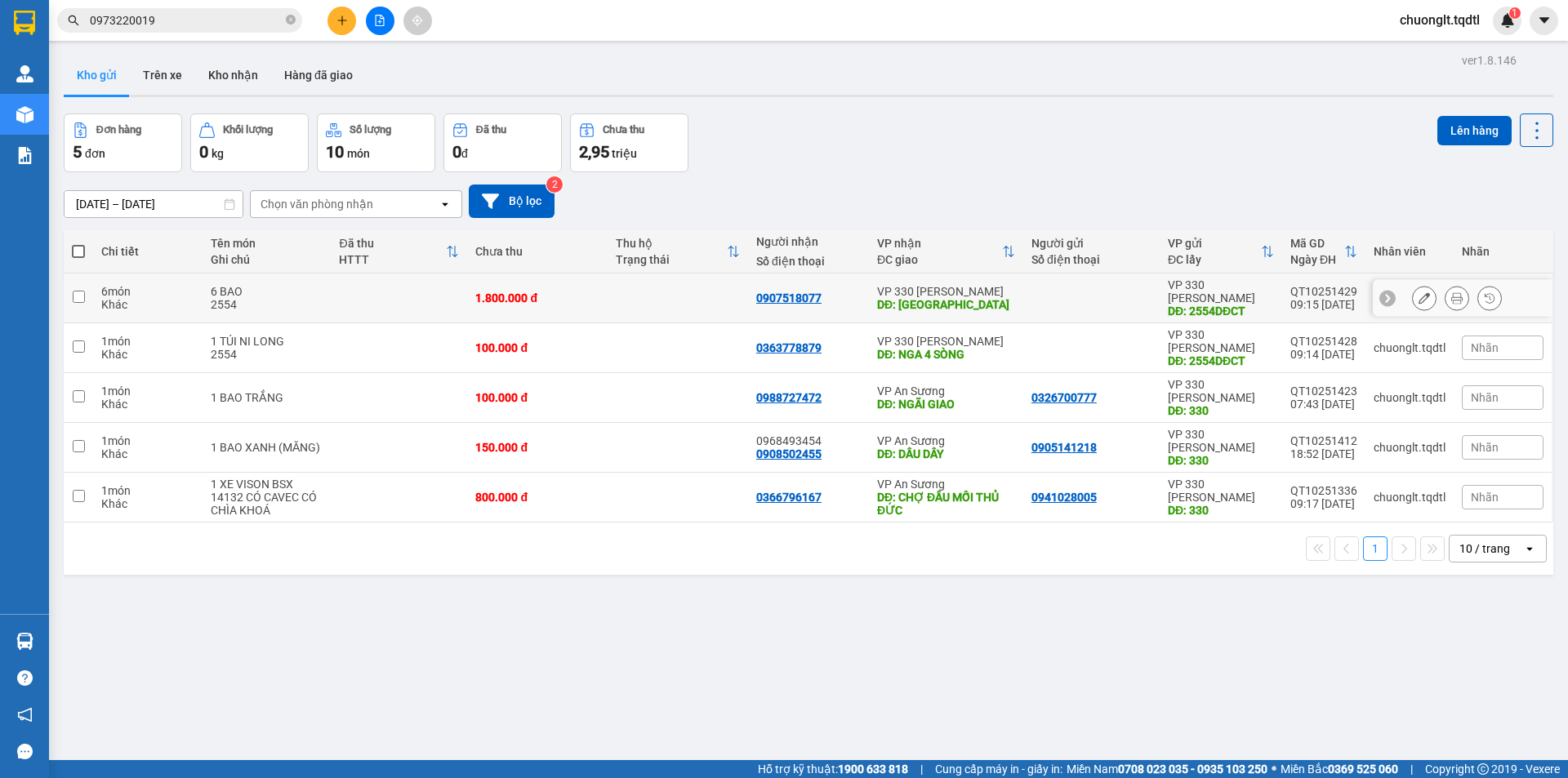
click at [305, 298] on div "2554" at bounding box center [268, 304] width 113 height 13
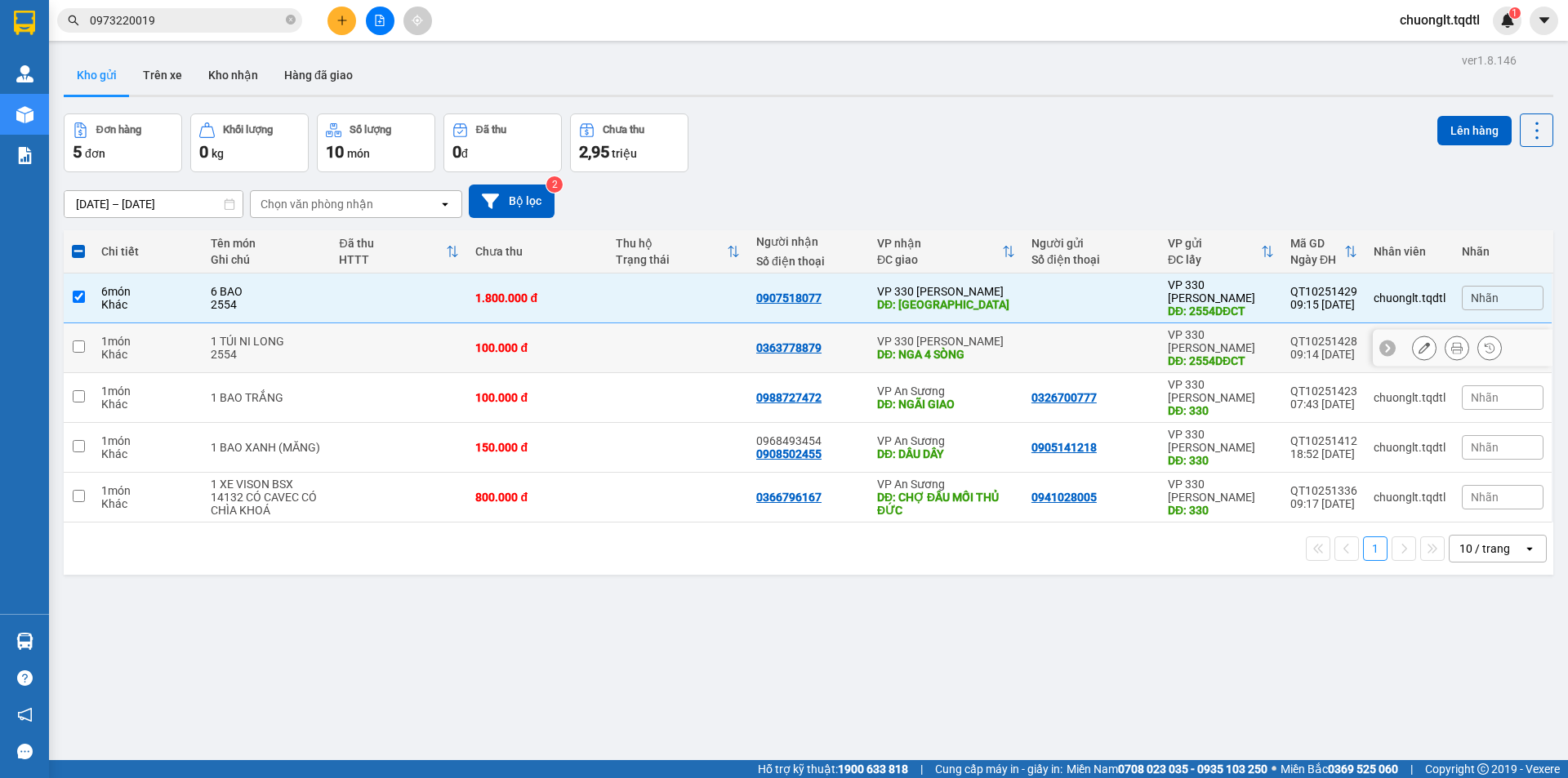
click at [295, 348] on div "2554" at bounding box center [268, 354] width 113 height 13
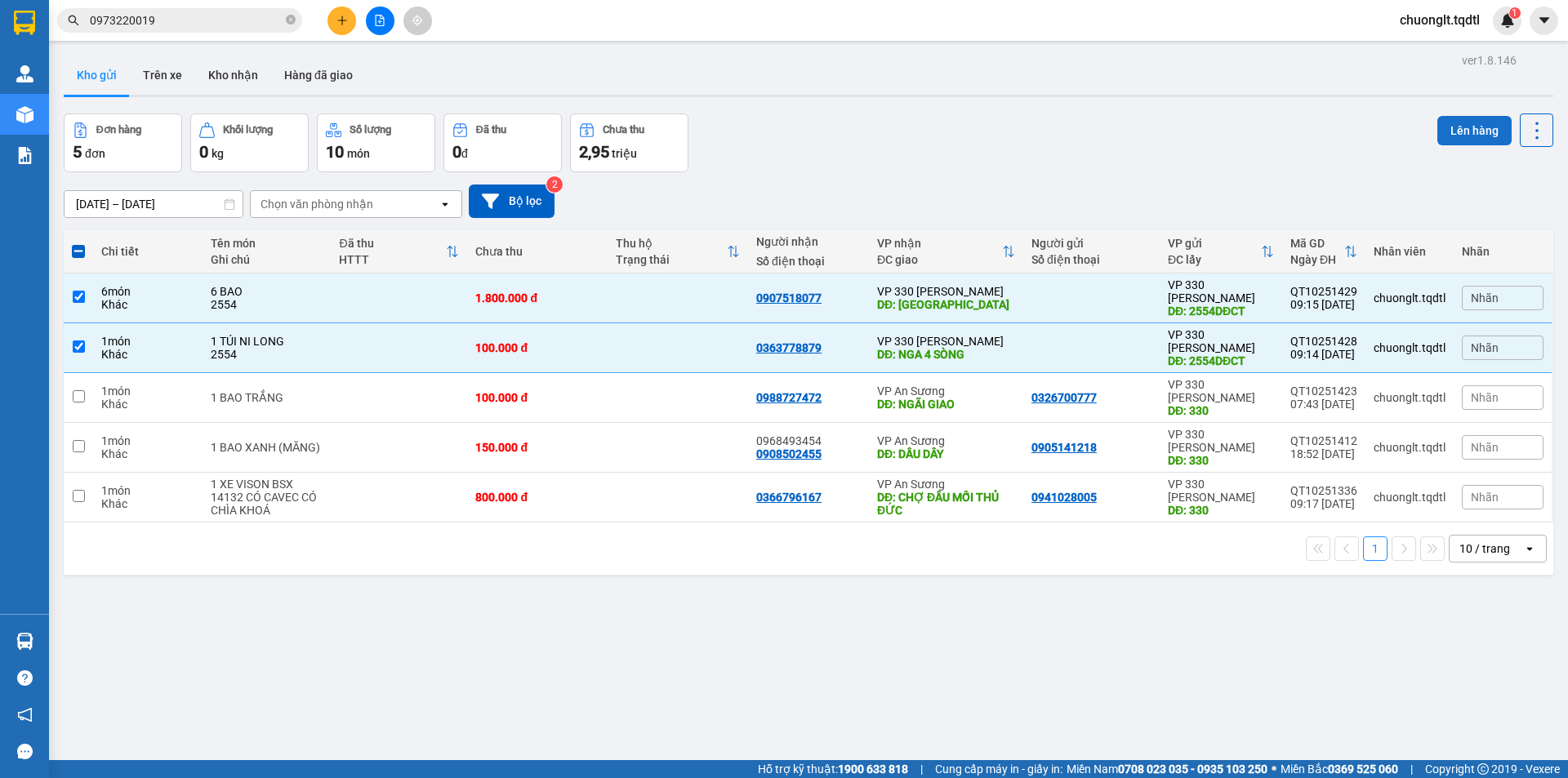
click at [1462, 130] on button "Lên hàng" at bounding box center [1475, 130] width 74 height 30
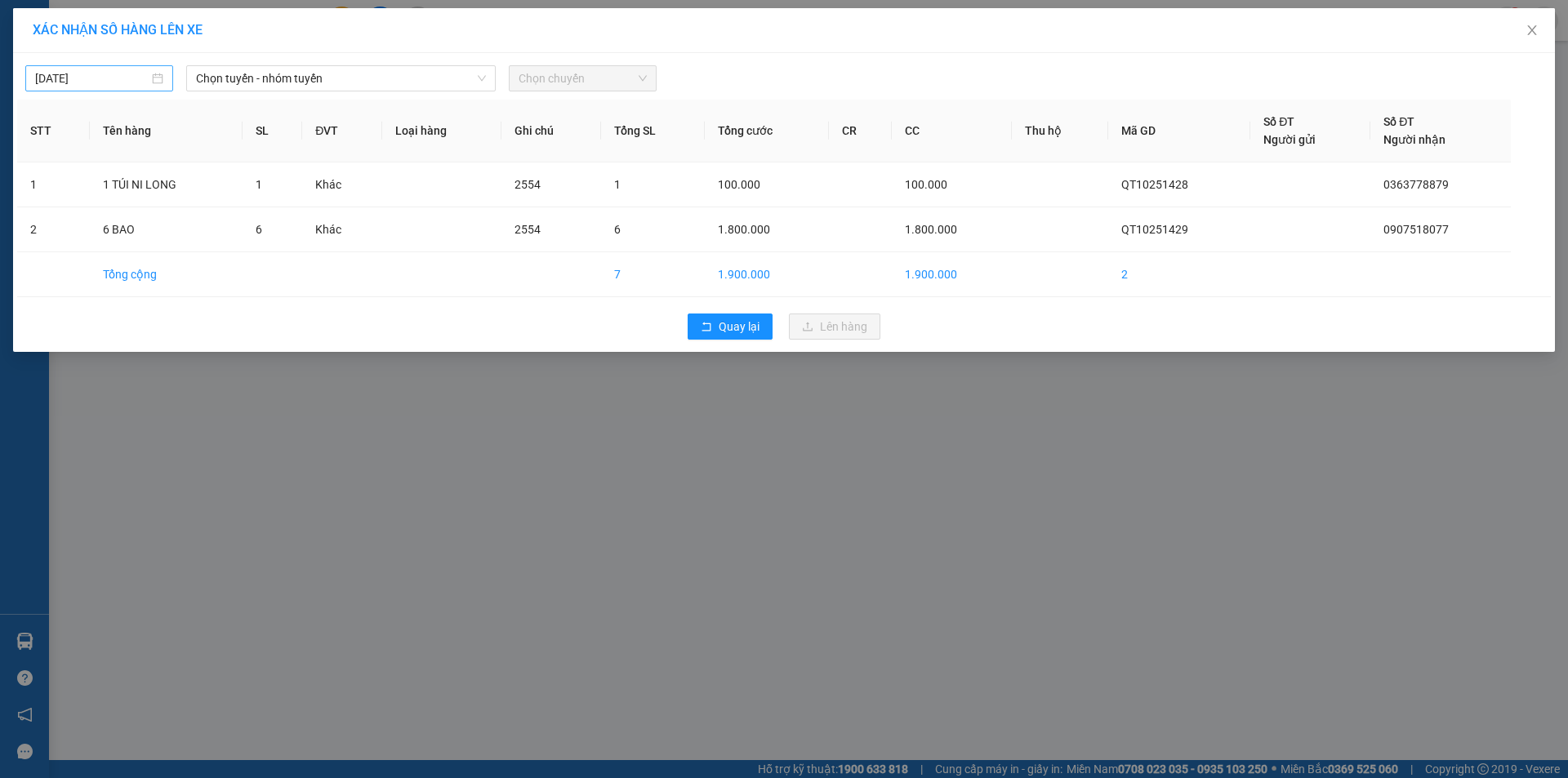
click at [141, 80] on input "[DATE]" at bounding box center [92, 78] width 114 height 18
click at [43, 219] on div "12" at bounding box center [49, 221] width 19 height 19
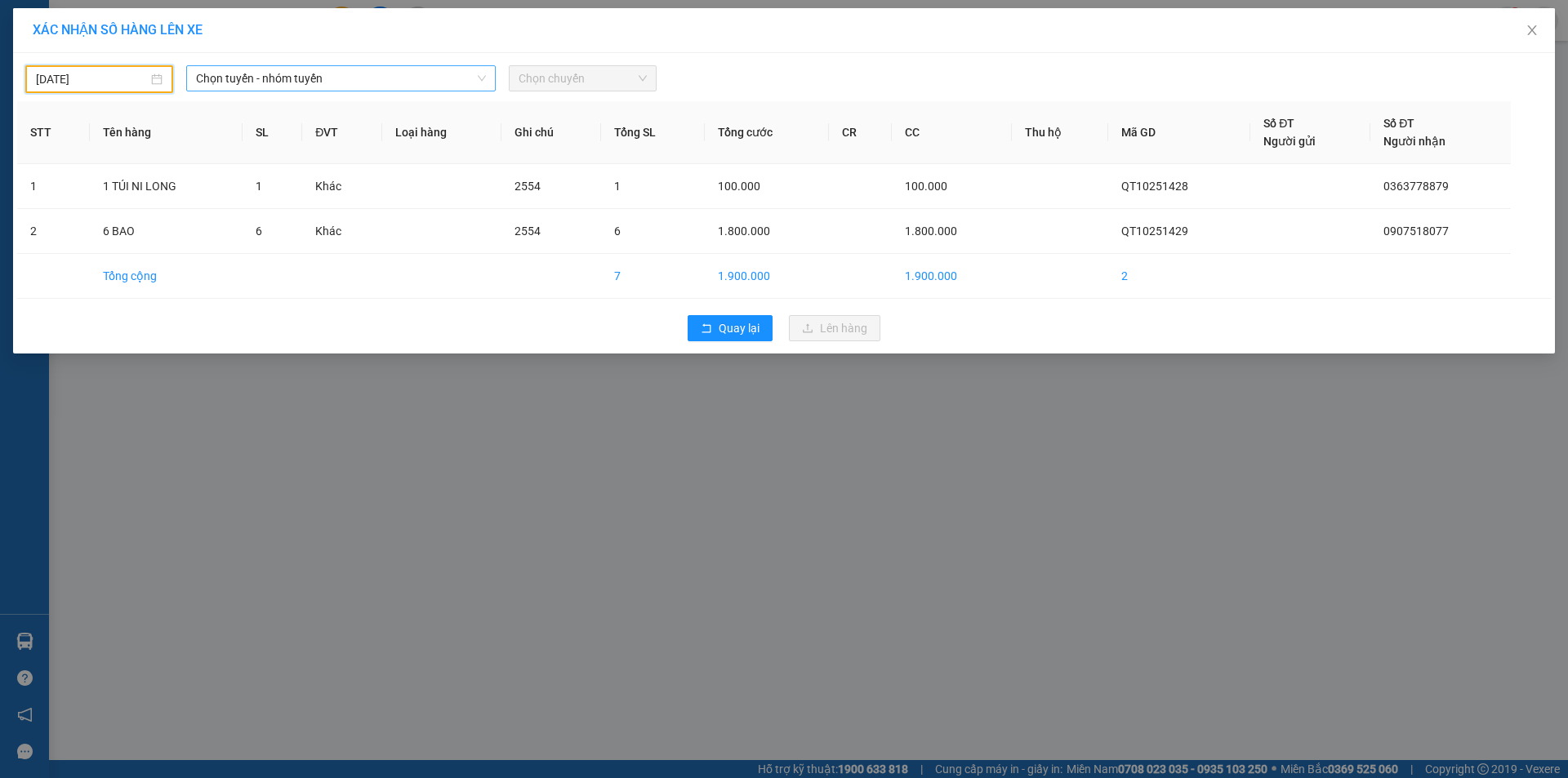
click at [447, 82] on span "Chọn tuyến - nhóm tuyến" at bounding box center [341, 78] width 290 height 24
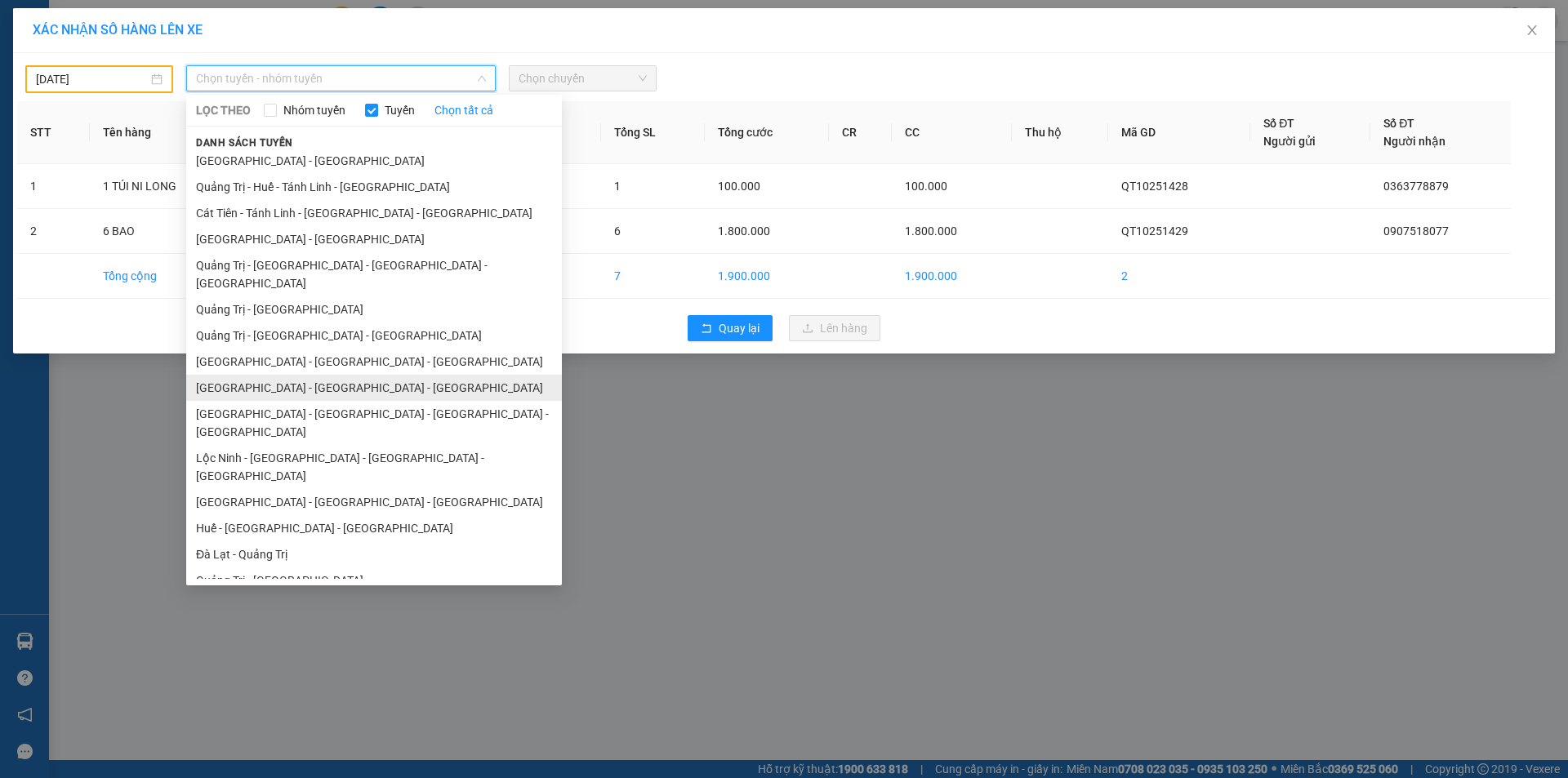
scroll to position [94, 0]
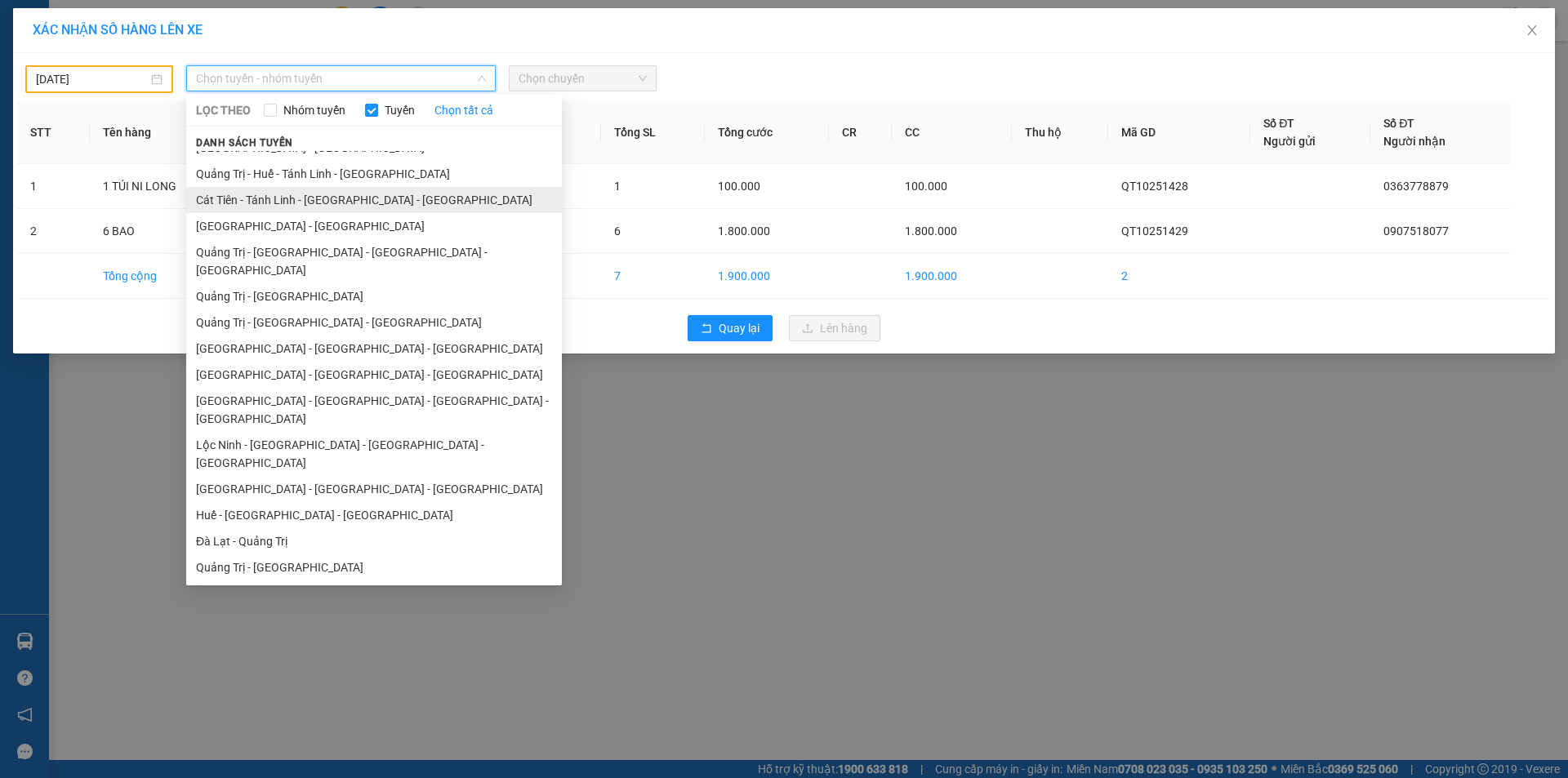
click at [306, 204] on li "Cát Tiên - Tánh Linh - [GEOGRAPHIC_DATA] - [GEOGRAPHIC_DATA]" at bounding box center [374, 200] width 376 height 26
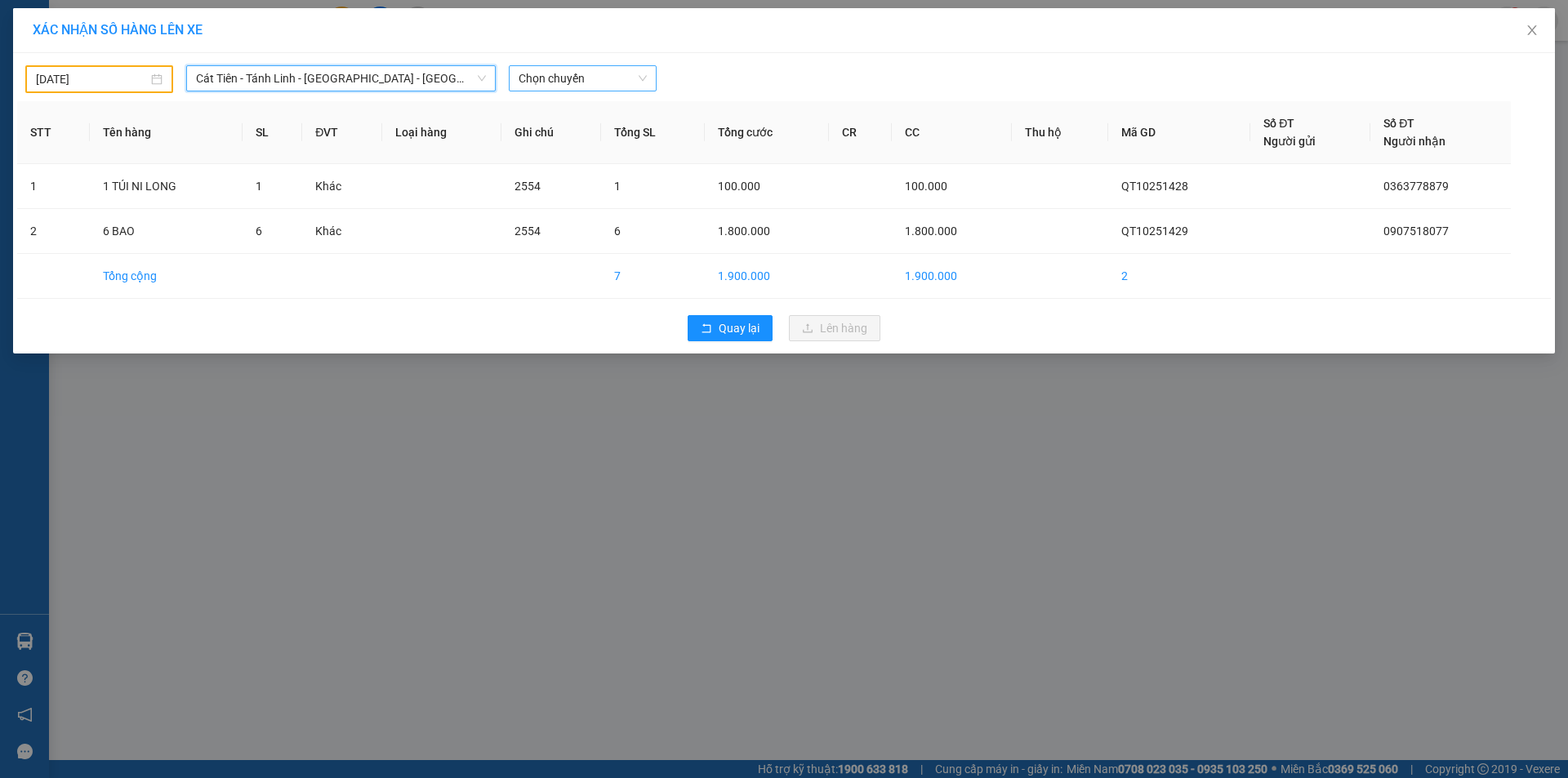
click at [615, 75] on span "Chọn chuyến" at bounding box center [582, 78] width 129 height 24
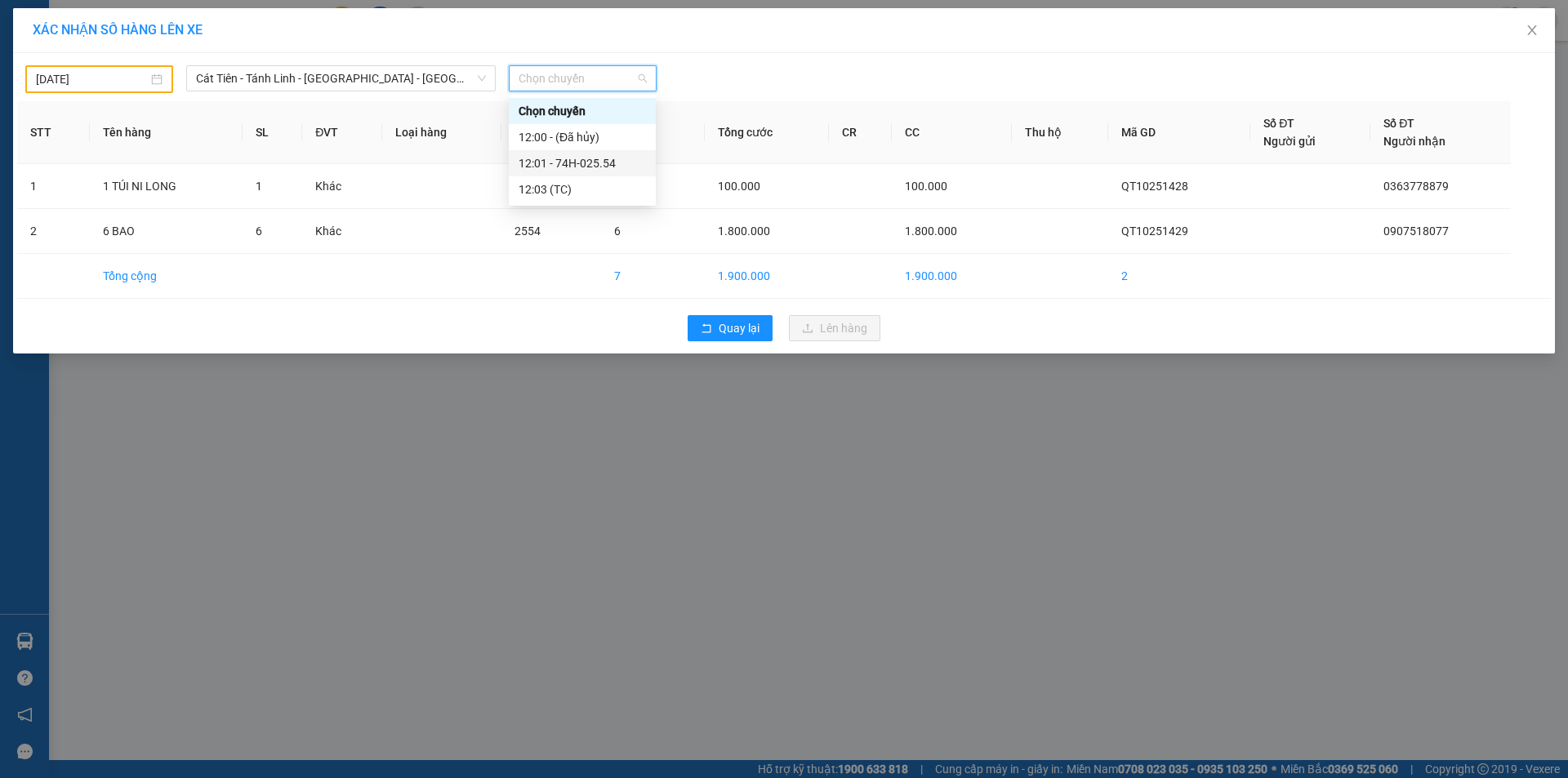
click at [595, 157] on div "12:01 - 74H-025.54" at bounding box center [582, 163] width 128 height 18
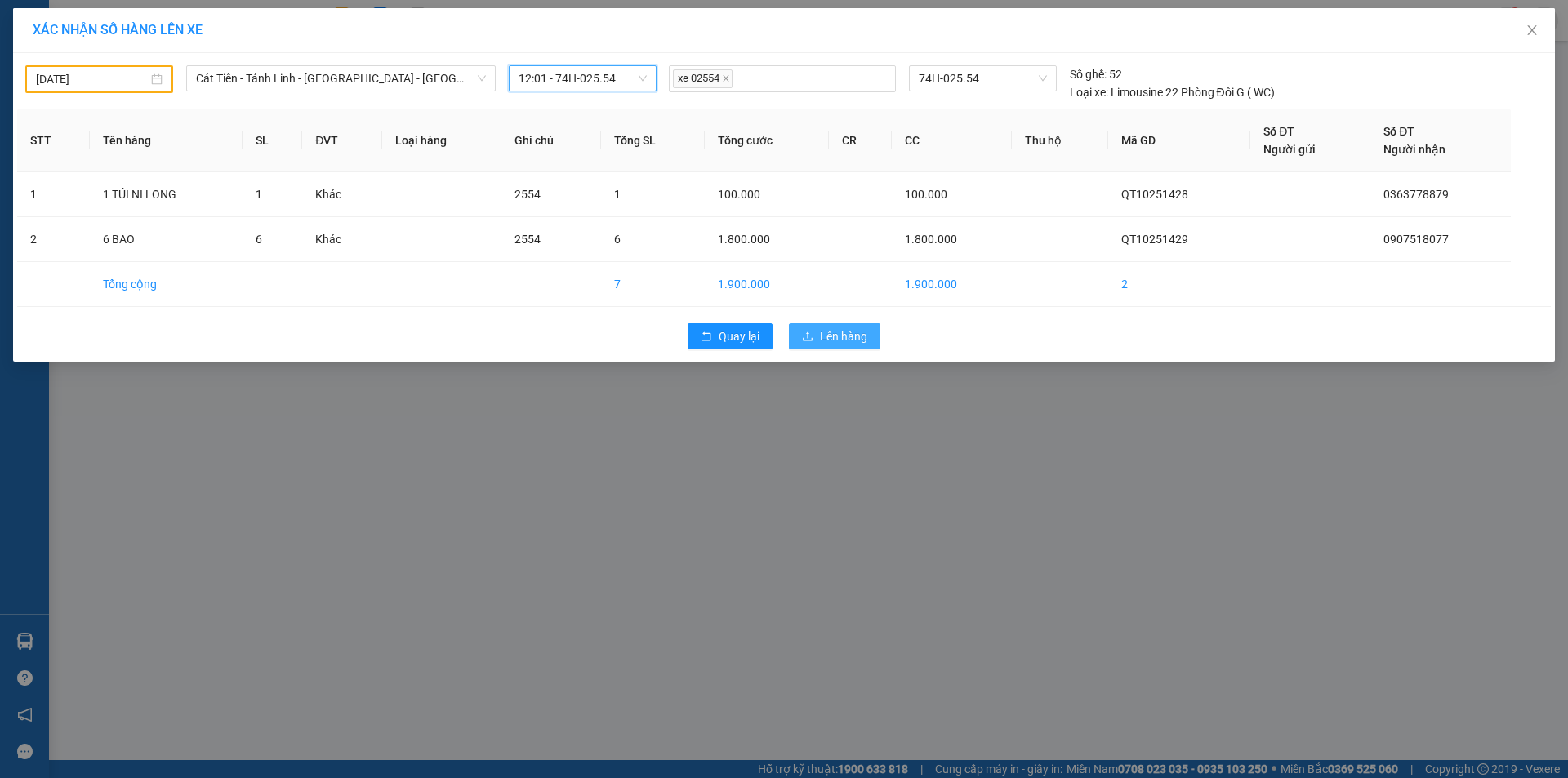
click at [841, 329] on span "Lên hàng" at bounding box center [843, 336] width 47 height 18
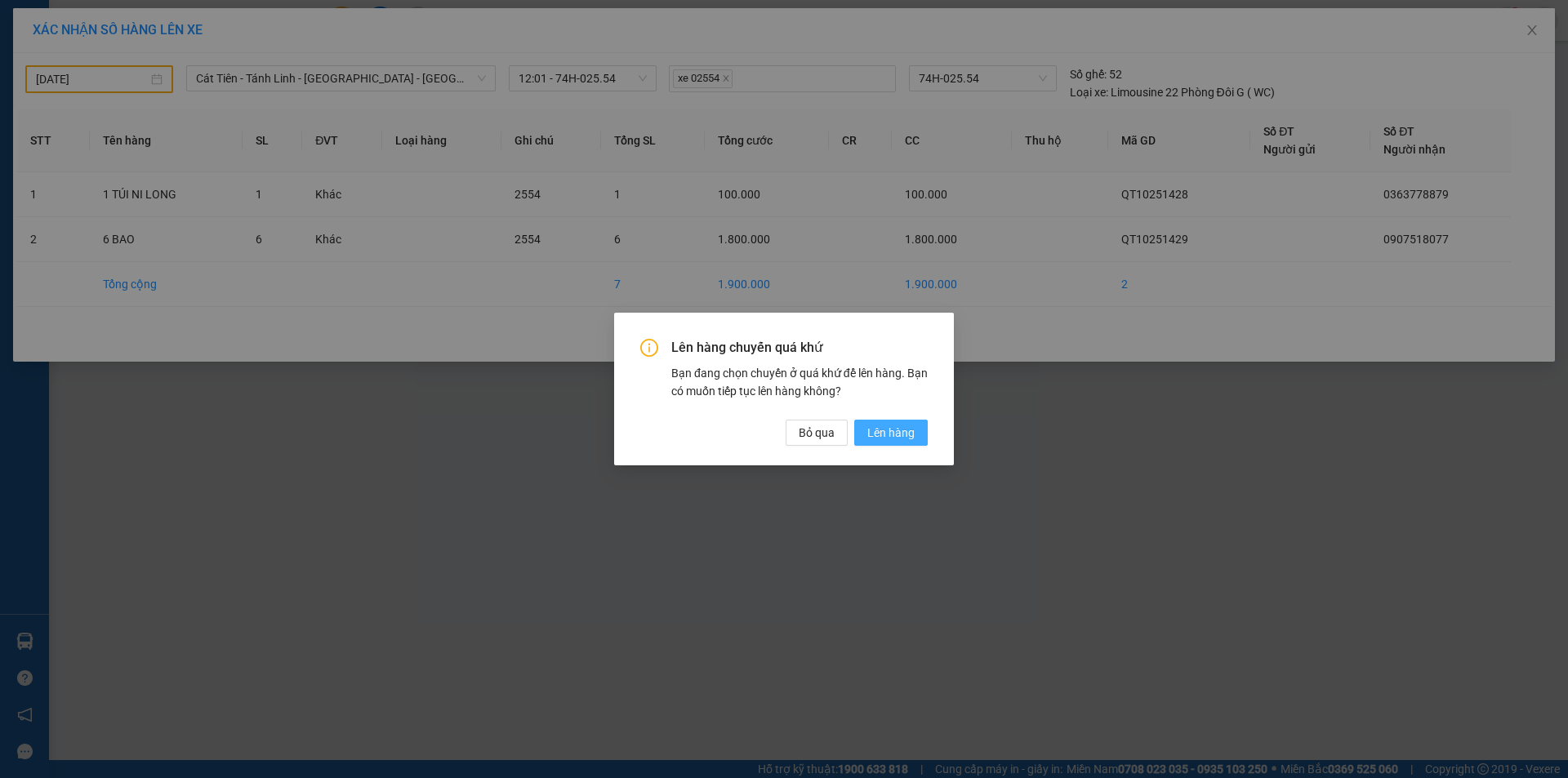
click at [906, 435] on span "Lên hàng" at bounding box center [890, 432] width 47 height 18
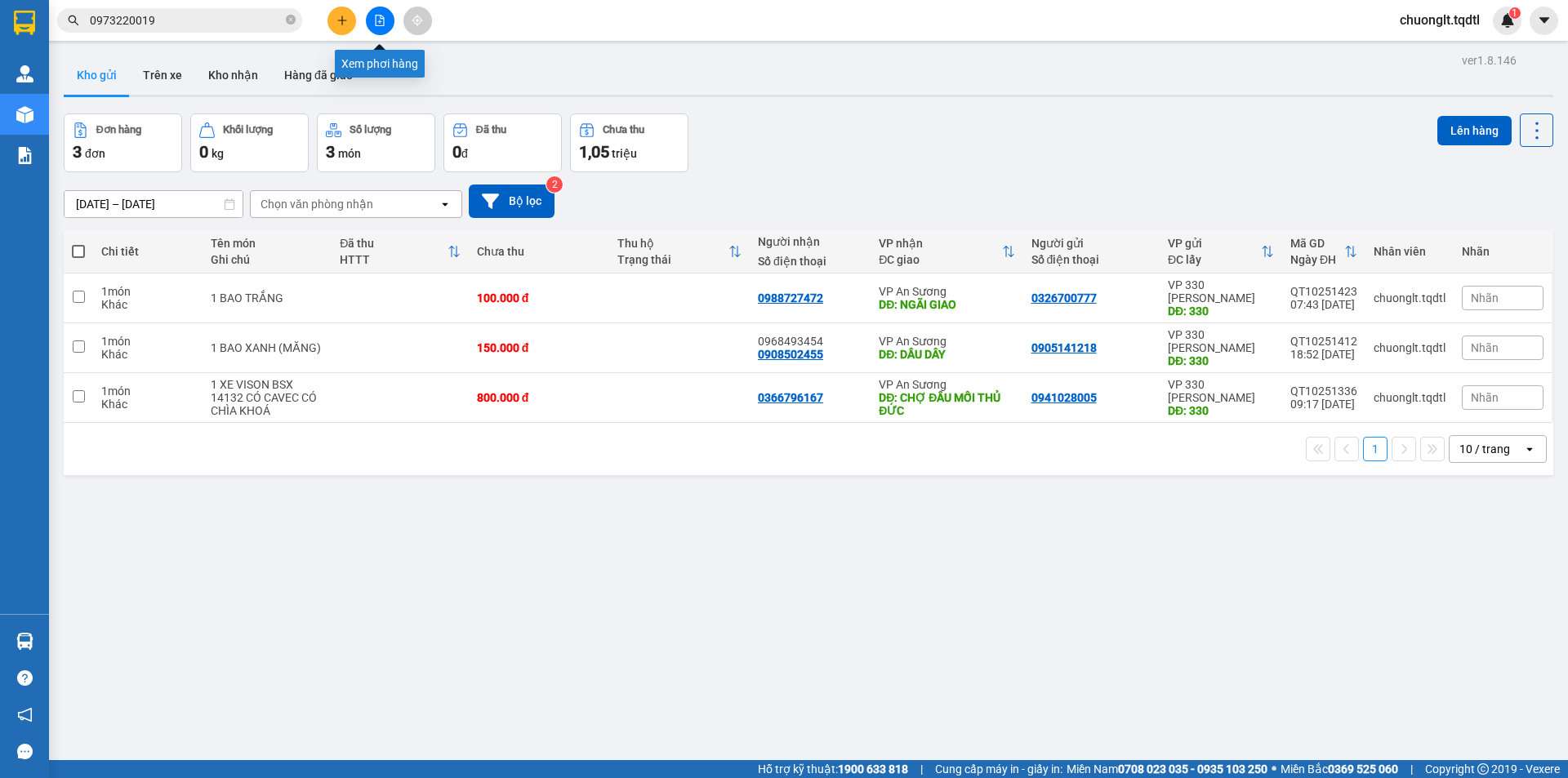
click at [385, 15] on icon "file-add" at bounding box center [380, 20] width 11 height 11
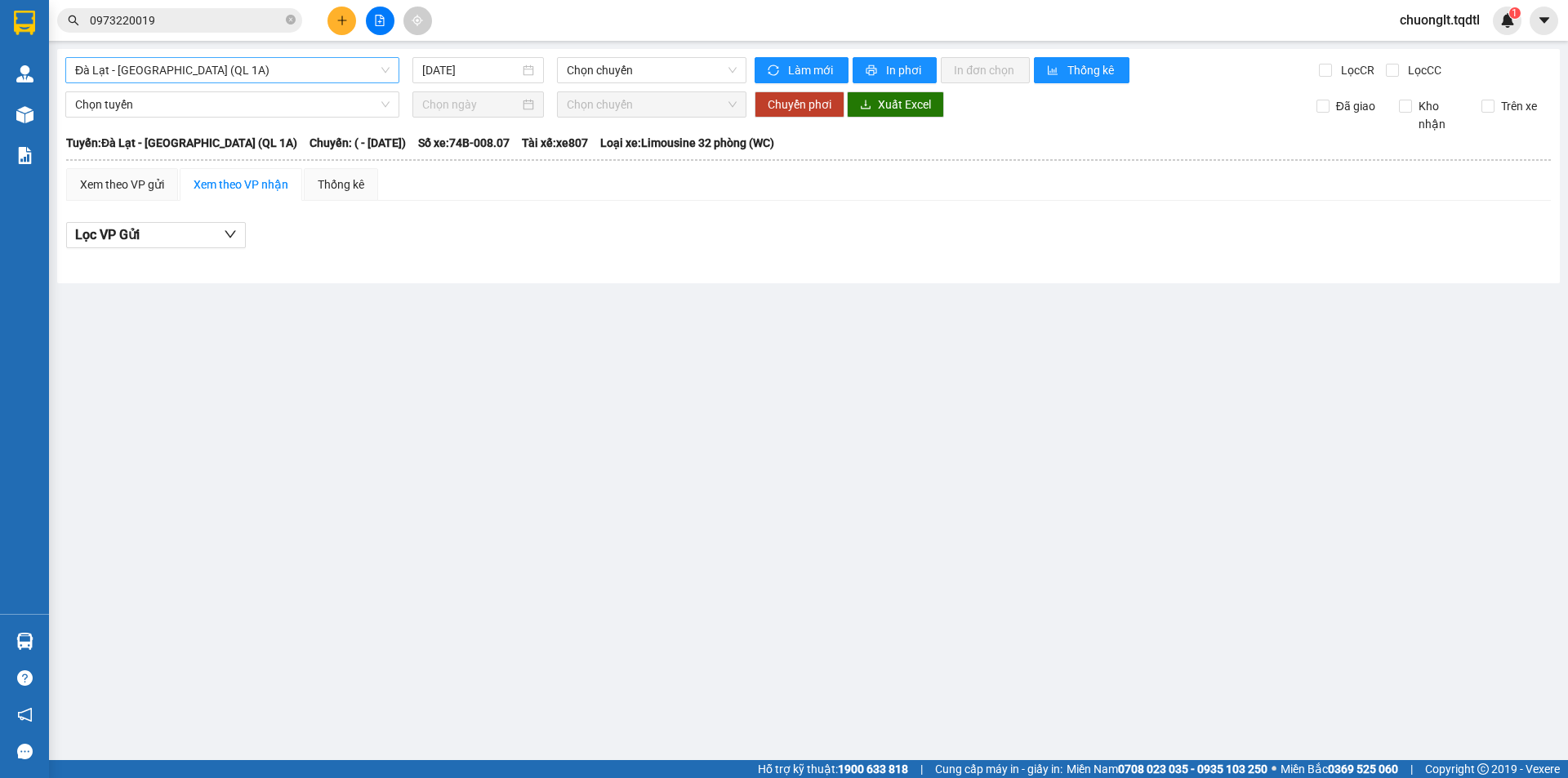
click at [360, 67] on span "Đà Lạt - [GEOGRAPHIC_DATA] (QL 1A)" at bounding box center [232, 70] width 315 height 24
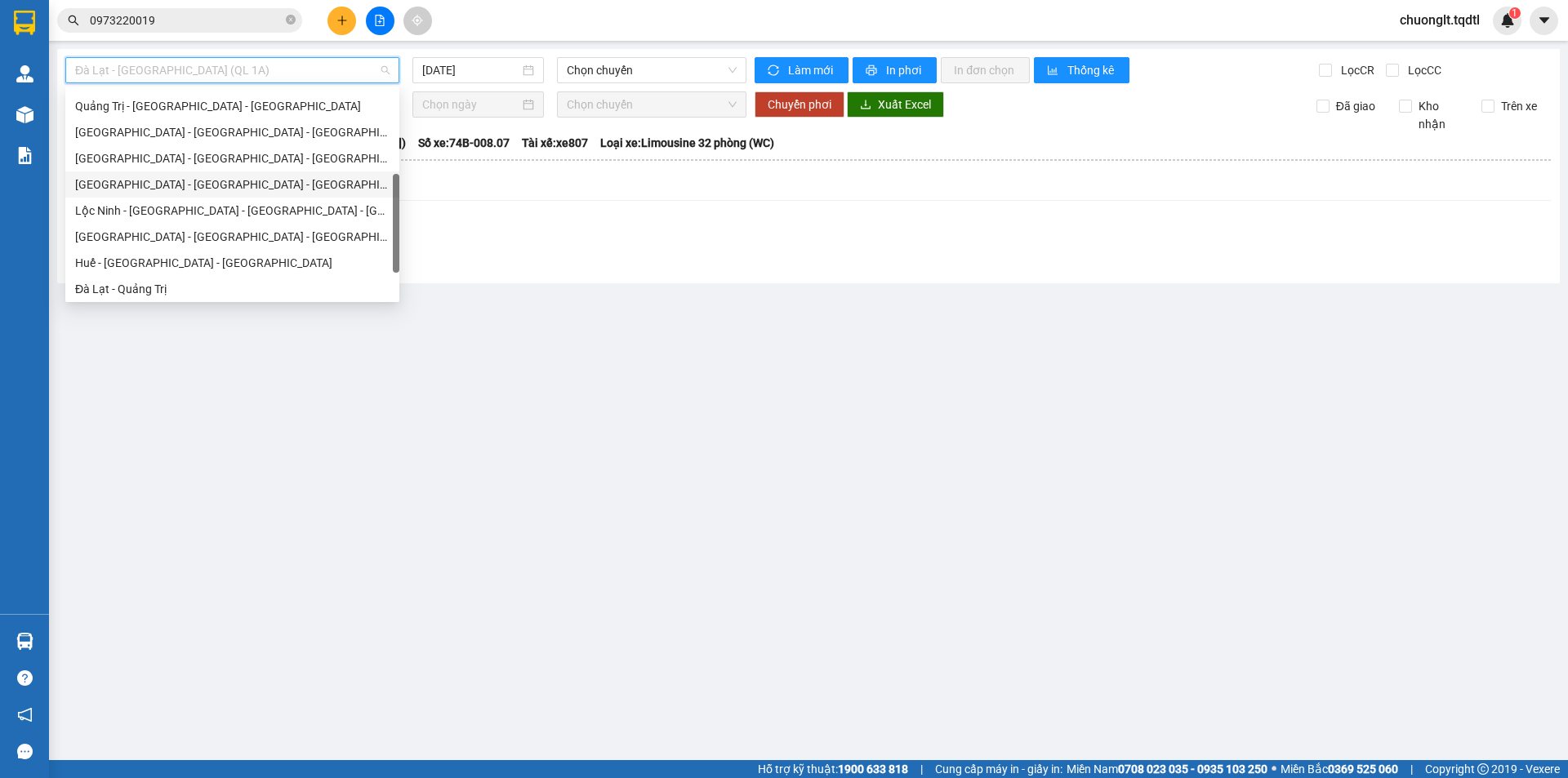
scroll to position [177, 0]
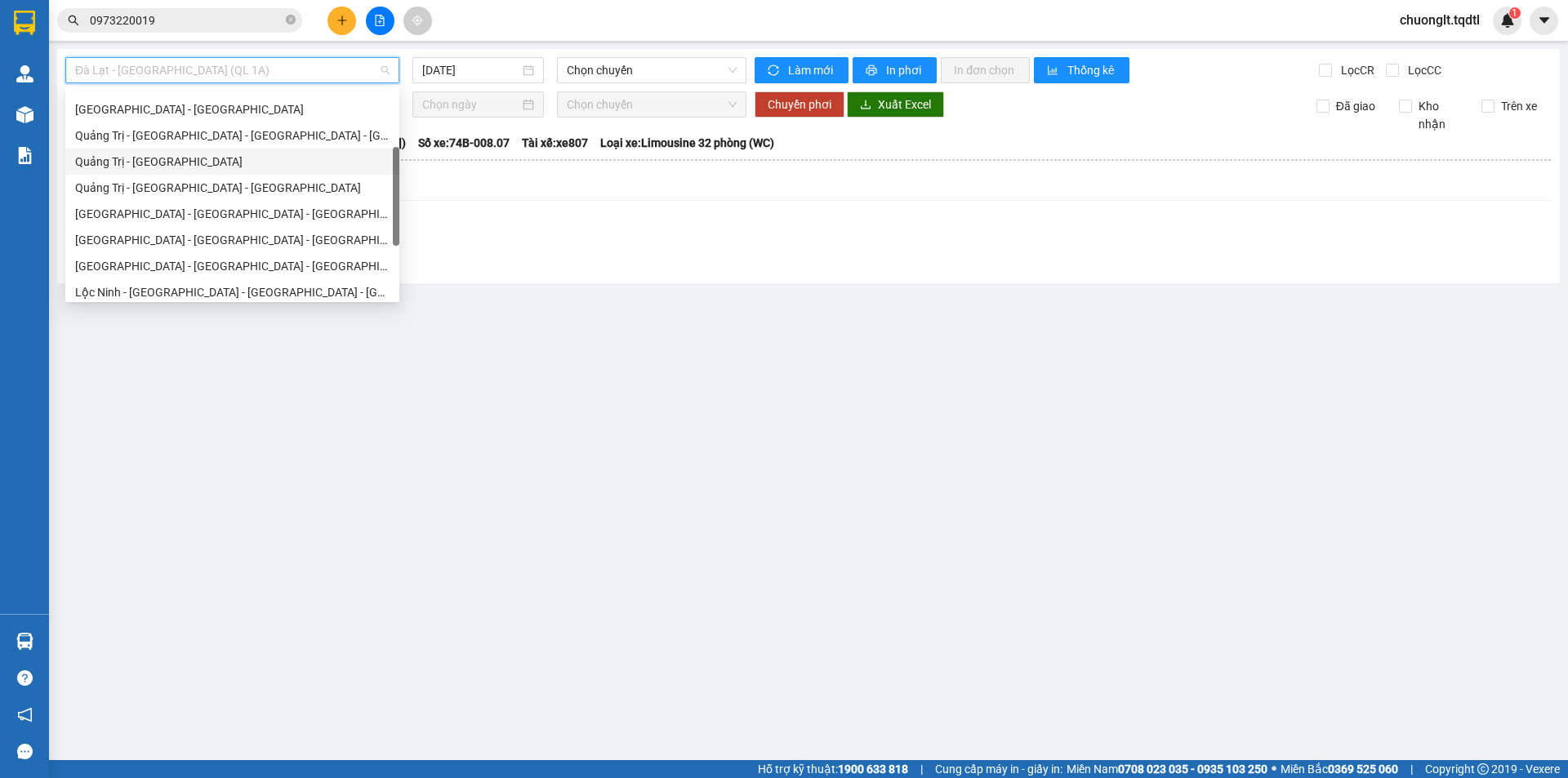
click at [230, 153] on div "Quảng Trị - [GEOGRAPHIC_DATA]" at bounding box center [232, 161] width 315 height 18
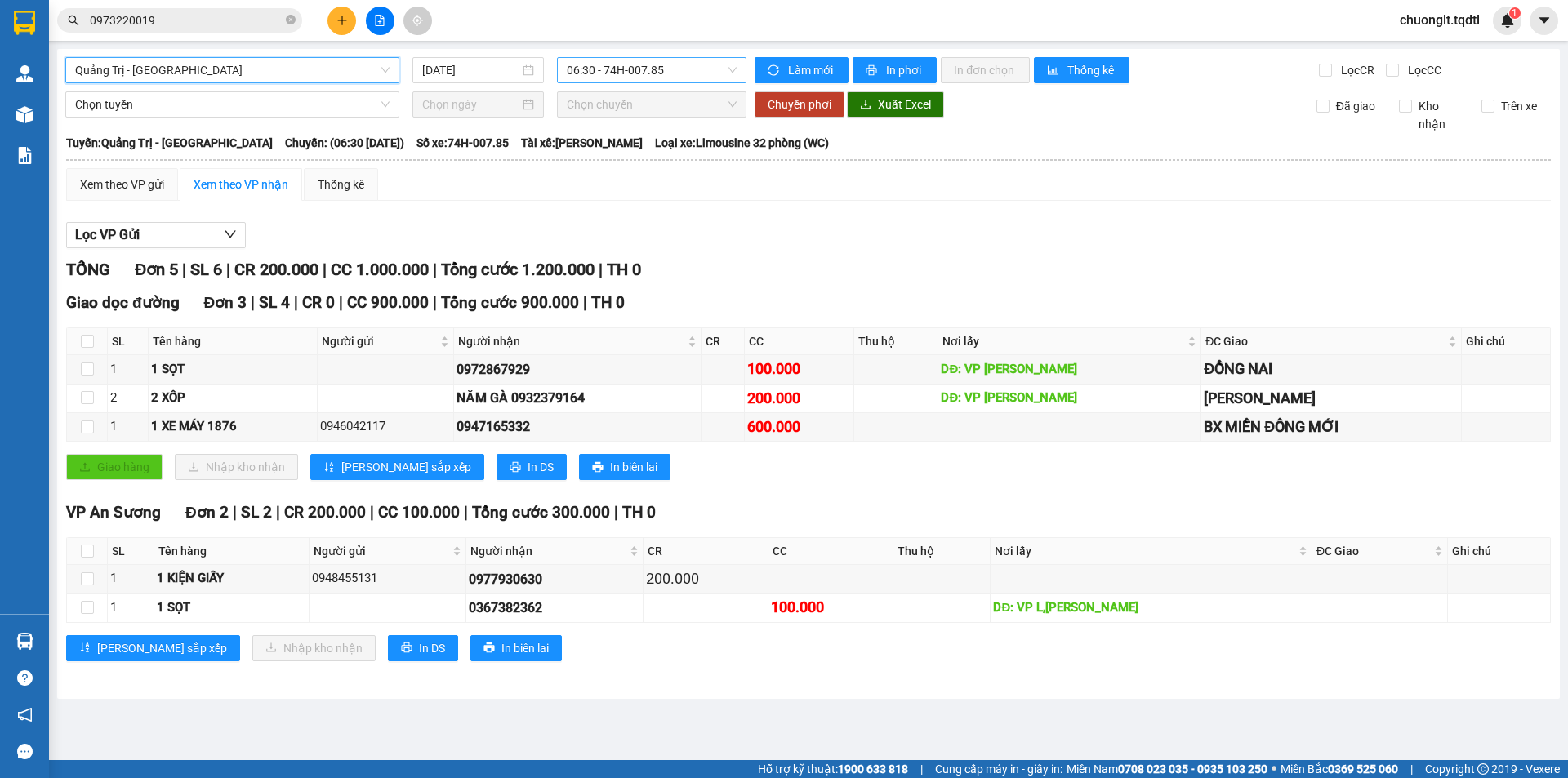
click at [722, 61] on span "06:30 - 74H-007.85" at bounding box center [652, 70] width 170 height 24
click at [350, 18] on button at bounding box center [342, 20] width 29 height 29
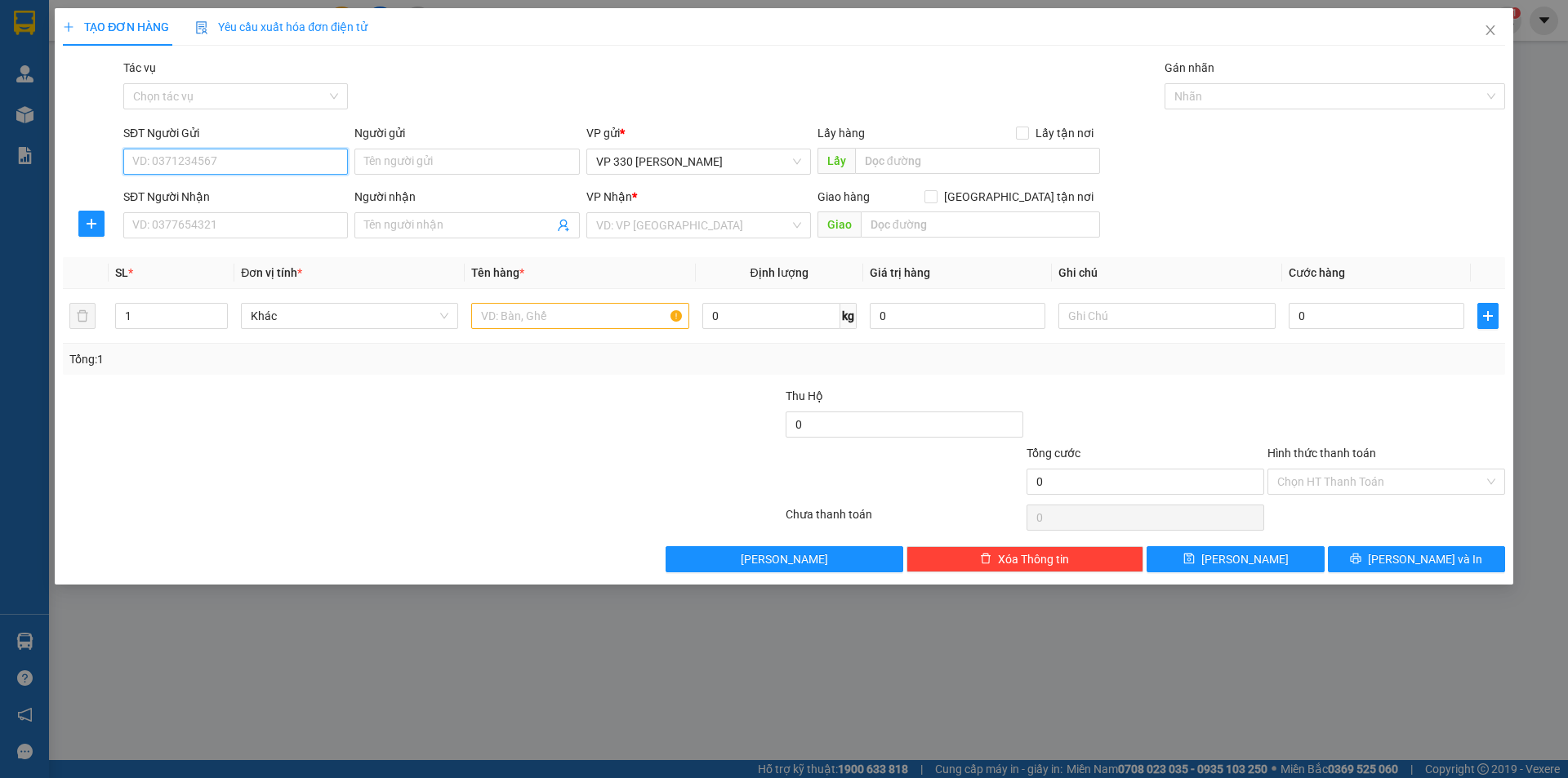
click at [221, 159] on input "SĐT Người Gửi" at bounding box center [235, 162] width 225 height 26
click at [179, 232] on input "SĐT Người Nhận" at bounding box center [235, 225] width 225 height 26
drag, startPoint x: 930, startPoint y: 163, endPoint x: 917, endPoint y: 154, distance: 15.8
click at [930, 162] on input "text" at bounding box center [977, 161] width 245 height 26
drag, startPoint x: 767, startPoint y: 224, endPoint x: 710, endPoint y: 238, distance: 58.7
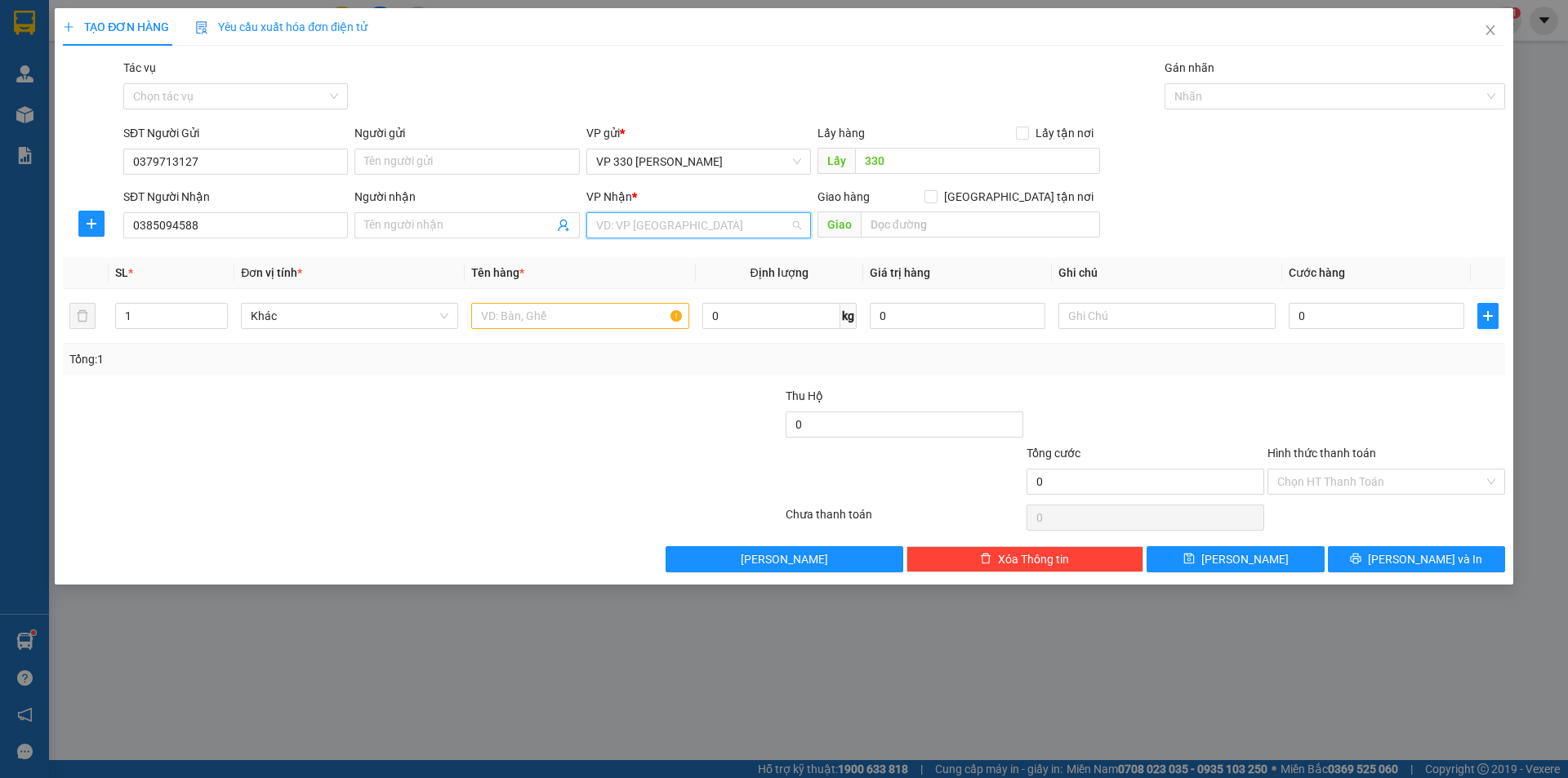
click at [767, 224] on input "search" at bounding box center [692, 225] width 193 height 24
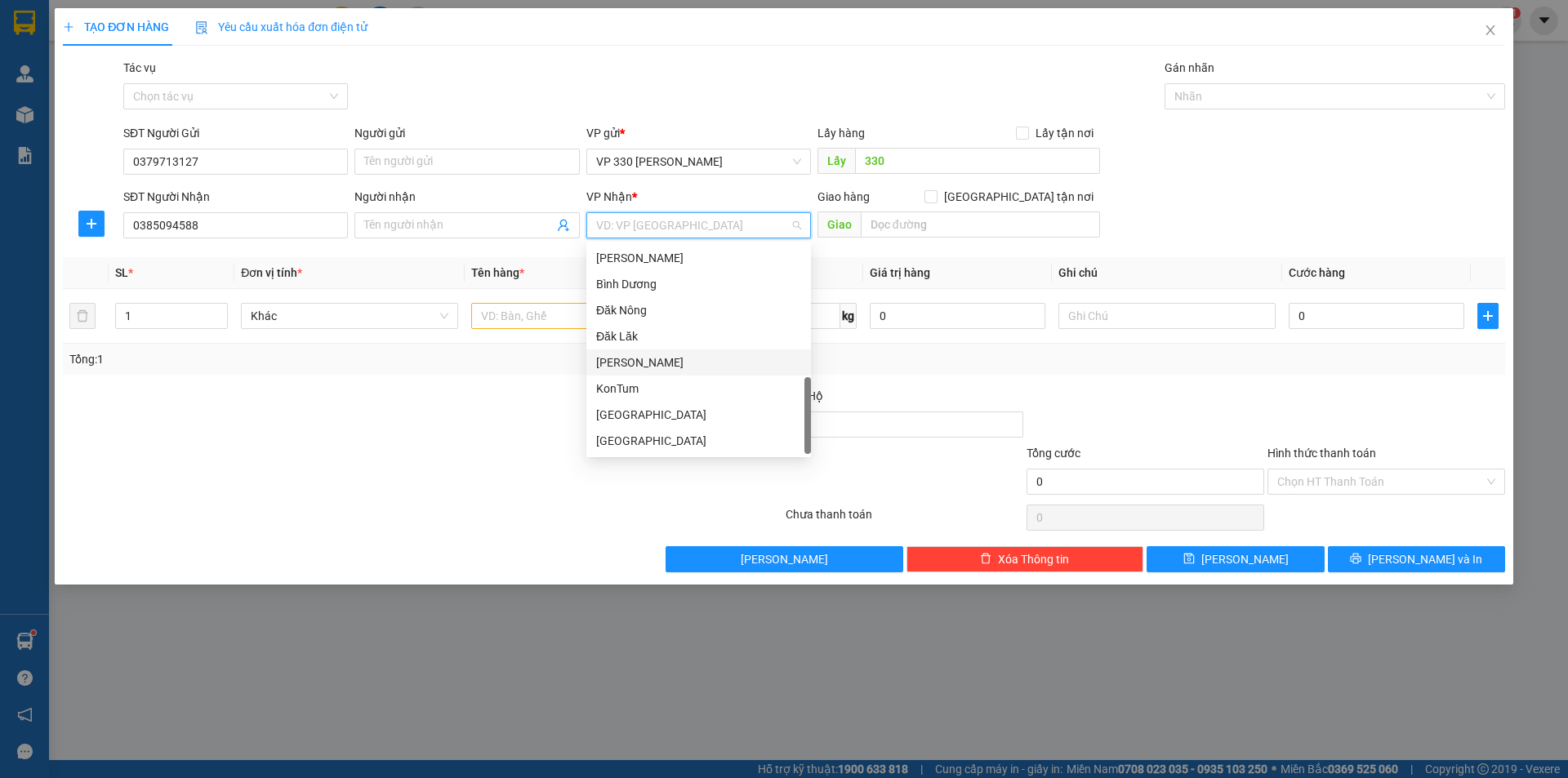
click at [664, 359] on div "[PERSON_NAME]" at bounding box center [698, 362] width 205 height 18
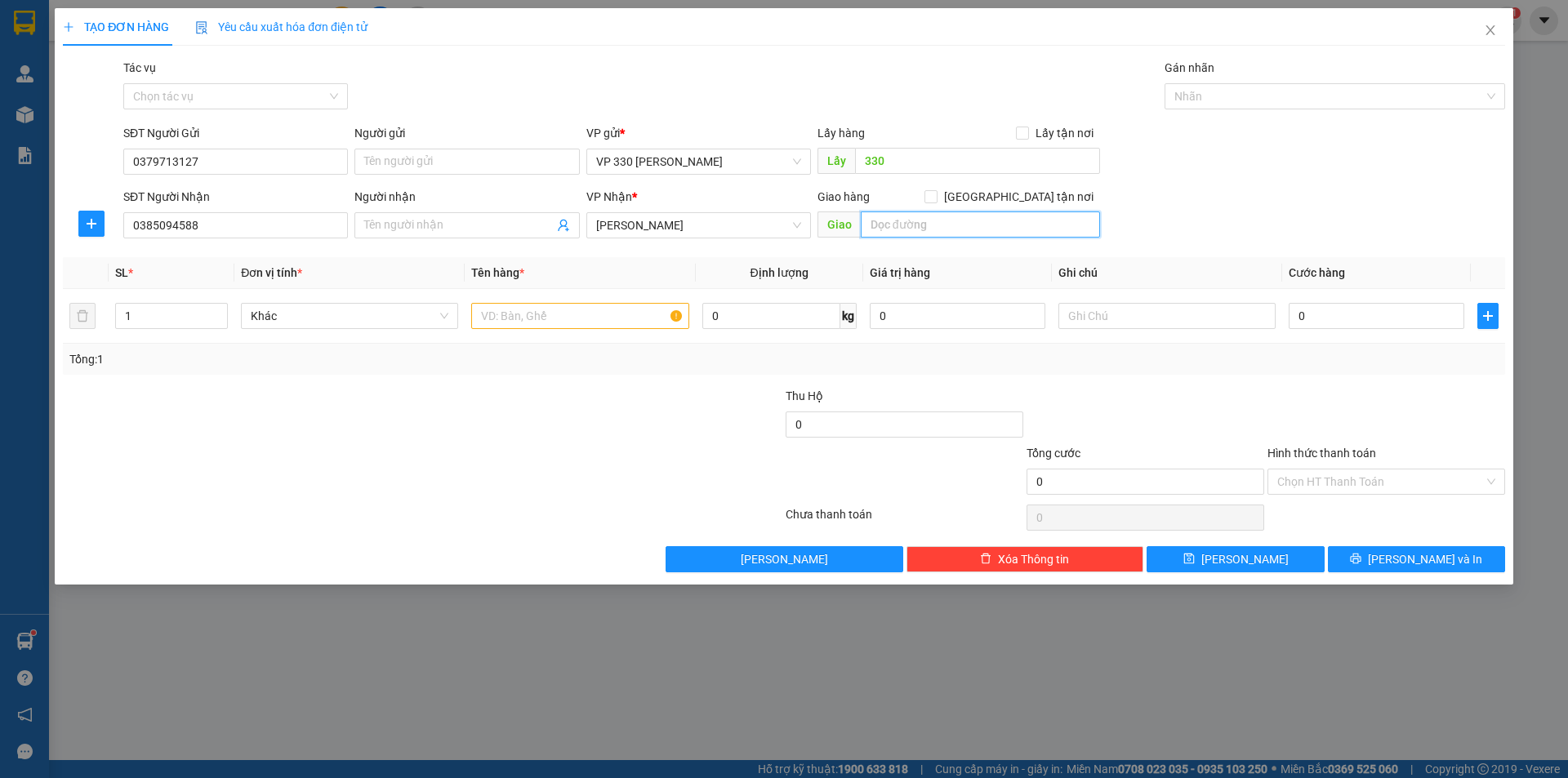
click at [899, 230] on input "text" at bounding box center [980, 225] width 240 height 26
click at [512, 320] on input "text" at bounding box center [579, 315] width 218 height 26
click at [1370, 317] on input "0" at bounding box center [1376, 315] width 176 height 26
click at [1401, 550] on button "[PERSON_NAME] và In" at bounding box center [1416, 559] width 177 height 26
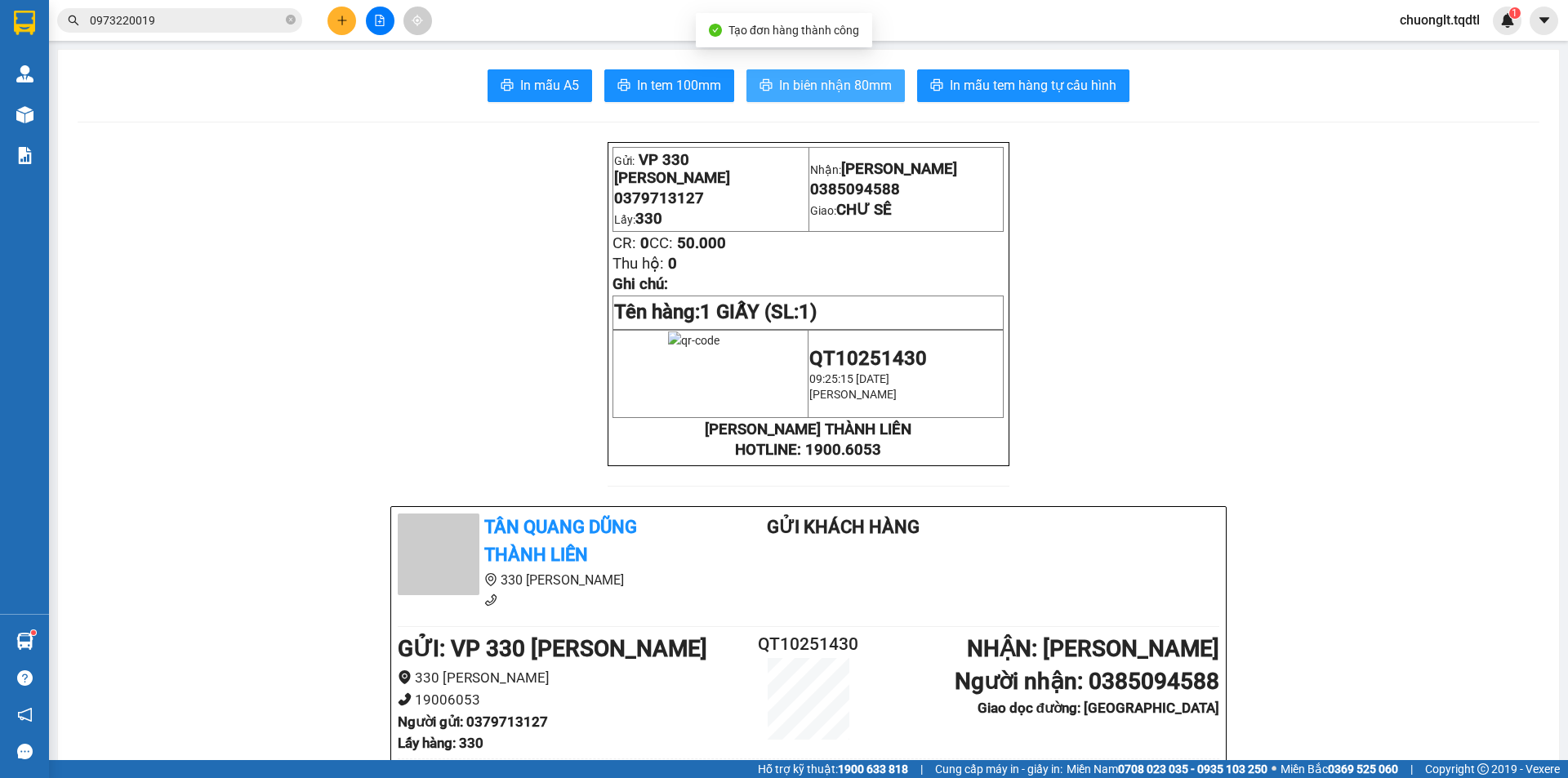
click at [838, 80] on span "In biên nhận 80mm" at bounding box center [836, 85] width 113 height 20
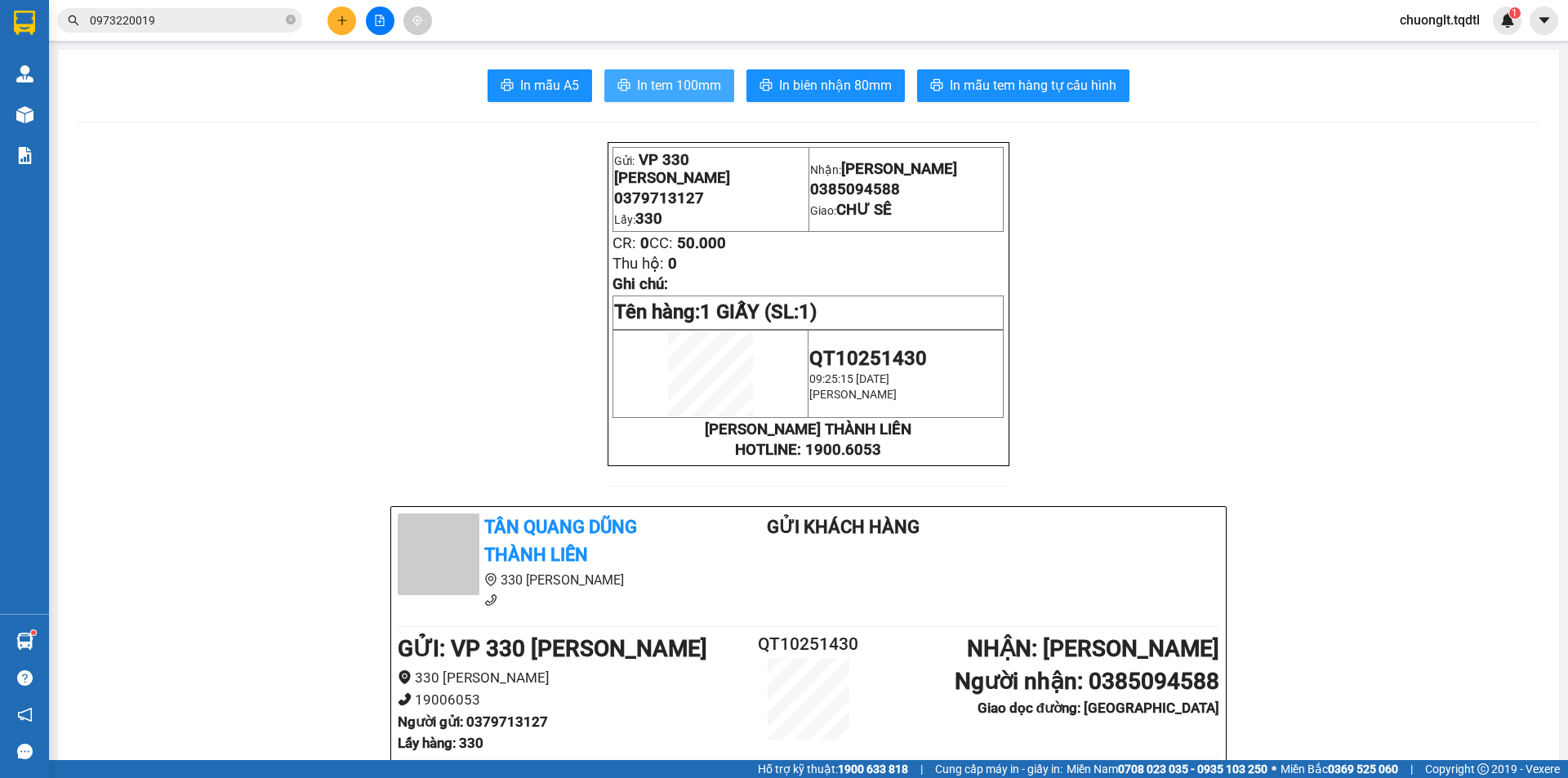
click at [673, 86] on span "In tem 100mm" at bounding box center [678, 85] width 84 height 20
click at [377, 21] on icon "file-add" at bounding box center [380, 20] width 11 height 11
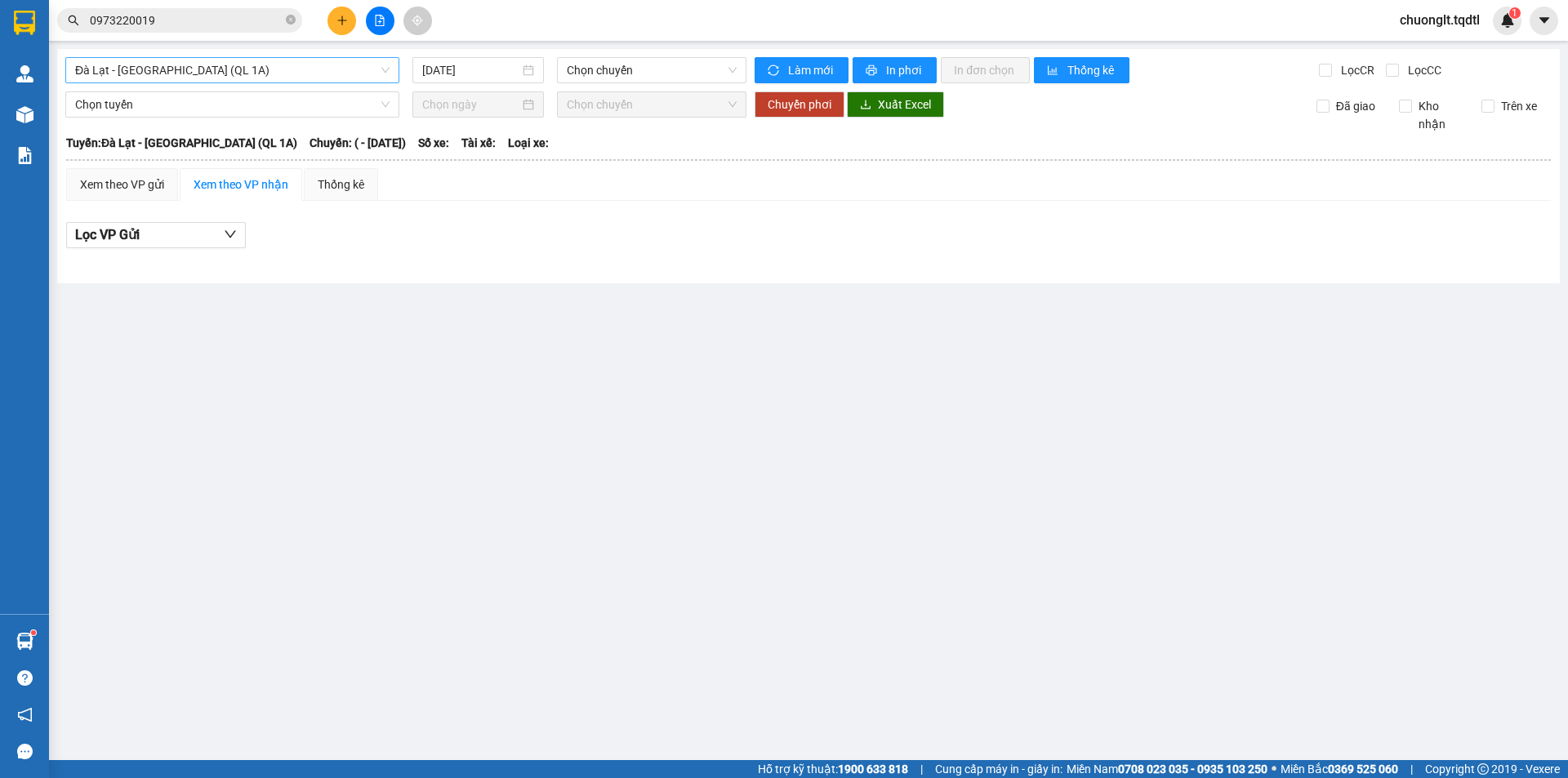
click at [290, 66] on span "Đà Lạt - [GEOGRAPHIC_DATA] (QL 1A)" at bounding box center [232, 70] width 315 height 24
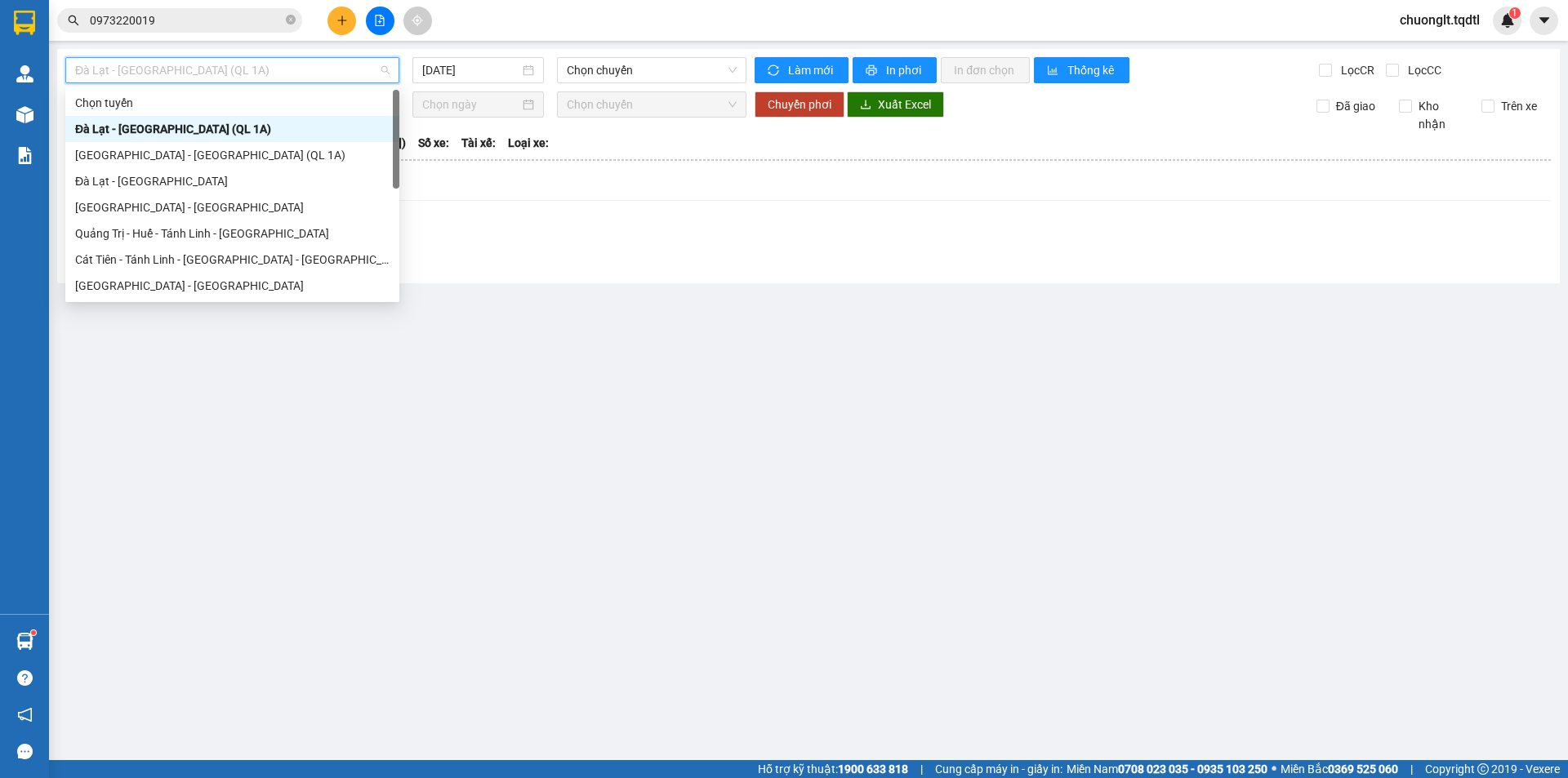
scroll to position [163, 0]
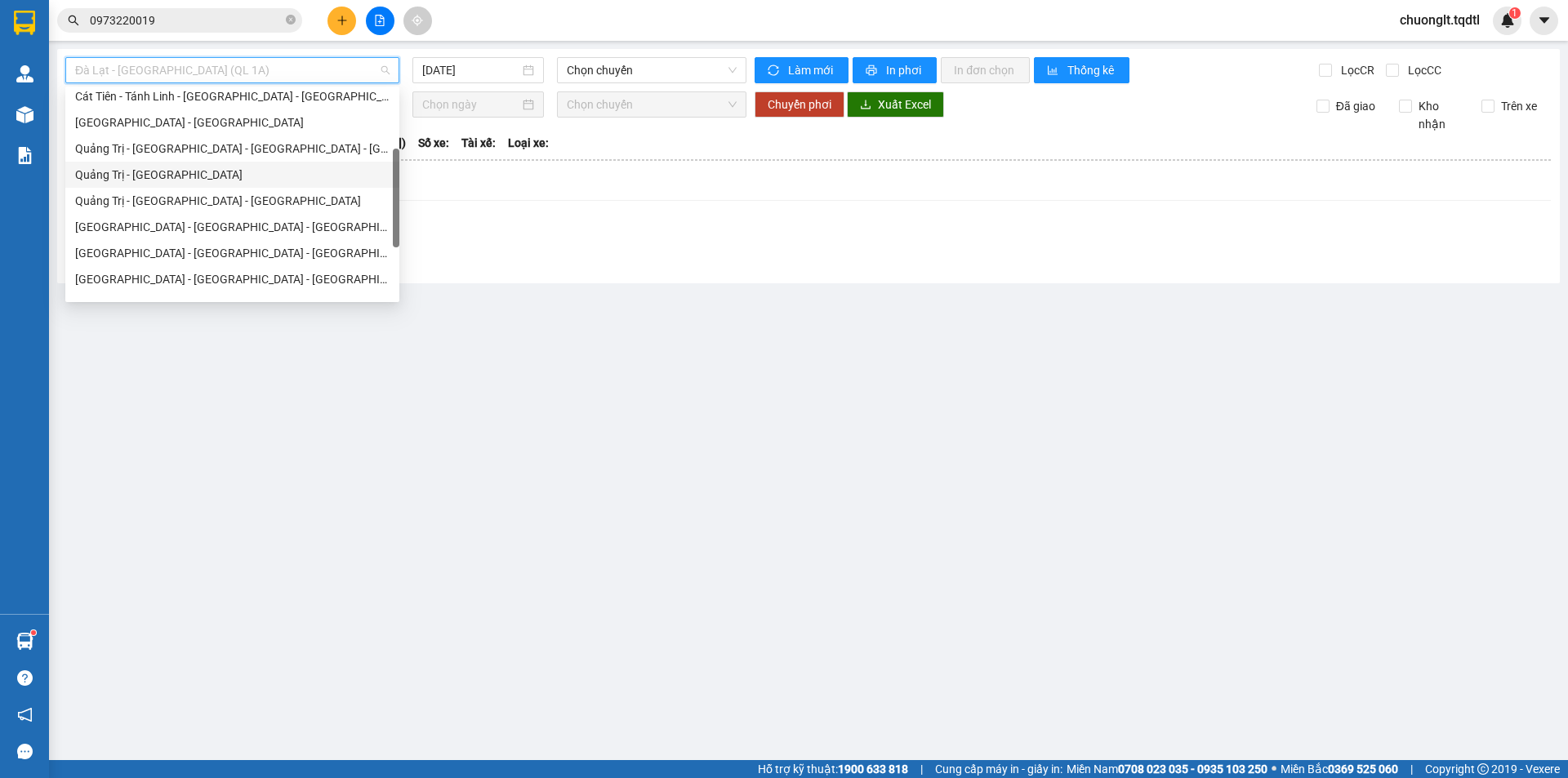
click at [218, 174] on div "Quảng Trị - [GEOGRAPHIC_DATA]" at bounding box center [232, 174] width 315 height 18
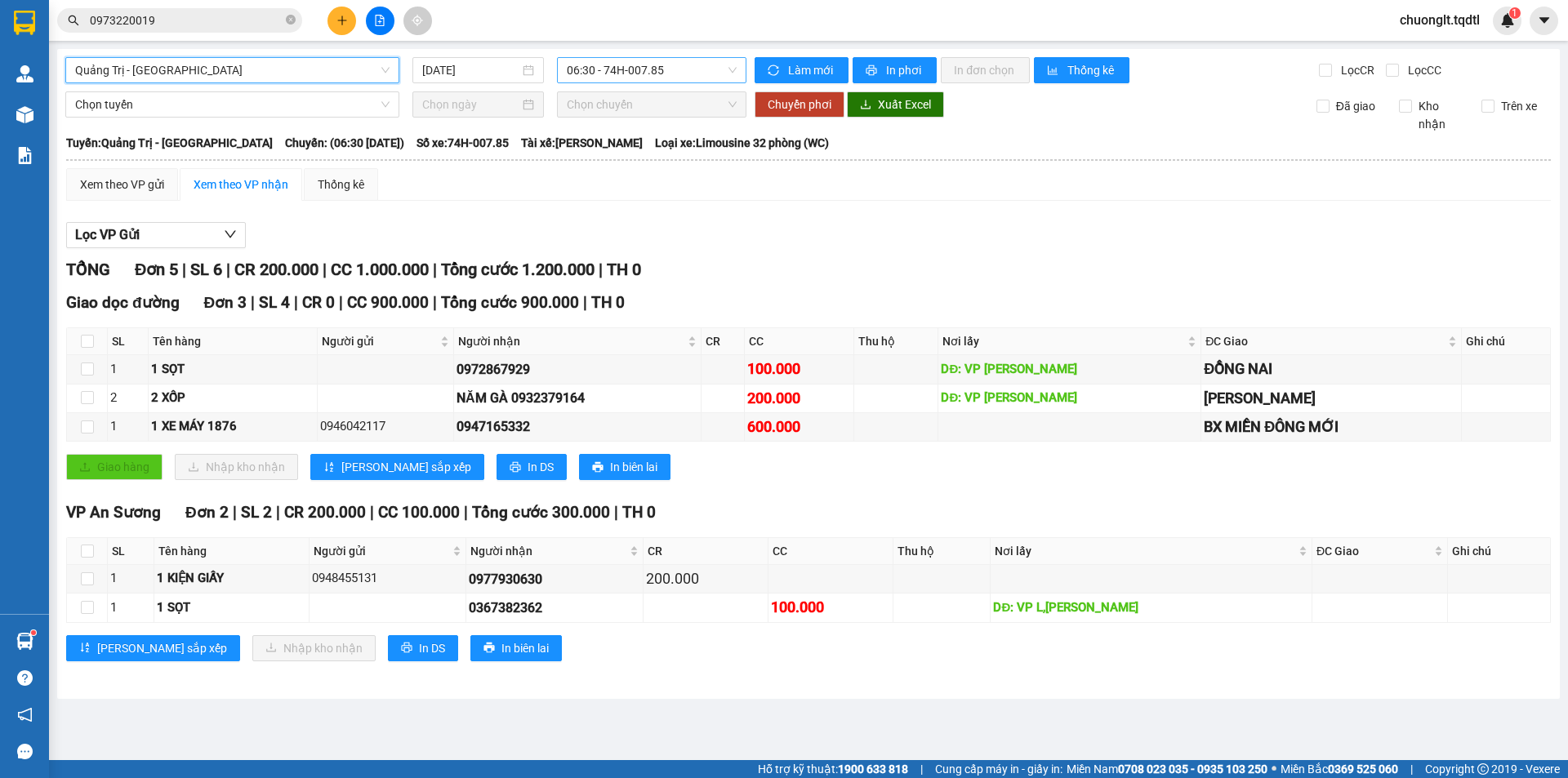
click at [679, 64] on span "06:30 - 74H-007.85" at bounding box center [652, 70] width 170 height 24
click at [337, 67] on span "Quảng Trị - [GEOGRAPHIC_DATA]" at bounding box center [232, 70] width 315 height 24
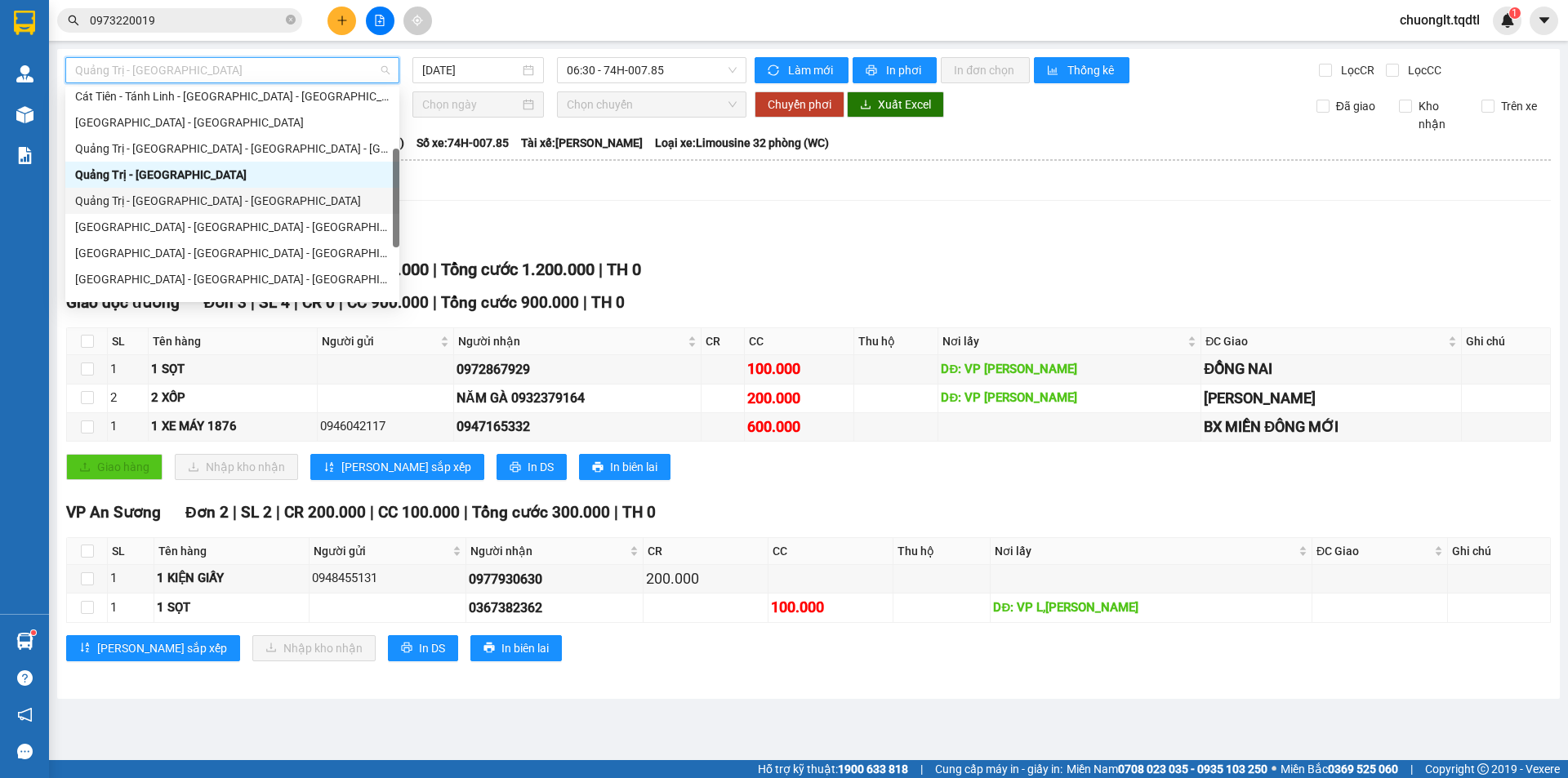
click at [218, 193] on div "Quảng Trị - [GEOGRAPHIC_DATA] - [GEOGRAPHIC_DATA]" at bounding box center [232, 200] width 315 height 18
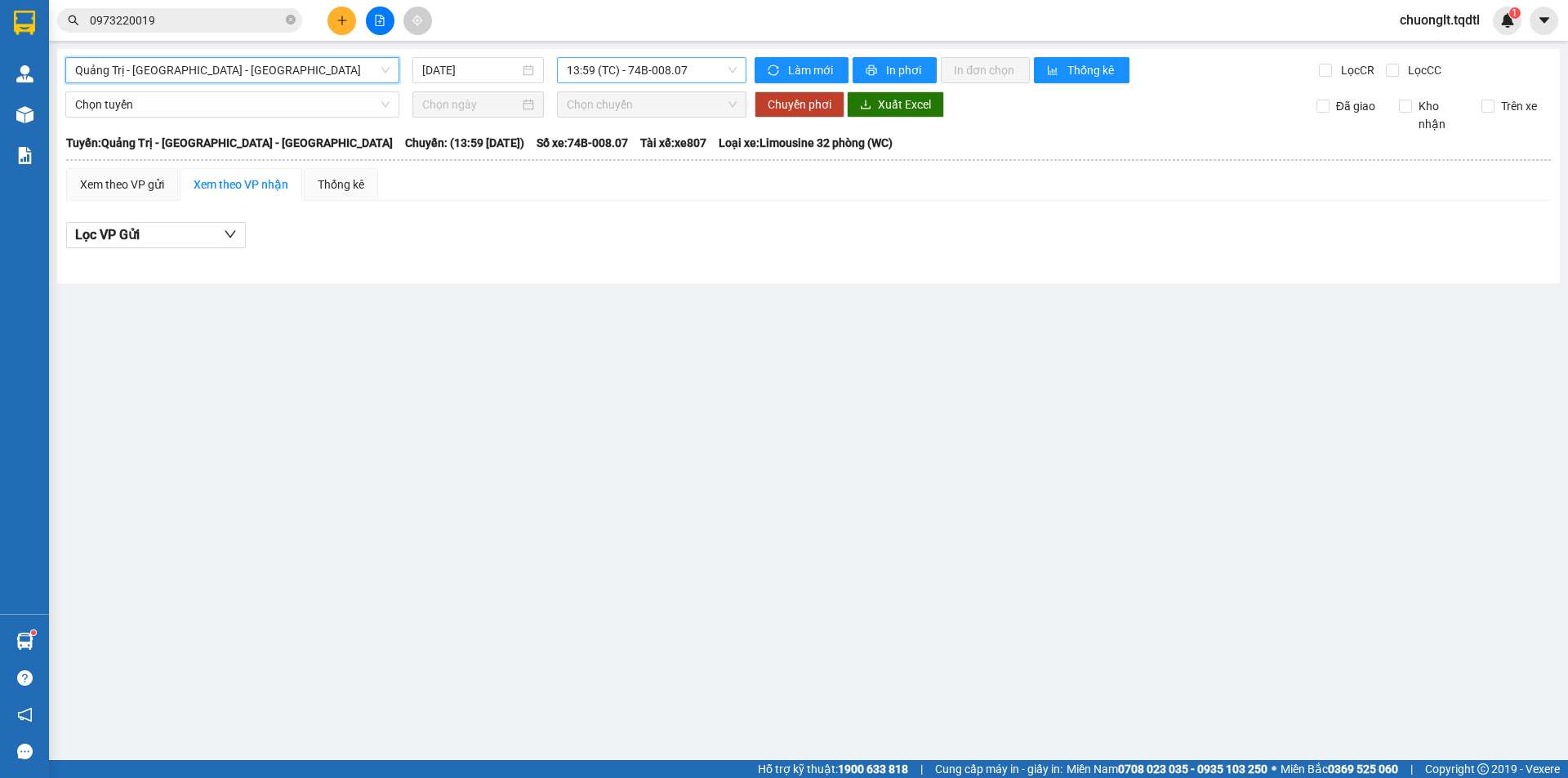
click at [698, 66] on span "13:59 (TC) - 74B-008.07" at bounding box center [652, 70] width 170 height 24
click at [304, 62] on span "Quảng Trị - [GEOGRAPHIC_DATA] - [GEOGRAPHIC_DATA]" at bounding box center [232, 70] width 315 height 24
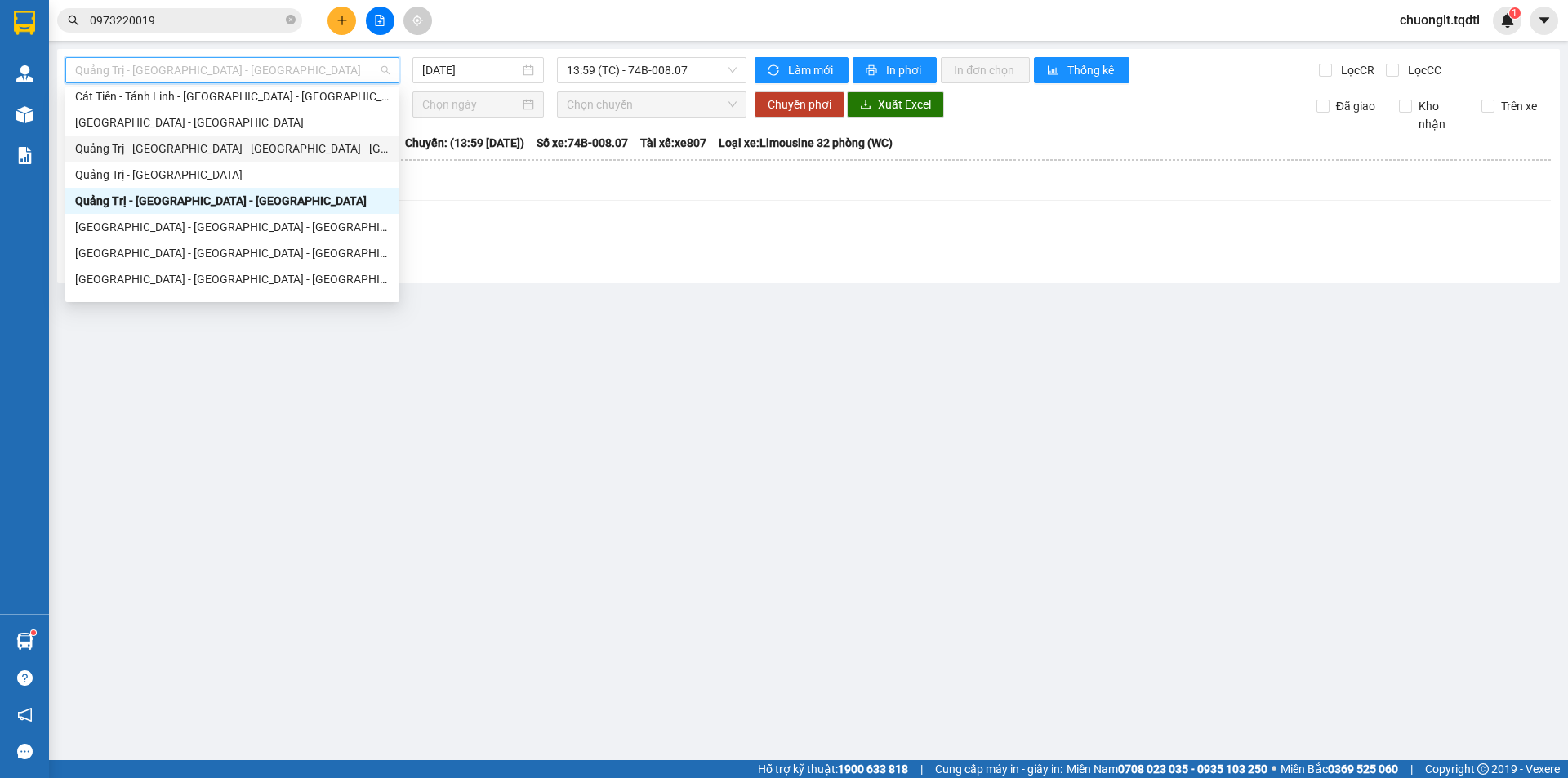
click at [206, 144] on div "Quảng Trị - [GEOGRAPHIC_DATA] - [GEOGRAPHIC_DATA] - [GEOGRAPHIC_DATA]" at bounding box center [232, 148] width 315 height 18
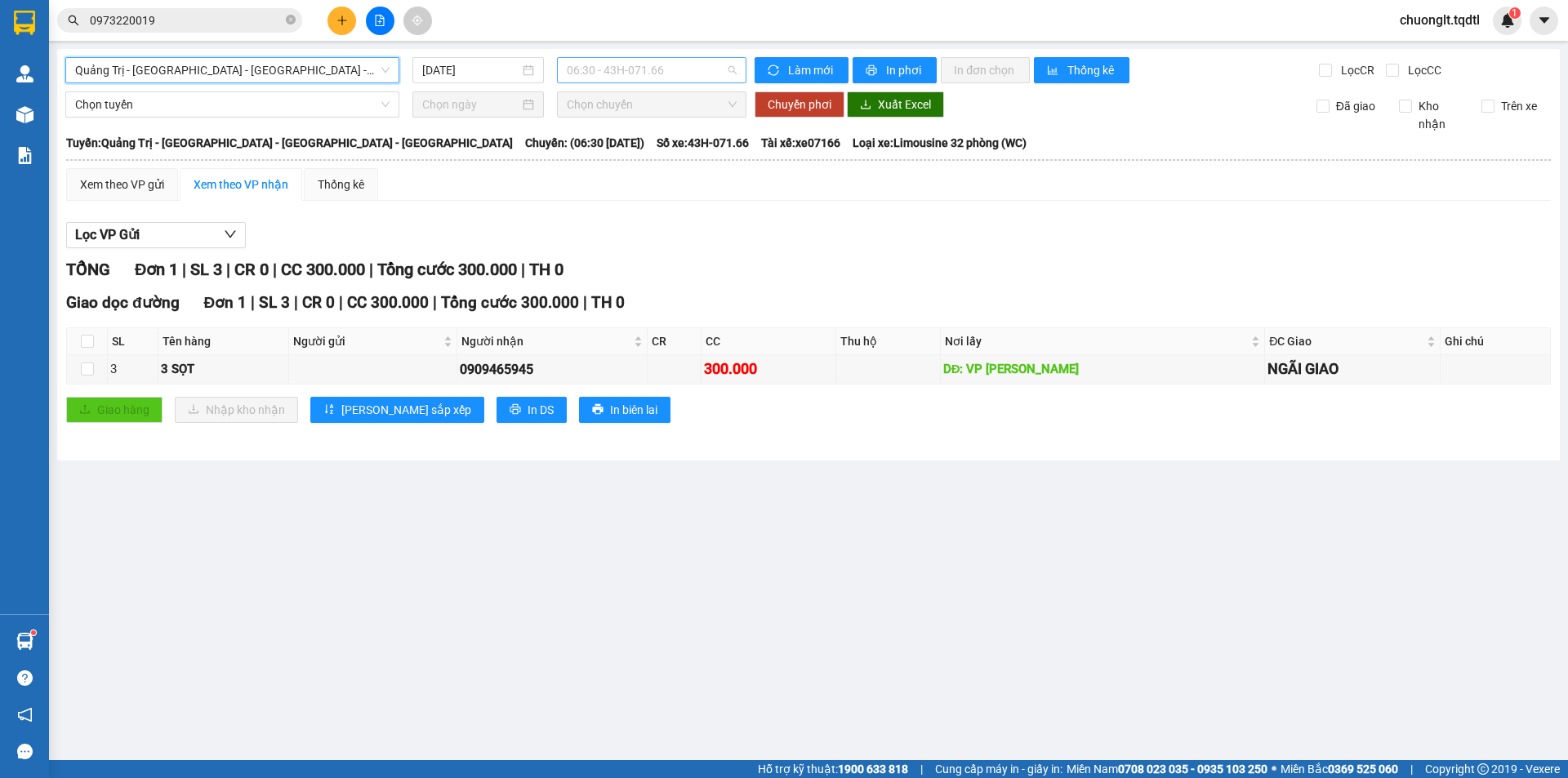
click at [704, 69] on span "06:30 - 43H-071.66" at bounding box center [652, 70] width 170 height 24
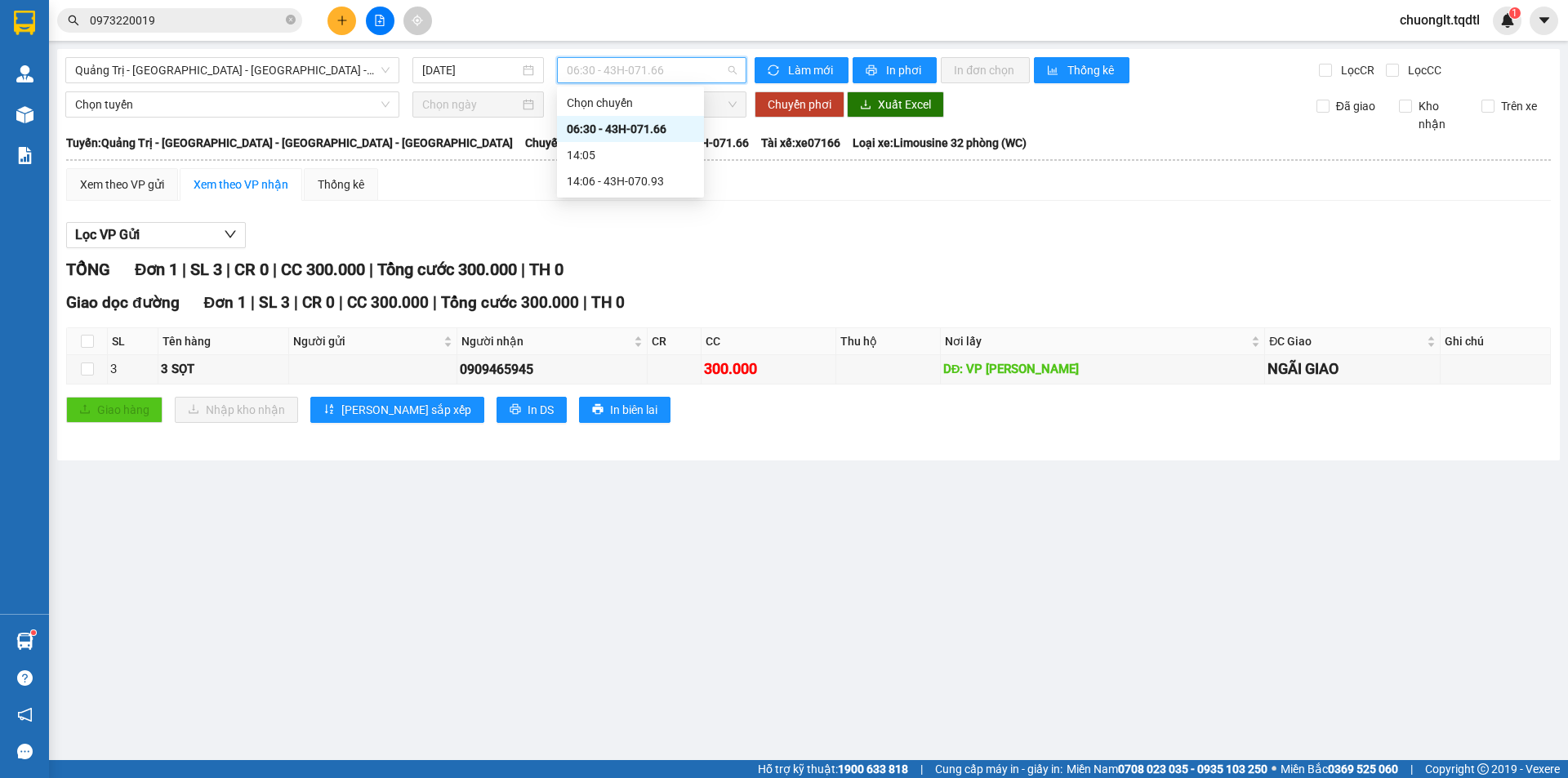
click at [343, 52] on div "[GEOGRAPHIC_DATA] - [GEOGRAPHIC_DATA] - [GEOGRAPHIC_DATA] - [GEOGRAPHIC_DATA] […" at bounding box center [809, 254] width 1503 height 412
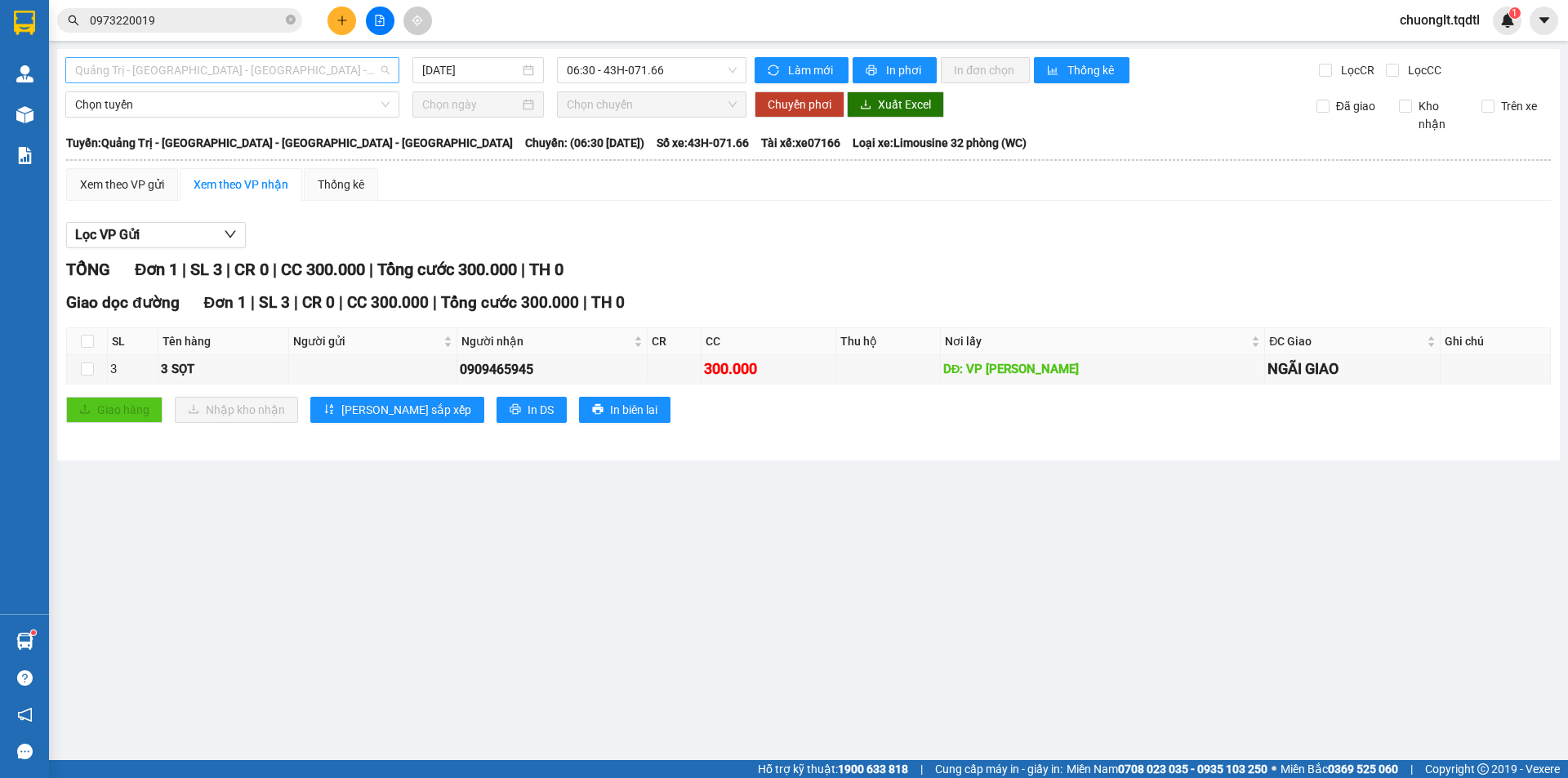
click at [342, 61] on span "Quảng Trị - [GEOGRAPHIC_DATA] - [GEOGRAPHIC_DATA] - [GEOGRAPHIC_DATA]" at bounding box center [232, 70] width 315 height 24
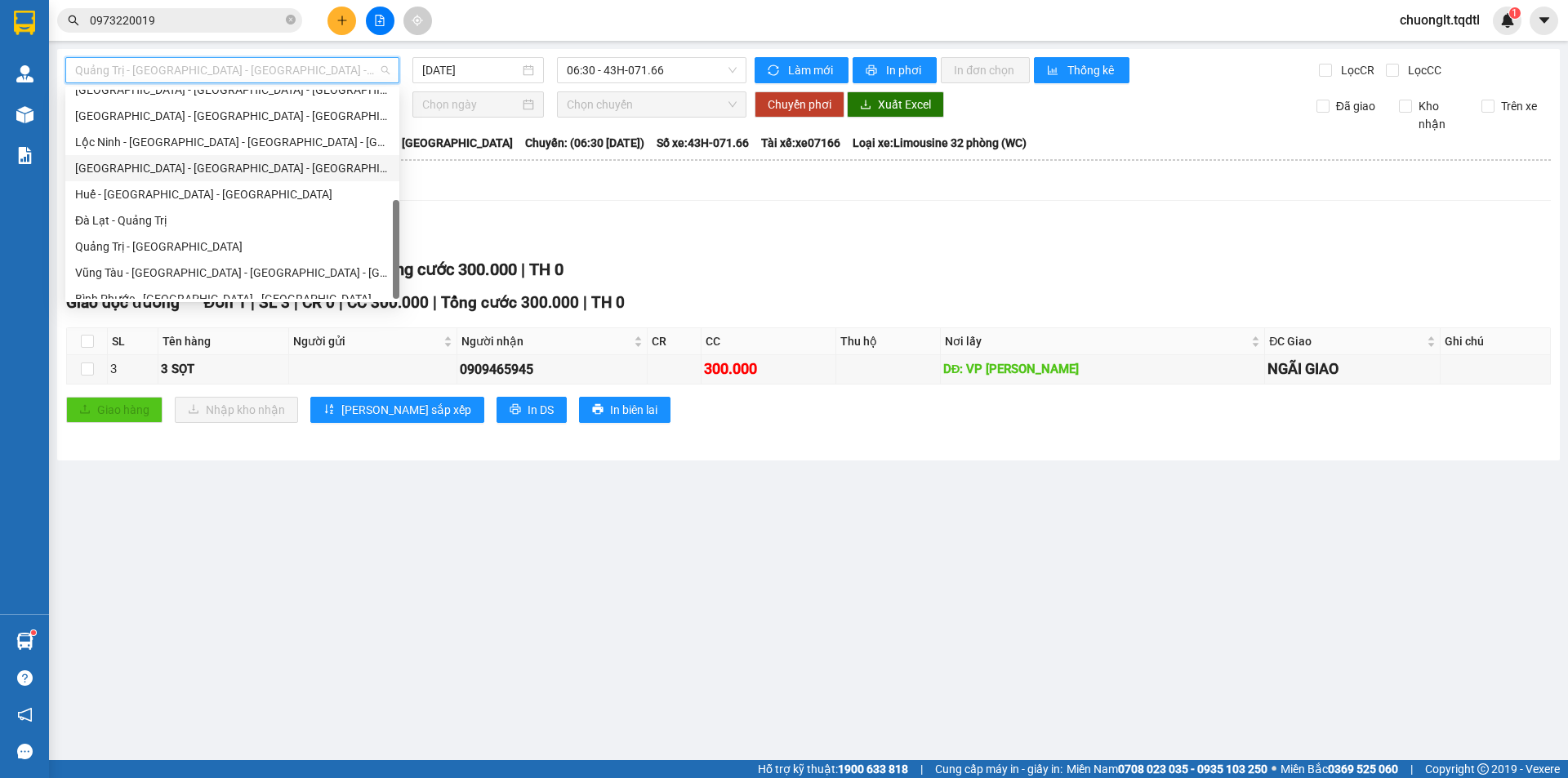
scroll to position [340, 0]
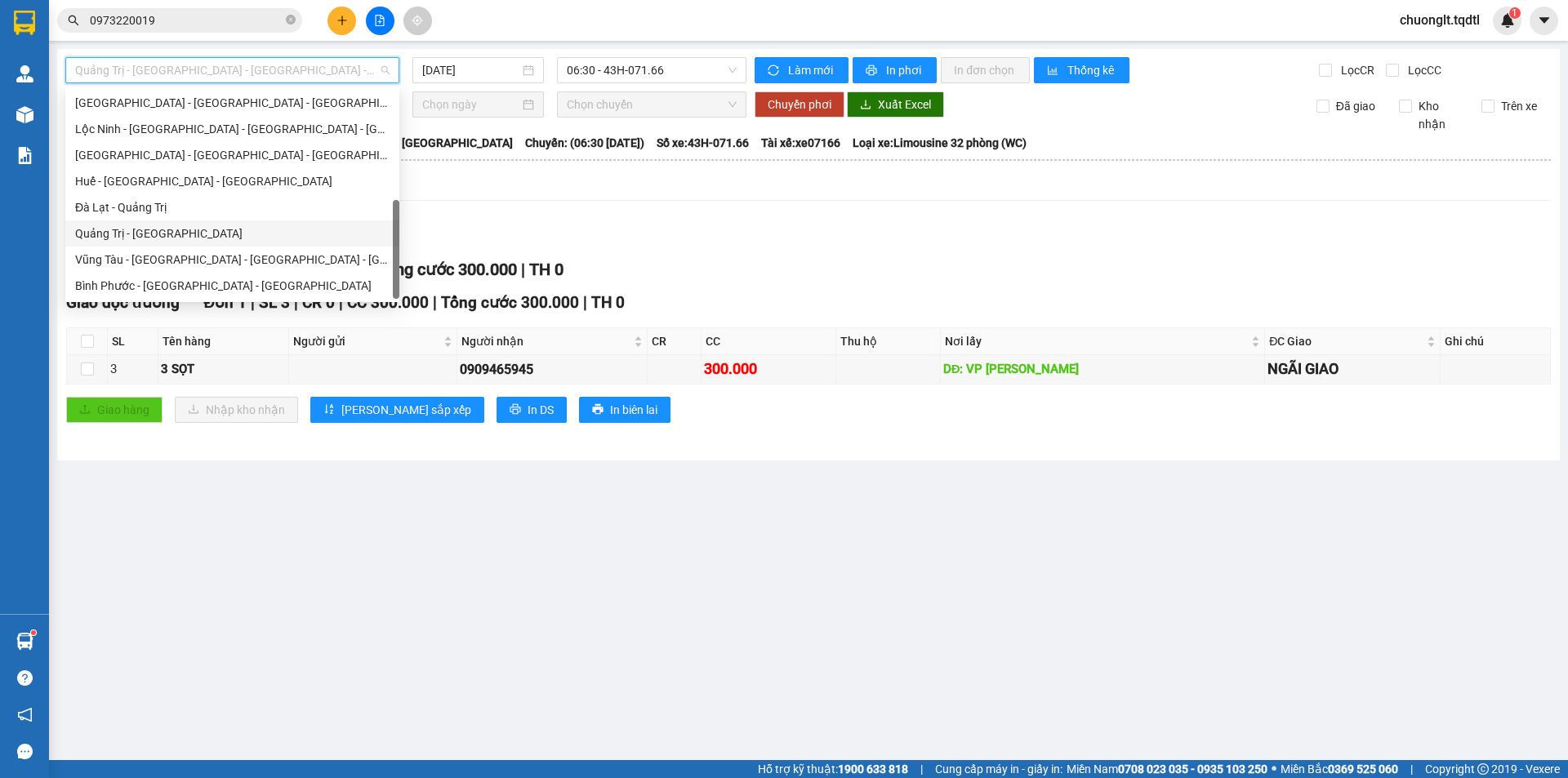
click at [216, 228] on div "Quảng Trị - [GEOGRAPHIC_DATA]" at bounding box center [232, 233] width 315 height 18
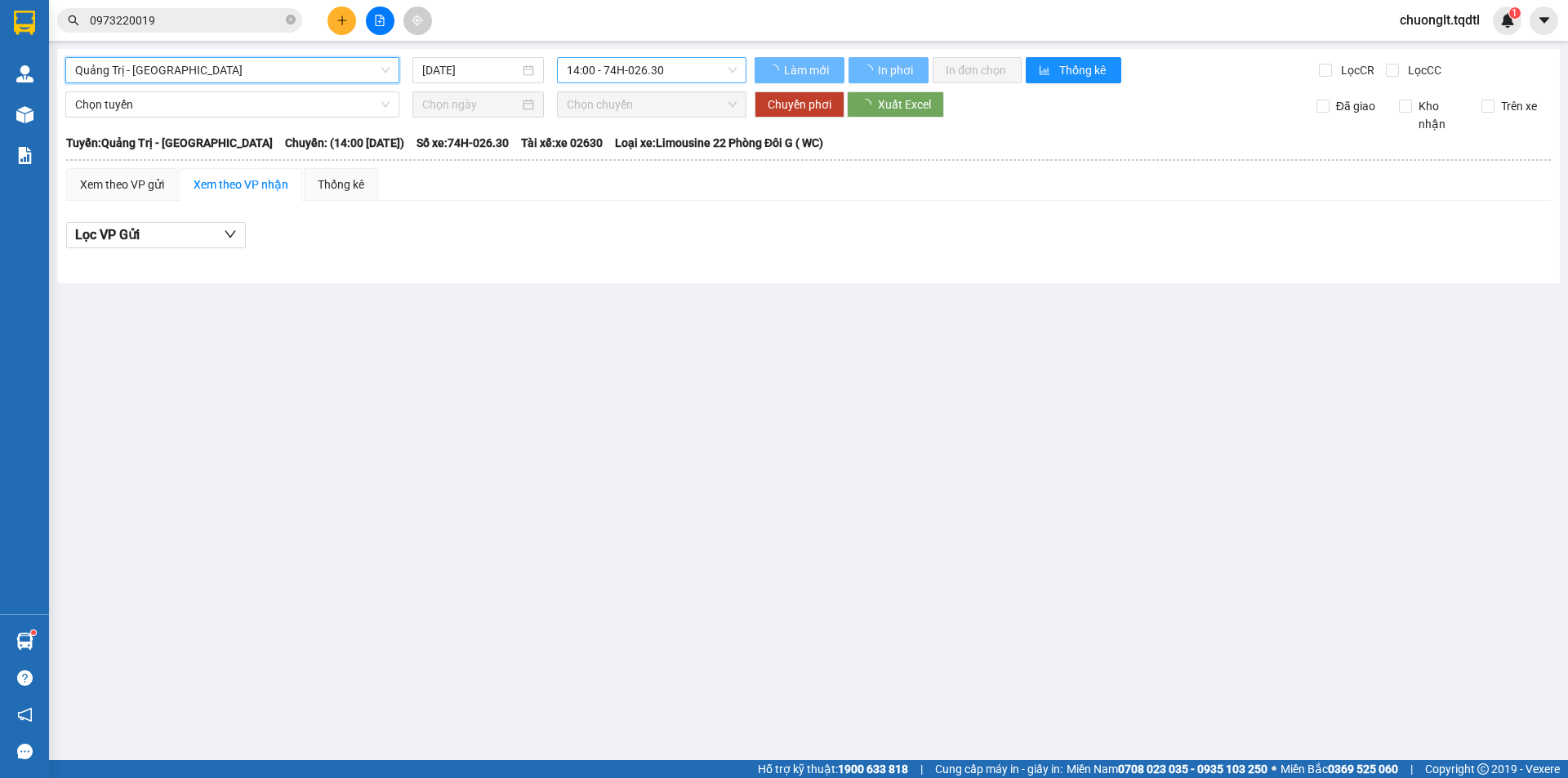
click at [698, 68] on span "14:00 - 74H-026.30" at bounding box center [652, 70] width 170 height 24
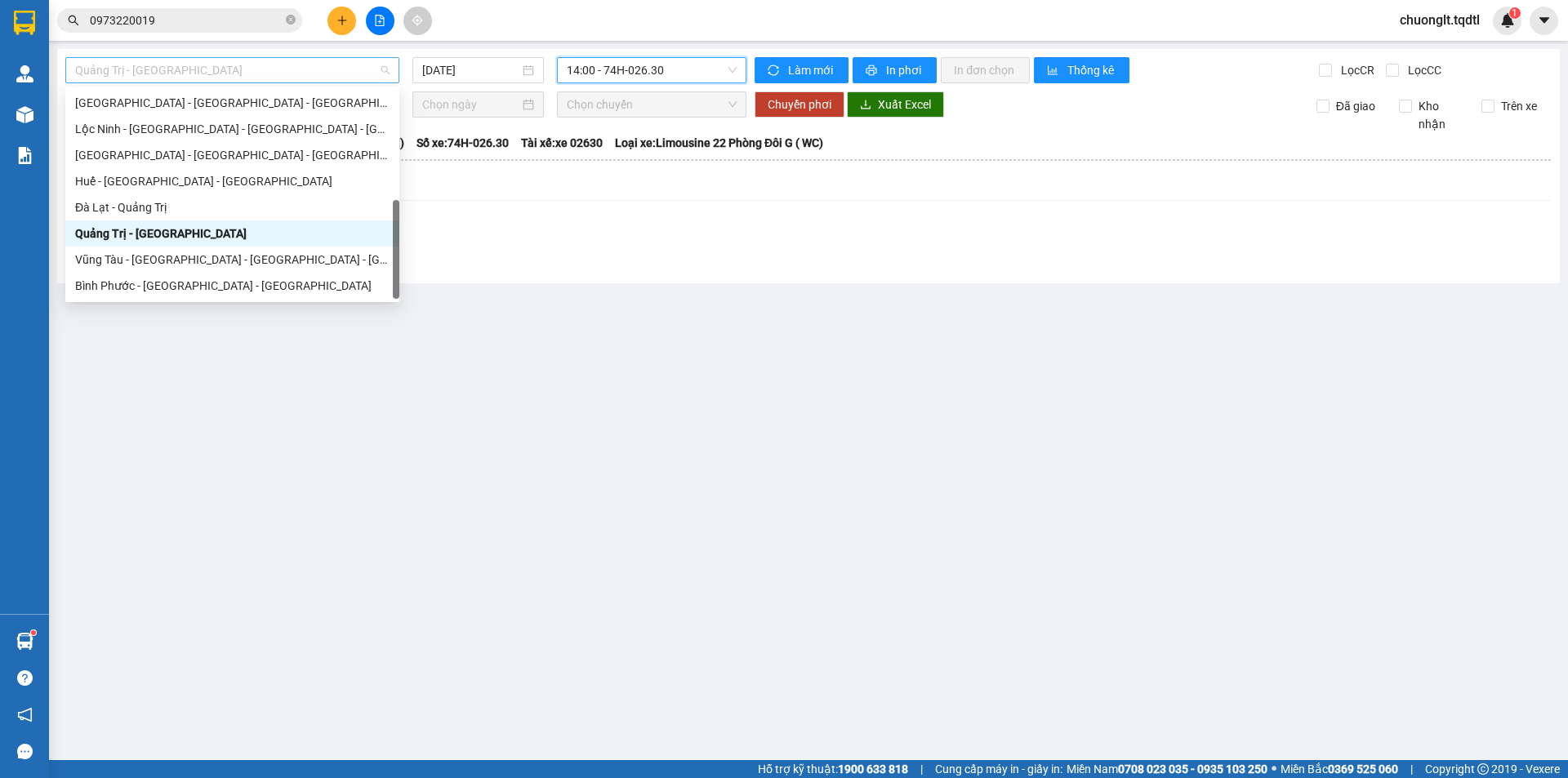
click at [277, 72] on span "Quảng Trị - [GEOGRAPHIC_DATA]" at bounding box center [232, 70] width 315 height 24
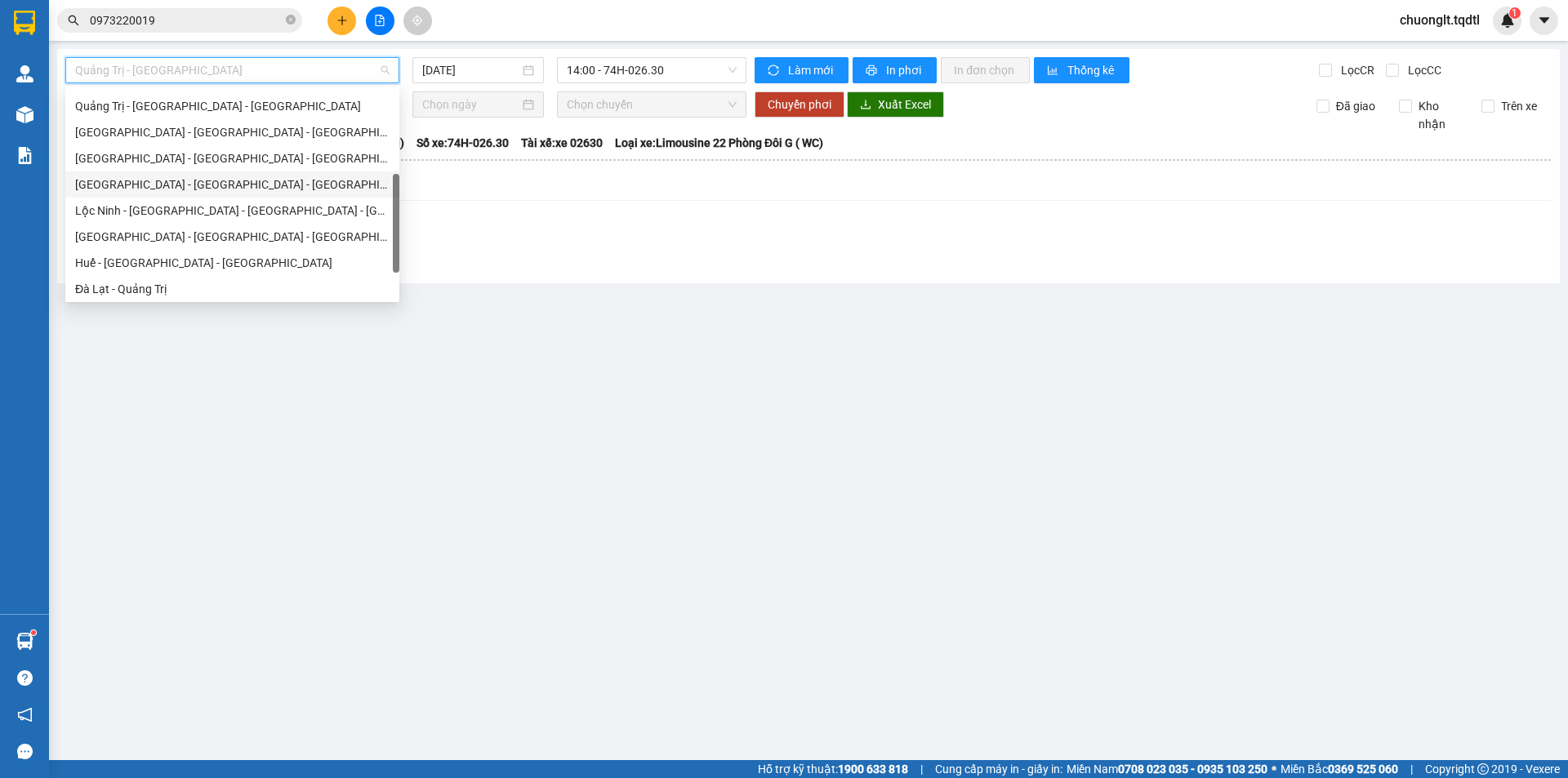
scroll to position [94, 0]
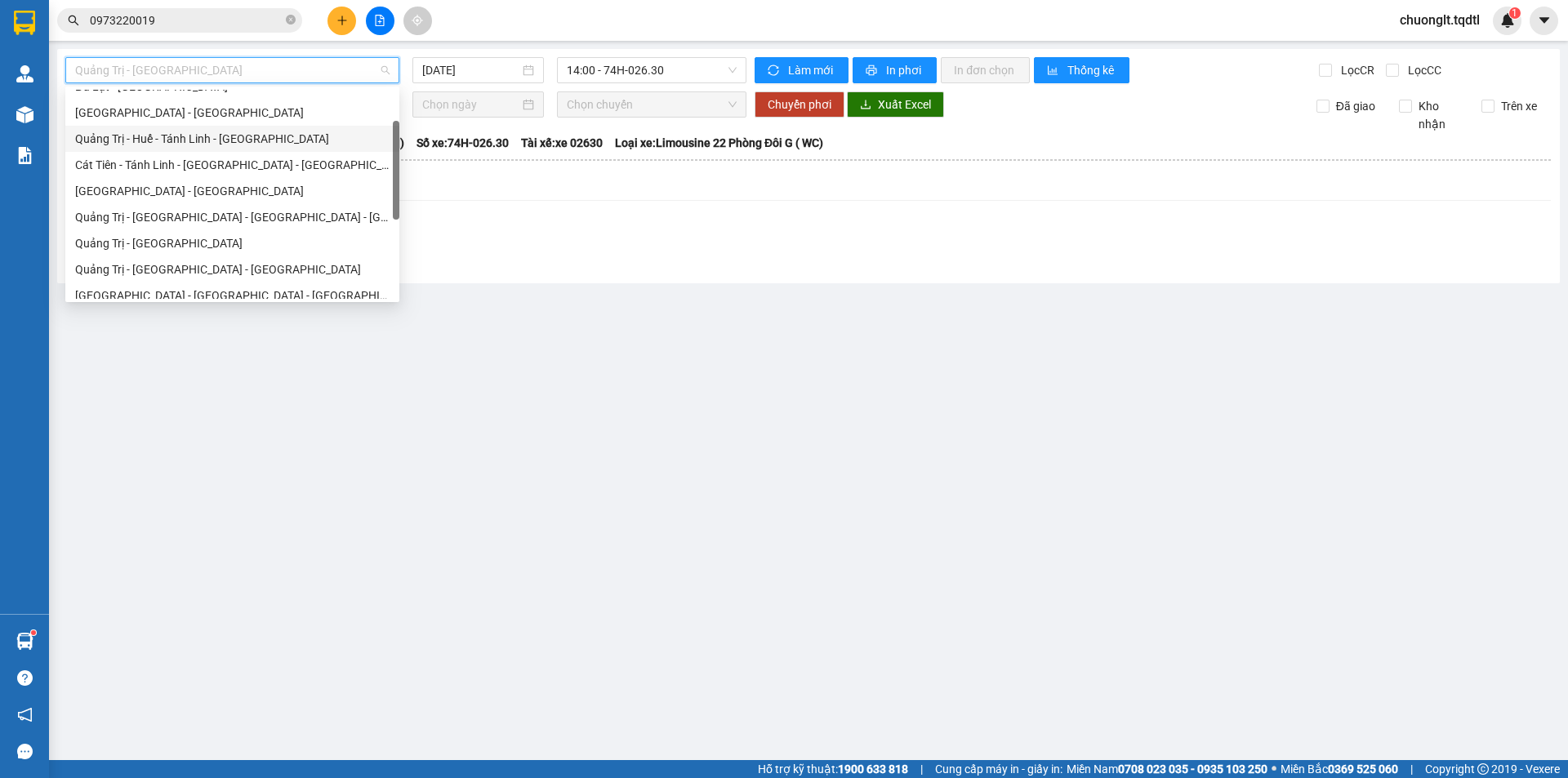
click at [246, 134] on div "Quảng Trị - Huế - Tánh Linh - [GEOGRAPHIC_DATA]" at bounding box center [232, 138] width 315 height 18
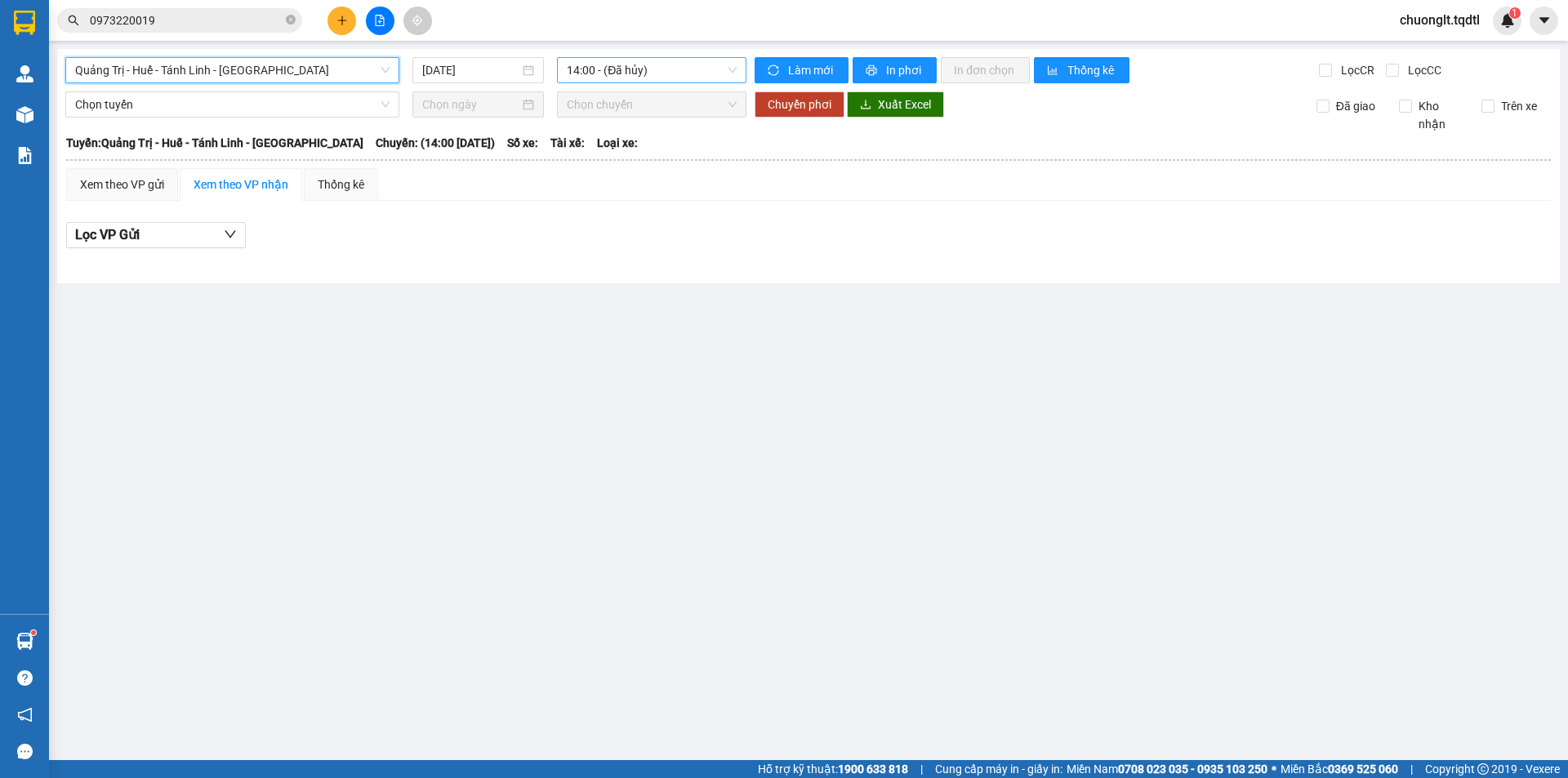
click at [693, 66] on span "14:00 - (Đã hủy)" at bounding box center [652, 70] width 170 height 24
click at [348, 20] on button at bounding box center [342, 20] width 29 height 29
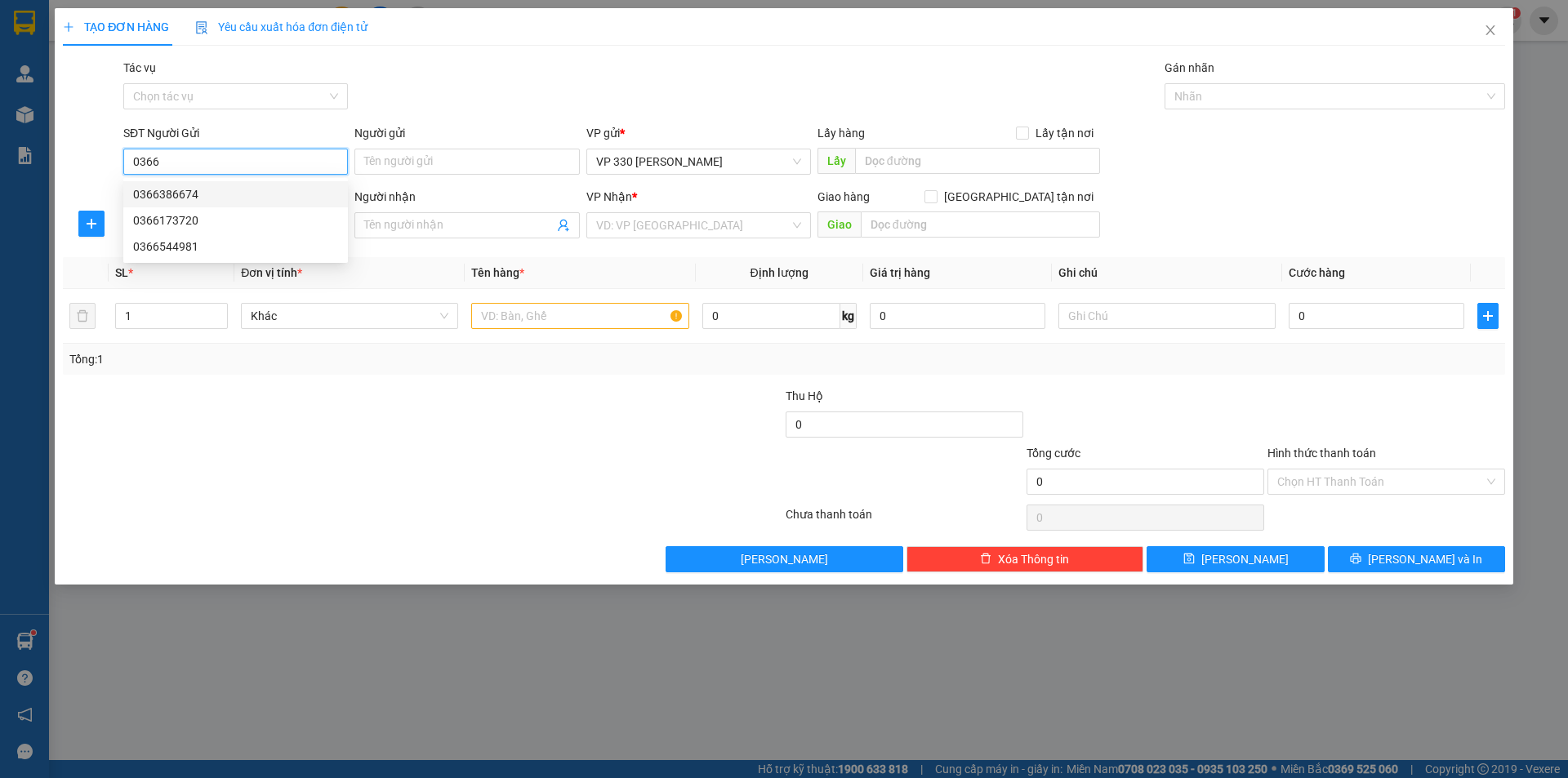
click at [246, 191] on div "0366386674" at bounding box center [235, 193] width 205 height 18
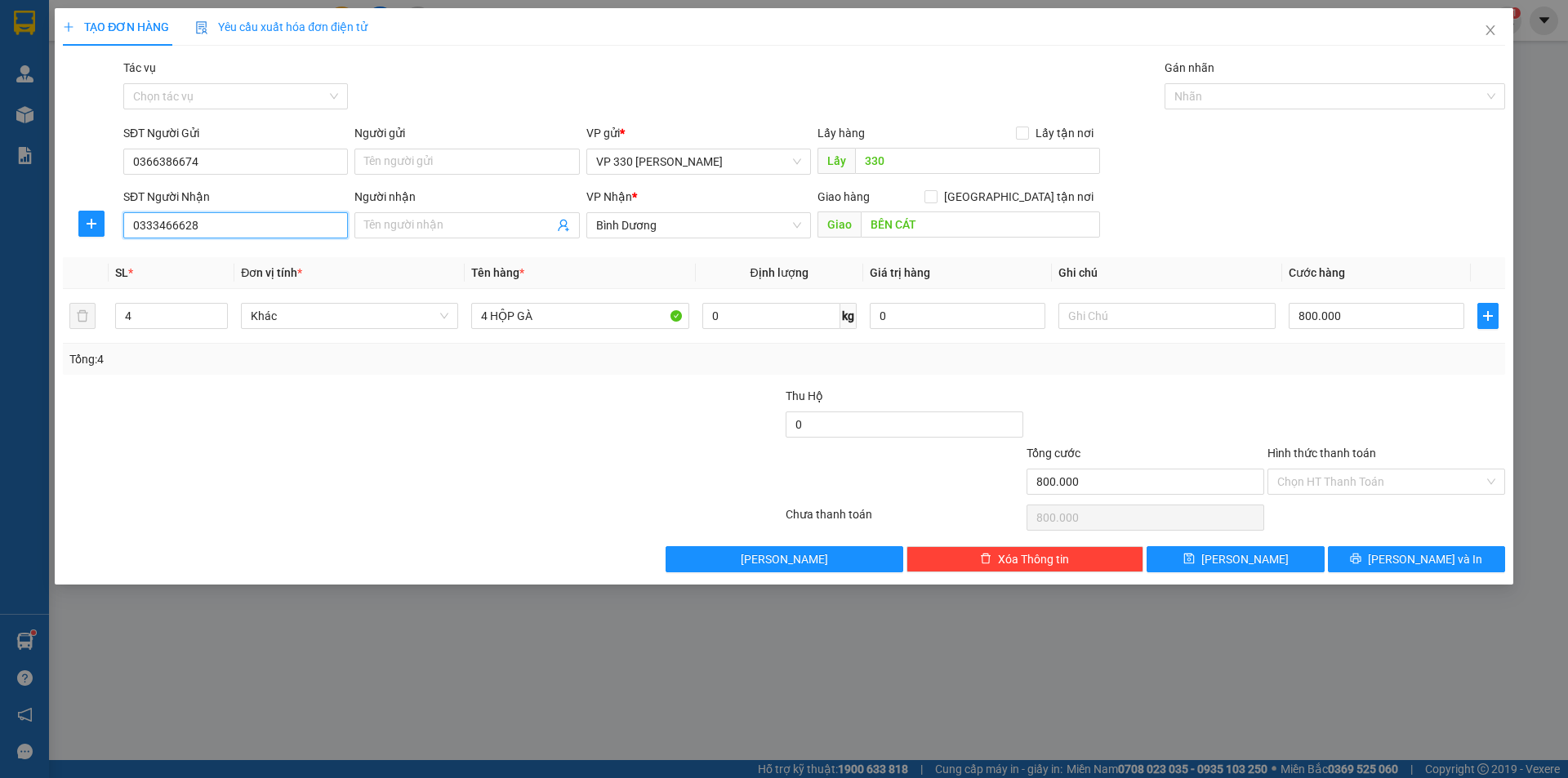
click at [250, 216] on input "0333466628" at bounding box center [235, 225] width 225 height 26
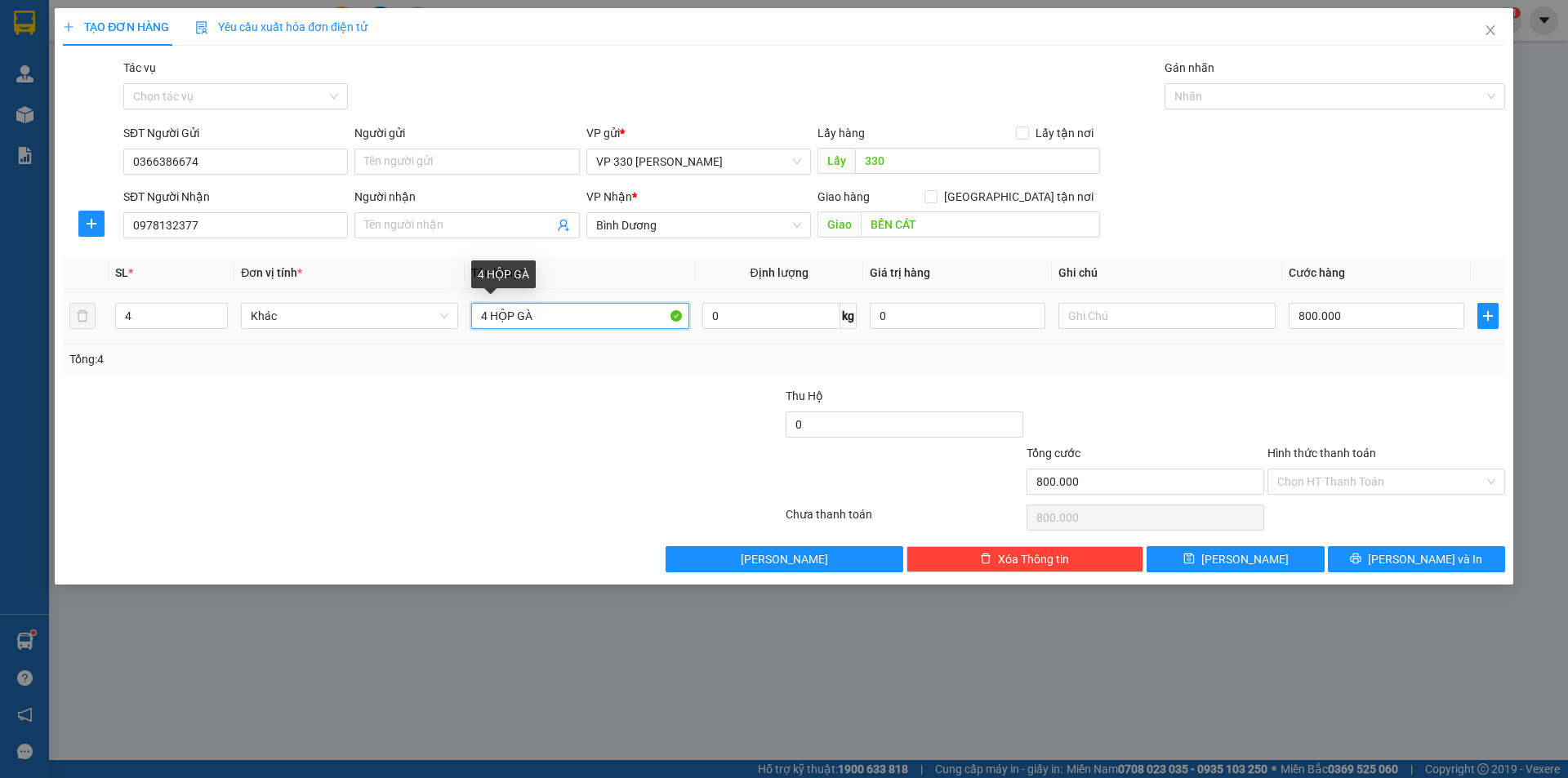
drag, startPoint x: 489, startPoint y: 315, endPoint x: 422, endPoint y: 121, distance: 205.2
click at [474, 308] on input "4 HỘP GÀ" at bounding box center [579, 315] width 218 height 26
click at [218, 322] on icon "down" at bounding box center [218, 322] width 5 height 4
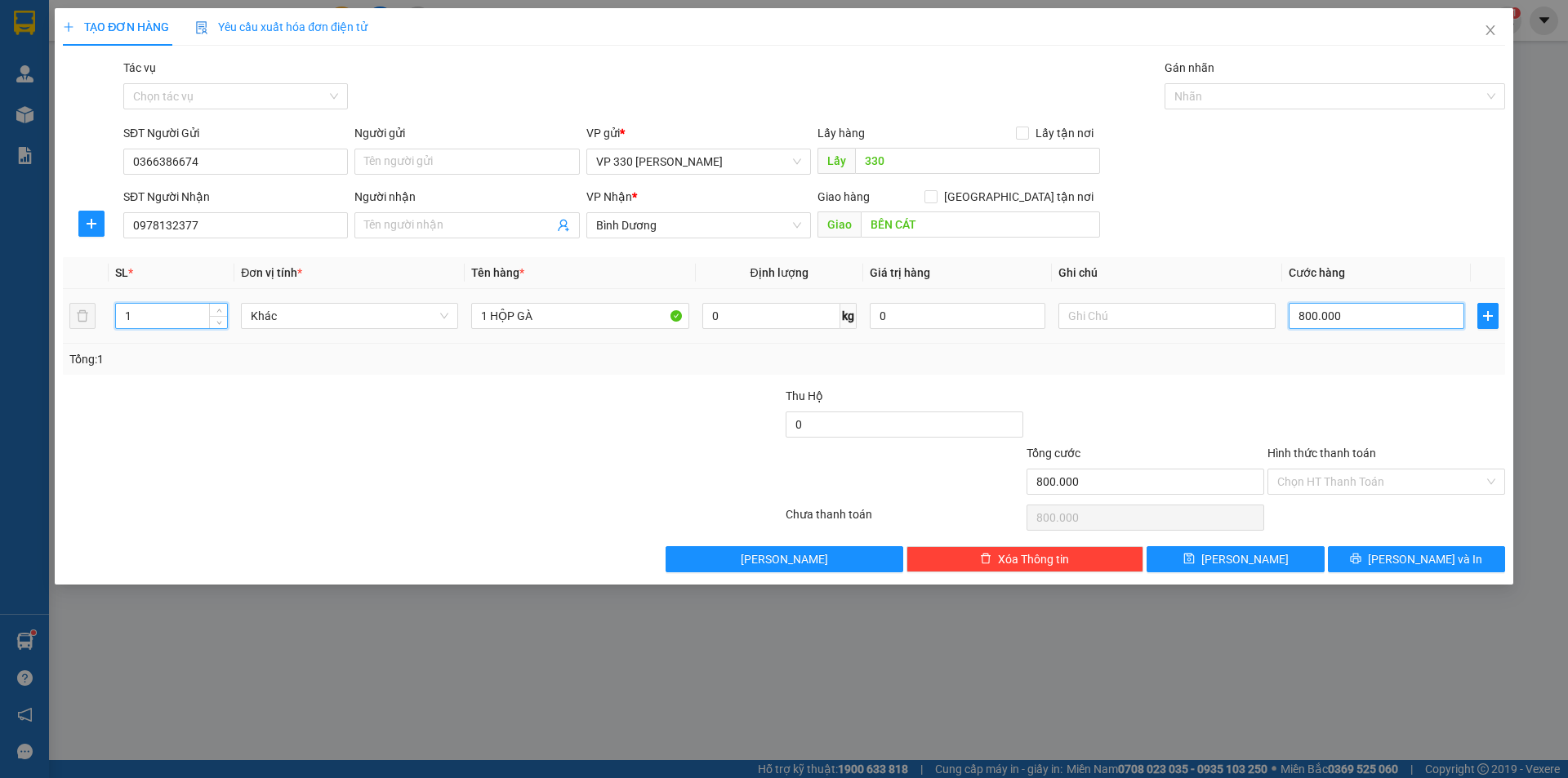
click at [1402, 327] on input "800.000" at bounding box center [1376, 315] width 176 height 26
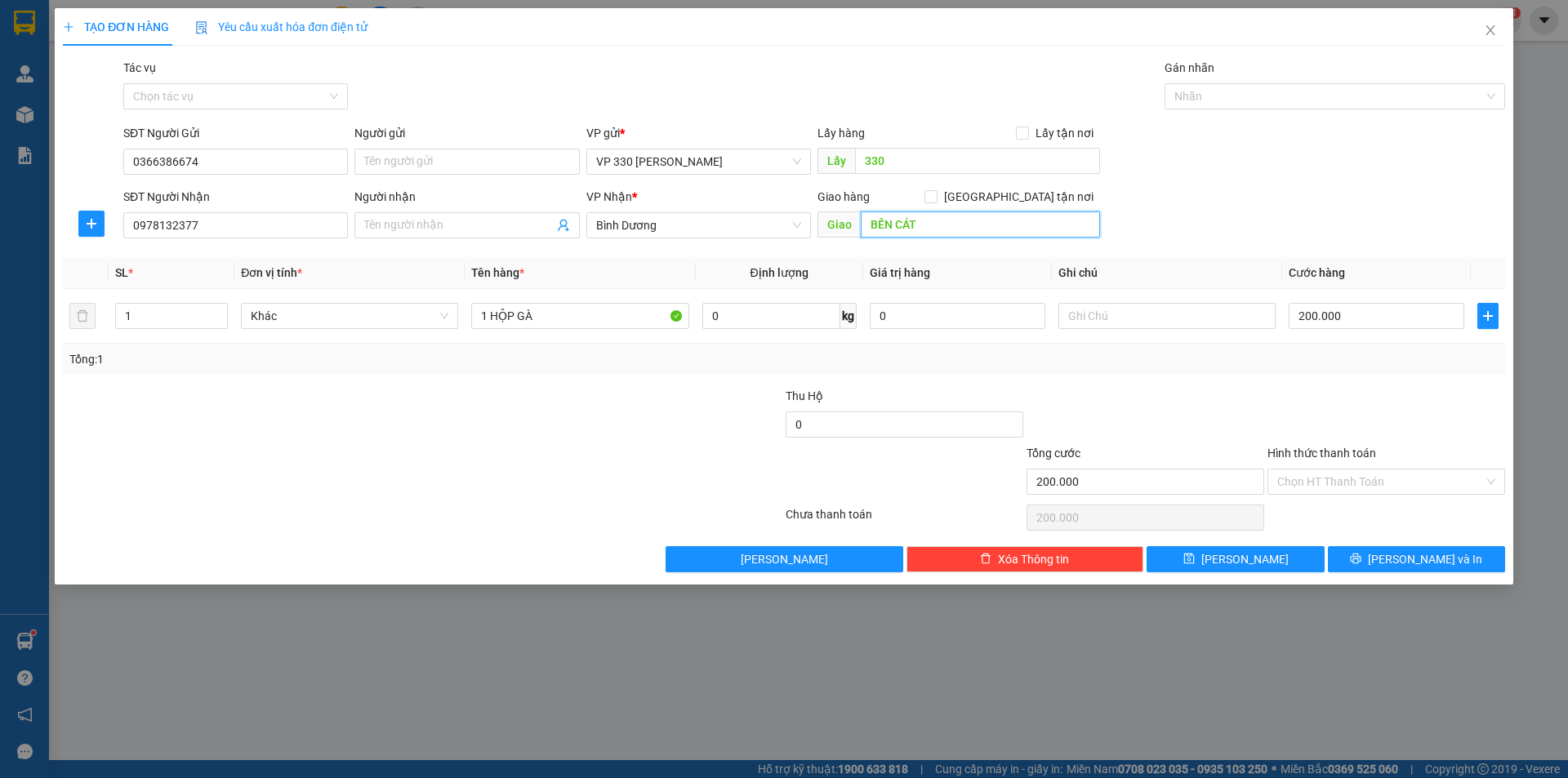
click at [926, 232] on input "BẾN CÁT" at bounding box center [980, 225] width 240 height 26
click at [767, 225] on span "Bình Dương" at bounding box center [698, 225] width 205 height 24
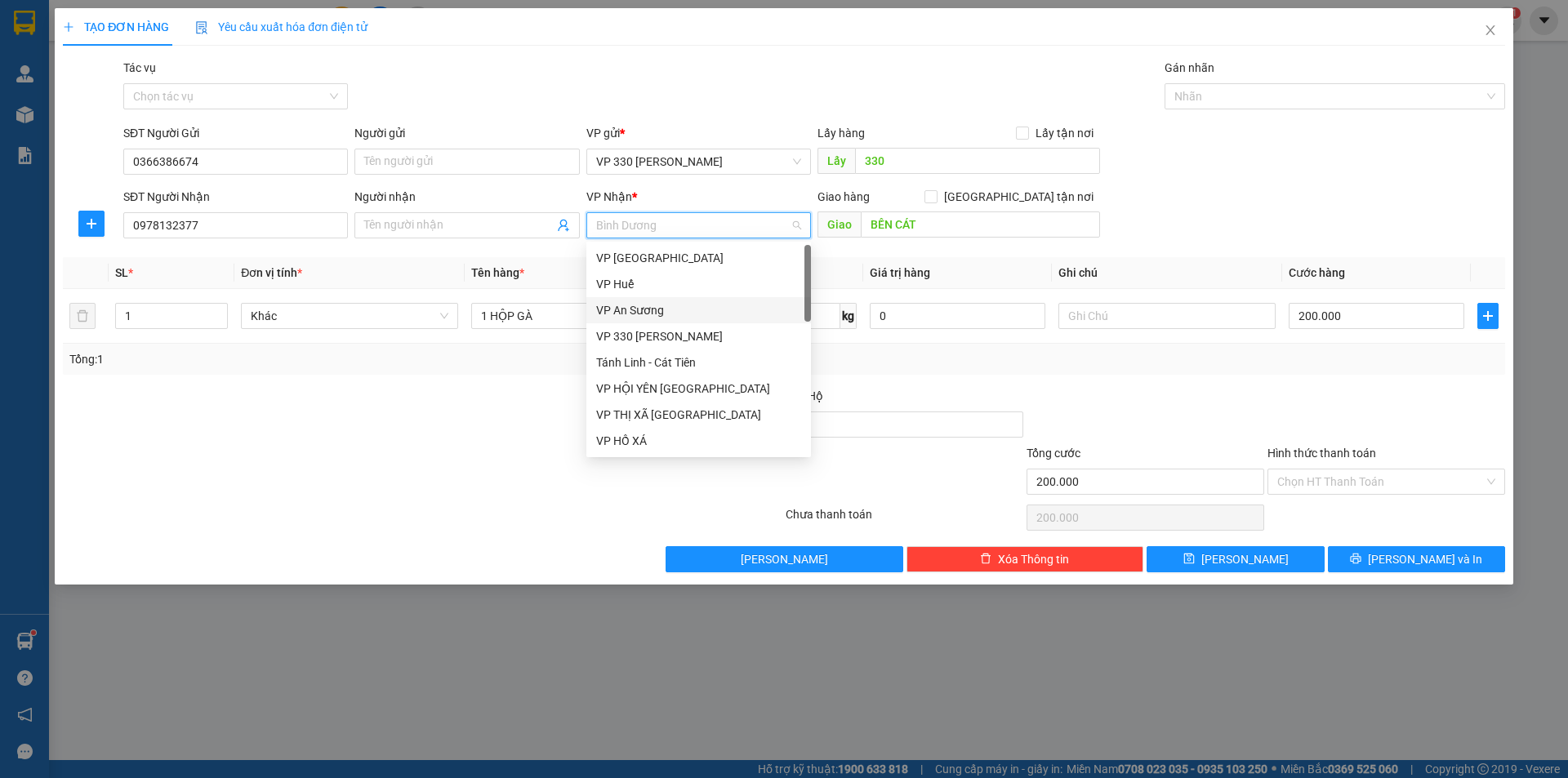
click at [702, 302] on div "VP An Sương" at bounding box center [698, 310] width 205 height 18
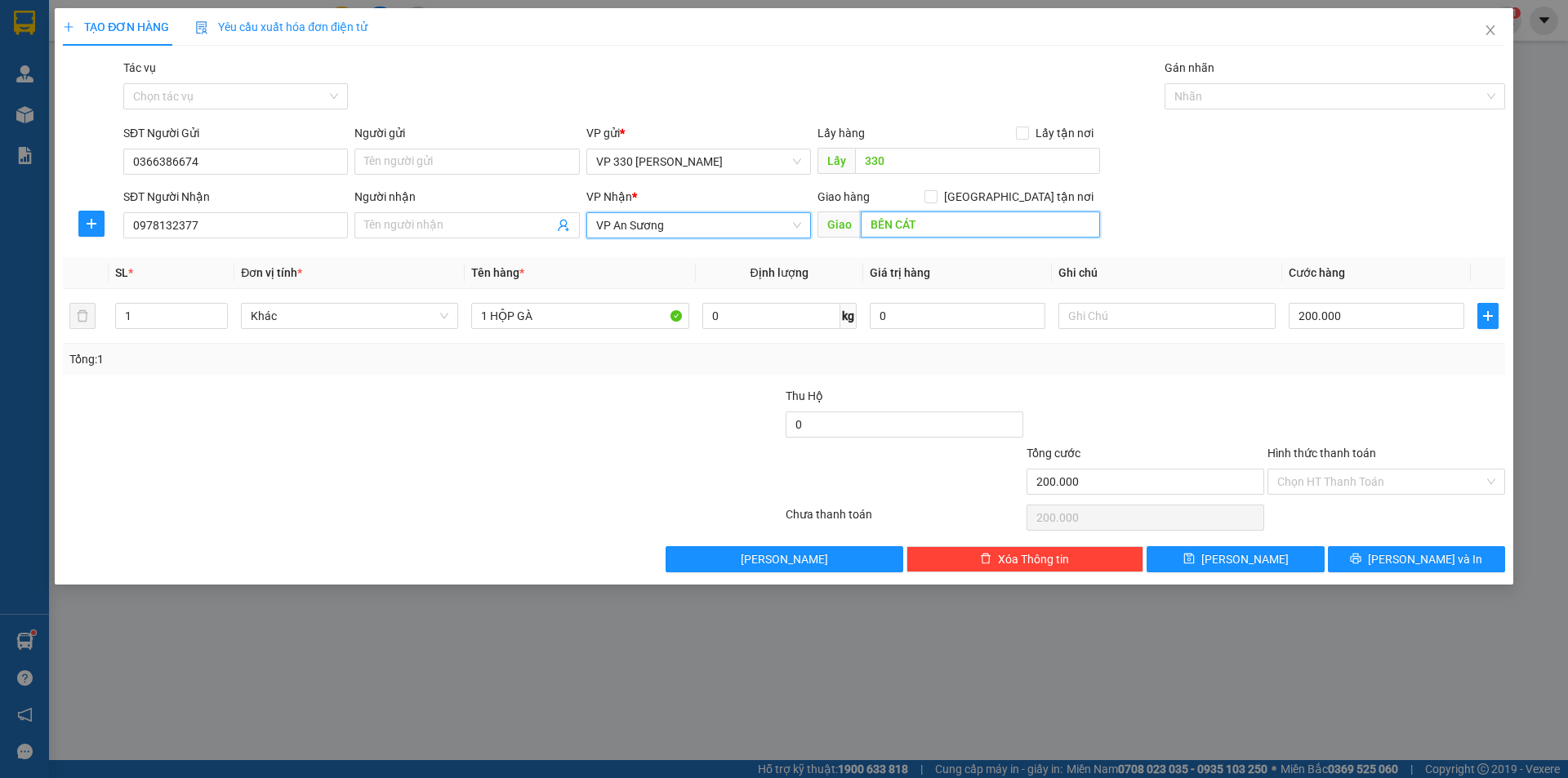
click at [938, 224] on input "BẾN CÁT" at bounding box center [980, 225] width 240 height 26
click at [262, 232] on input "0978132377" at bounding box center [235, 225] width 225 height 26
click at [1101, 477] on input "200.000" at bounding box center [1145, 481] width 238 height 26
click at [840, 425] on input "0" at bounding box center [904, 425] width 238 height 26
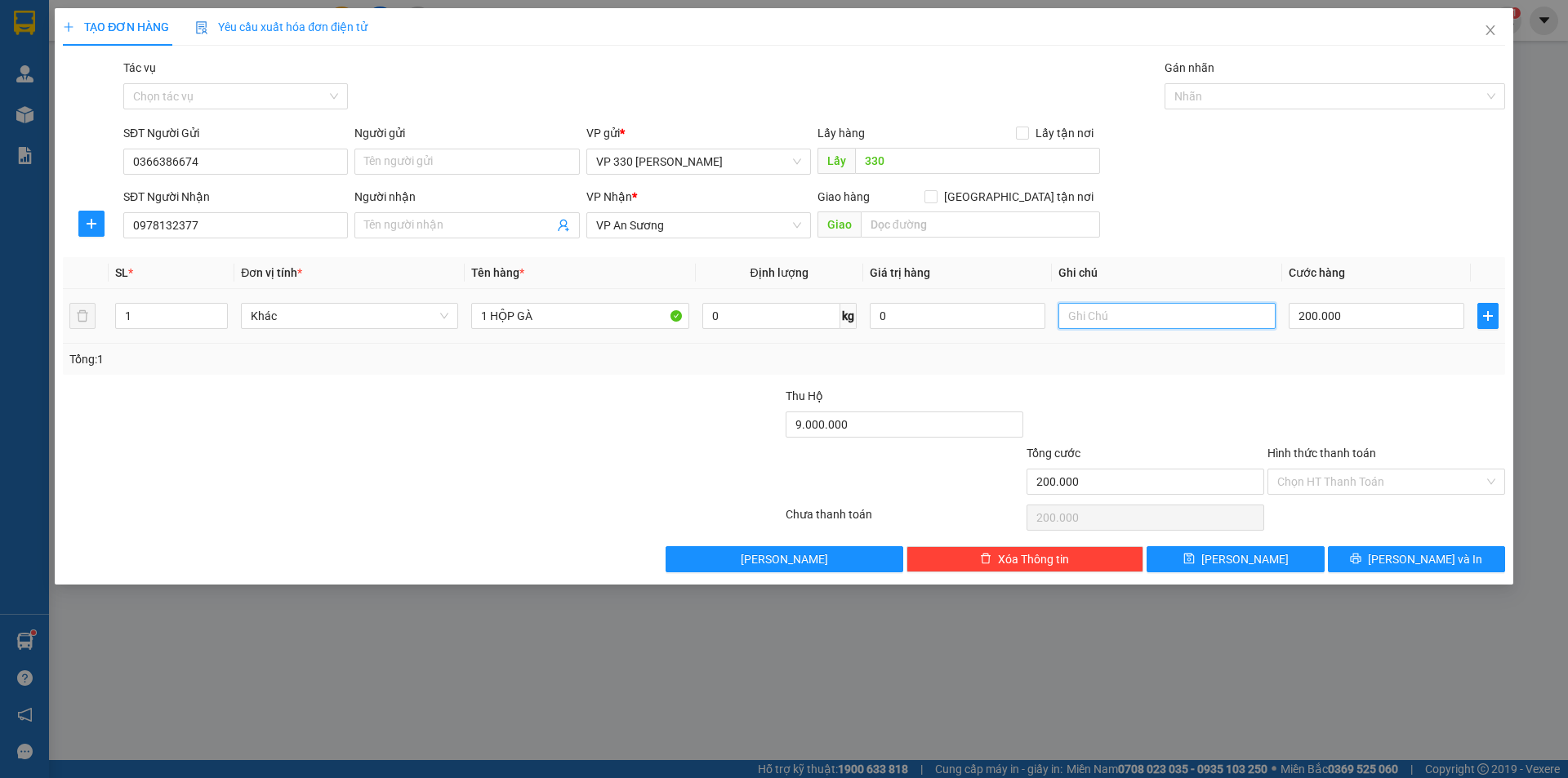
click at [1092, 309] on input "text" at bounding box center [1167, 315] width 218 height 26
click at [1371, 550] on button "[PERSON_NAME] và In" at bounding box center [1416, 559] width 177 height 26
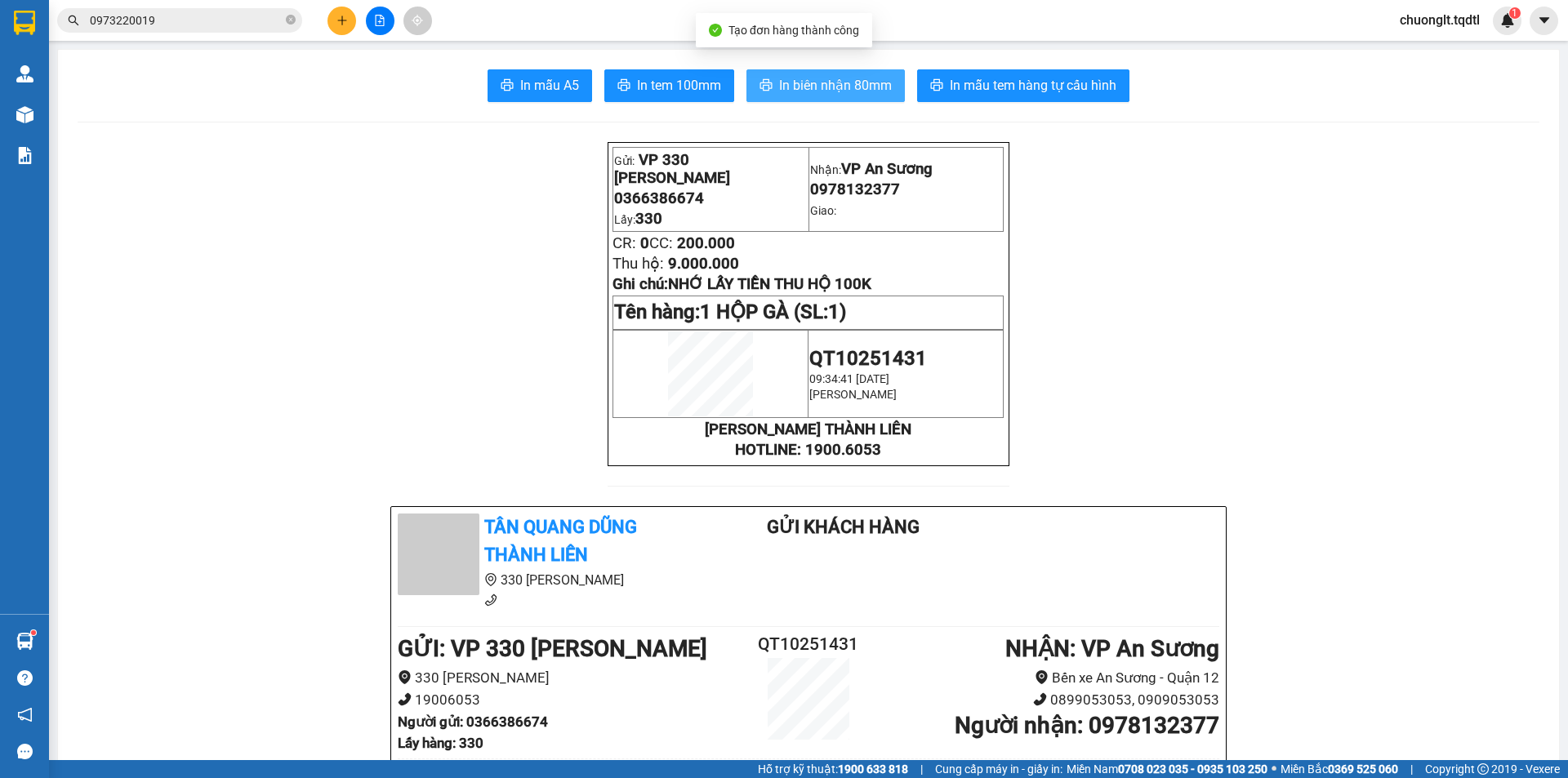
click at [839, 85] on span "In biên nhận 80mm" at bounding box center [836, 85] width 113 height 20
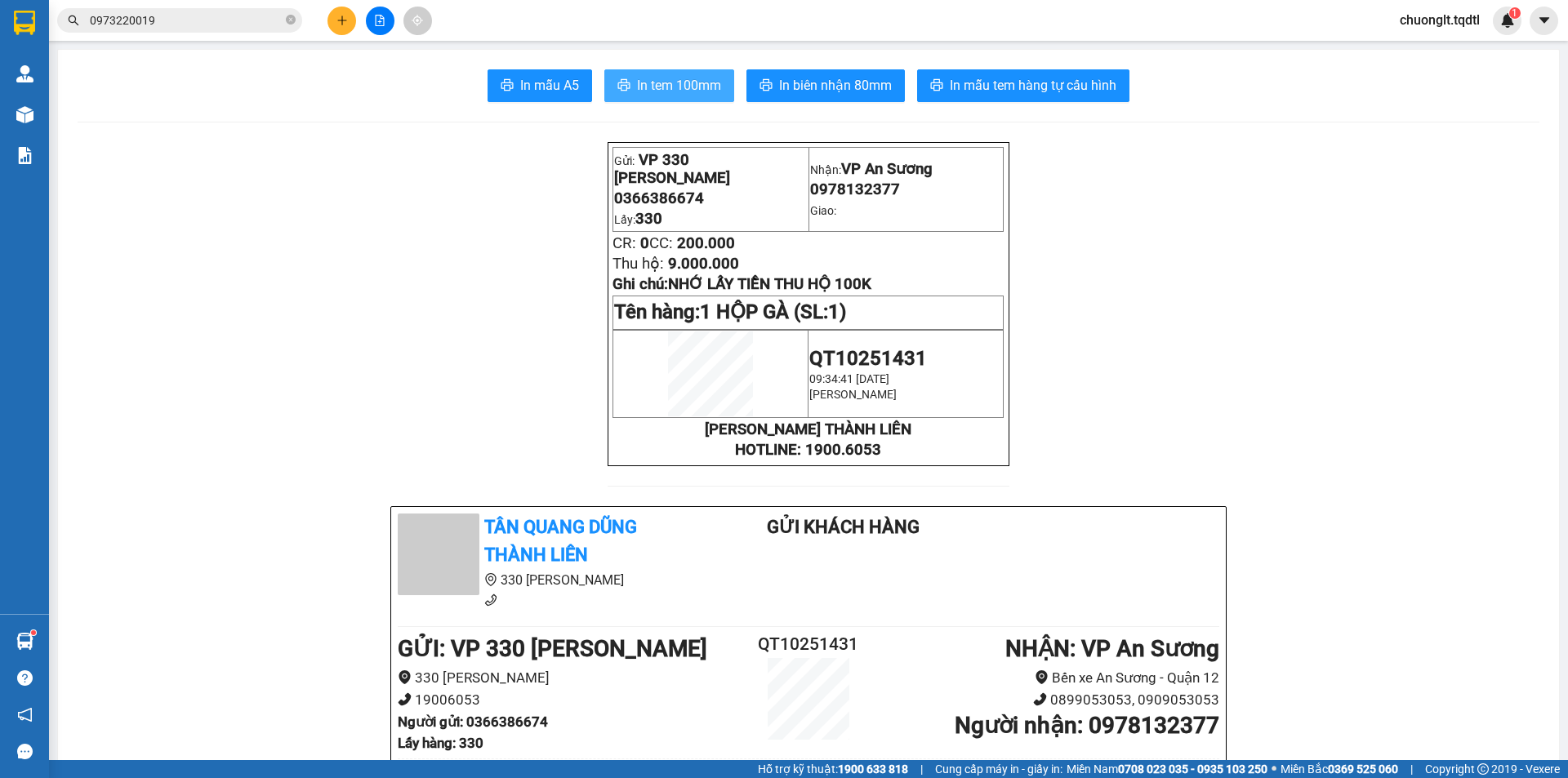
click at [637, 80] on span "In tem 100mm" at bounding box center [678, 85] width 84 height 20
click at [337, 24] on icon "plus" at bounding box center [342, 20] width 11 height 11
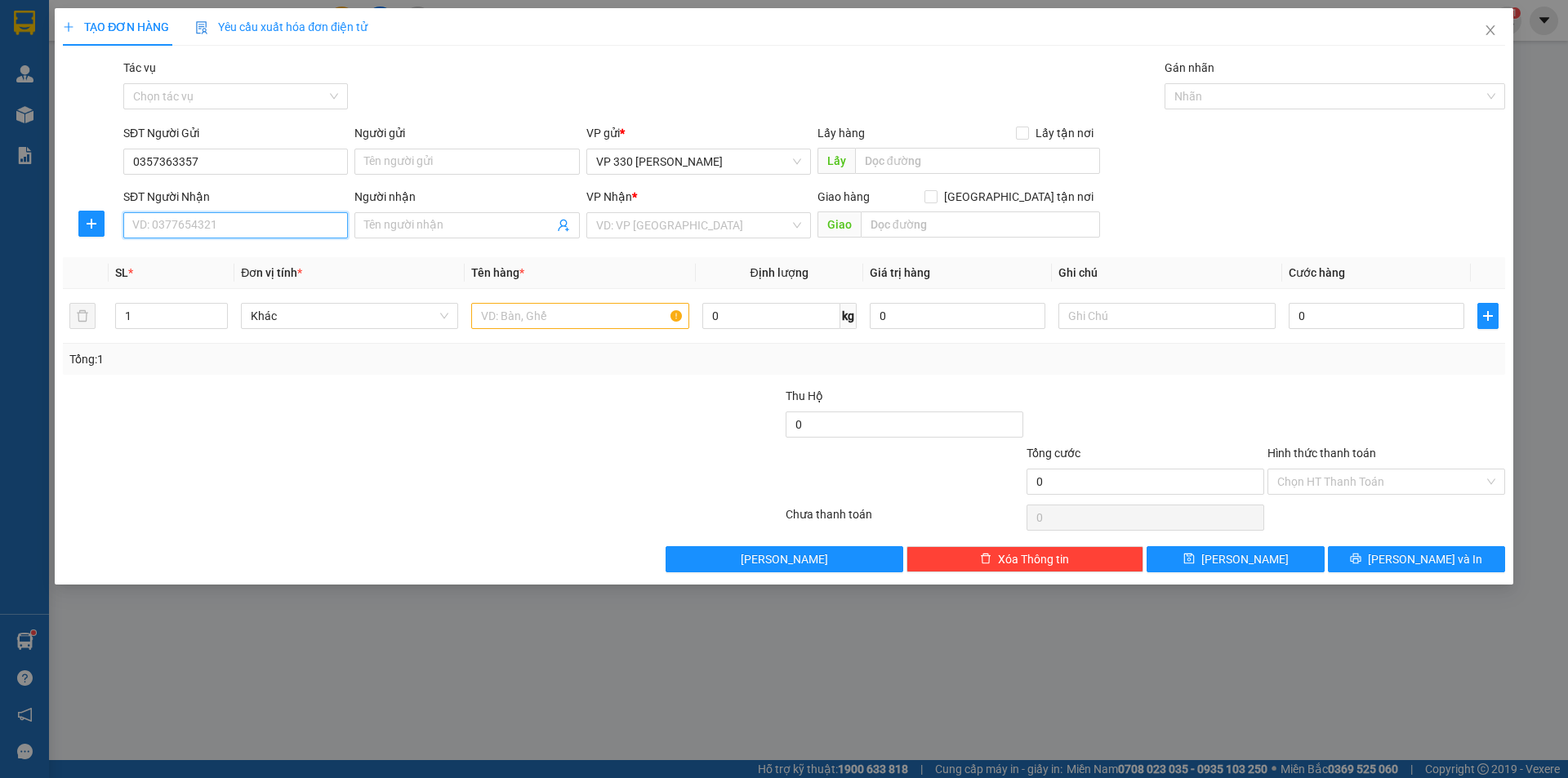
click at [248, 220] on input "SĐT Người Nhận" at bounding box center [235, 225] width 225 height 26
drag, startPoint x: 199, startPoint y: 161, endPoint x: 95, endPoint y: 160, distance: 104.0
click at [95, 160] on div "SĐT Người Gửi 0357363357 0357363357 Người gửi Tên người gửi VP gửi * VP 330 [PE…" at bounding box center [784, 153] width 1446 height 57
click at [241, 226] on input "SĐT Người Nhận" at bounding box center [235, 225] width 225 height 26
paste input "0357363357"
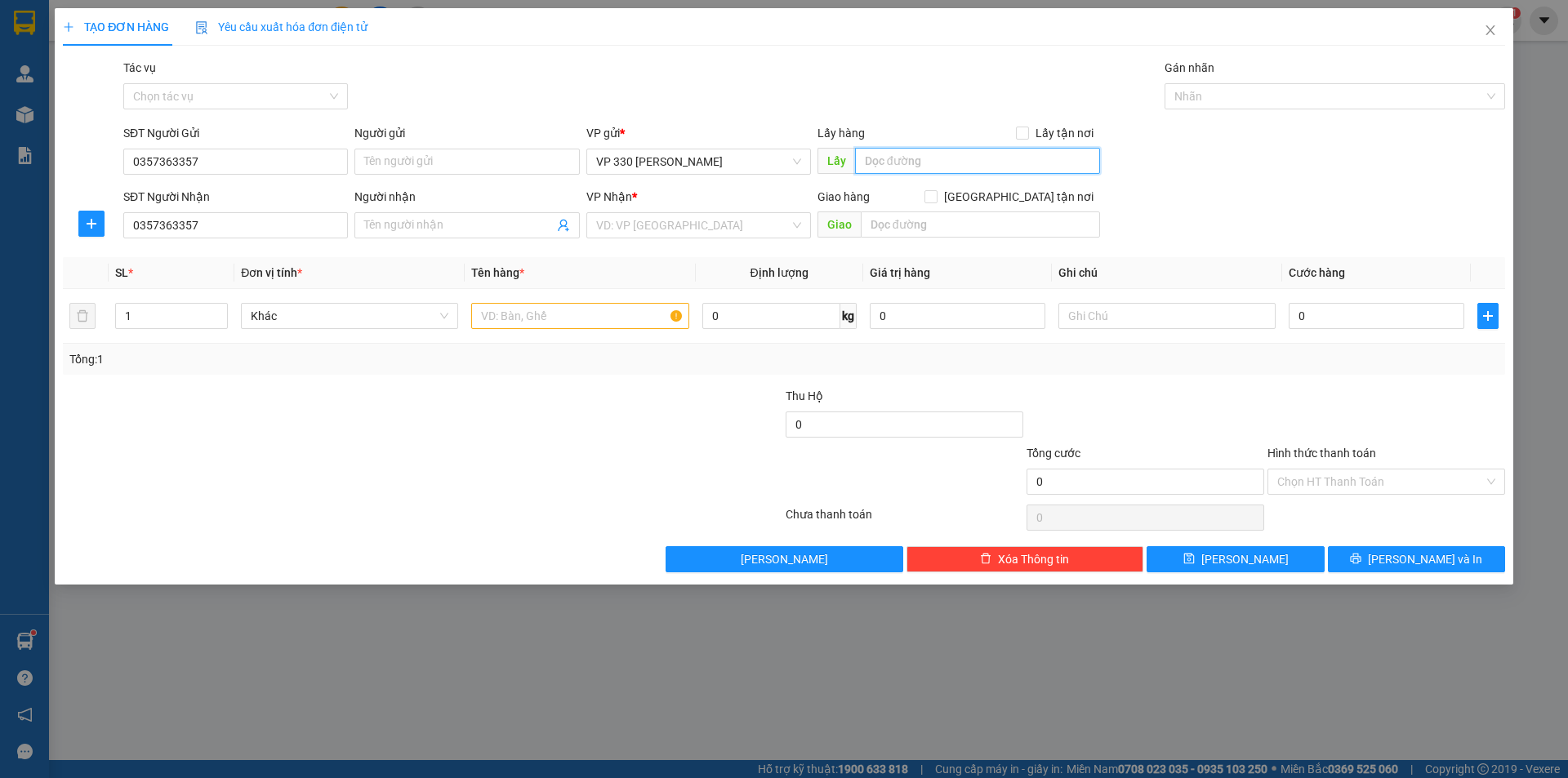
click at [961, 165] on input "text" at bounding box center [977, 161] width 245 height 26
click at [727, 219] on input "search" at bounding box center [692, 225] width 193 height 24
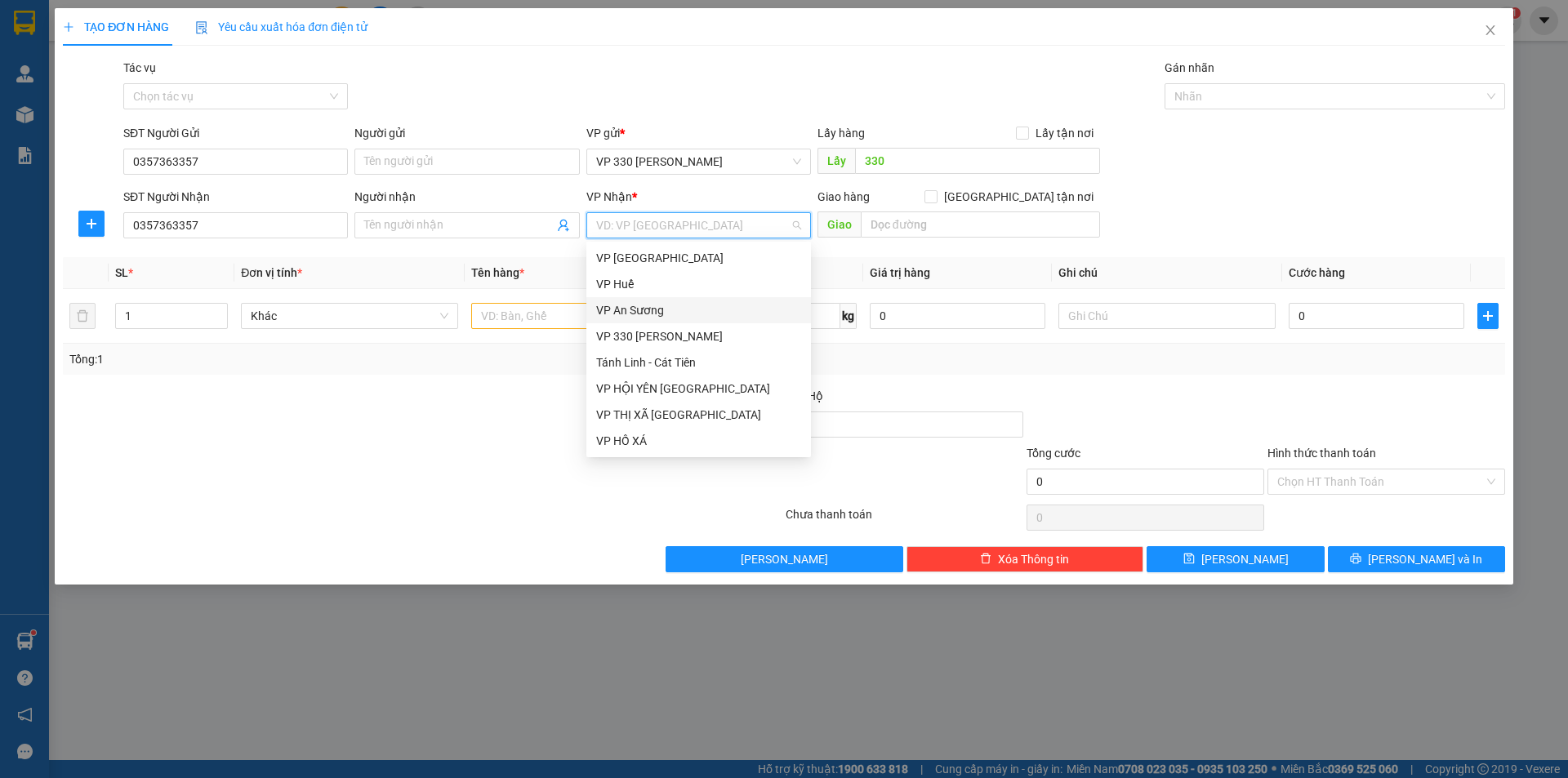
click at [708, 312] on div "VP An Sương" at bounding box center [698, 310] width 205 height 18
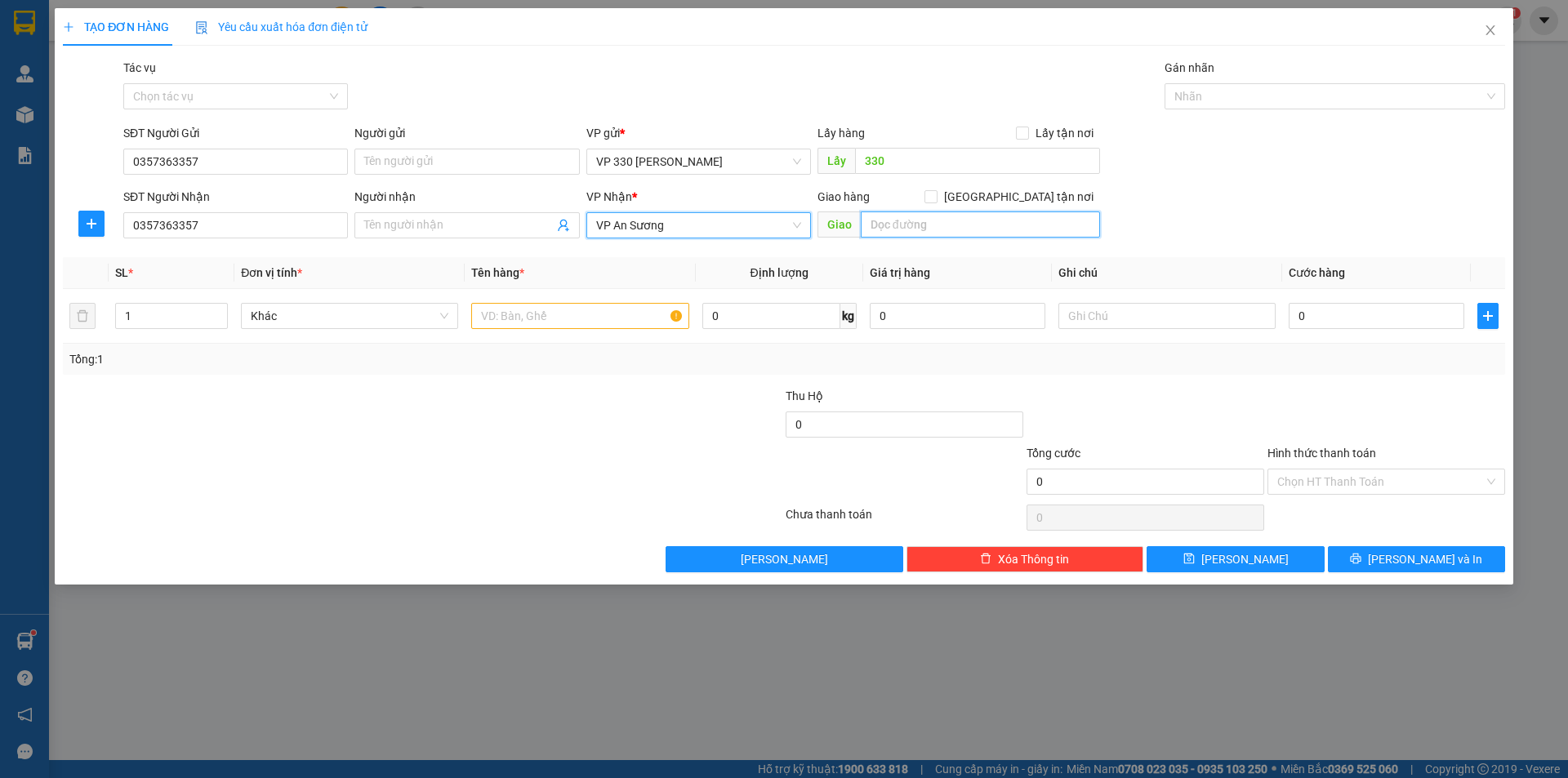
click at [903, 228] on input "text" at bounding box center [980, 225] width 240 height 26
click at [616, 311] on input "text" at bounding box center [579, 315] width 218 height 26
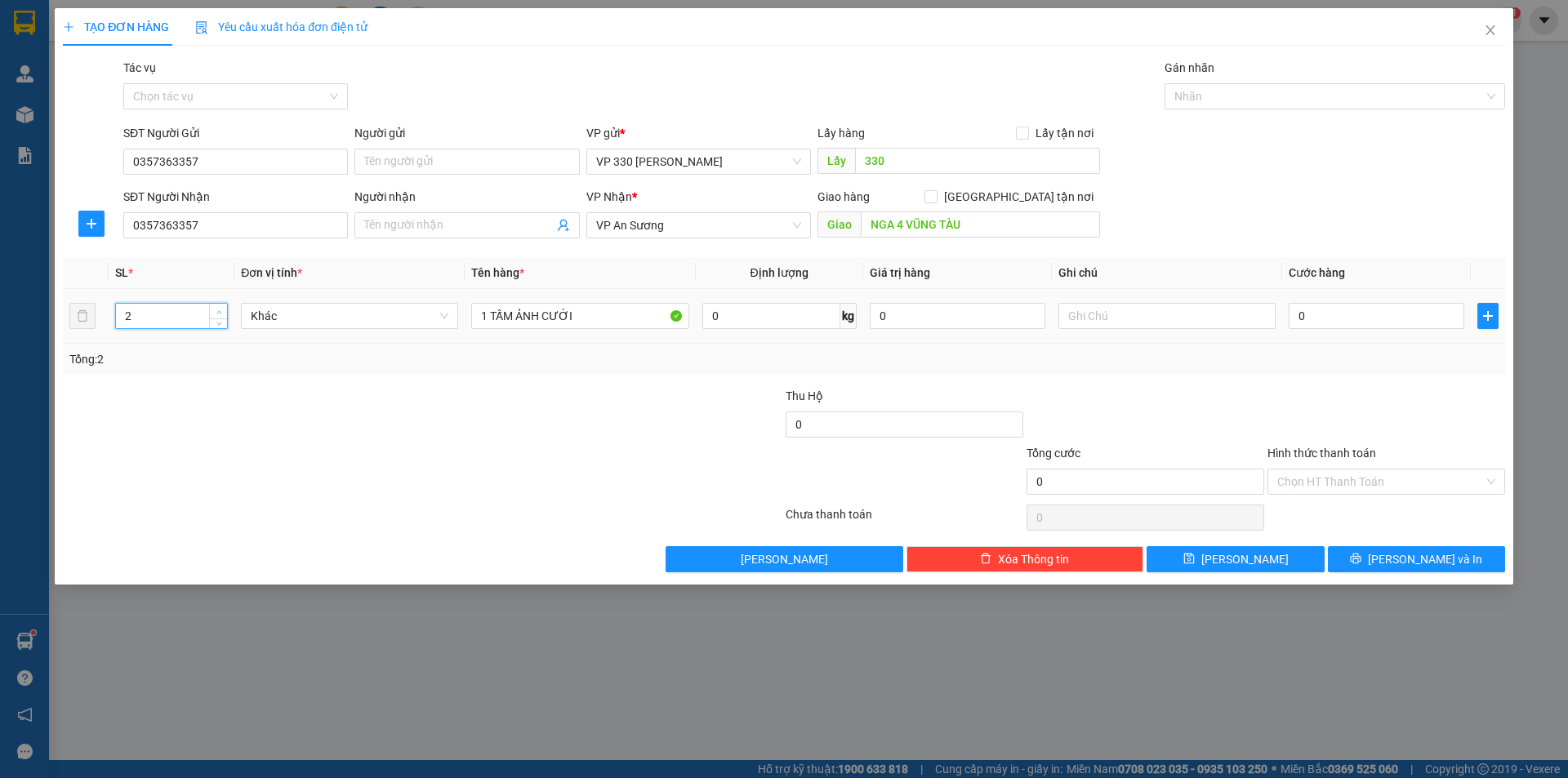
click at [217, 311] on icon "up" at bounding box center [219, 312] width 6 height 6
click at [1316, 315] on input "0" at bounding box center [1376, 315] width 176 height 26
click at [1326, 482] on input "Hình thức thanh toán" at bounding box center [1380, 481] width 206 height 24
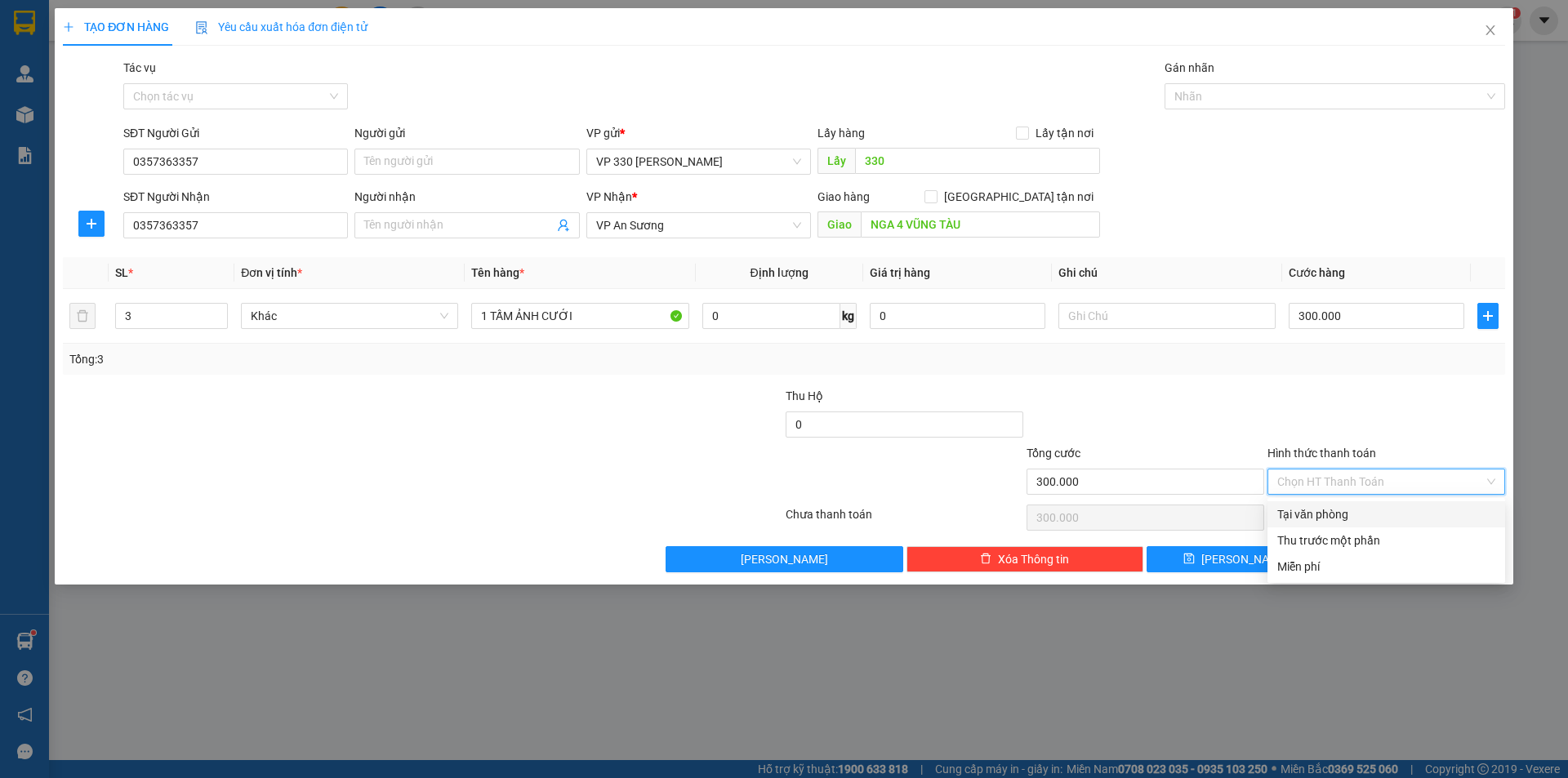
click at [1316, 507] on div "Tại văn phòng" at bounding box center [1387, 513] width 218 height 18
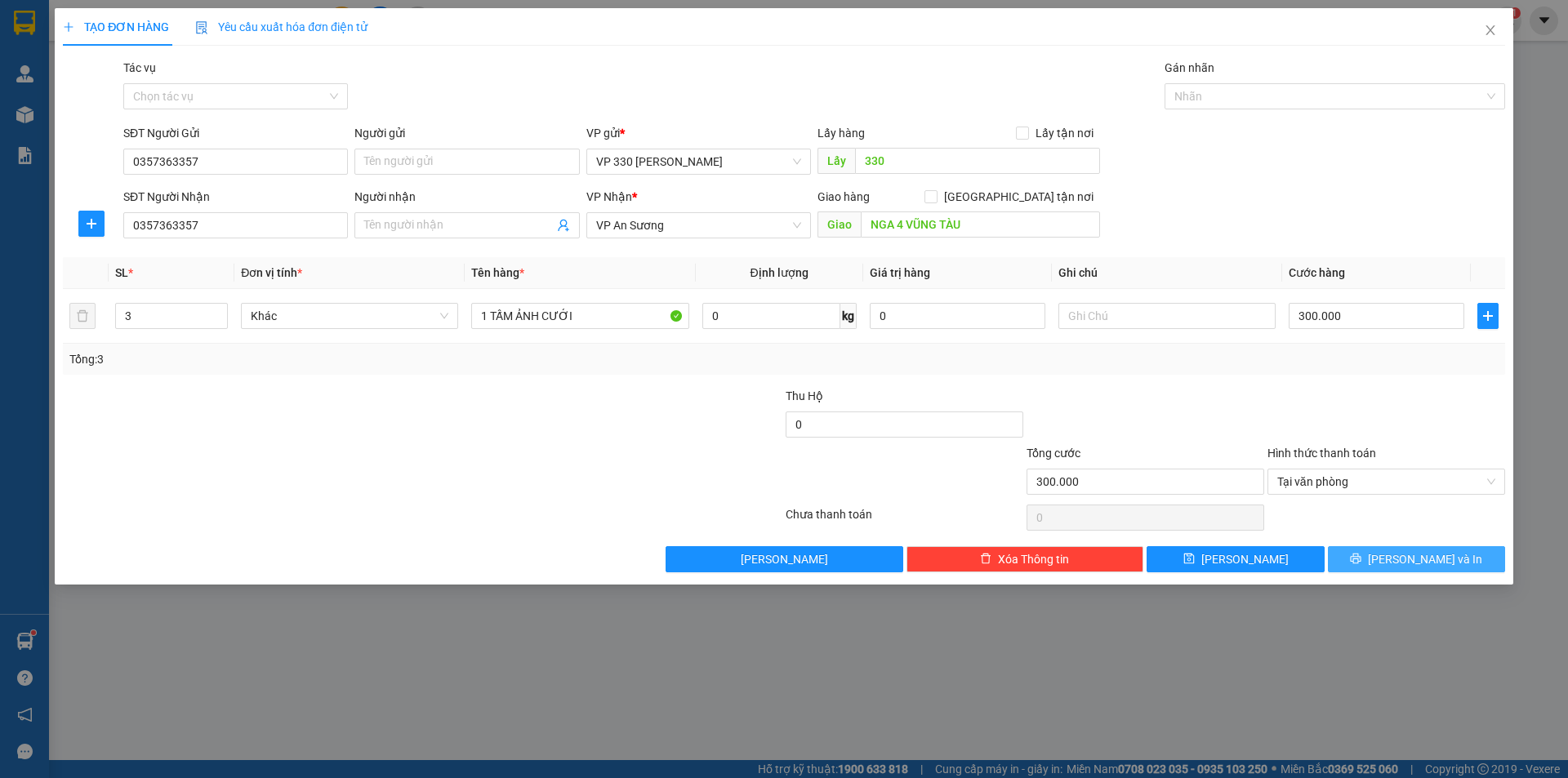
click at [1384, 549] on button "[PERSON_NAME] và In" at bounding box center [1416, 559] width 177 height 26
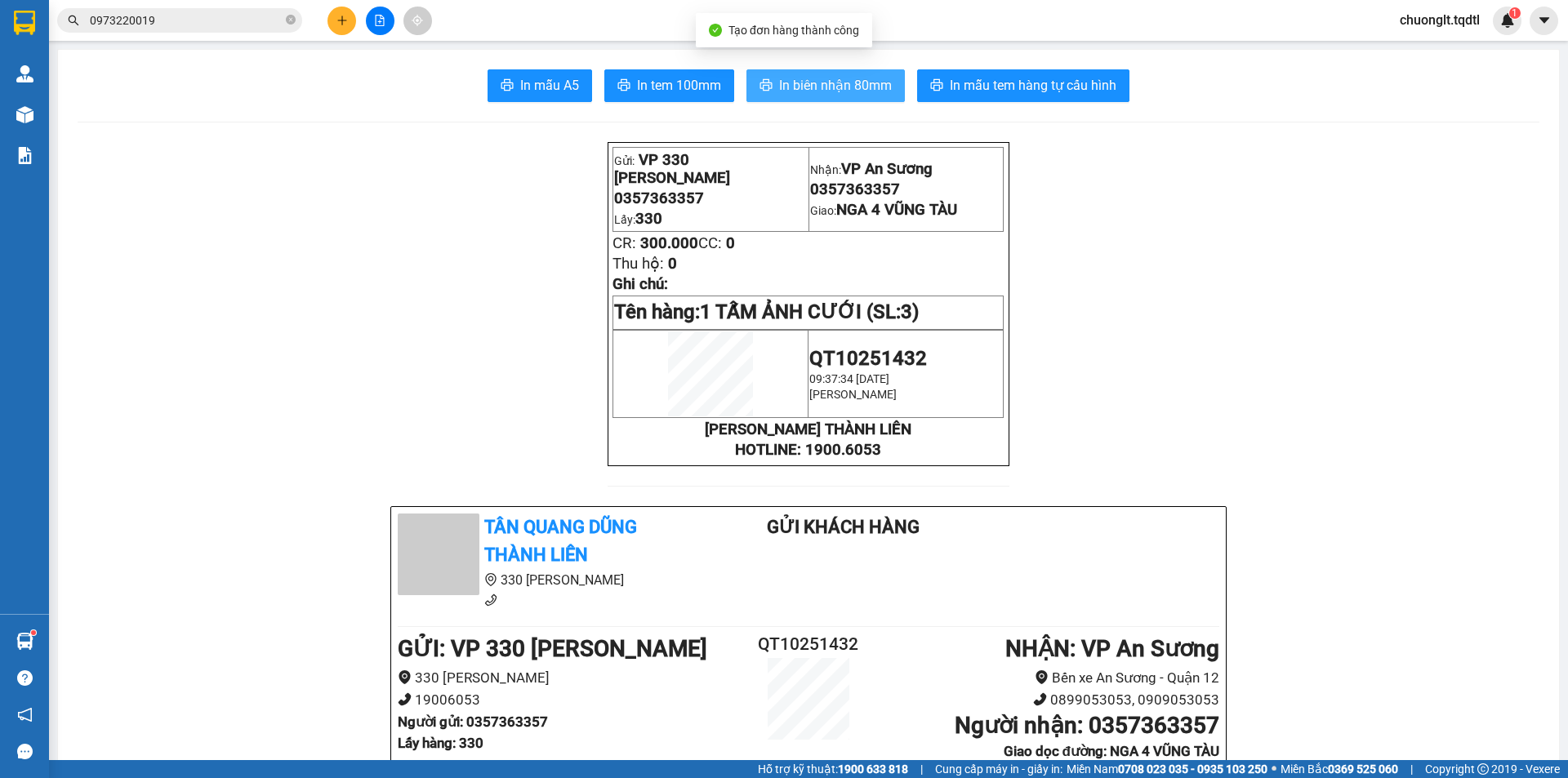
click at [844, 75] on span "In biên nhận 80mm" at bounding box center [836, 85] width 113 height 20
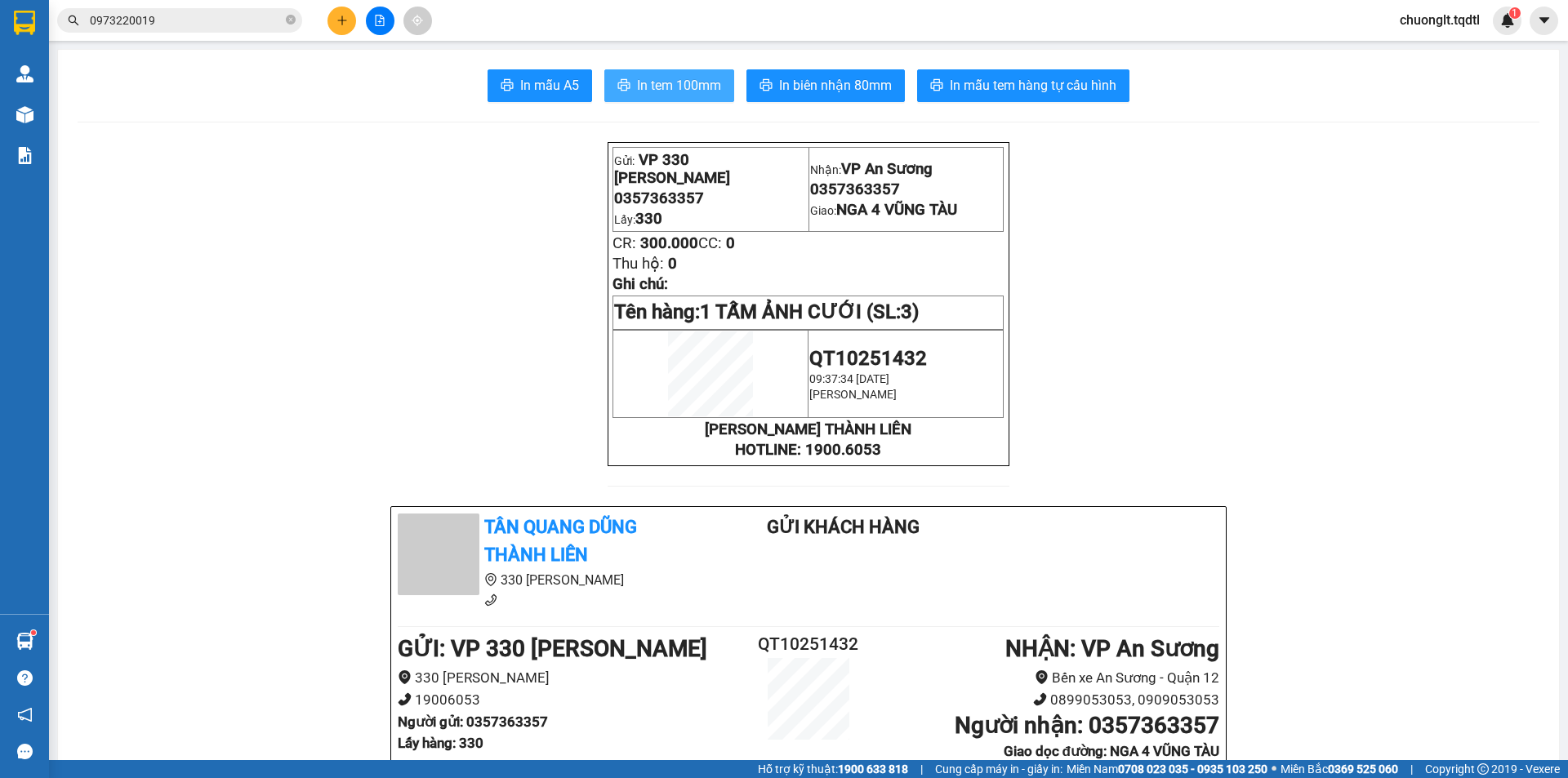
click at [665, 85] on span "In tem 100mm" at bounding box center [678, 85] width 84 height 20
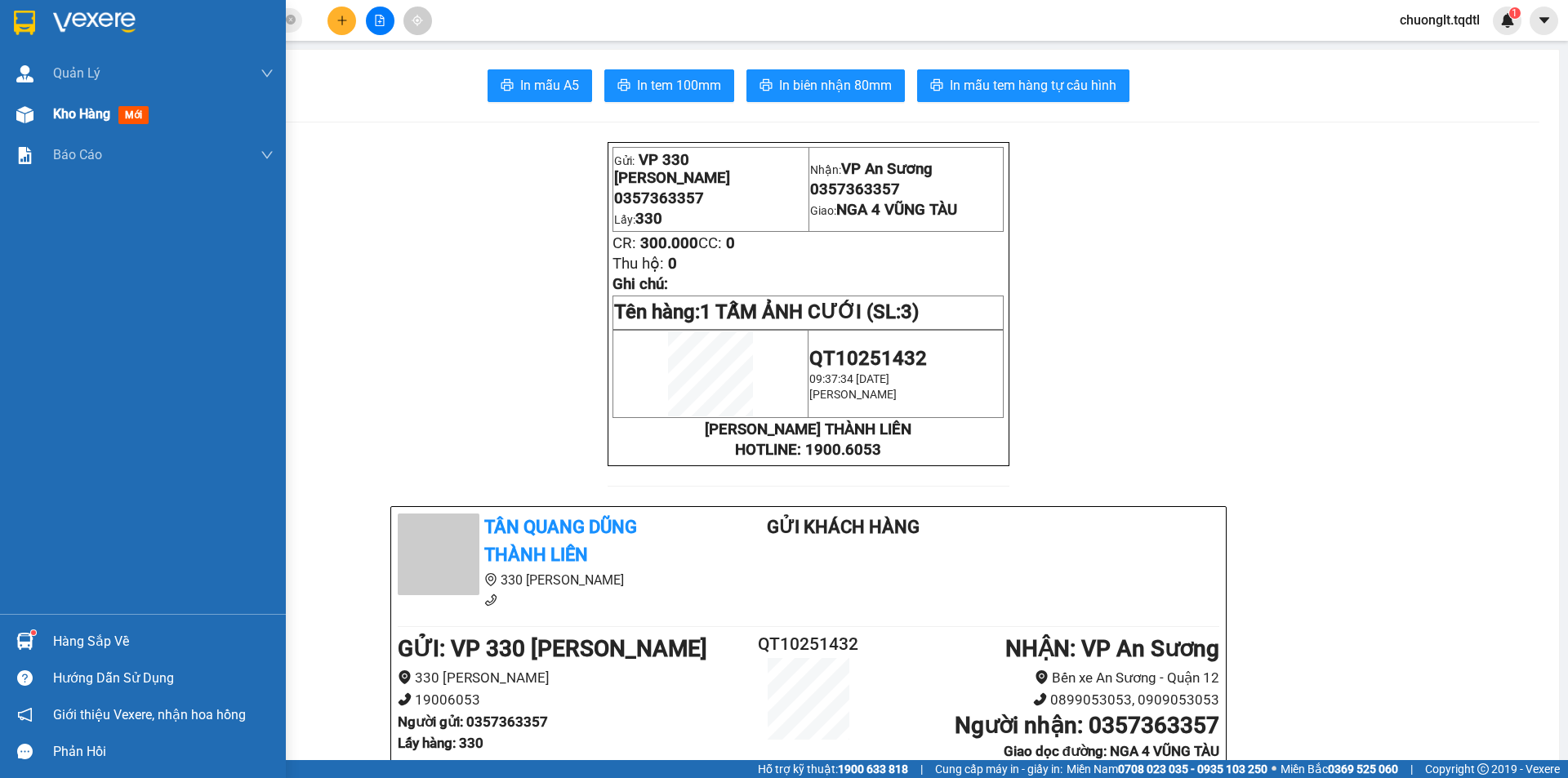
click at [65, 110] on span "Kho hàng" at bounding box center [81, 114] width 57 height 16
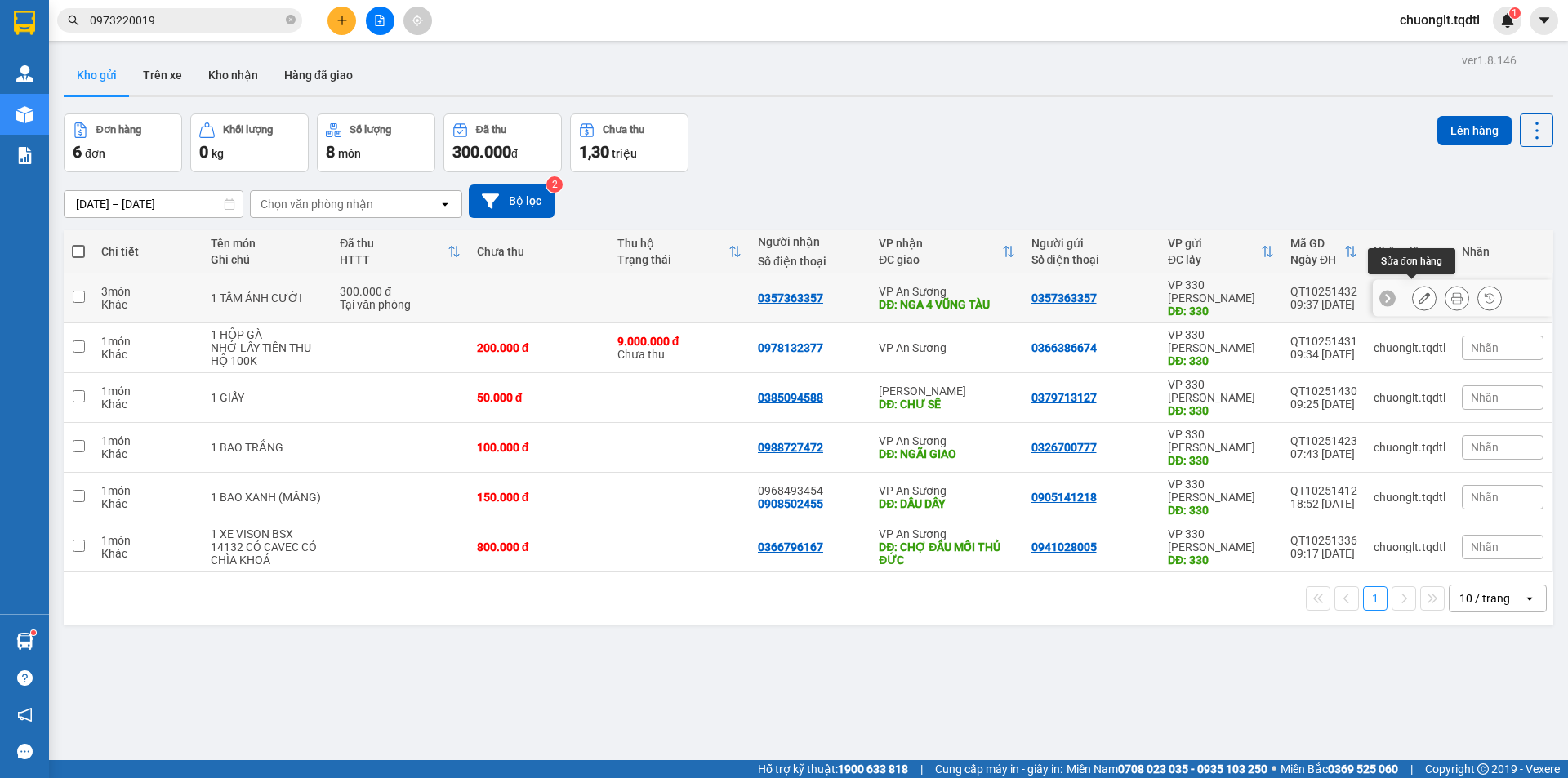
click at [1419, 292] on icon at bounding box center [1425, 298] width 11 height 11
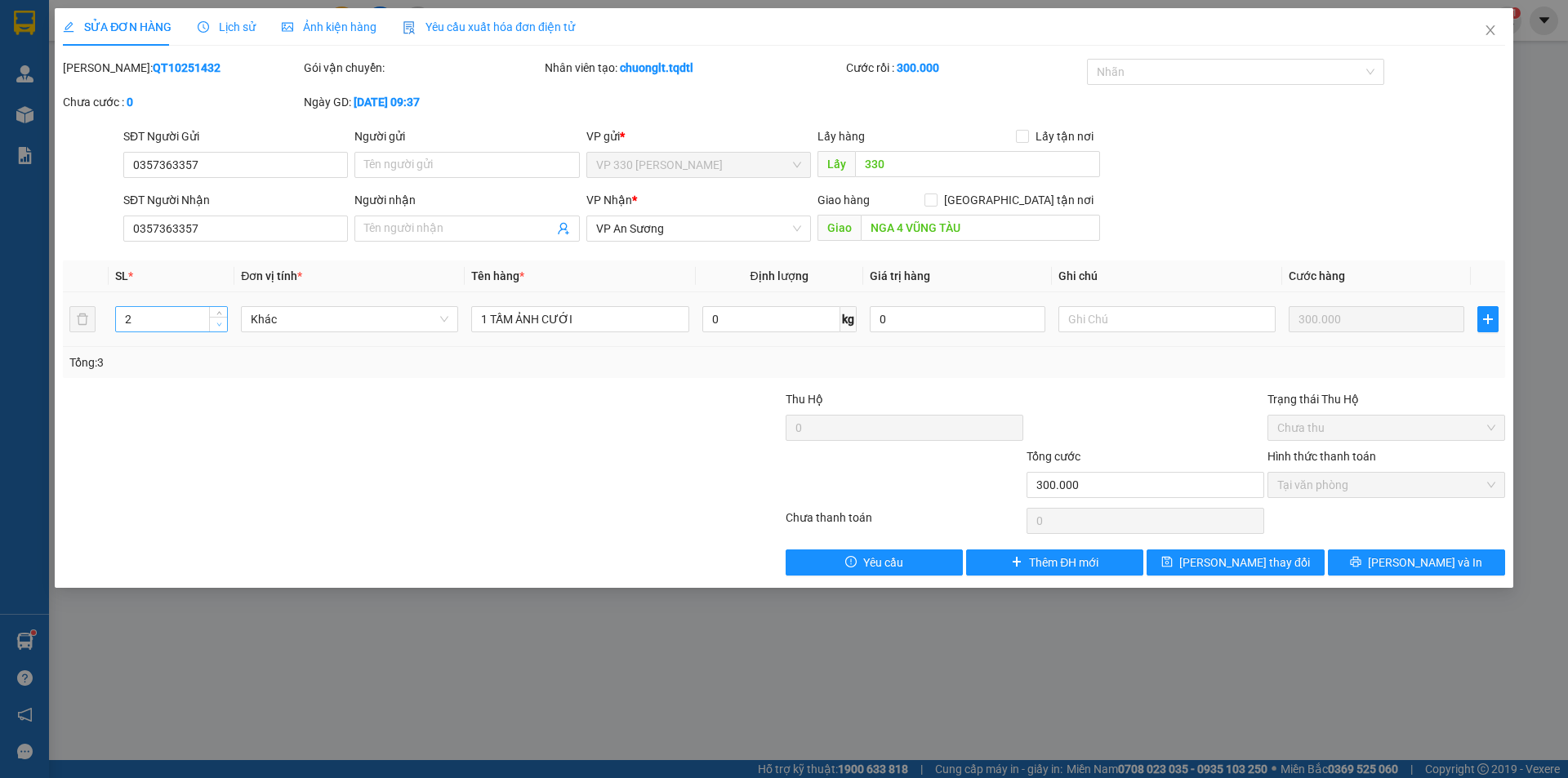
click at [217, 328] on span "down" at bounding box center [218, 325] width 10 height 10
click at [1362, 562] on icon "printer" at bounding box center [1356, 562] width 11 height 11
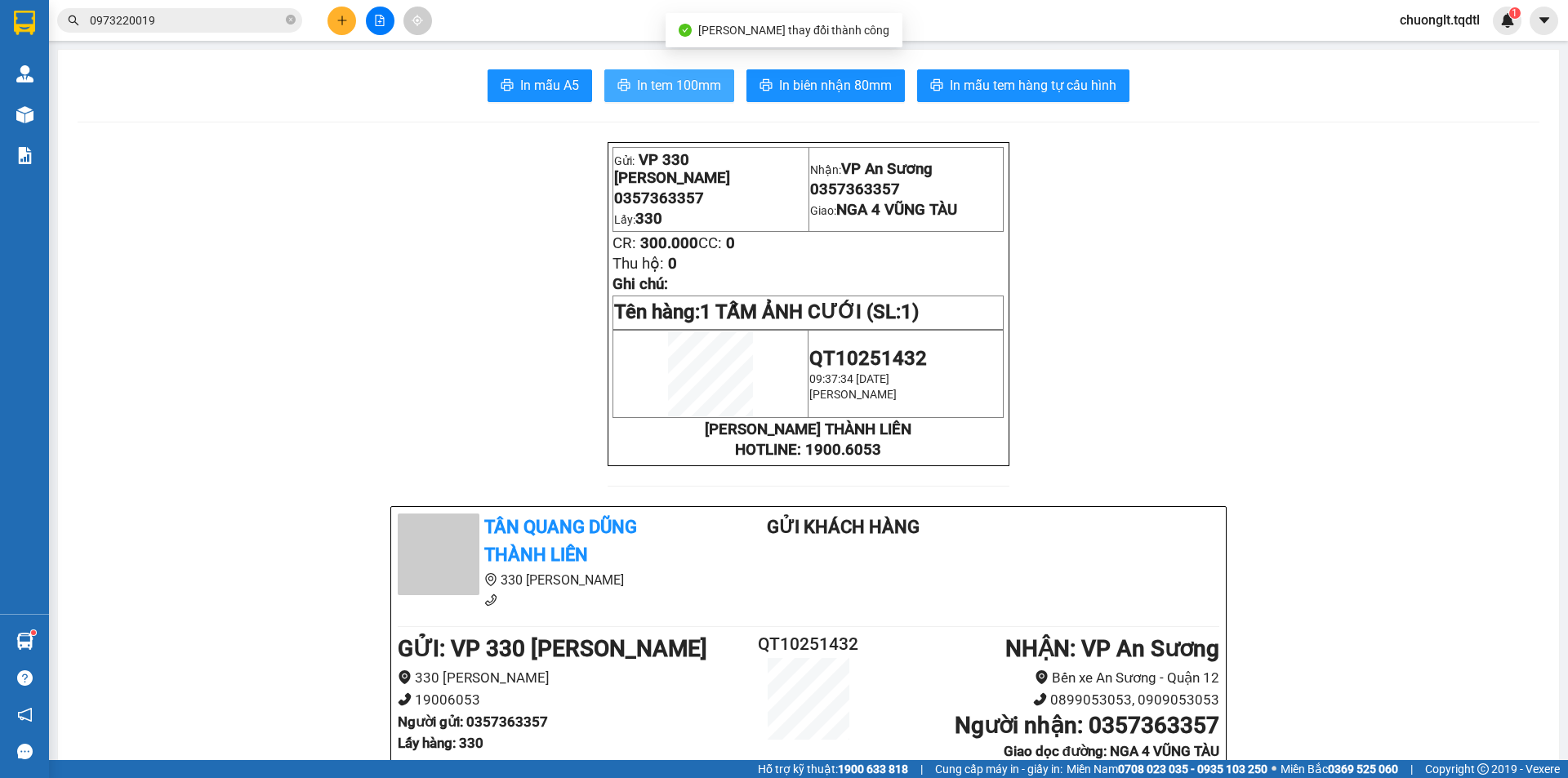
click at [660, 91] on span "In tem 100mm" at bounding box center [678, 85] width 84 height 20
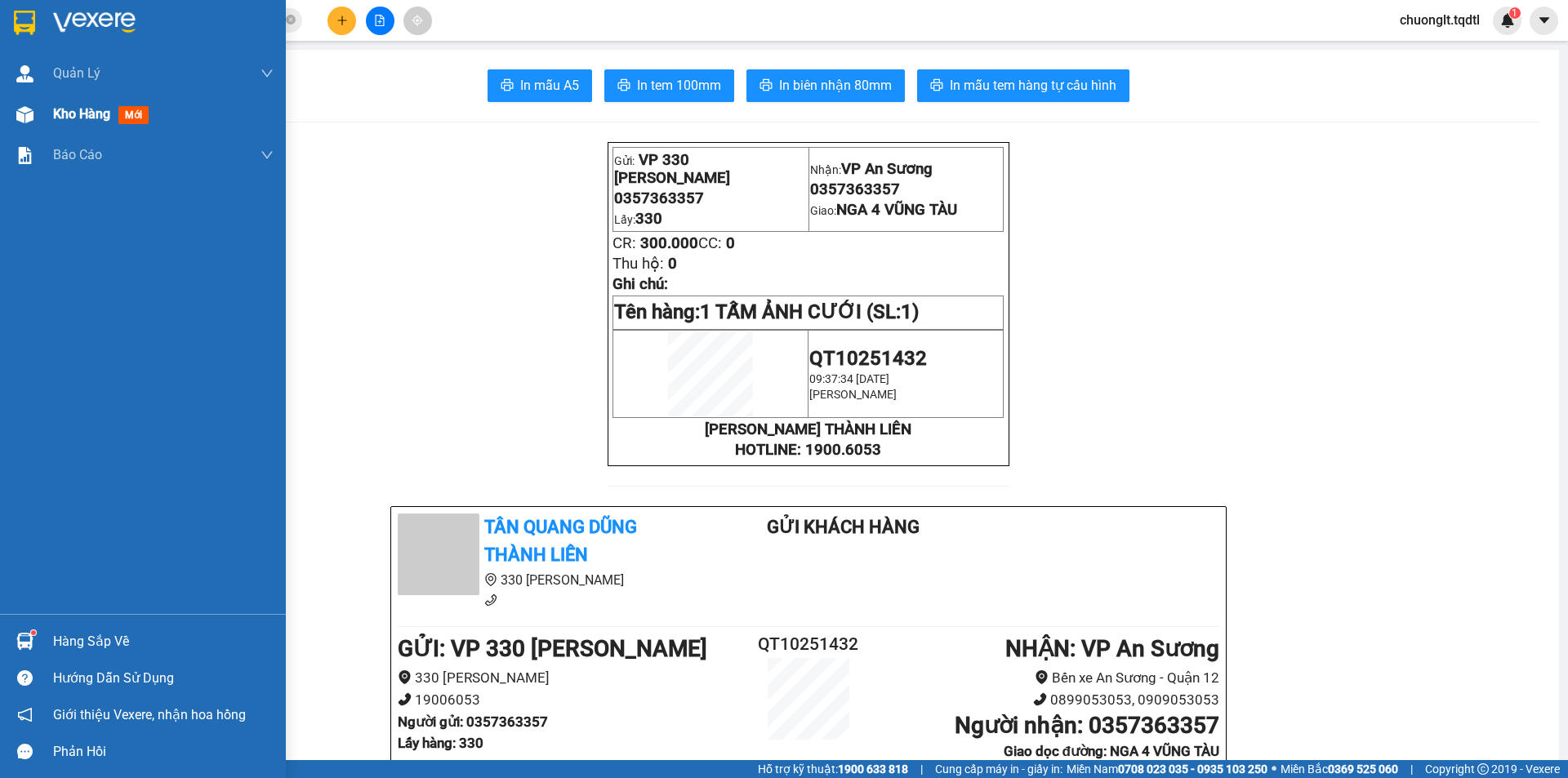
click at [87, 117] on span "Kho hàng" at bounding box center [81, 114] width 57 height 16
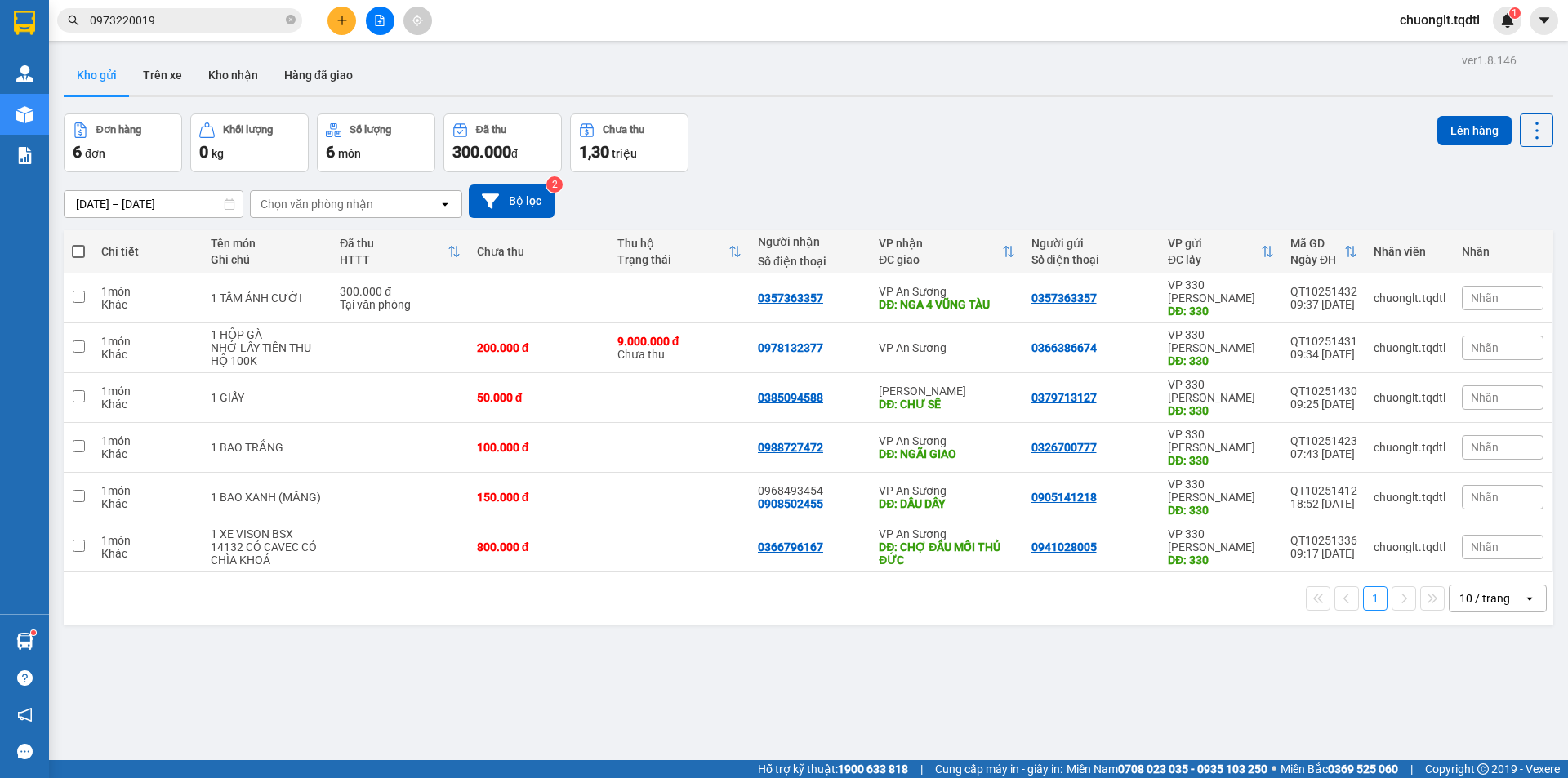
click at [168, 18] on input "0973220019" at bounding box center [186, 19] width 193 height 18
